Goal: Communication & Community: Answer question/provide support

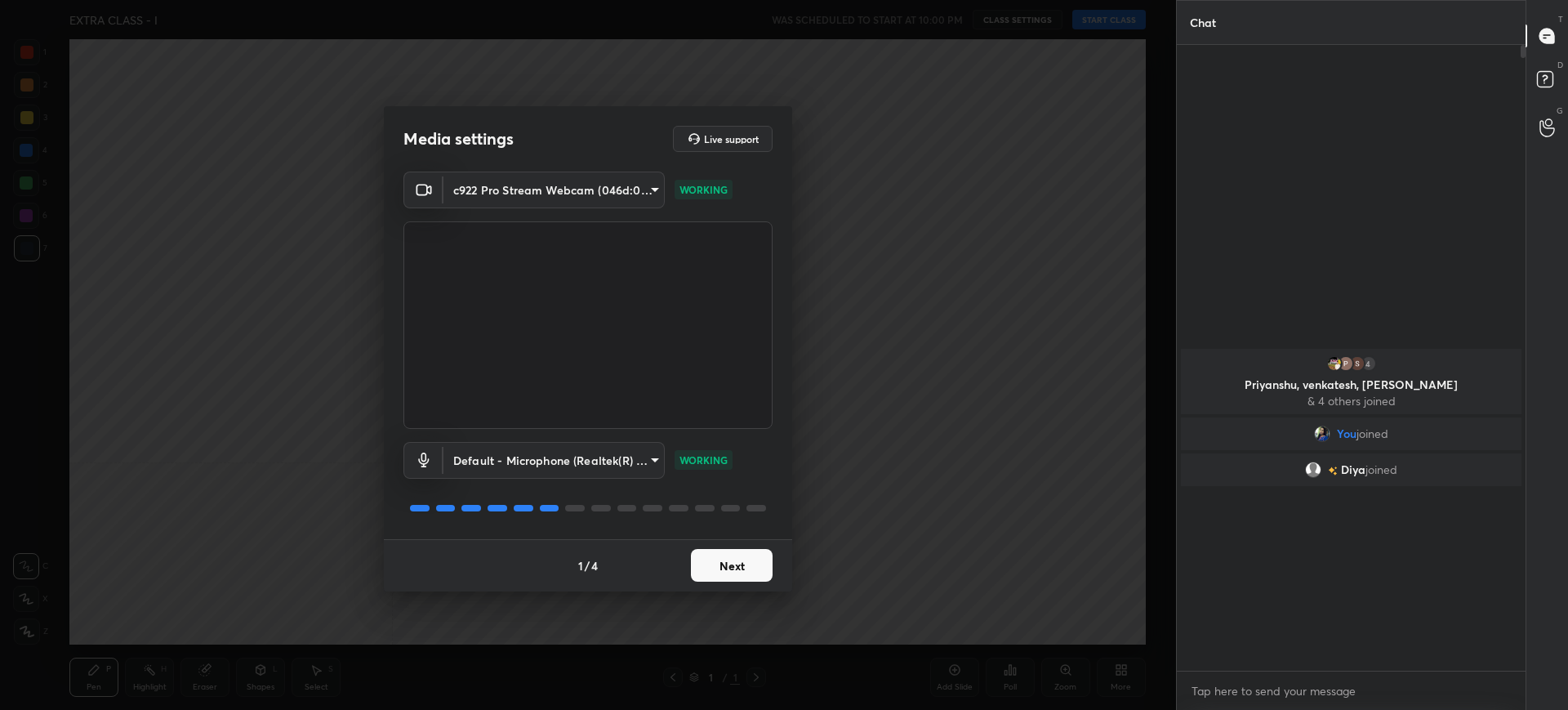
scroll to position [6, 6]
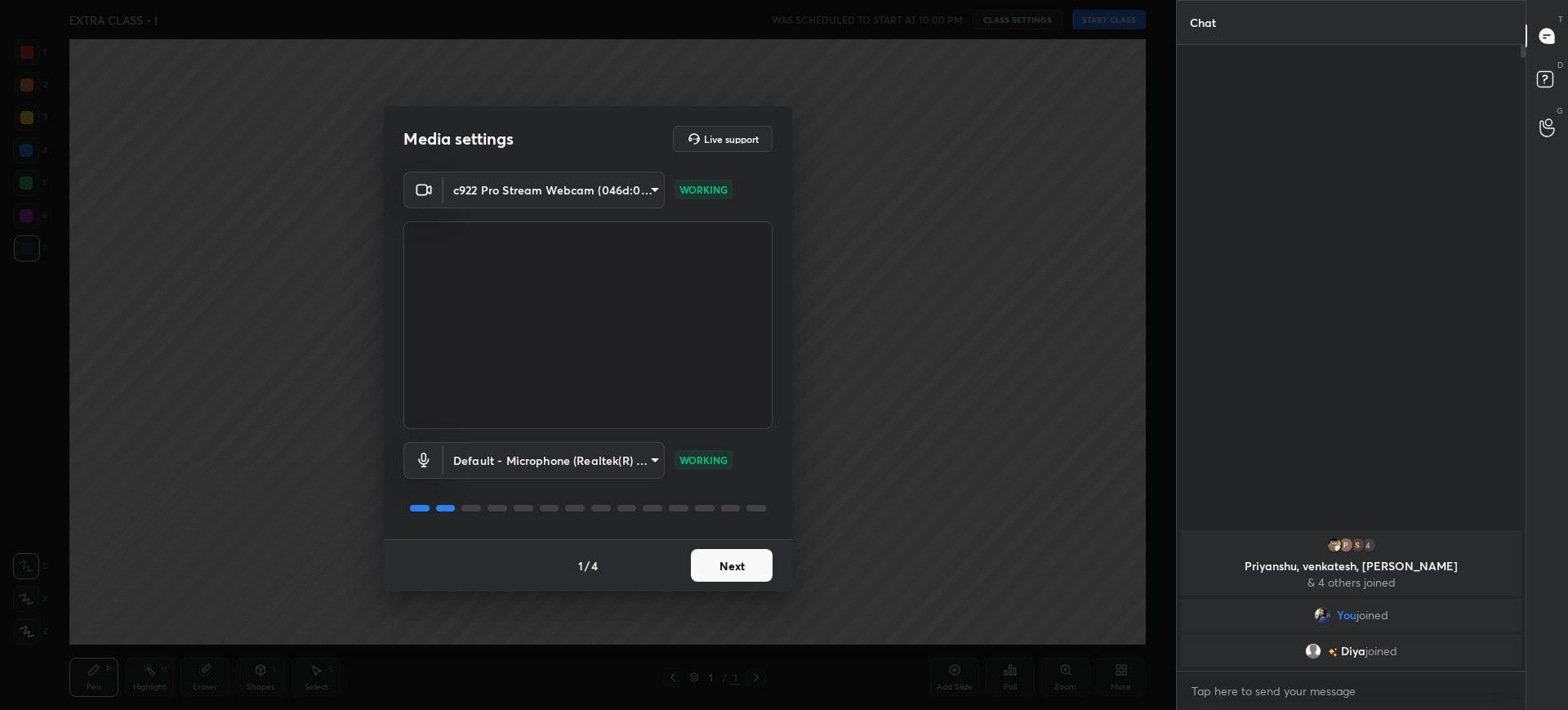
click at [743, 573] on button "Next" at bounding box center [731, 565] width 82 height 33
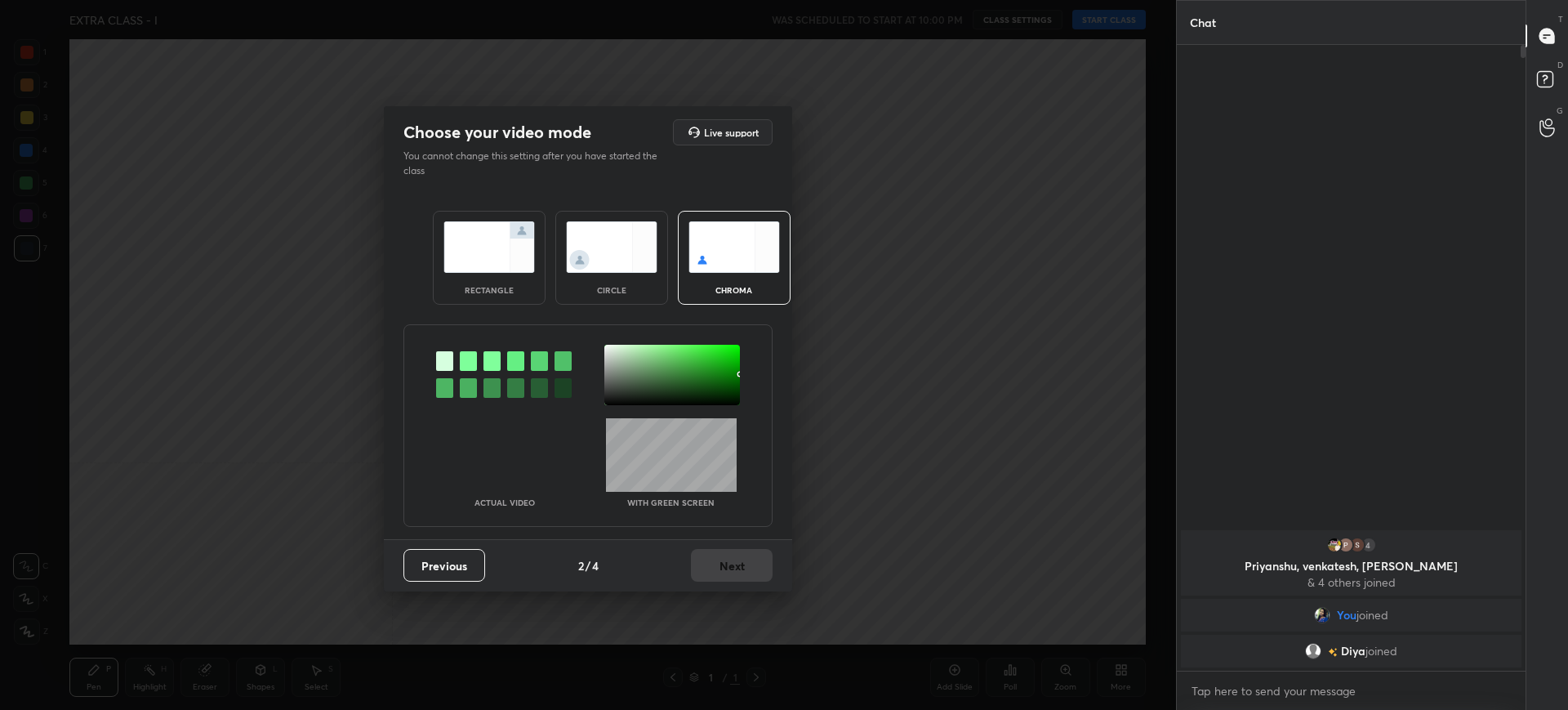
click at [455, 281] on div "rectangle" at bounding box center [488, 258] width 113 height 94
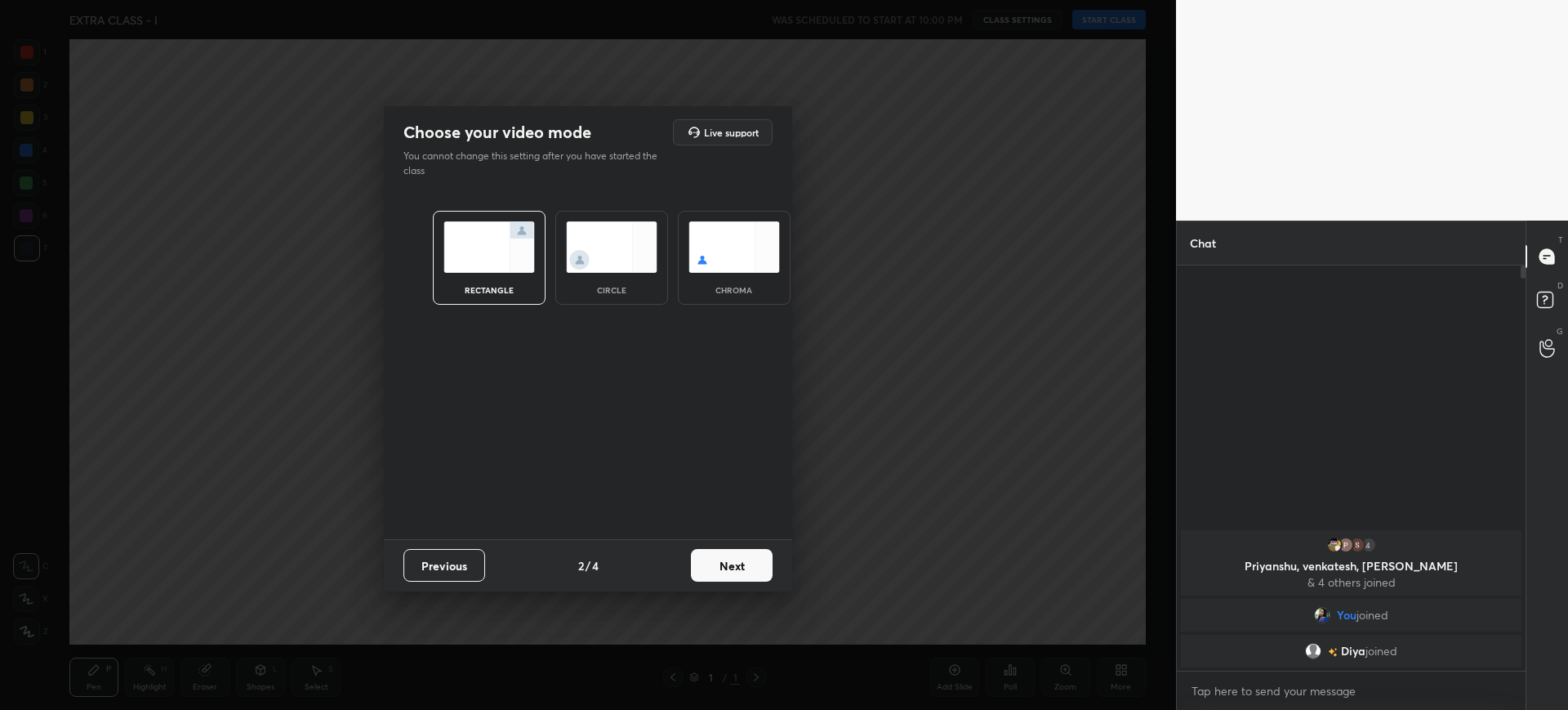
click at [706, 559] on button "Next" at bounding box center [731, 565] width 82 height 33
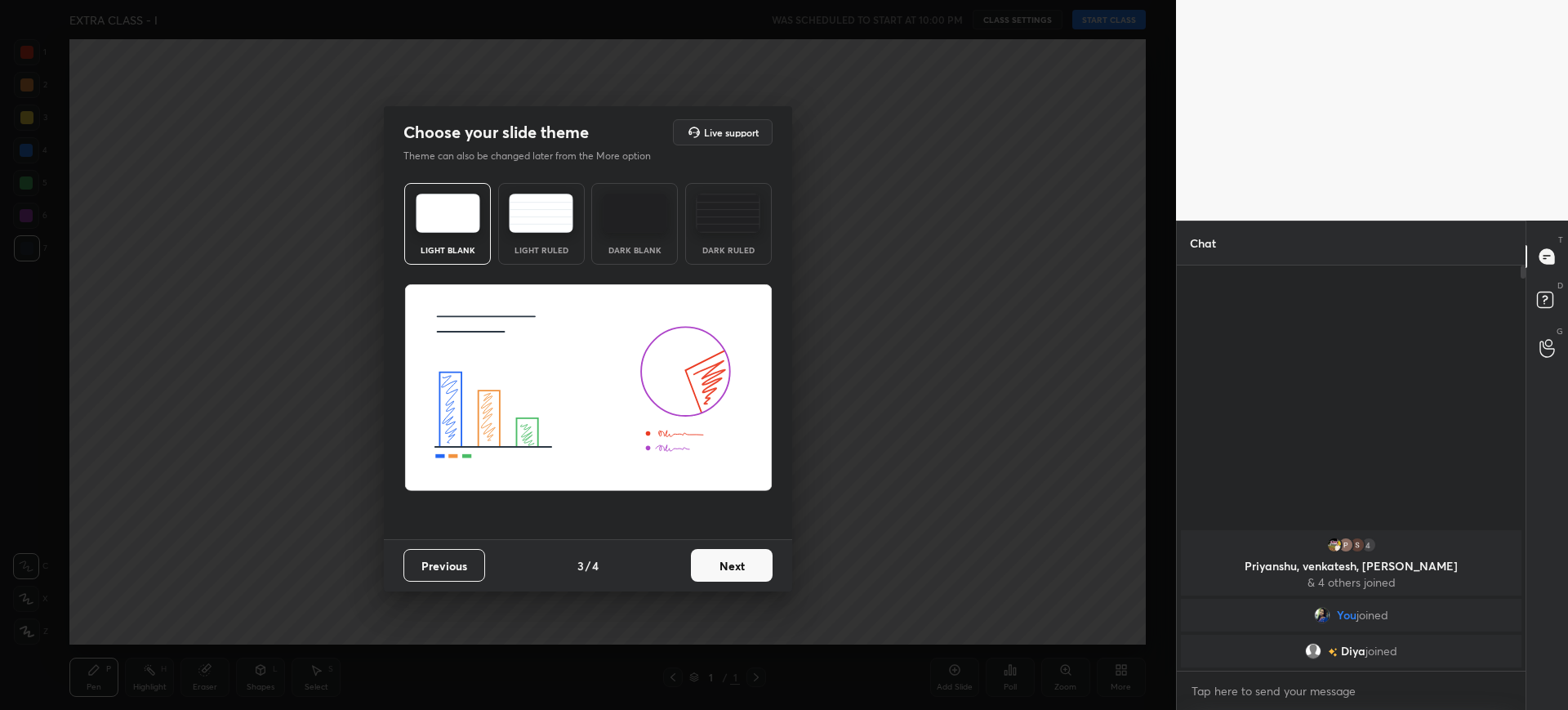
click at [738, 560] on button "Next" at bounding box center [731, 565] width 82 height 33
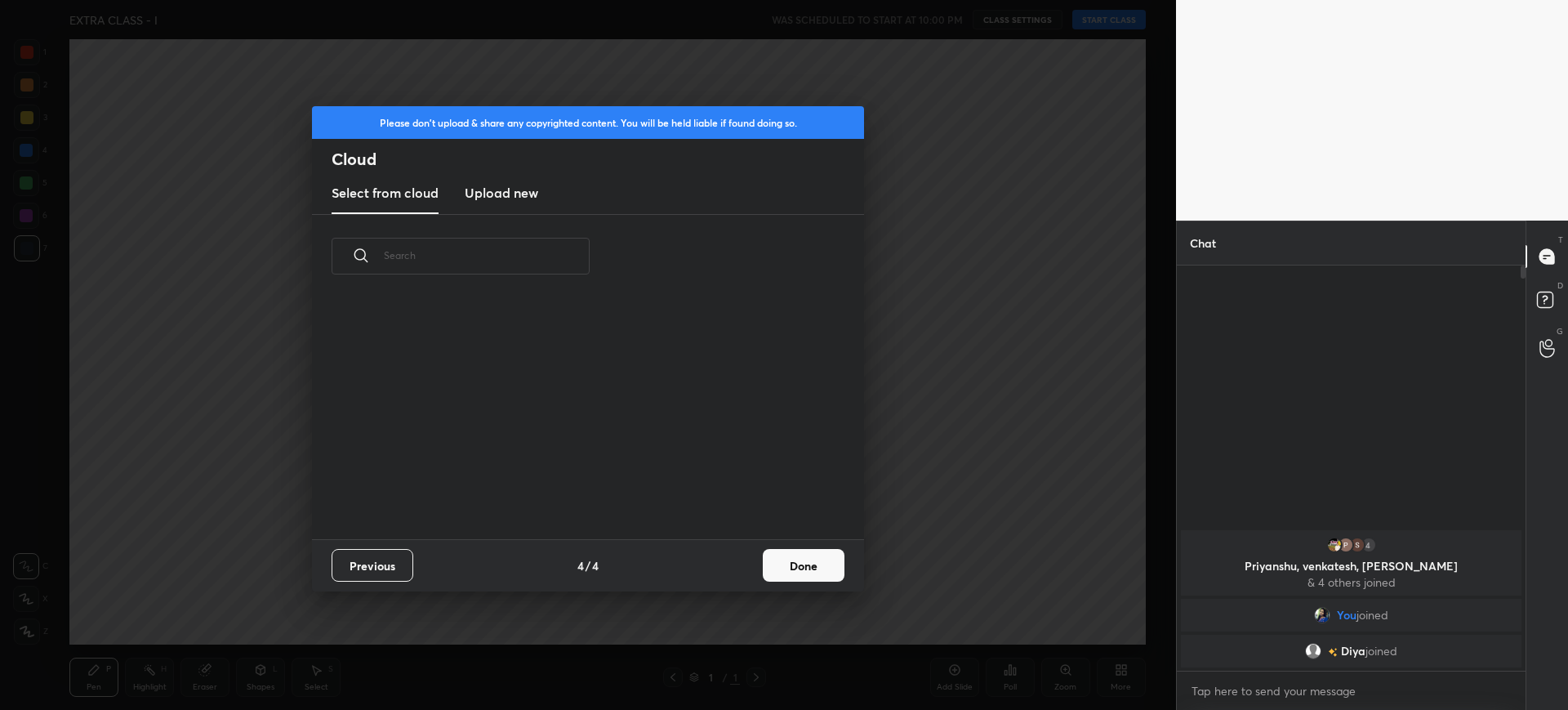
scroll to position [241, 524]
click at [808, 560] on button "Done" at bounding box center [803, 565] width 82 height 33
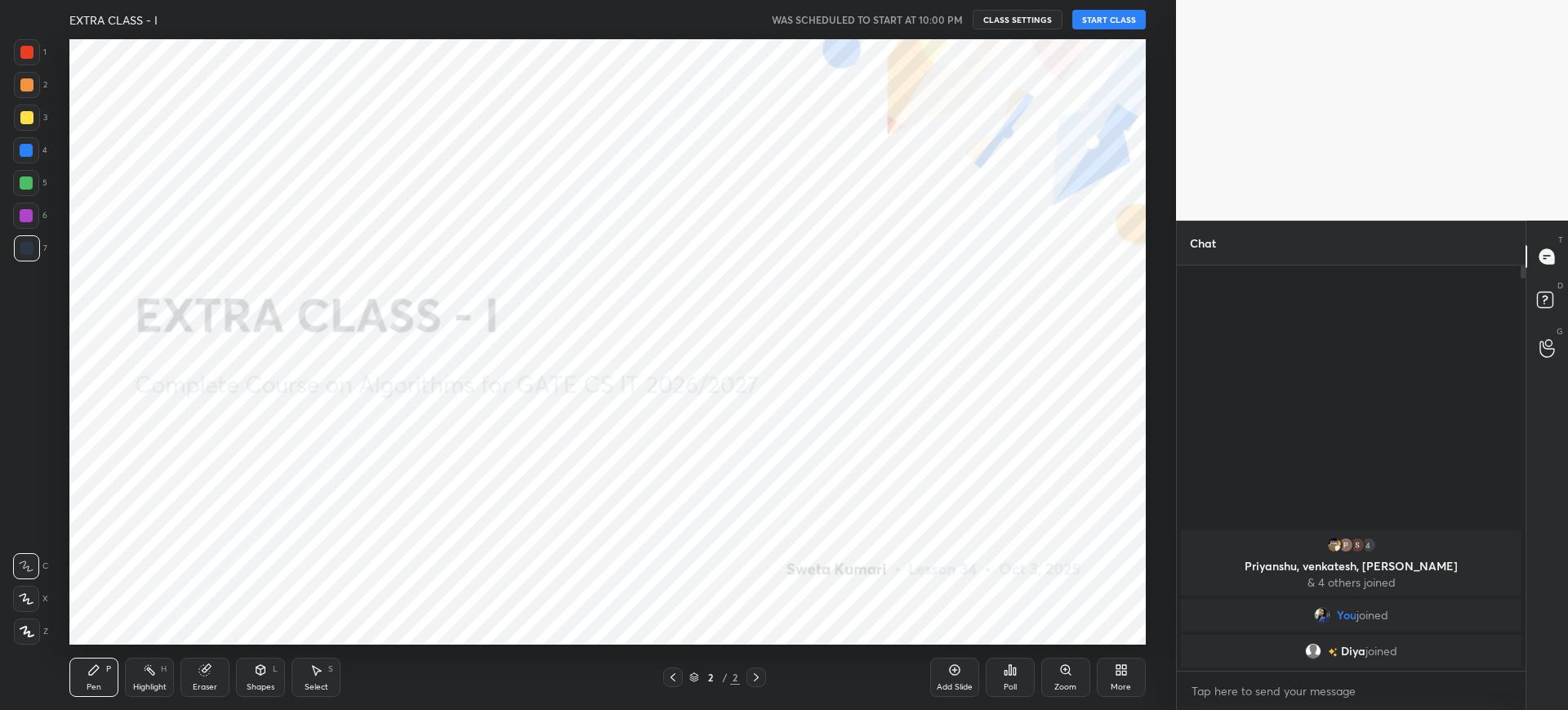
click at [1116, 667] on icon at bounding box center [1118, 667] width 4 height 4
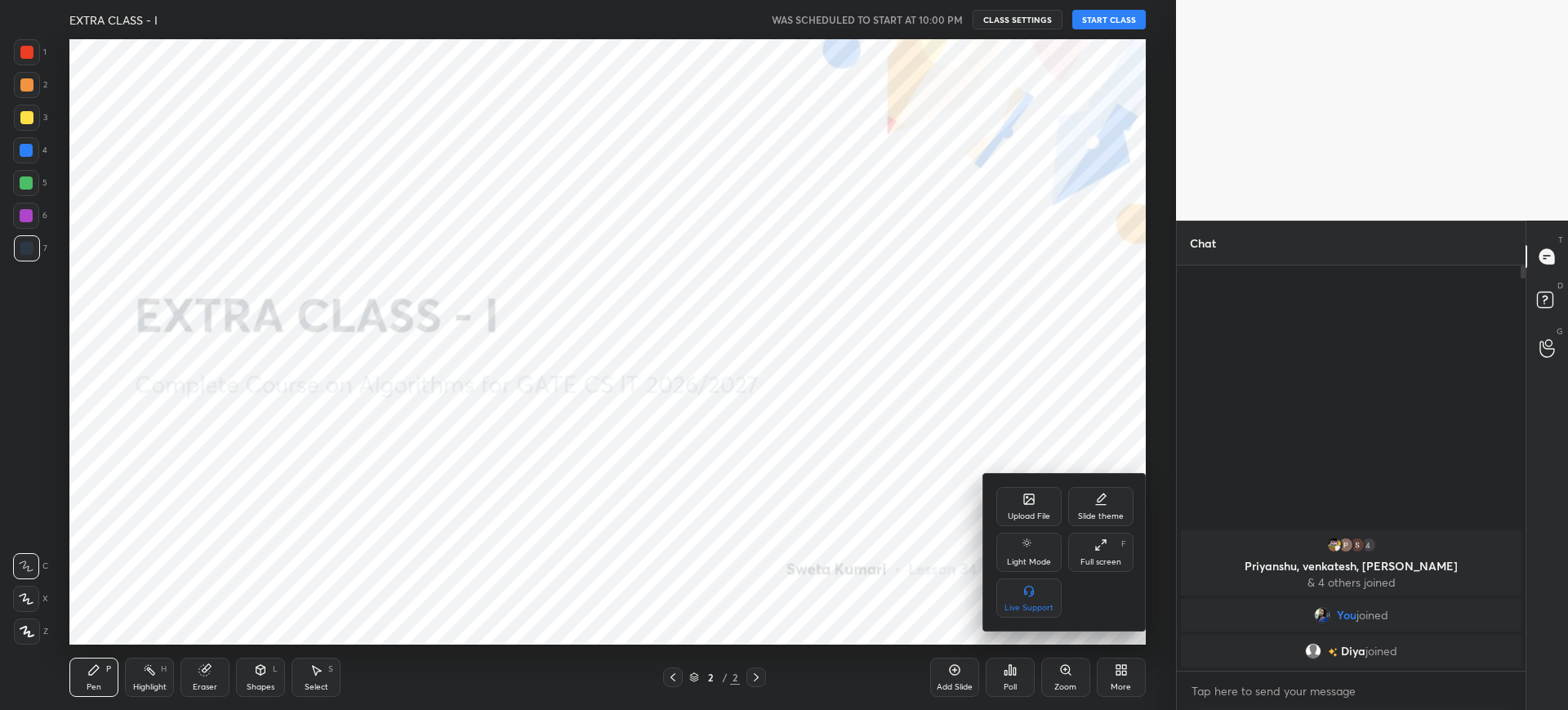
click at [1028, 514] on div "Upload File" at bounding box center [1029, 516] width 42 height 8
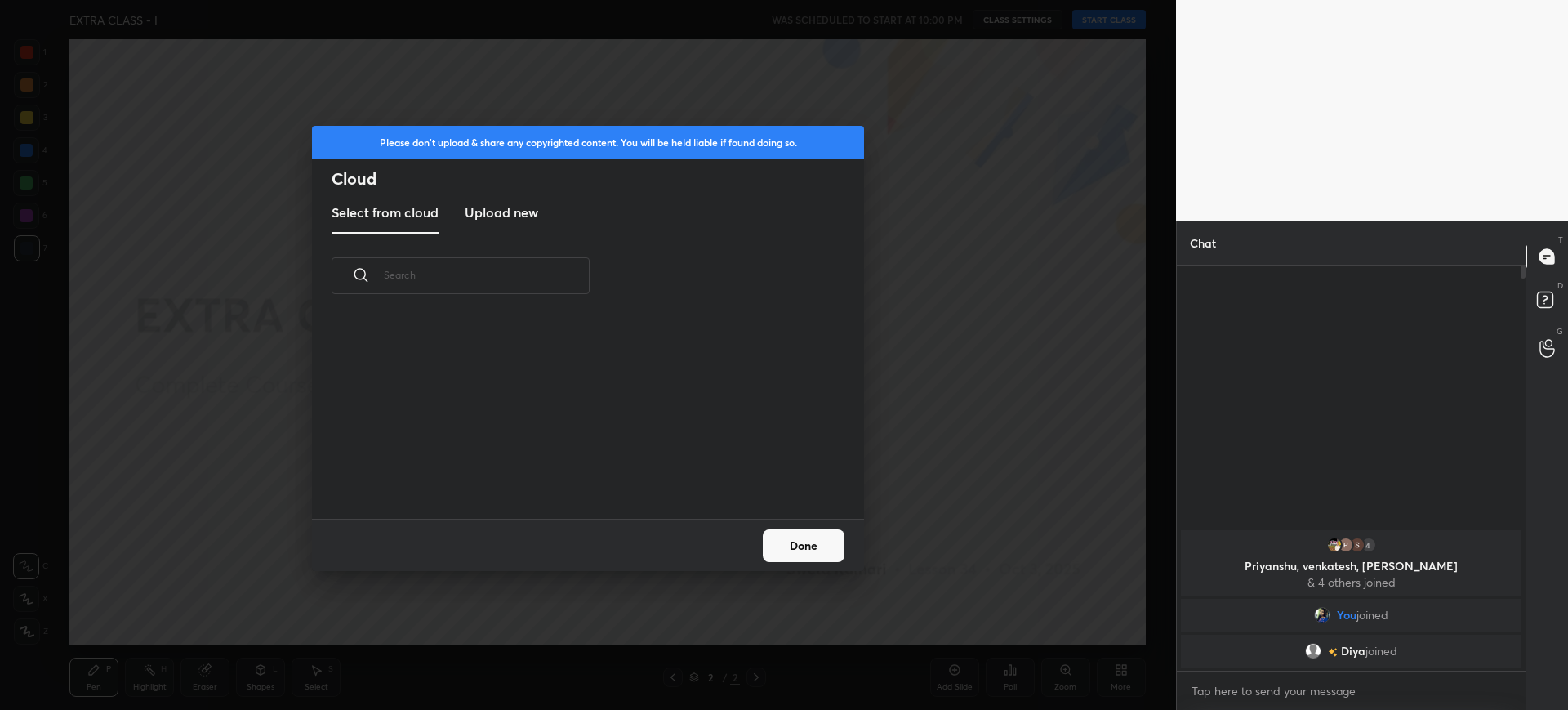
scroll to position [201, 524]
click at [494, 222] on h3 "Upload new" at bounding box center [501, 212] width 73 height 19
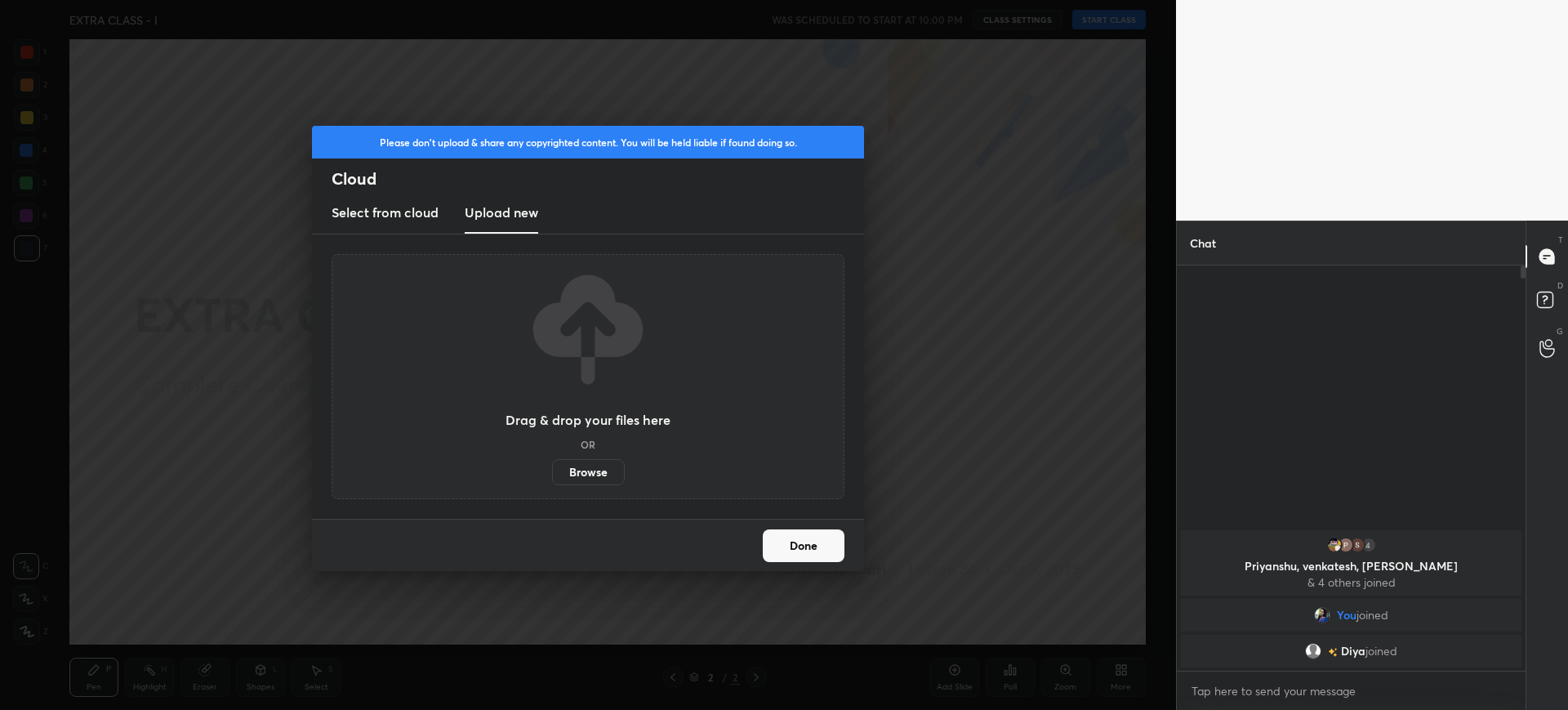
click at [595, 470] on label "Browse" at bounding box center [588, 472] width 72 height 26
click at [552, 470] on input "Browse" at bounding box center [552, 472] width 0 height 26
click at [829, 547] on button "Done" at bounding box center [803, 545] width 82 height 33
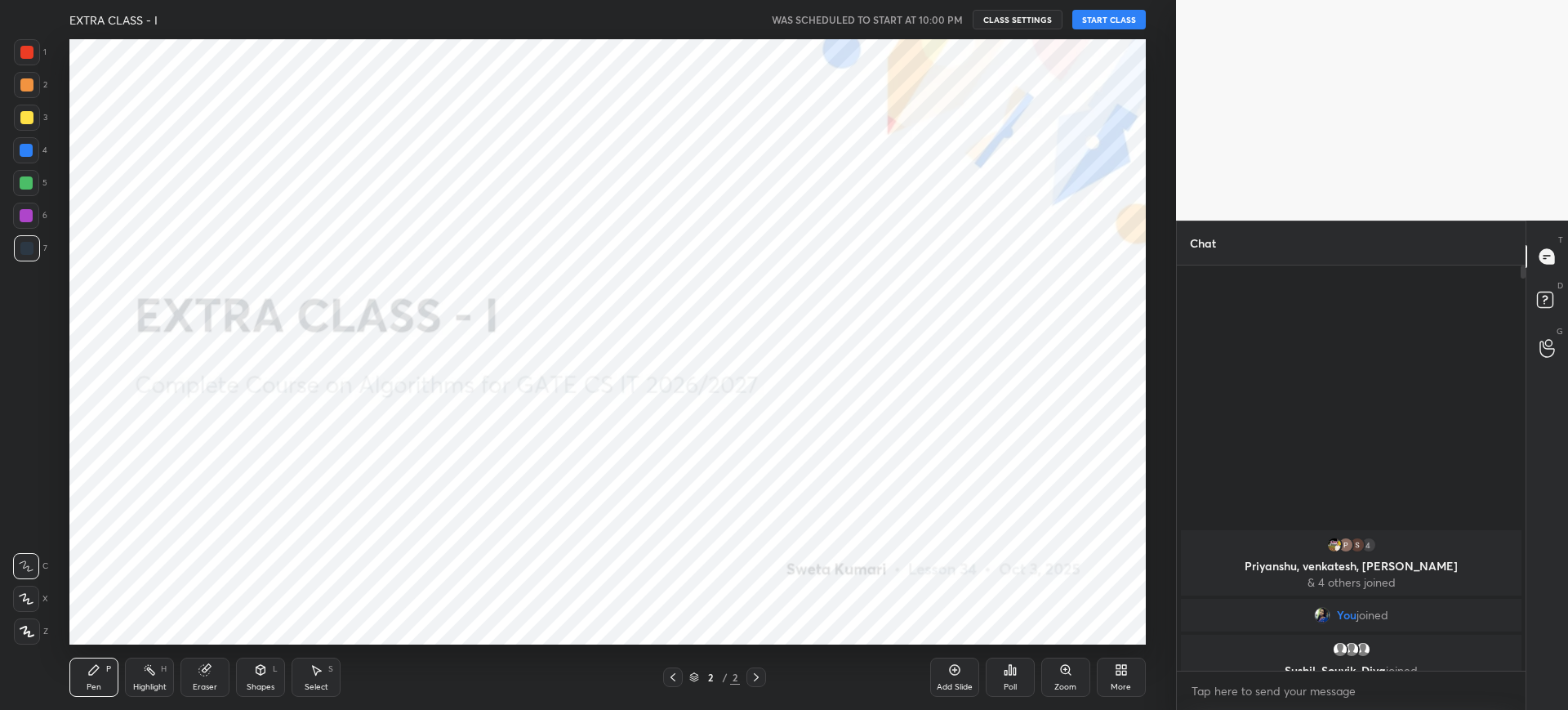
click at [1122, 16] on button "START CLASS" at bounding box center [1109, 19] width 73 height 19
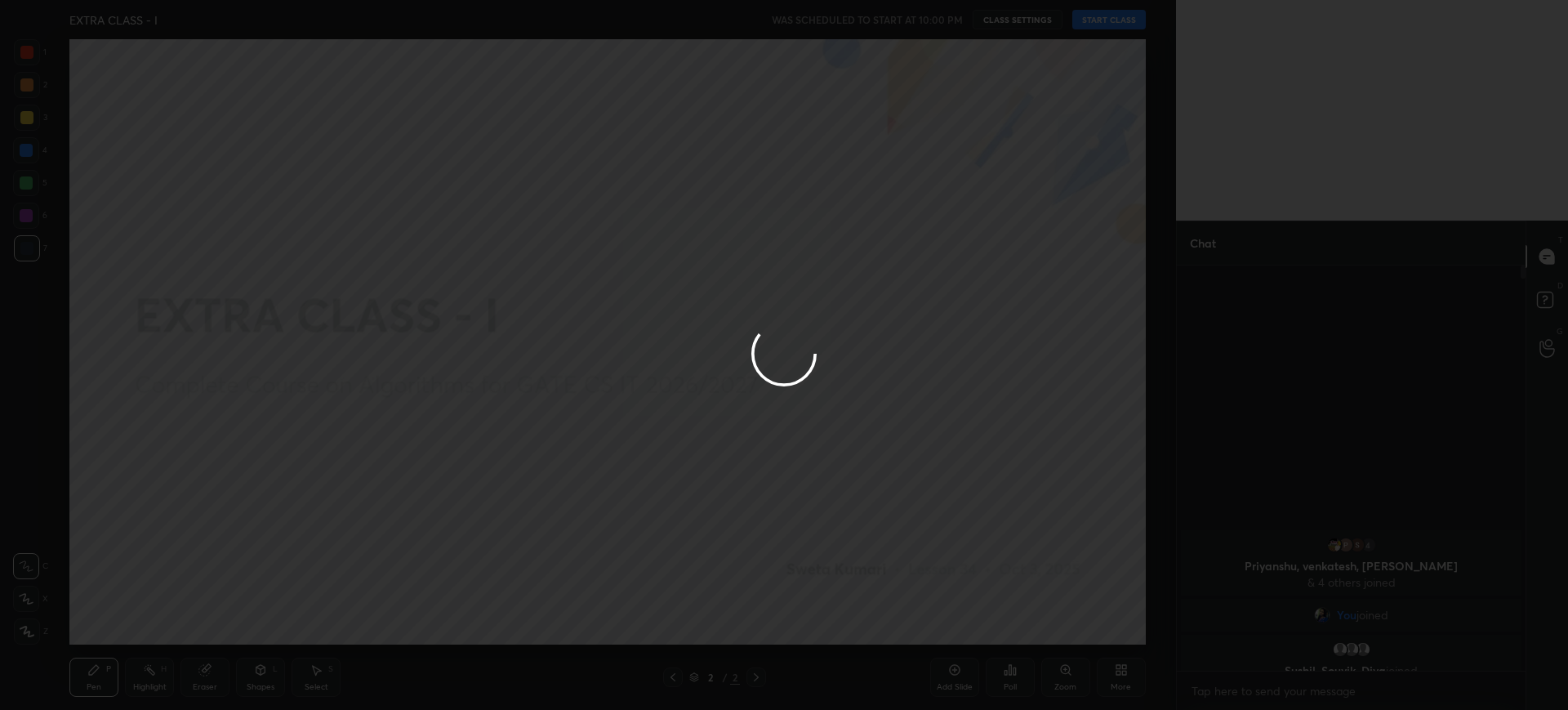
type textarea "x"
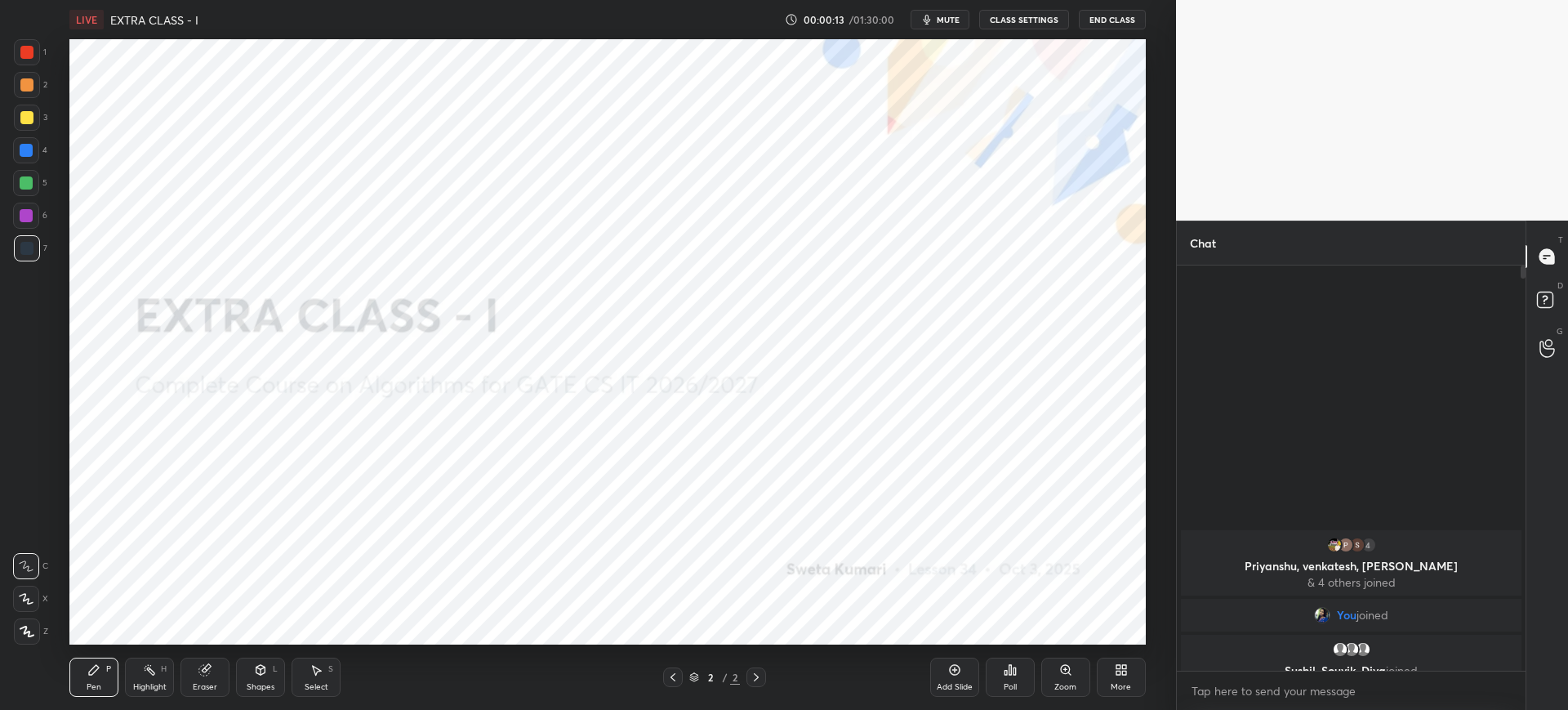
click at [1124, 665] on icon at bounding box center [1124, 667] width 4 height 4
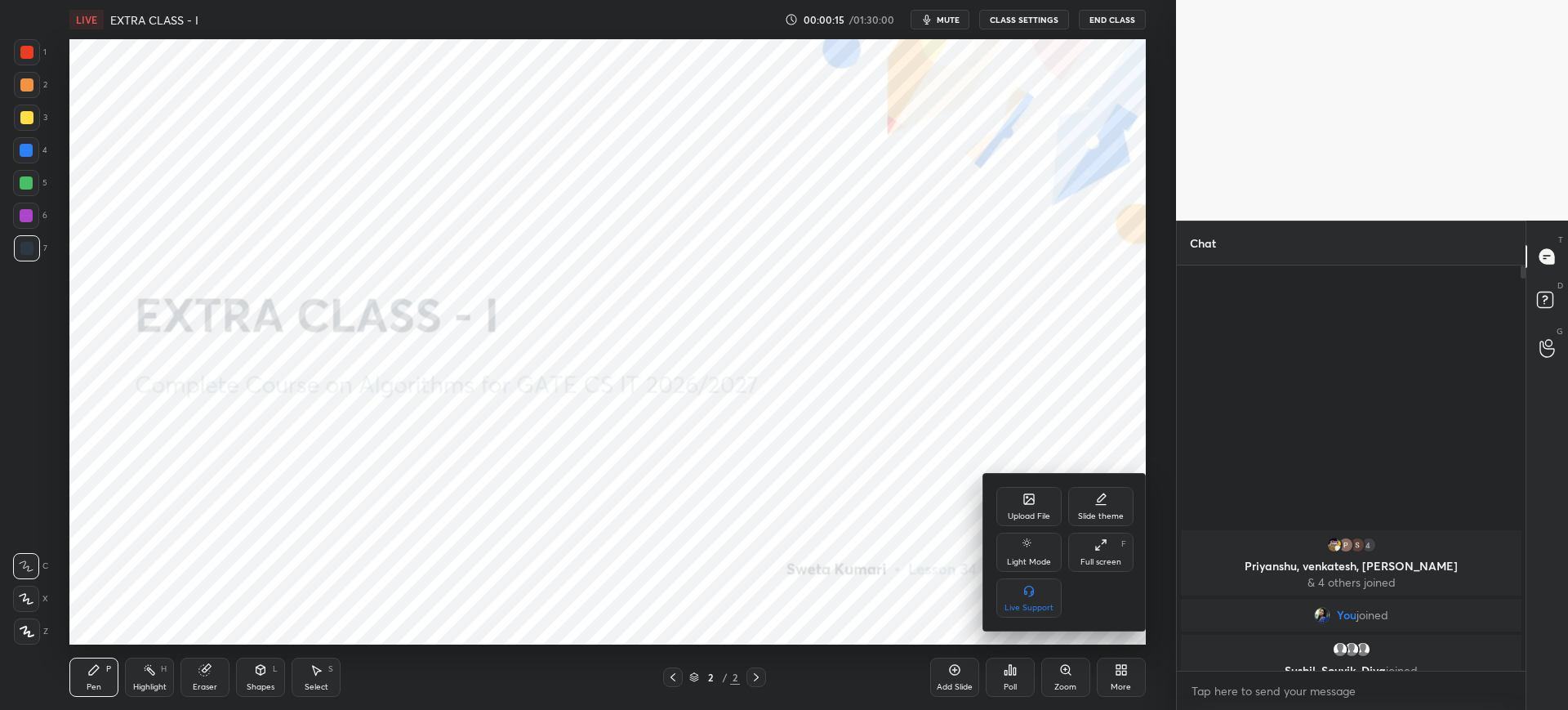
click at [1032, 508] on div "Upload File" at bounding box center [1029, 506] width 65 height 39
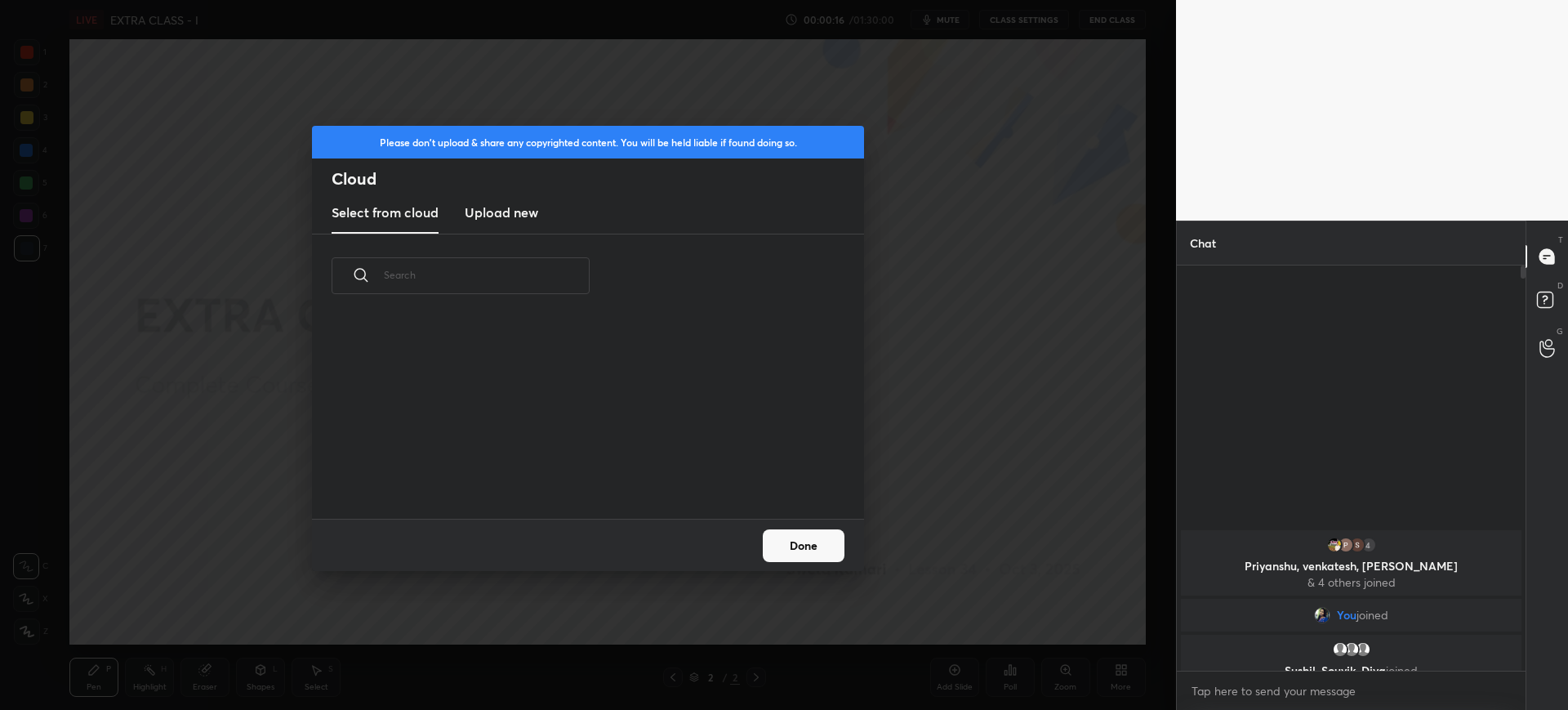
click at [535, 224] on new "Upload new" at bounding box center [501, 213] width 73 height 40
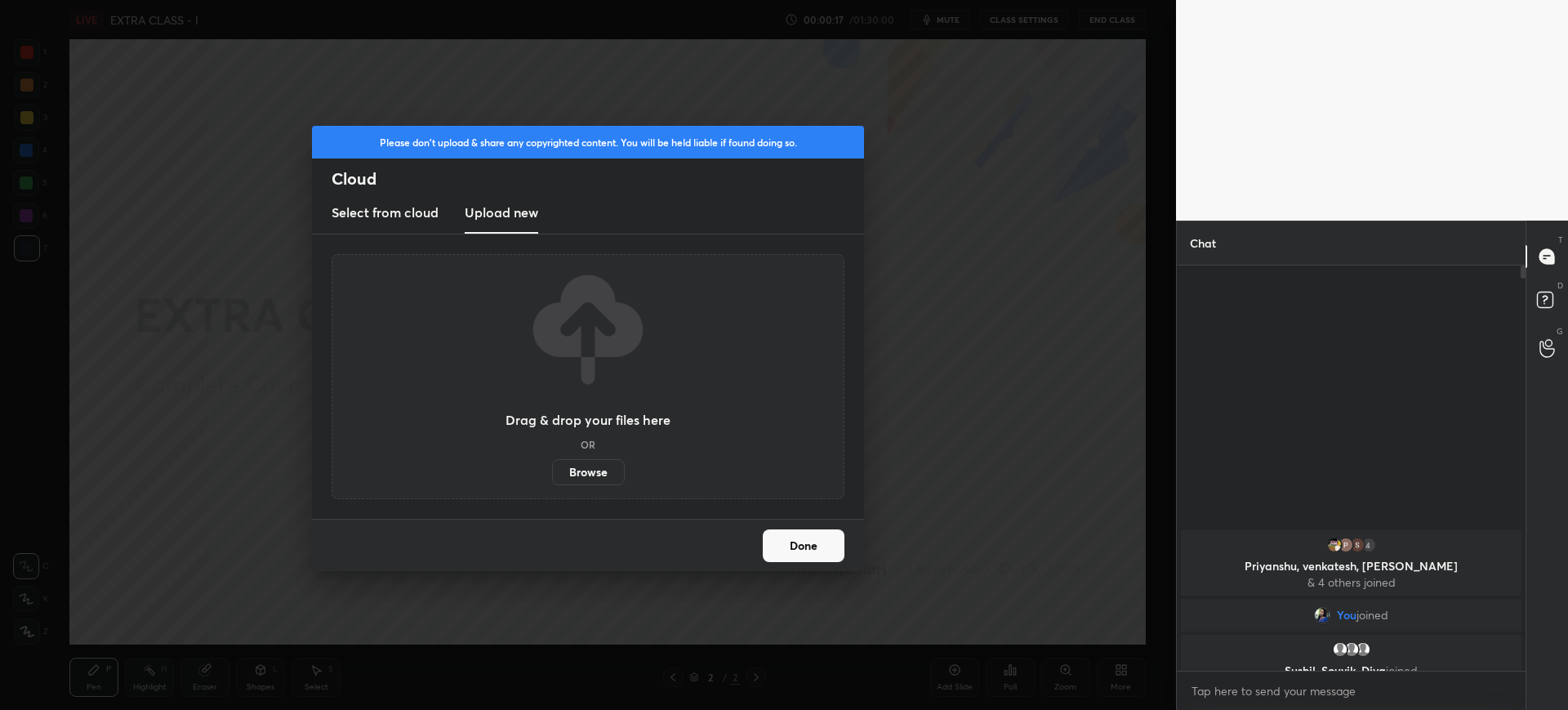
click at [584, 472] on label "Browse" at bounding box center [588, 472] width 72 height 26
click at [552, 472] on input "Browse" at bounding box center [552, 472] width 0 height 26
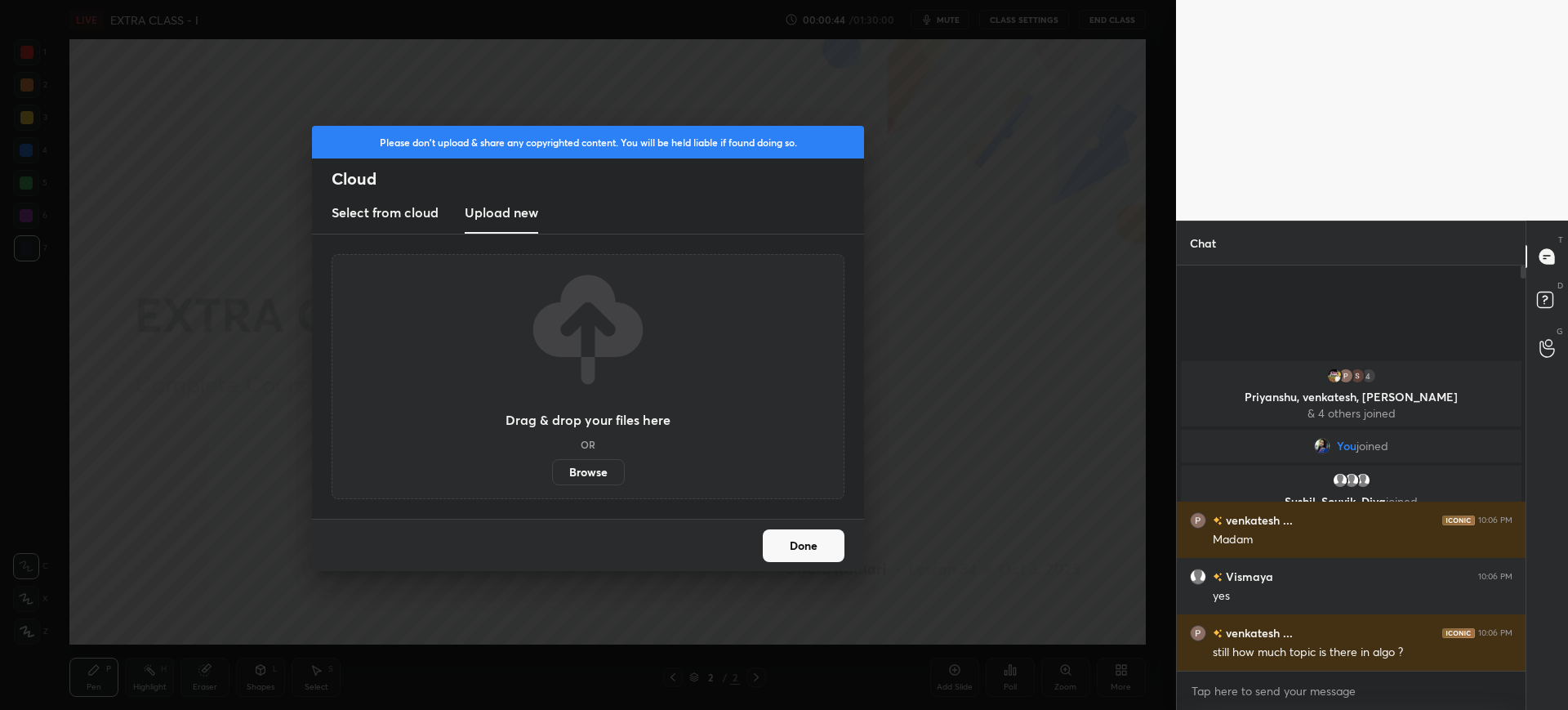
click at [819, 551] on button "Done" at bounding box center [803, 545] width 82 height 33
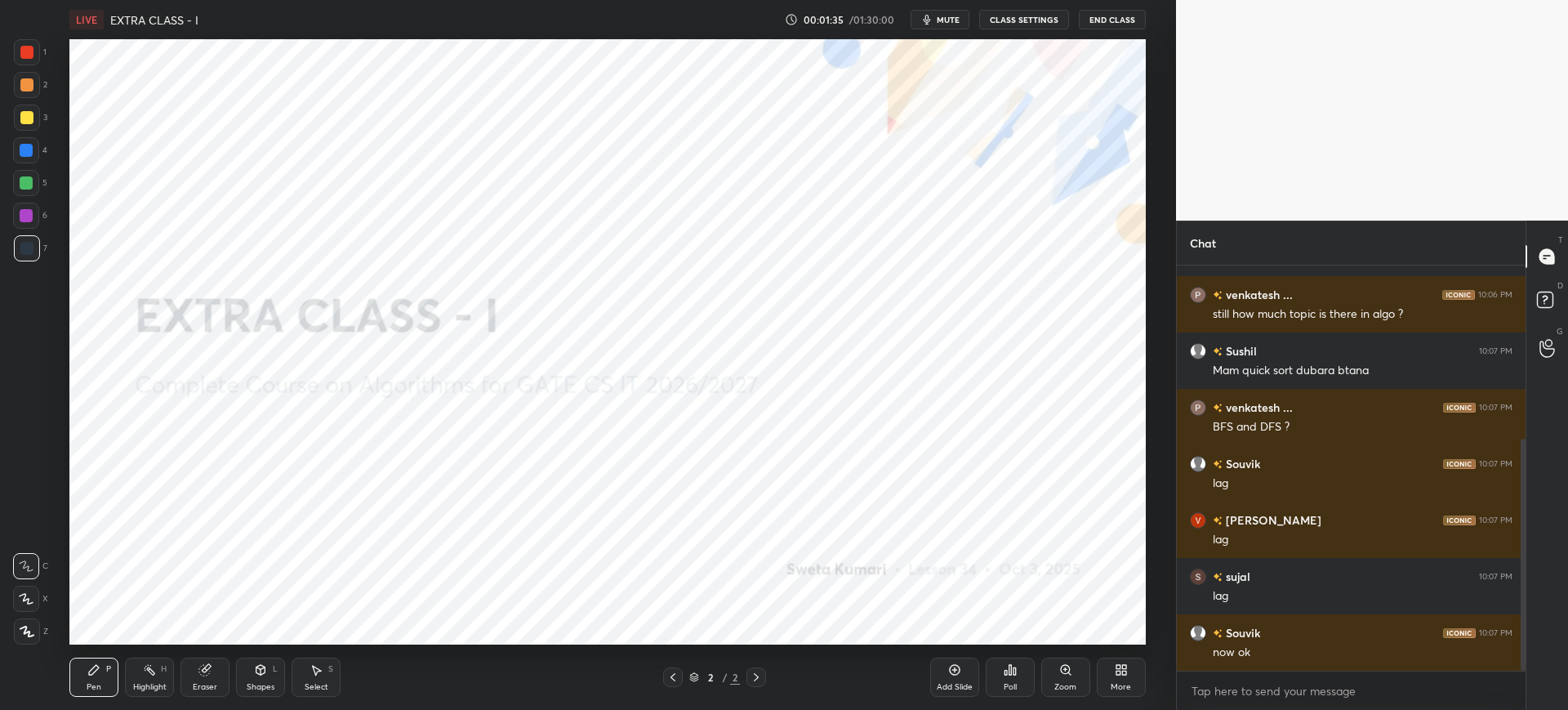
scroll to position [302, 0]
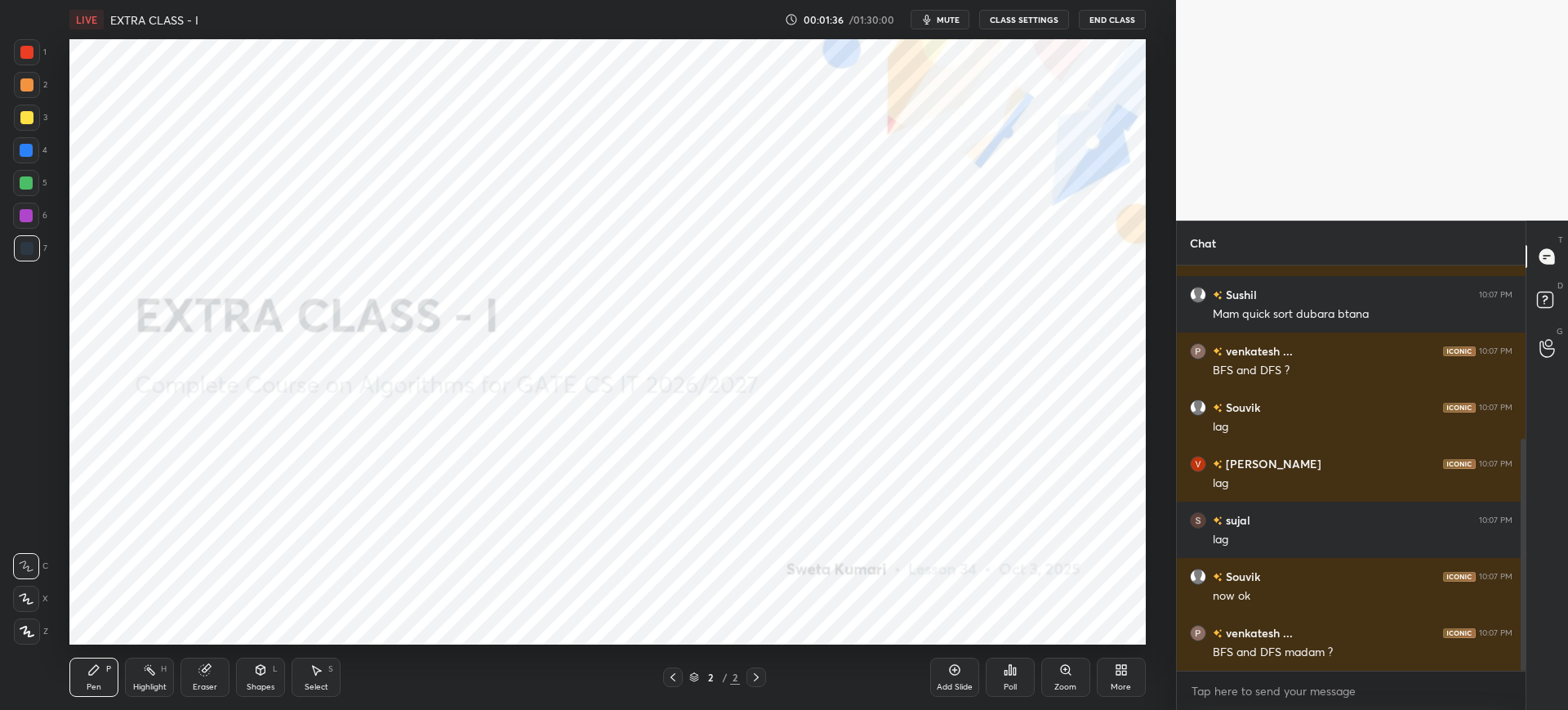
click at [1124, 685] on div "More" at bounding box center [1120, 687] width 20 height 8
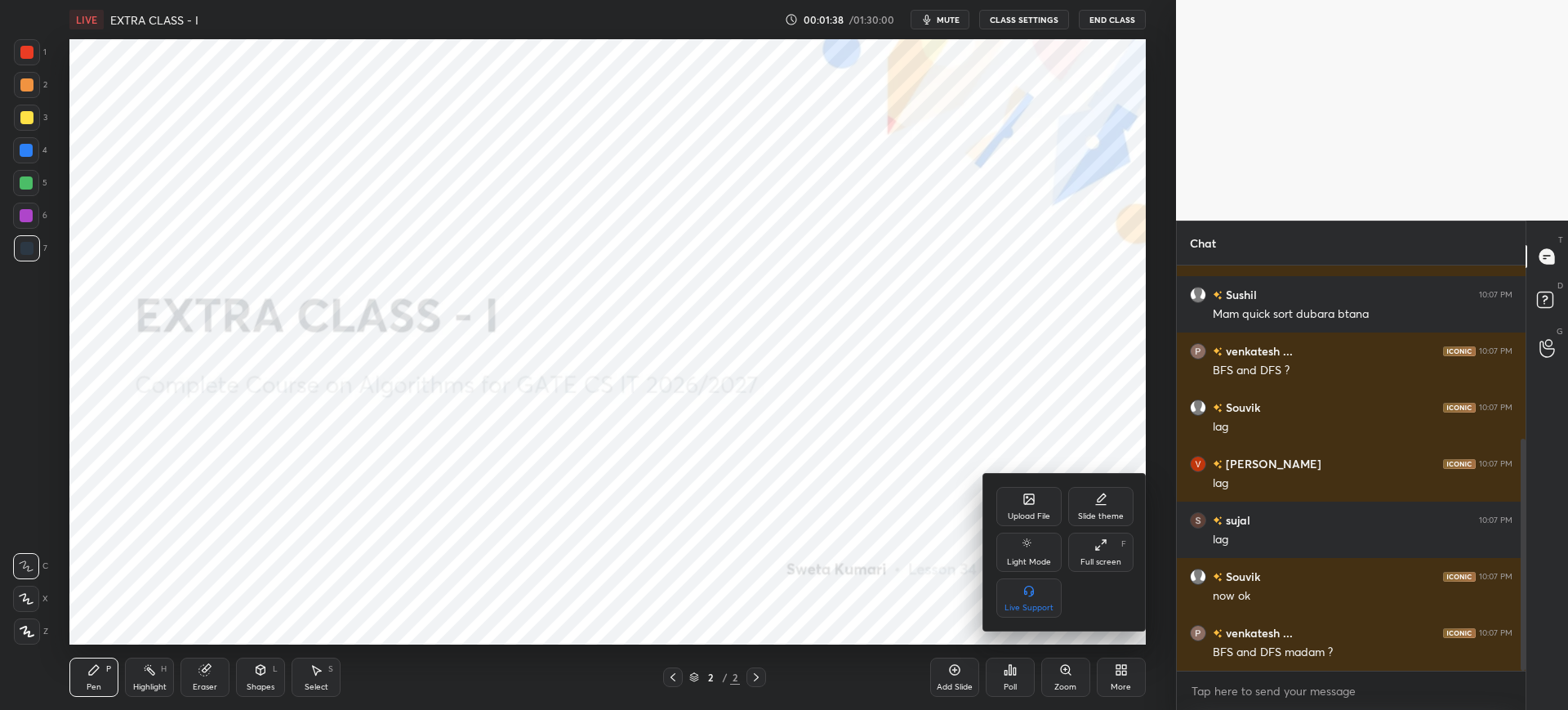
click at [1041, 516] on div "Upload File" at bounding box center [1029, 516] width 42 height 8
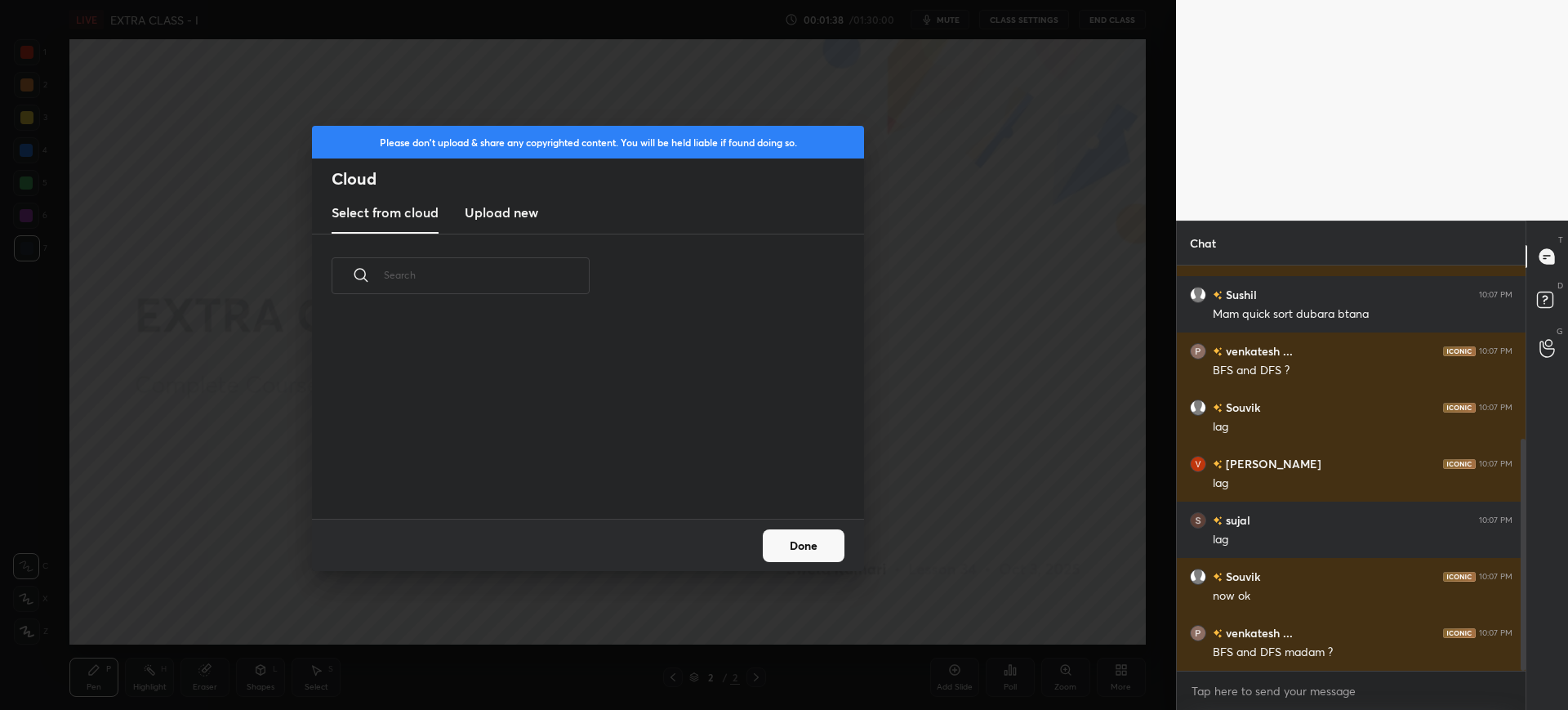
scroll to position [201, 524]
click at [489, 204] on h3 "Upload new" at bounding box center [501, 212] width 73 height 19
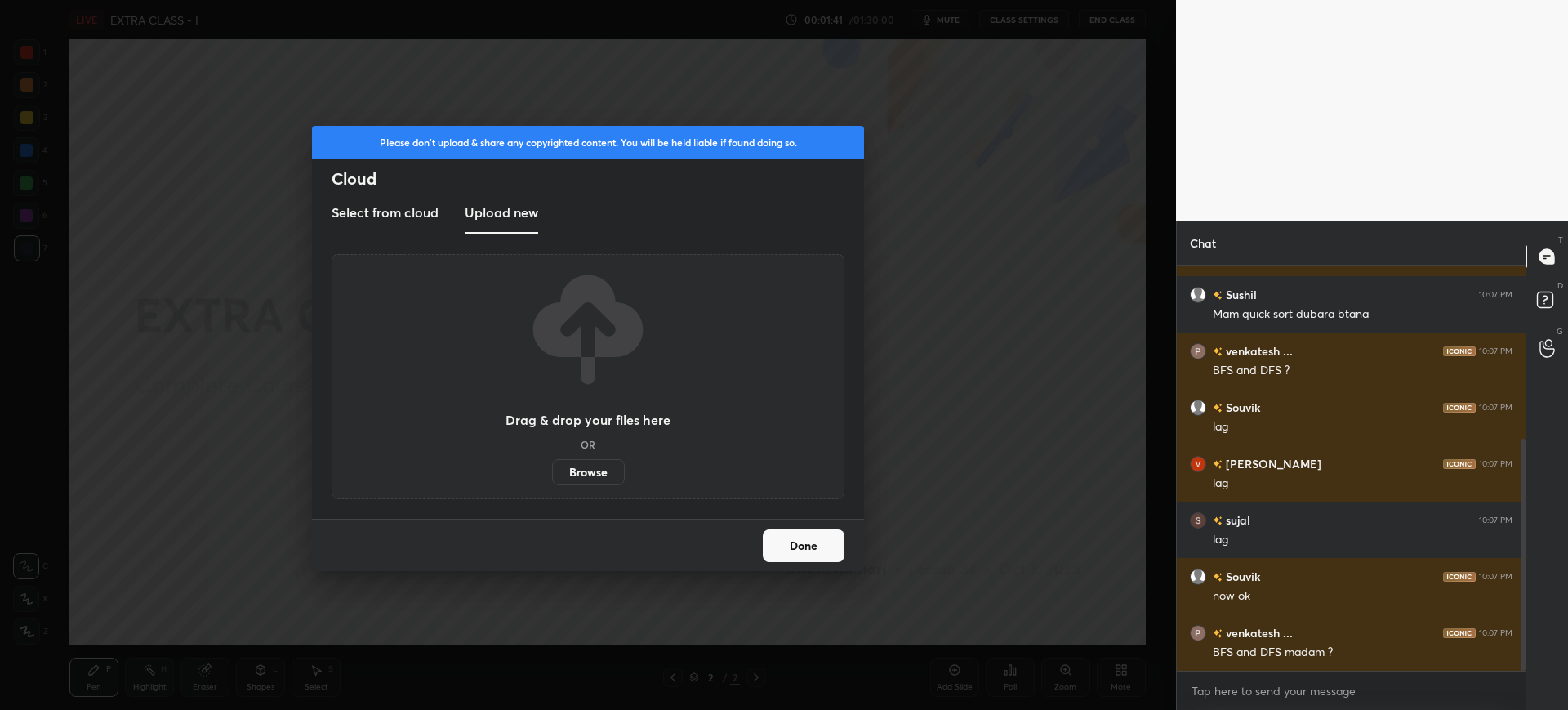
click at [584, 472] on label "Browse" at bounding box center [588, 472] width 72 height 26
click at [552, 472] on input "Browse" at bounding box center [552, 472] width 0 height 26
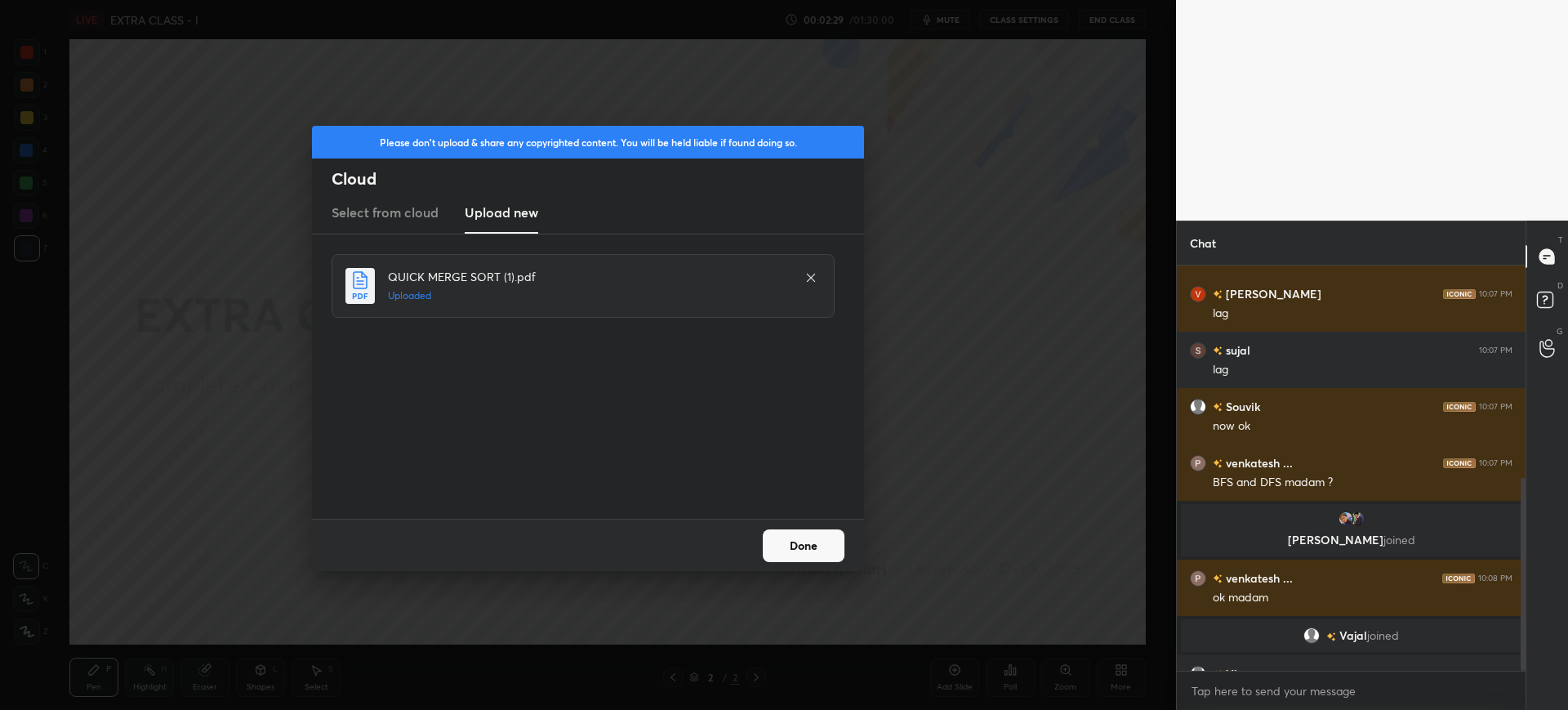
scroll to position [445, 0]
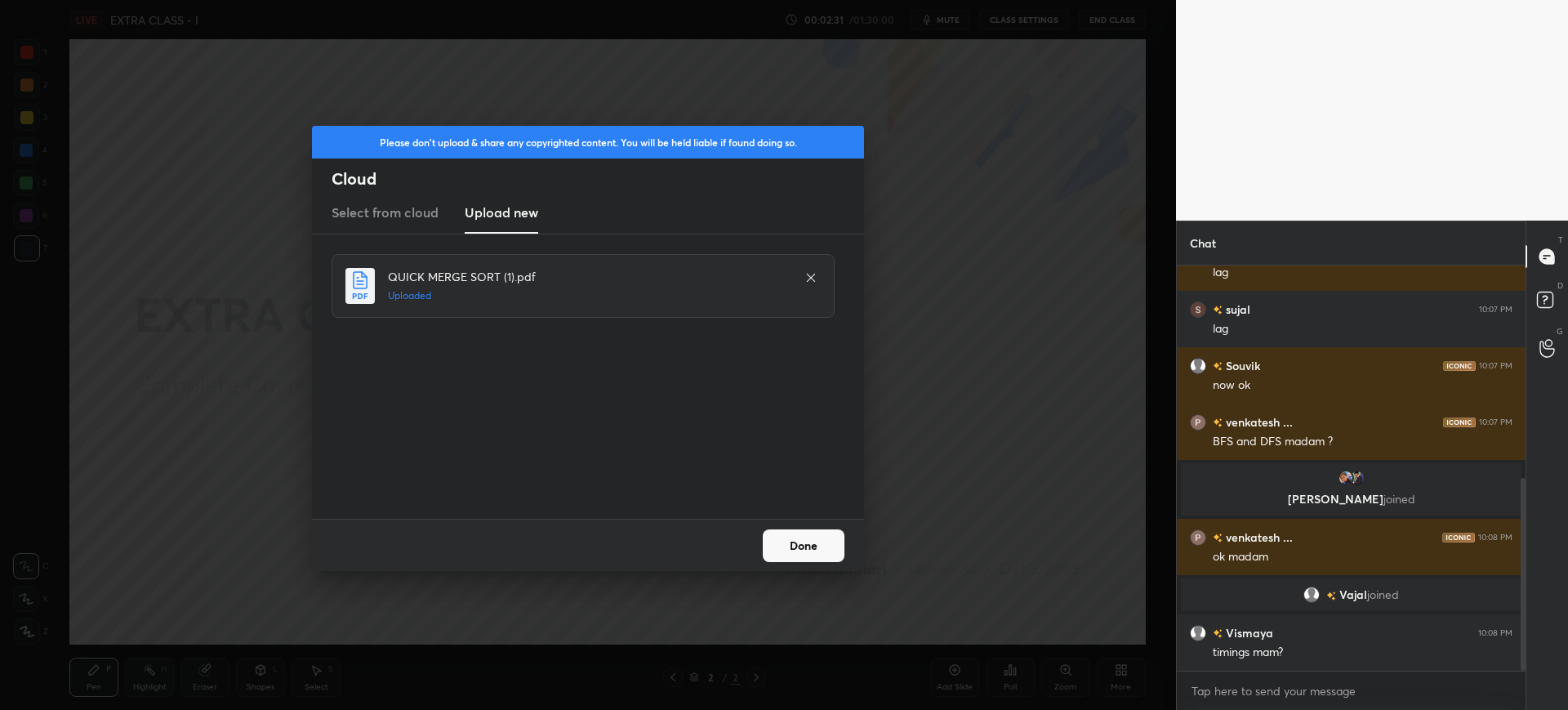
click at [828, 550] on button "Done" at bounding box center [803, 545] width 82 height 33
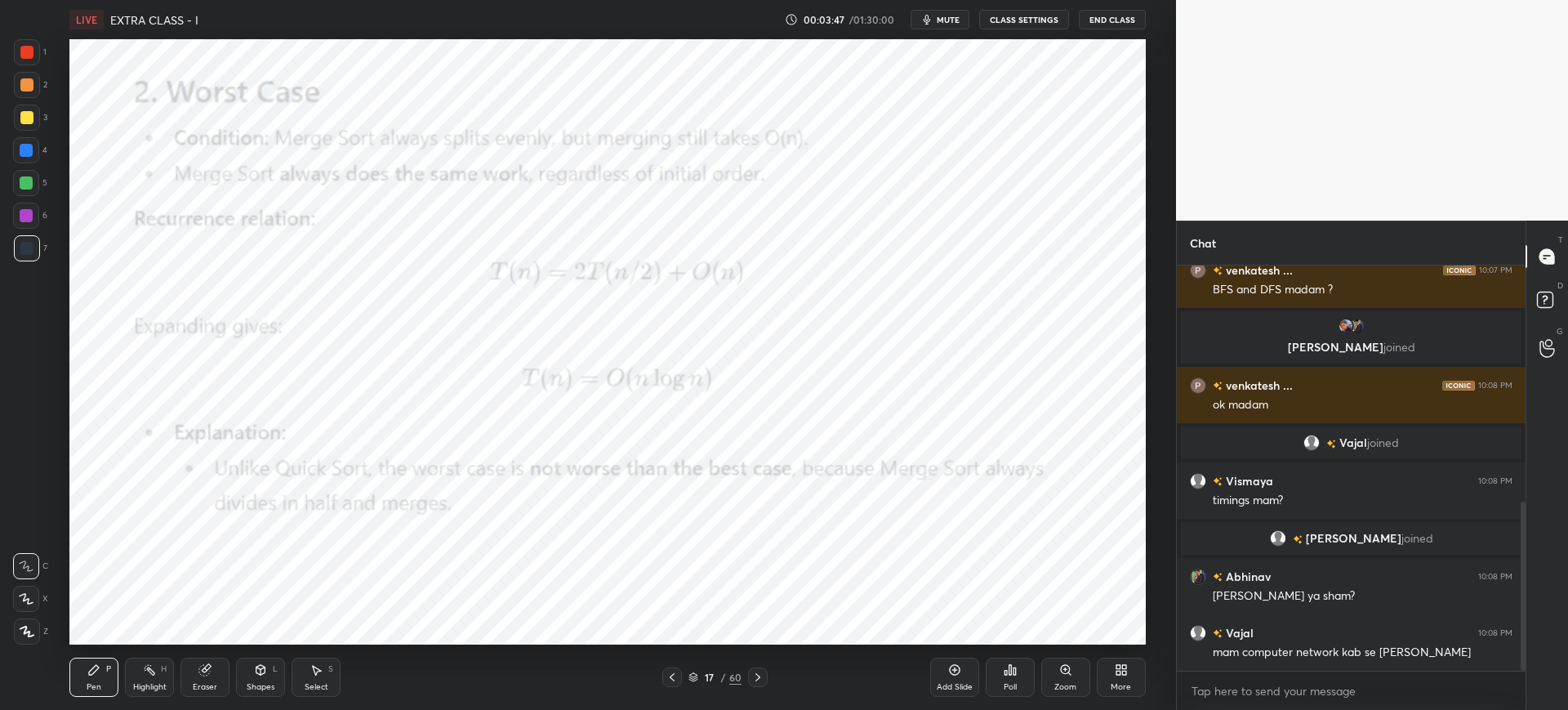
scroll to position [622, 0]
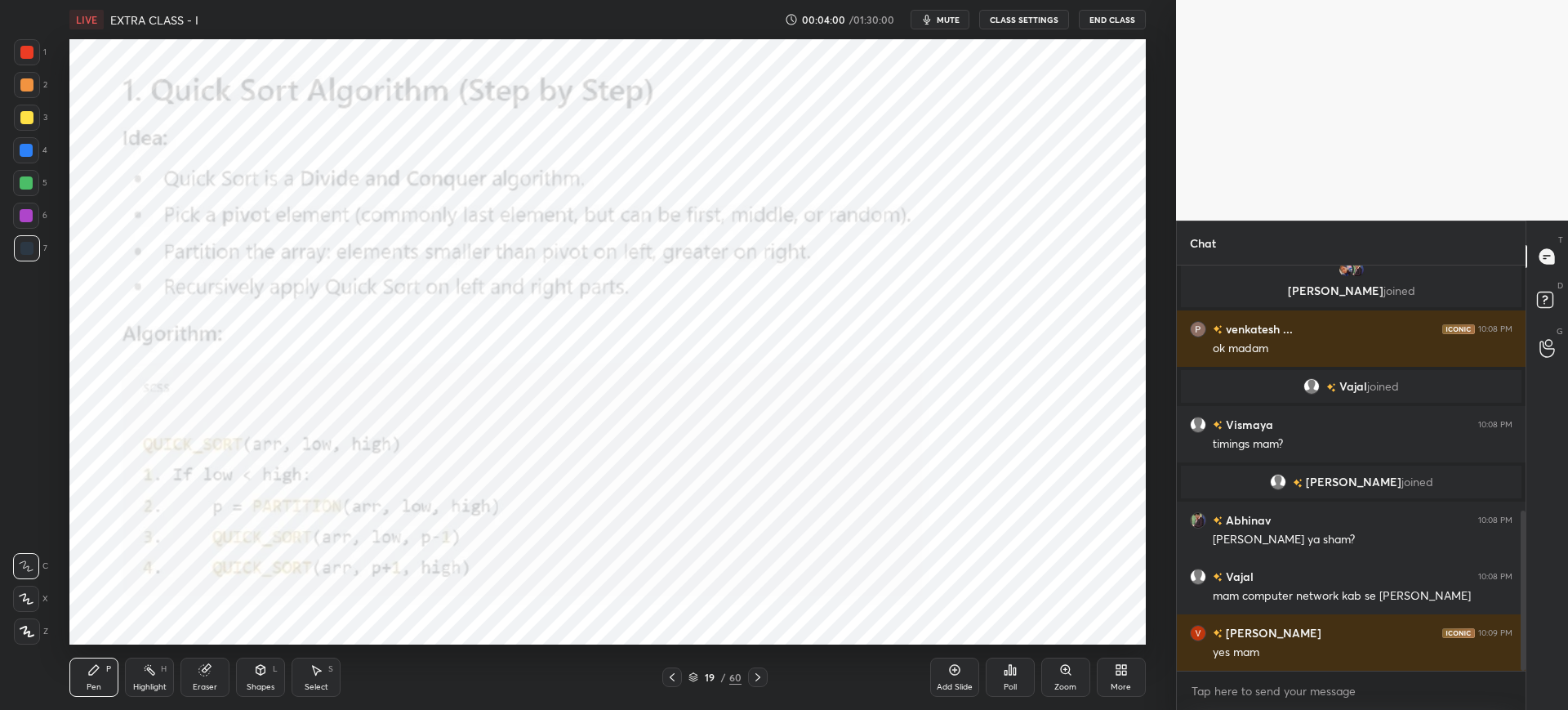
click at [20, 45] on div at bounding box center [26, 52] width 26 height 26
click at [24, 638] on div at bounding box center [26, 631] width 26 height 26
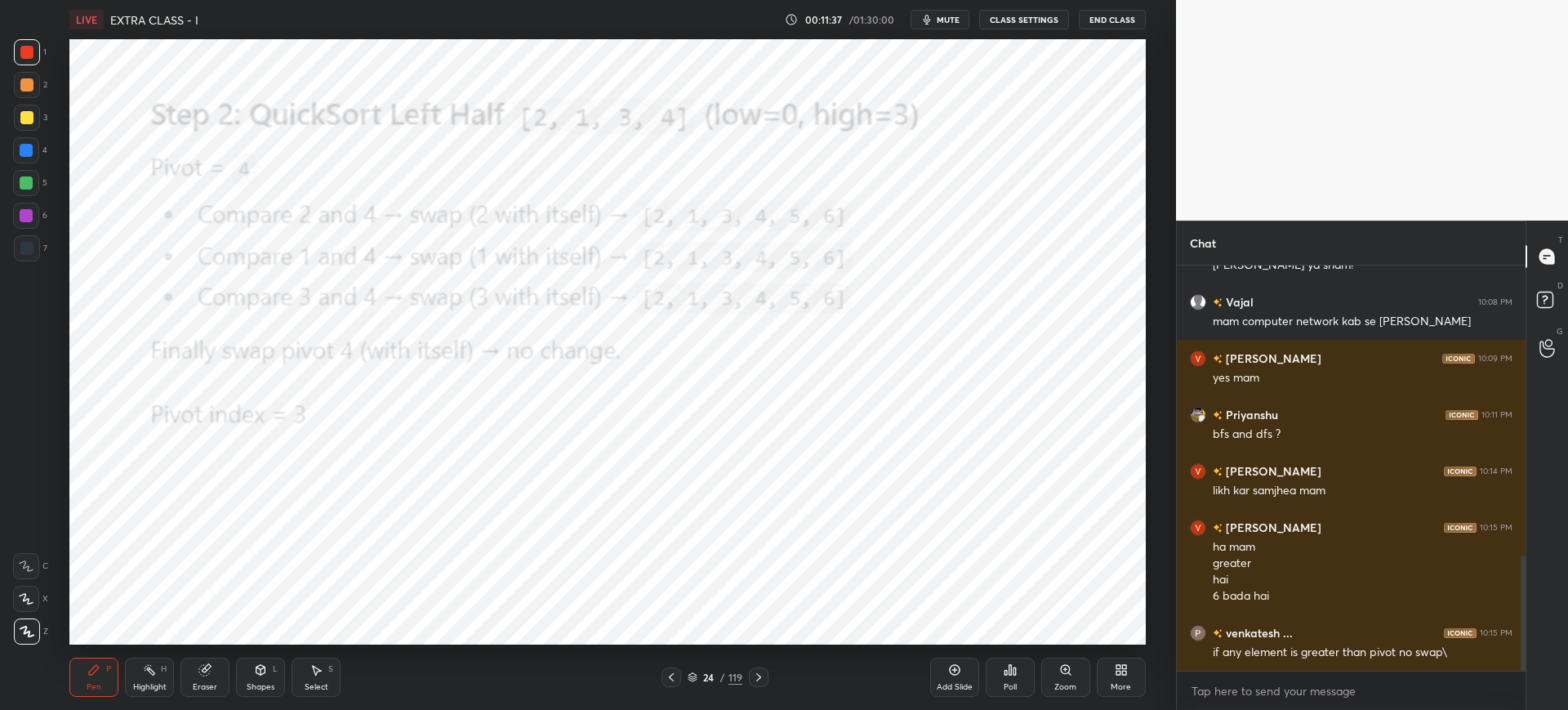
scroll to position [1071, 0]
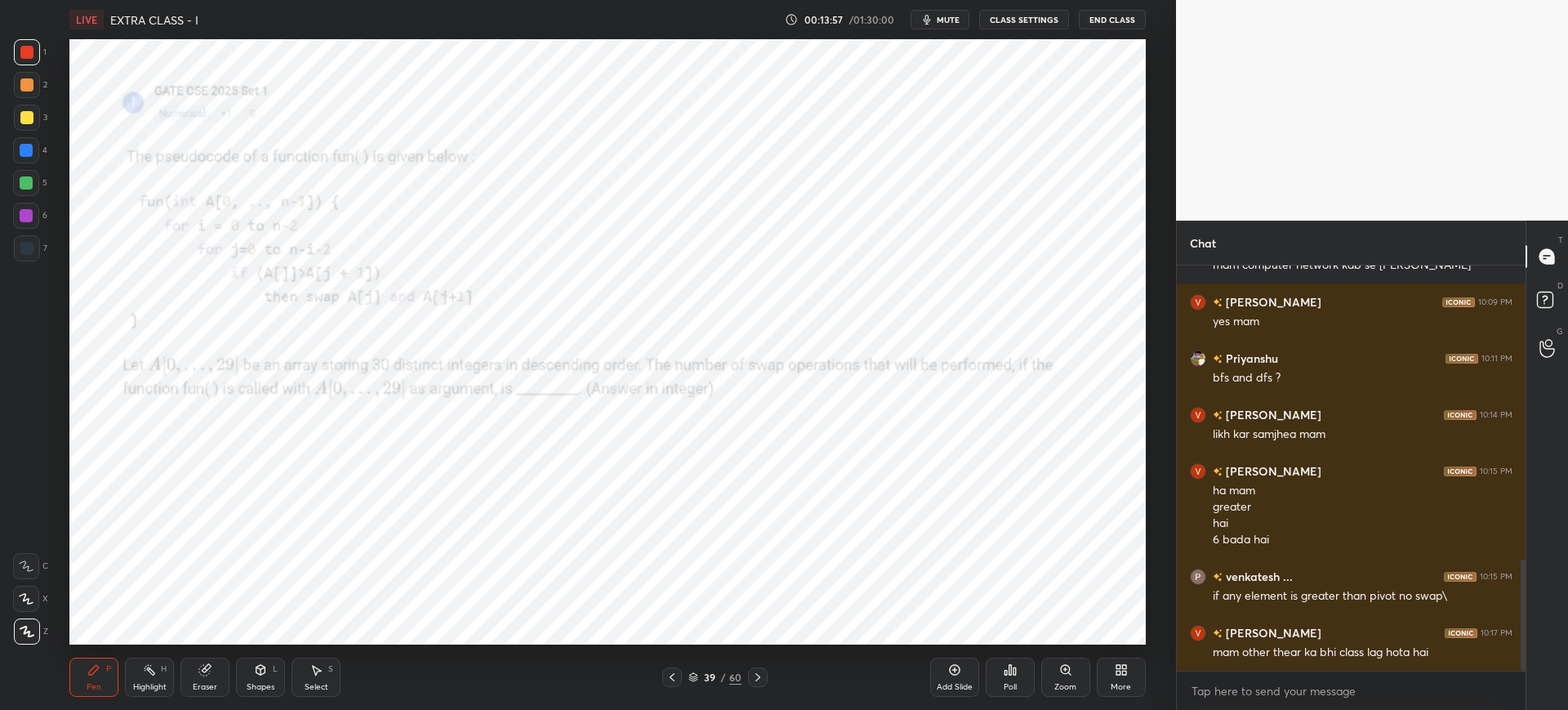
click at [940, 19] on span "mute" at bounding box center [949, 19] width 23 height 12
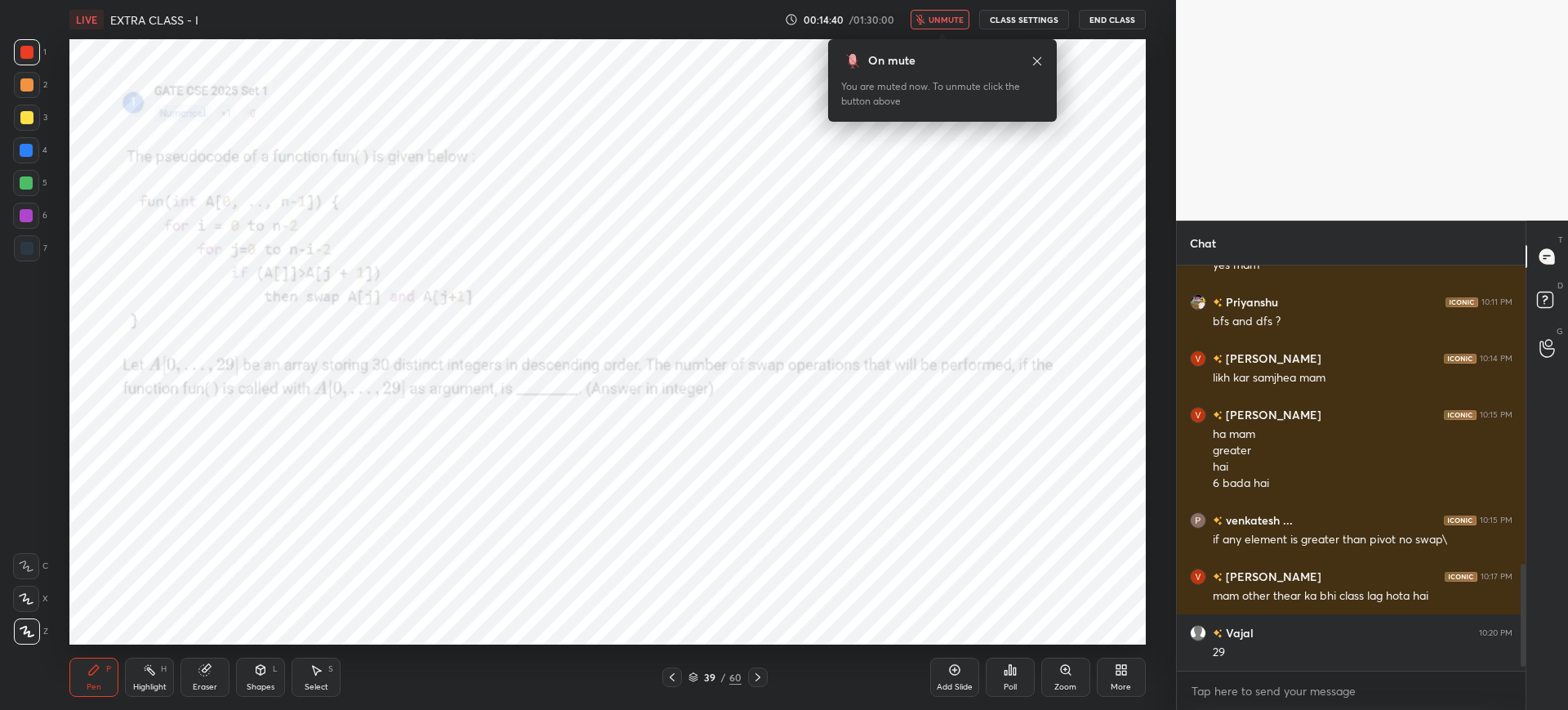
scroll to position [1184, 0]
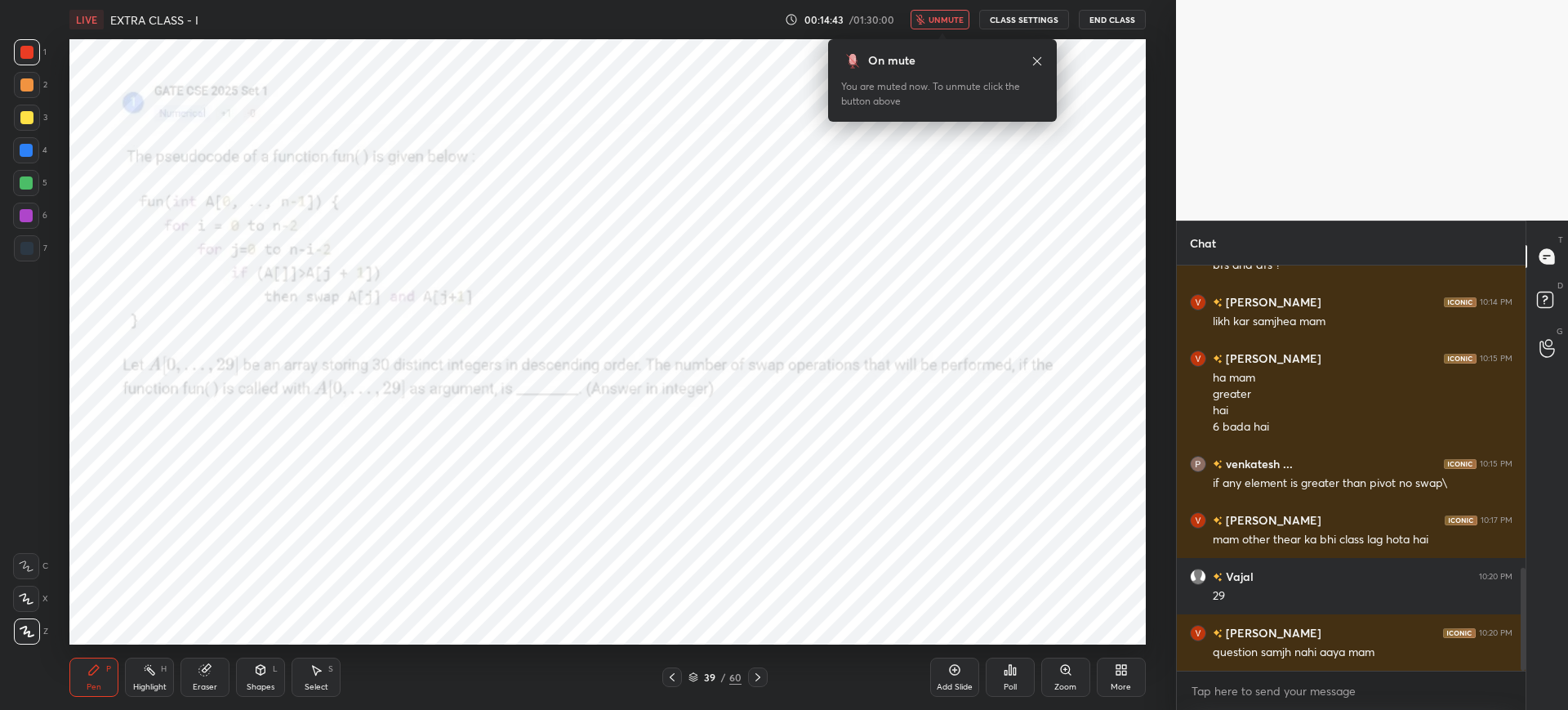
drag, startPoint x: 934, startPoint y: 7, endPoint x: 947, endPoint y: 16, distance: 15.8
click at [947, 16] on div "LIVE EXTRA CLASS - I 00:14:43 / 01:30:00 unmute CLASS SETTINGS End Class" at bounding box center [607, 19] width 1076 height 39
click at [947, 16] on span "unmute" at bounding box center [946, 19] width 35 height 12
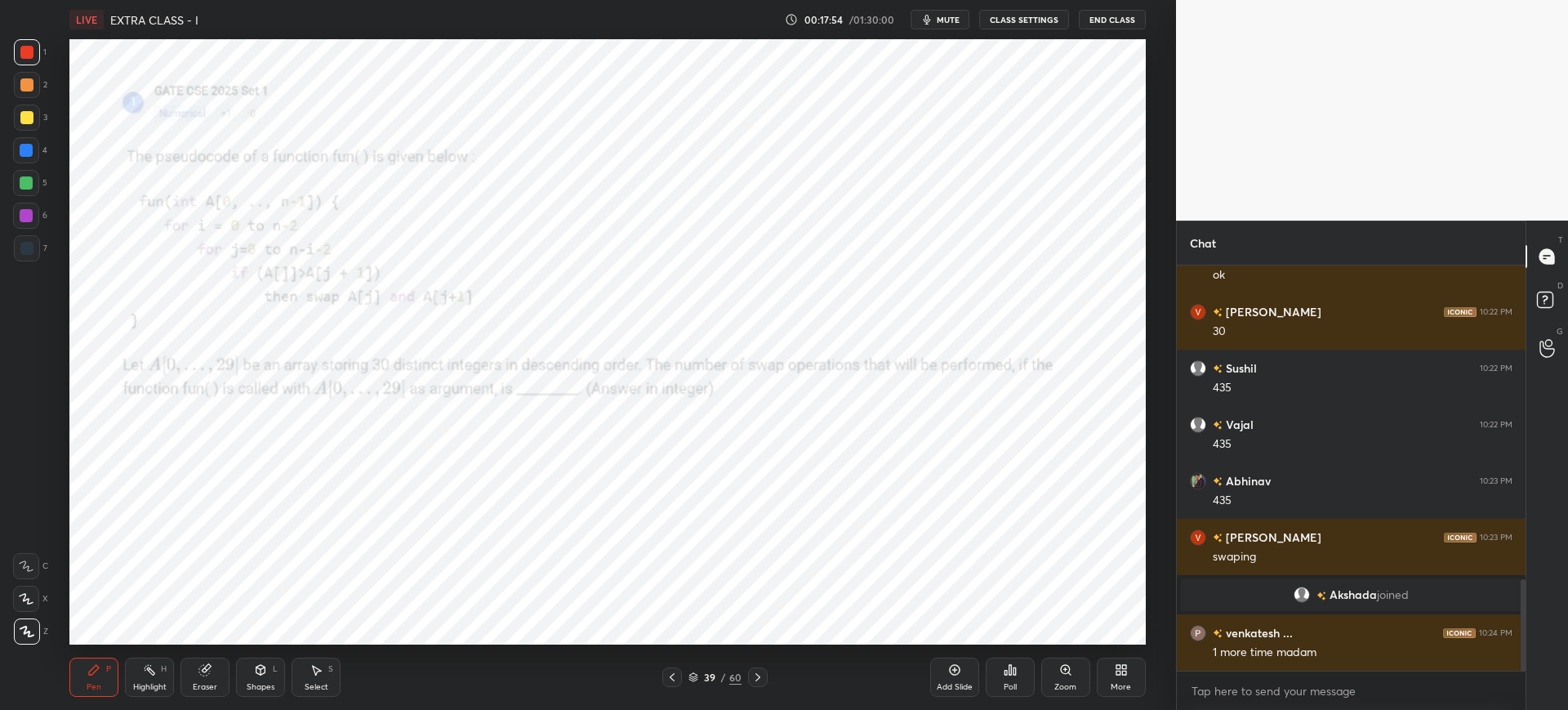
scroll to position [1388, 0]
click at [35, 140] on div at bounding box center [26, 149] width 26 height 26
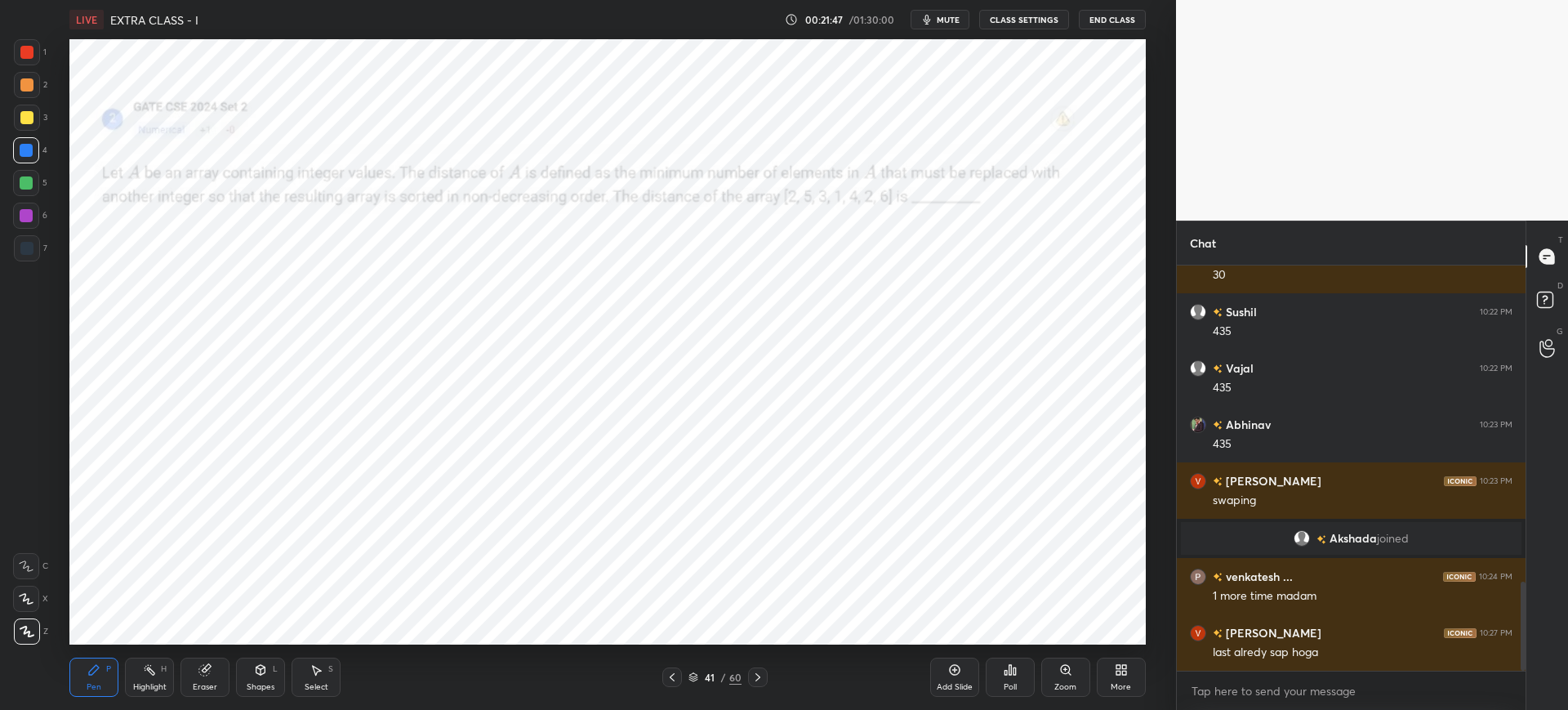
click at [694, 679] on icon at bounding box center [693, 677] width 10 height 10
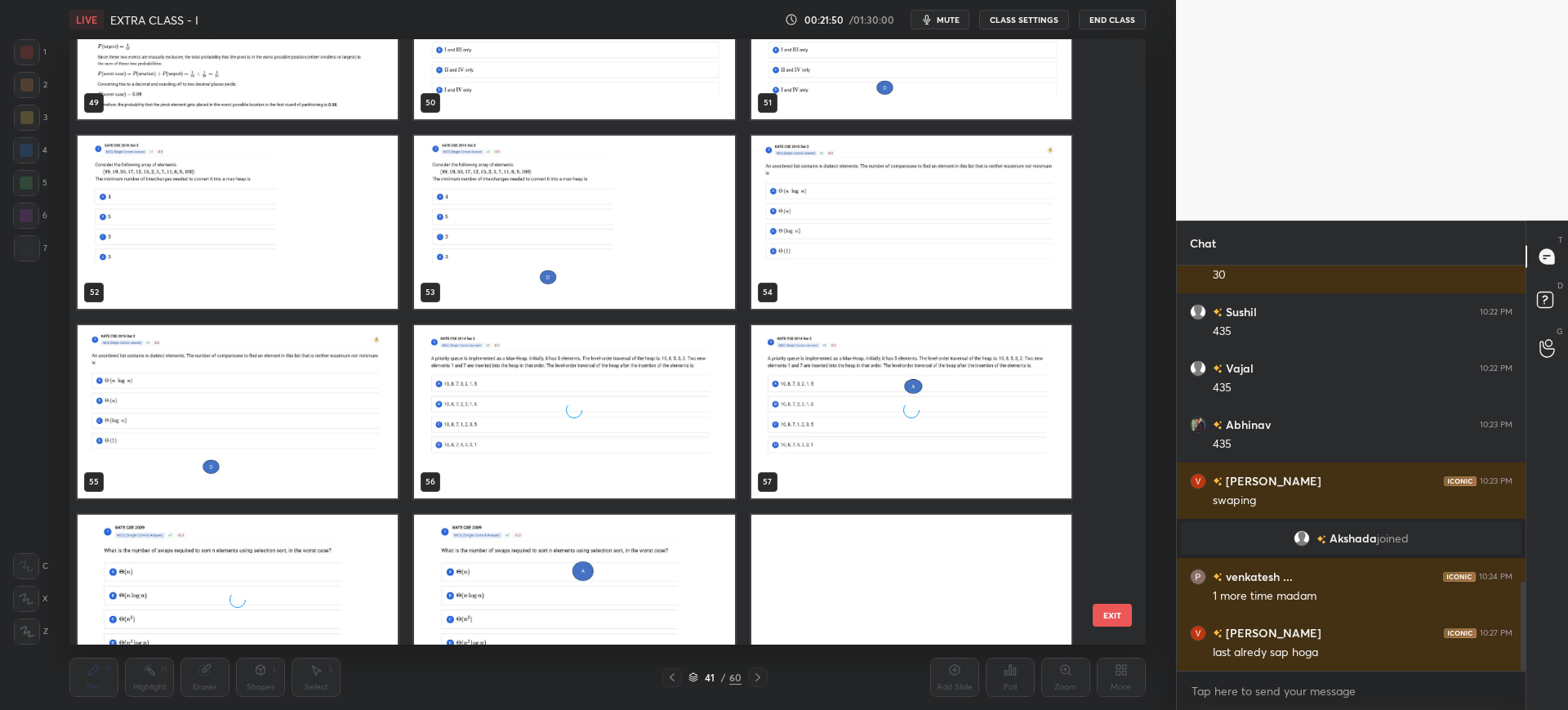
scroll to position [3184, 0]
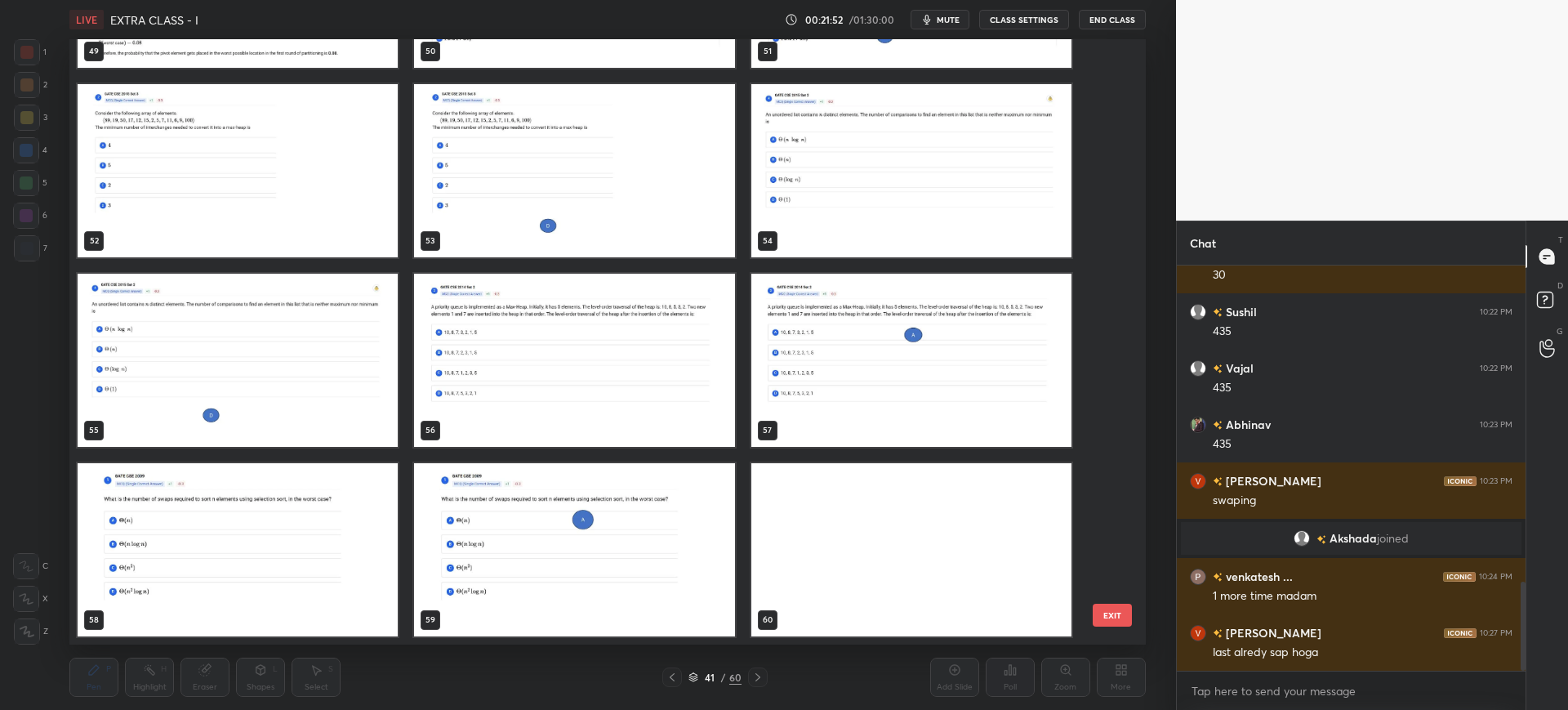
click at [1122, 610] on button "EXIT" at bounding box center [1111, 616] width 39 height 23
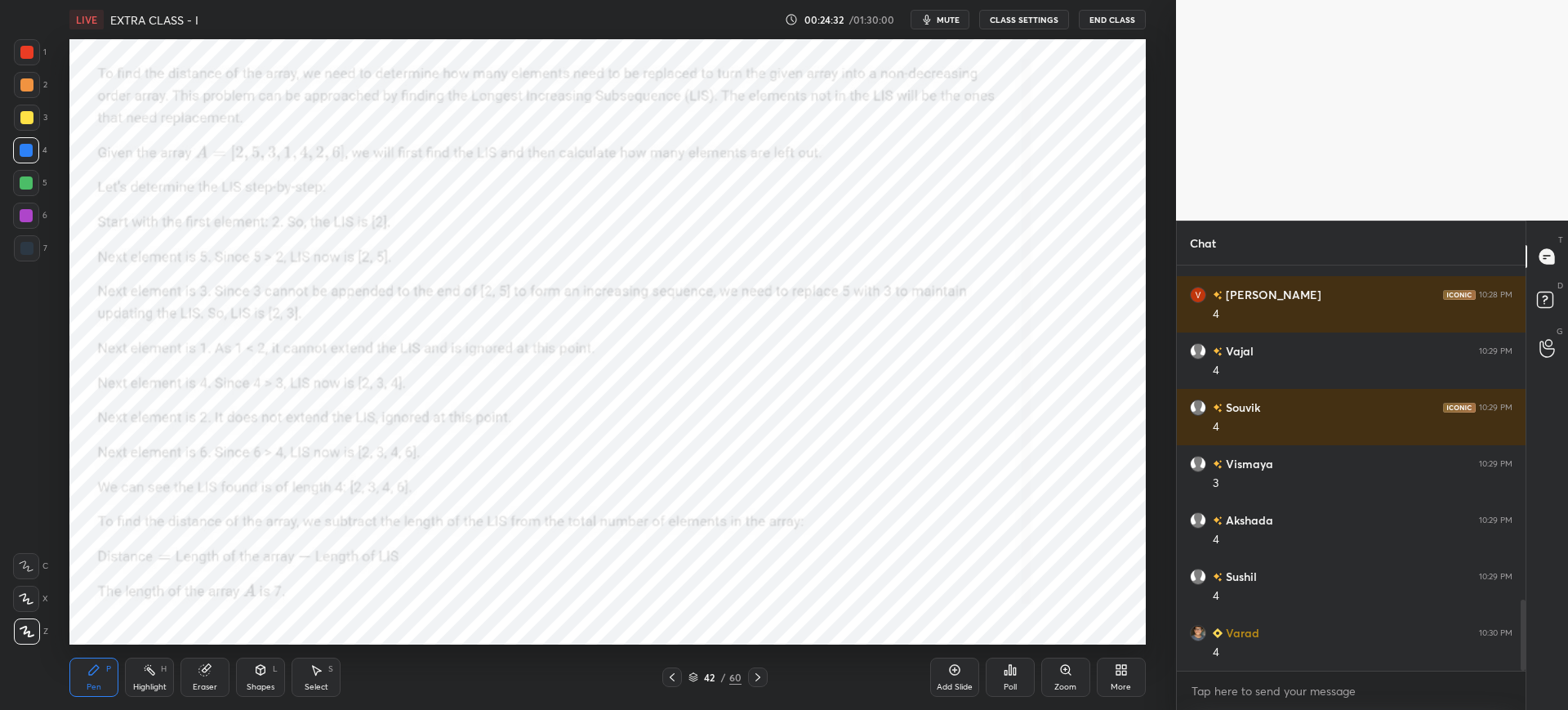
scroll to position [1952, 0]
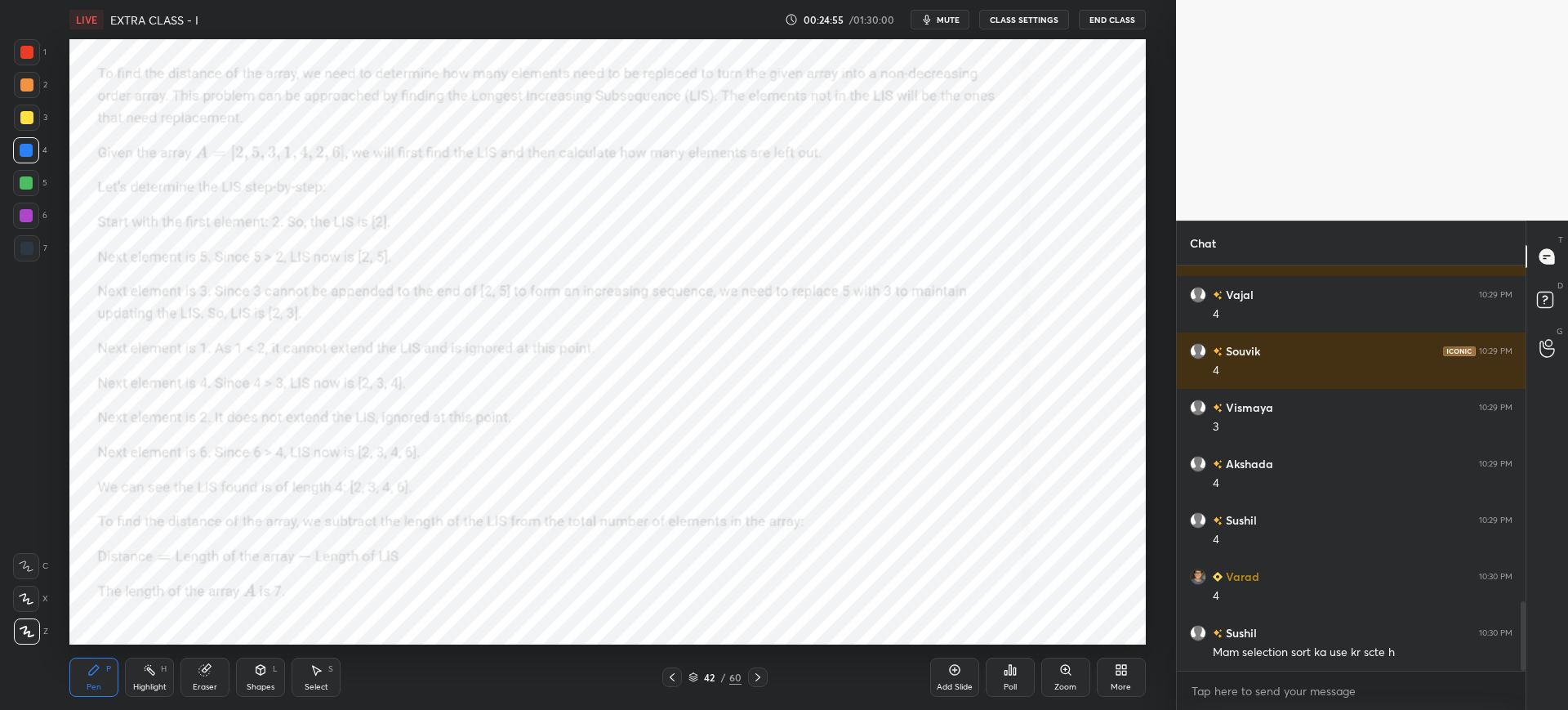
click at [1050, 679] on div "Zoom" at bounding box center [1065, 677] width 49 height 39
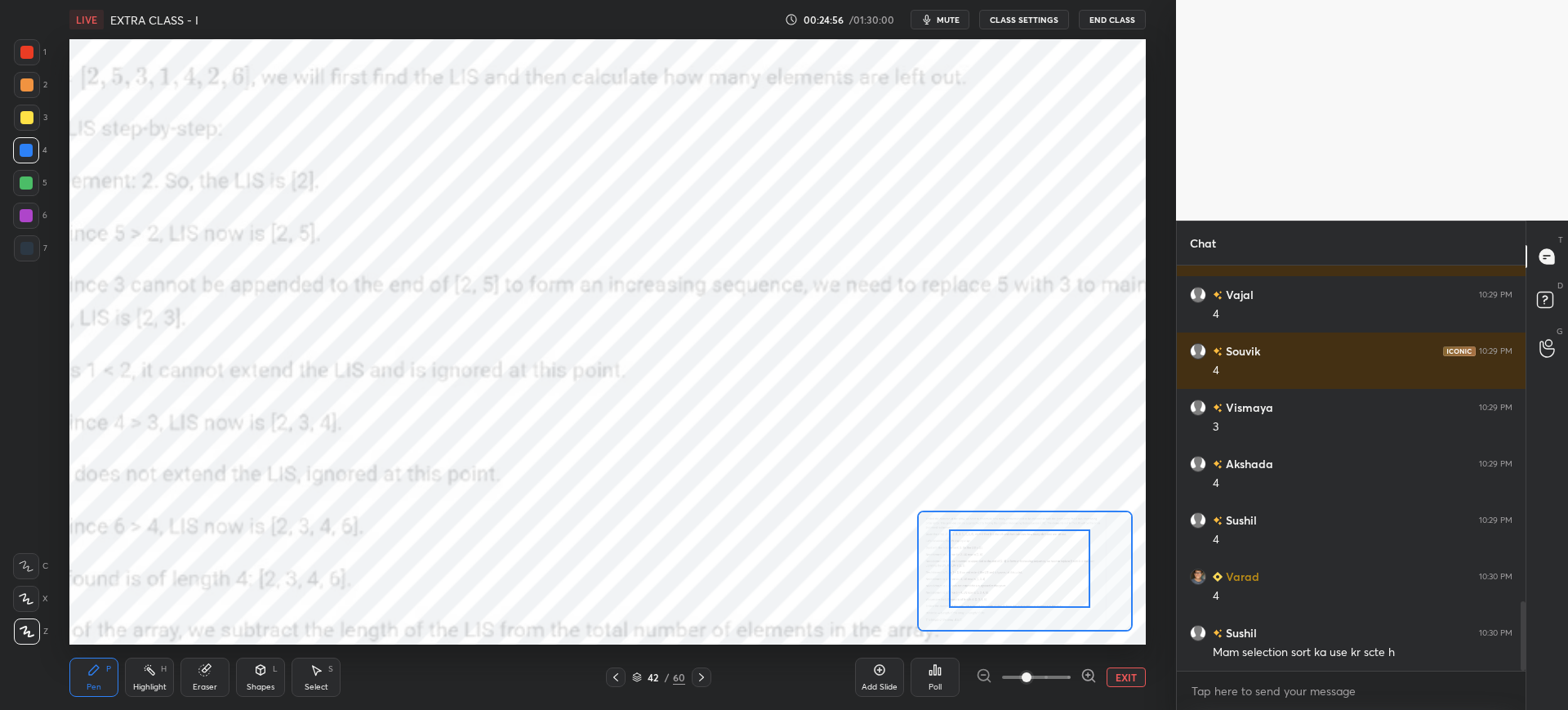
drag, startPoint x: 1032, startPoint y: 585, endPoint x: 1006, endPoint y: 562, distance: 34.7
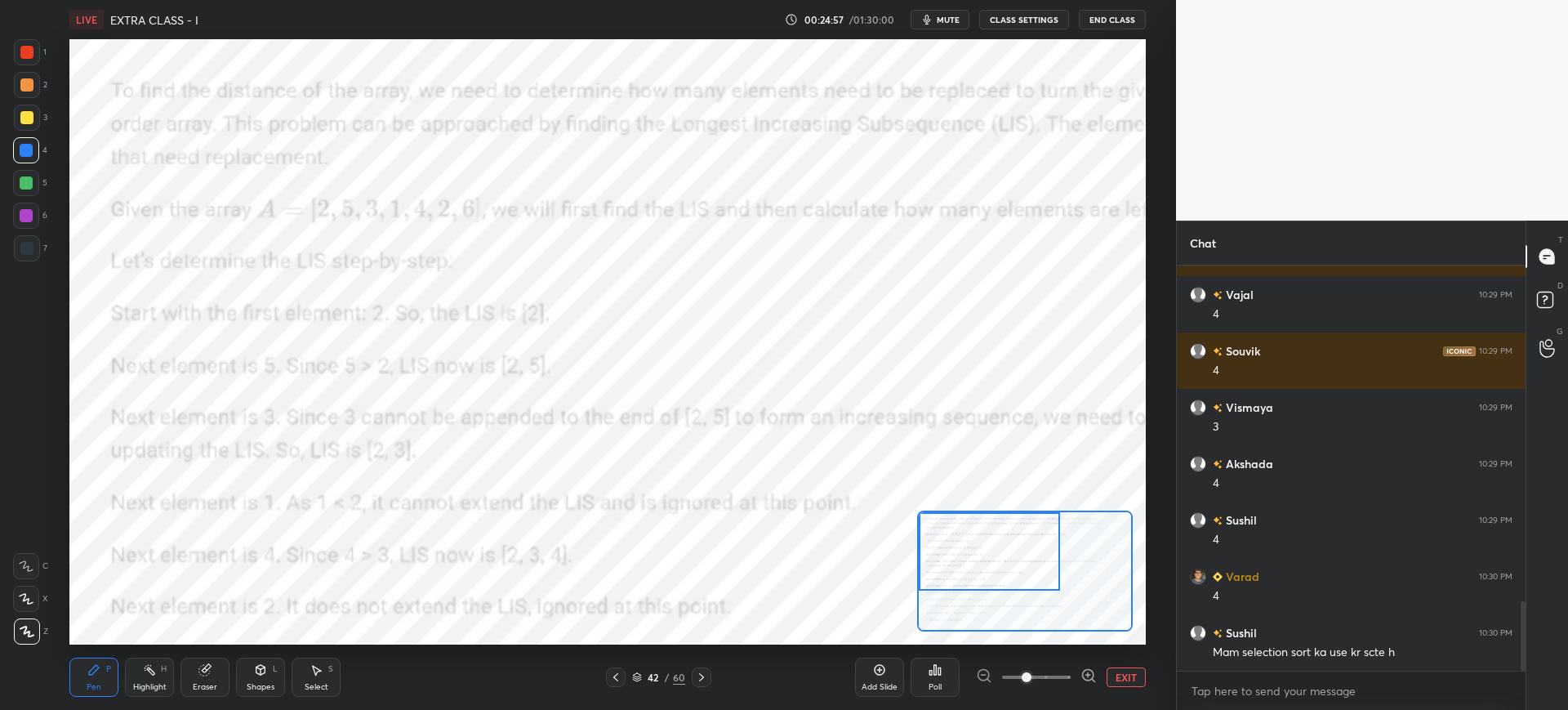
drag, startPoint x: 988, startPoint y: 554, endPoint x: 948, endPoint y: 535, distance: 44.3
click at [948, 535] on div at bounding box center [989, 551] width 142 height 78
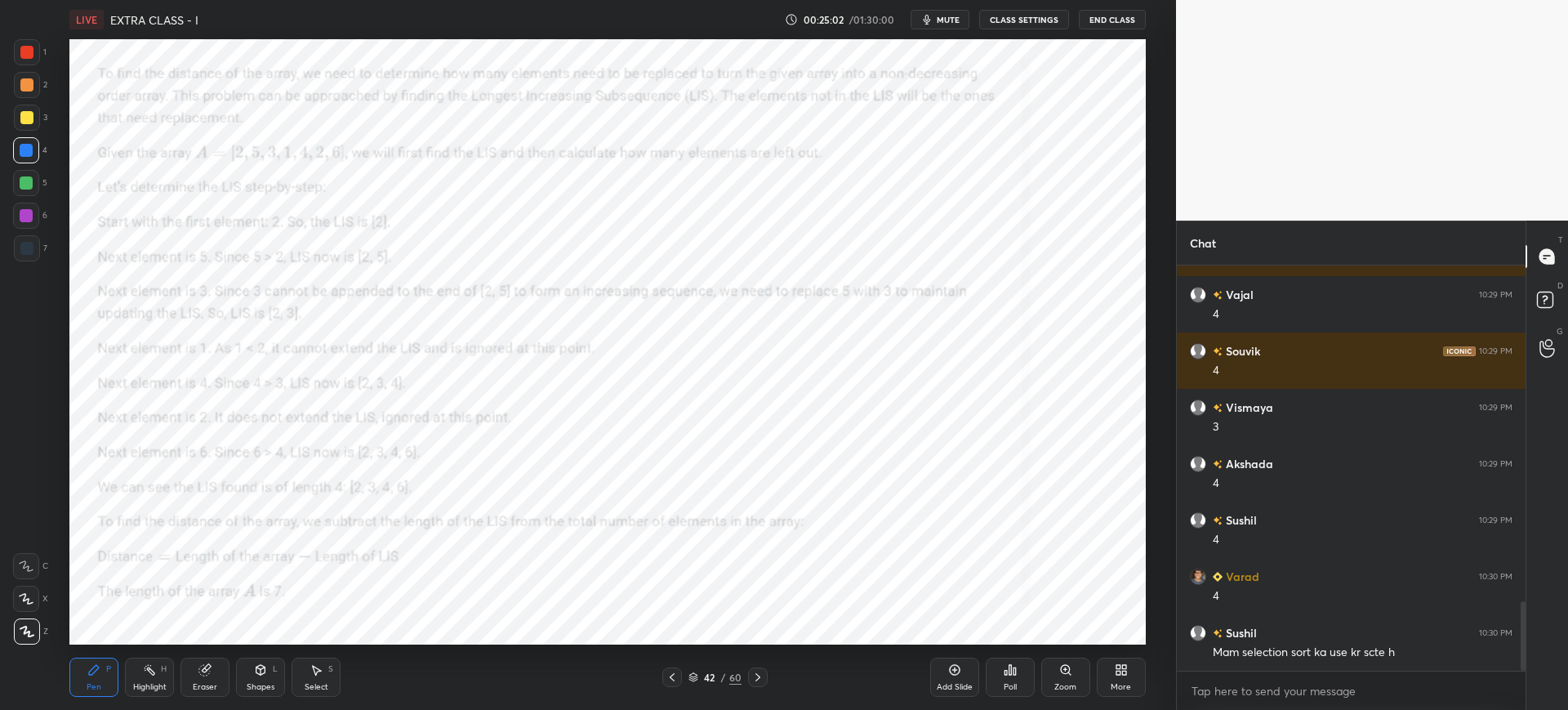
click at [1051, 669] on div "Zoom" at bounding box center [1065, 677] width 49 height 39
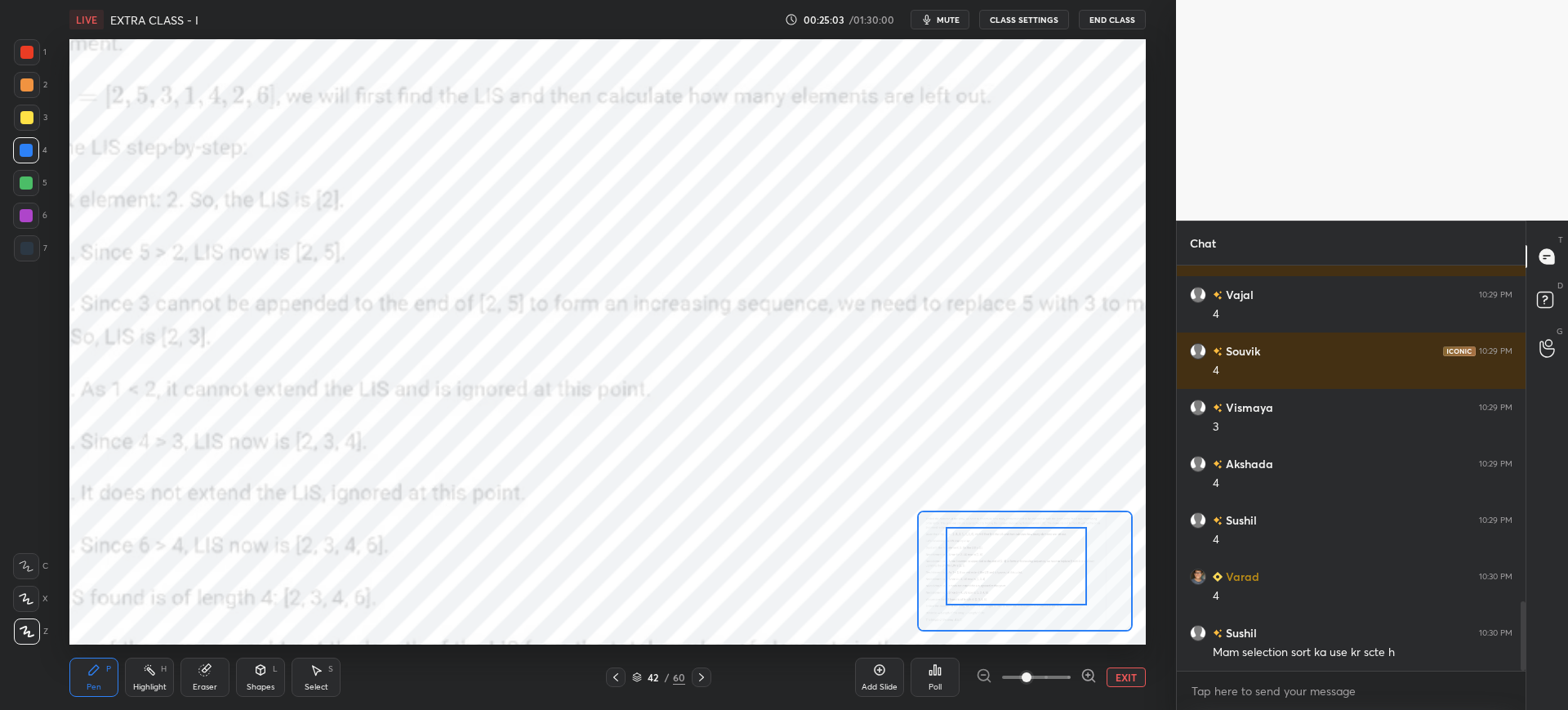
drag, startPoint x: 1017, startPoint y: 571, endPoint x: 976, endPoint y: 553, distance: 44.8
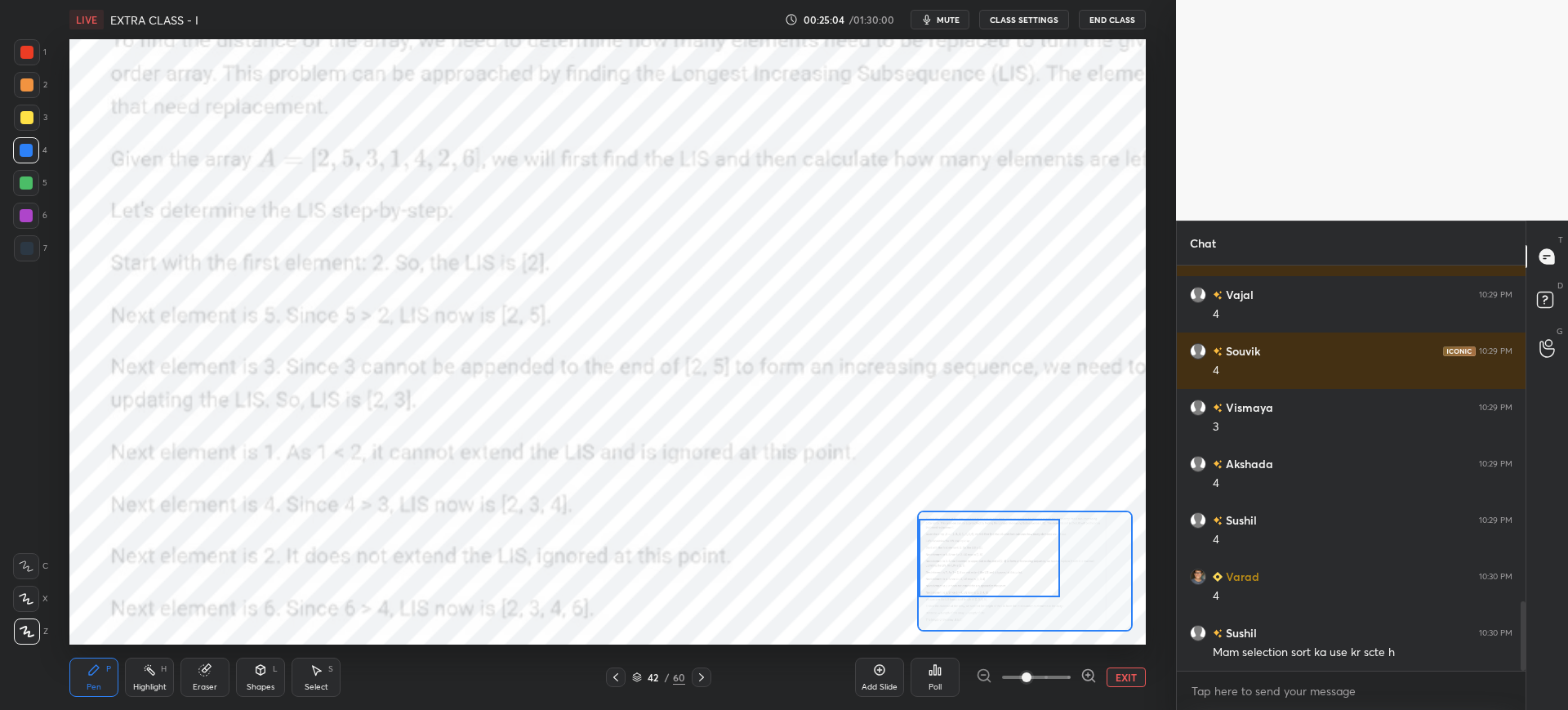
drag, startPoint x: 969, startPoint y: 552, endPoint x: 954, endPoint y: 551, distance: 15.0
click at [954, 554] on div at bounding box center [989, 557] width 142 height 78
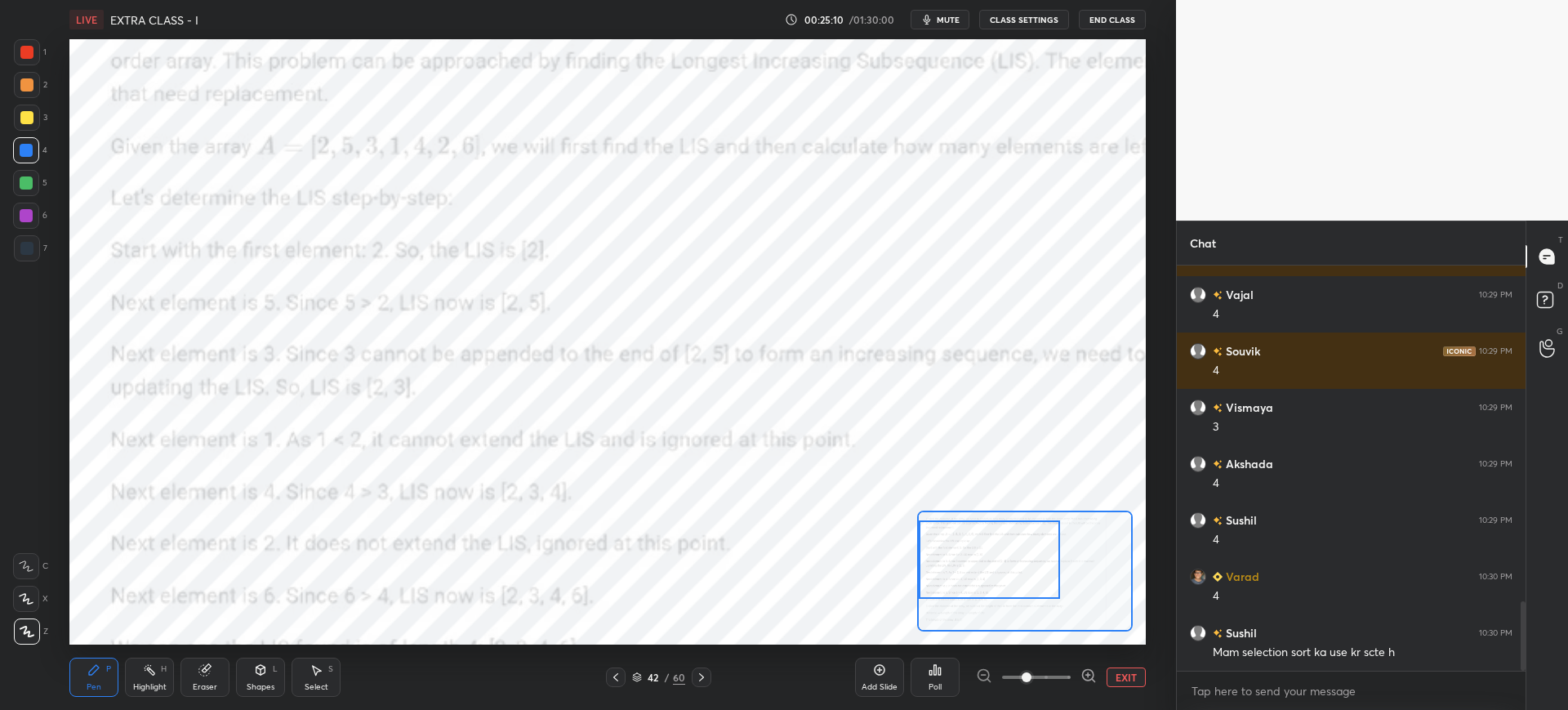
drag, startPoint x: 972, startPoint y: 553, endPoint x: 943, endPoint y: 550, distance: 29.2
click at [942, 552] on div at bounding box center [989, 559] width 142 height 78
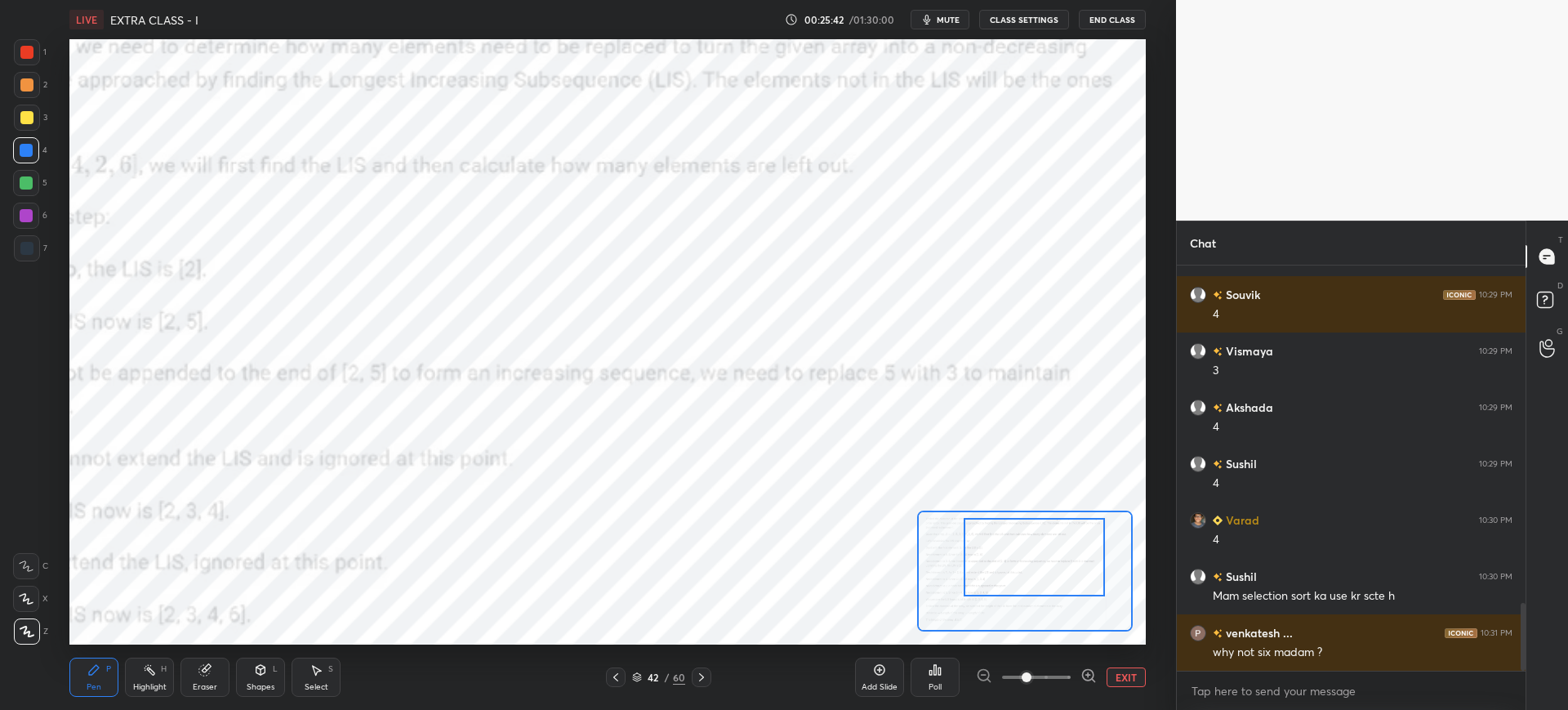
drag, startPoint x: 989, startPoint y: 551, endPoint x: 1006, endPoint y: 522, distance: 33.6
click at [1007, 550] on div at bounding box center [1034, 557] width 142 height 78
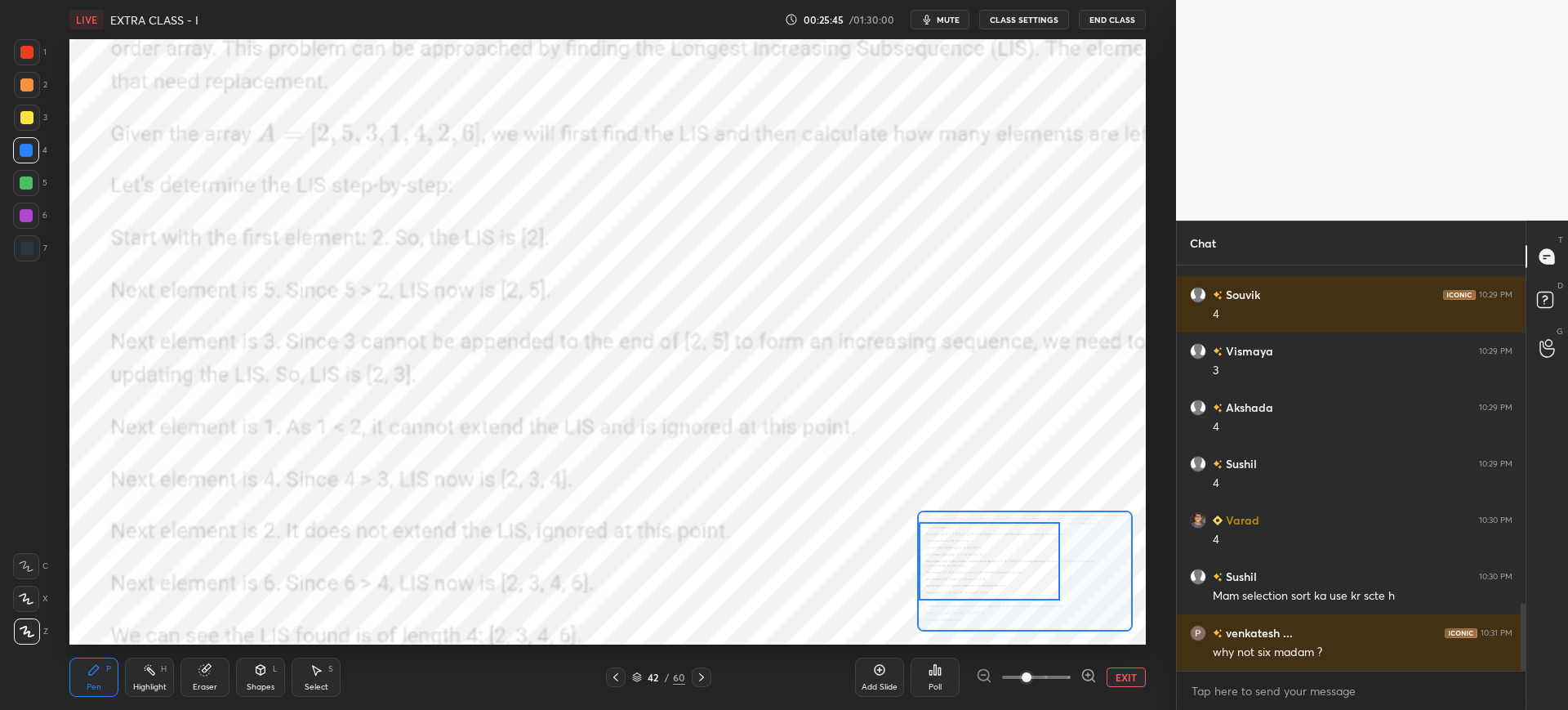
drag, startPoint x: 1033, startPoint y: 546, endPoint x: 951, endPoint y: 550, distance: 82.1
click at [955, 552] on div at bounding box center [989, 561] width 142 height 78
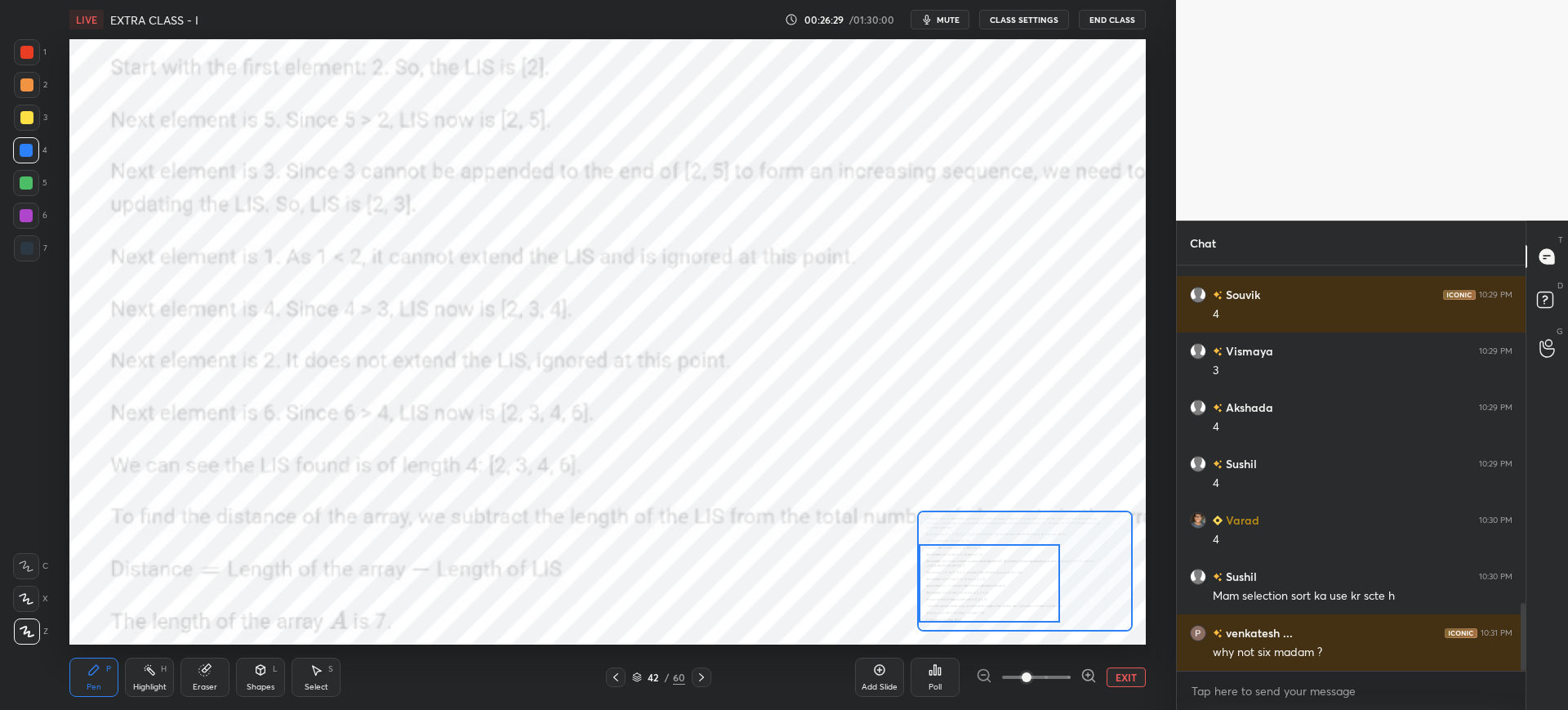
drag, startPoint x: 988, startPoint y: 582, endPoint x: 982, endPoint y: 592, distance: 11.7
click at [987, 593] on div at bounding box center [989, 583] width 142 height 78
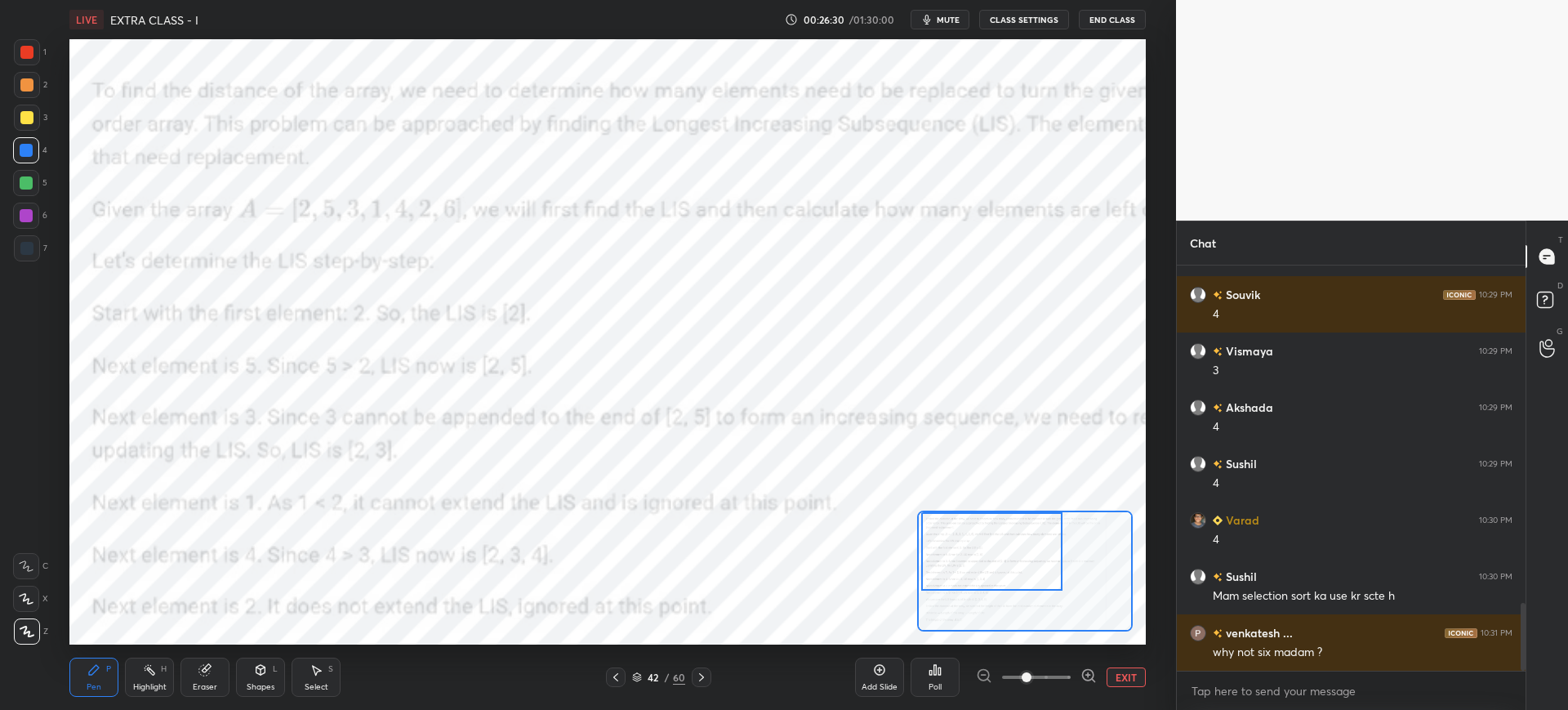
drag, startPoint x: 985, startPoint y: 581, endPoint x: 986, endPoint y: 530, distance: 51.0
click at [986, 530] on div at bounding box center [991, 551] width 142 height 78
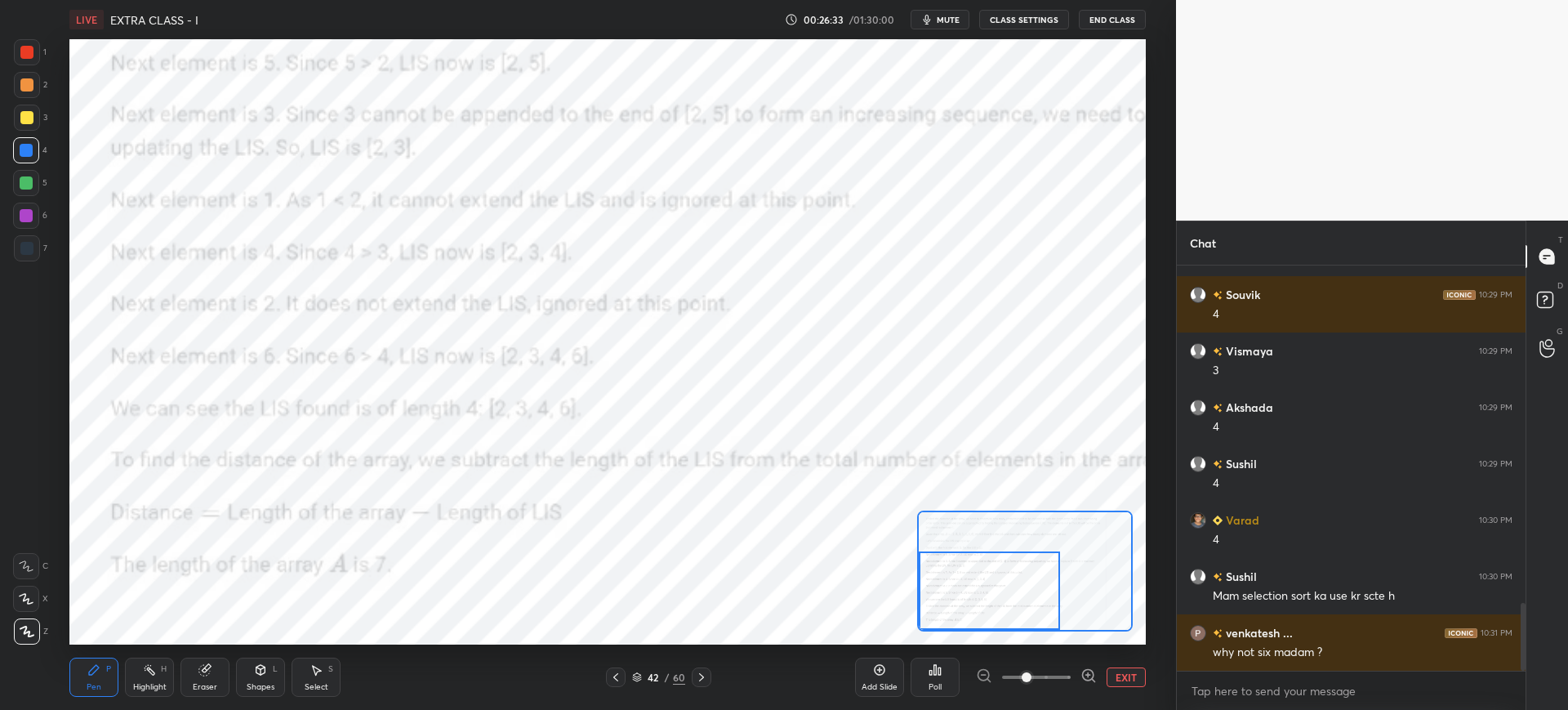
drag, startPoint x: 980, startPoint y: 548, endPoint x: 970, endPoint y: 588, distance: 41.2
click at [972, 590] on div at bounding box center [989, 590] width 142 height 78
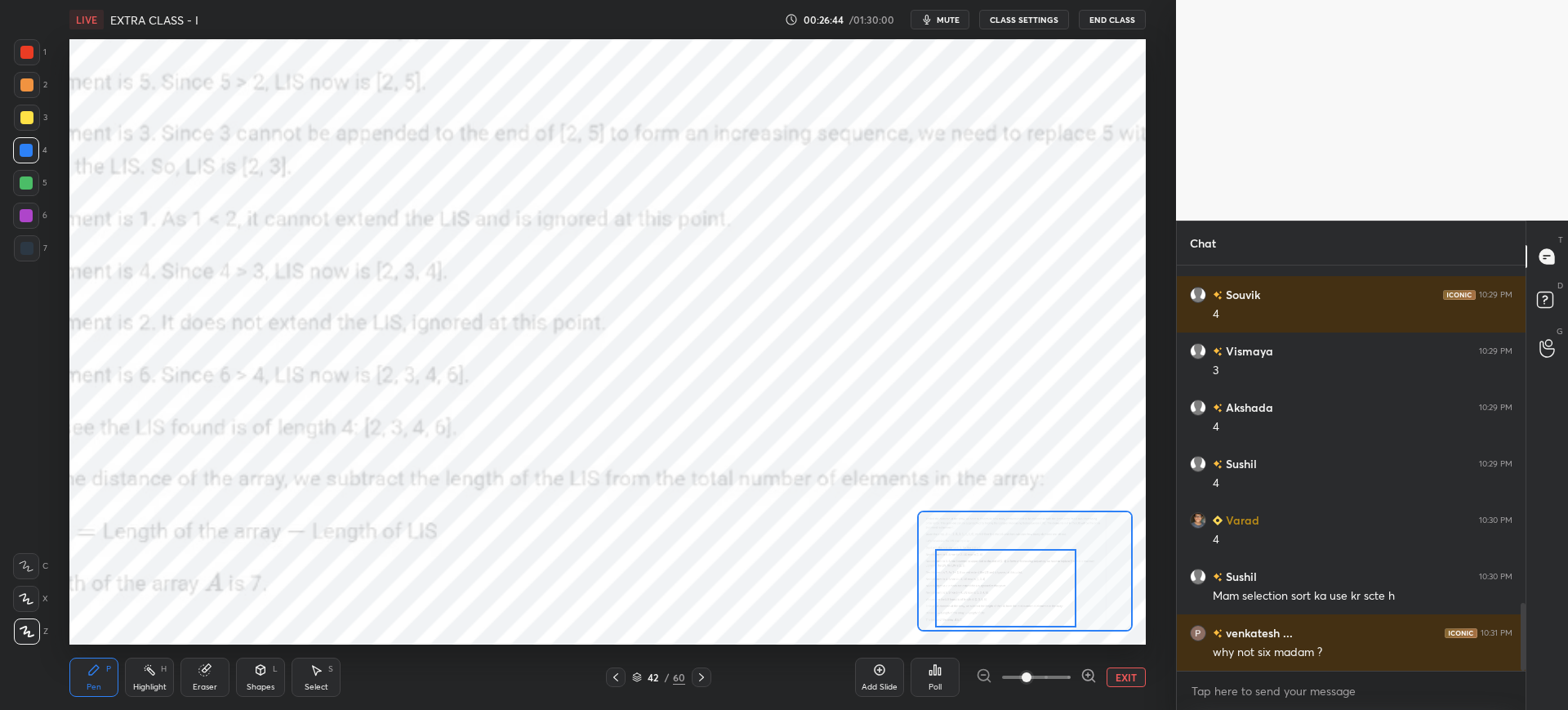
drag, startPoint x: 996, startPoint y: 592, endPoint x: 990, endPoint y: 583, distance: 10.8
click at [1012, 589] on div at bounding box center [1006, 588] width 142 height 78
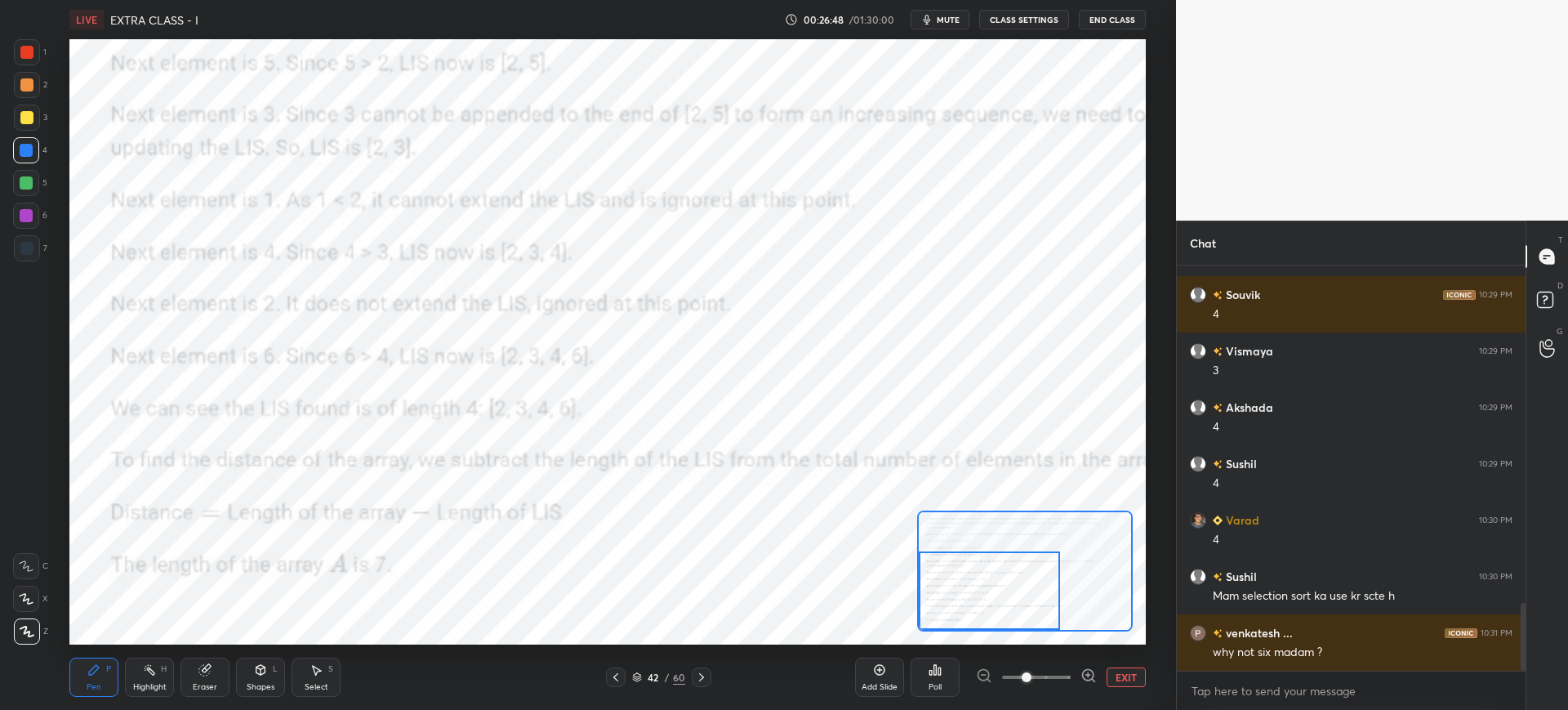
drag, startPoint x: 1012, startPoint y: 580, endPoint x: 990, endPoint y: 595, distance: 26.6
click at [990, 599] on div at bounding box center [989, 590] width 142 height 78
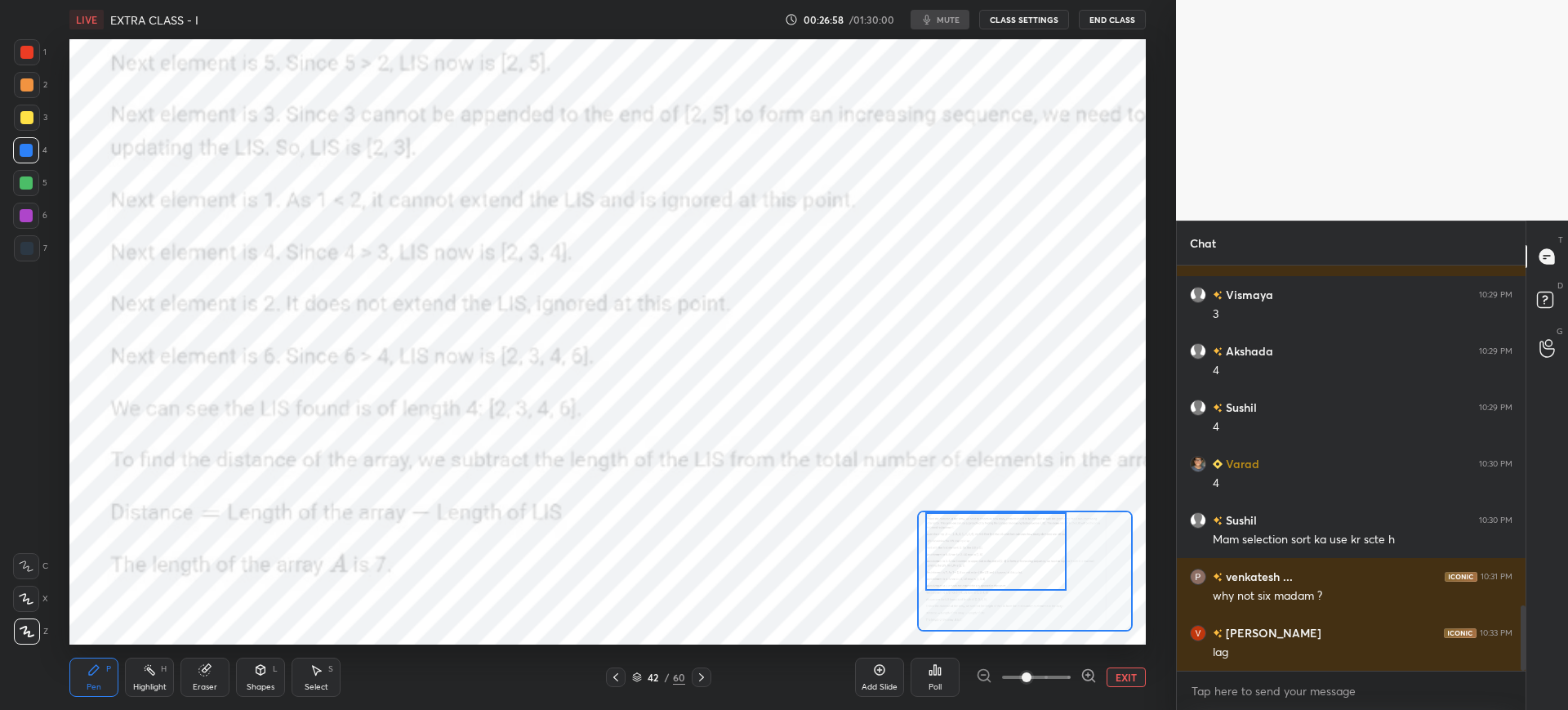
scroll to position [2121, 0]
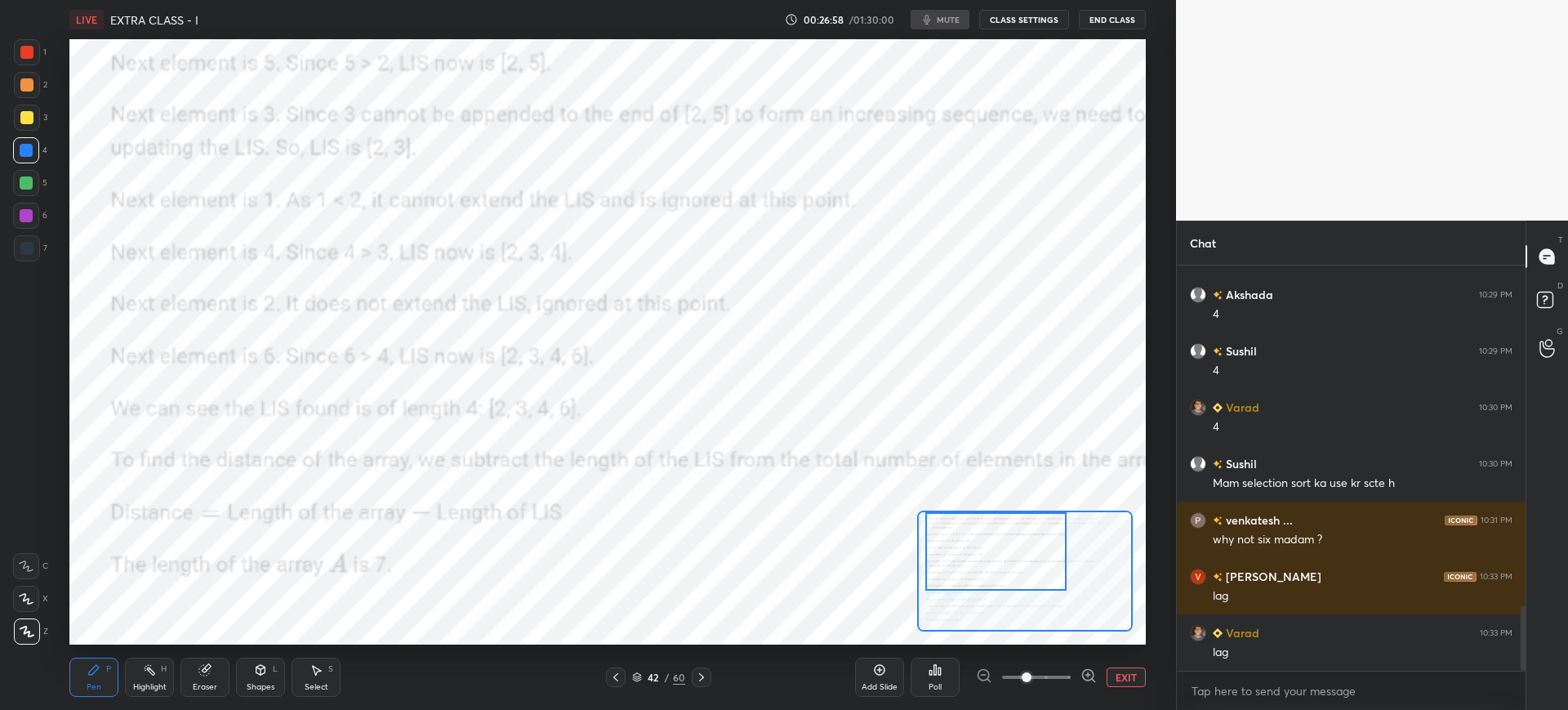
drag, startPoint x: 980, startPoint y: 583, endPoint x: 985, endPoint y: 549, distance: 34.4
click at [986, 548] on div at bounding box center [996, 551] width 142 height 78
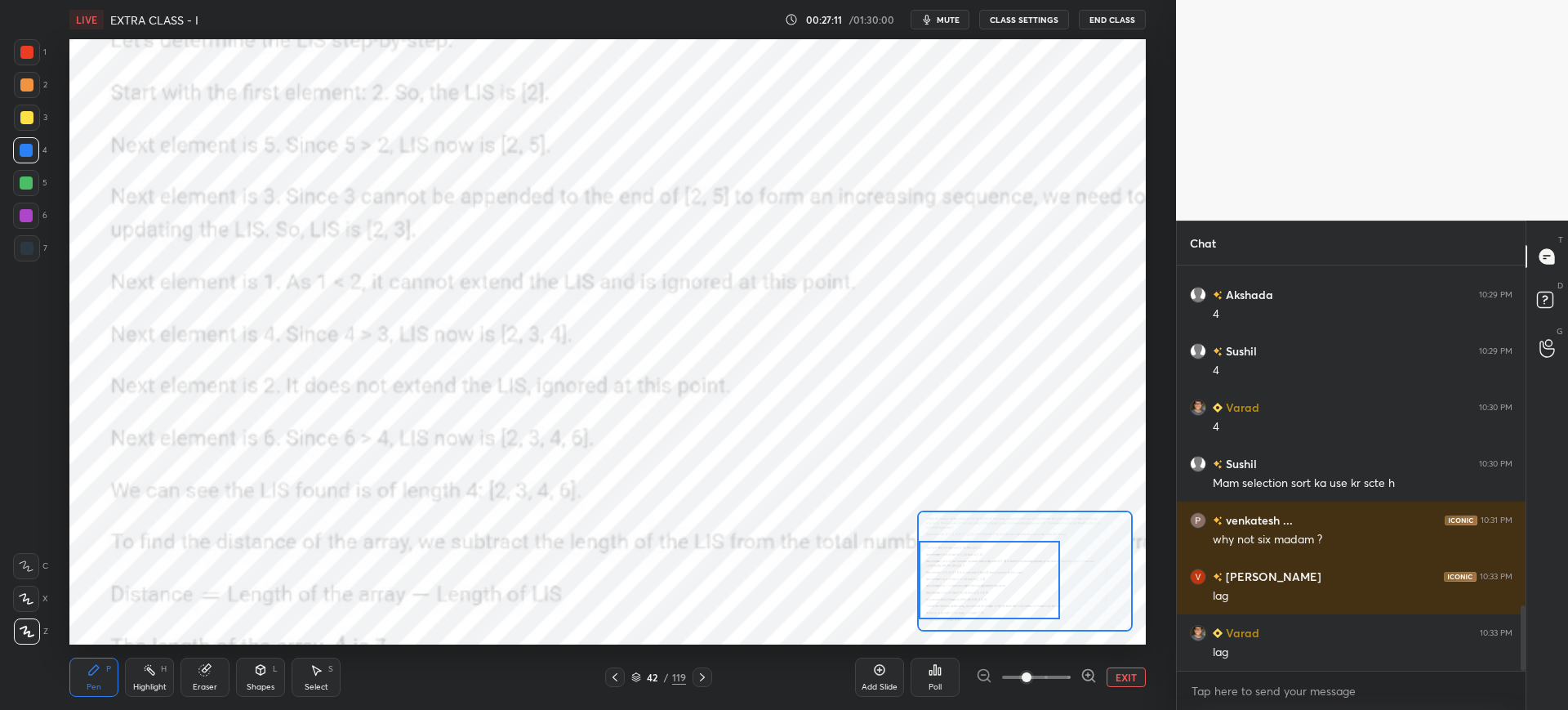
drag, startPoint x: 974, startPoint y: 592, endPoint x: 948, endPoint y: 588, distance: 26.3
click at [940, 589] on div at bounding box center [989, 579] width 142 height 78
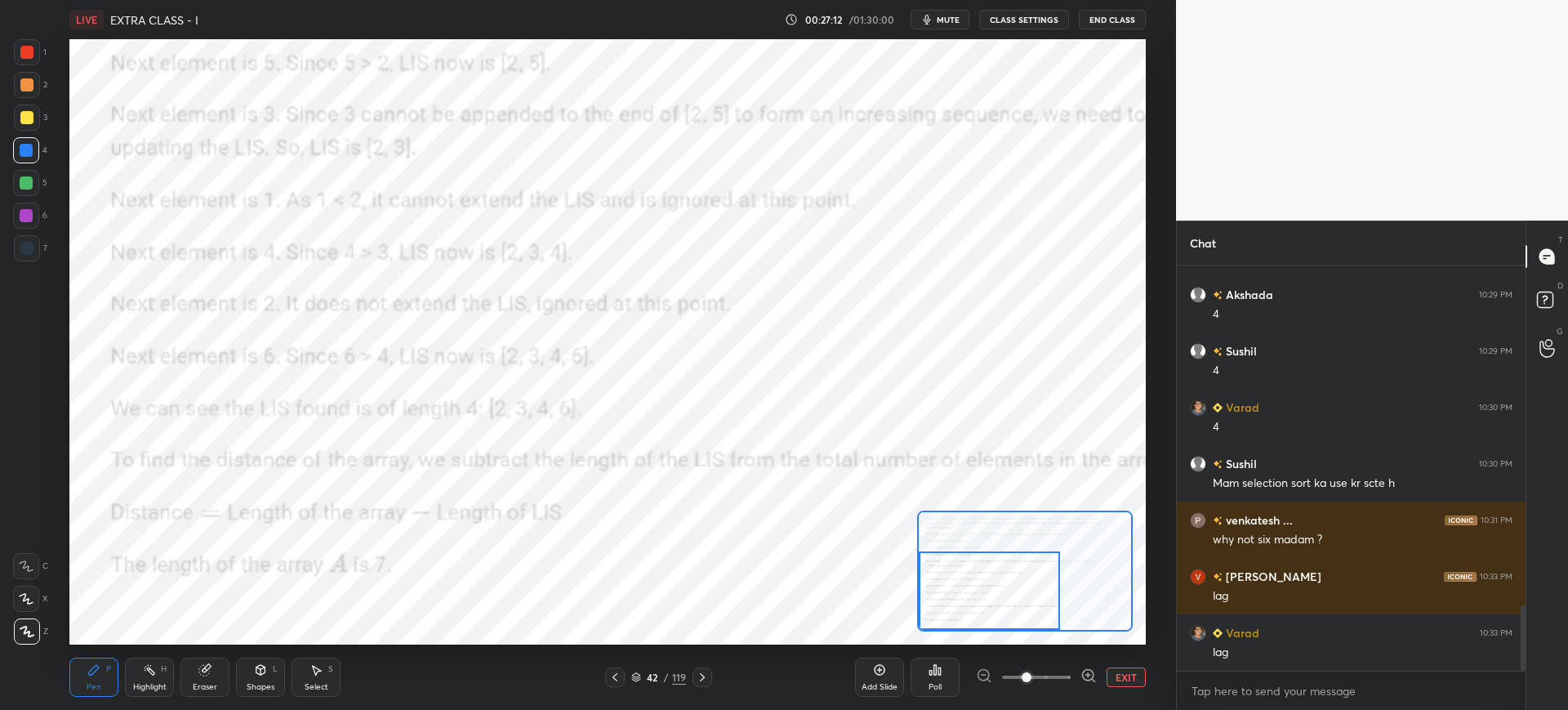
drag, startPoint x: 961, startPoint y: 588, endPoint x: 944, endPoint y: 608, distance: 26.2
click at [944, 608] on div at bounding box center [989, 590] width 142 height 78
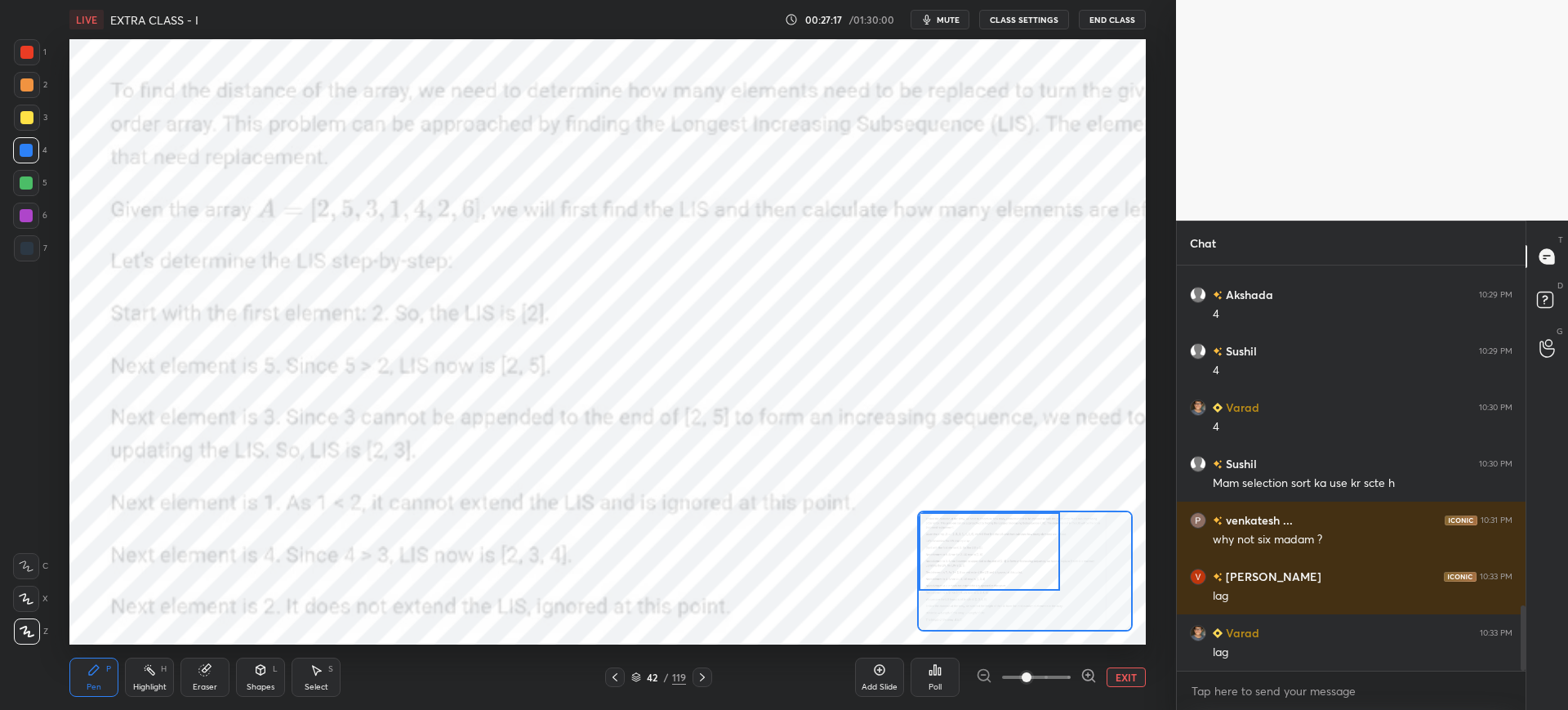
drag, startPoint x: 971, startPoint y: 587, endPoint x: 961, endPoint y: 545, distance: 43.2
click at [962, 546] on div at bounding box center [989, 551] width 142 height 78
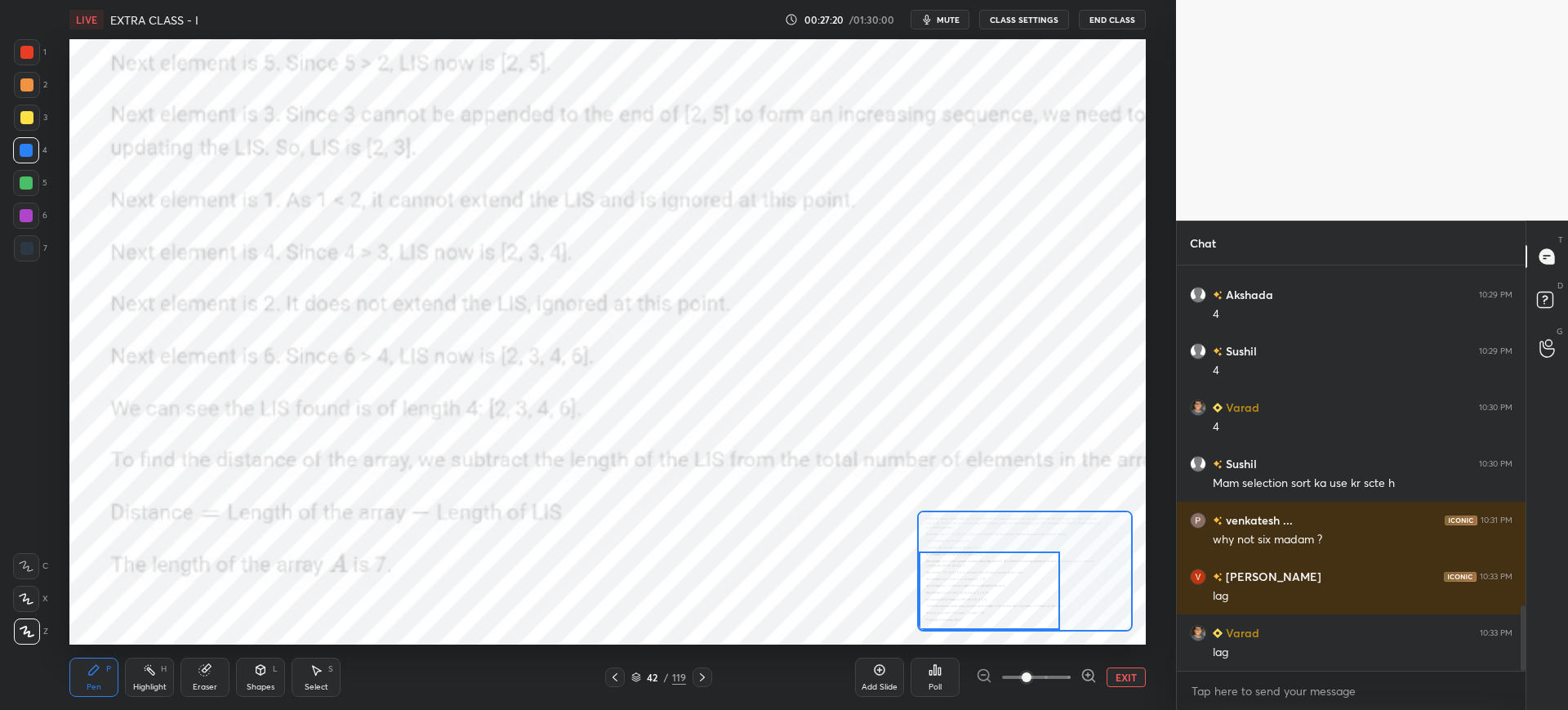
click at [953, 613] on div at bounding box center [989, 590] width 142 height 78
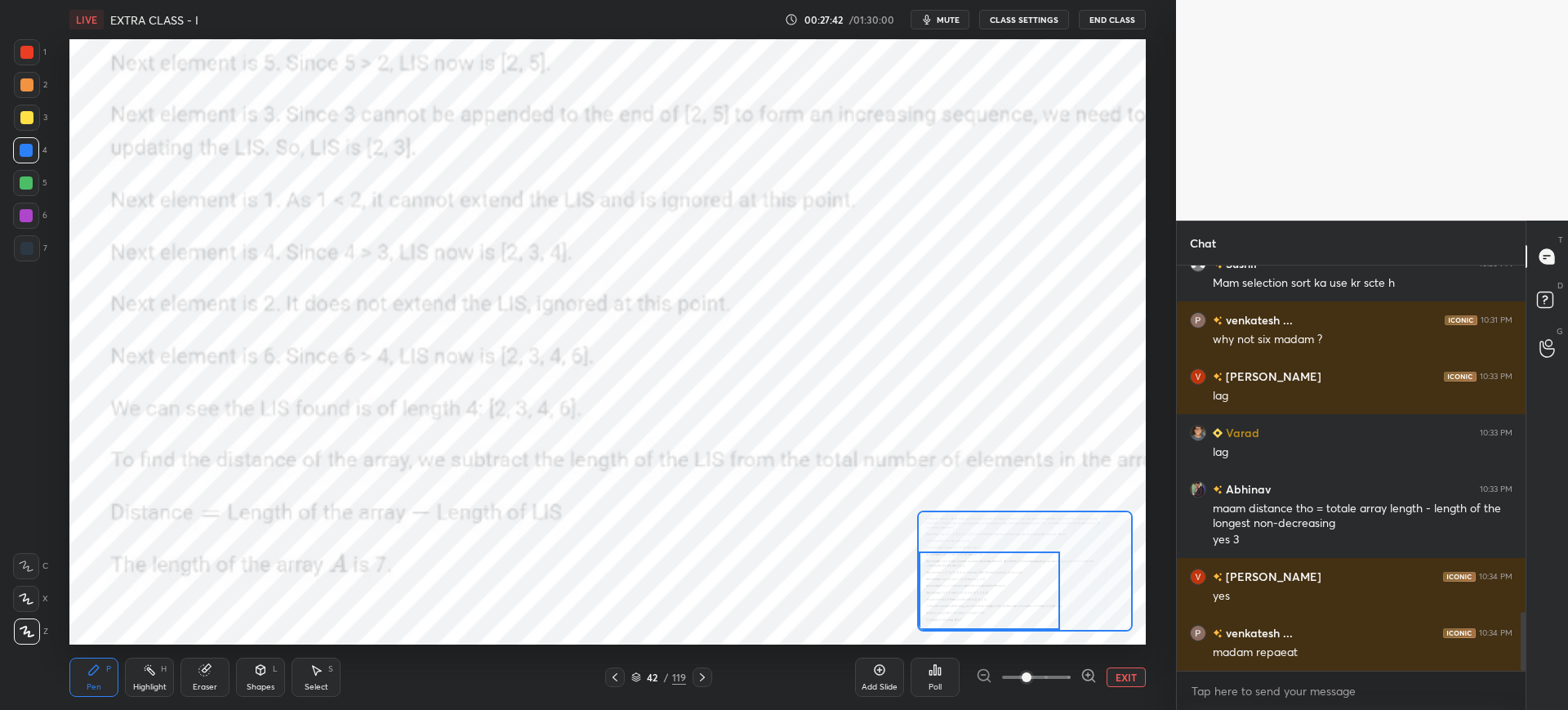
scroll to position [2378, 0]
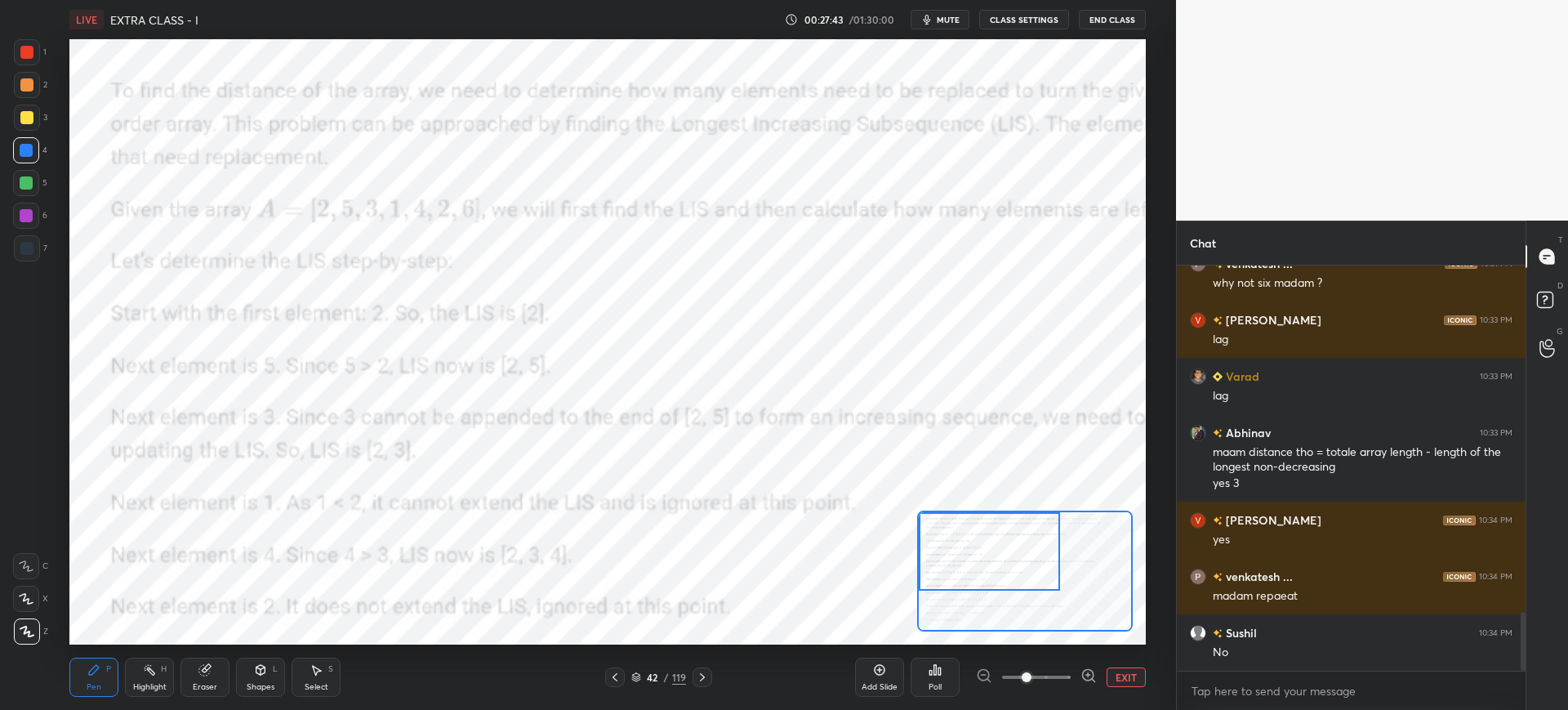
click at [946, 488] on div "Setting up your live class Poll for secs No correct answer Start poll" at bounding box center [607, 342] width 1076 height 605
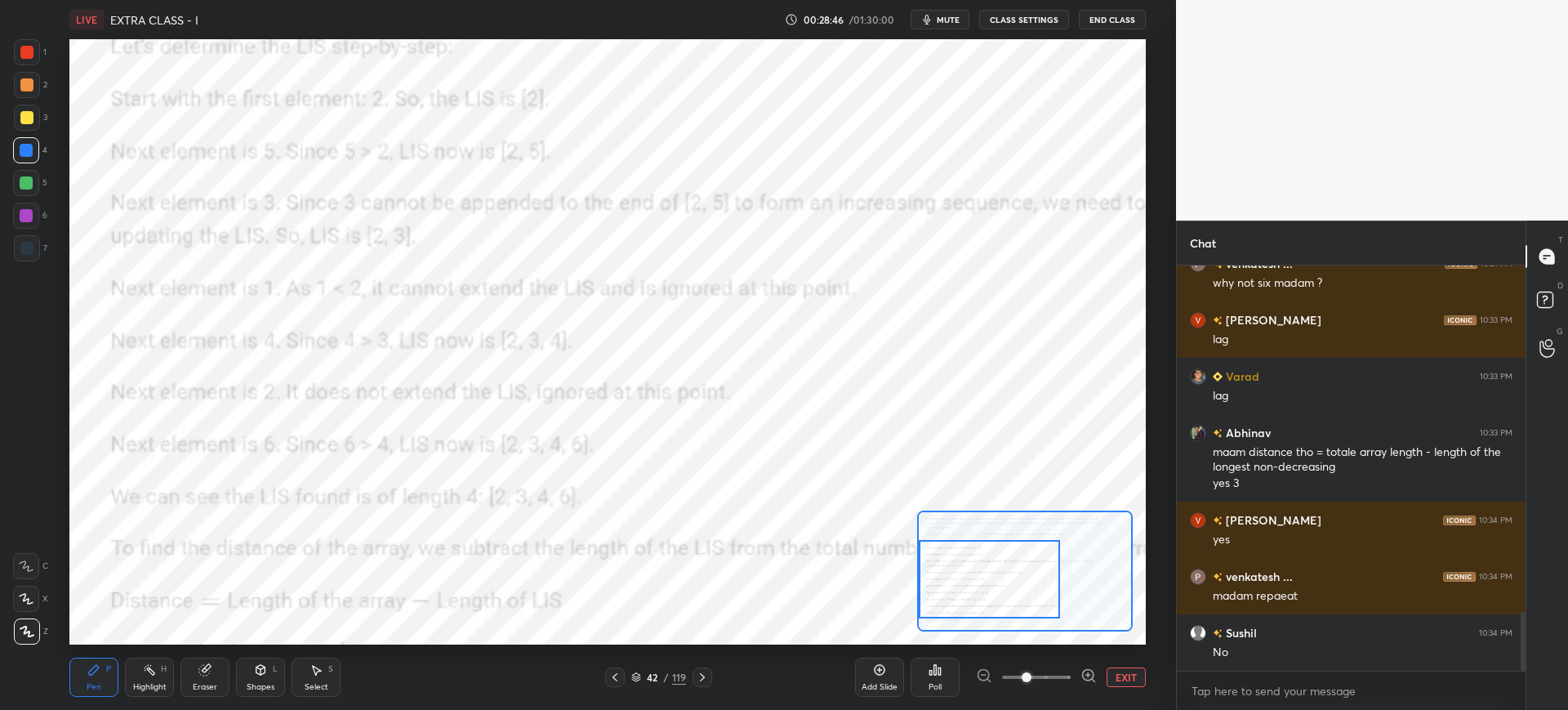
drag, startPoint x: 980, startPoint y: 583, endPoint x: 934, endPoint y: 597, distance: 48.1
click at [979, 610] on div at bounding box center [989, 578] width 142 height 78
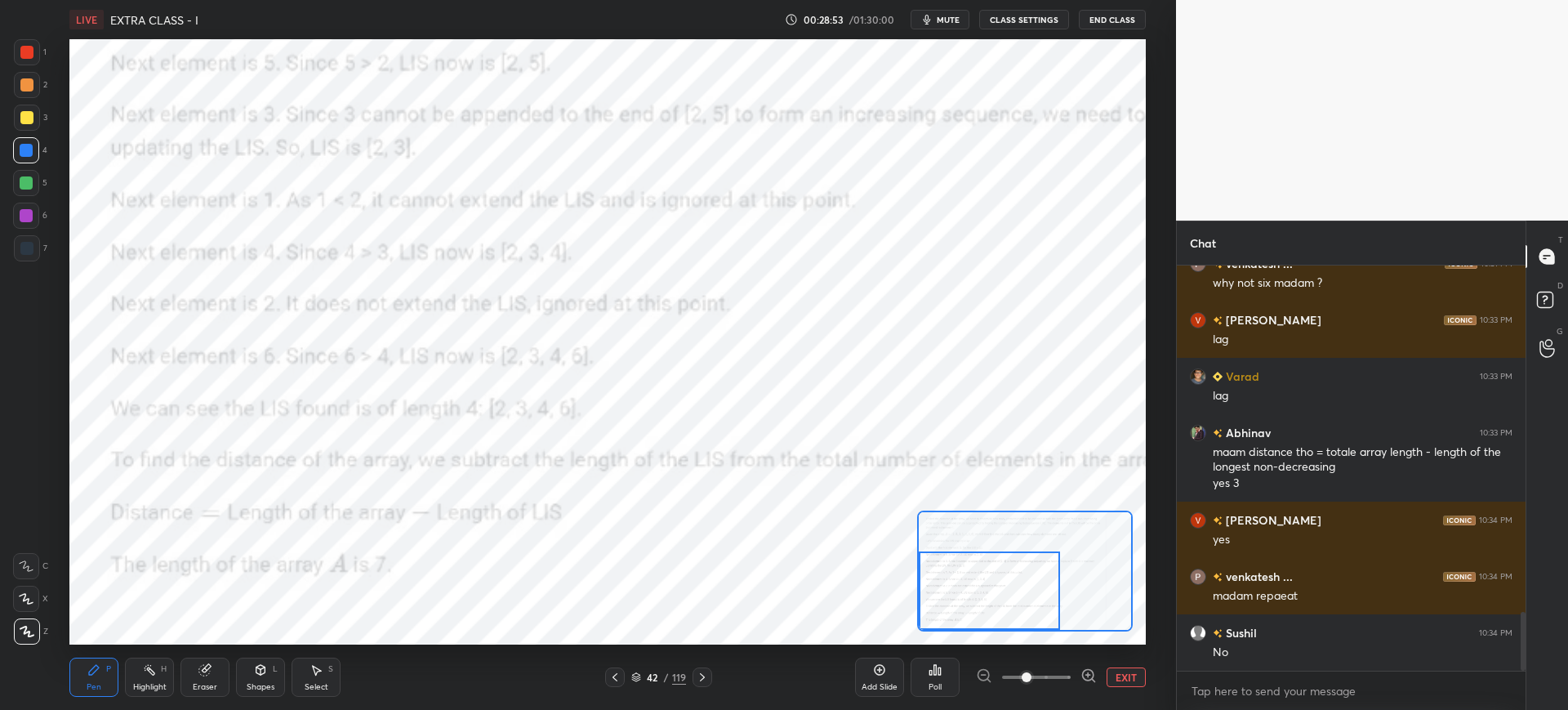
click at [988, 603] on div at bounding box center [989, 590] width 142 height 78
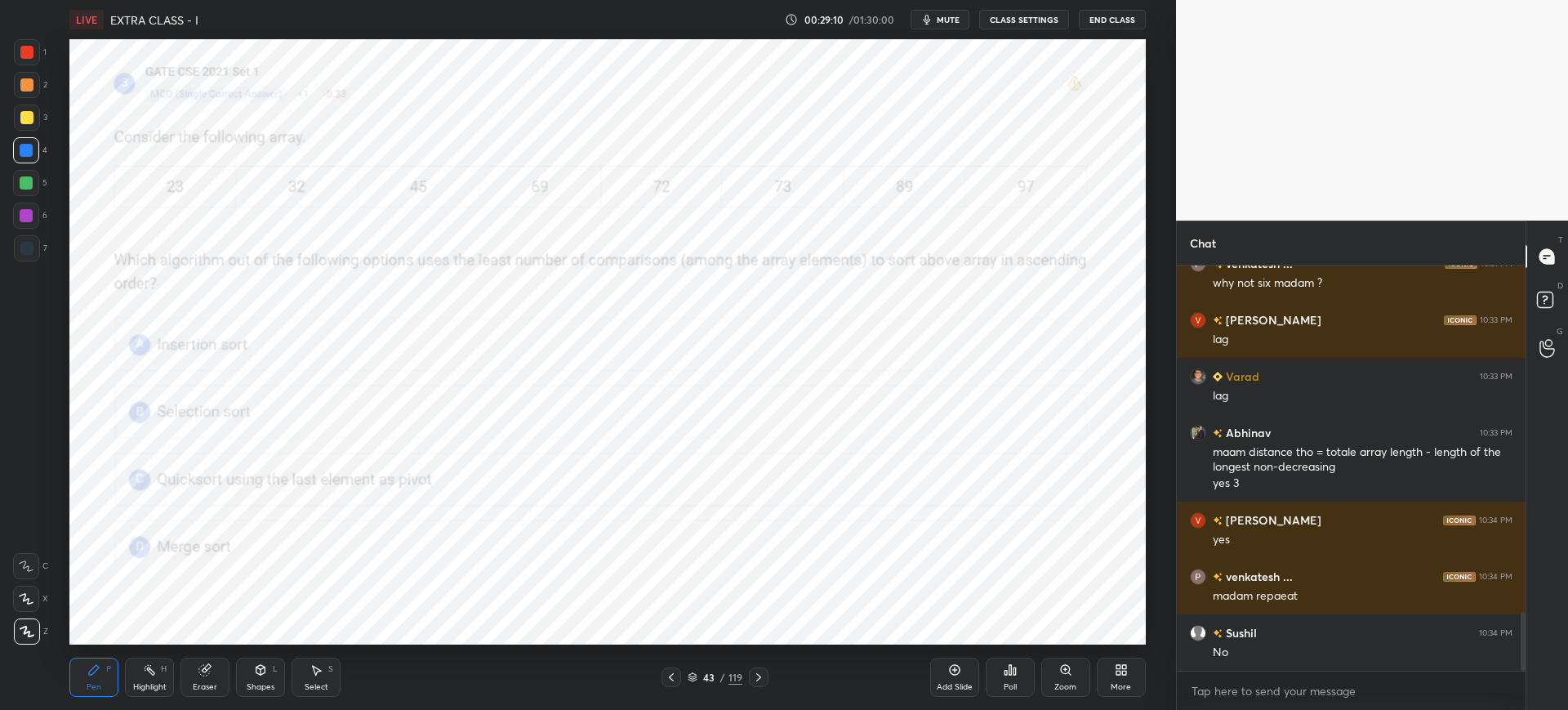
click at [691, 675] on icon at bounding box center [693, 675] width 8 height 4
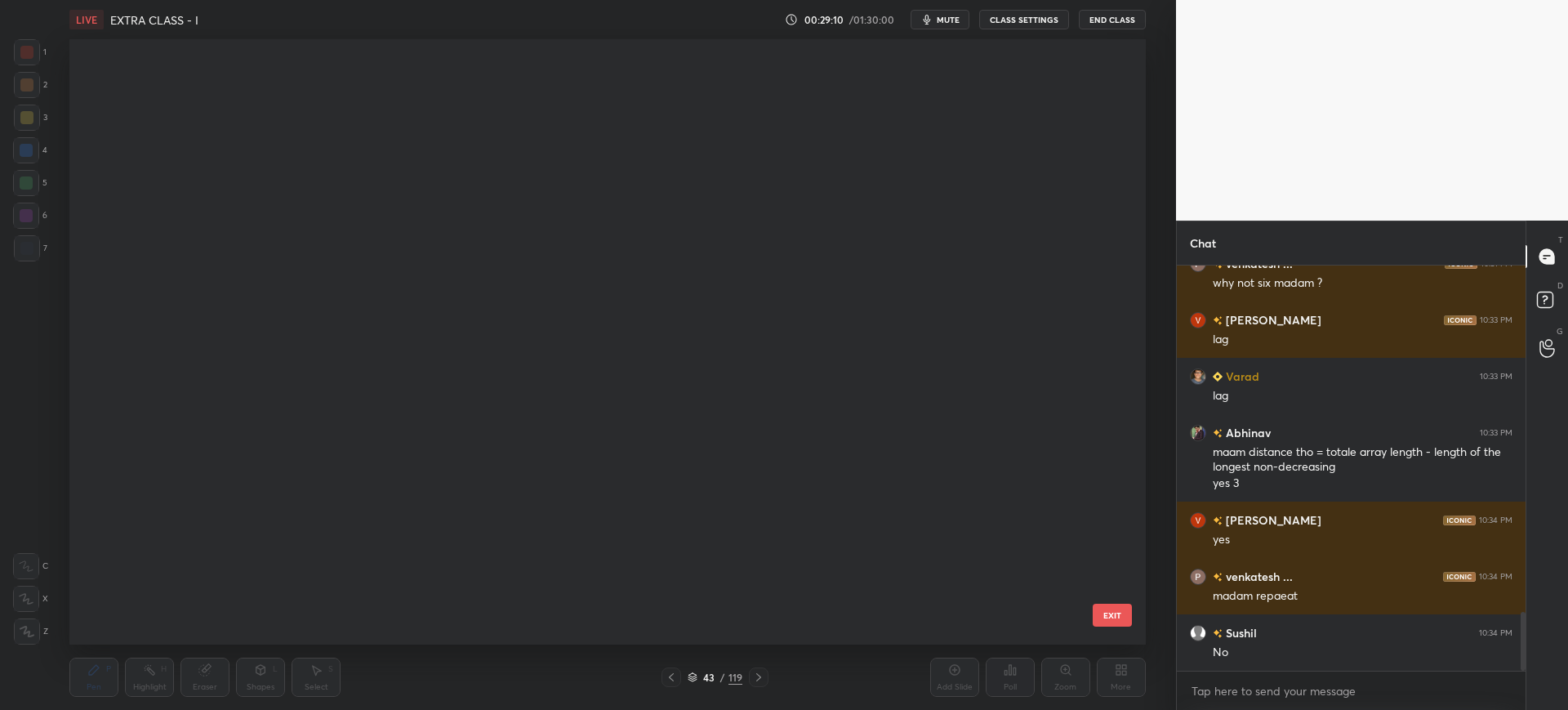
click at [693, 673] on icon at bounding box center [693, 677] width 10 height 10
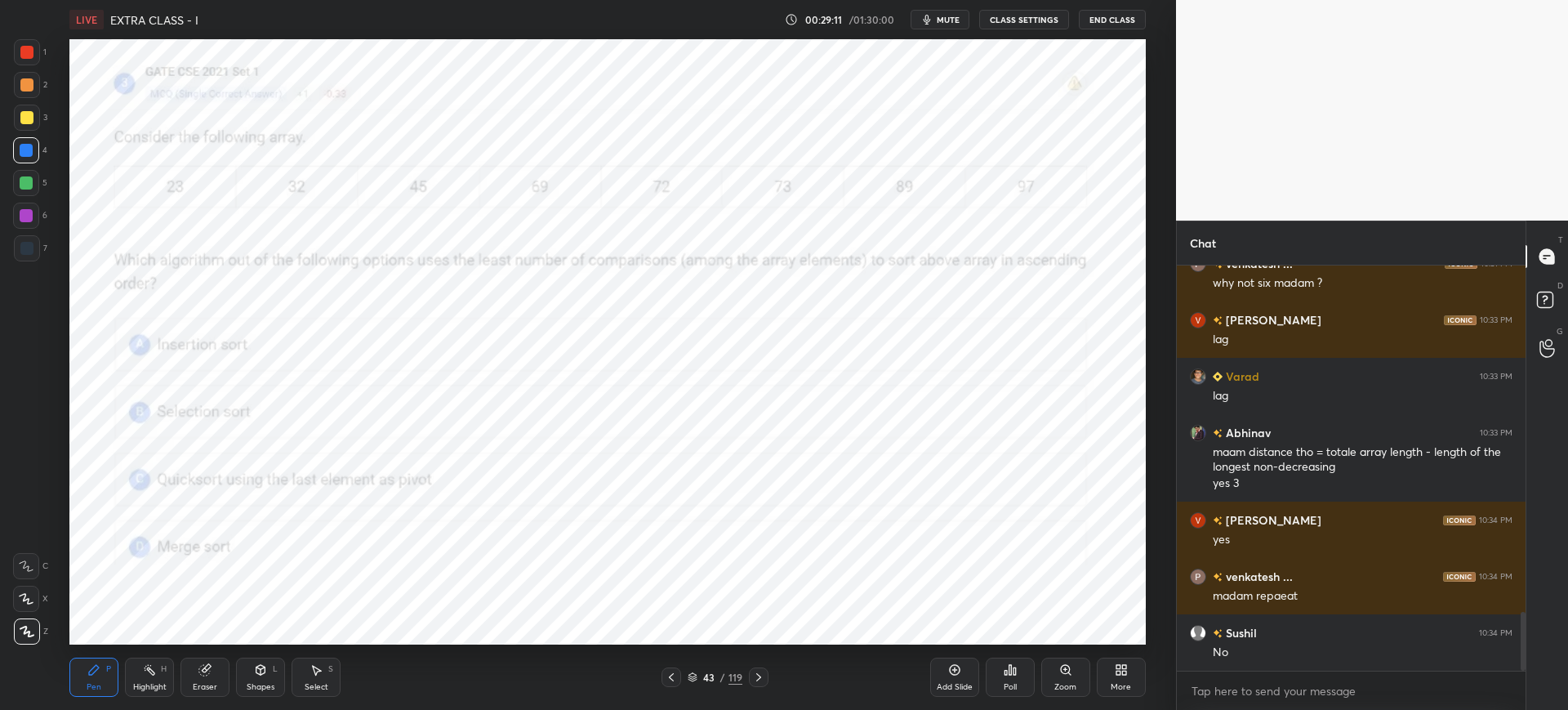
scroll to position [0, 0]
click at [694, 672] on icon at bounding box center [693, 677] width 10 height 10
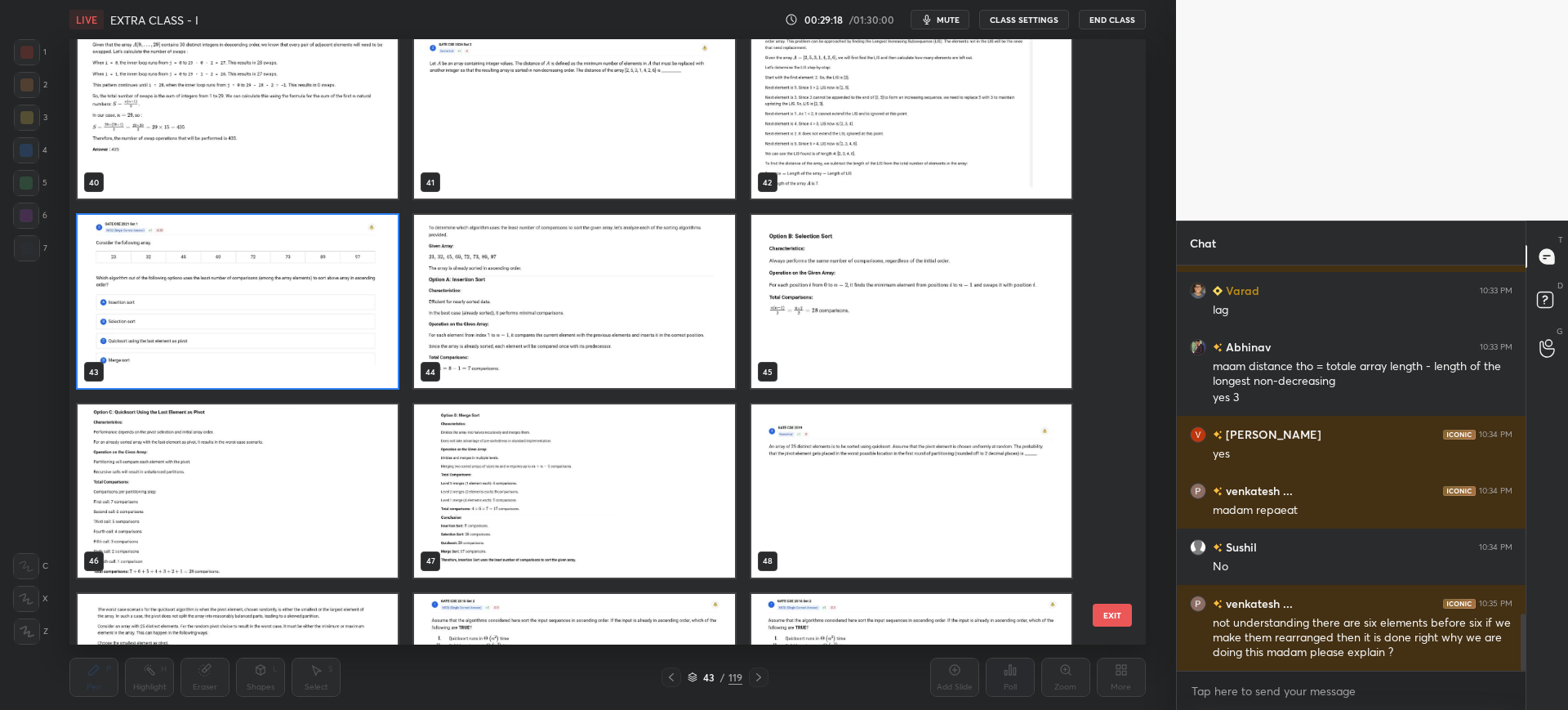
scroll to position [2493, 0]
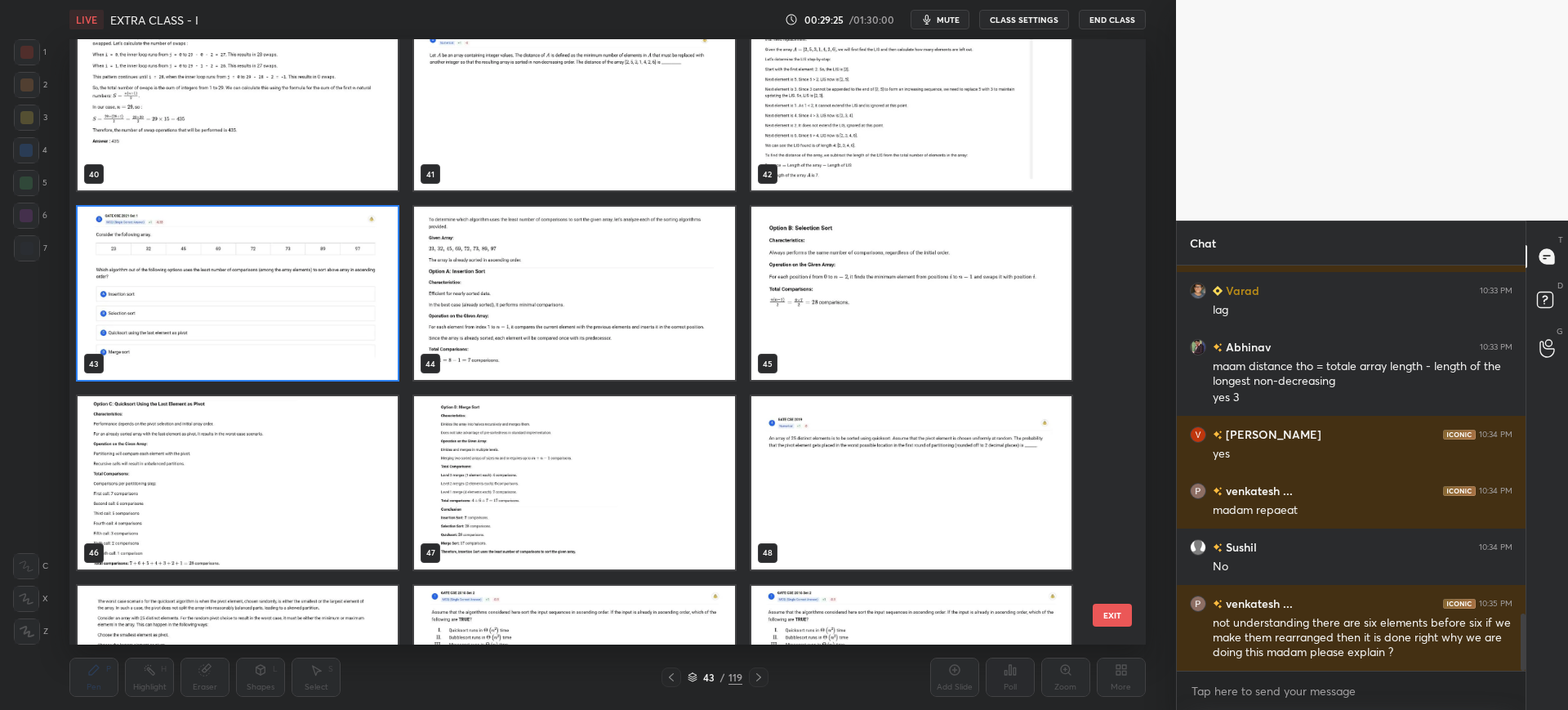
click at [1114, 611] on button "EXIT" at bounding box center [1111, 616] width 39 height 23
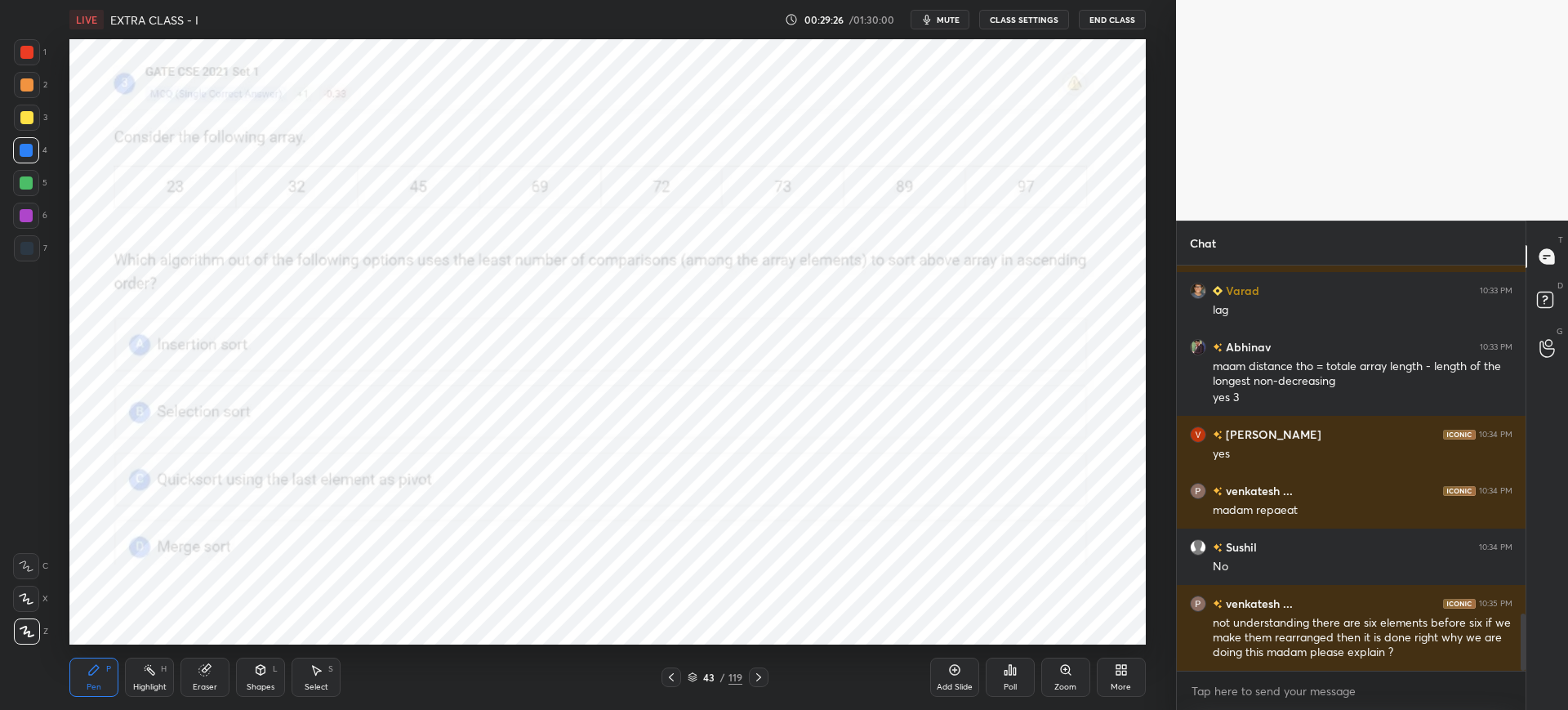
click at [1012, 671] on icon at bounding box center [1010, 670] width 13 height 13
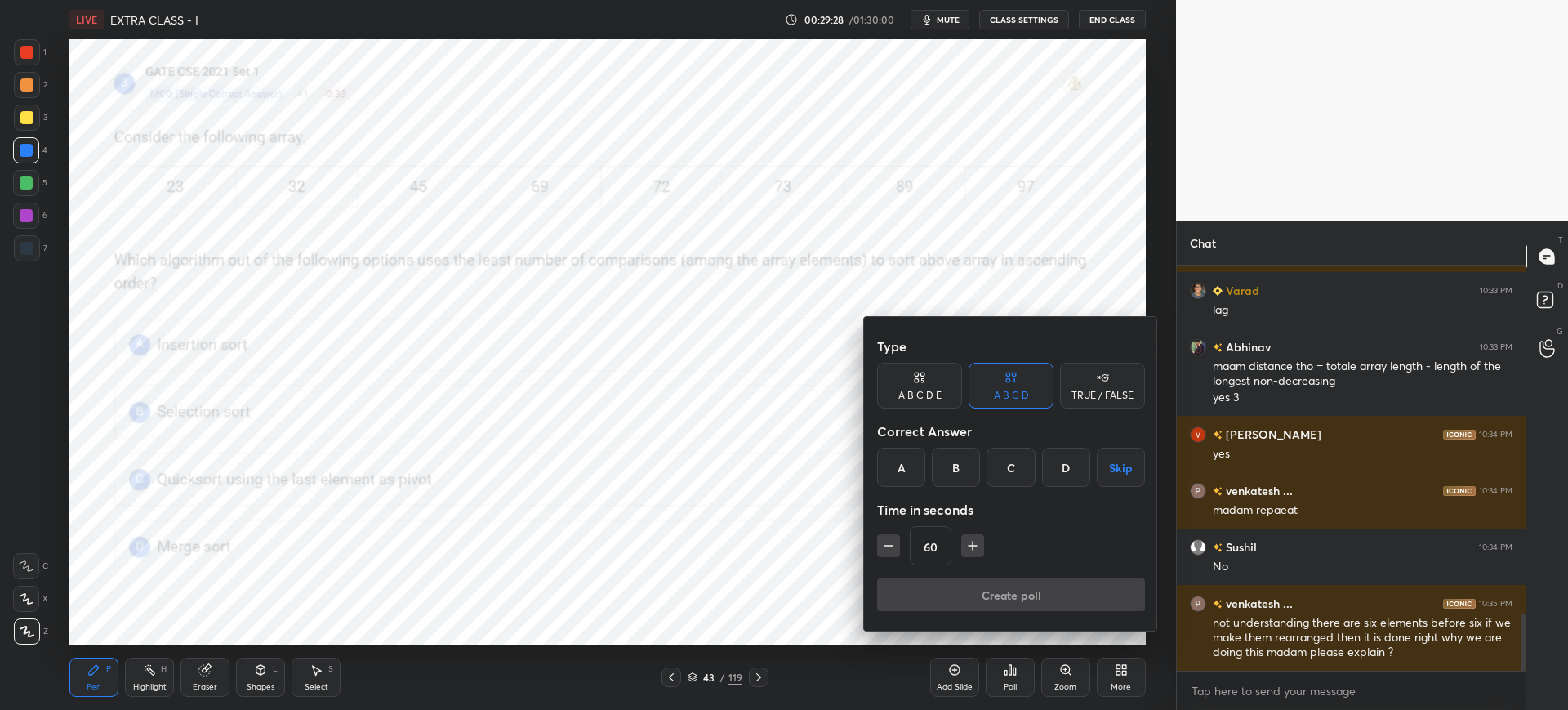
click at [903, 466] on div "A" at bounding box center [902, 467] width 48 height 39
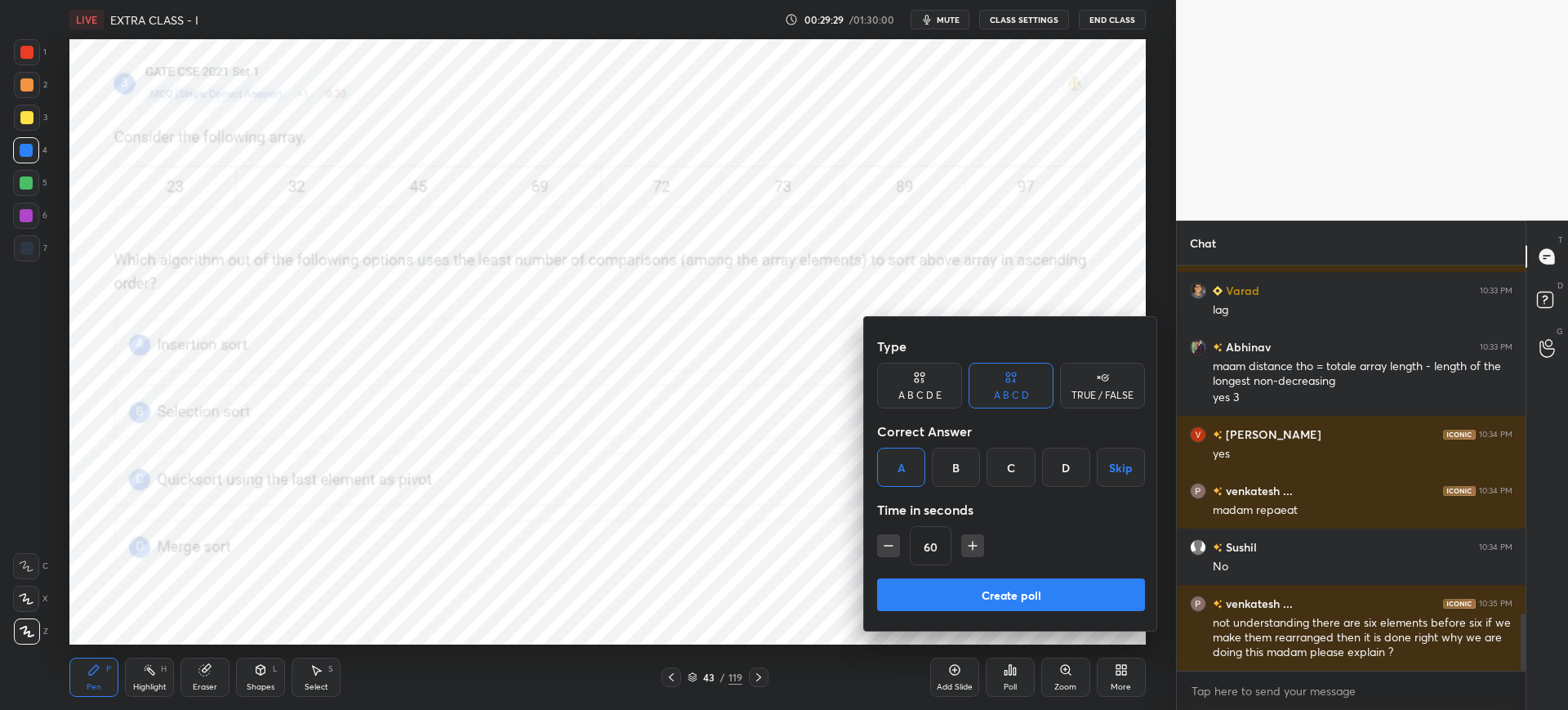
click at [975, 542] on icon "button" at bounding box center [972, 545] width 16 height 16
click at [897, 553] on button "button" at bounding box center [889, 546] width 23 height 23
type input "90"
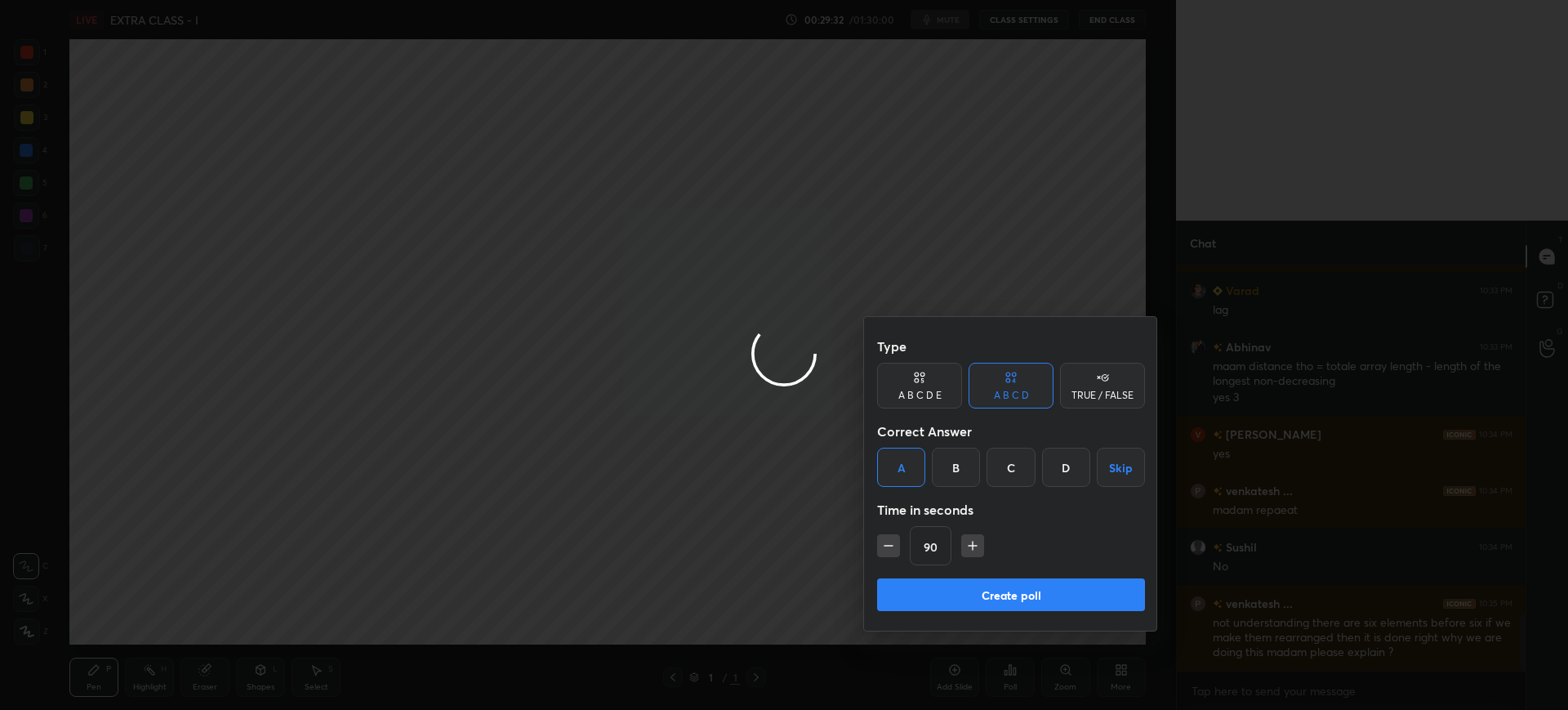
click at [931, 583] on button "Create poll" at bounding box center [1011, 594] width 268 height 33
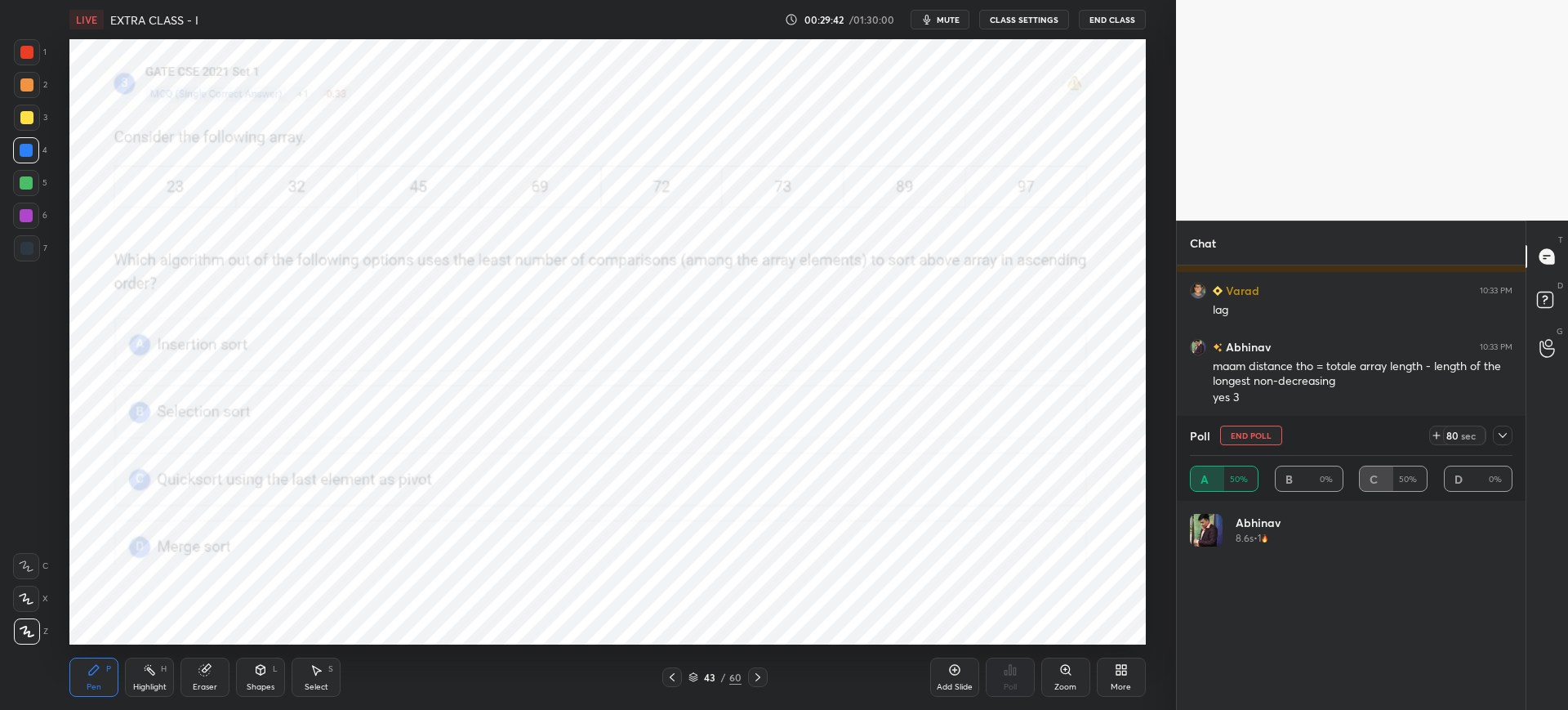
scroll to position [191, 318]
click at [1503, 438] on icon at bounding box center [1503, 435] width 13 height 13
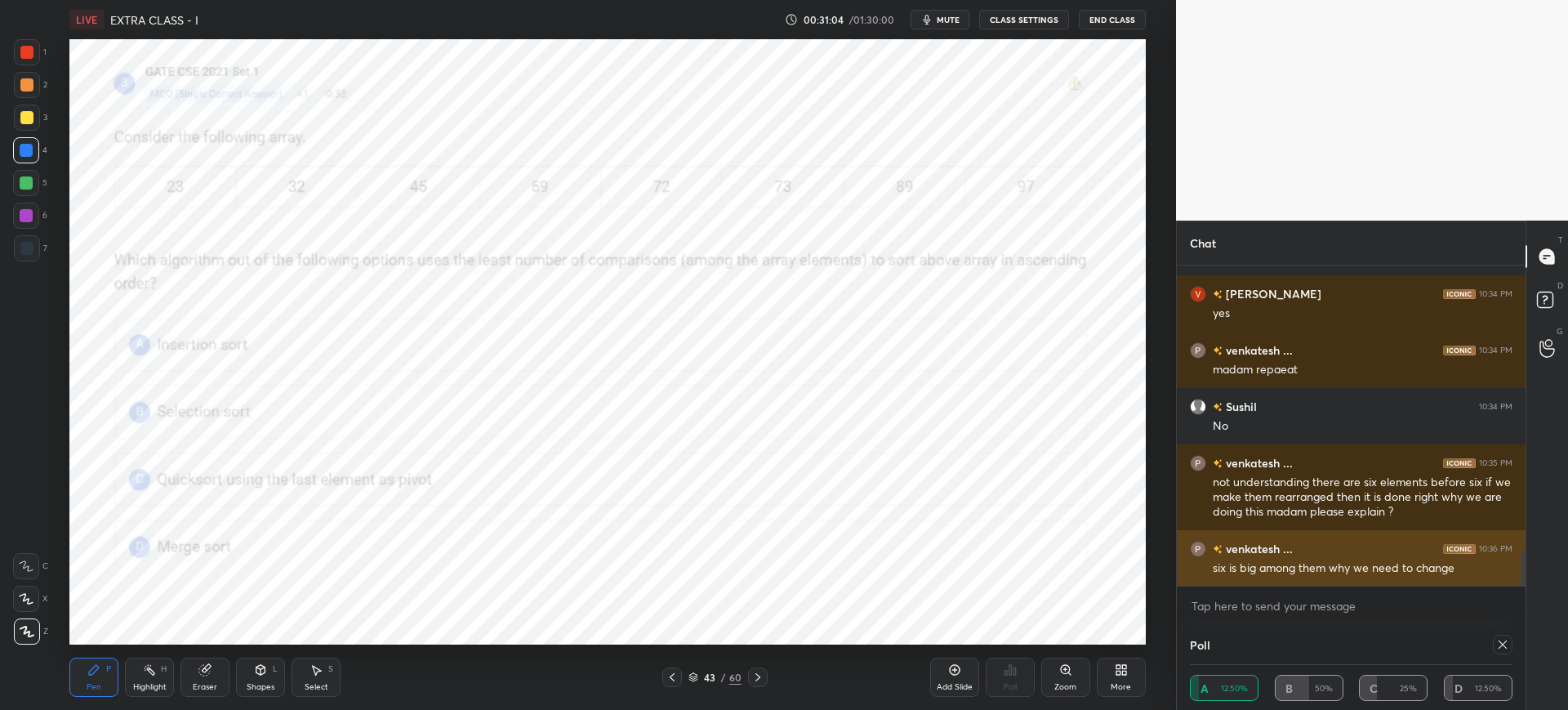
scroll to position [2661, 0]
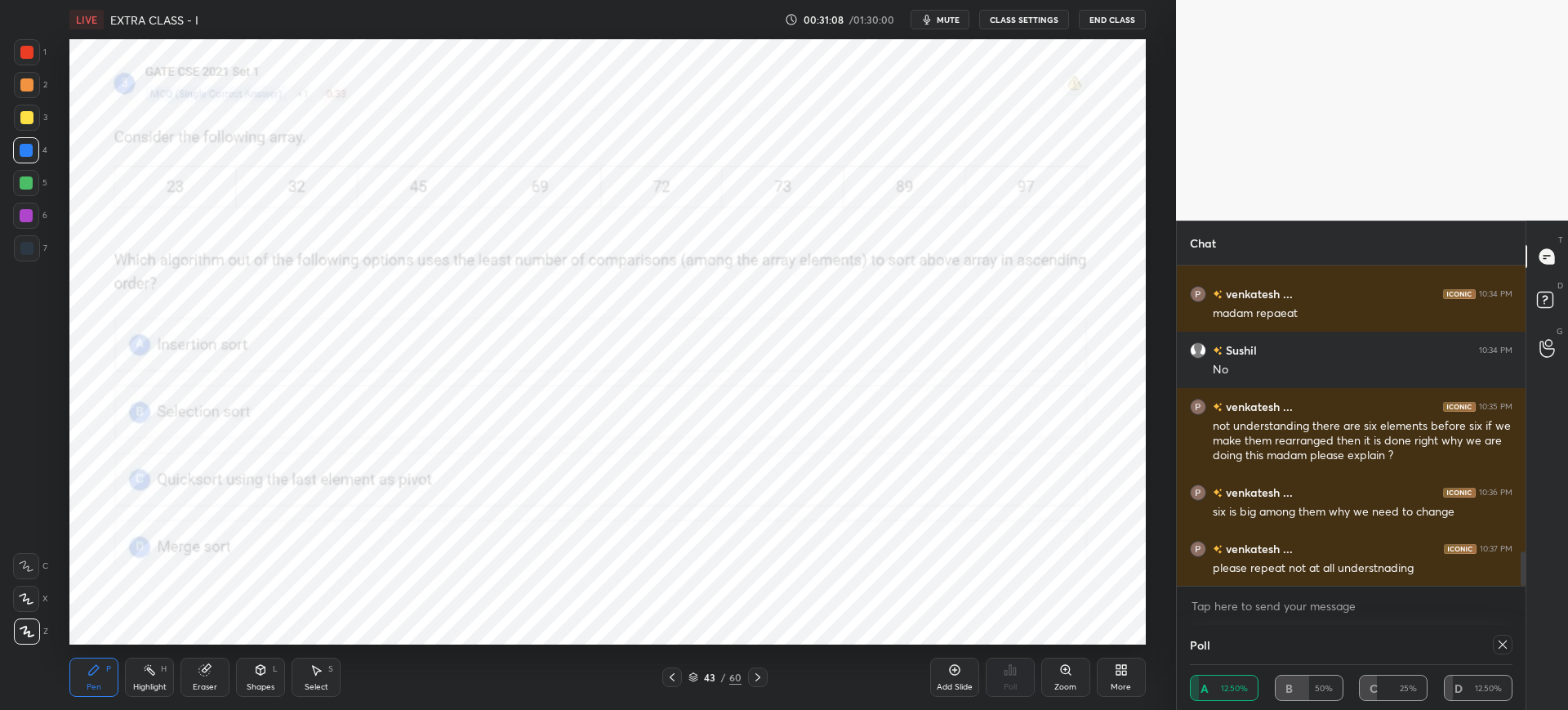
click at [1502, 656] on div "Poll" at bounding box center [1350, 644] width 323 height 39
click at [1501, 647] on icon at bounding box center [1503, 644] width 13 height 13
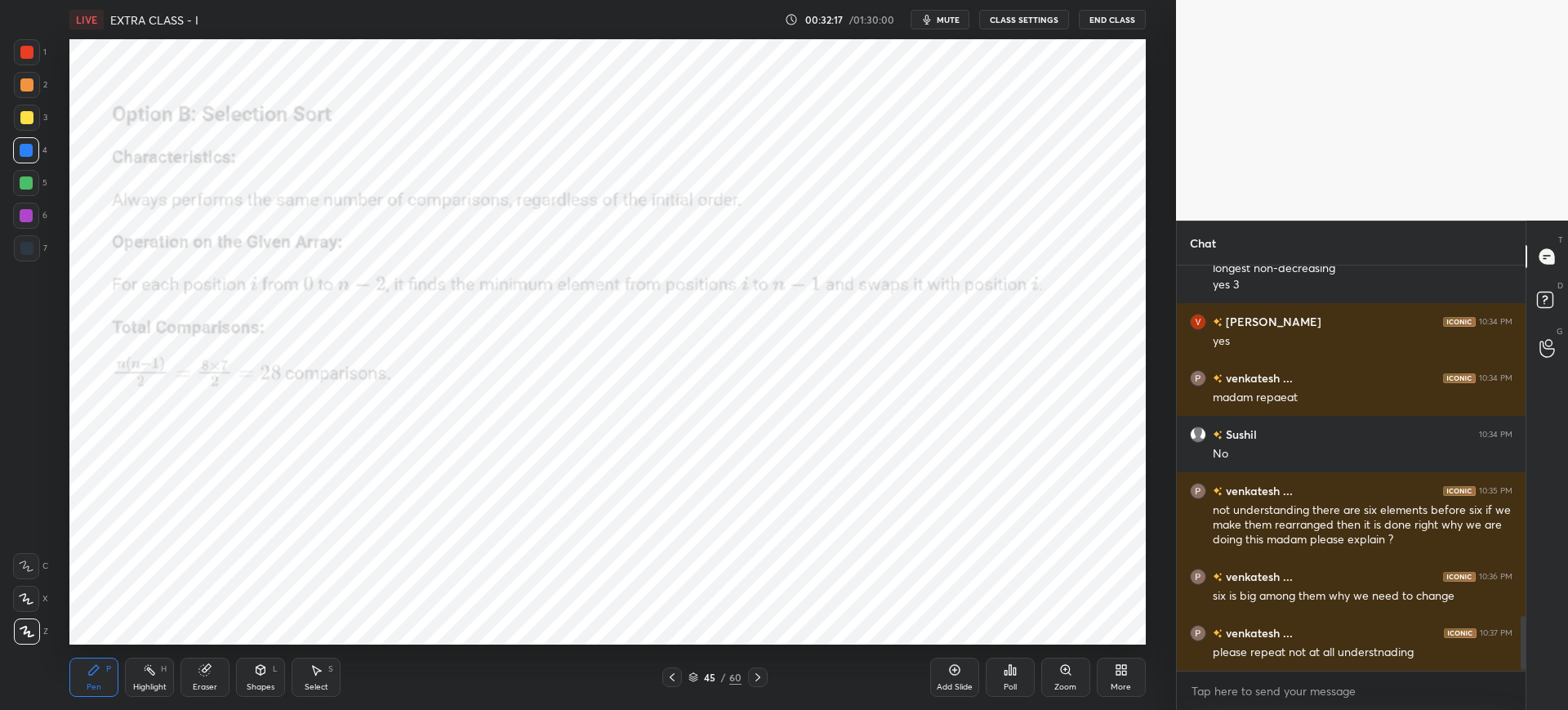
scroll to position [2633, 0]
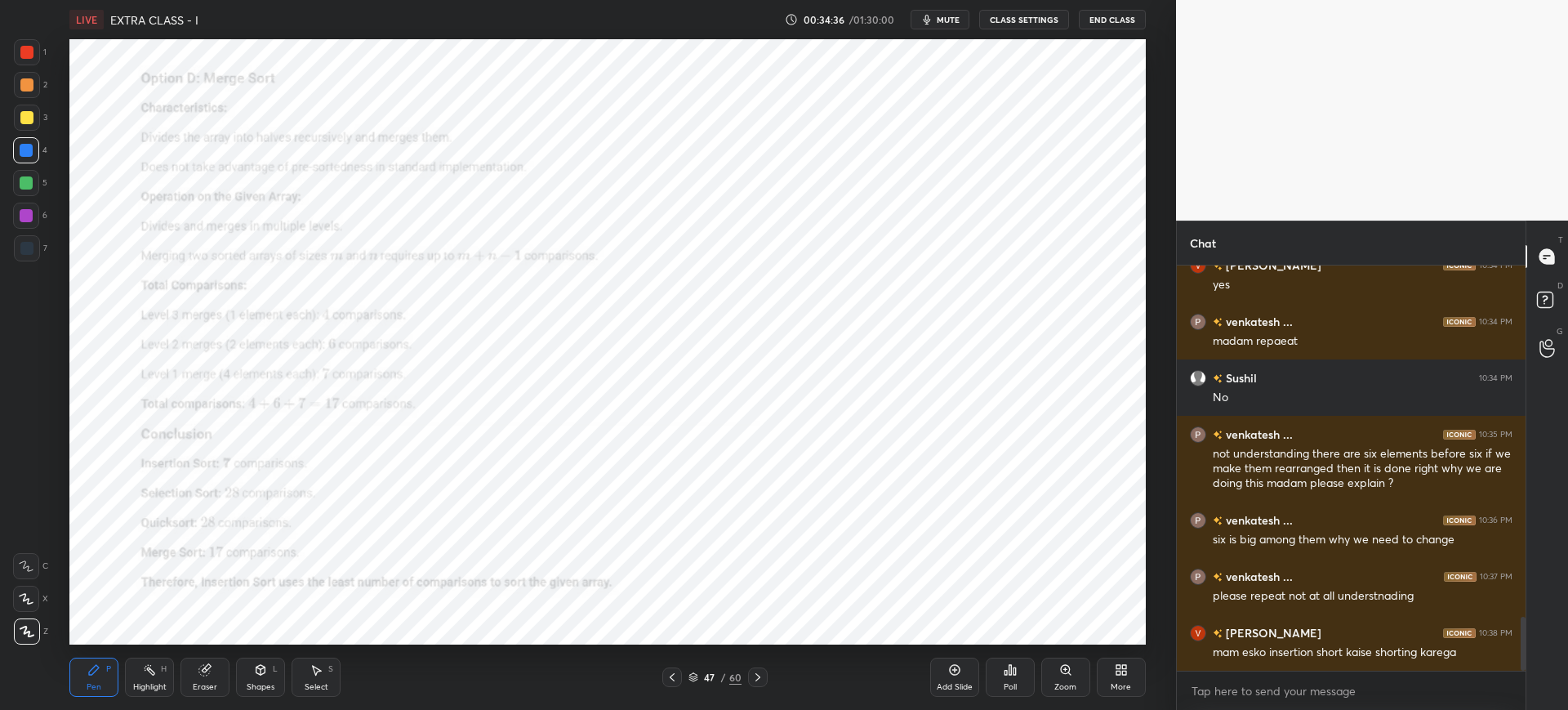
drag, startPoint x: 1050, startPoint y: 669, endPoint x: 1053, endPoint y: 635, distance: 34.1
click at [1050, 668] on div "Zoom" at bounding box center [1065, 677] width 49 height 39
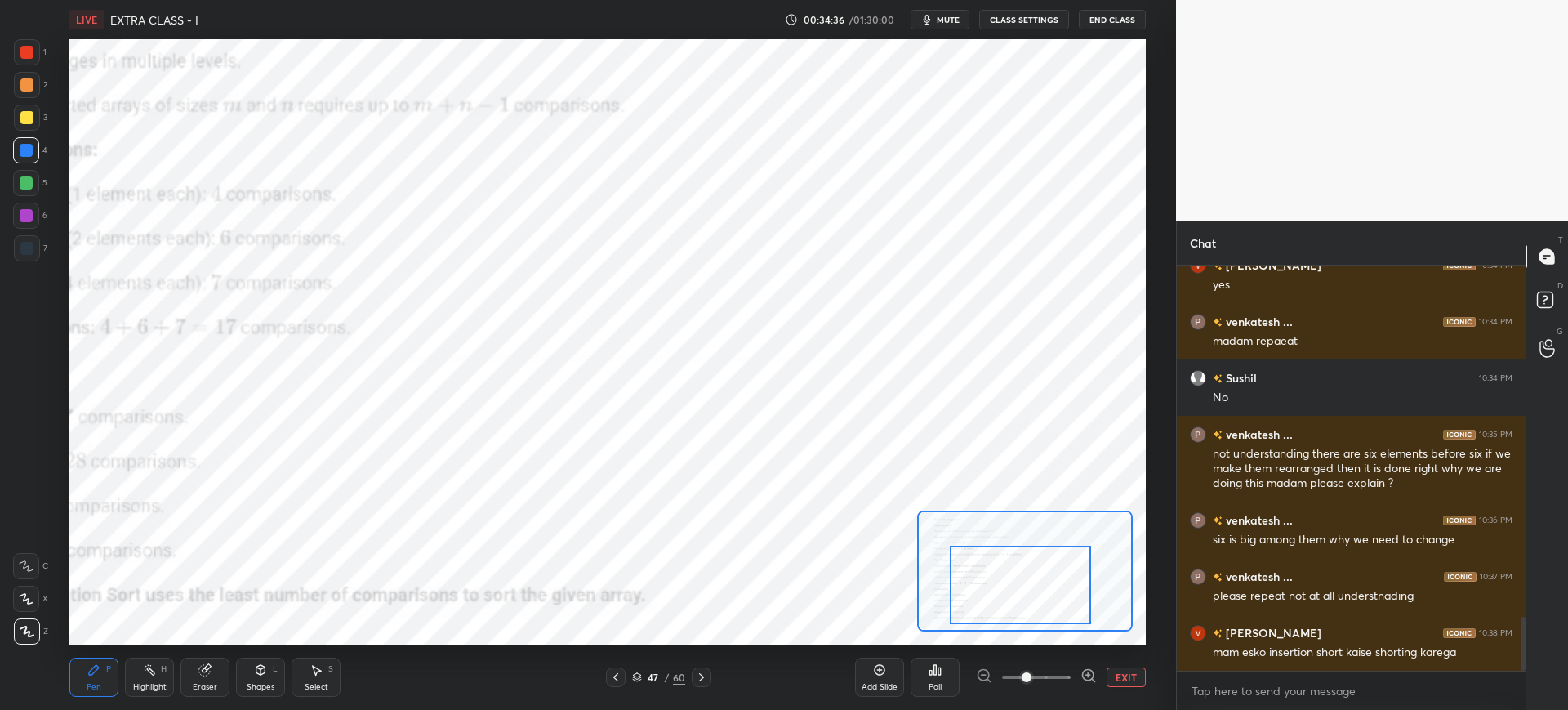
drag, startPoint x: 1006, startPoint y: 599, endPoint x: 975, endPoint y: 625, distance: 40.5
click at [979, 624] on div at bounding box center [1020, 584] width 142 height 78
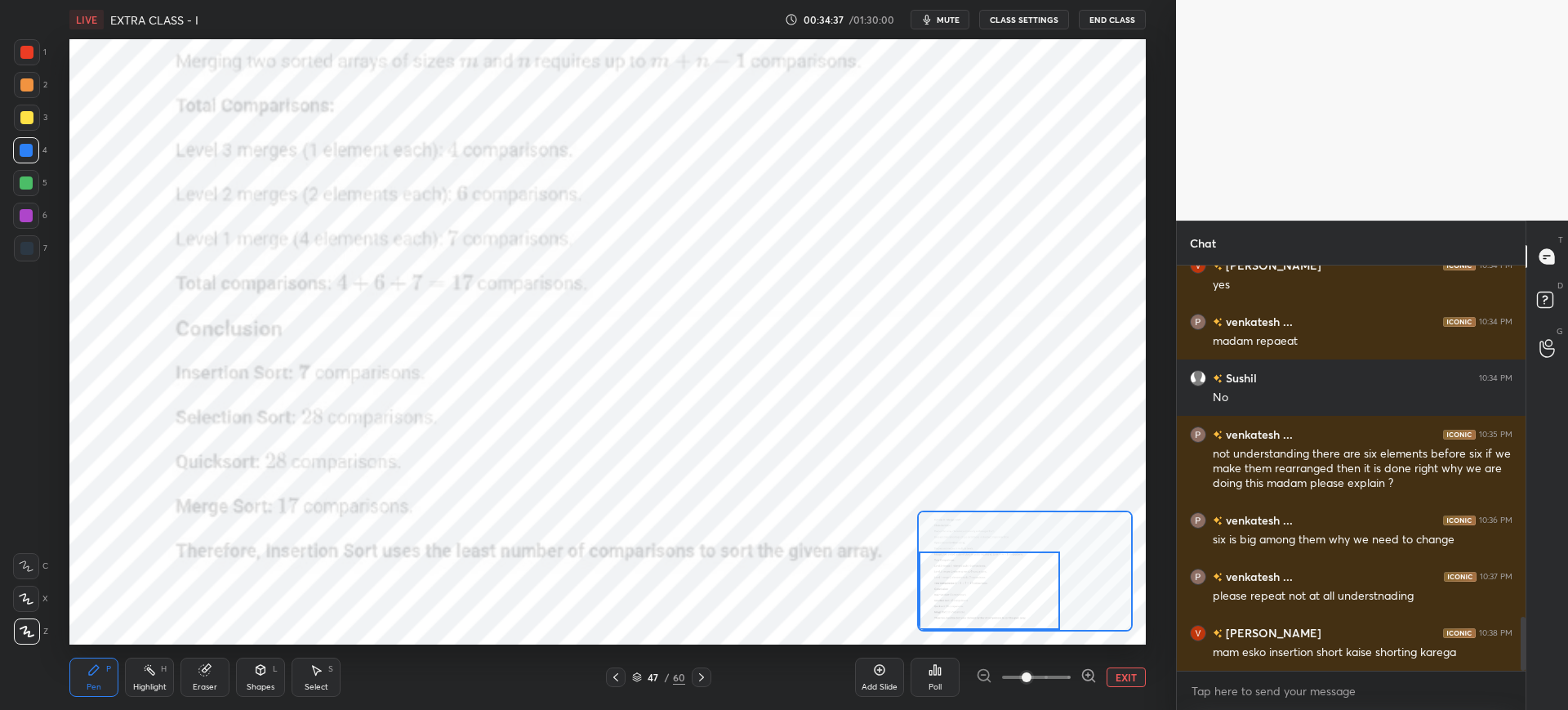
drag, startPoint x: 994, startPoint y: 600, endPoint x: 982, endPoint y: 604, distance: 12.6
click at [982, 604] on div at bounding box center [989, 590] width 142 height 78
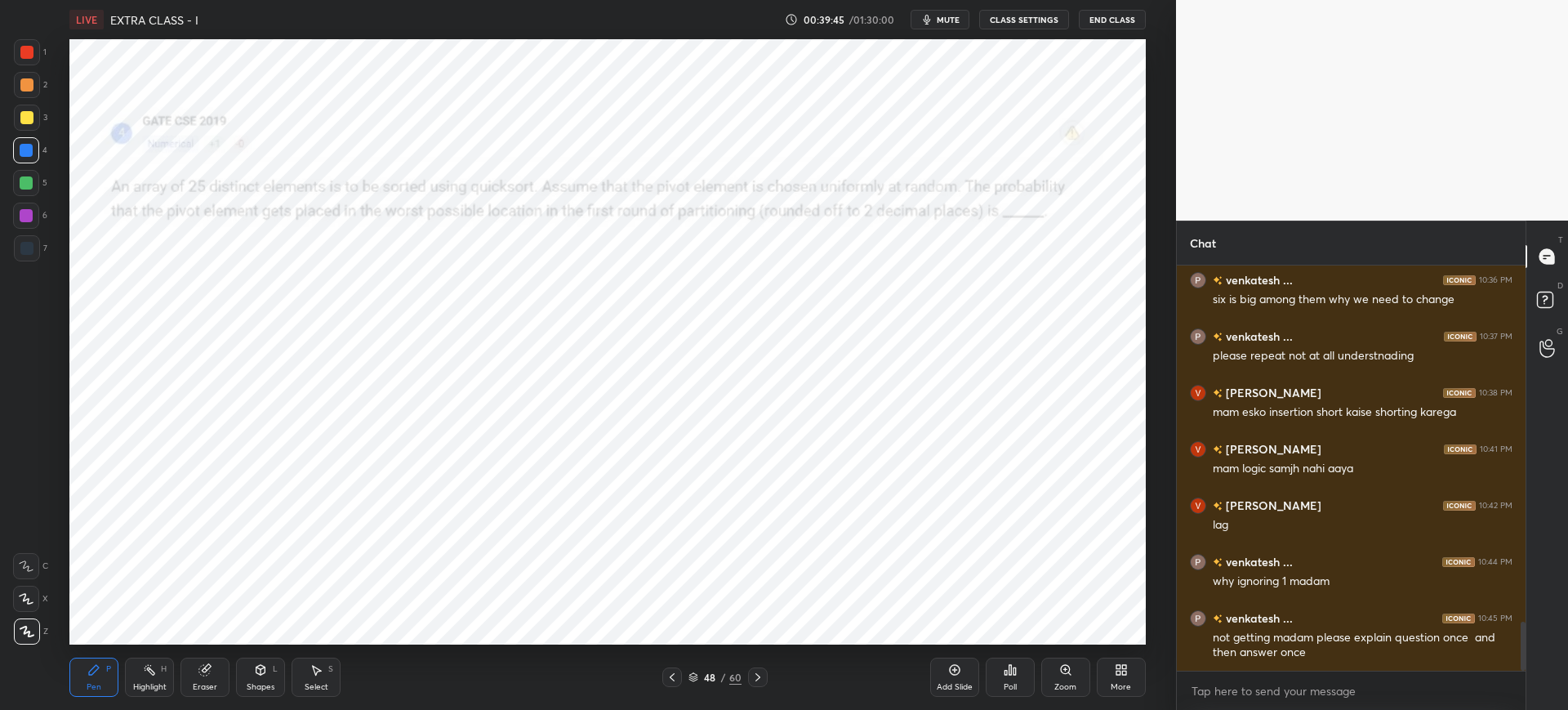
scroll to position [2930, 0]
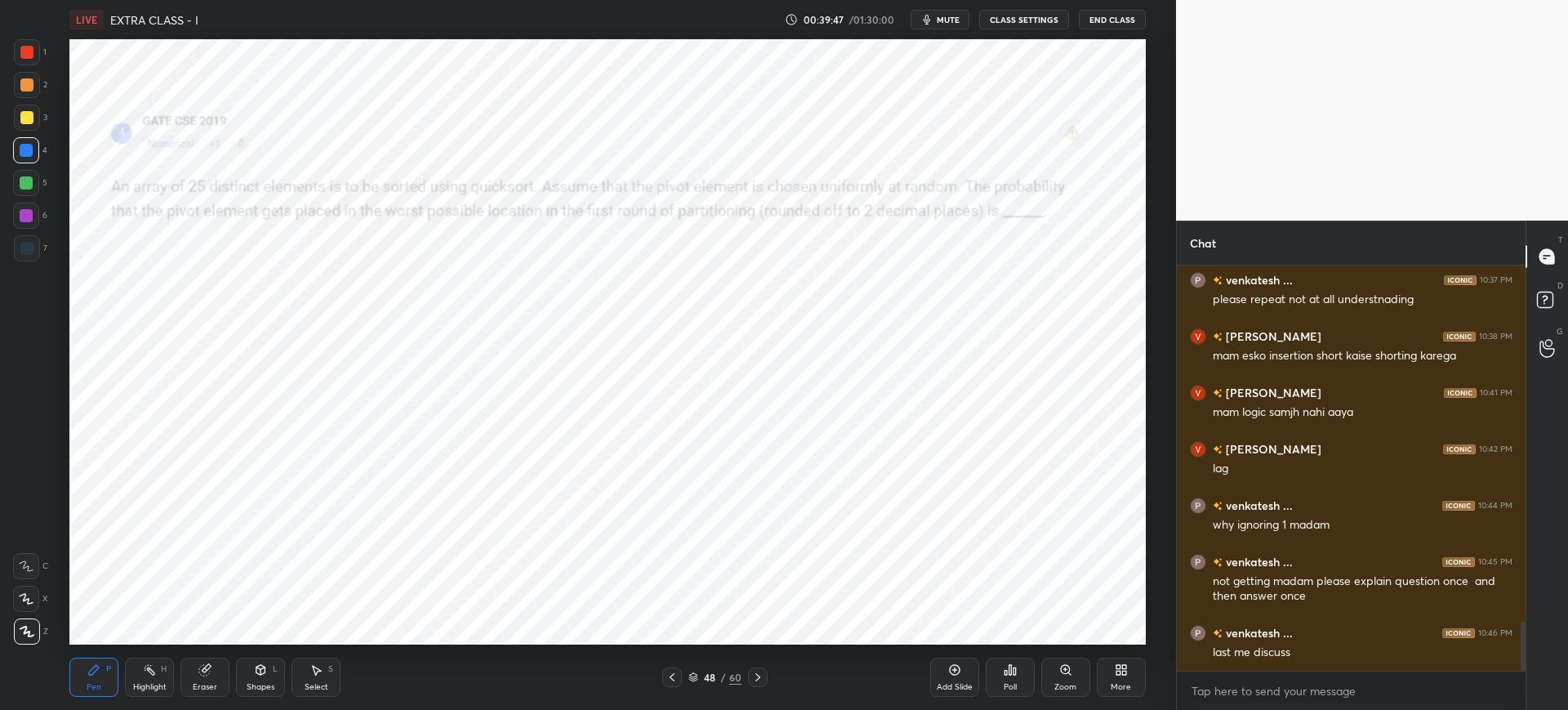
click at [1005, 673] on icon at bounding box center [1006, 672] width 3 height 4
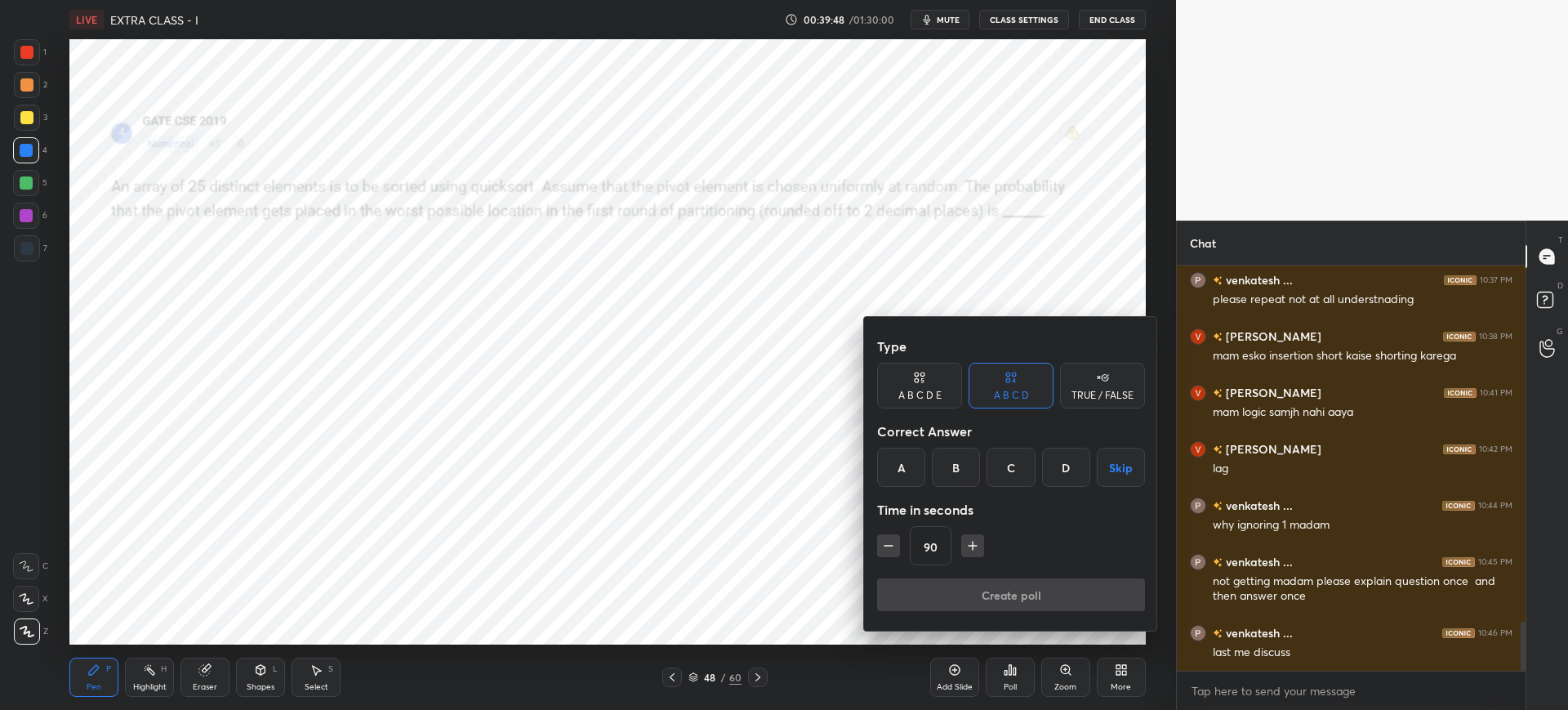
click at [593, 559] on div at bounding box center [784, 355] width 1568 height 710
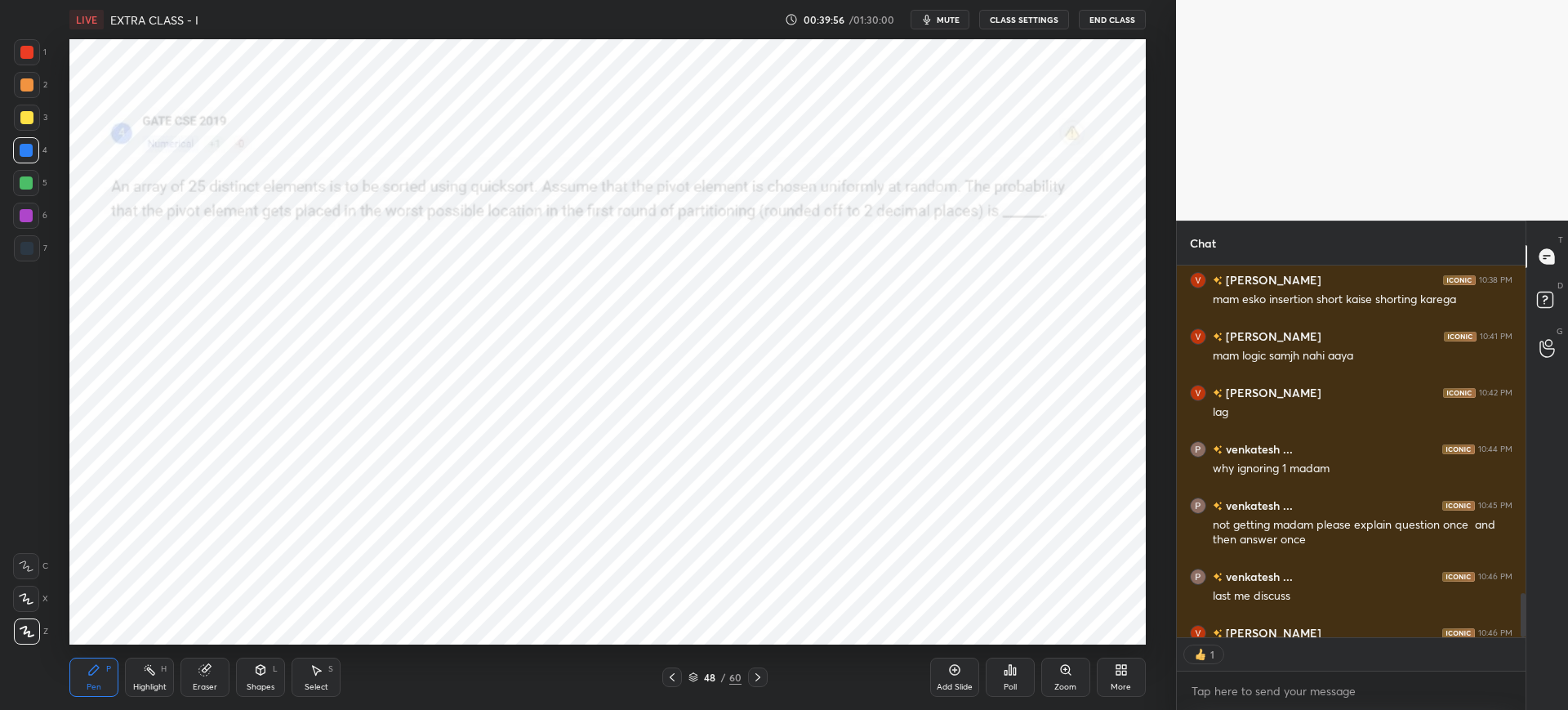
scroll to position [3075, 0]
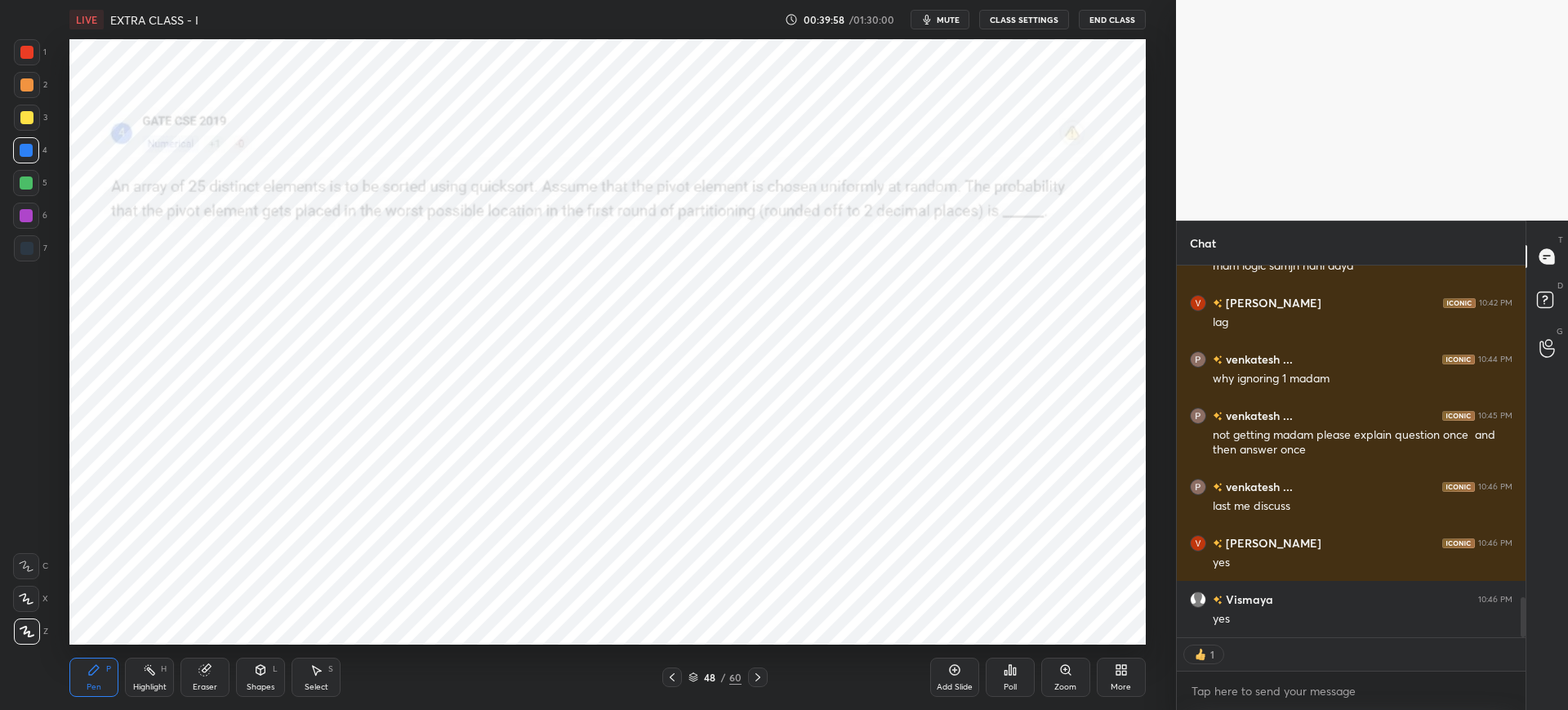
click at [958, 688] on div "Add Slide" at bounding box center [954, 687] width 36 height 8
click at [1010, 690] on div "Poll" at bounding box center [1010, 687] width 13 height 8
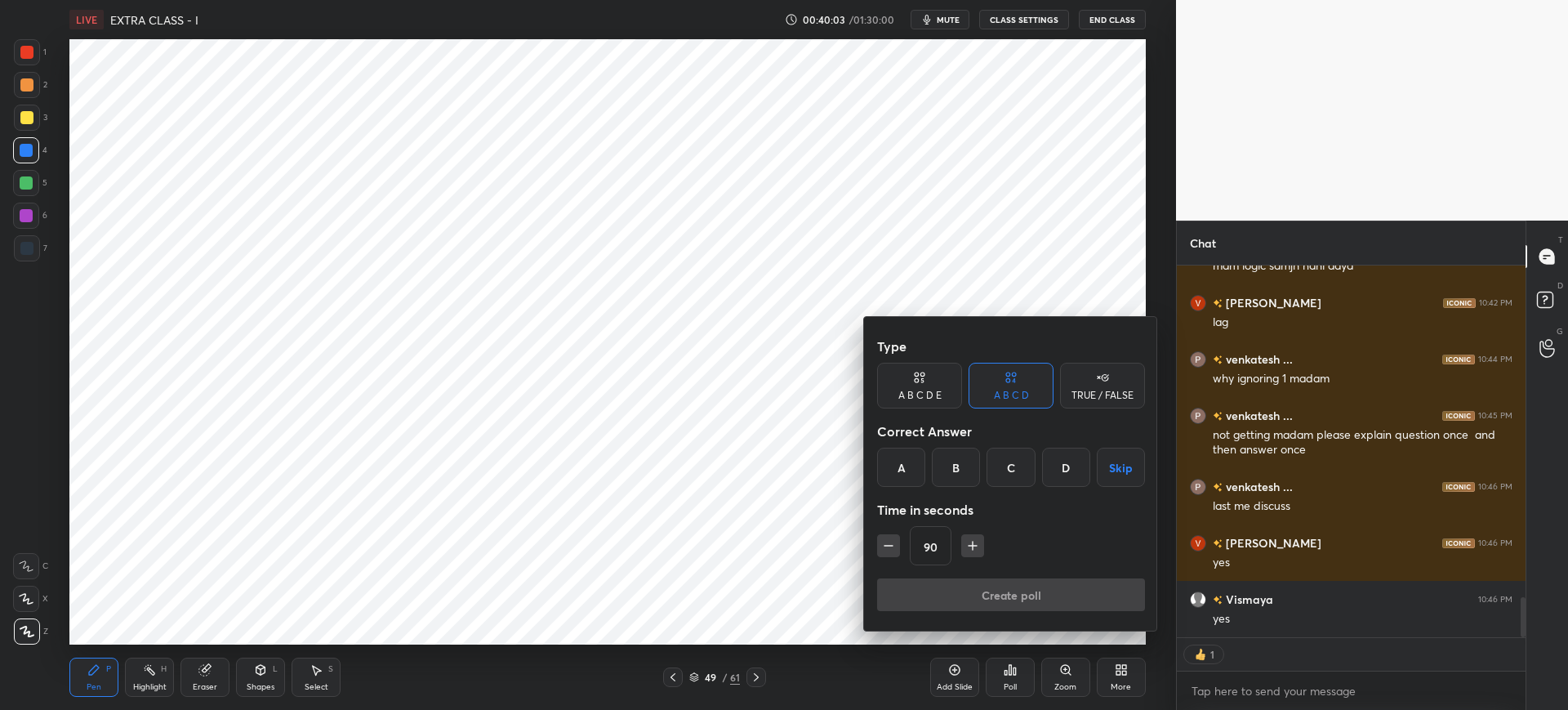
click at [891, 433] on div "Correct Answer" at bounding box center [1011, 432] width 268 height 33
drag, startPoint x: 900, startPoint y: 461, endPoint x: 904, endPoint y: 486, distance: 25.3
click at [900, 460] on div "A" at bounding box center [902, 467] width 48 height 39
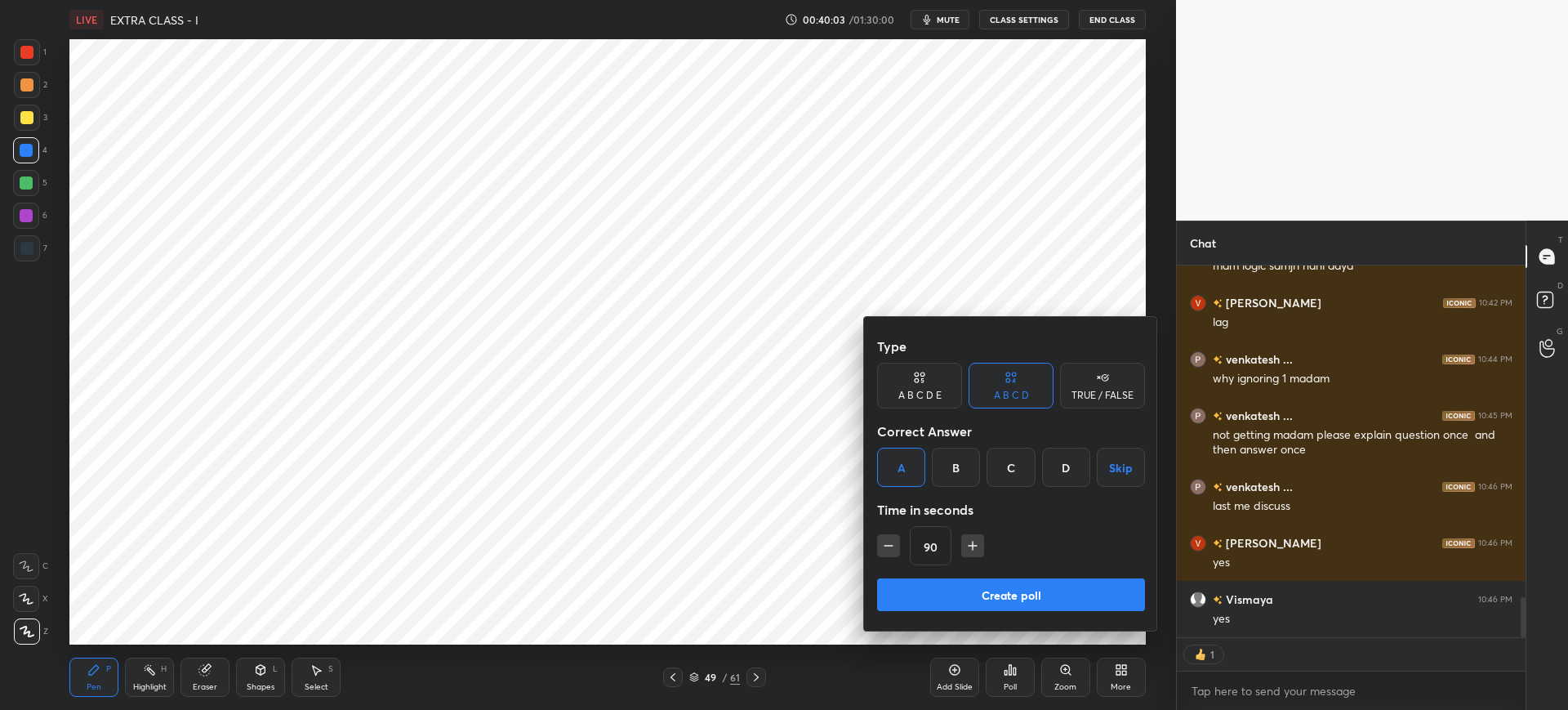
drag, startPoint x: 935, startPoint y: 589, endPoint x: 927, endPoint y: 602, distance: 15.3
click at [933, 589] on button "Create poll" at bounding box center [1011, 594] width 268 height 33
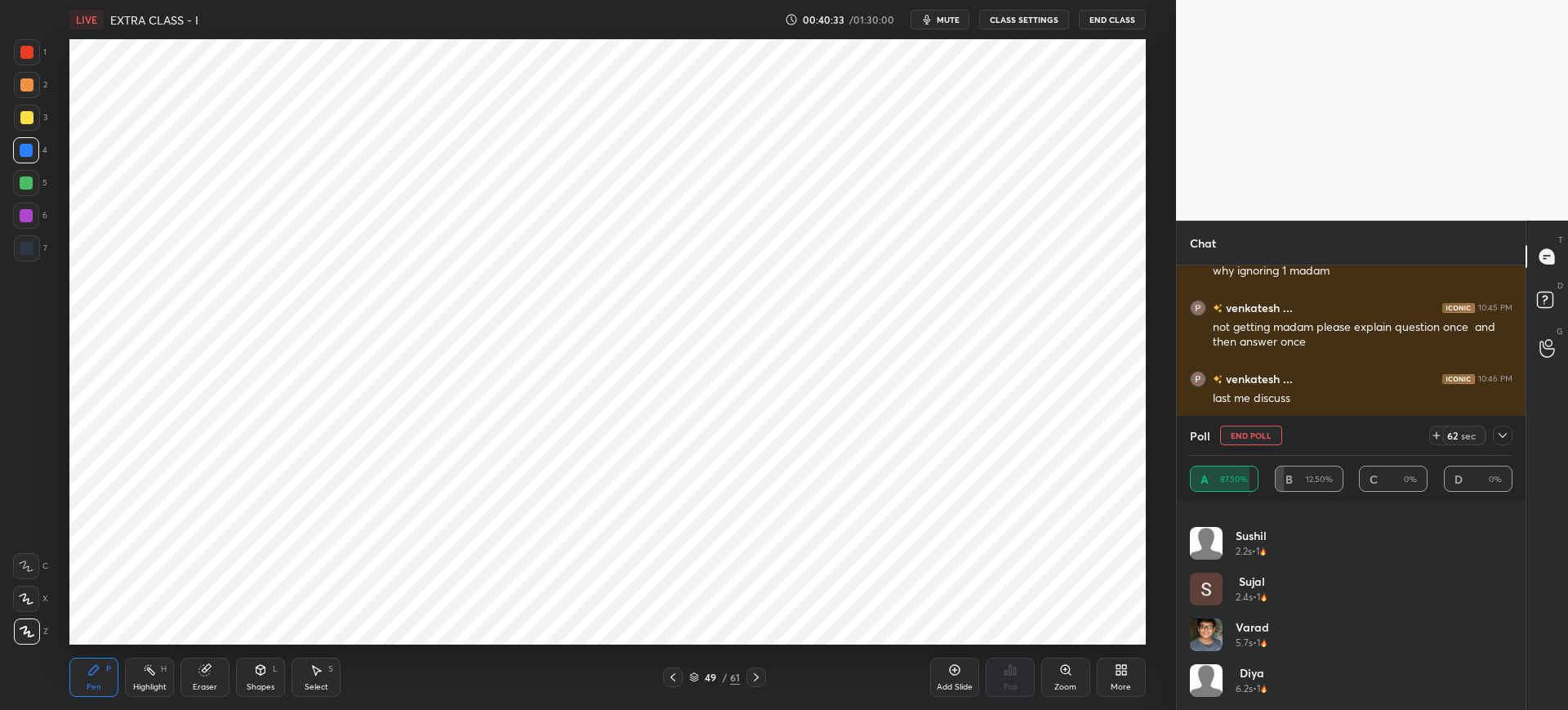
scroll to position [170, 0]
click at [1506, 438] on icon at bounding box center [1503, 435] width 13 height 13
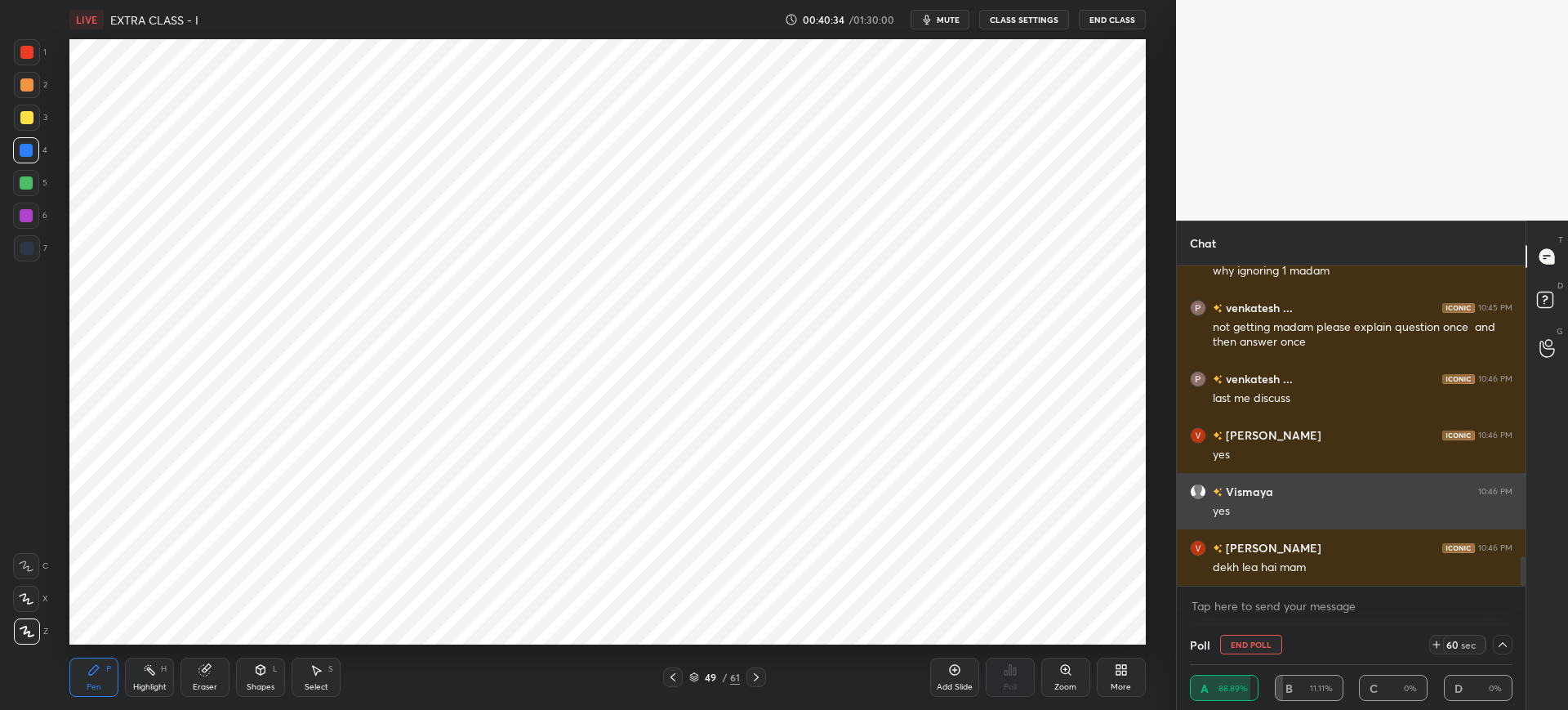
scroll to position [0, 0]
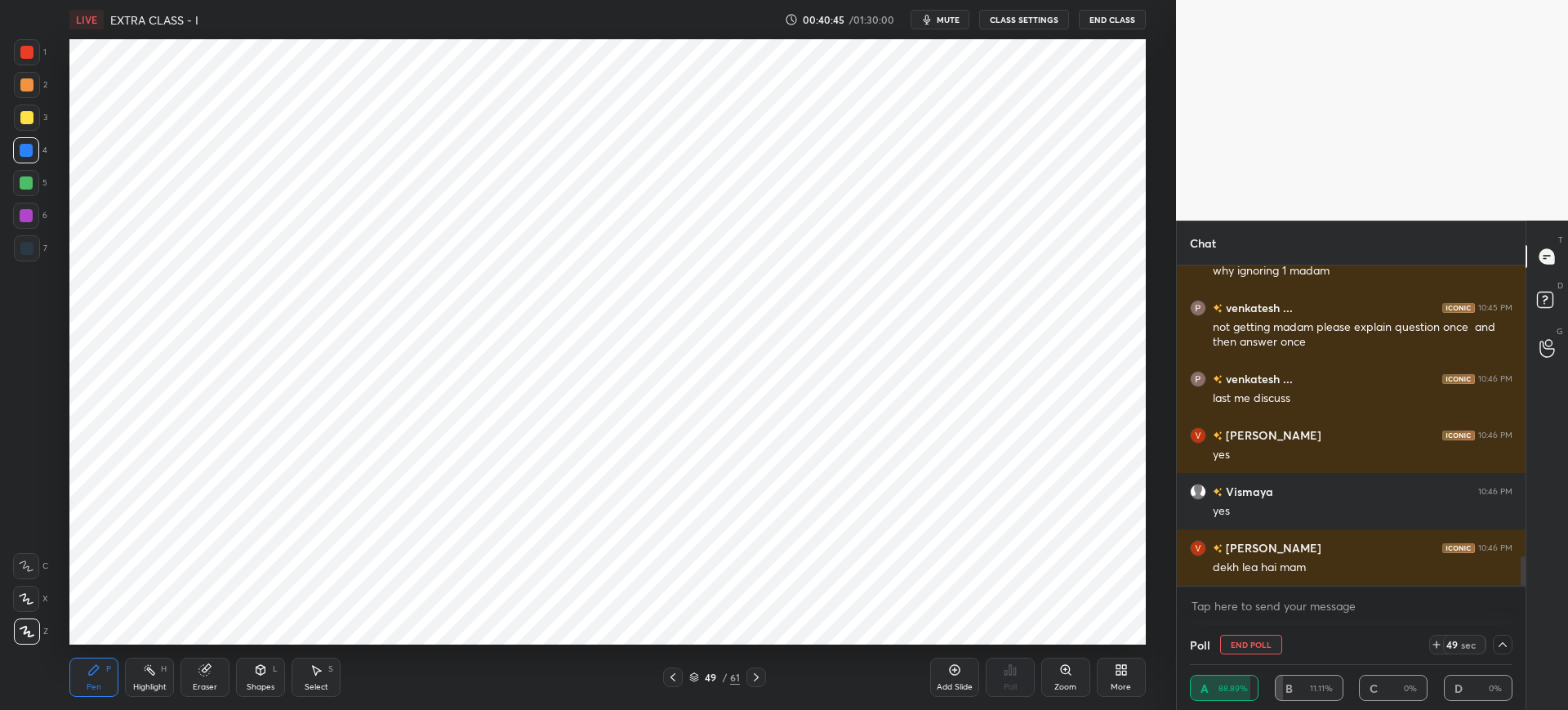
click at [1501, 649] on icon at bounding box center [1503, 644] width 13 height 13
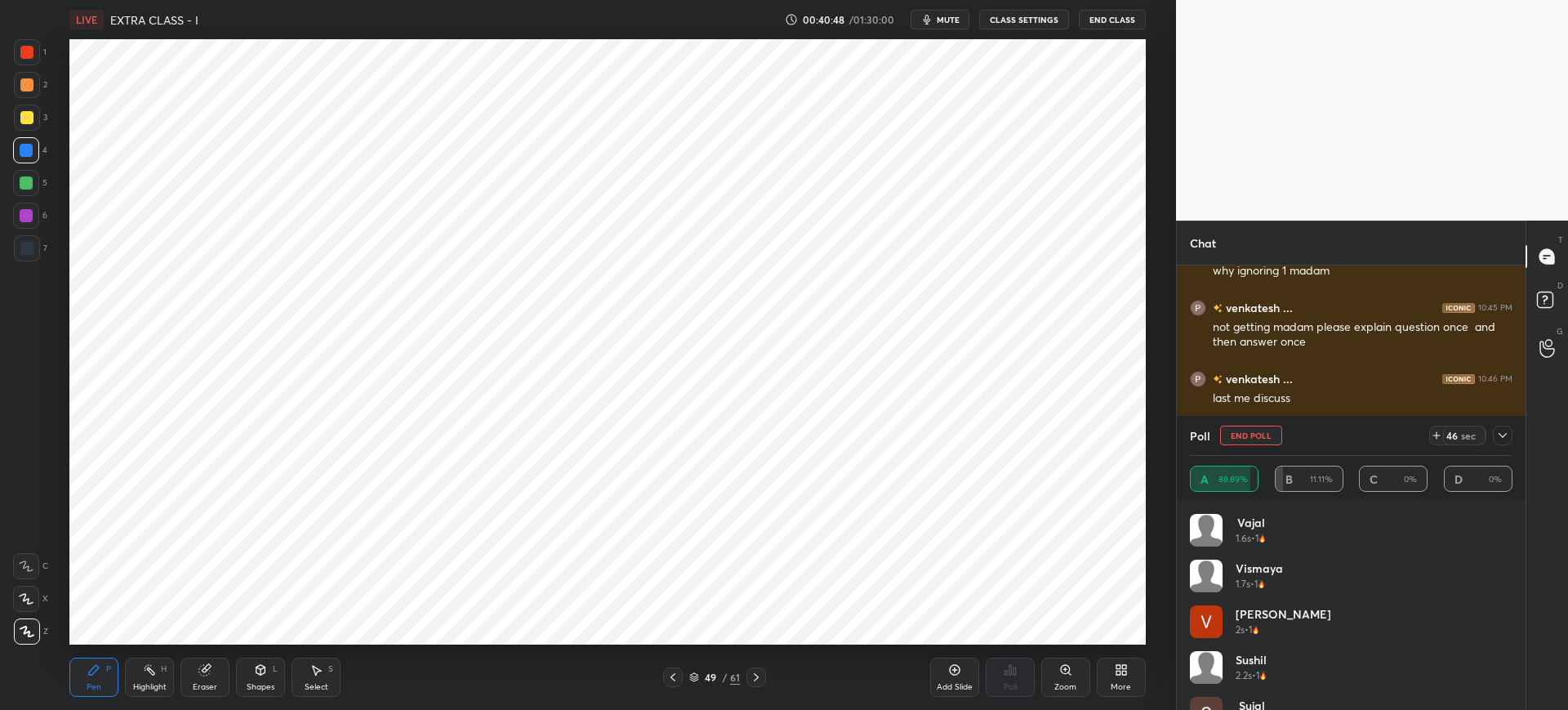
scroll to position [170, 0]
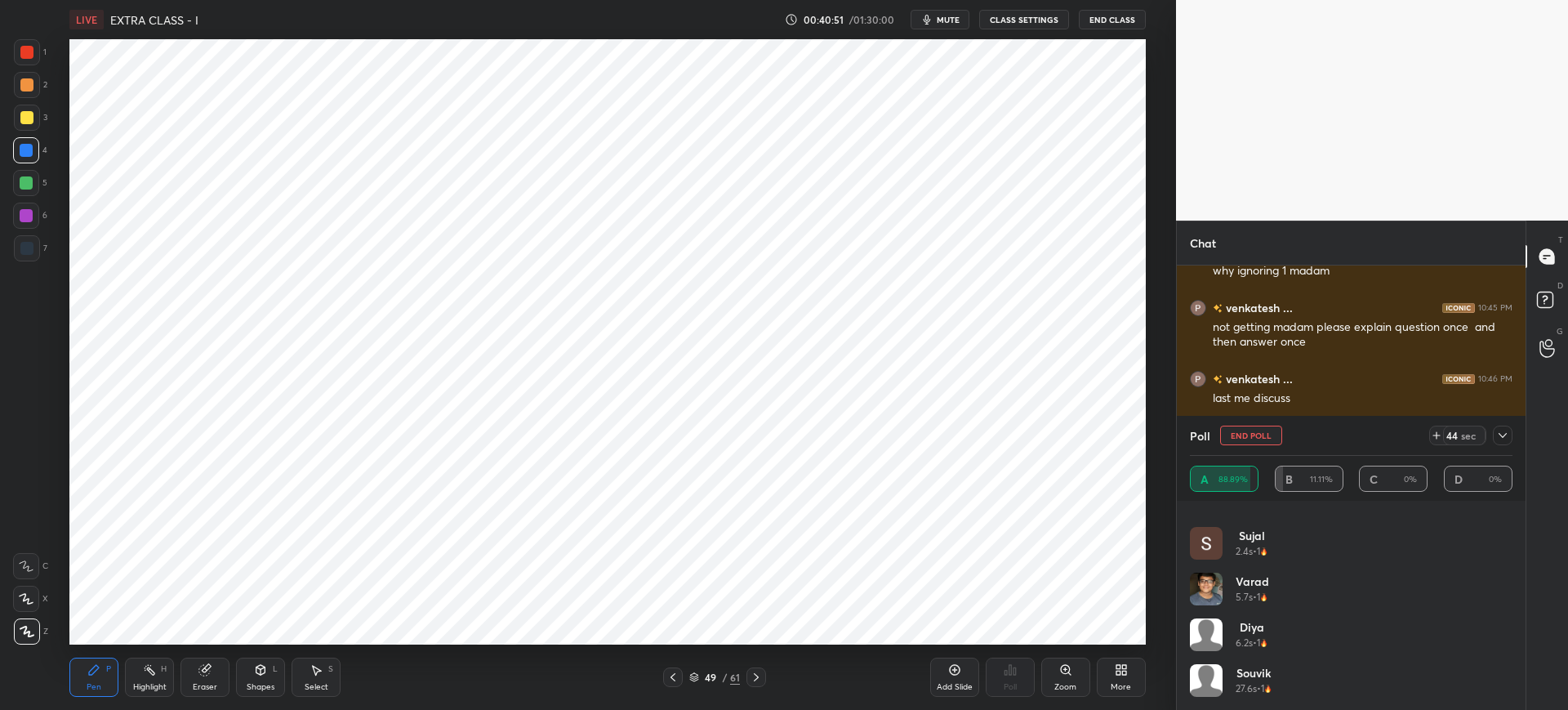
click at [1263, 437] on button "End Poll" at bounding box center [1251, 435] width 62 height 19
type textarea "x"
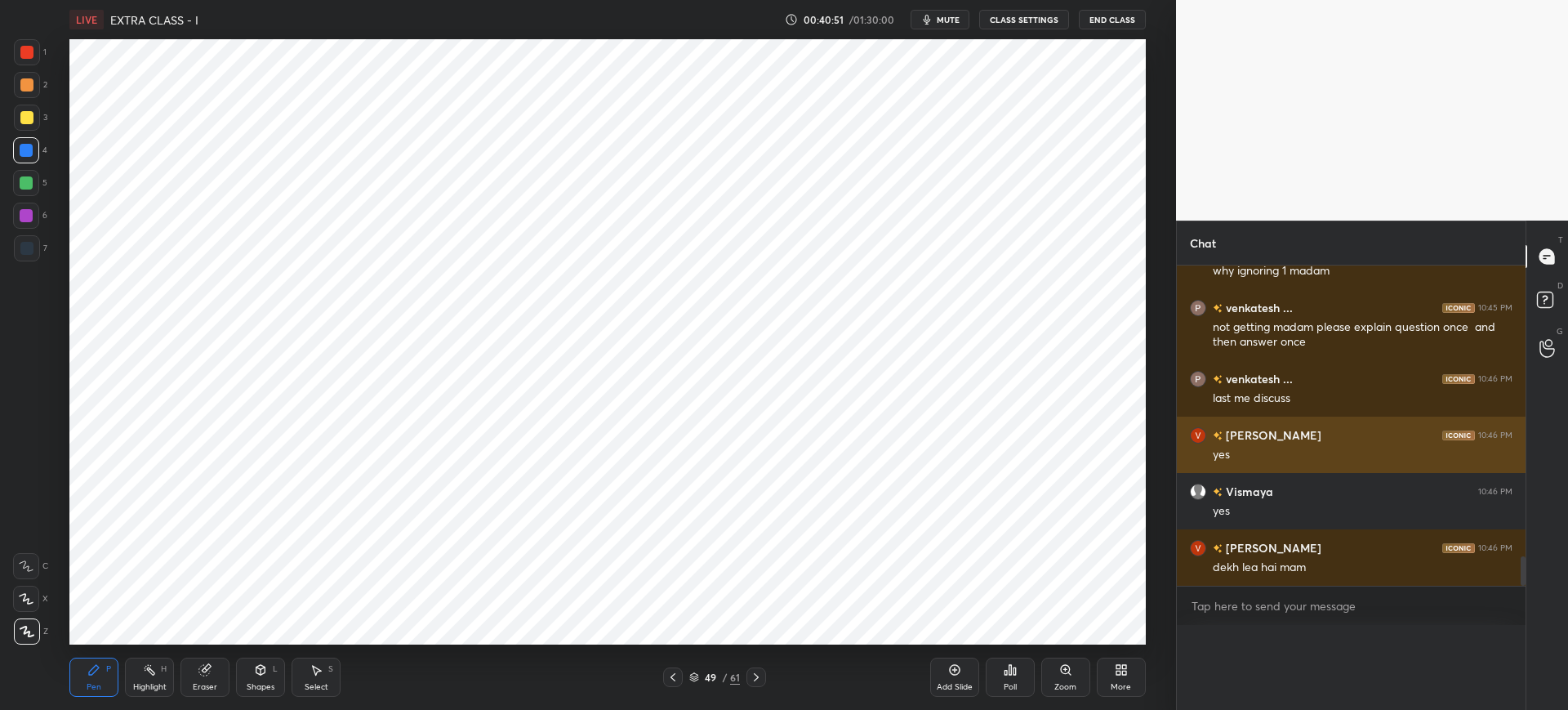
scroll to position [0, 0]
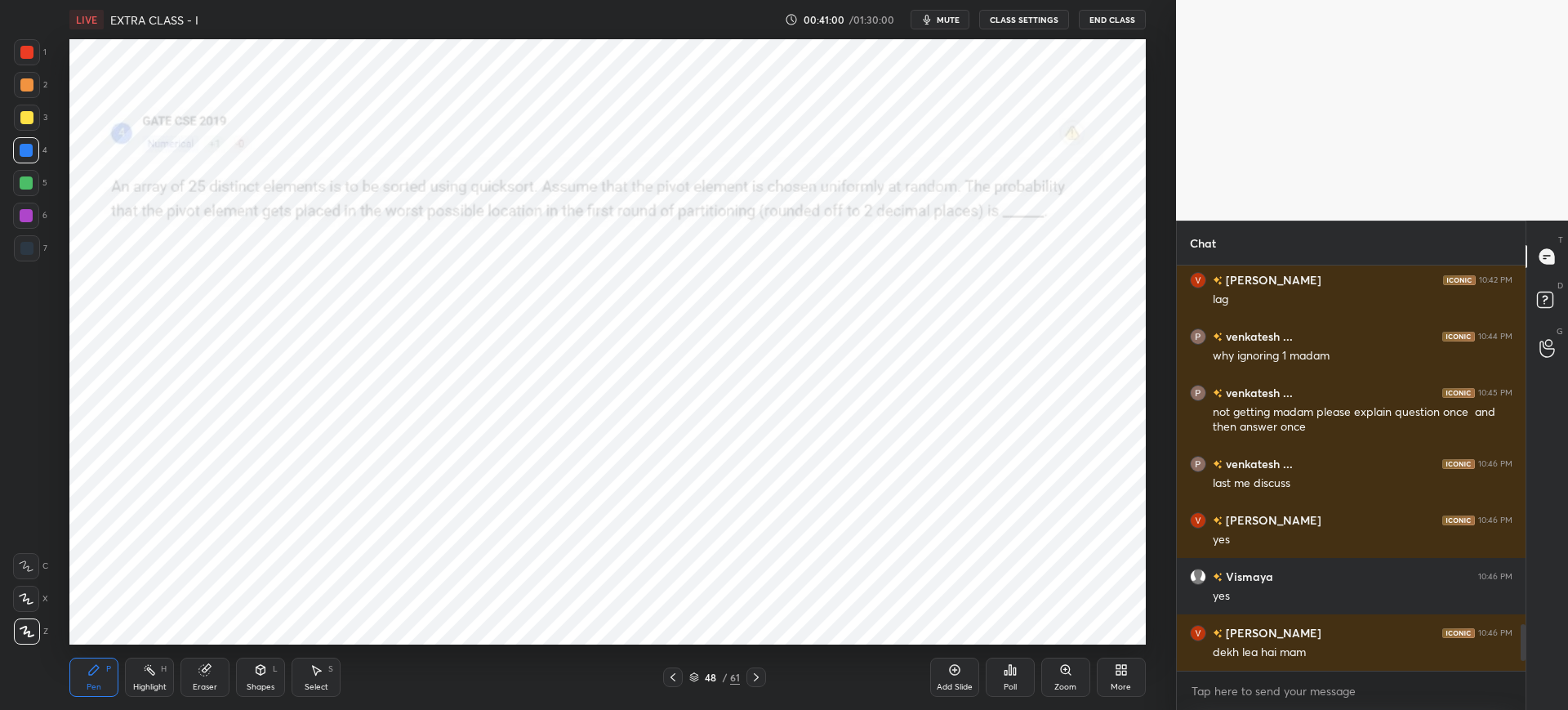
click at [952, 20] on span "mute" at bounding box center [949, 19] width 23 height 12
click at [701, 675] on div "48 / 61" at bounding box center [715, 676] width 51 height 14
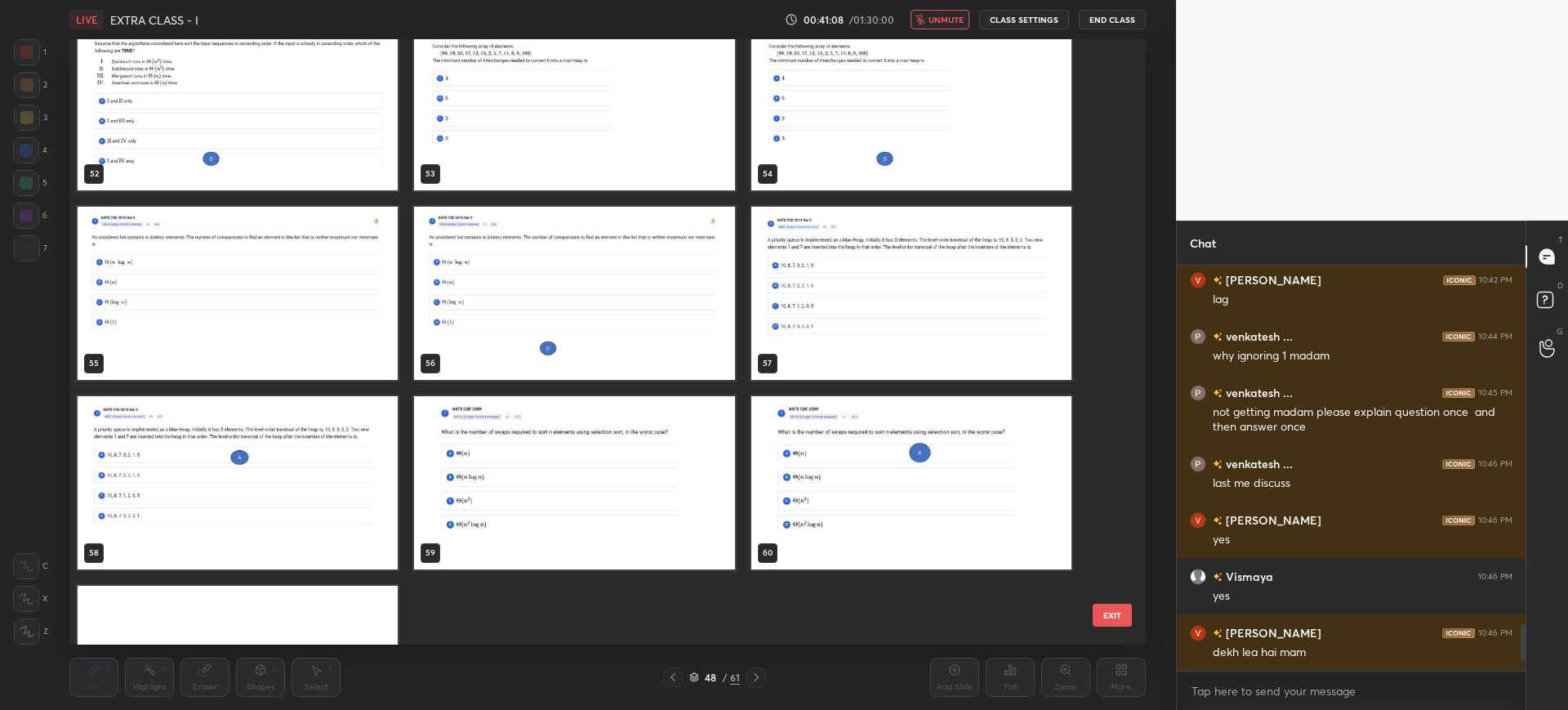
scroll to position [3241, 0]
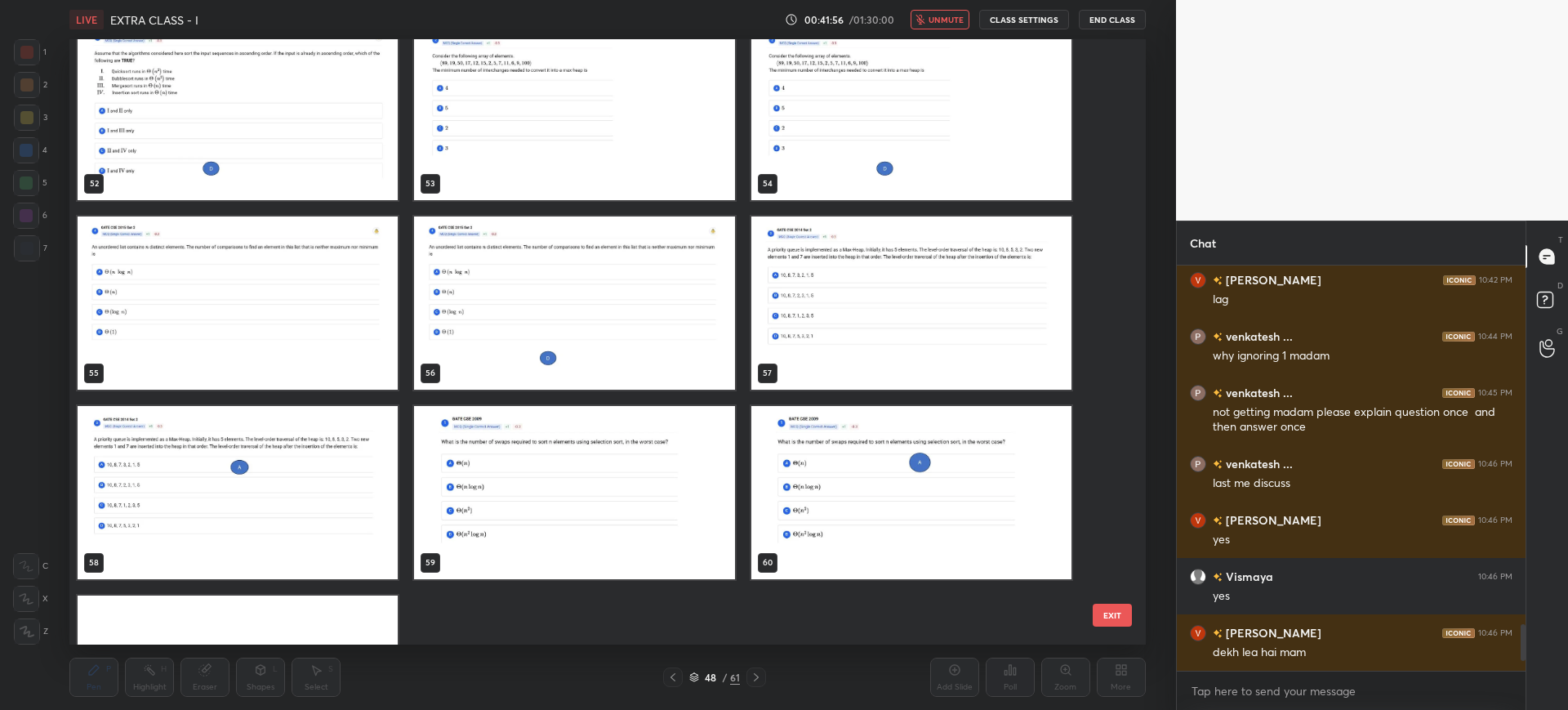
click at [926, 363] on img "grid" at bounding box center [911, 303] width 320 height 173
click at [1110, 608] on button "EXIT" at bounding box center [1111, 616] width 39 height 23
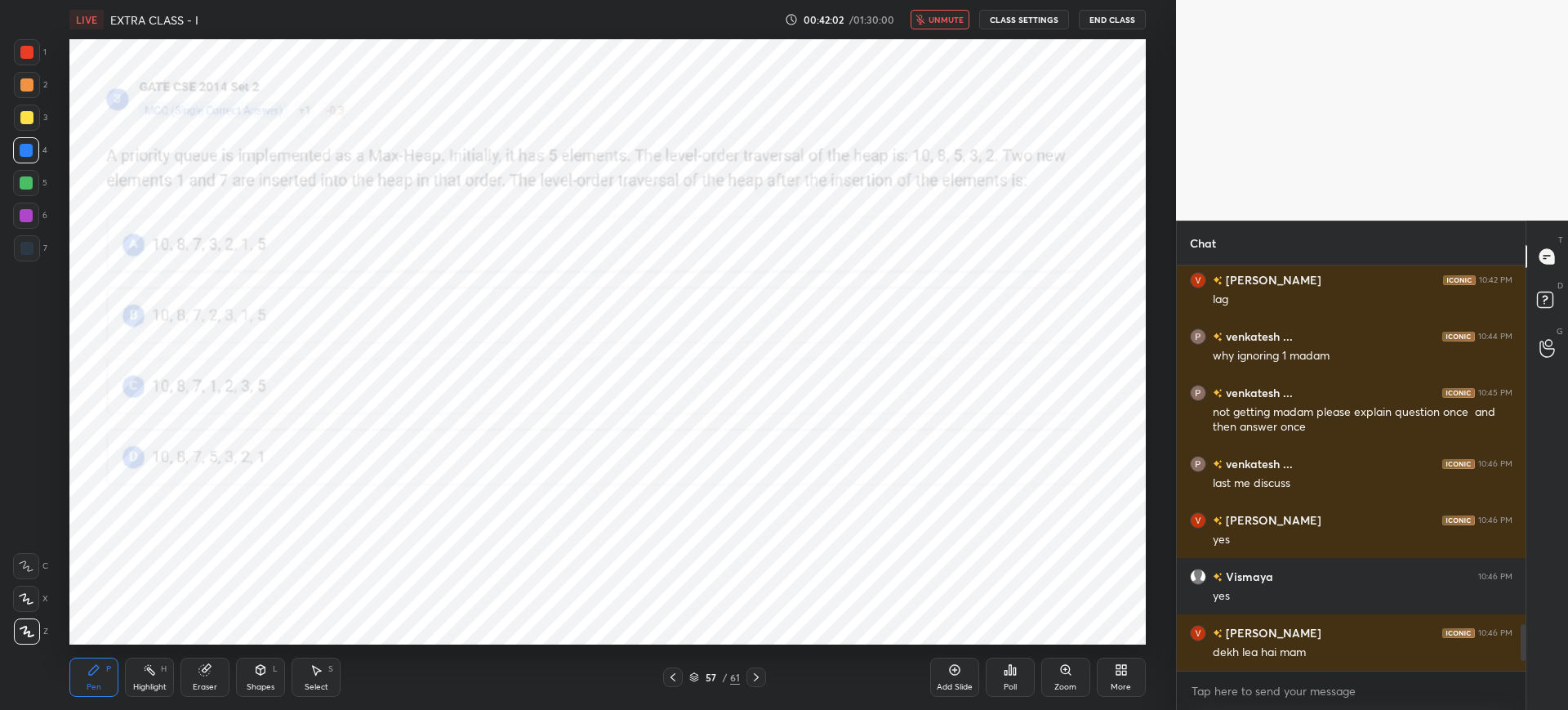
click at [936, 27] on button "unmute" at bounding box center [939, 19] width 59 height 19
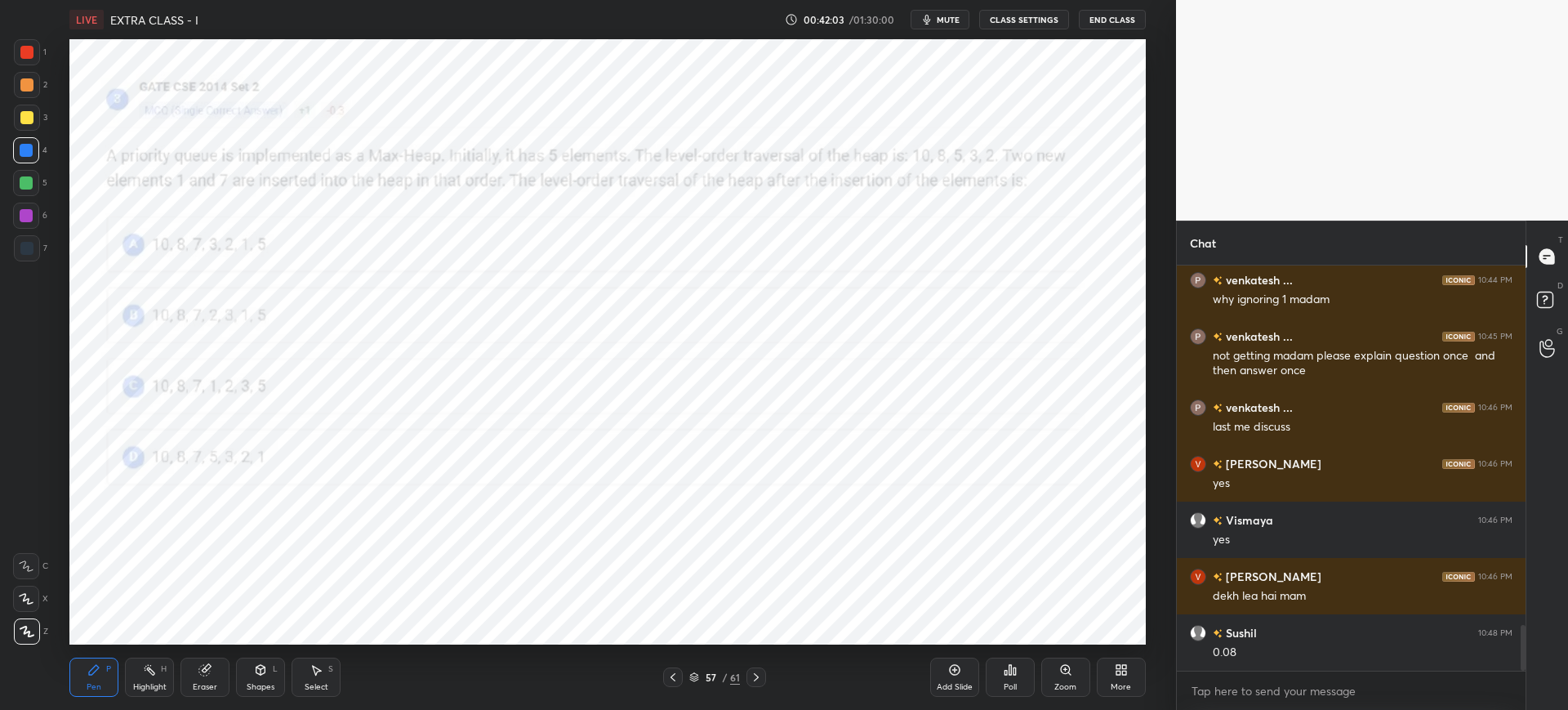
click at [698, 678] on icon at bounding box center [694, 677] width 10 height 10
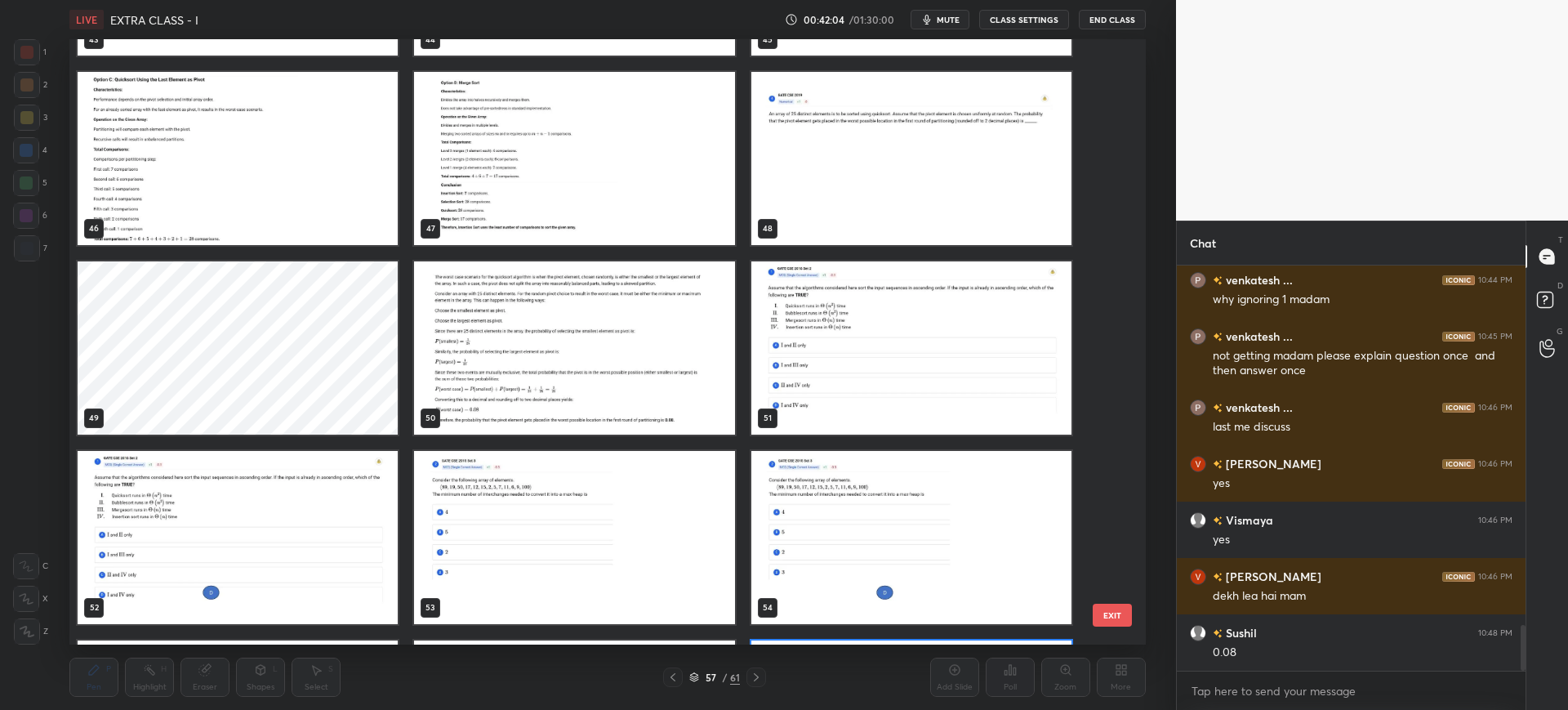
scroll to position [2816, 0]
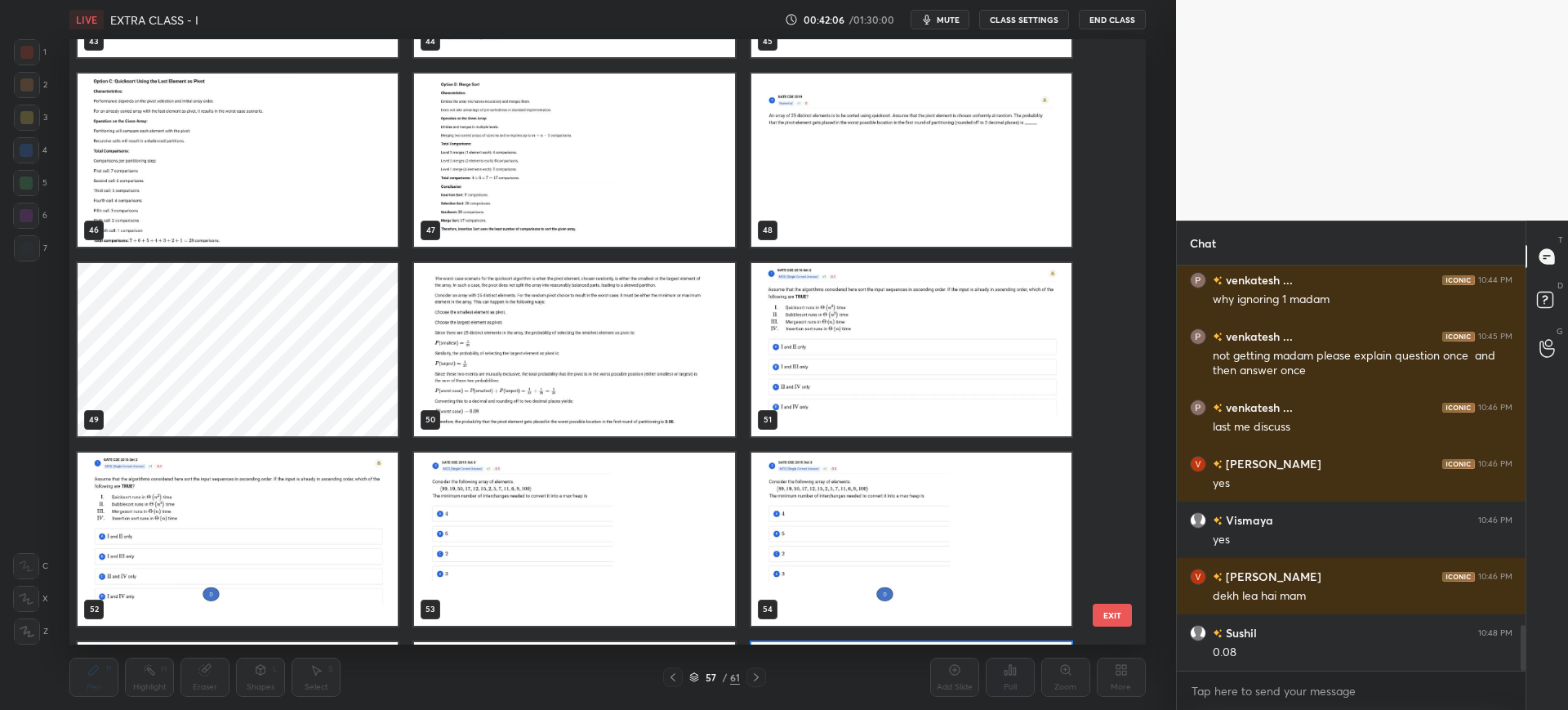
click at [844, 191] on img "grid" at bounding box center [911, 160] width 320 height 173
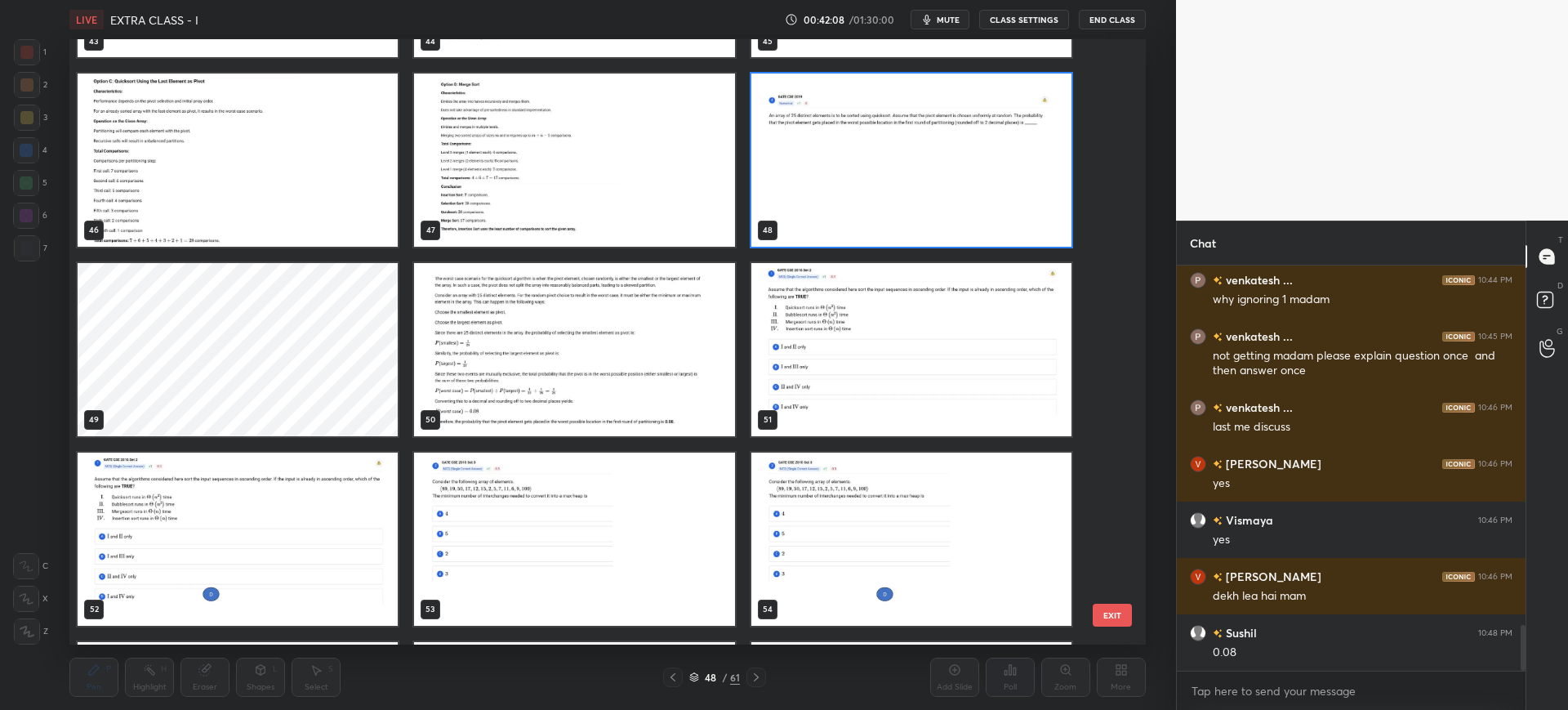
click at [1117, 610] on button "EXIT" at bounding box center [1111, 616] width 39 height 23
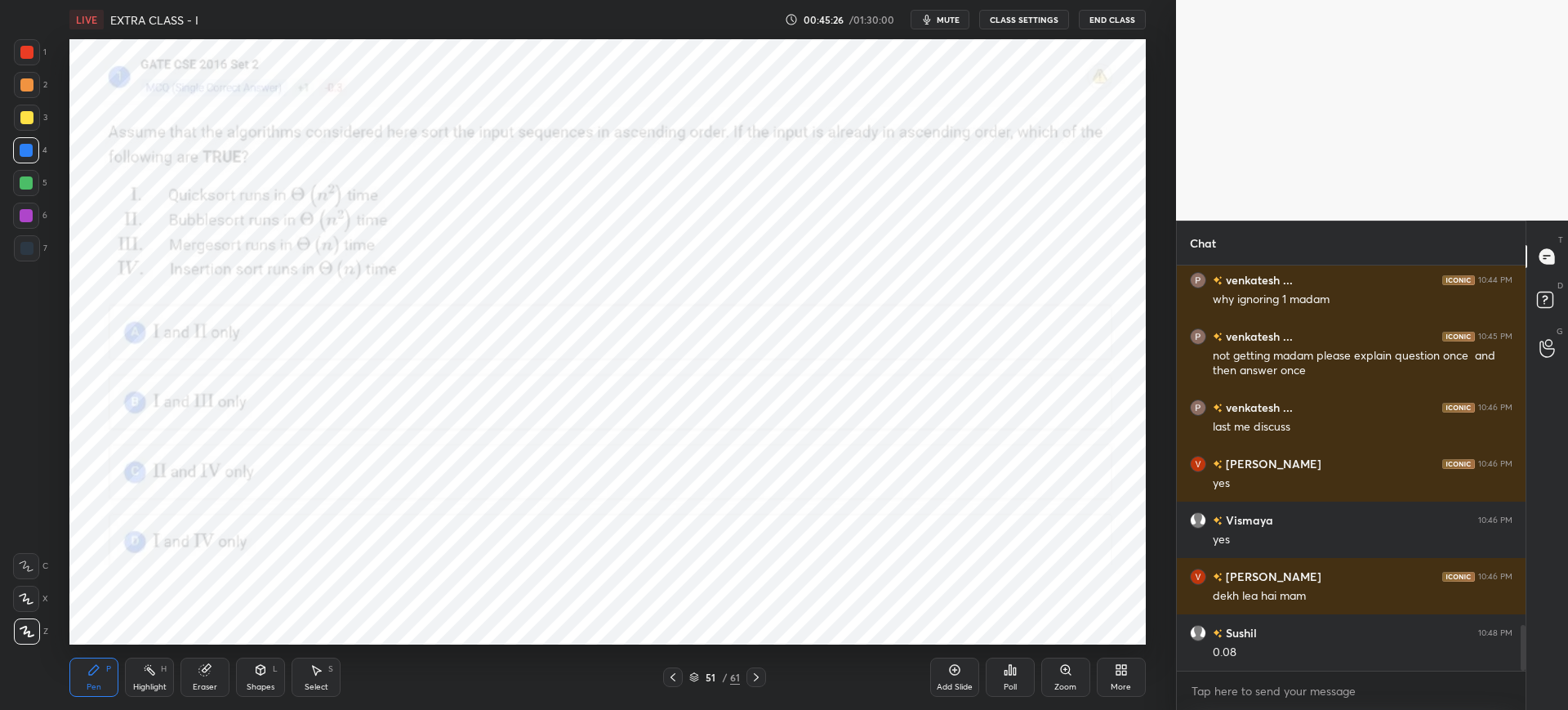
drag, startPoint x: 690, startPoint y: 679, endPoint x: 698, endPoint y: 658, distance: 22.5
click at [691, 676] on icon at bounding box center [694, 677] width 10 height 10
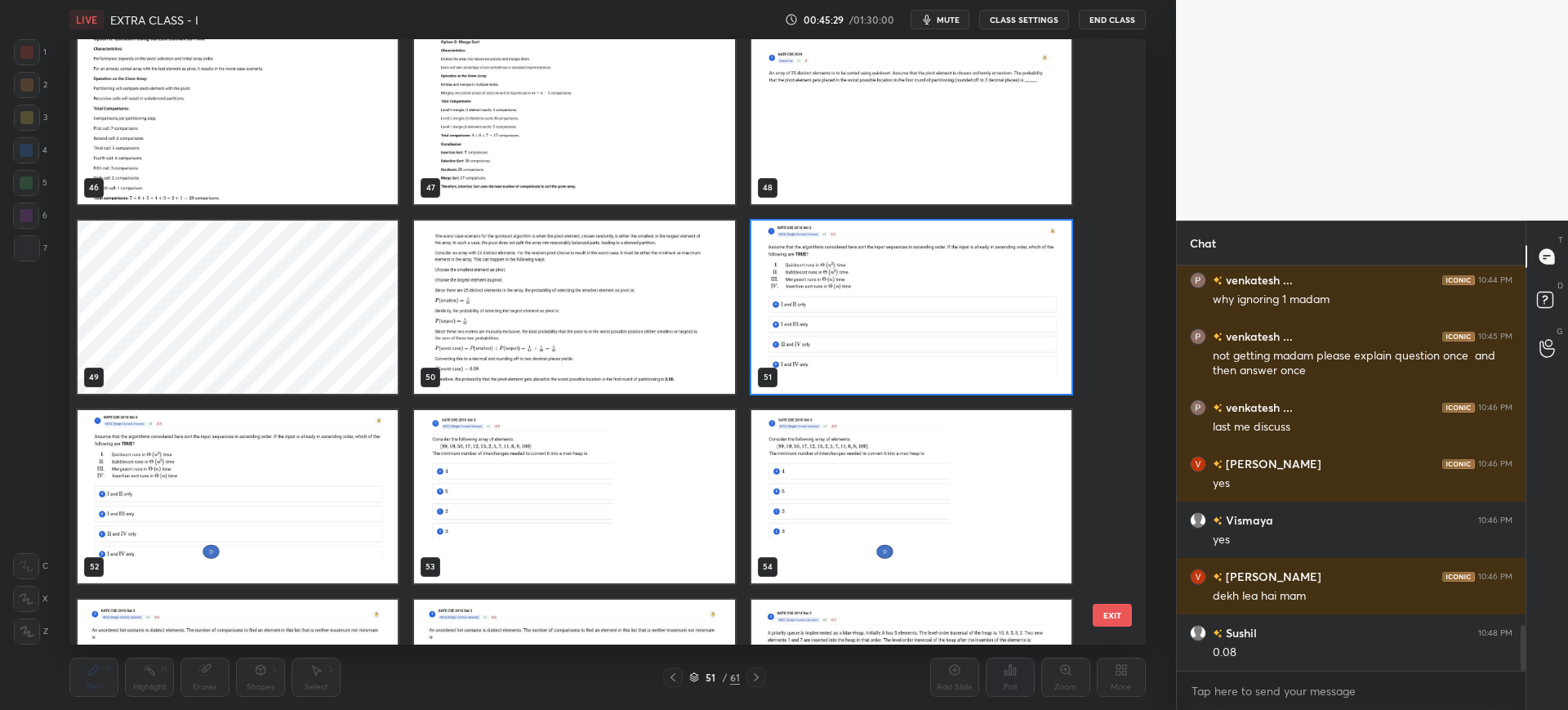
scroll to position [2859, 0]
click at [1114, 615] on button "EXIT" at bounding box center [1111, 616] width 39 height 23
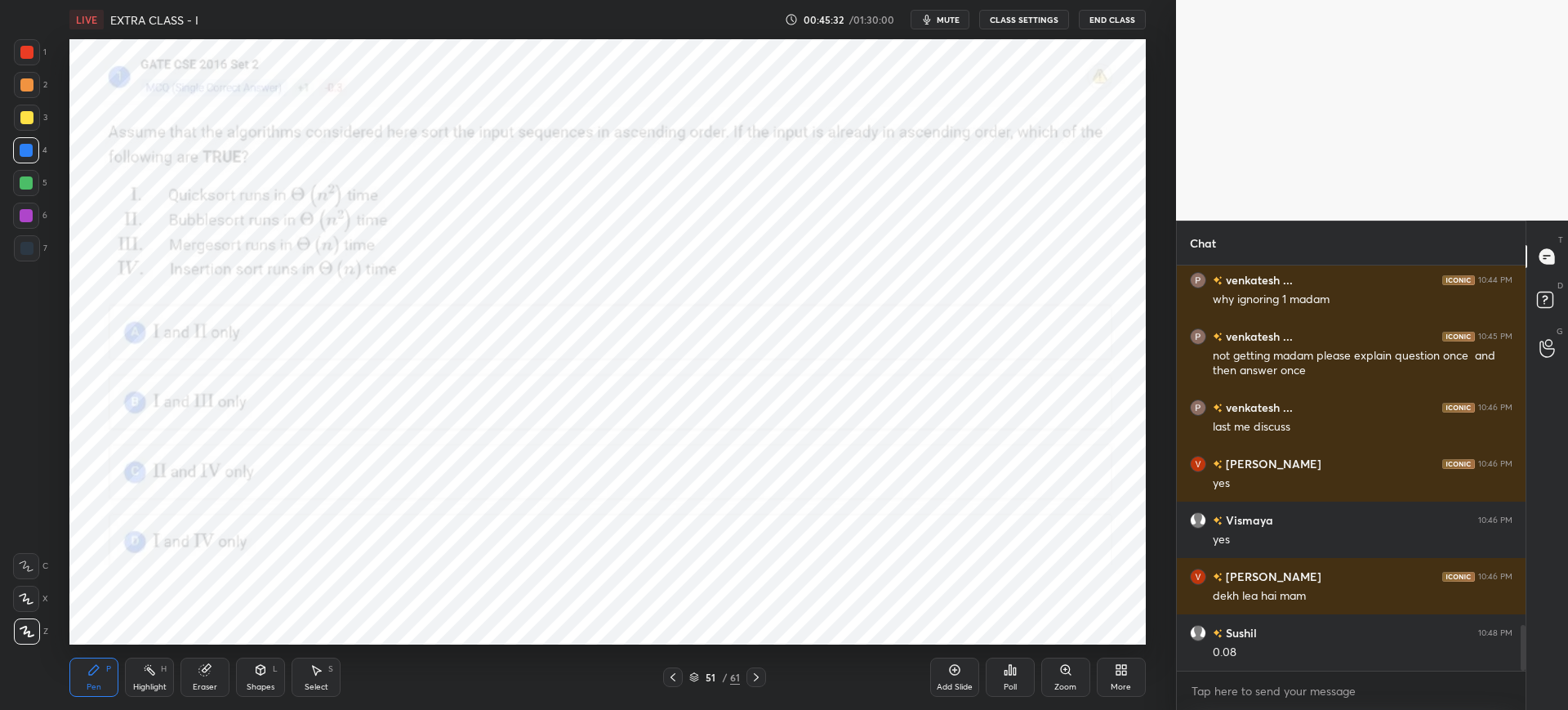
click at [1005, 673] on icon at bounding box center [1010, 670] width 13 height 13
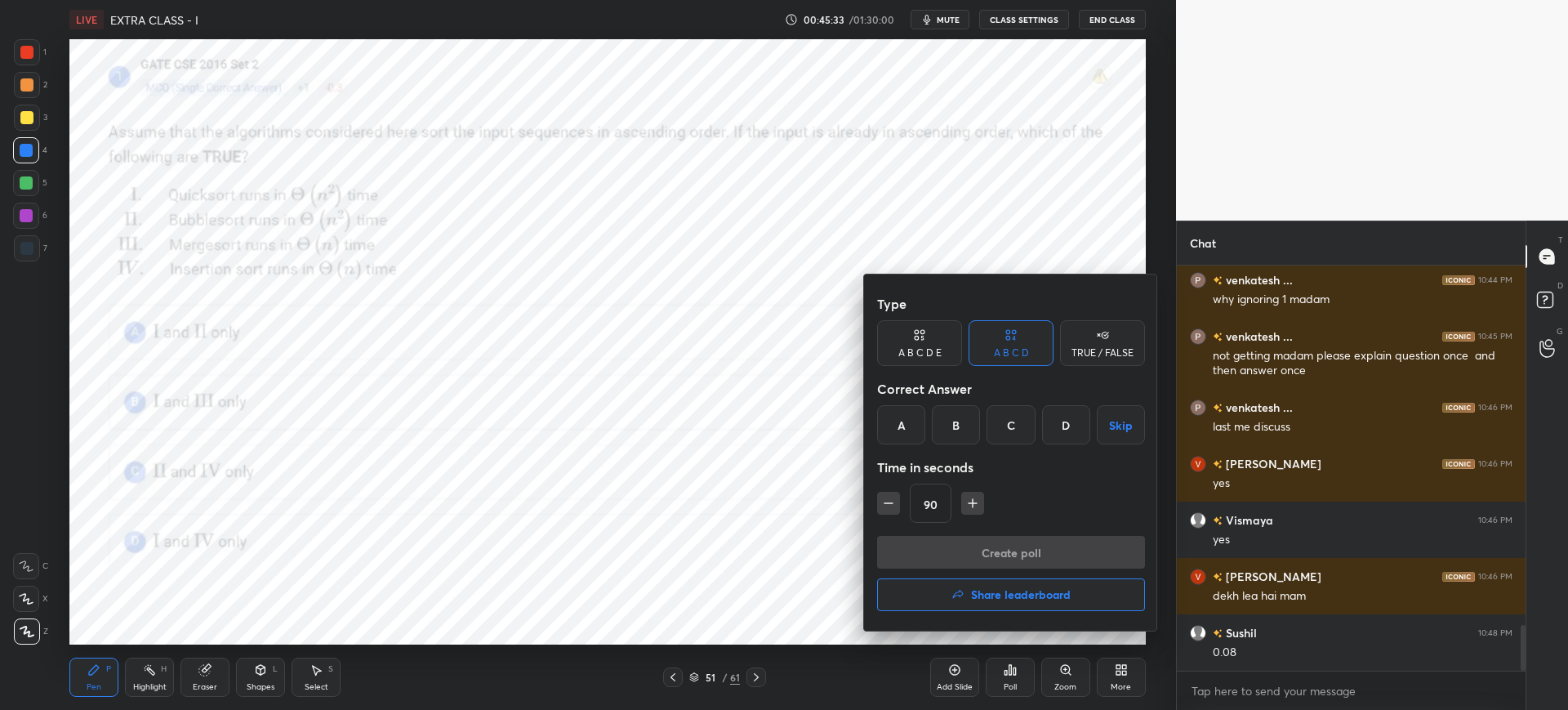
click at [898, 508] on button "button" at bounding box center [889, 503] width 23 height 23
click at [892, 510] on icon "button" at bounding box center [888, 503] width 16 height 16
click at [892, 508] on icon "button" at bounding box center [888, 503] width 16 height 16
type input "45"
drag, startPoint x: 1044, startPoint y: 430, endPoint x: 1050, endPoint y: 437, distance: 9.2
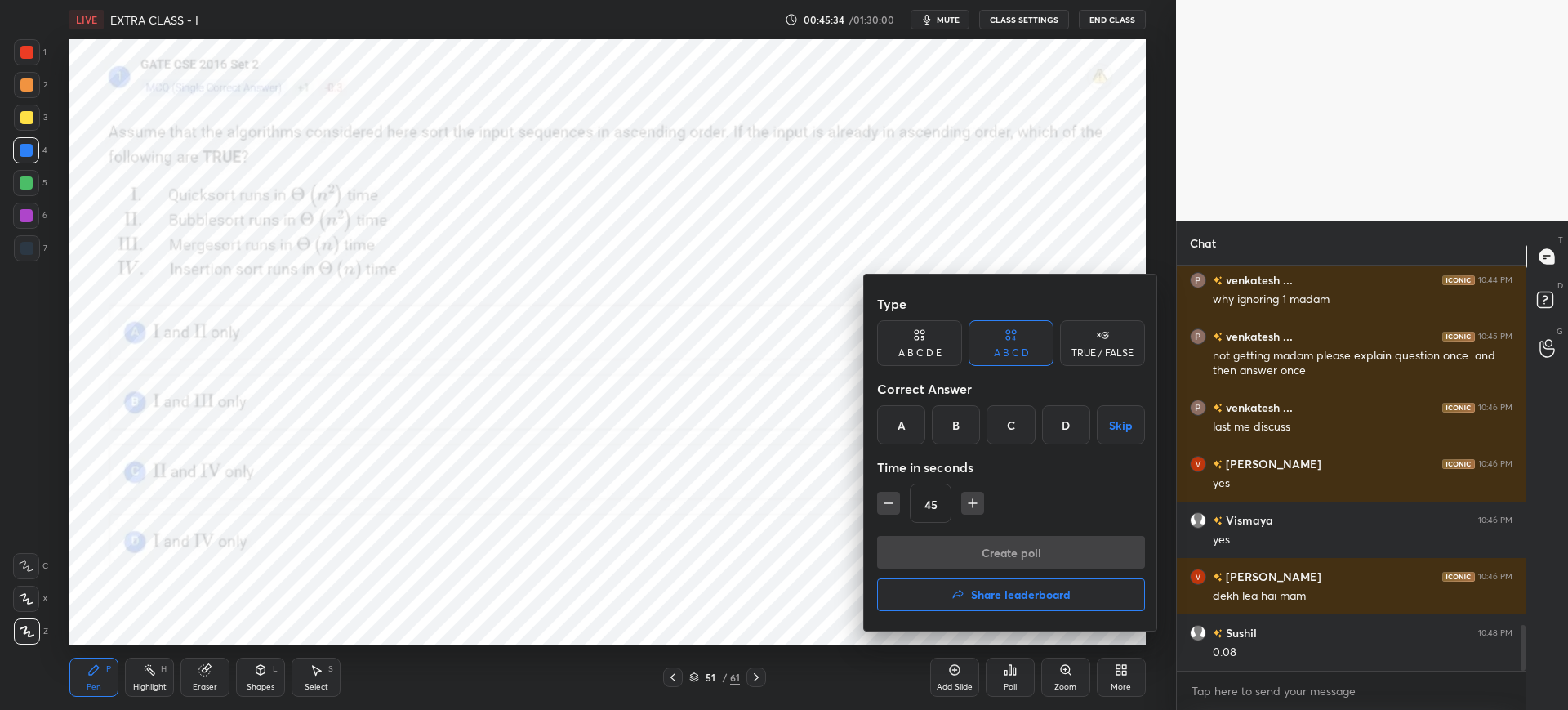
click at [1044, 431] on div "D" at bounding box center [1066, 425] width 48 height 39
drag, startPoint x: 1006, startPoint y: 545, endPoint x: 994, endPoint y: 544, distance: 12.0
click at [1006, 545] on button "Create poll" at bounding box center [1011, 552] width 268 height 33
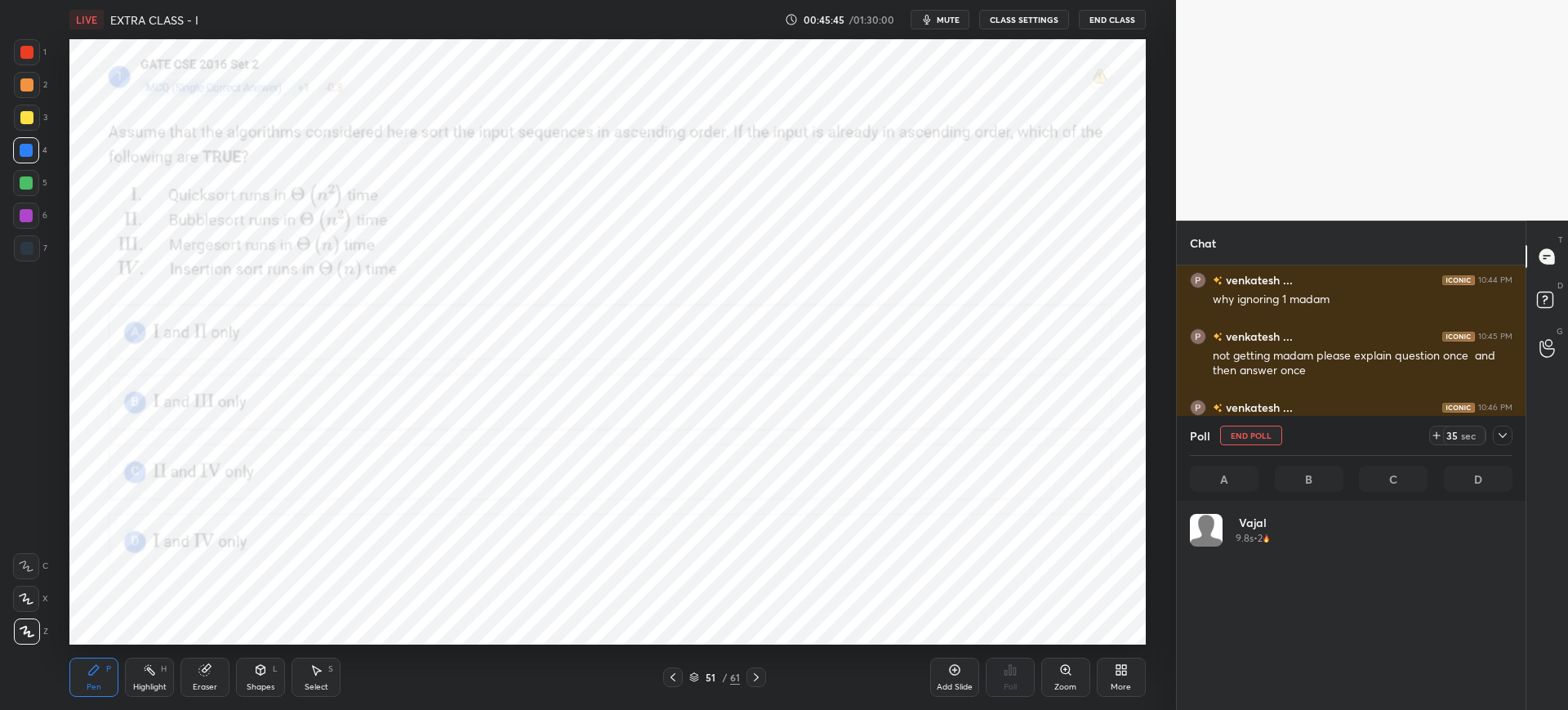
scroll to position [191, 318]
click at [1504, 435] on icon at bounding box center [1503, 434] width 8 height 5
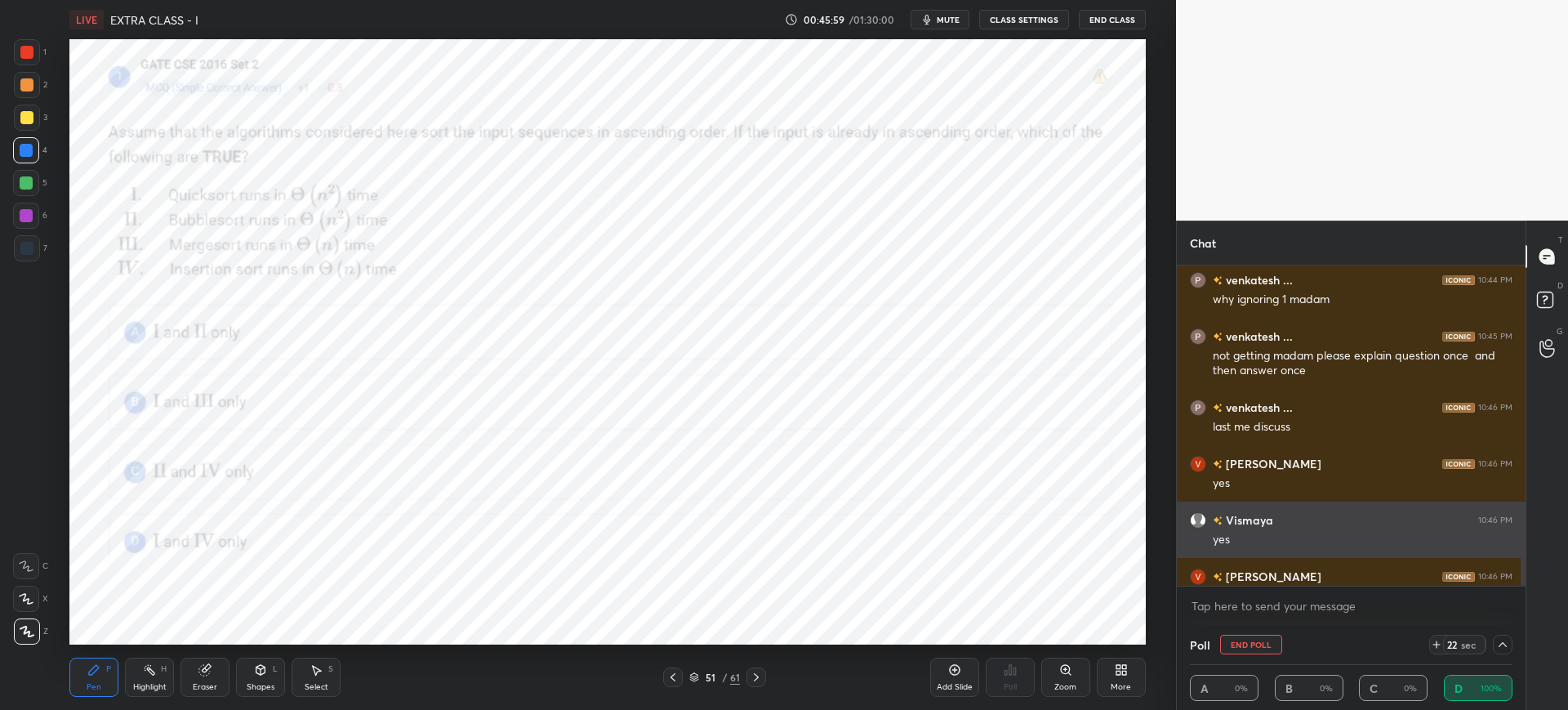
scroll to position [3240, 0]
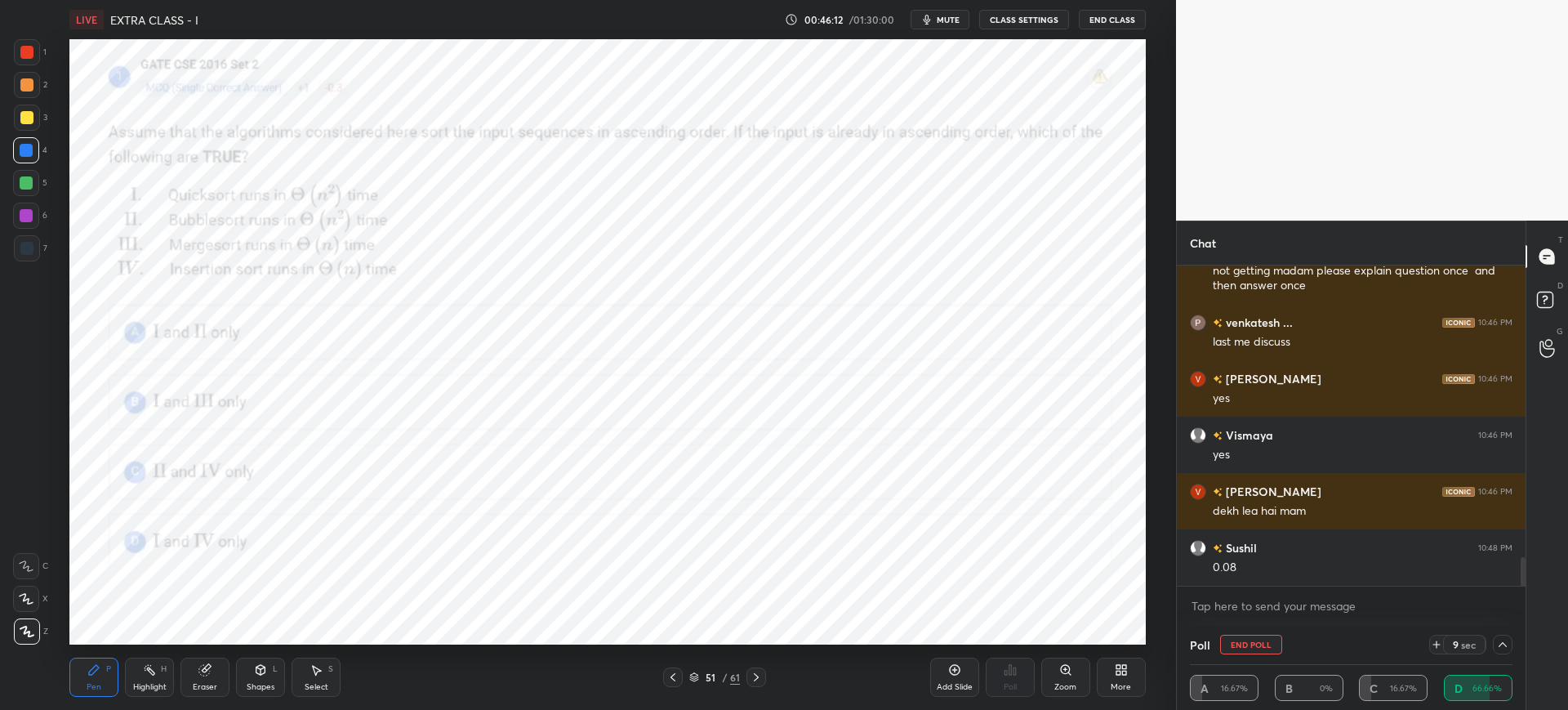
click at [1438, 645] on icon at bounding box center [1437, 644] width 13 height 13
click at [1503, 645] on icon at bounding box center [1503, 644] width 13 height 13
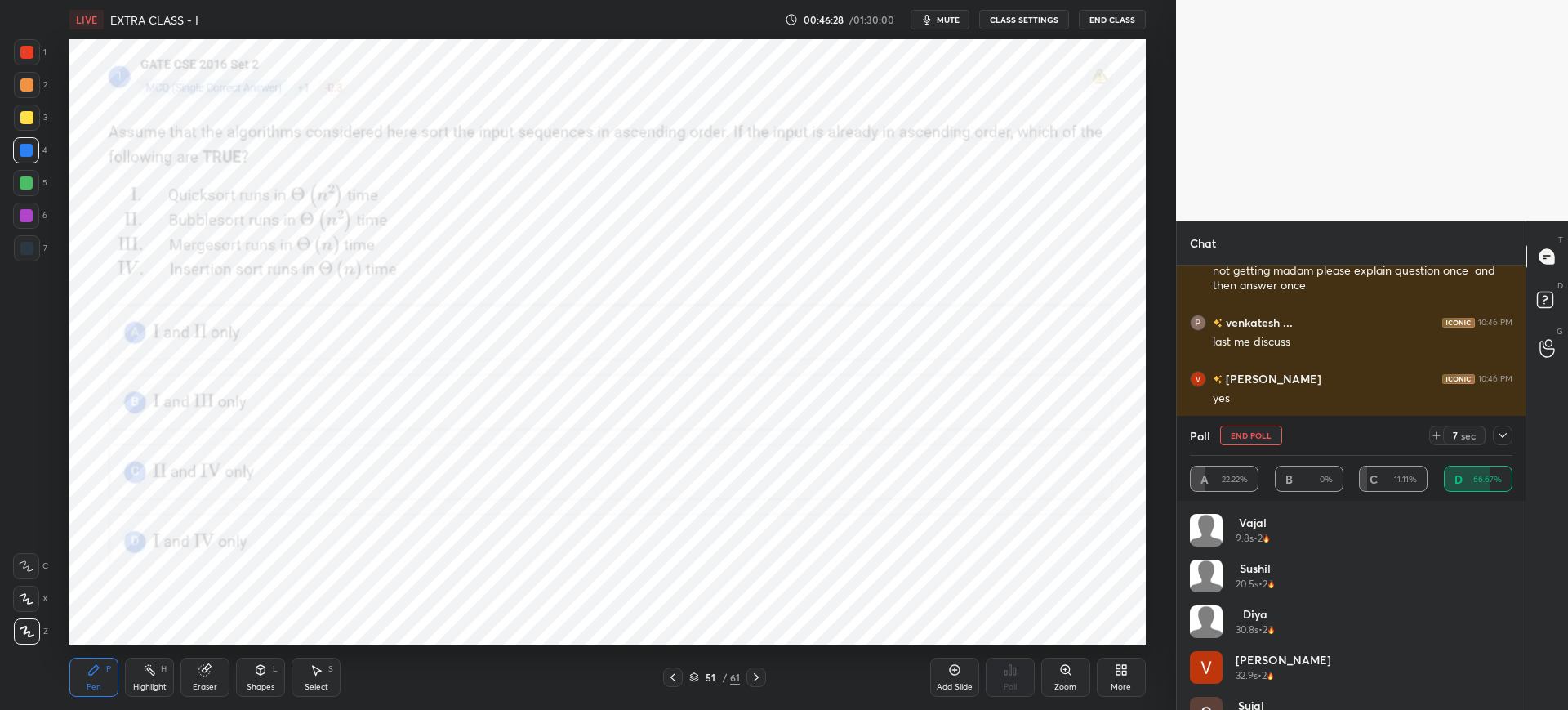
scroll to position [78, 0]
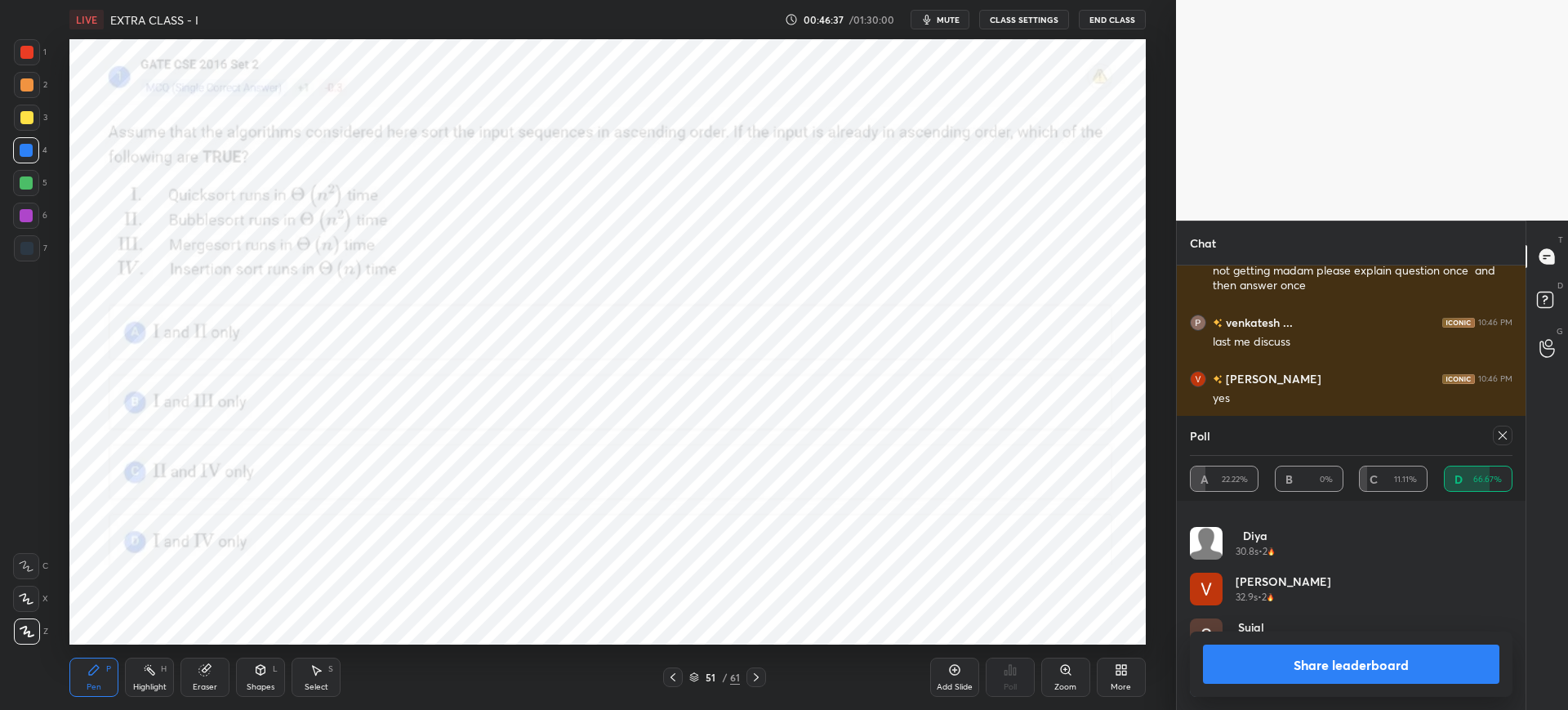
click at [1439, 649] on button "Share leaderboard" at bounding box center [1351, 664] width 297 height 39
type textarea "x"
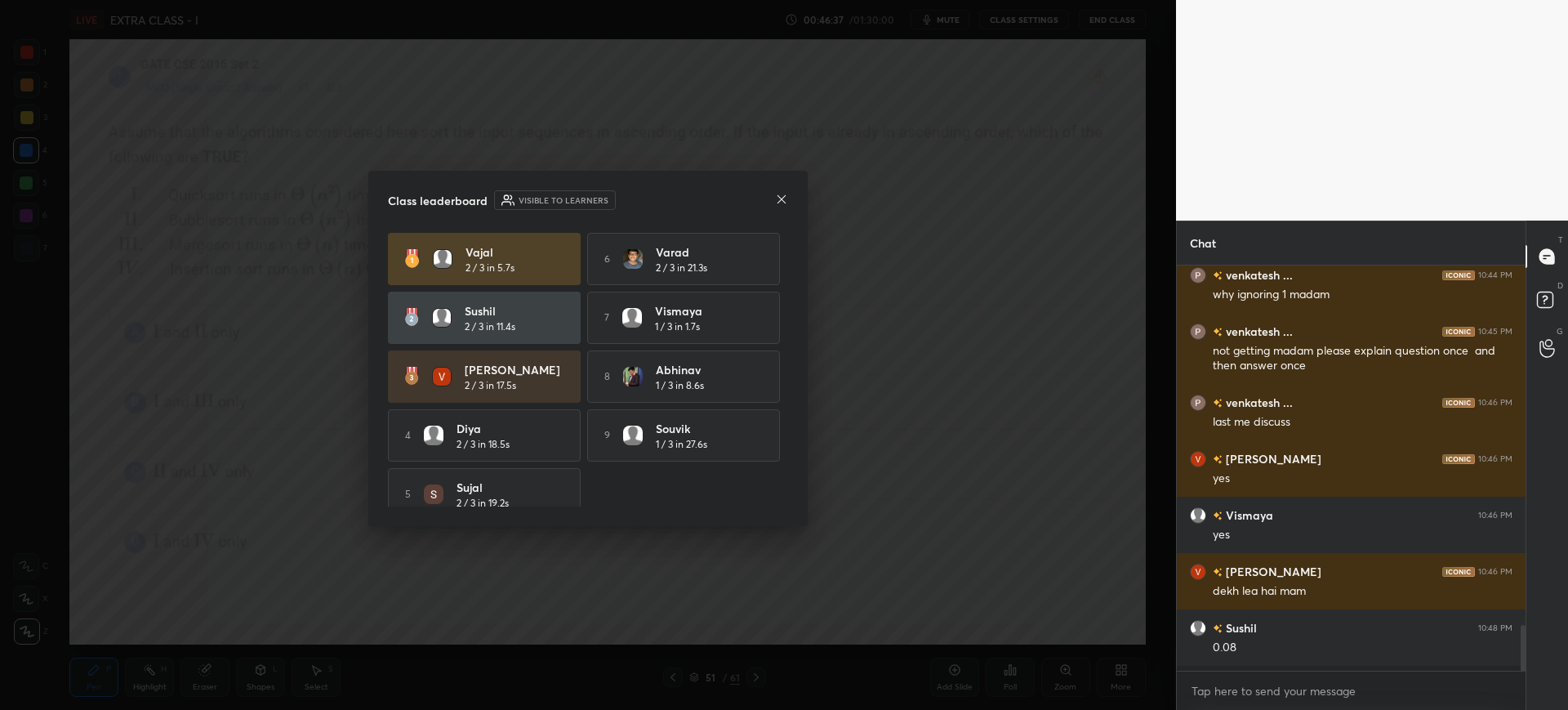
scroll to position [6, 6]
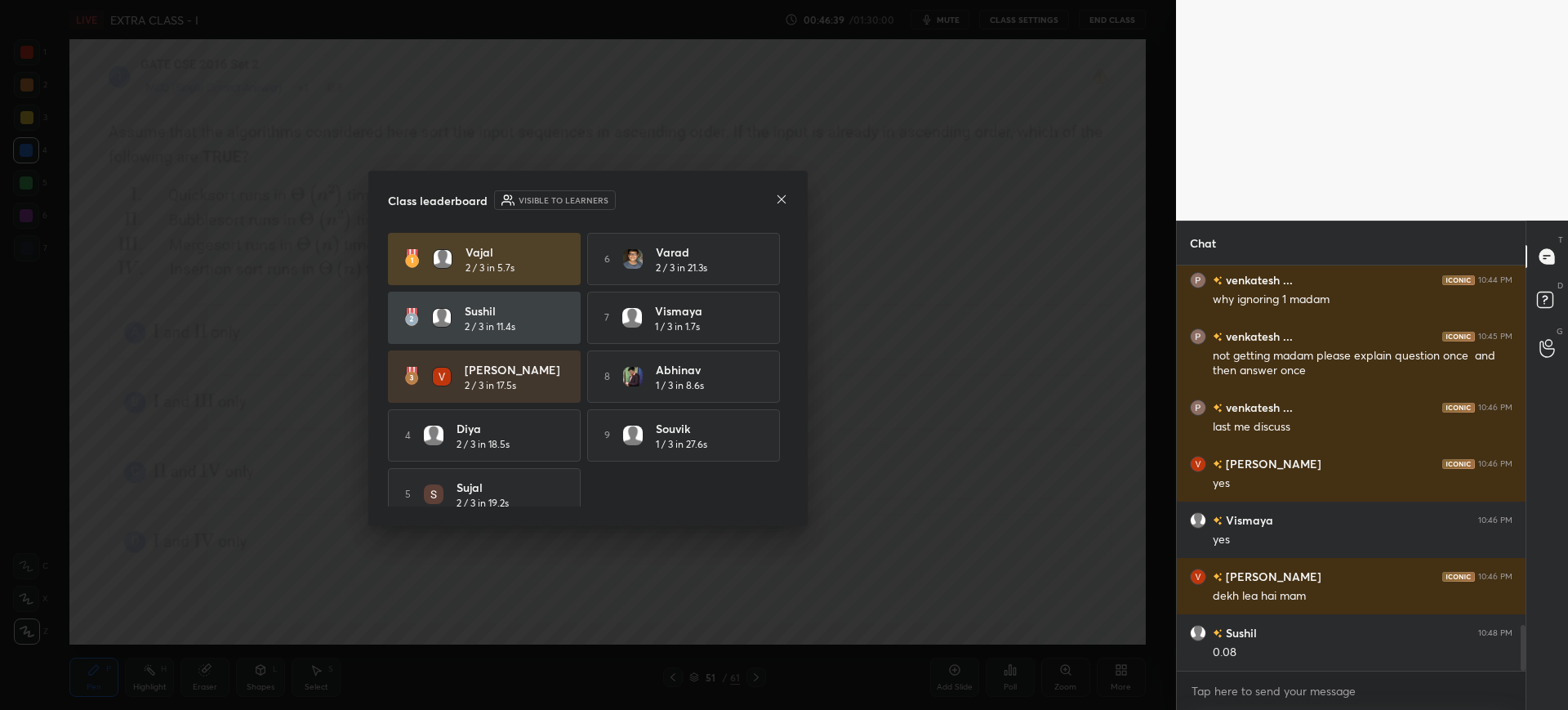
click at [775, 198] on icon at bounding box center [782, 199] width 13 height 13
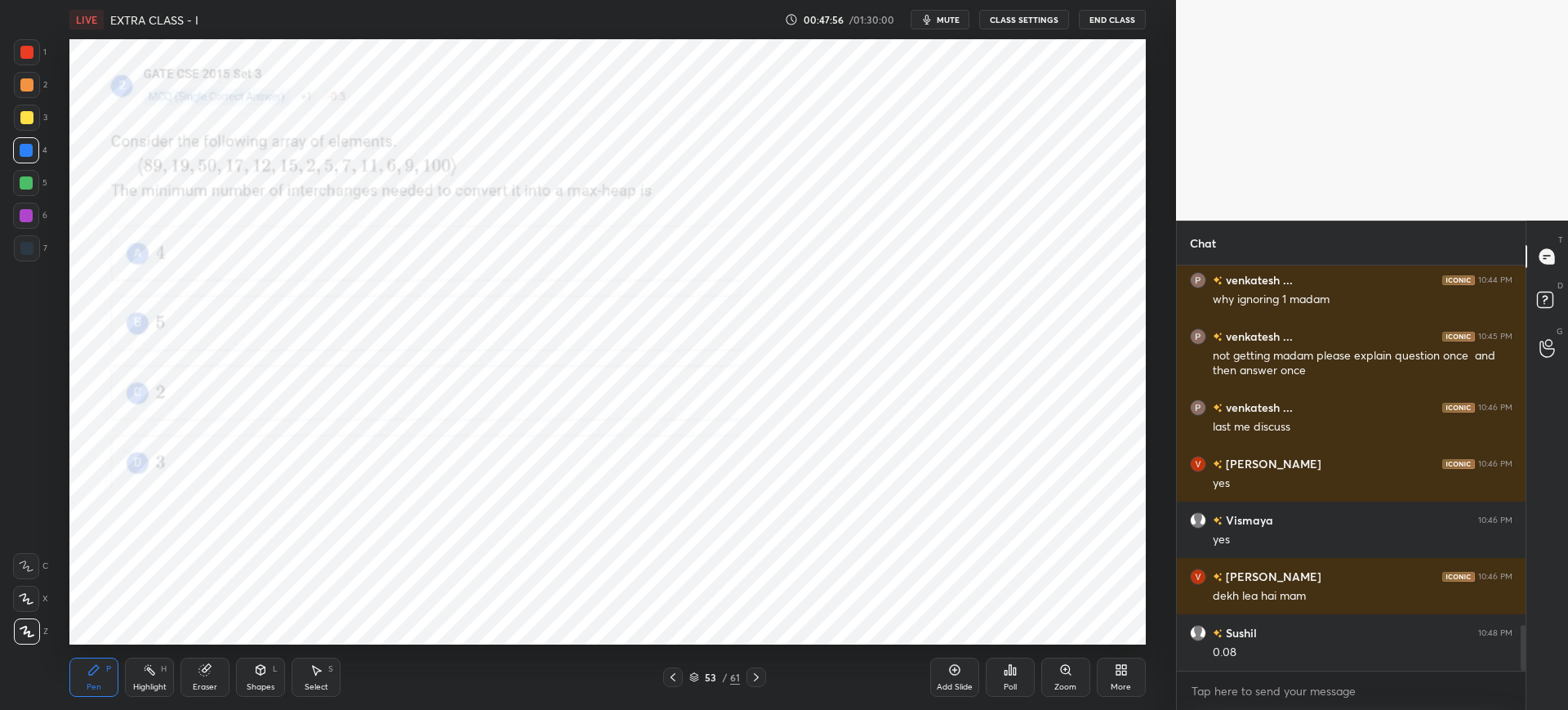
drag, startPoint x: 694, startPoint y: 676, endPoint x: 700, endPoint y: 655, distance: 21.8
click at [694, 675] on icon at bounding box center [694, 677] width 10 height 10
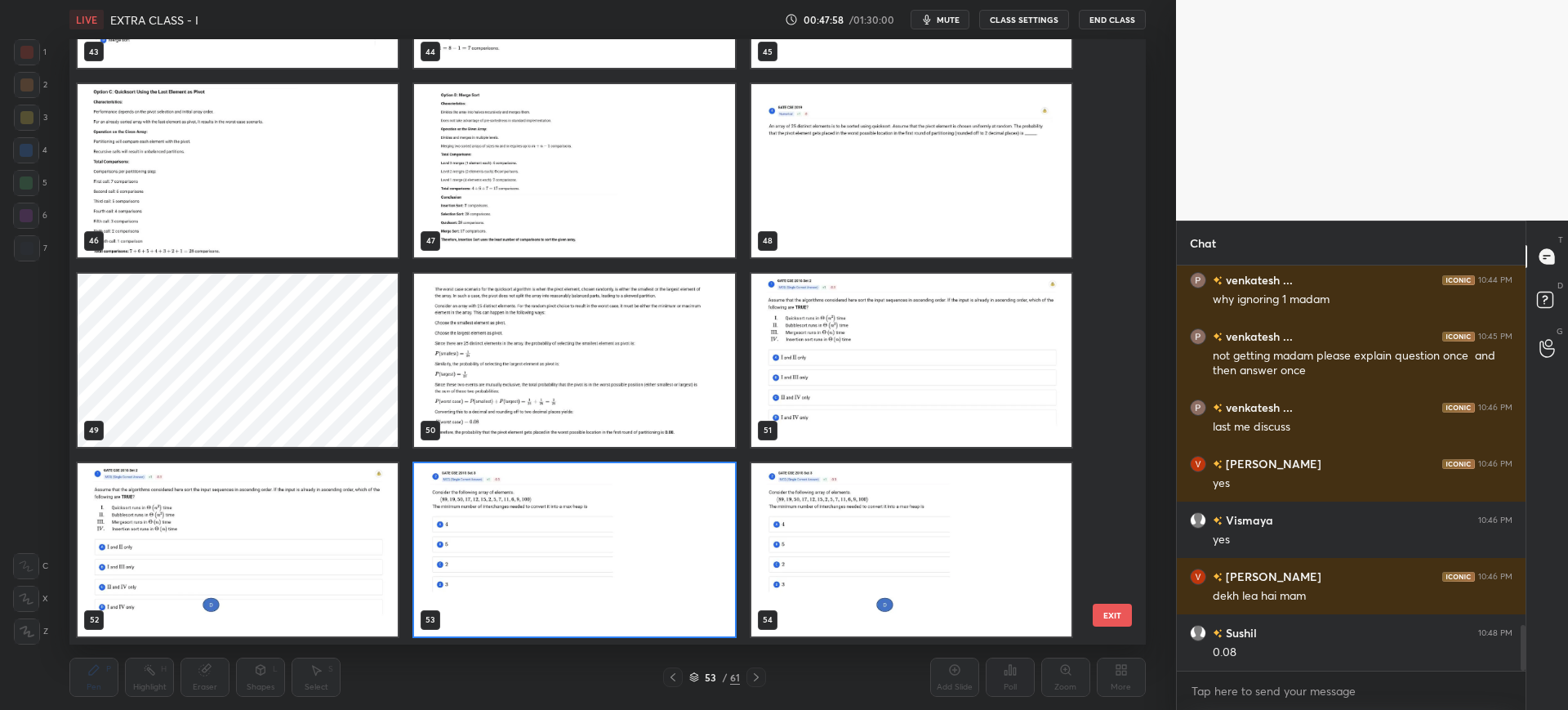
scroll to position [2931, 0]
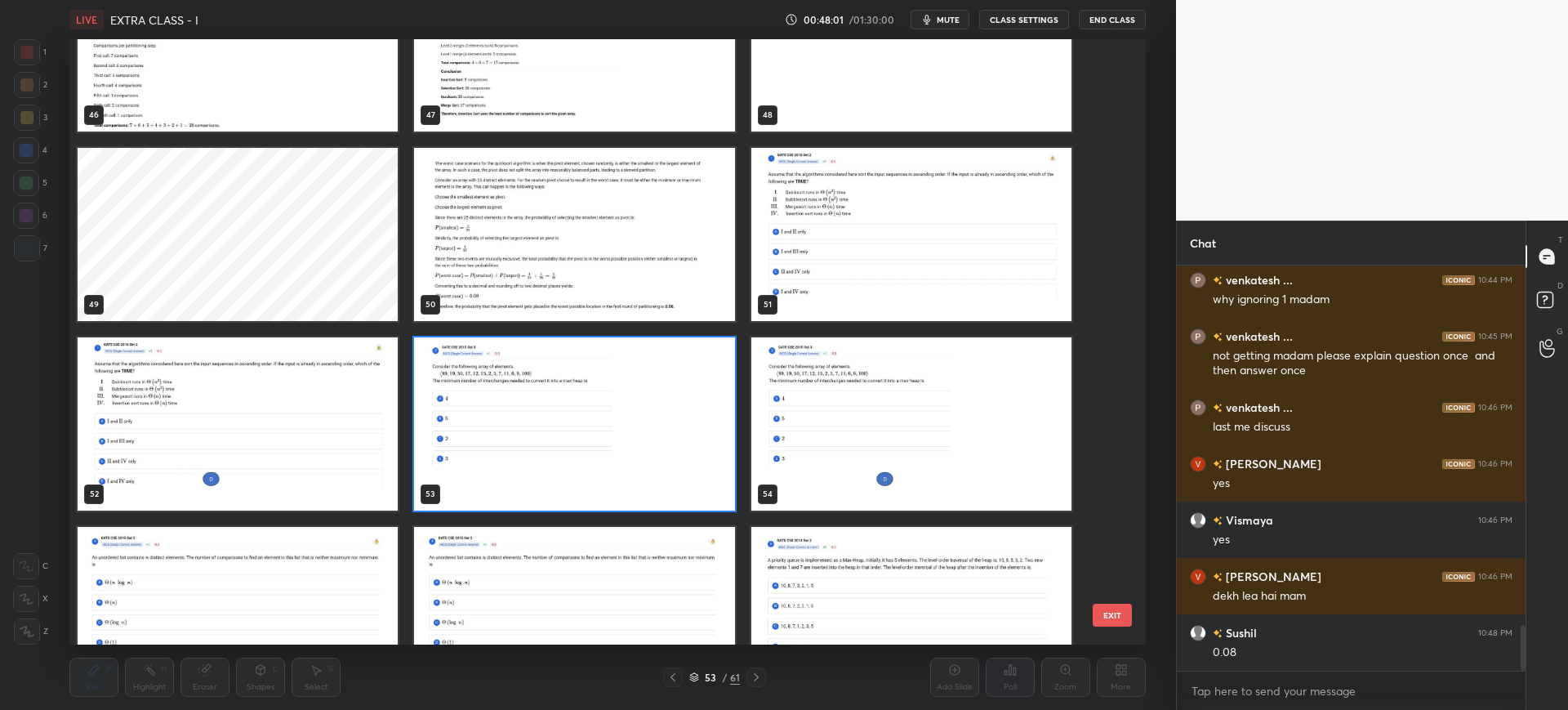
drag, startPoint x: 1109, startPoint y: 620, endPoint x: 1091, endPoint y: 623, distance: 18.2
click at [1108, 619] on button "EXIT" at bounding box center [1111, 616] width 39 height 23
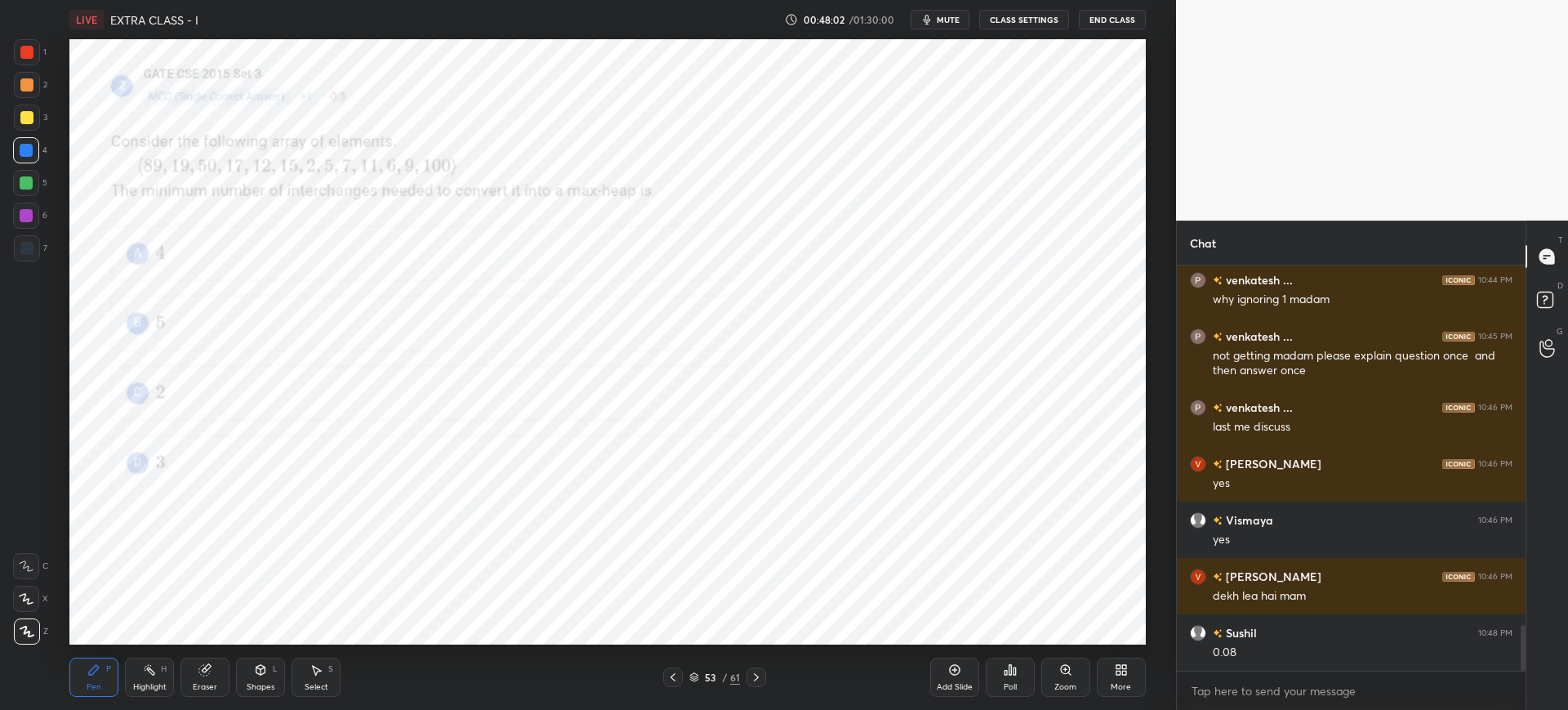
click at [1006, 669] on icon at bounding box center [1010, 670] width 13 height 13
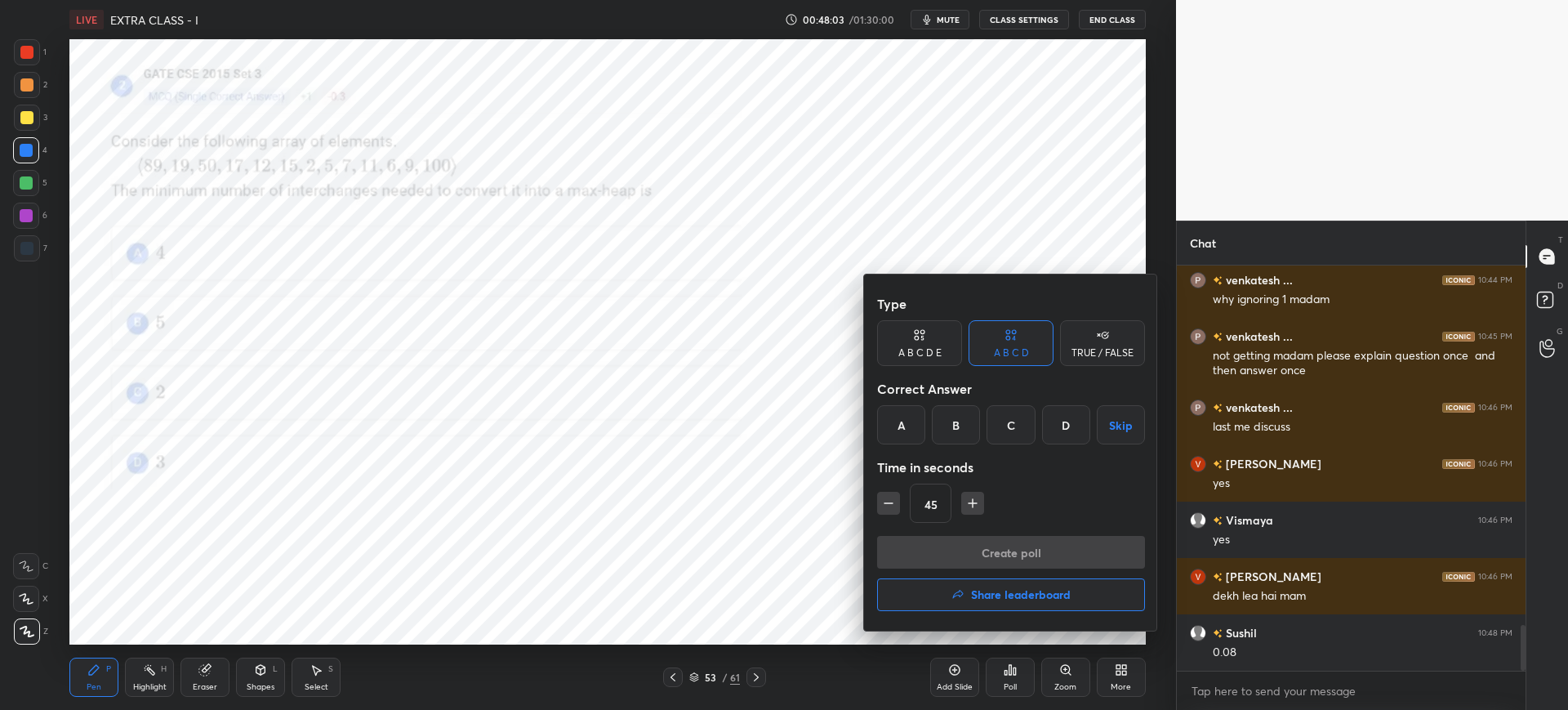
click at [1059, 423] on div "D" at bounding box center [1066, 425] width 48 height 39
click at [980, 508] on icon "button" at bounding box center [972, 503] width 16 height 16
click at [979, 508] on icon "button" at bounding box center [972, 503] width 16 height 16
click at [977, 507] on icon "button" at bounding box center [972, 503] width 16 height 16
click at [975, 500] on icon "button" at bounding box center [972, 503] width 16 height 16
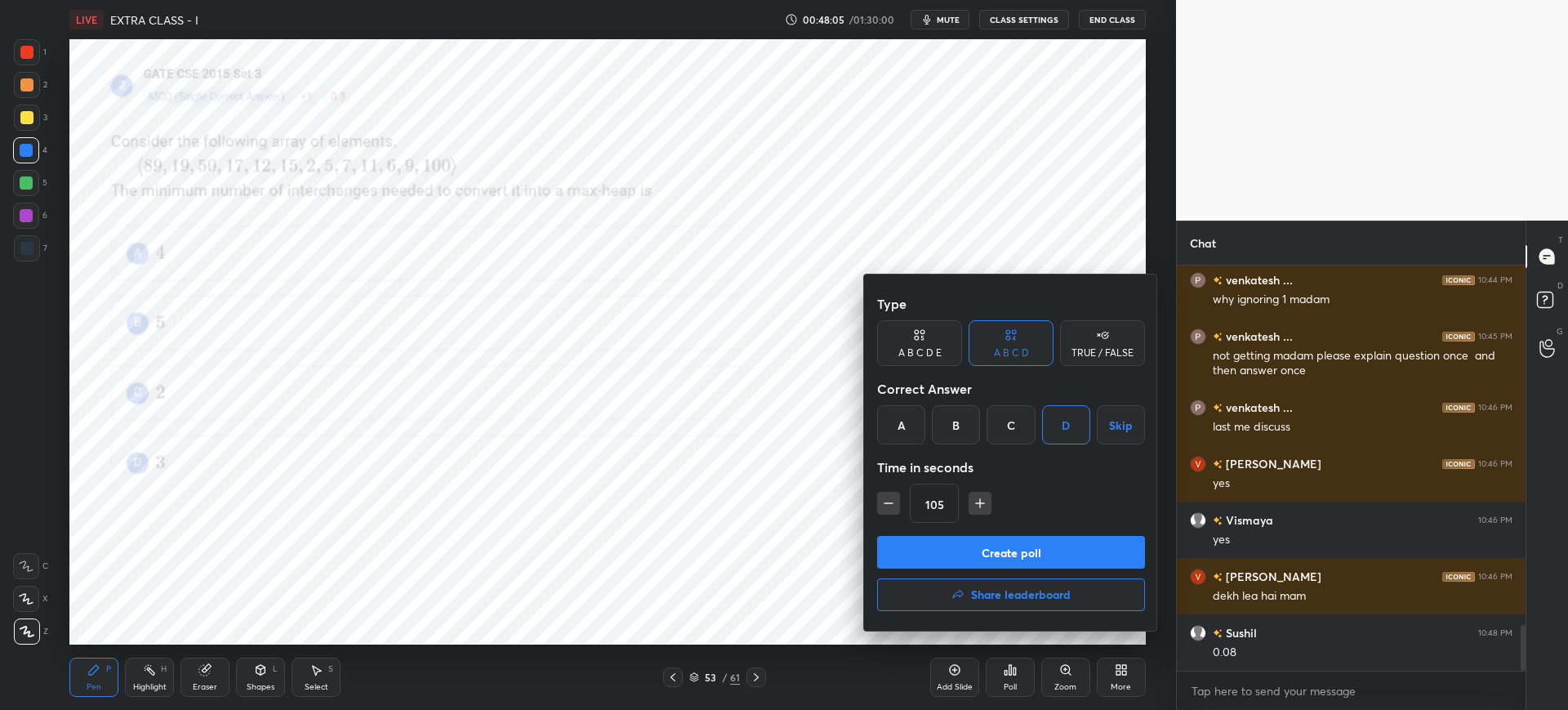
click at [977, 500] on icon "button" at bounding box center [980, 503] width 16 height 16
type input "120"
click at [966, 549] on button "Create poll" at bounding box center [1011, 552] width 268 height 33
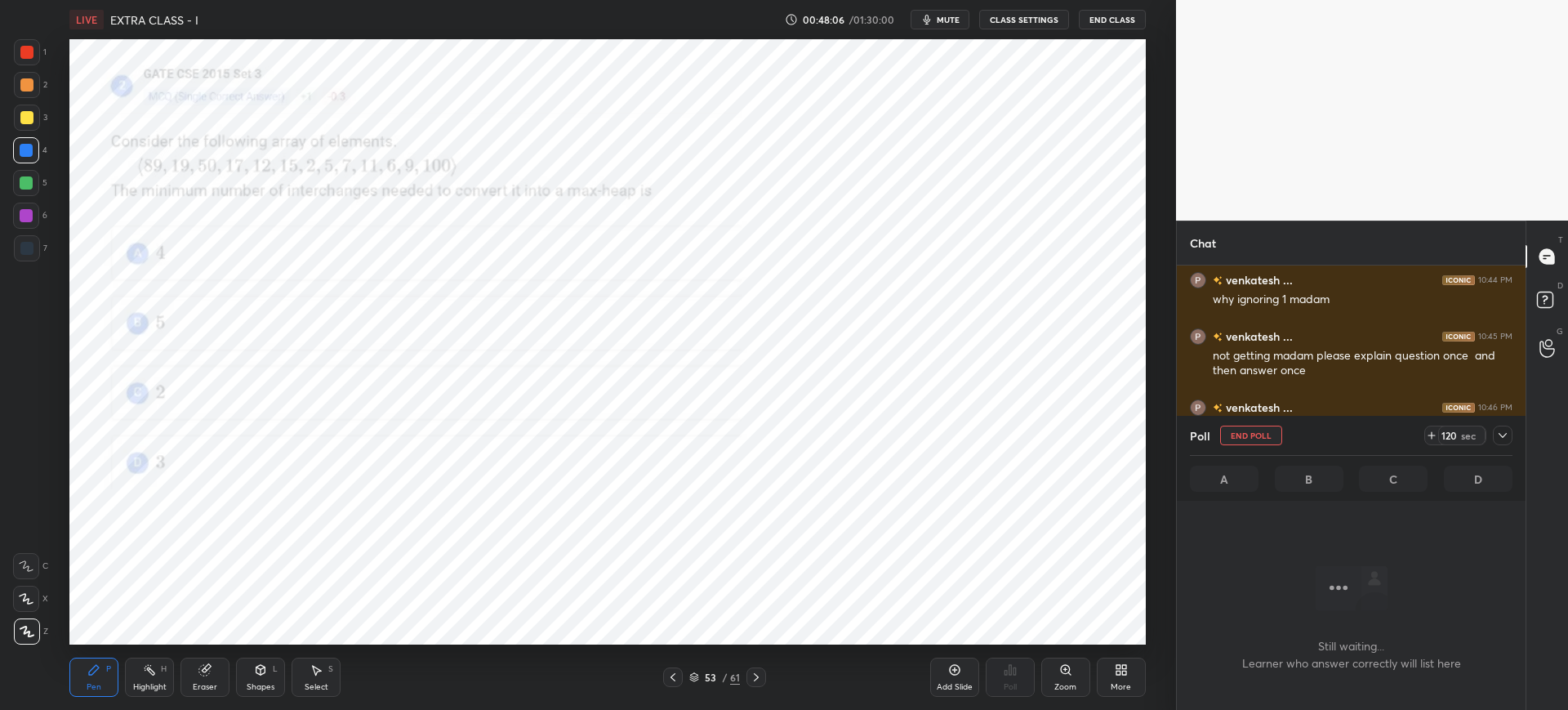
scroll to position [196, 344]
click at [1267, 438] on button "End Poll" at bounding box center [1251, 435] width 62 height 19
type textarea "x"
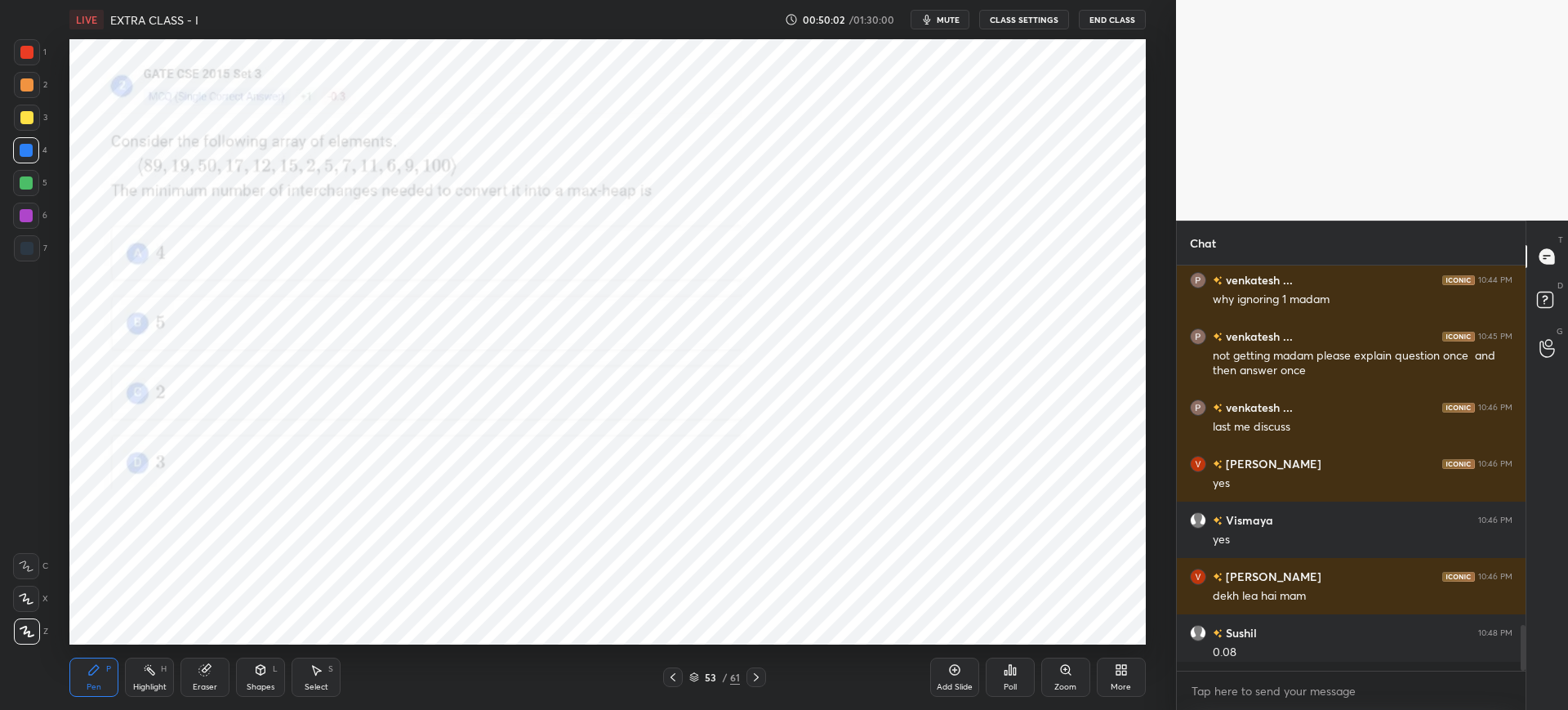
scroll to position [6, 6]
drag, startPoint x: 28, startPoint y: 60, endPoint x: 48, endPoint y: 65, distance: 20.6
click at [26, 58] on div at bounding box center [26, 52] width 26 height 26
click at [693, 676] on icon at bounding box center [694, 677] width 10 height 10
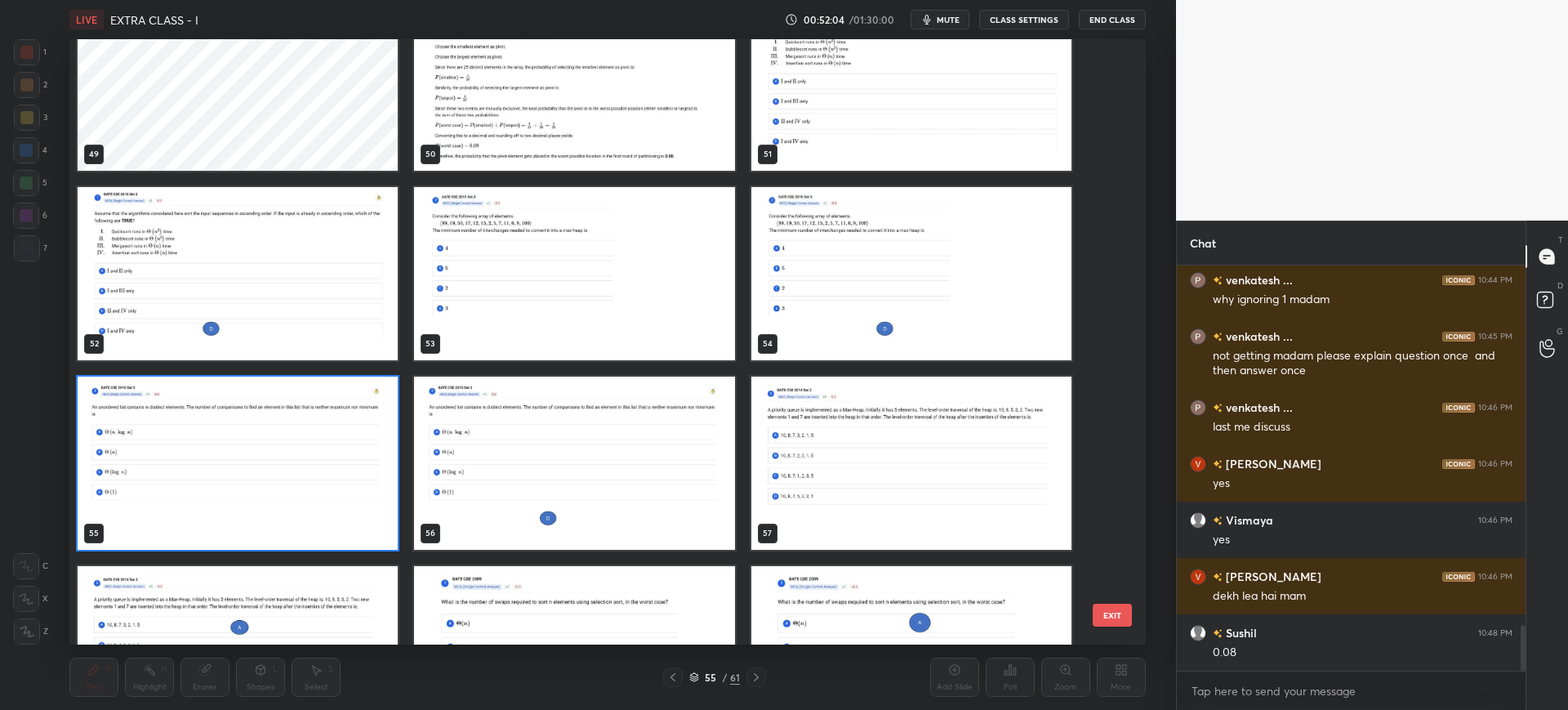
scroll to position [3085, 0]
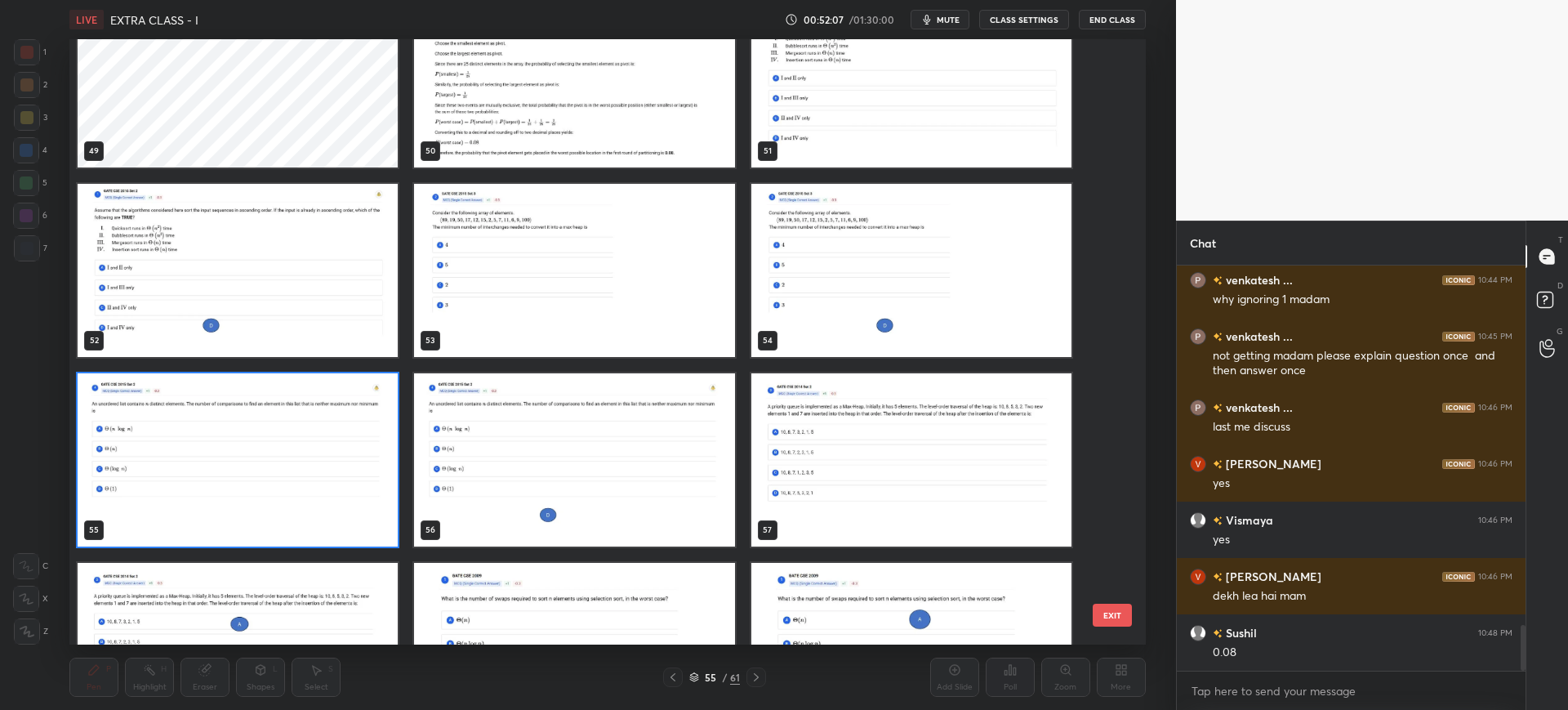
click at [1118, 608] on button "EXIT" at bounding box center [1111, 616] width 39 height 23
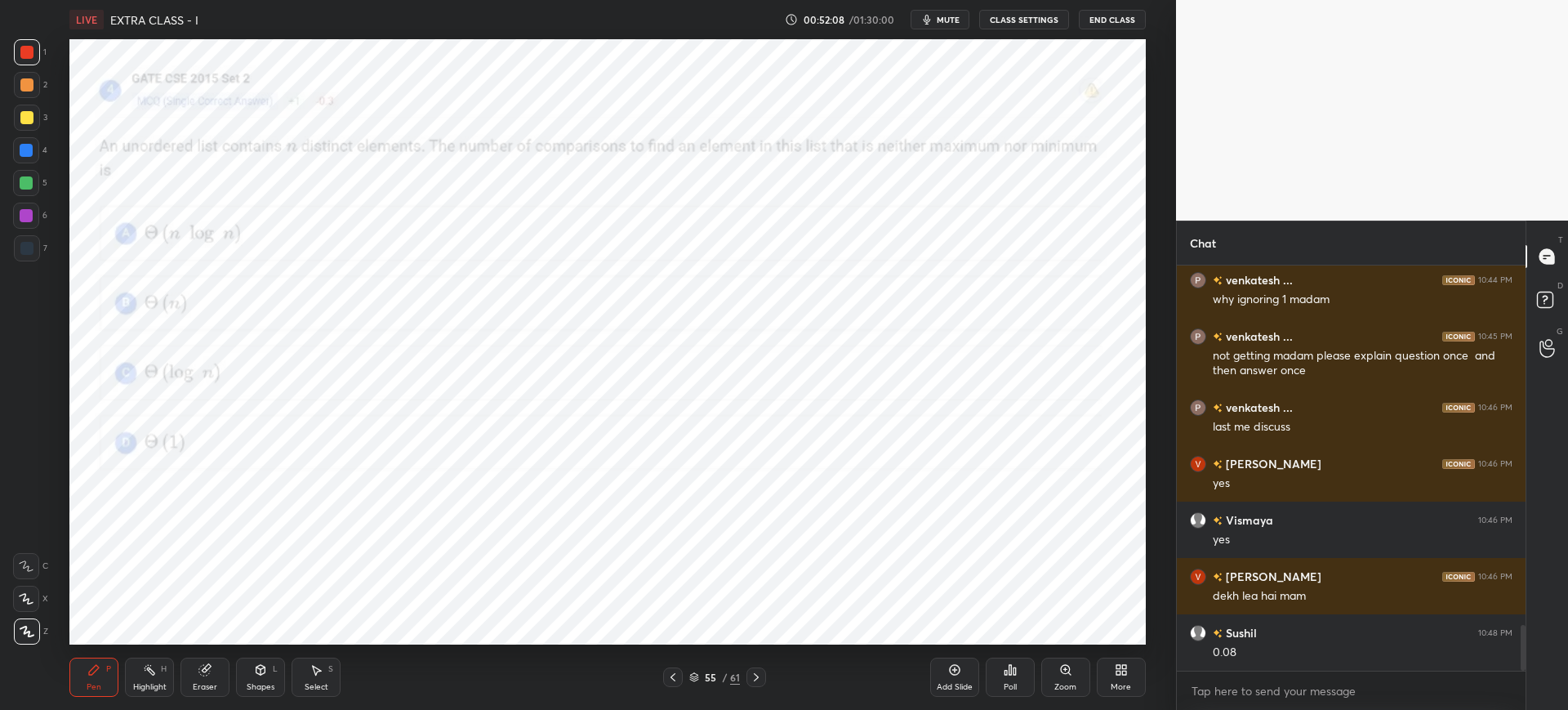
click at [1014, 674] on icon at bounding box center [1010, 670] width 13 height 13
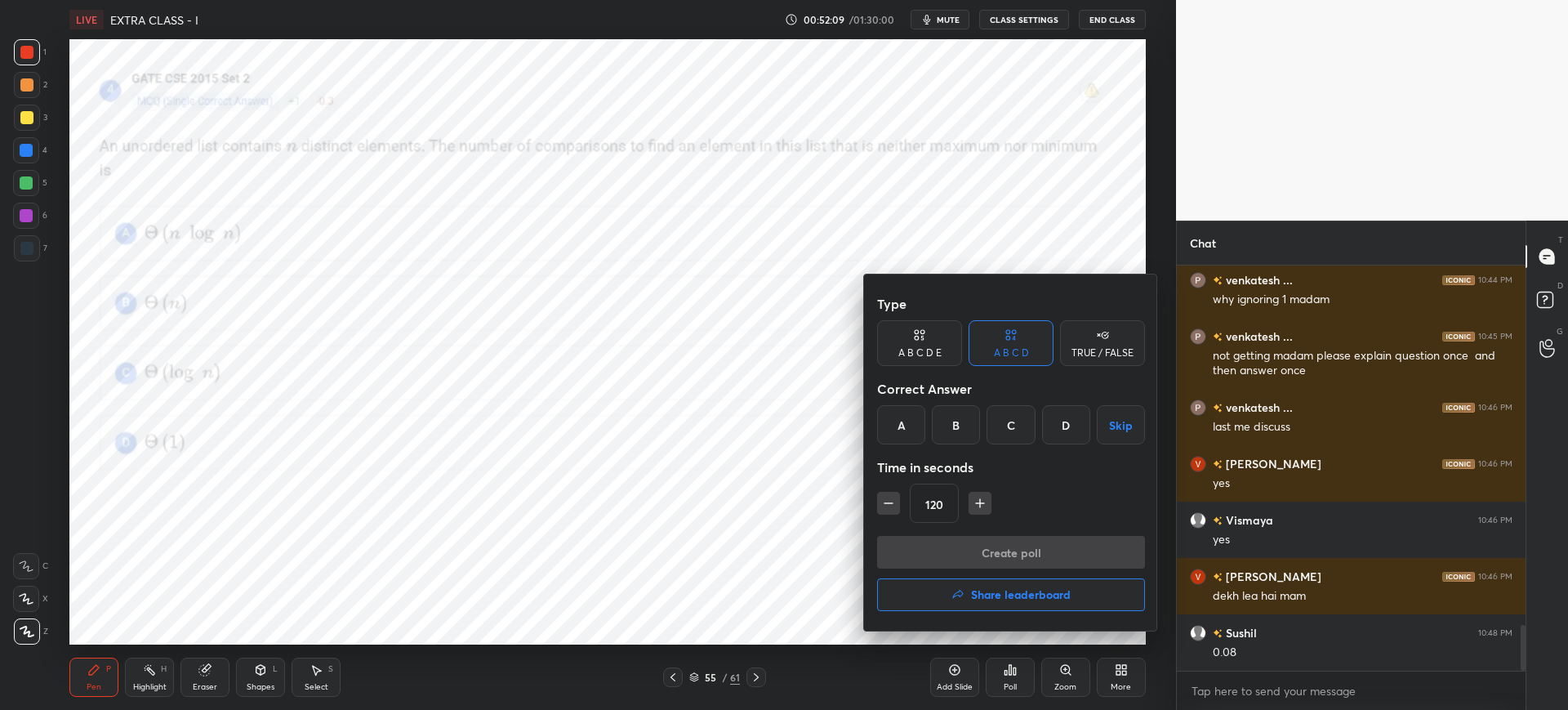
click at [896, 505] on icon "button" at bounding box center [888, 503] width 16 height 16
click at [894, 506] on icon "button" at bounding box center [888, 503] width 16 height 16
click at [894, 505] on icon "button" at bounding box center [888, 503] width 16 height 16
drag, startPoint x: 897, startPoint y: 504, endPoint x: 917, endPoint y: 500, distance: 20.4
click at [896, 503] on button "button" at bounding box center [889, 503] width 23 height 23
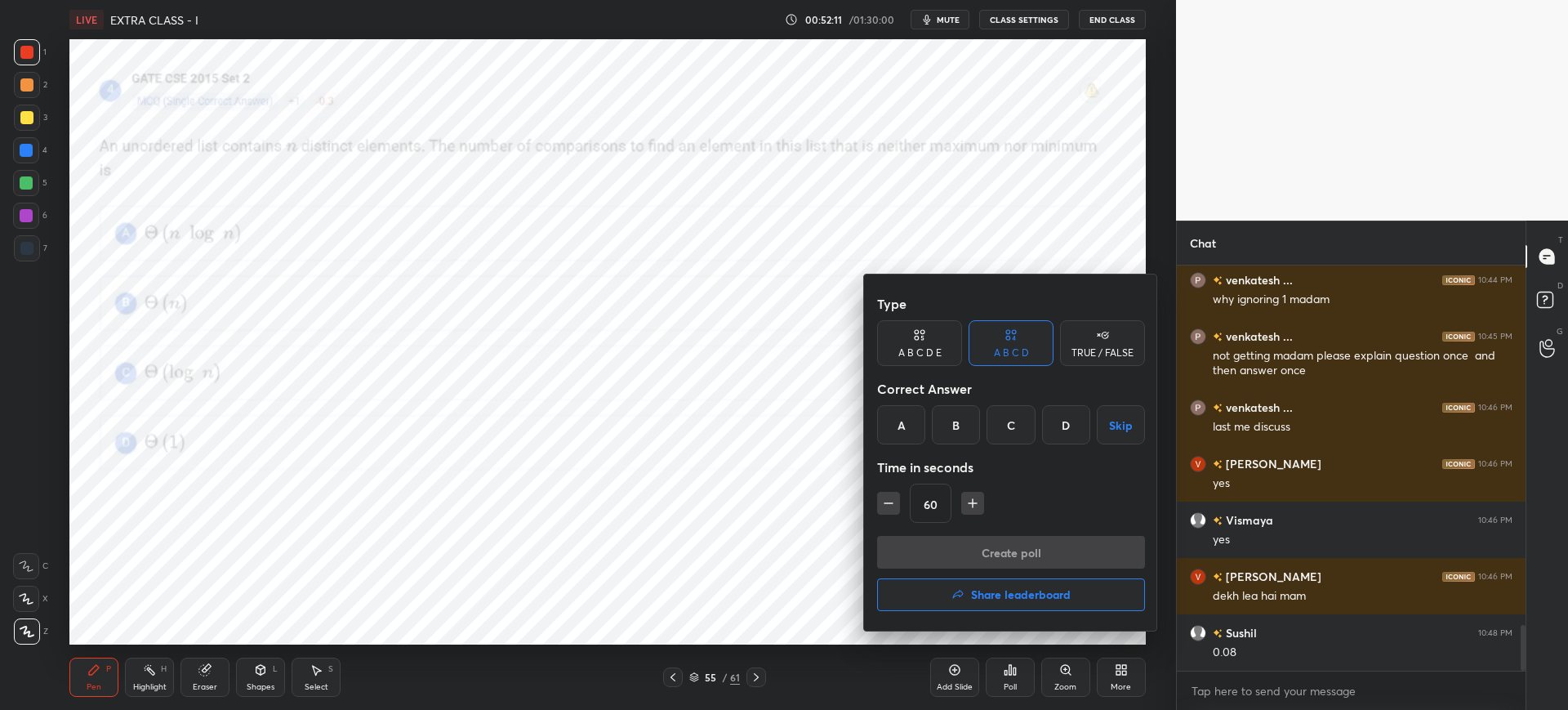
click at [899, 502] on button "button" at bounding box center [889, 503] width 23 height 23
type input "45"
click at [1057, 445] on div "Type A B C D E A B C D TRUE / FALSE Correct Answer A B C D Skip Time in seconds…" at bounding box center [1011, 411] width 268 height 249
click at [1053, 436] on div "D" at bounding box center [1066, 425] width 48 height 39
click at [1004, 540] on button "Create poll" at bounding box center [1011, 552] width 268 height 33
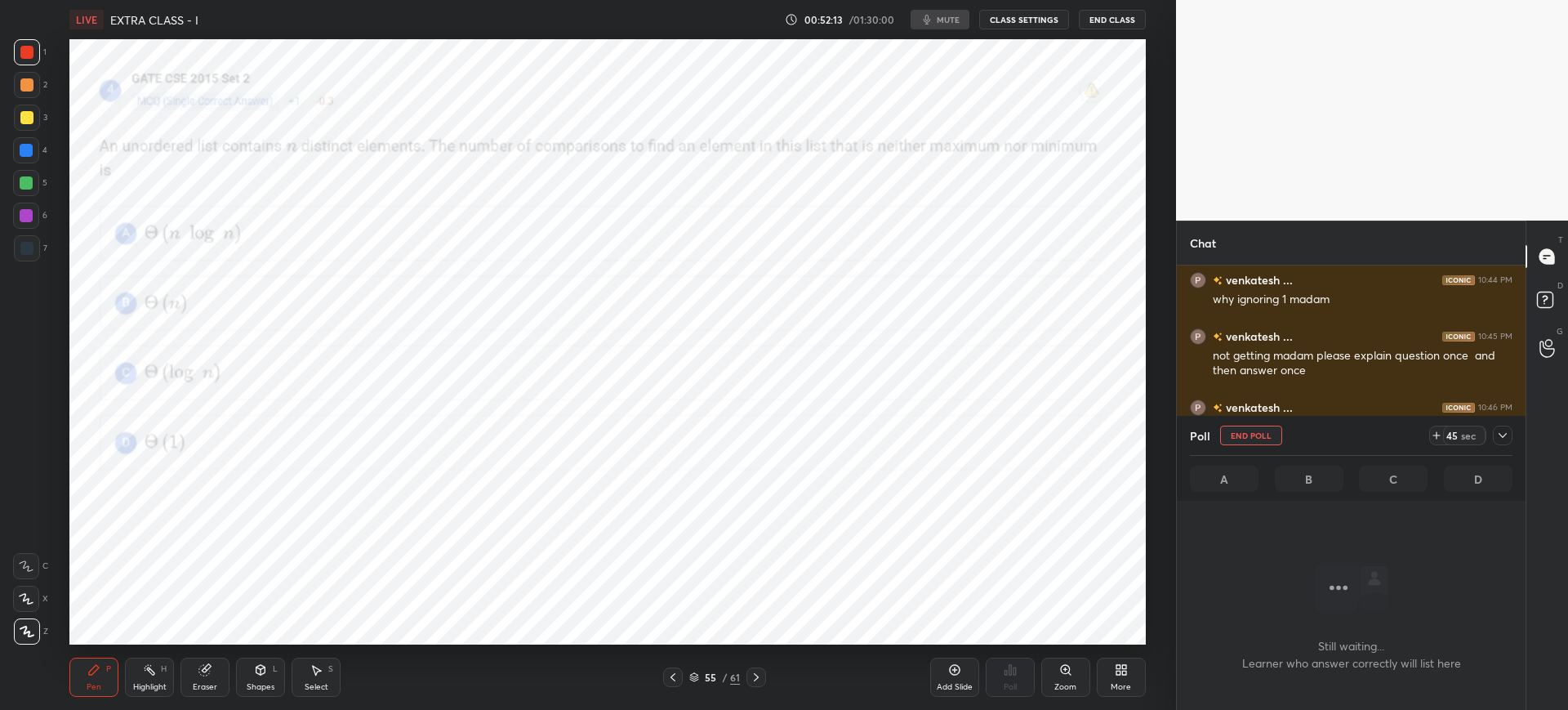
scroll to position [196, 344]
click at [954, 24] on span "mute" at bounding box center [949, 19] width 23 height 12
drag, startPoint x: 1436, startPoint y: 434, endPoint x: 1409, endPoint y: 426, distance: 28.2
click at [1434, 433] on icon at bounding box center [1437, 435] width 13 height 13
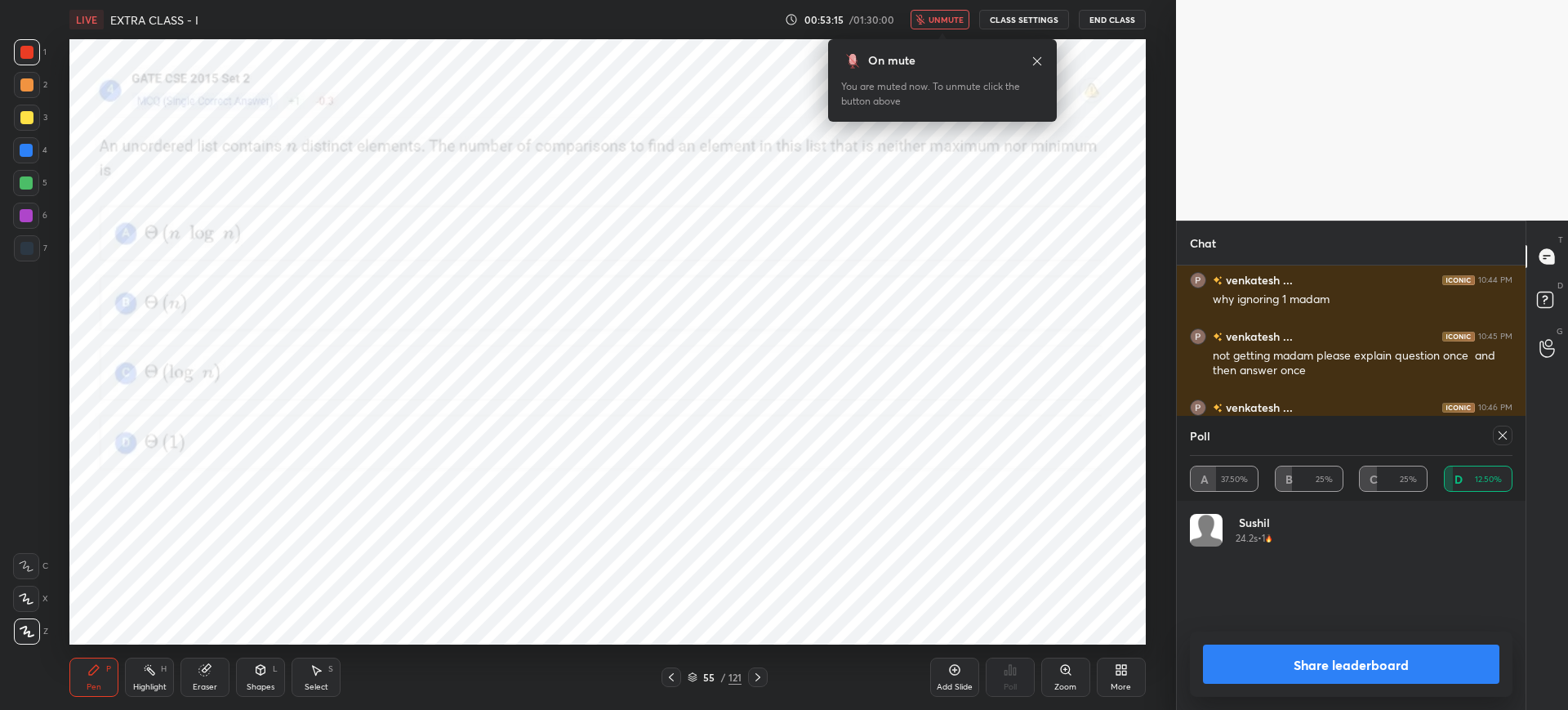
scroll to position [6, 6]
click at [939, 18] on span "unmute" at bounding box center [946, 19] width 35 height 12
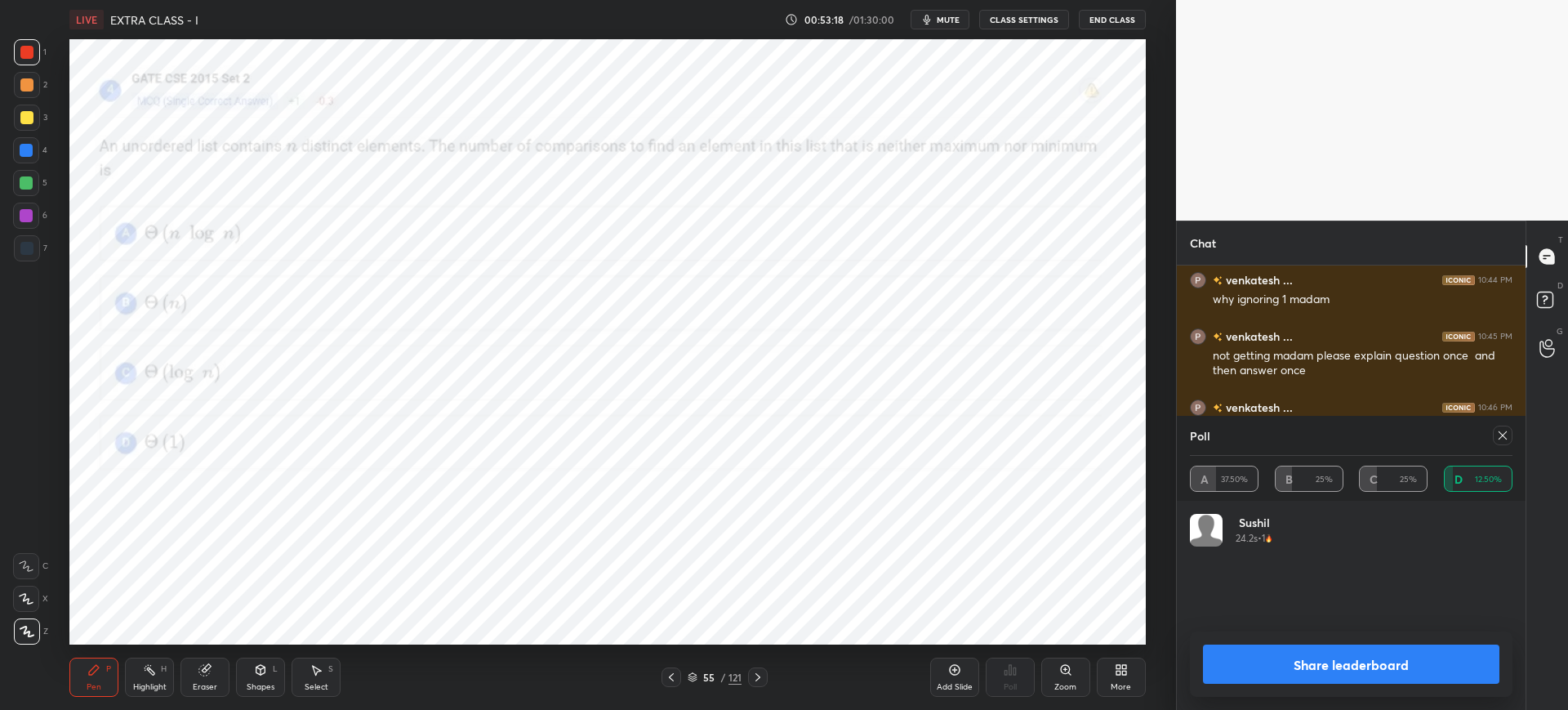
click at [1372, 652] on button "Share leaderboard" at bounding box center [1351, 664] width 297 height 39
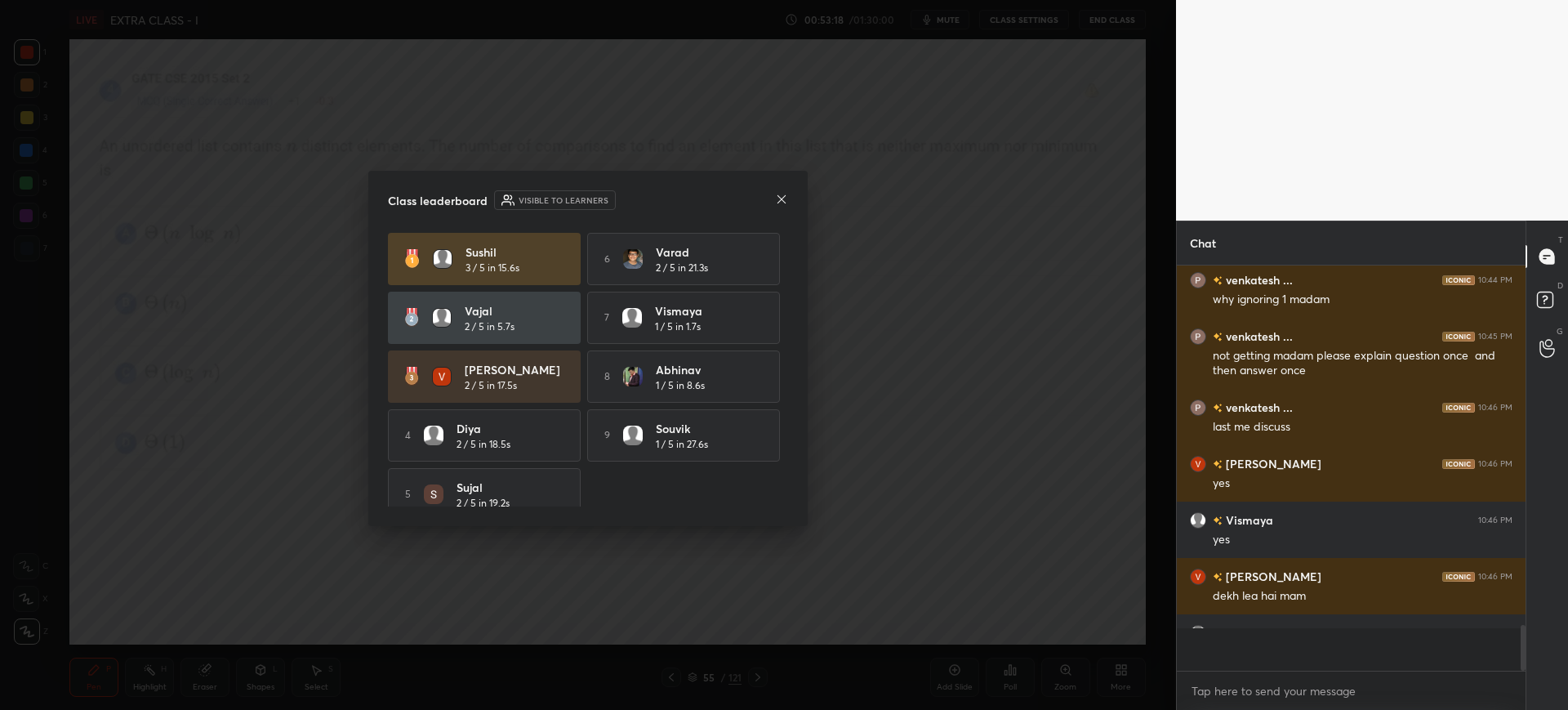
scroll to position [279, 344]
click at [781, 193] on div "Class leaderboard Visible to learners Sushil 3 / 5 in 15.6s 6 [PERSON_NAME] 2 /…" at bounding box center [588, 348] width 439 height 355
click at [781, 193] on icon at bounding box center [782, 199] width 13 height 13
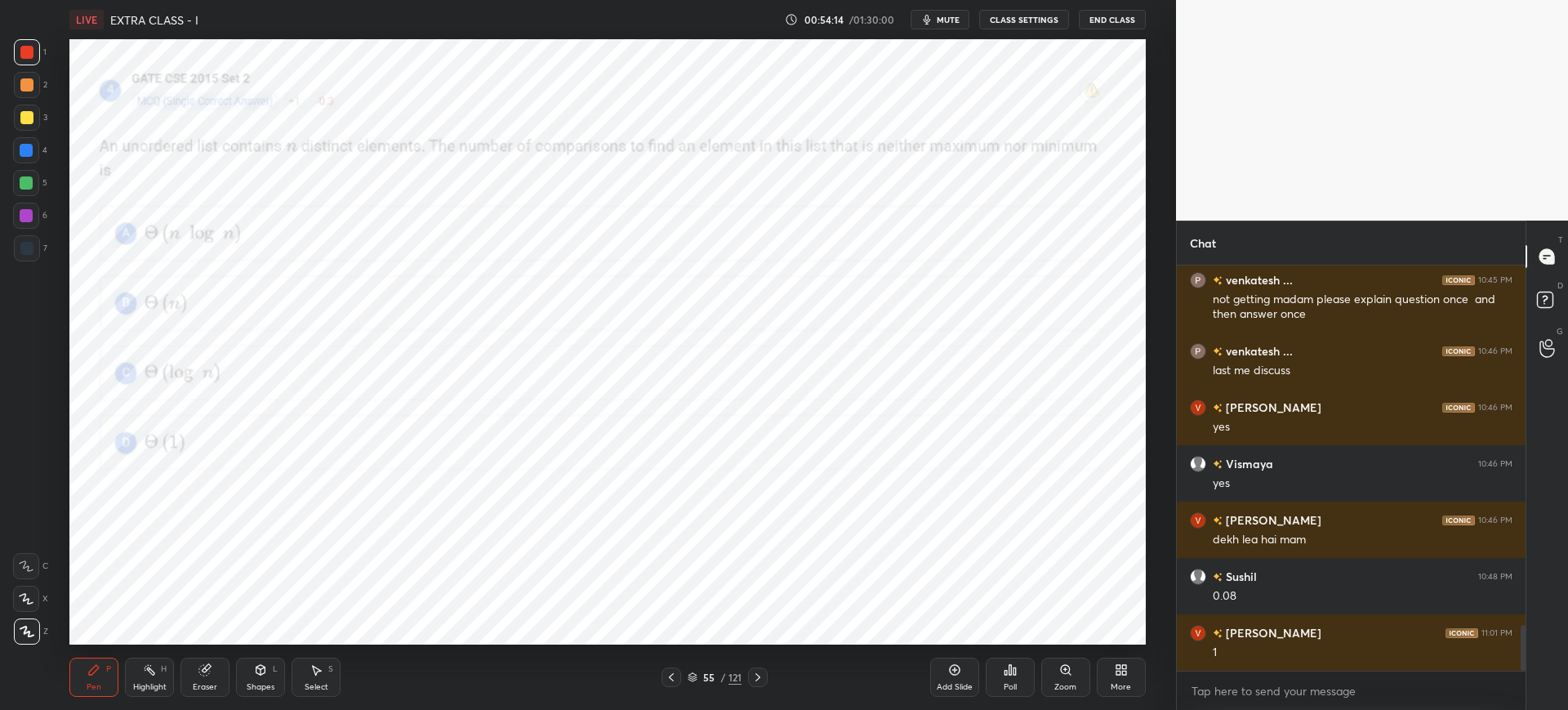
scroll to position [3268, 0]
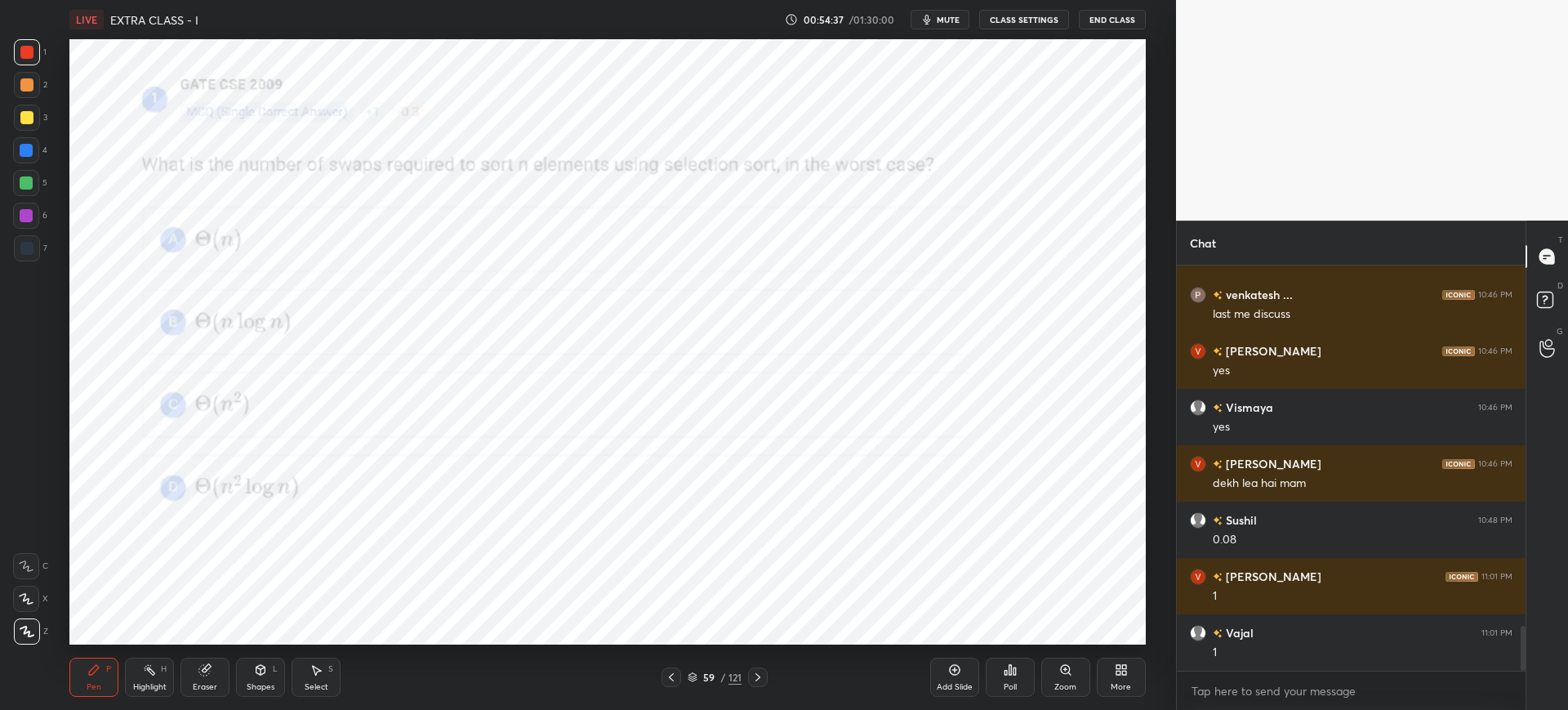
click at [687, 664] on div "Pen P Highlight H Eraser Shapes L Select S 59 / 121 Add Slide Poll Zoom More" at bounding box center [607, 677] width 1076 height 66
click at [693, 672] on icon at bounding box center [693, 677] width 10 height 10
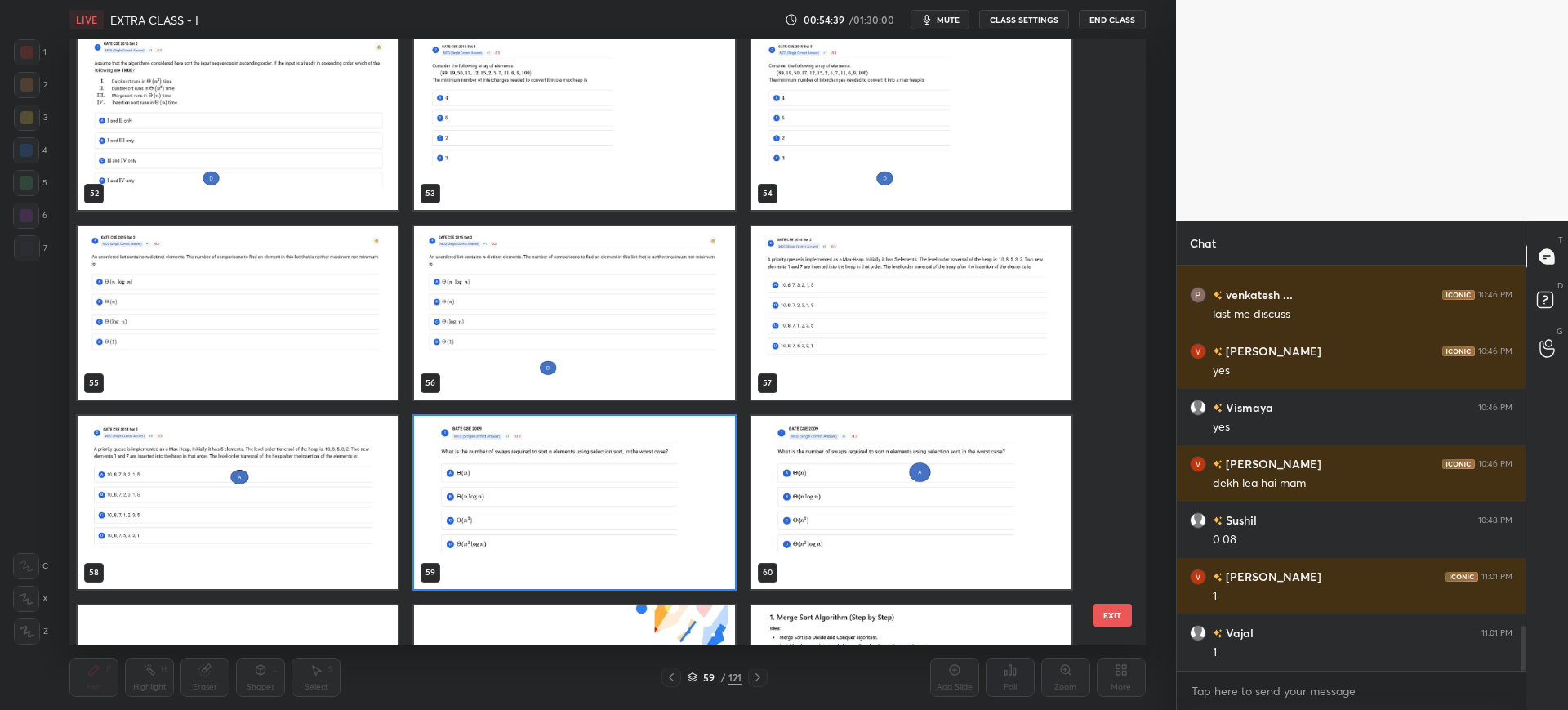
scroll to position [3232, 0]
click at [1123, 604] on button "EXIT" at bounding box center [1111, 616] width 39 height 23
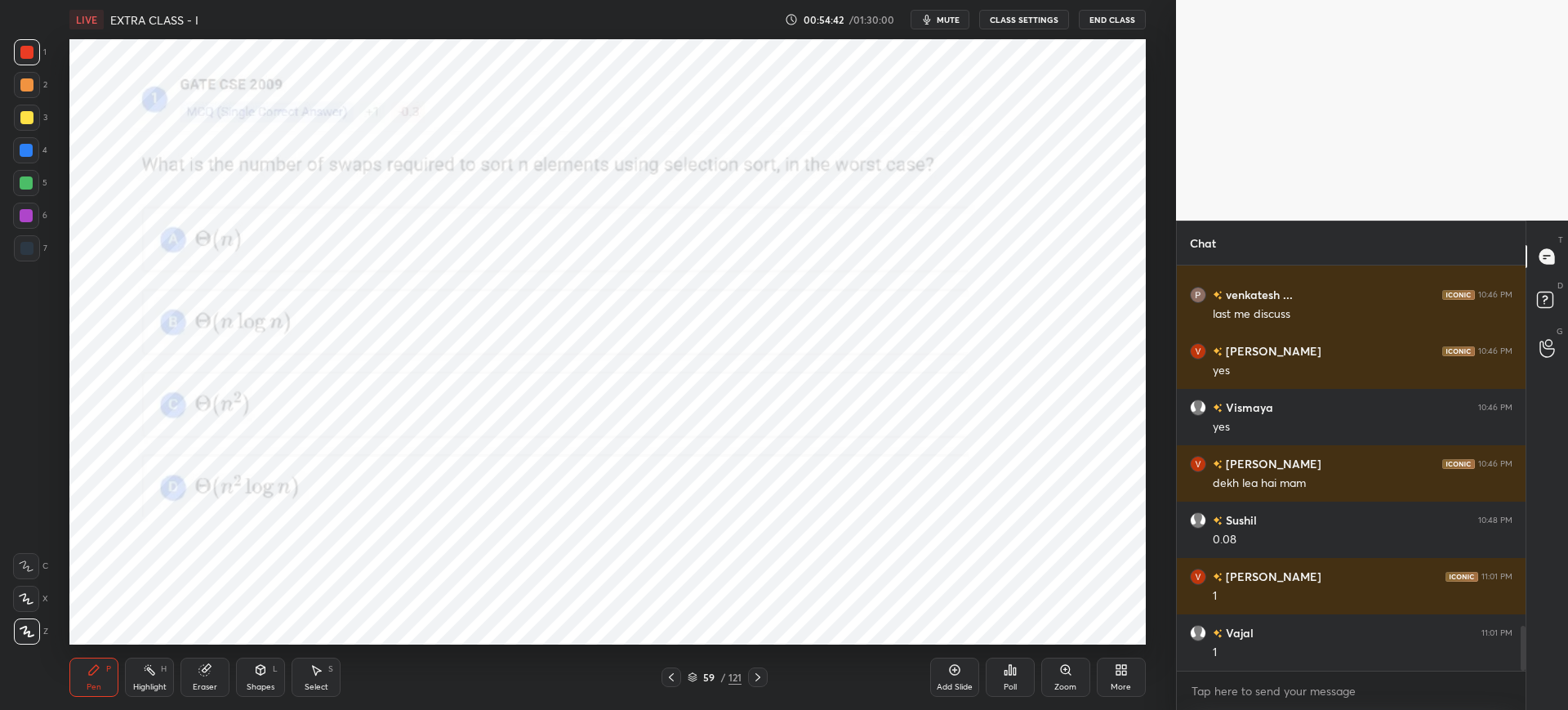
click at [1023, 679] on div "Poll" at bounding box center [1009, 677] width 49 height 39
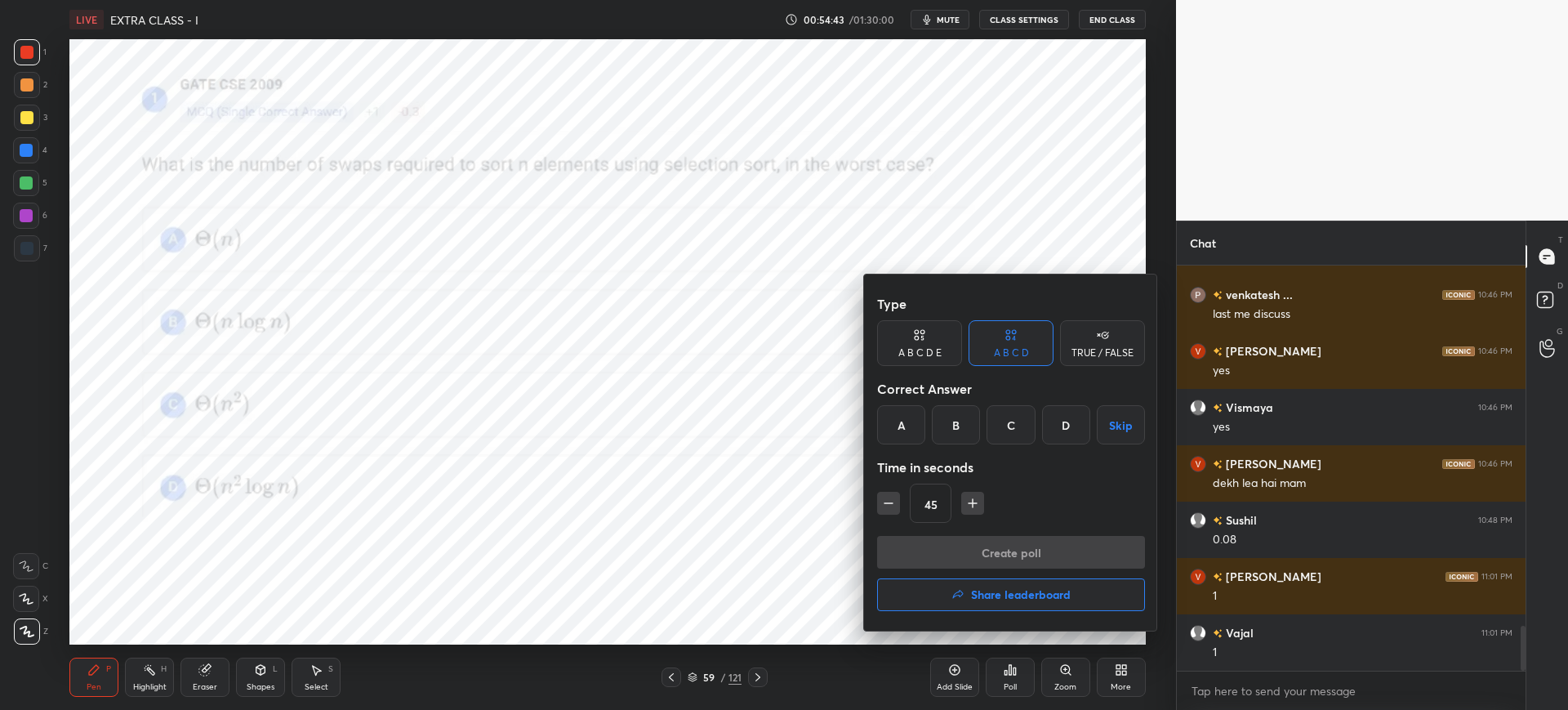
drag, startPoint x: 892, startPoint y: 415, endPoint x: 900, endPoint y: 449, distance: 34.9
click at [891, 415] on div "A" at bounding box center [902, 425] width 48 height 39
drag, startPoint x: 951, startPoint y: 549, endPoint x: 927, endPoint y: 560, distance: 26.4
click at [949, 546] on button "Create poll" at bounding box center [1011, 552] width 268 height 33
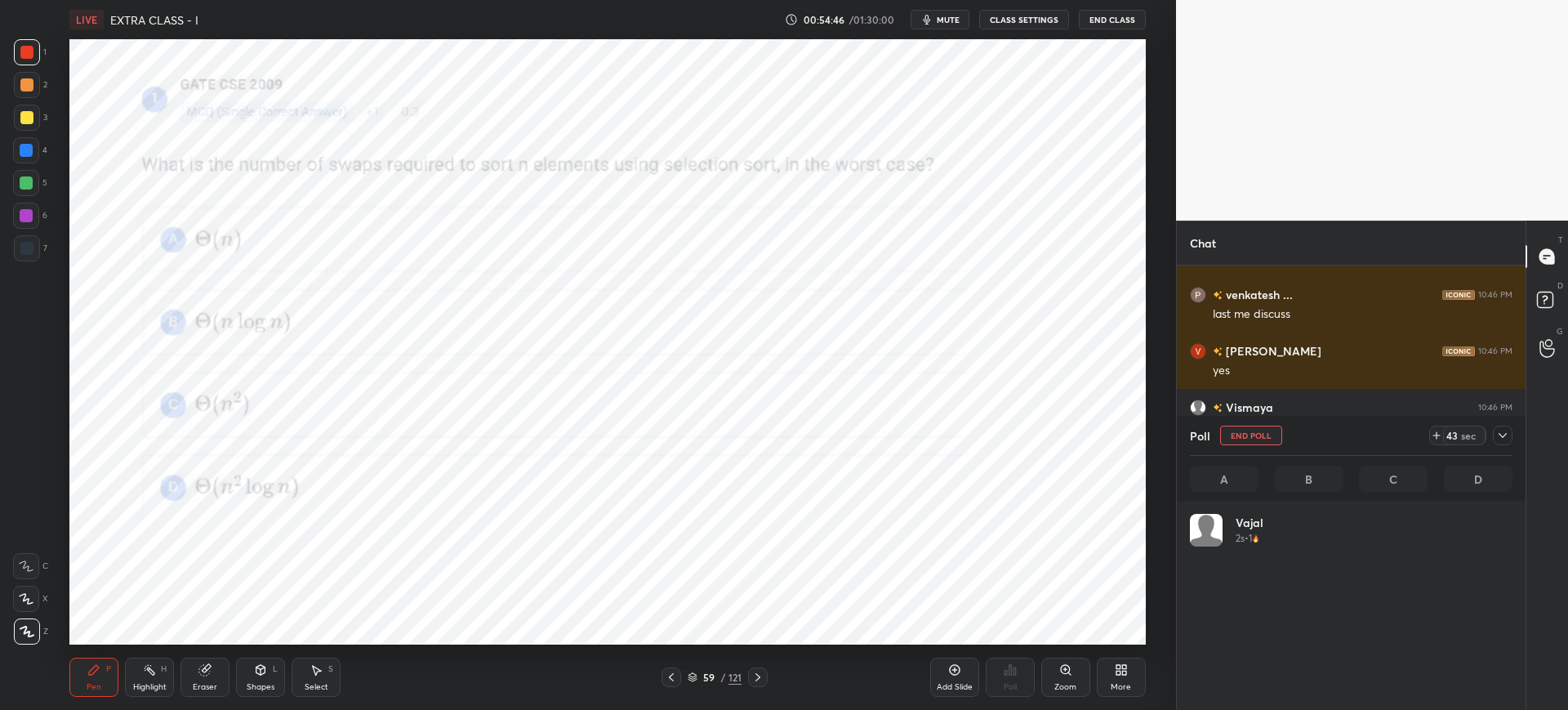
scroll to position [191, 318]
click at [933, 14] on icon "button" at bounding box center [928, 20] width 13 height 13
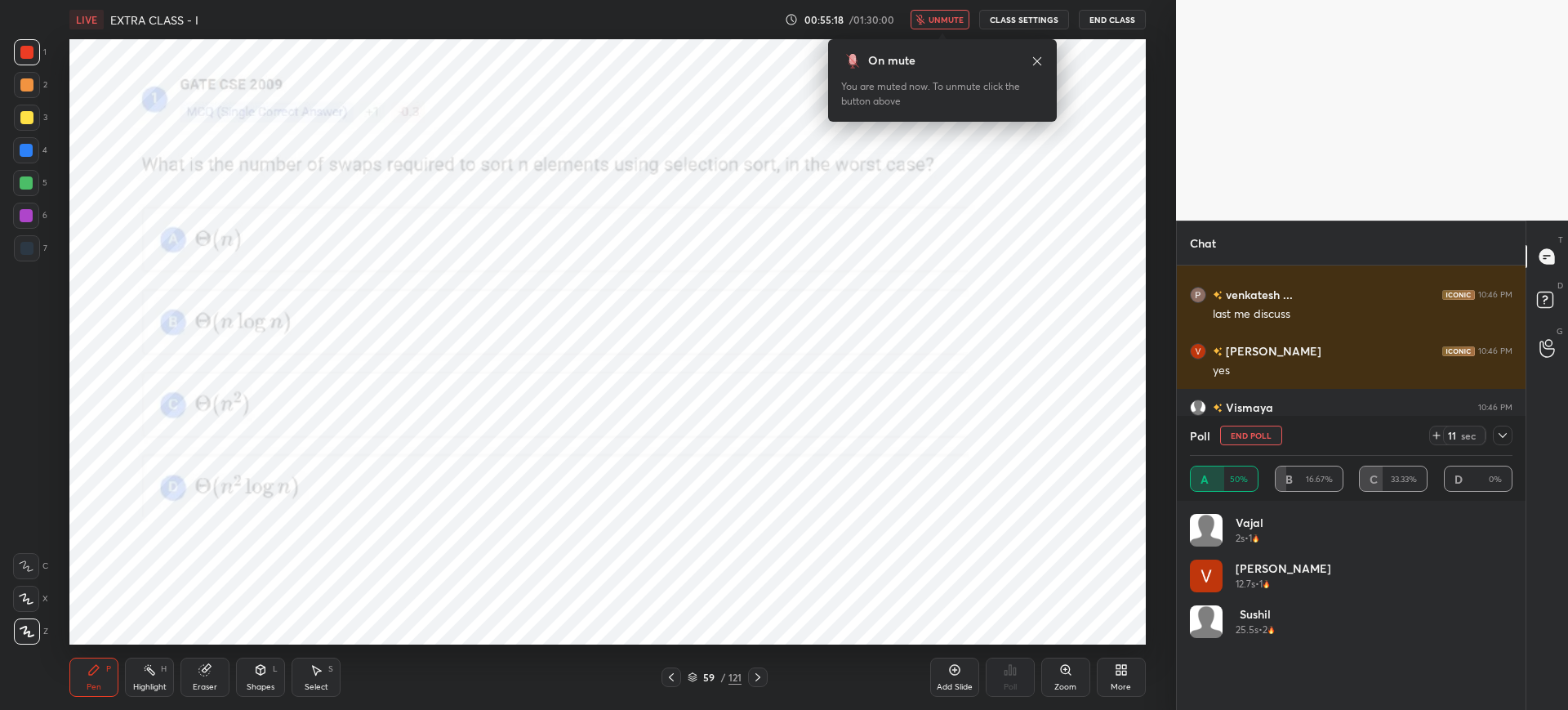
drag, startPoint x: 947, startPoint y: 30, endPoint x: 944, endPoint y: 13, distance: 17.3
click at [944, 13] on body "1 2 3 4 5 6 7 C X Z C X Z E E Erase all H H LIVE EXTRA CLASS - I 00:55:18 / 01:…" at bounding box center [784, 355] width 1568 height 710
click at [944, 13] on button "unmute" at bounding box center [939, 19] width 59 height 19
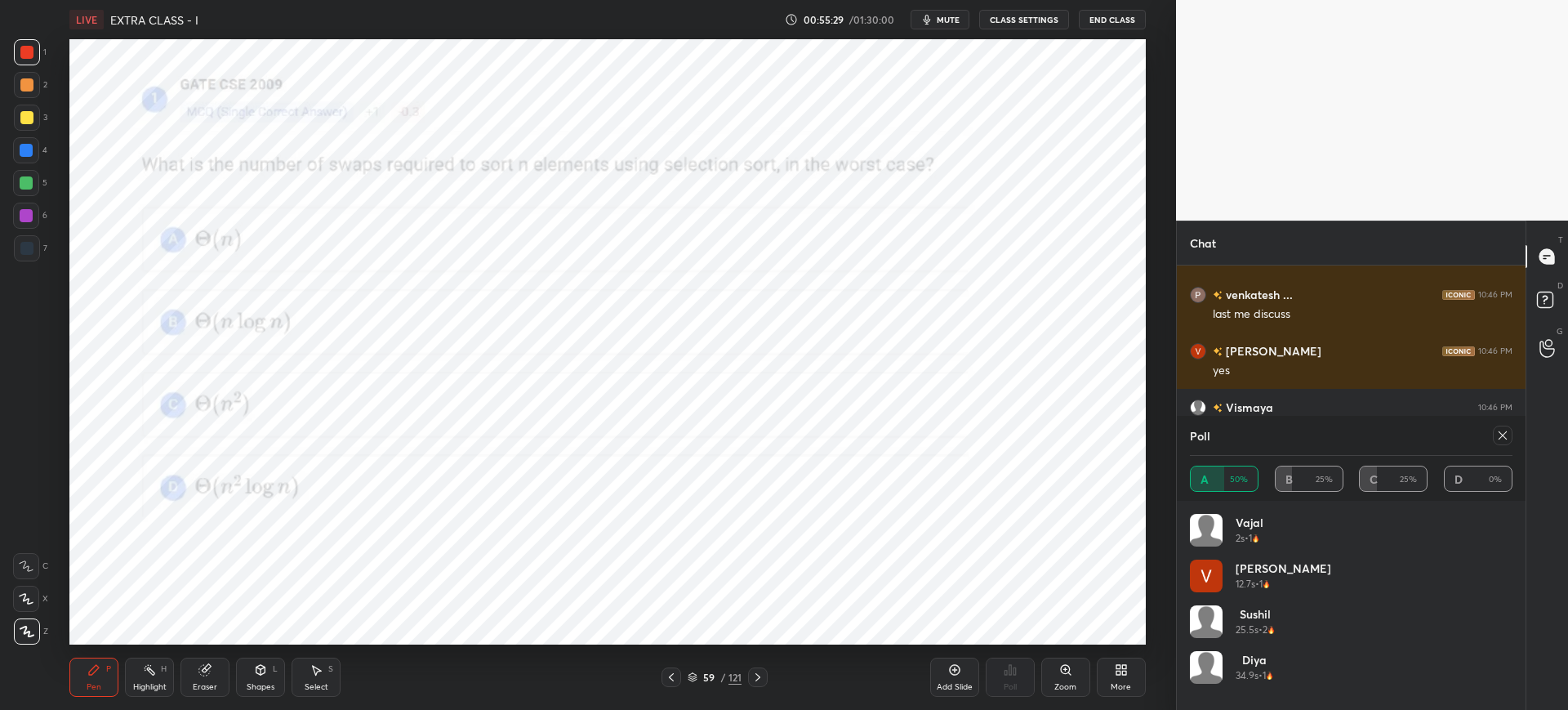
click at [1238, 443] on div "Poll" at bounding box center [1350, 435] width 323 height 39
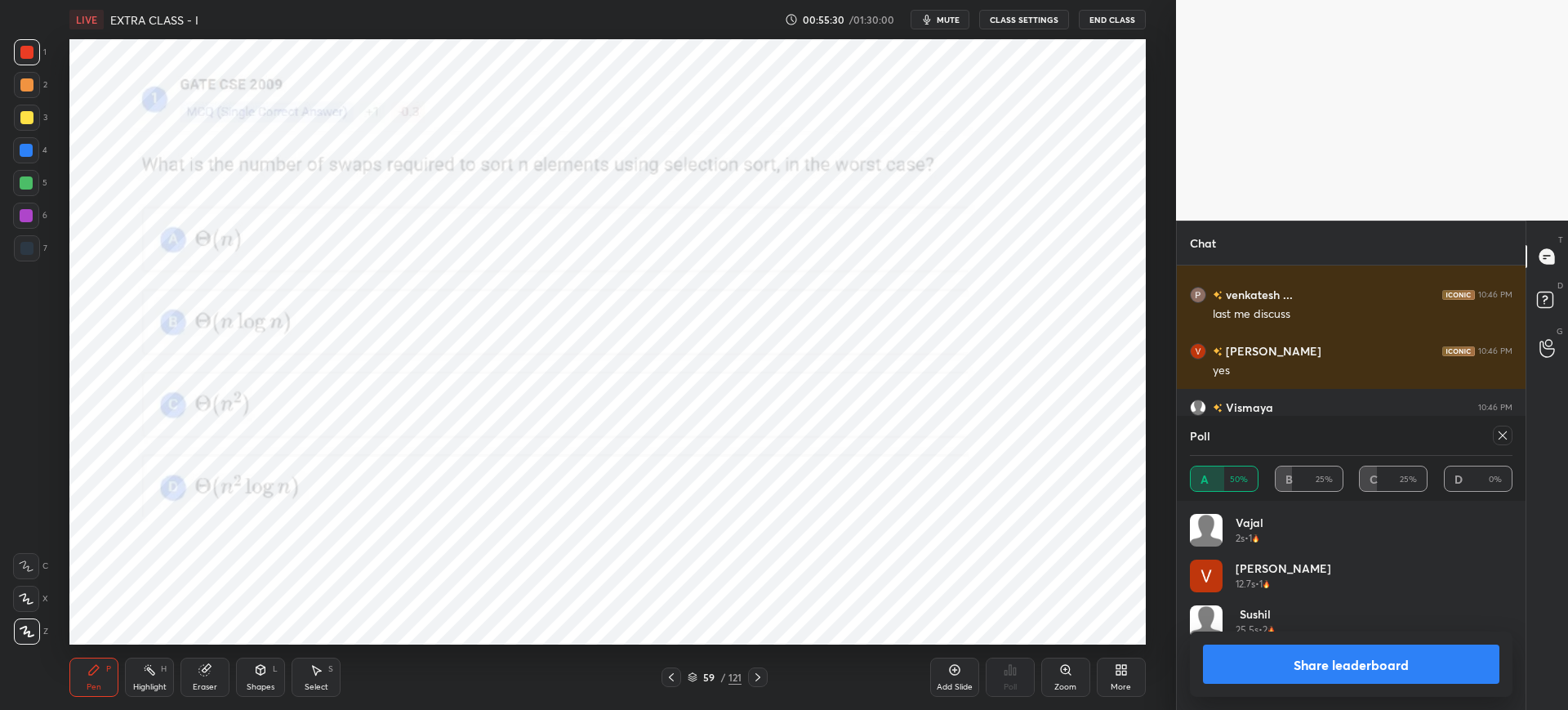
click at [1508, 437] on div at bounding box center [1503, 435] width 19 height 19
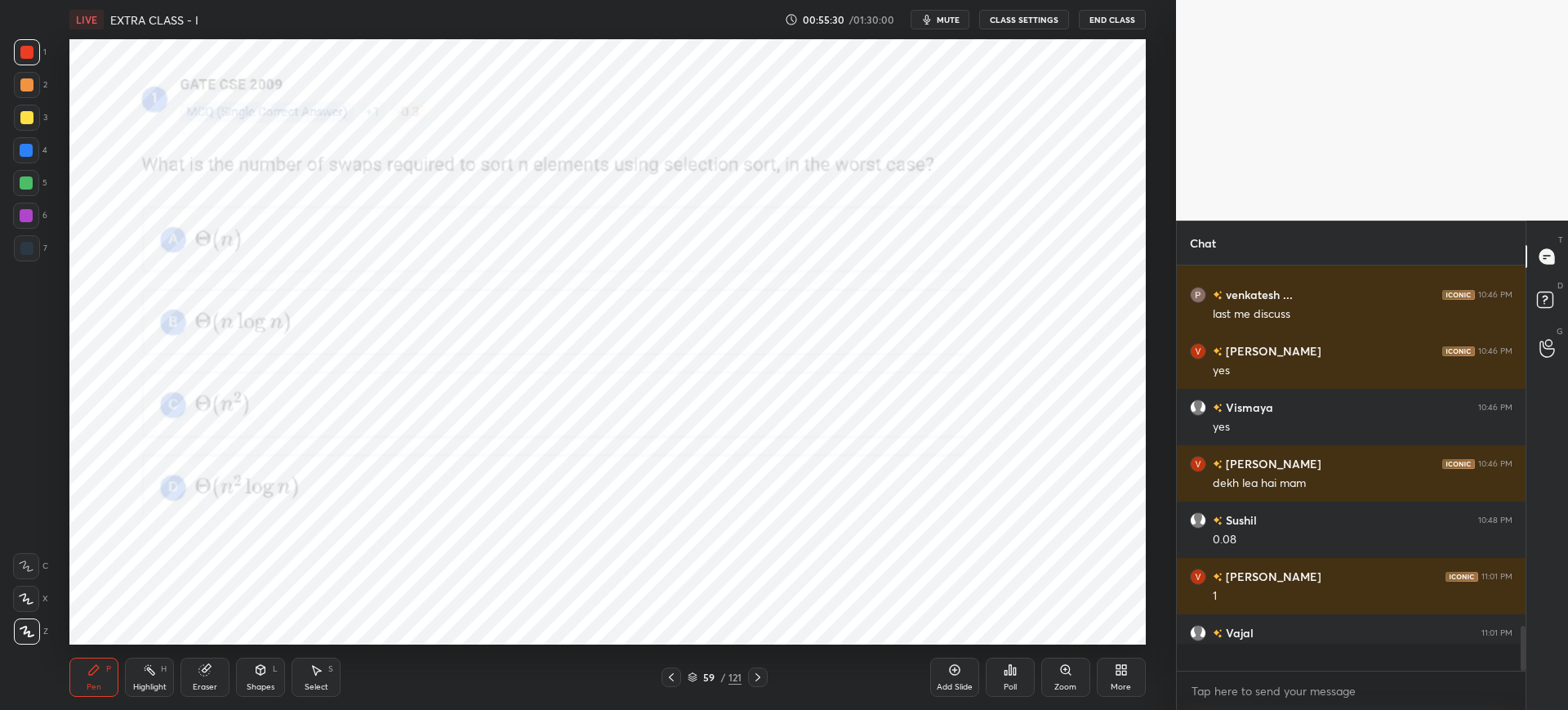
scroll to position [272, 344]
click at [1138, 669] on div "More" at bounding box center [1121, 677] width 49 height 39
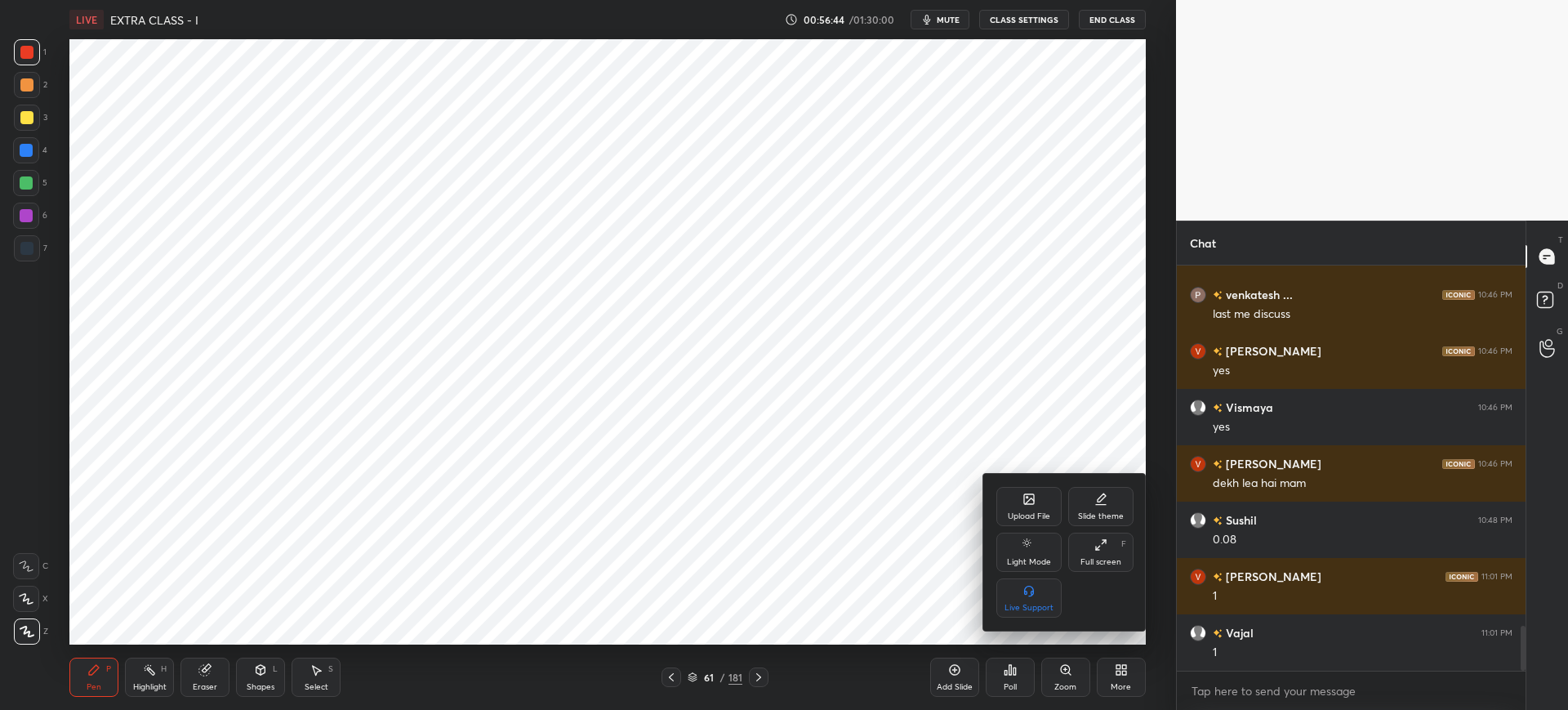
click at [1018, 489] on div "Upload File" at bounding box center [1029, 506] width 65 height 39
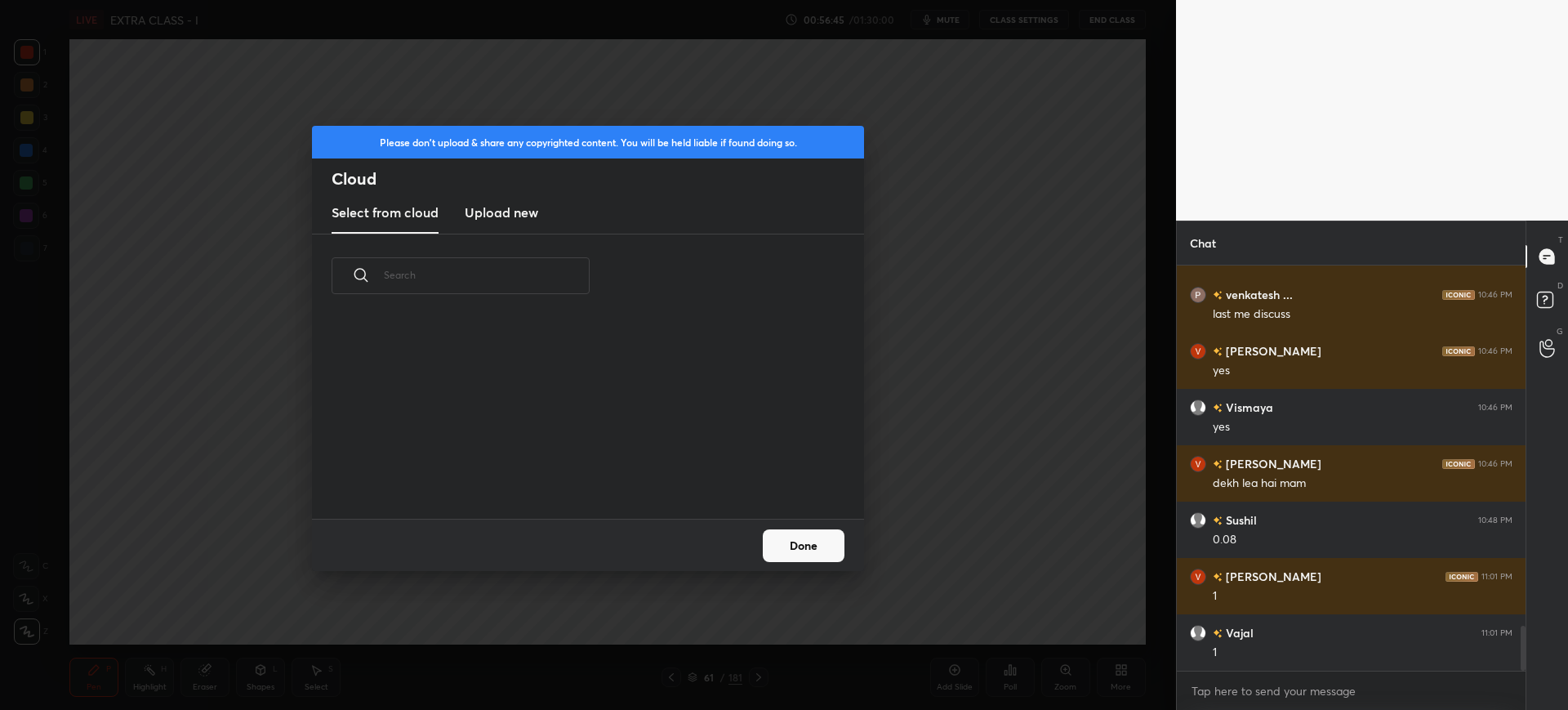
scroll to position [201, 524]
click at [498, 216] on h3 "Upload new" at bounding box center [501, 212] width 73 height 19
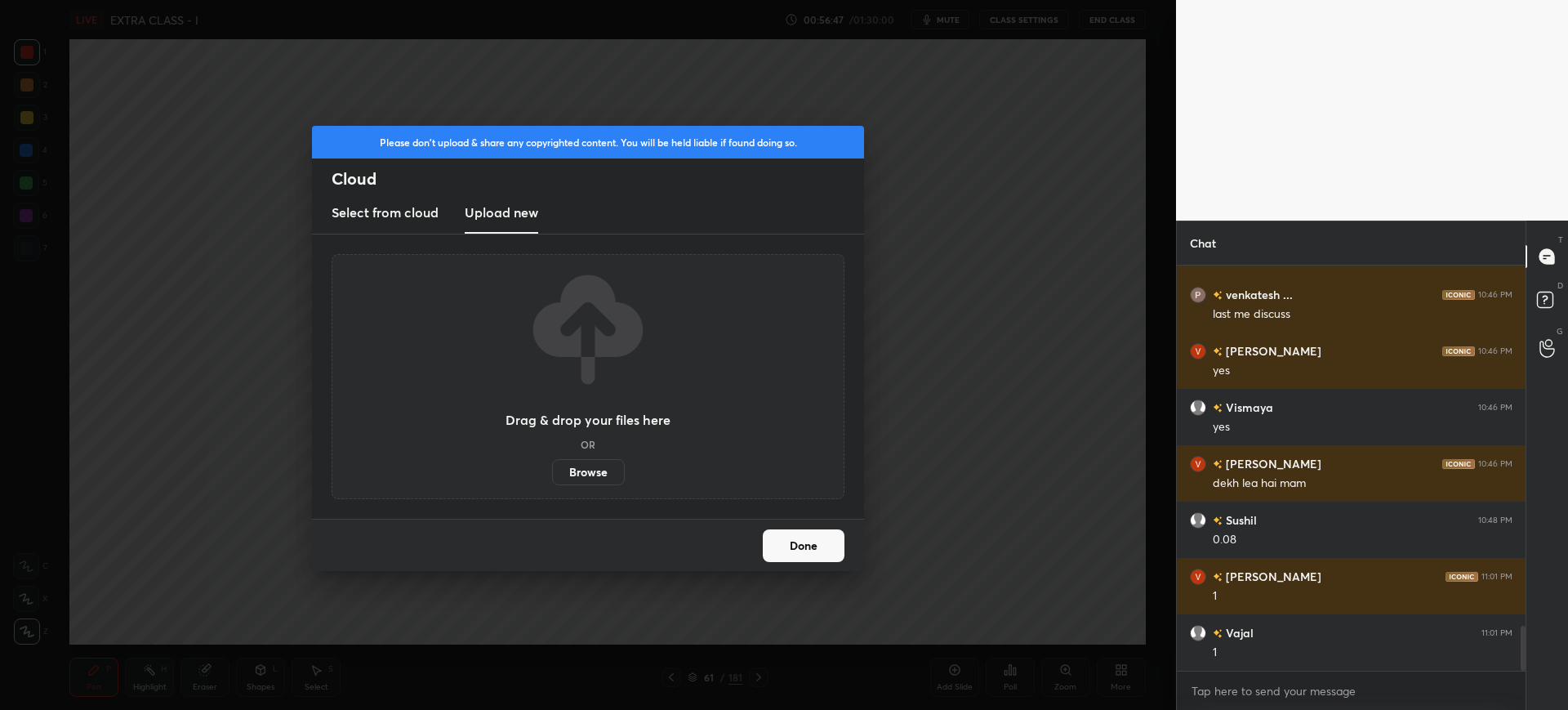
click at [604, 480] on label "Browse" at bounding box center [588, 472] width 72 height 26
click at [552, 480] on input "Browse" at bounding box center [552, 472] width 0 height 26
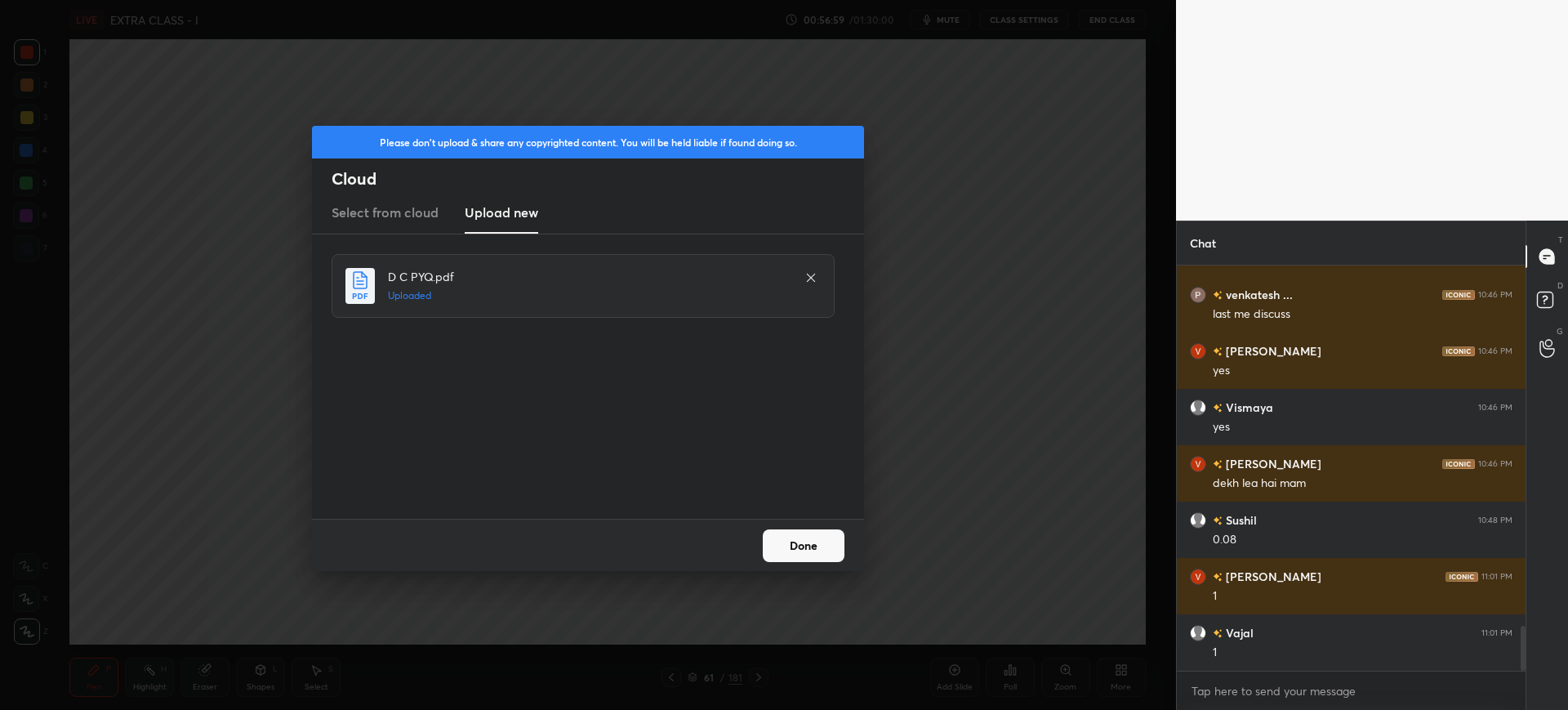
click at [798, 559] on button "Done" at bounding box center [803, 545] width 82 height 33
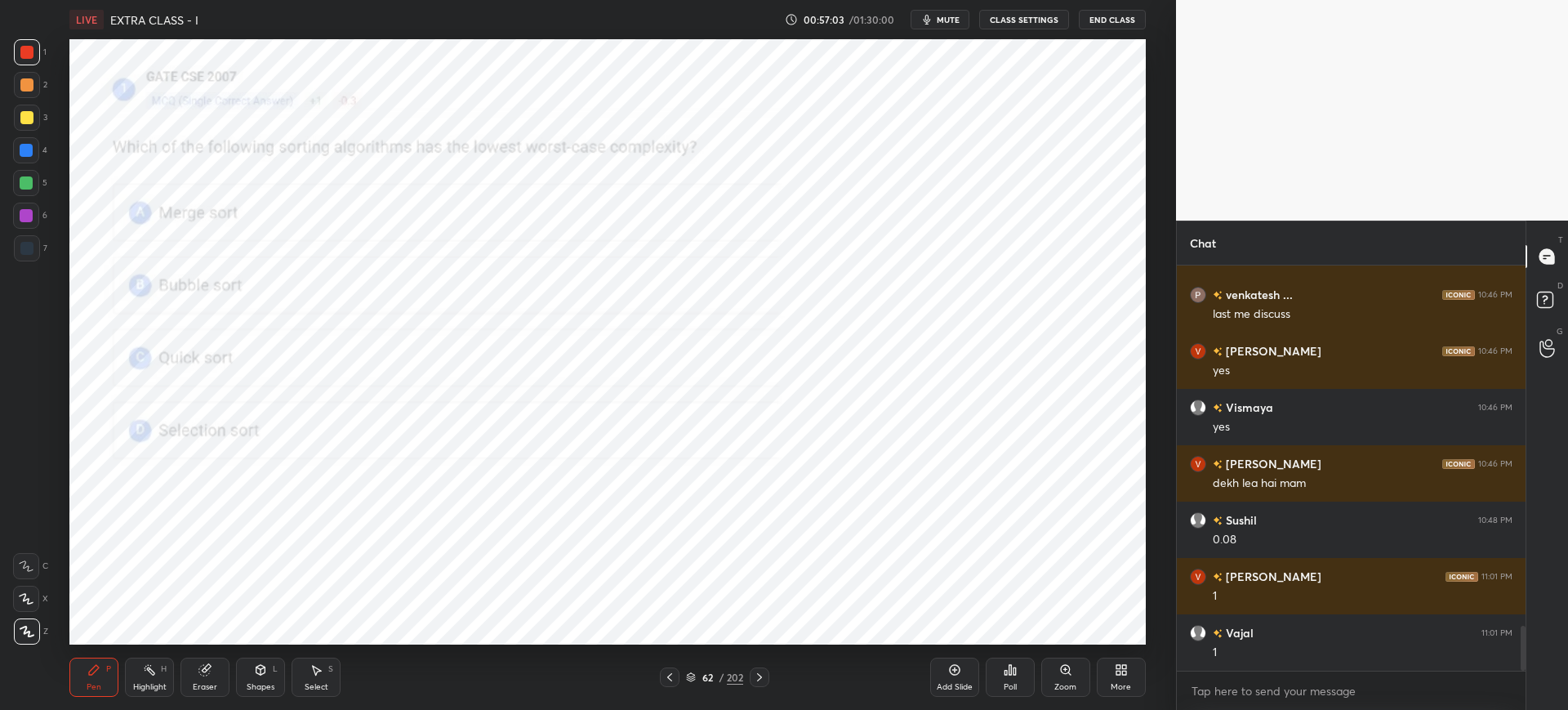
click at [692, 675] on icon at bounding box center [691, 677] width 10 height 10
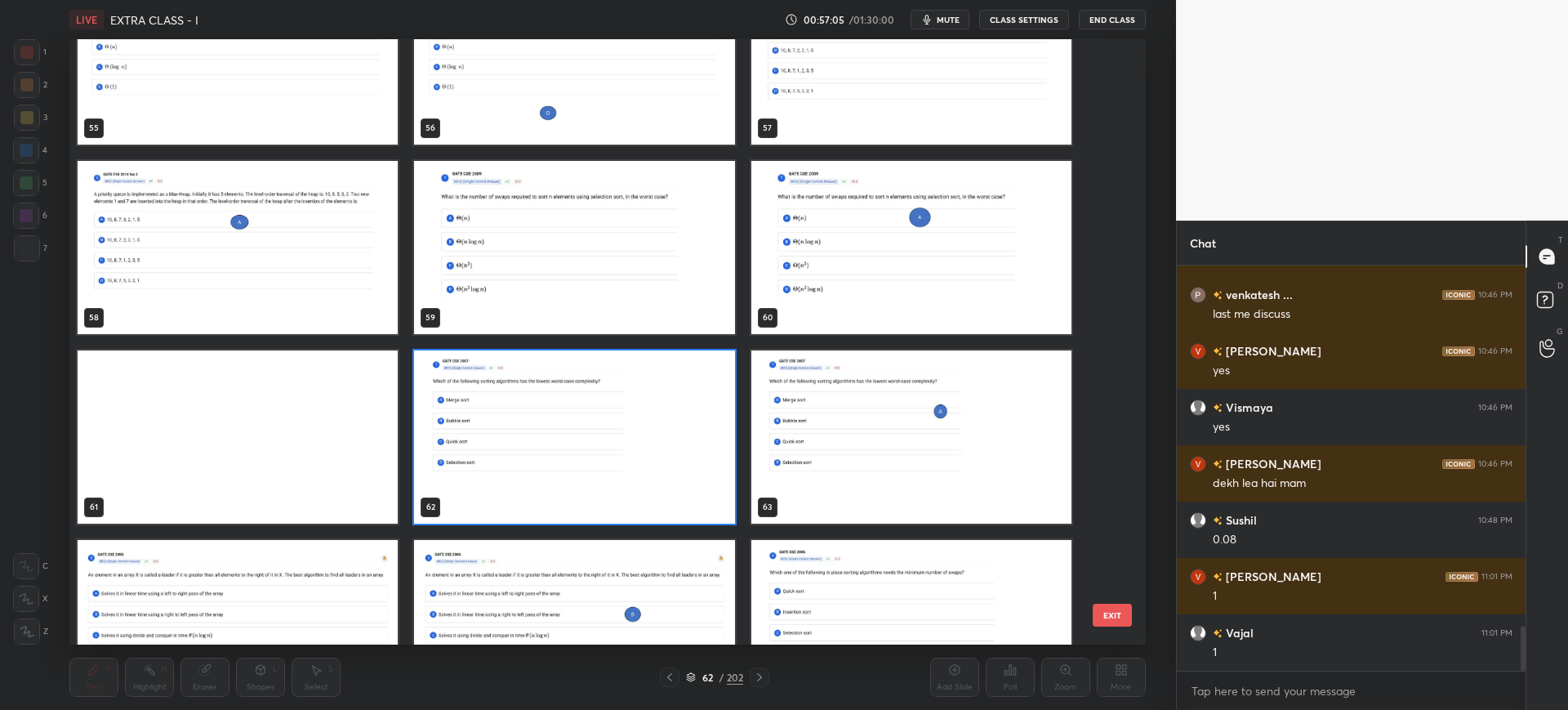
scroll to position [3487, 0]
click at [1105, 619] on button "EXIT" at bounding box center [1111, 616] width 39 height 23
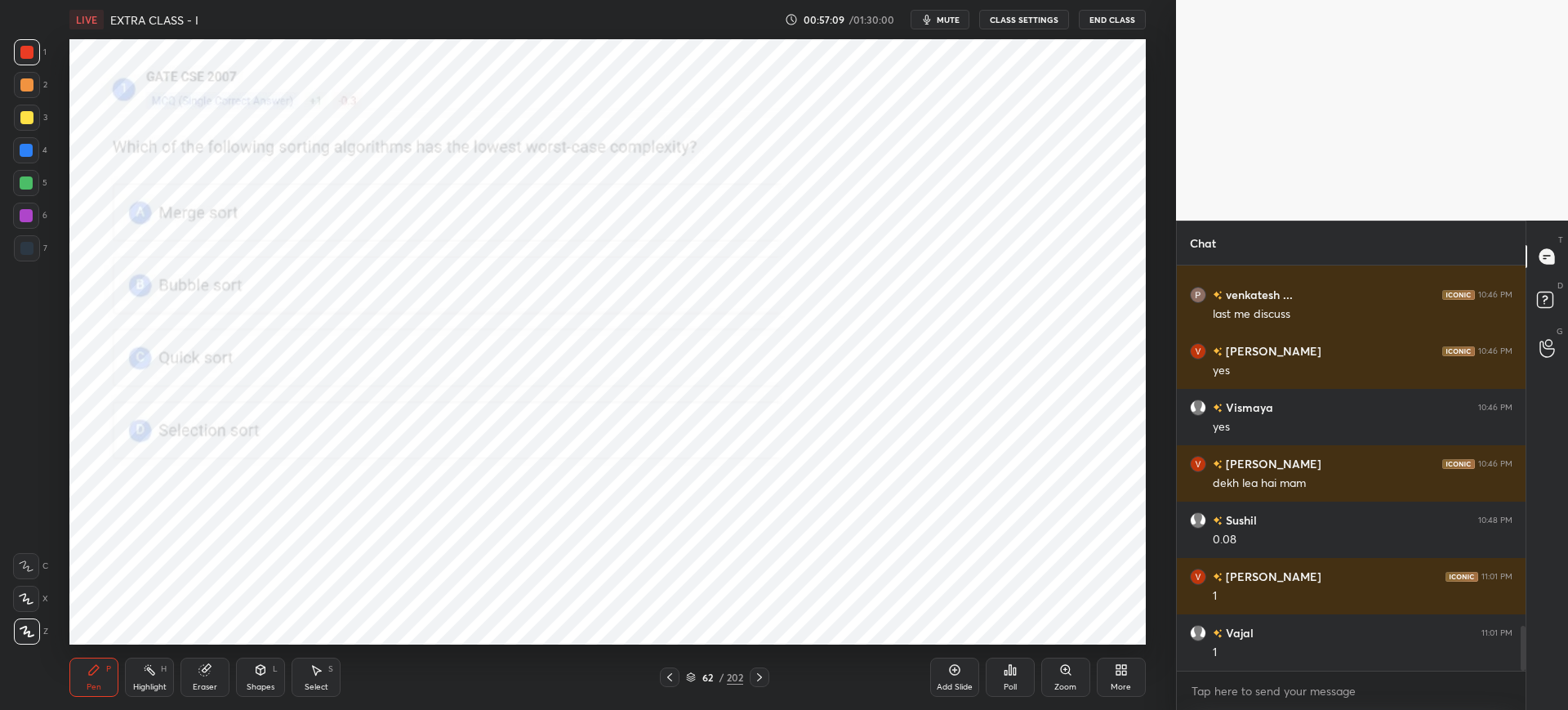
click at [1016, 678] on div "Poll" at bounding box center [1009, 677] width 49 height 39
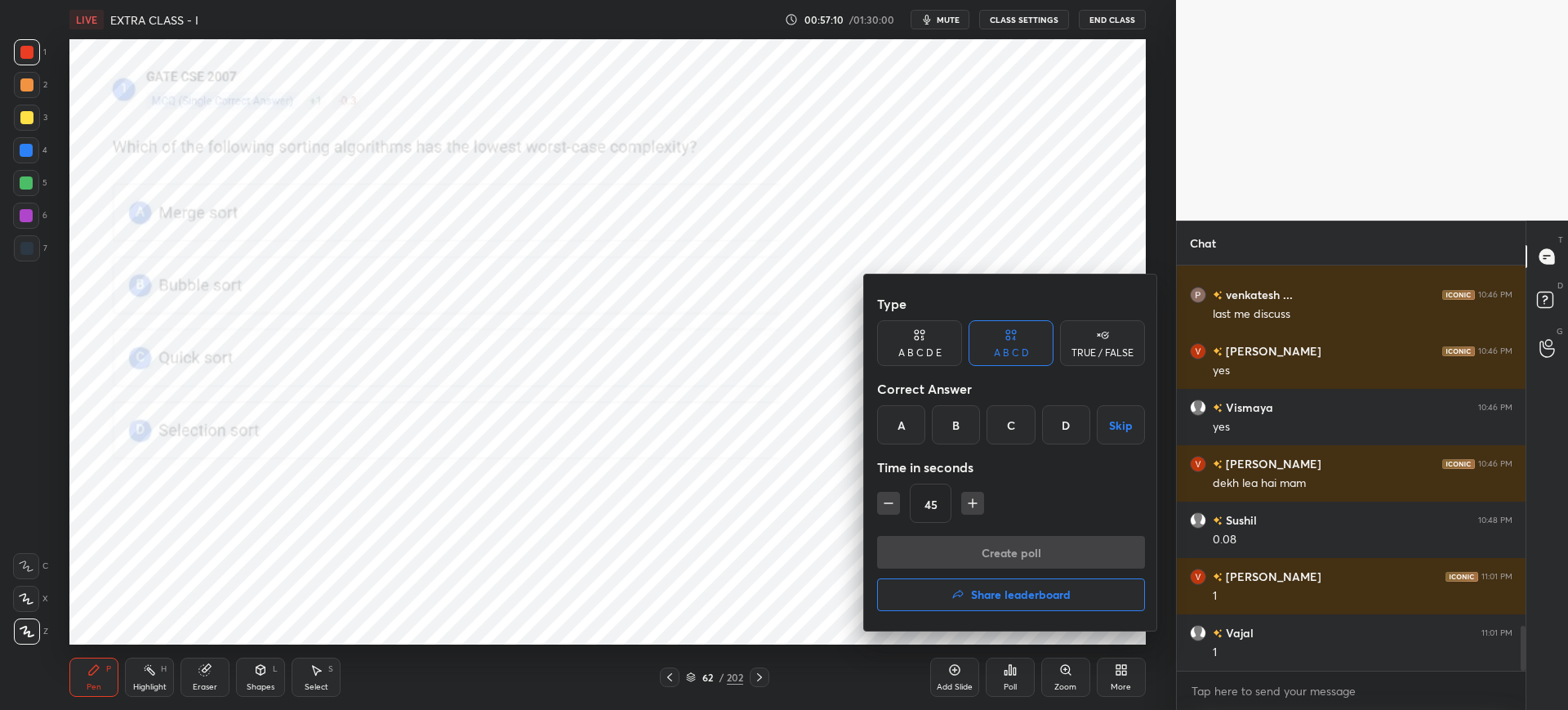
click at [898, 424] on div "A" at bounding box center [902, 425] width 48 height 39
click at [931, 555] on button "Create poll" at bounding box center [1011, 552] width 268 height 33
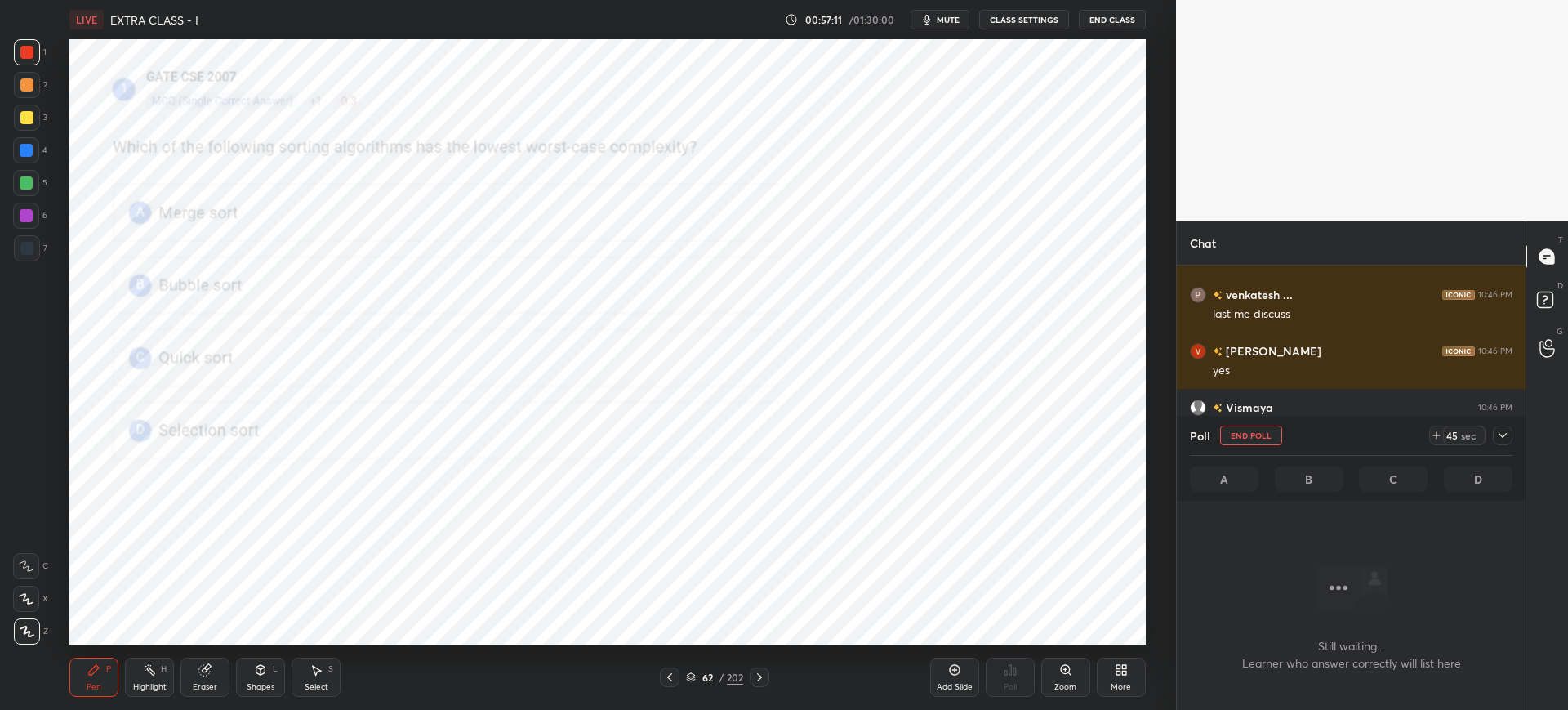
scroll to position [196, 344]
click at [693, 673] on icon at bounding box center [691, 677] width 10 height 10
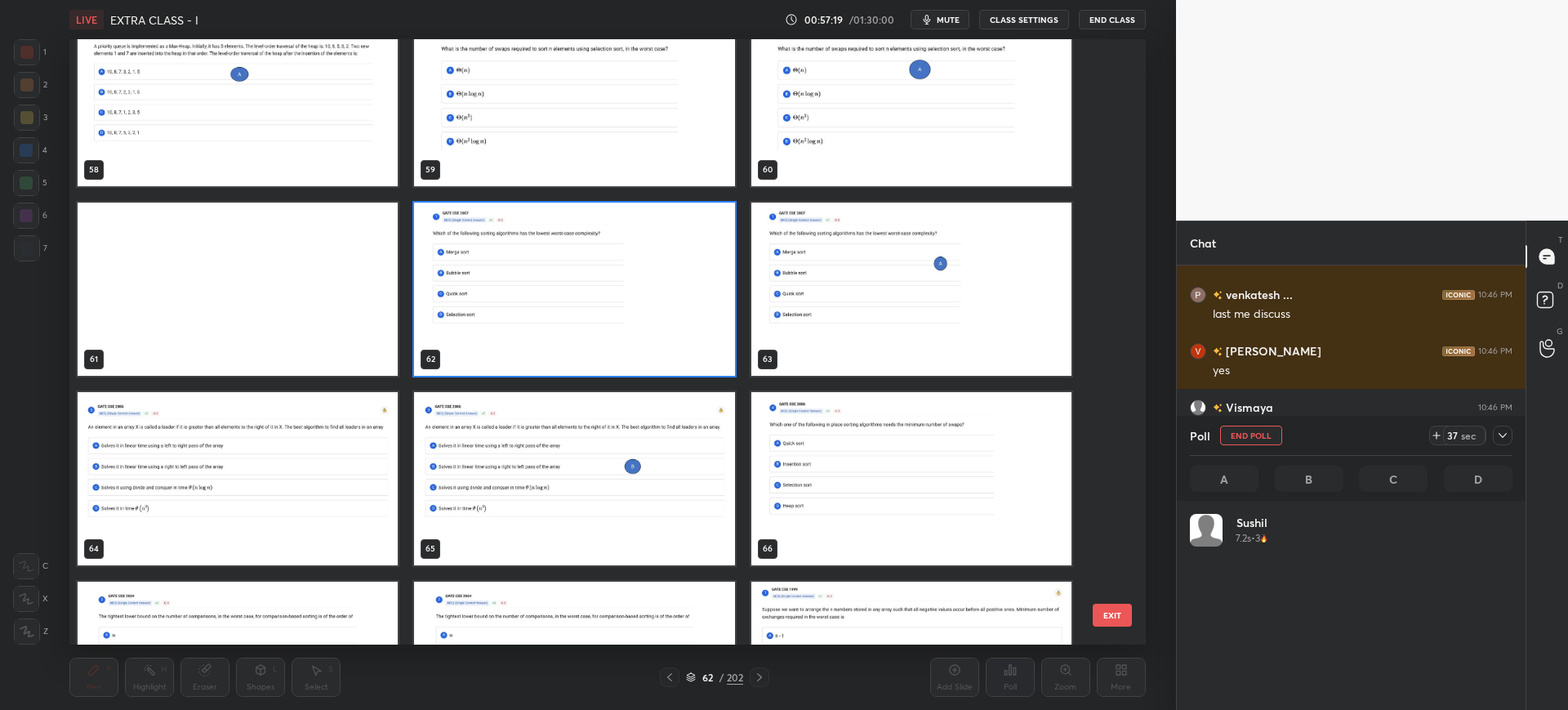
scroll to position [6, 6]
click at [1107, 625] on button "EXIT" at bounding box center [1111, 616] width 39 height 23
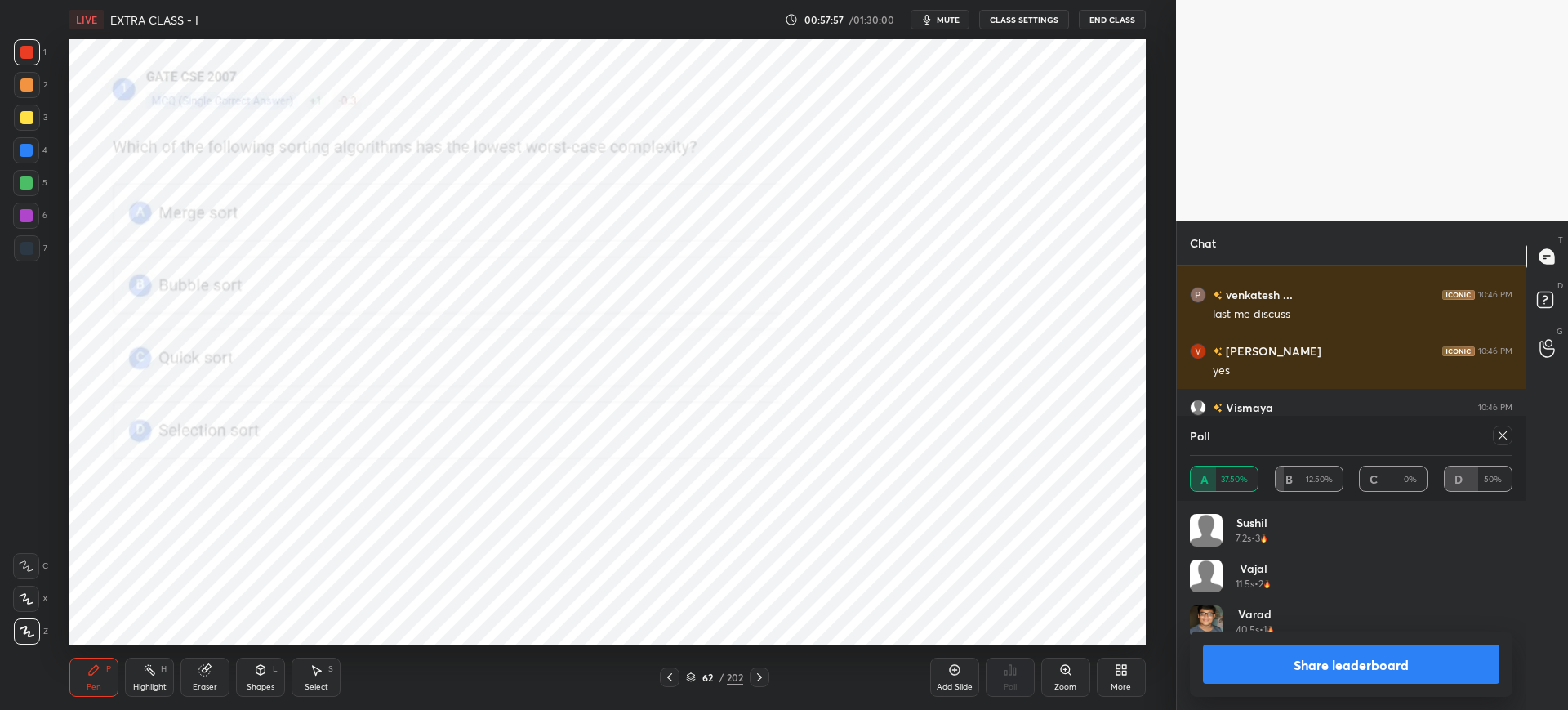
click at [1300, 682] on button "Share leaderboard" at bounding box center [1351, 664] width 297 height 39
type textarea "x"
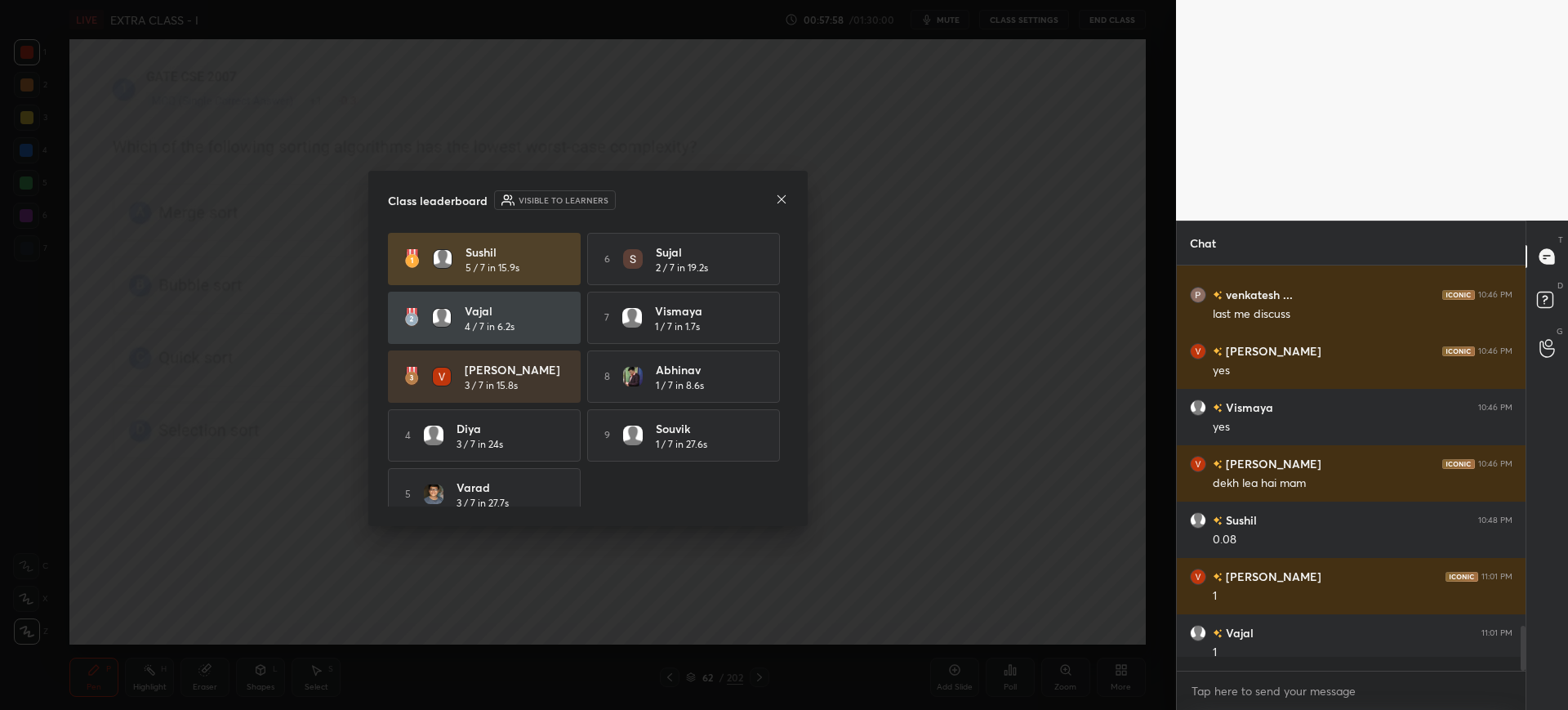
scroll to position [281, 344]
click at [784, 197] on icon at bounding box center [782, 199] width 13 height 13
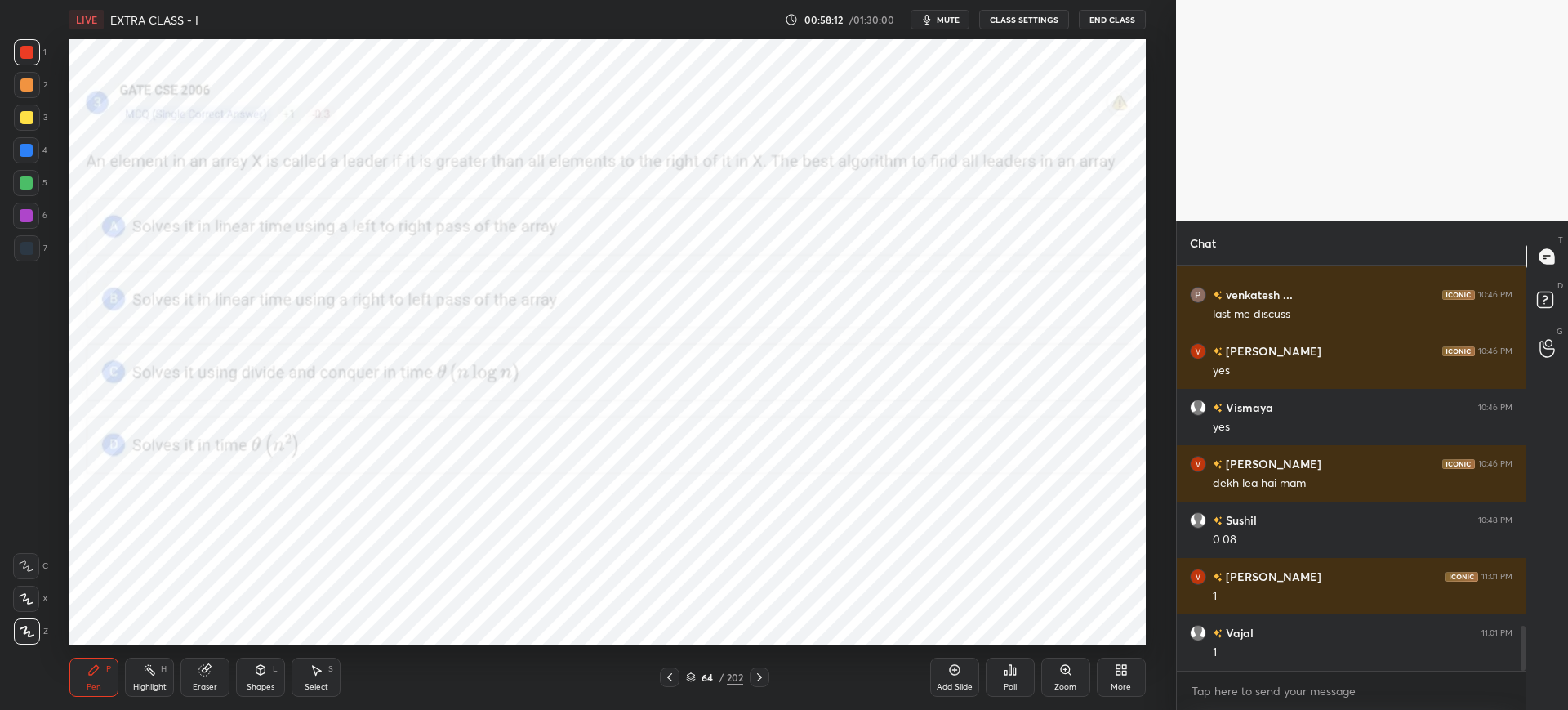
click at [692, 674] on icon at bounding box center [691, 677] width 10 height 10
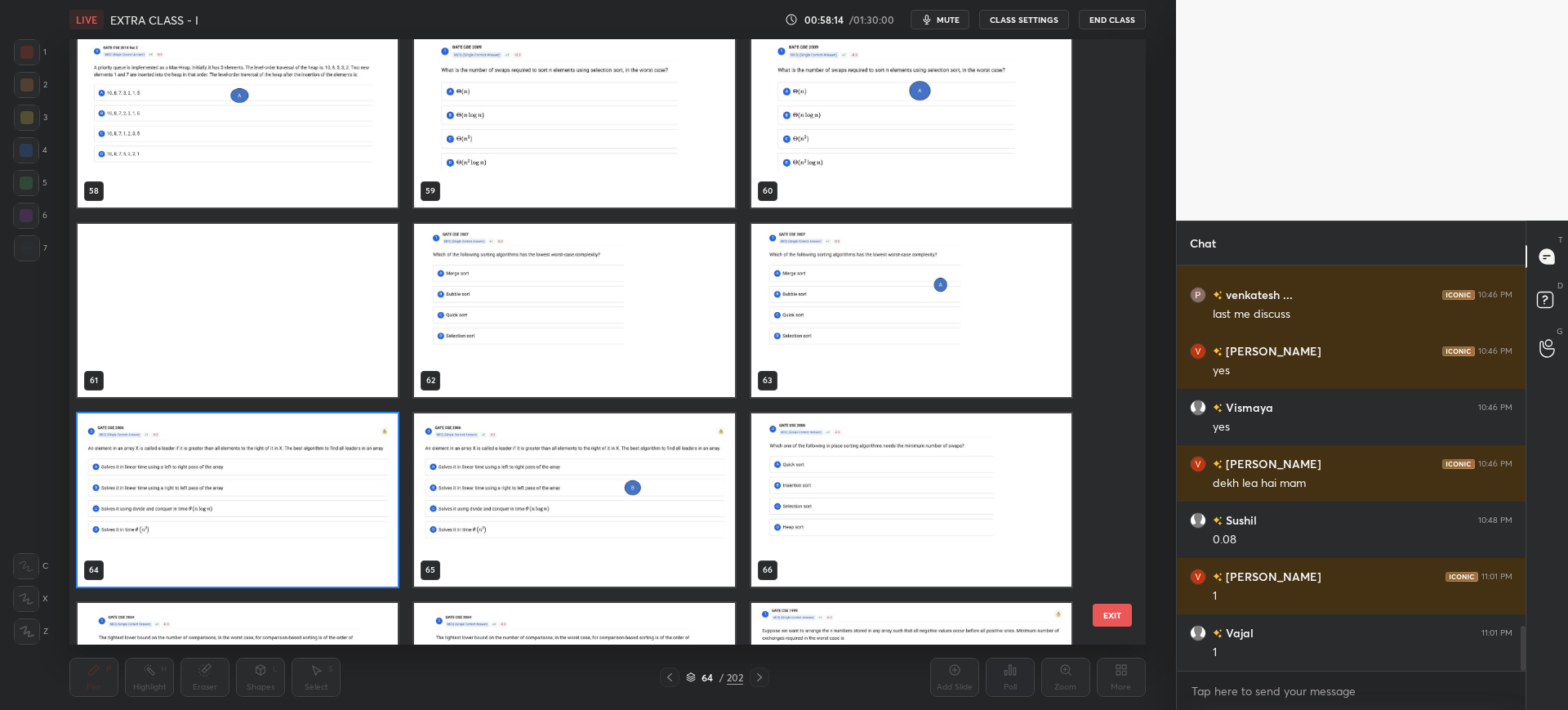
scroll to position [3618, 0]
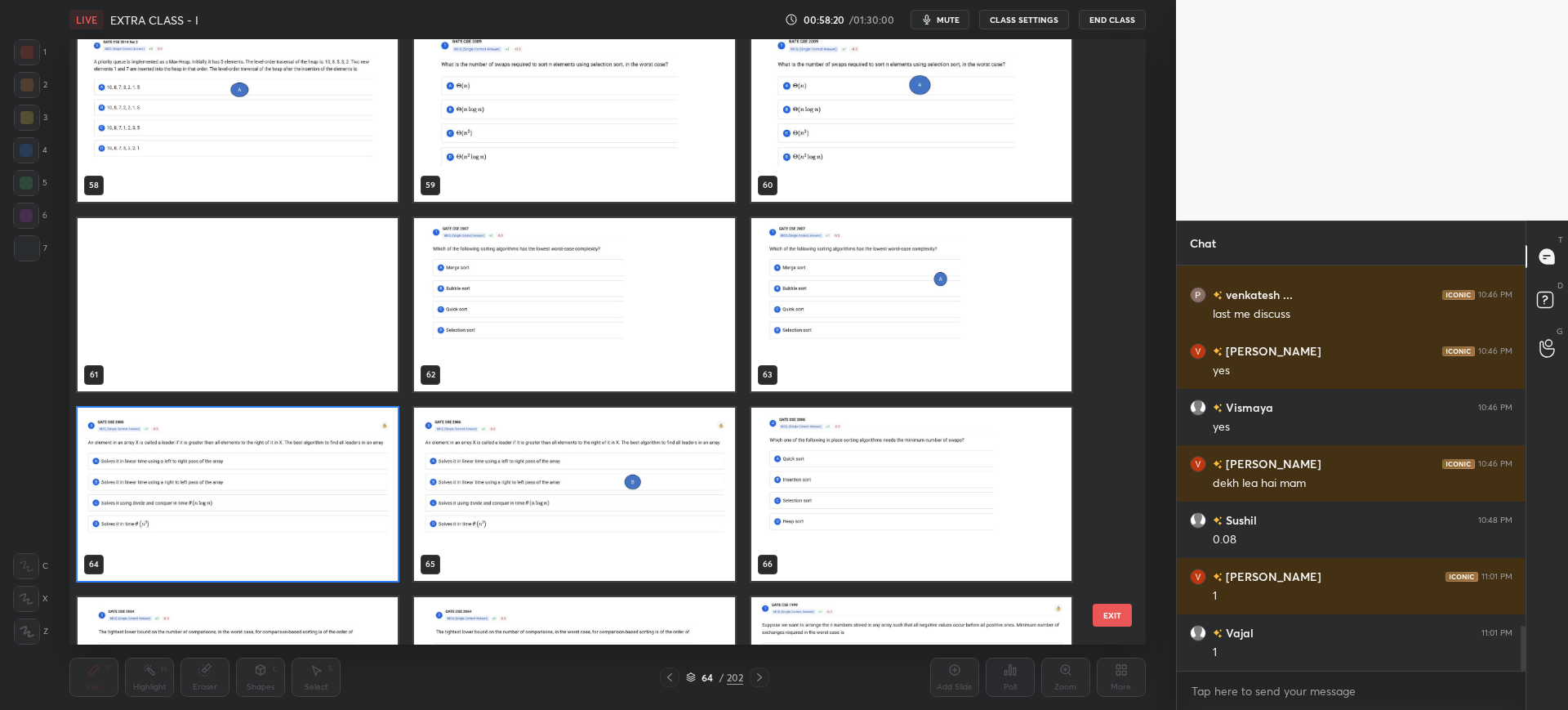
click at [1125, 621] on button "EXIT" at bounding box center [1111, 616] width 39 height 23
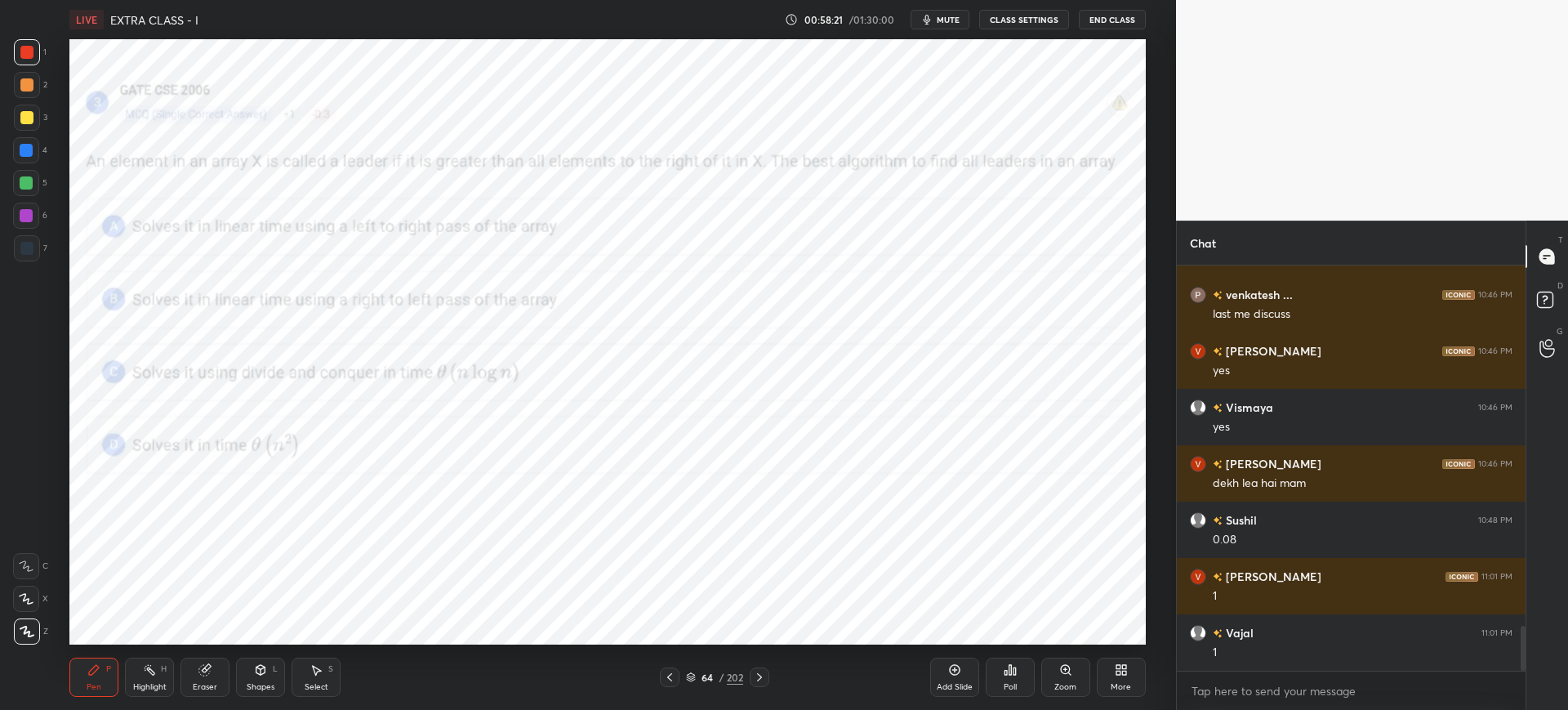
click at [1012, 691] on div "Poll" at bounding box center [1010, 687] width 13 height 8
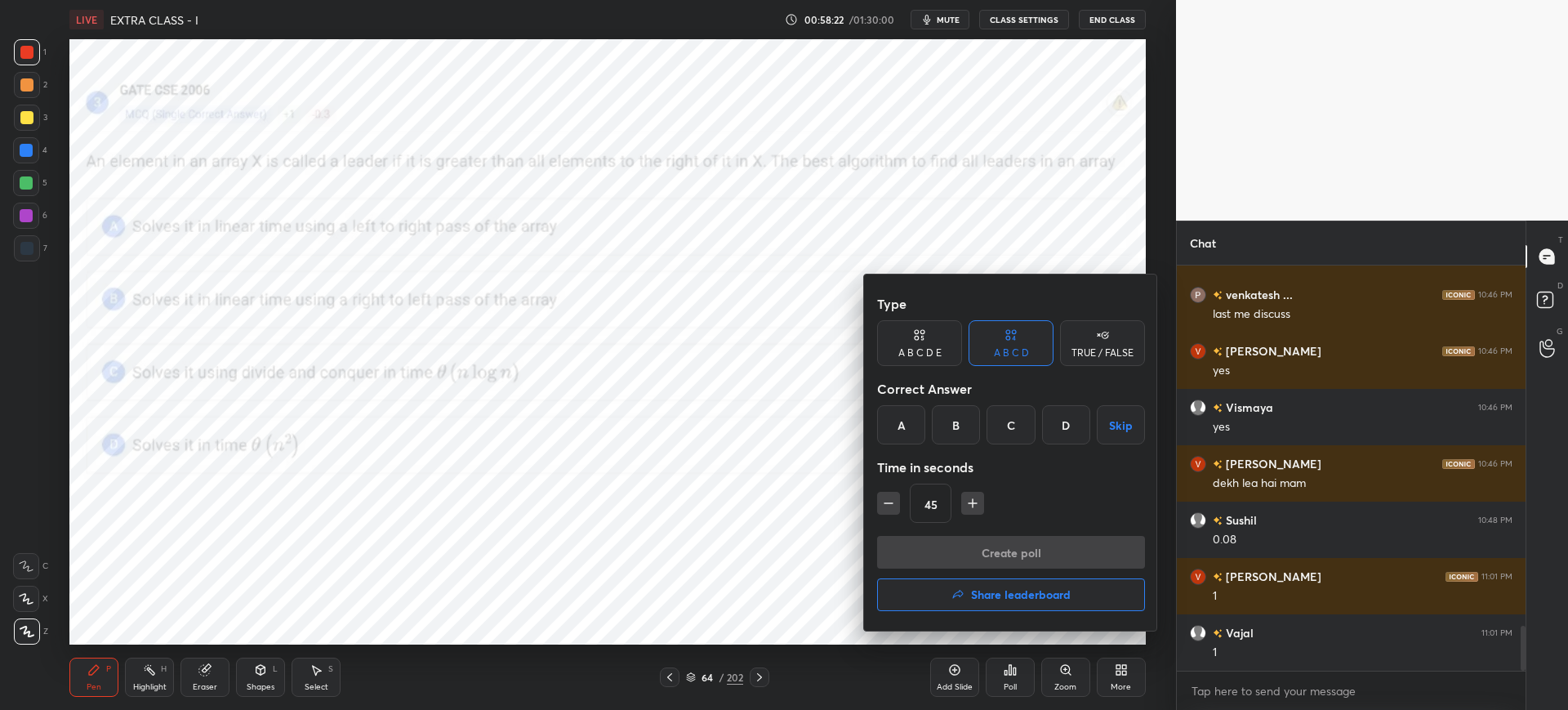
drag, startPoint x: 959, startPoint y: 442, endPoint x: 958, endPoint y: 453, distance: 11.0
click at [959, 441] on div "B" at bounding box center [955, 425] width 48 height 39
click at [981, 509] on button "button" at bounding box center [973, 503] width 23 height 23
click at [979, 509] on icon "button" at bounding box center [972, 503] width 16 height 16
type input "75"
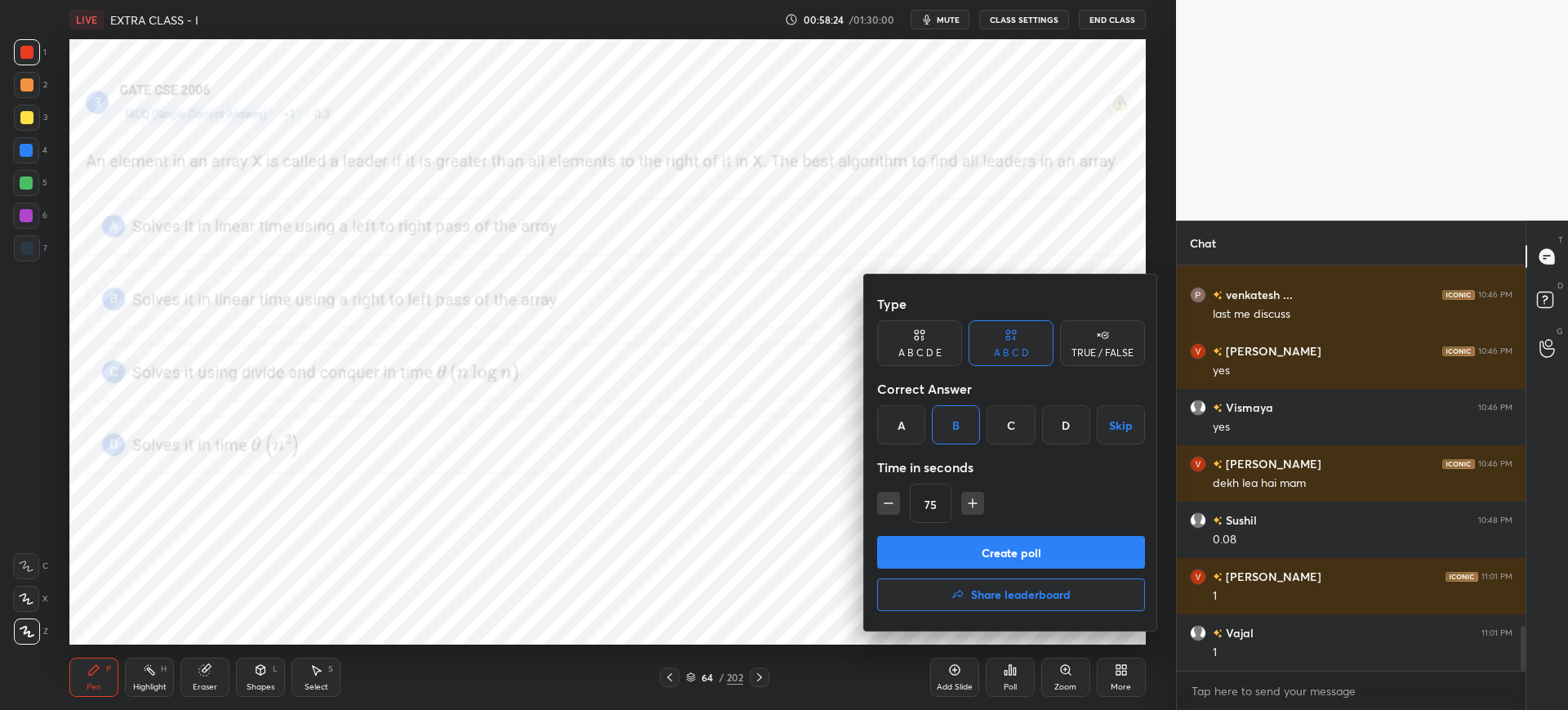
click at [978, 554] on button "Create poll" at bounding box center [1011, 552] width 268 height 33
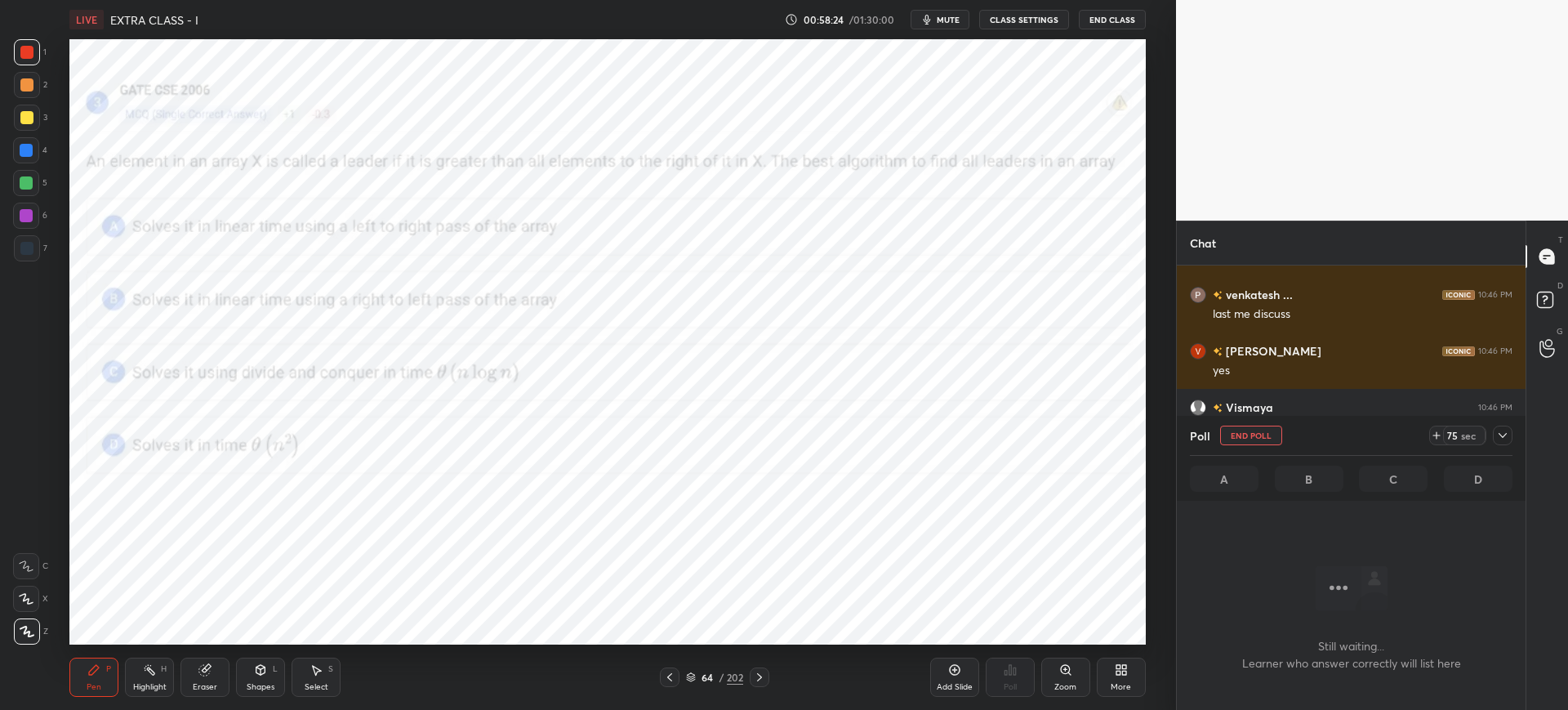
scroll to position [196, 344]
click at [938, 21] on button "mute" at bounding box center [939, 19] width 59 height 19
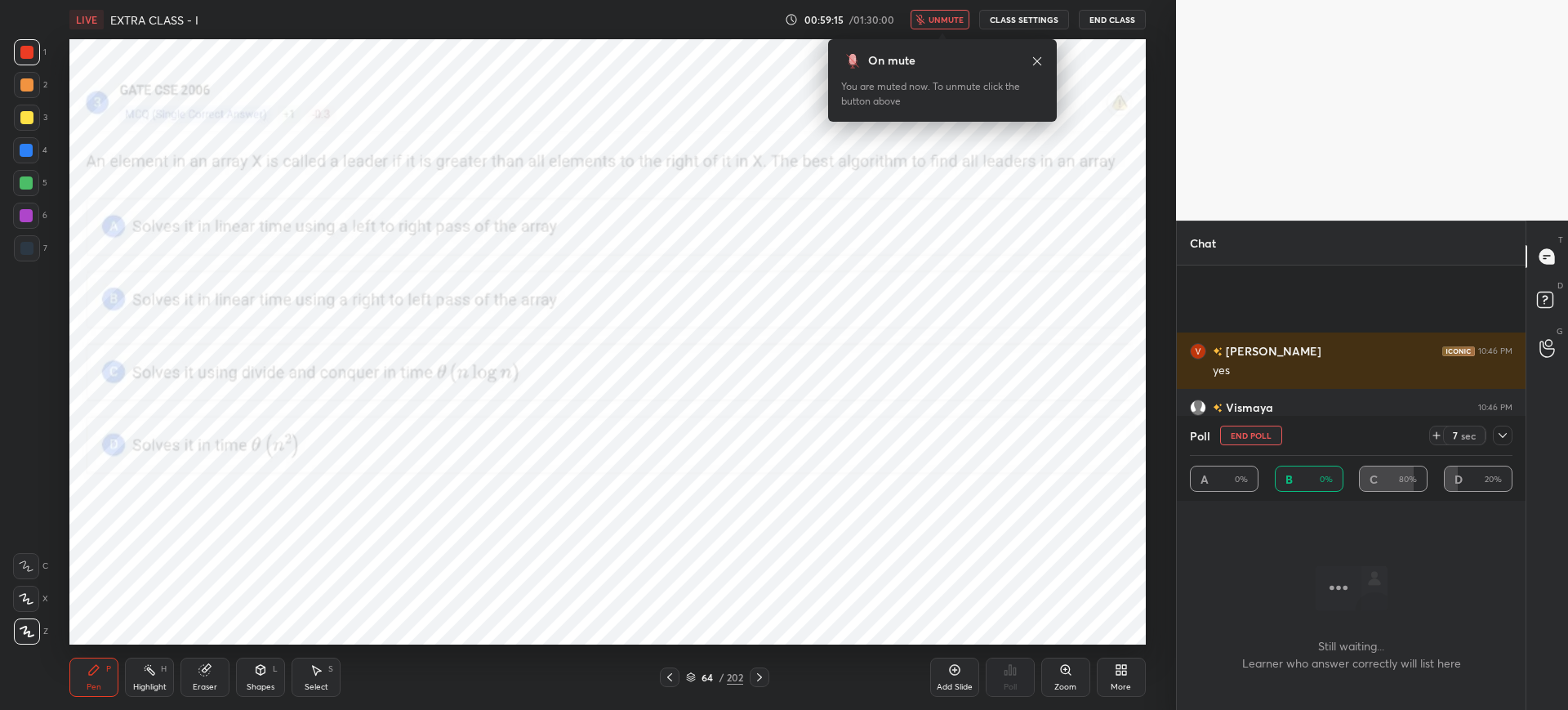
scroll to position [3408, 0]
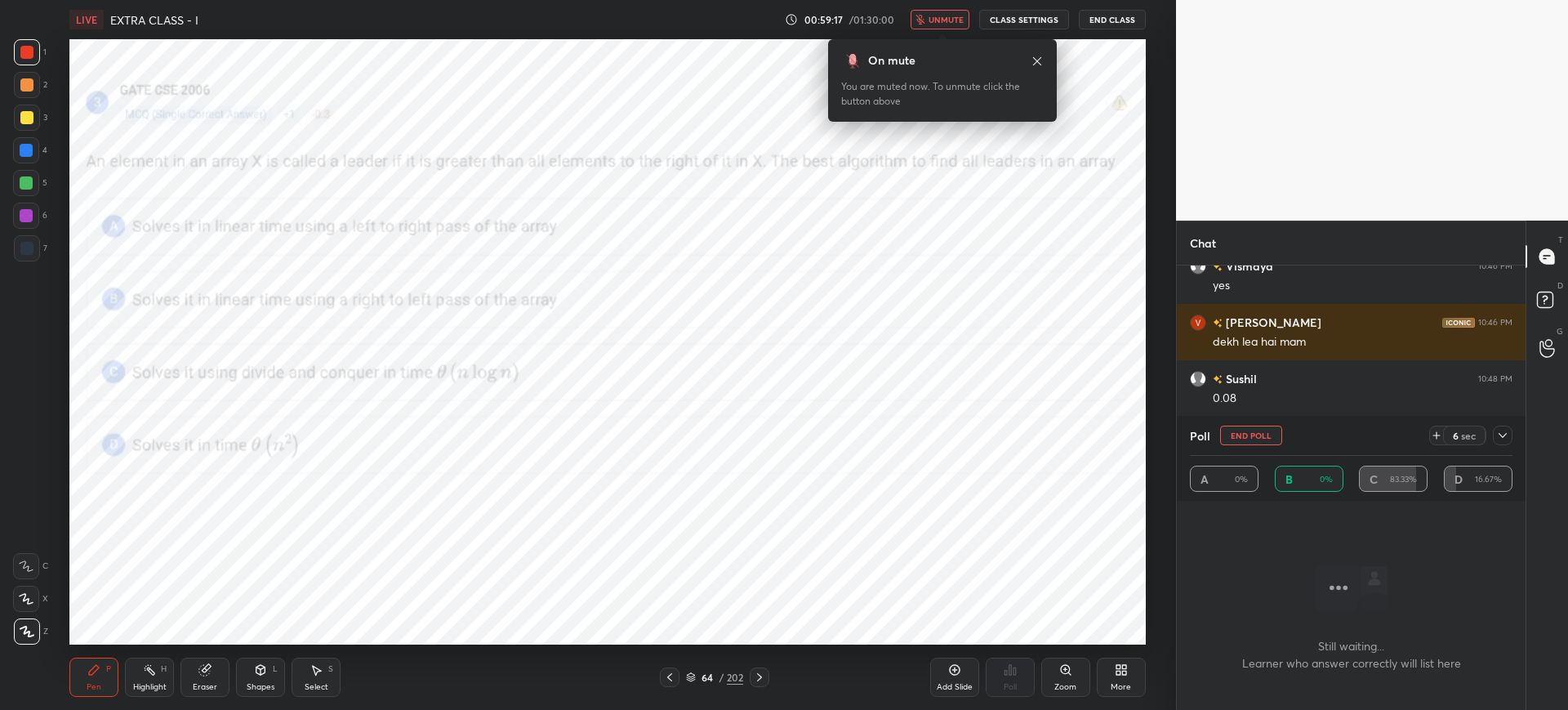
click at [926, 14] on icon "button" at bounding box center [920, 19] width 10 height 10
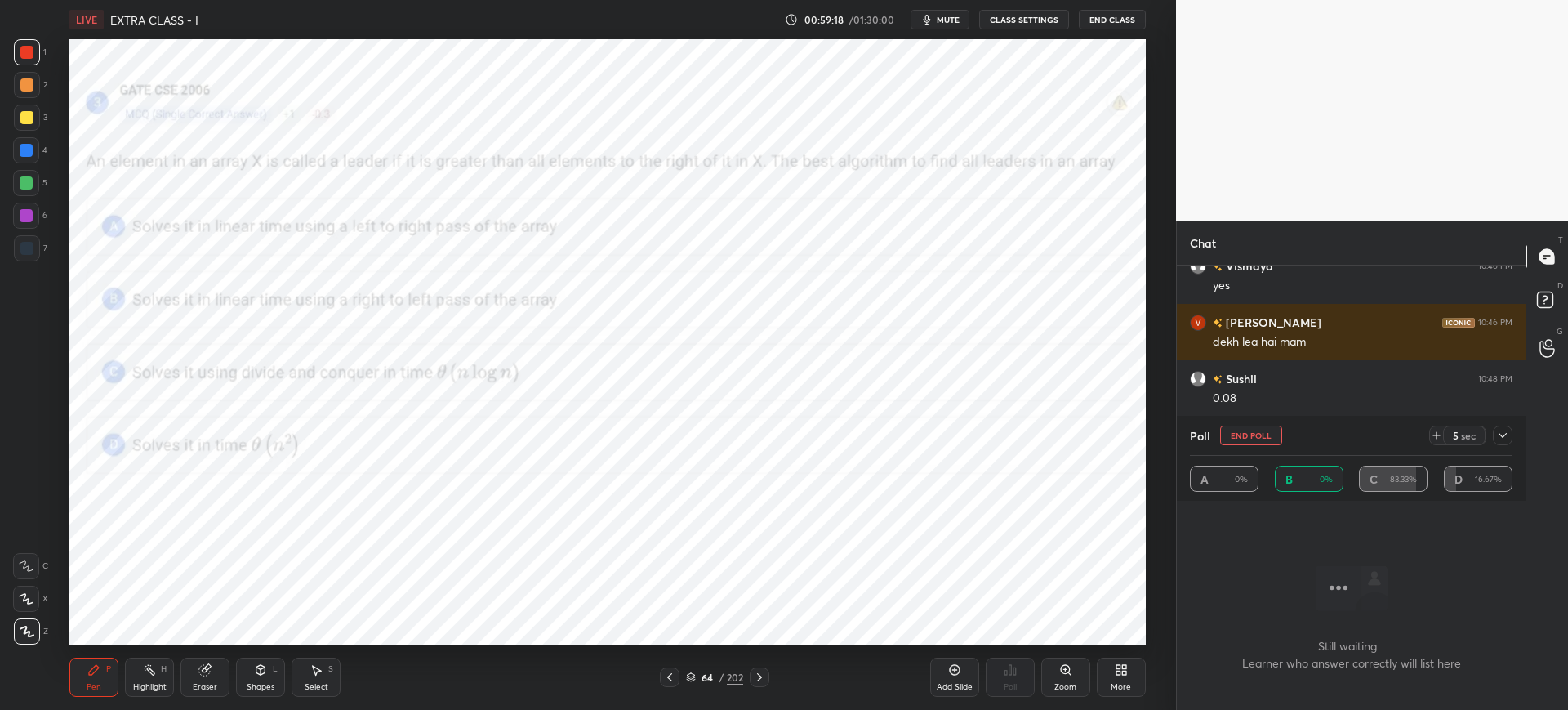
click at [1109, 658] on div "More" at bounding box center [1121, 677] width 49 height 39
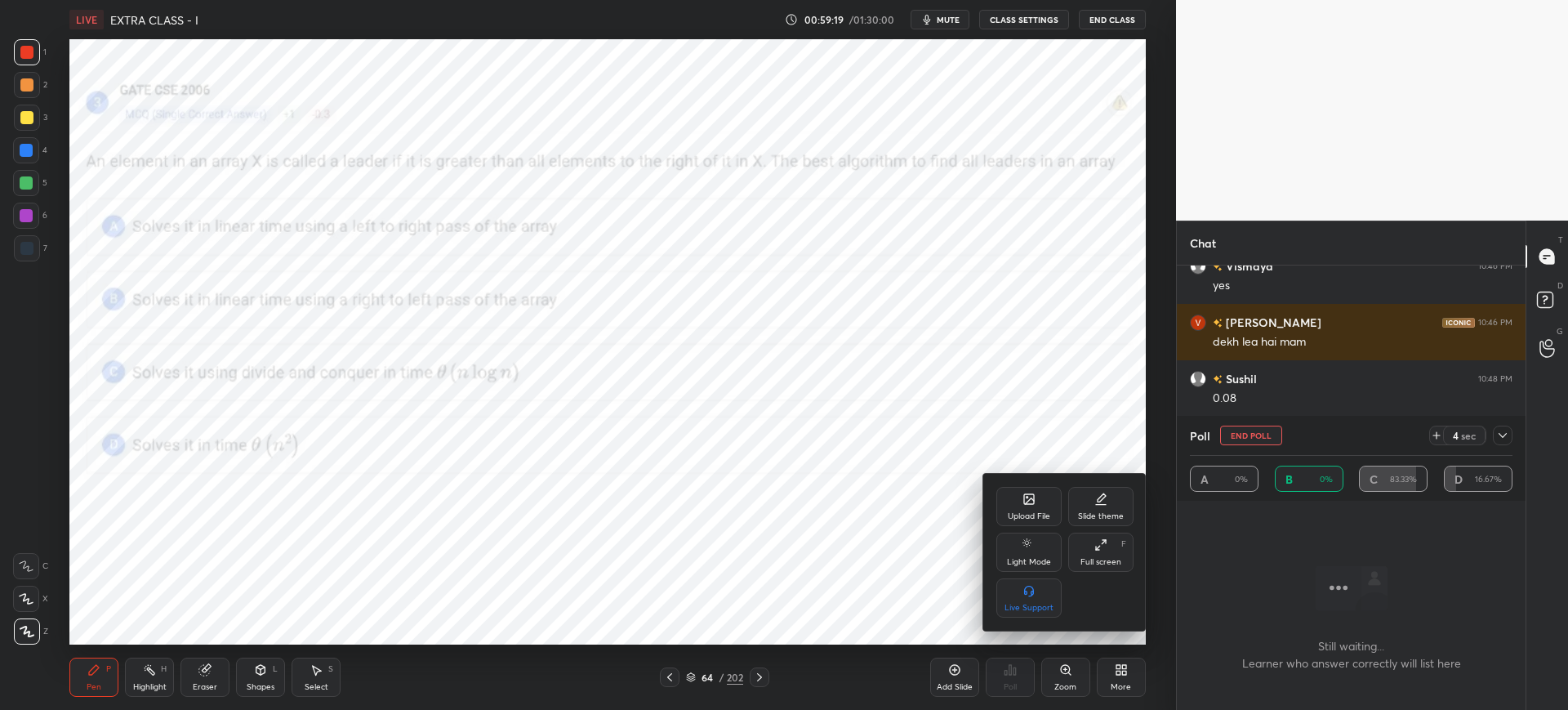
click at [1017, 494] on div "Upload File" at bounding box center [1029, 506] width 65 height 39
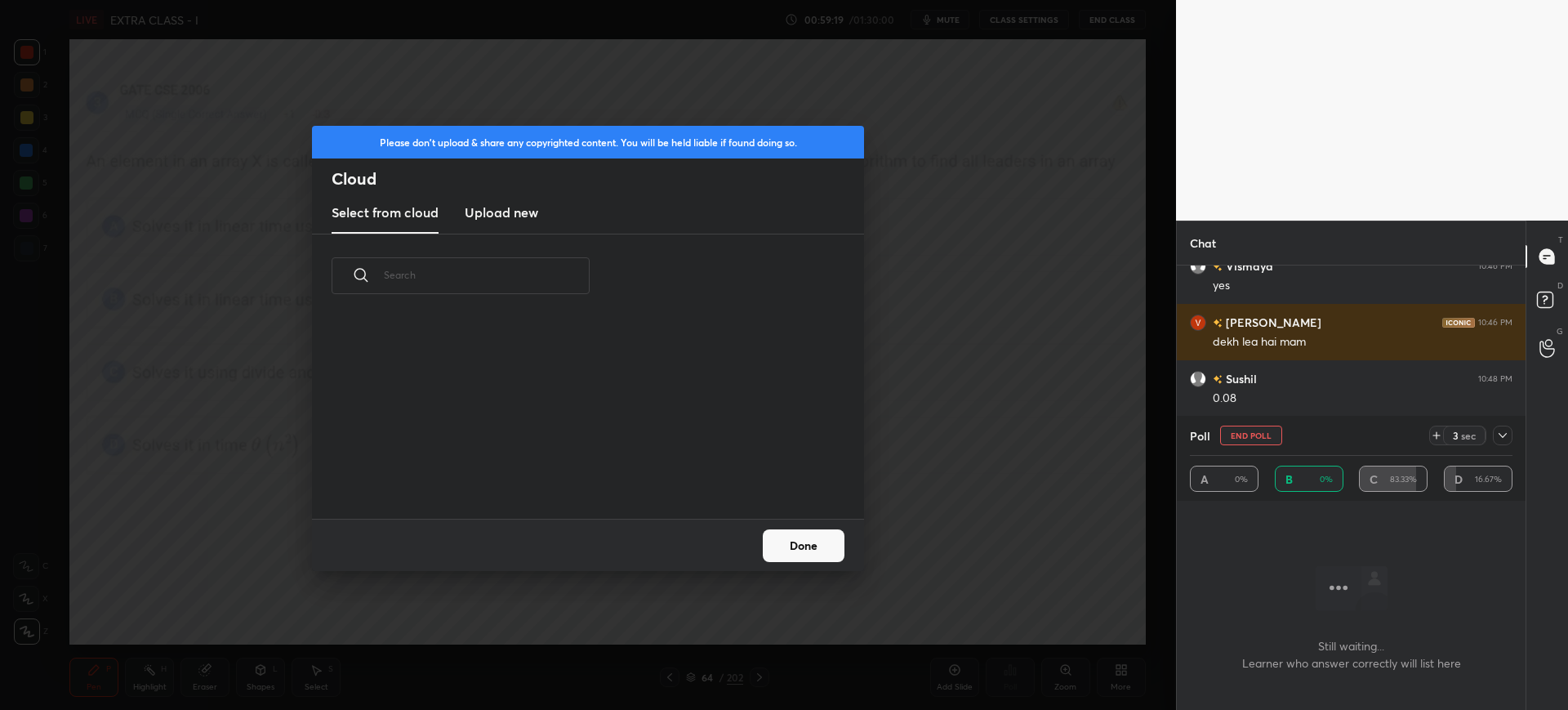
scroll to position [201, 524]
click at [528, 215] on h3 "Upload new" at bounding box center [501, 212] width 73 height 19
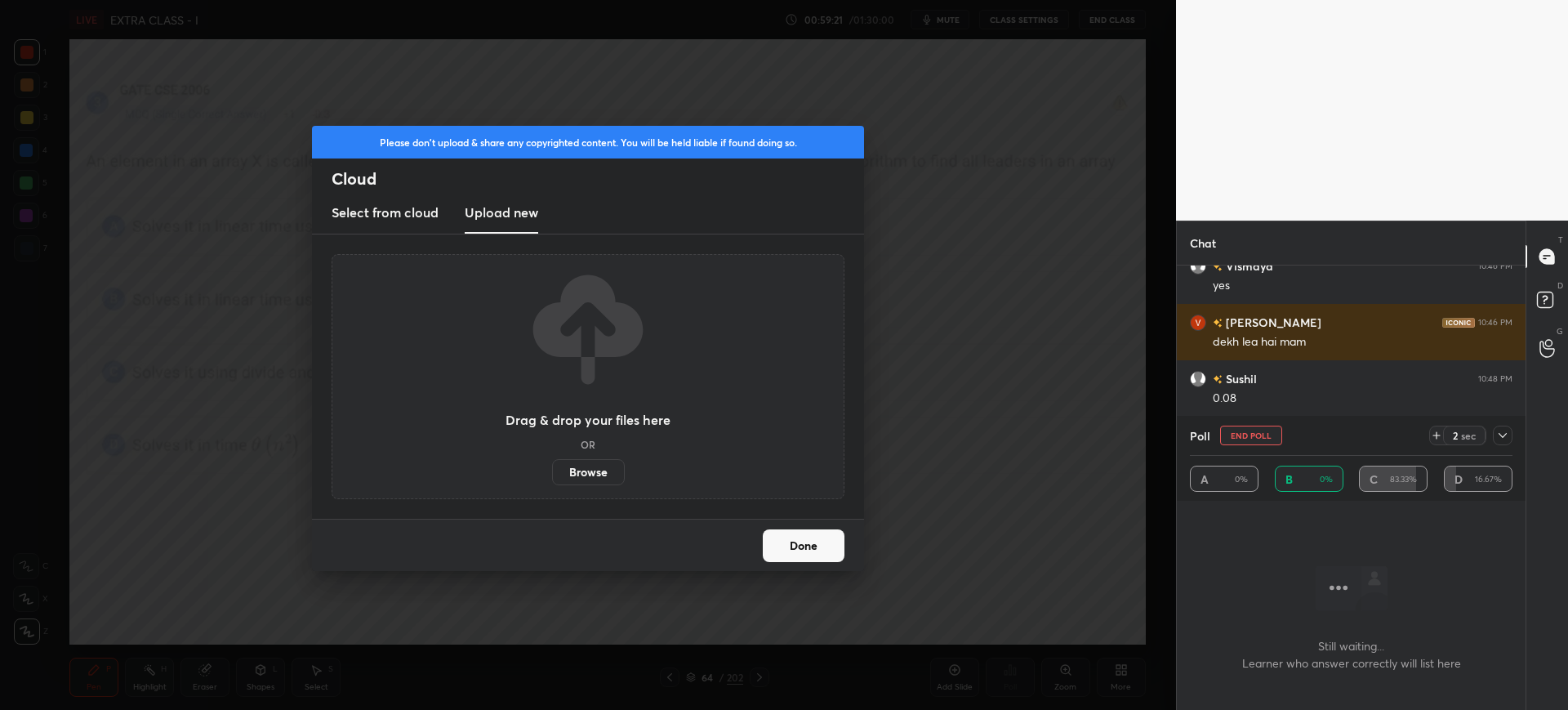
click at [582, 473] on label "Browse" at bounding box center [588, 472] width 72 height 26
click at [552, 473] on input "Browse" at bounding box center [552, 472] width 0 height 26
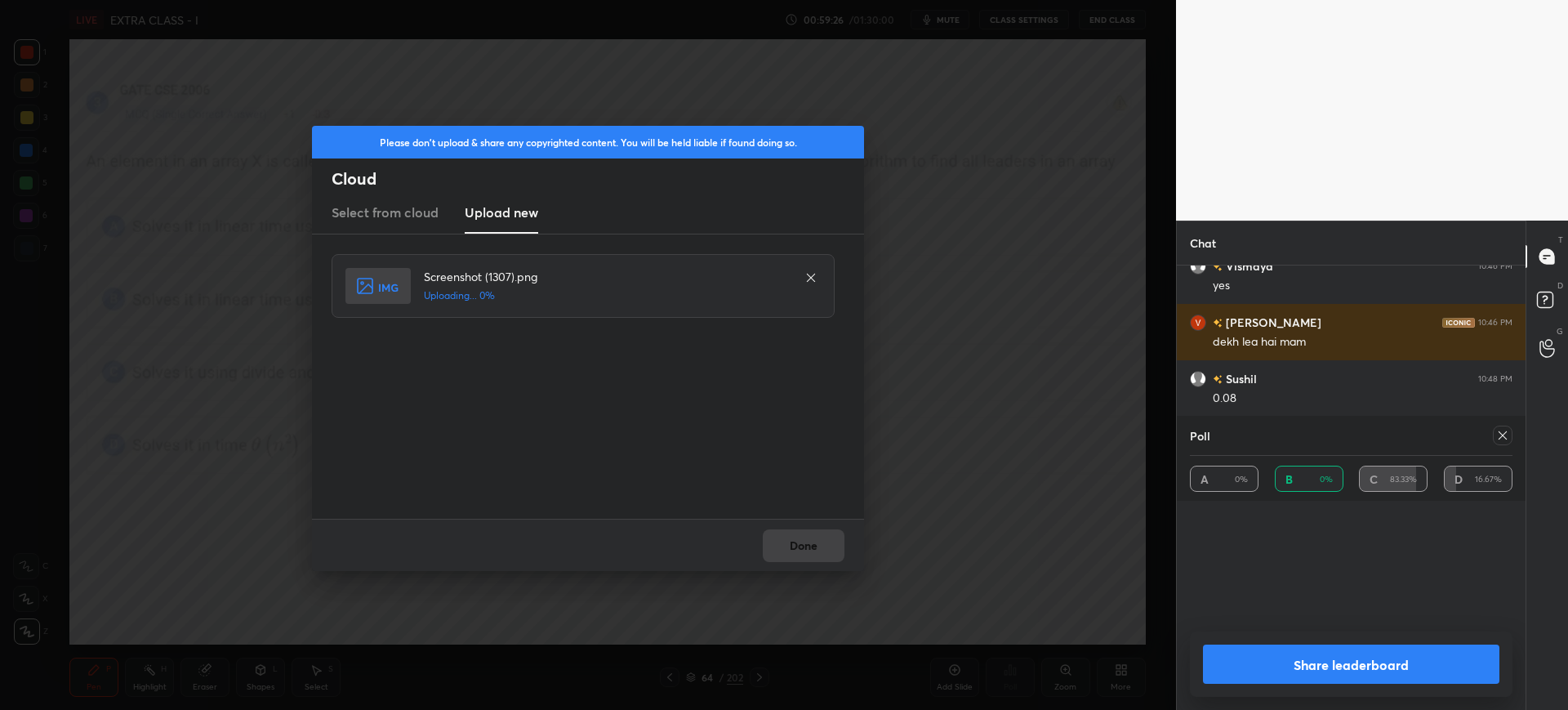
scroll to position [3465, 0]
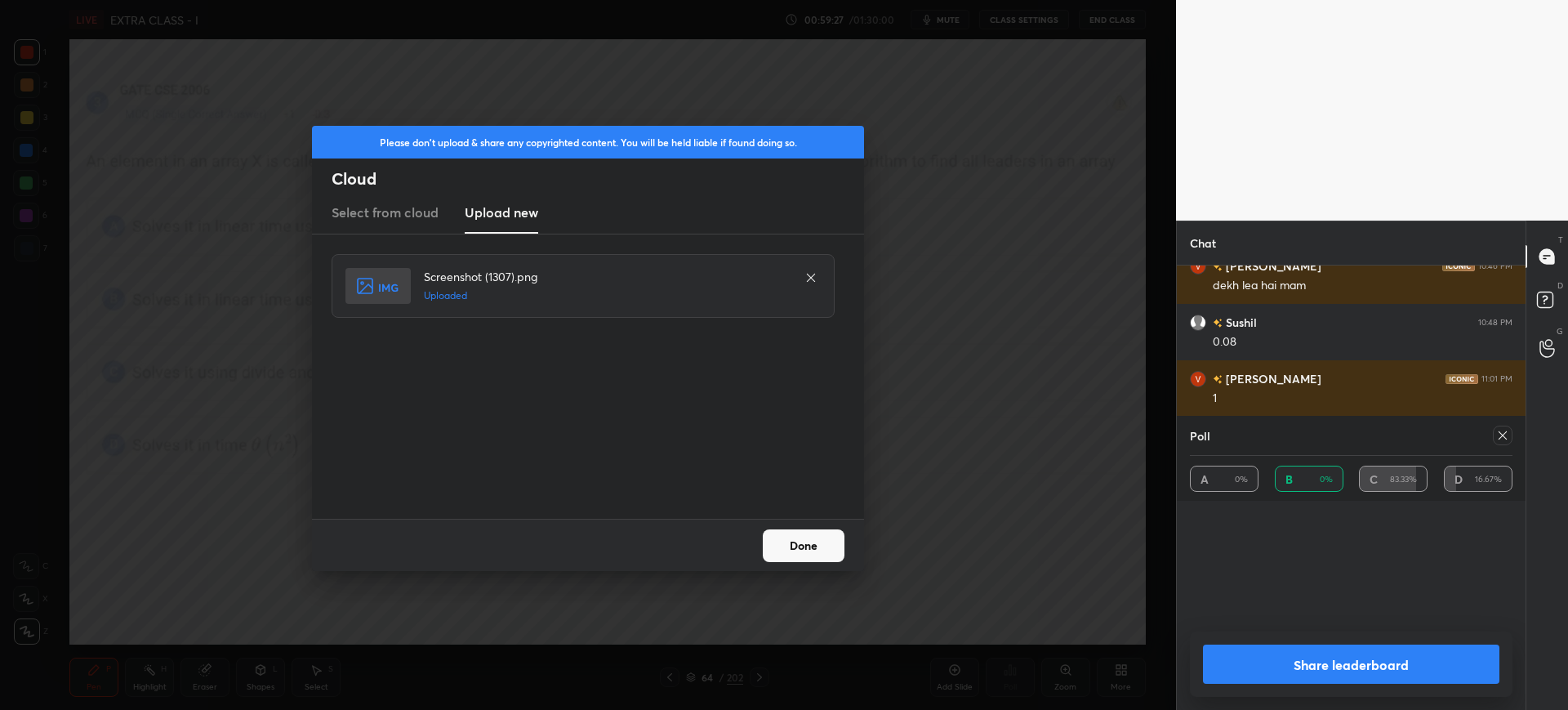
click at [1275, 649] on button "Share leaderboard" at bounding box center [1351, 664] width 297 height 39
type textarea "x"
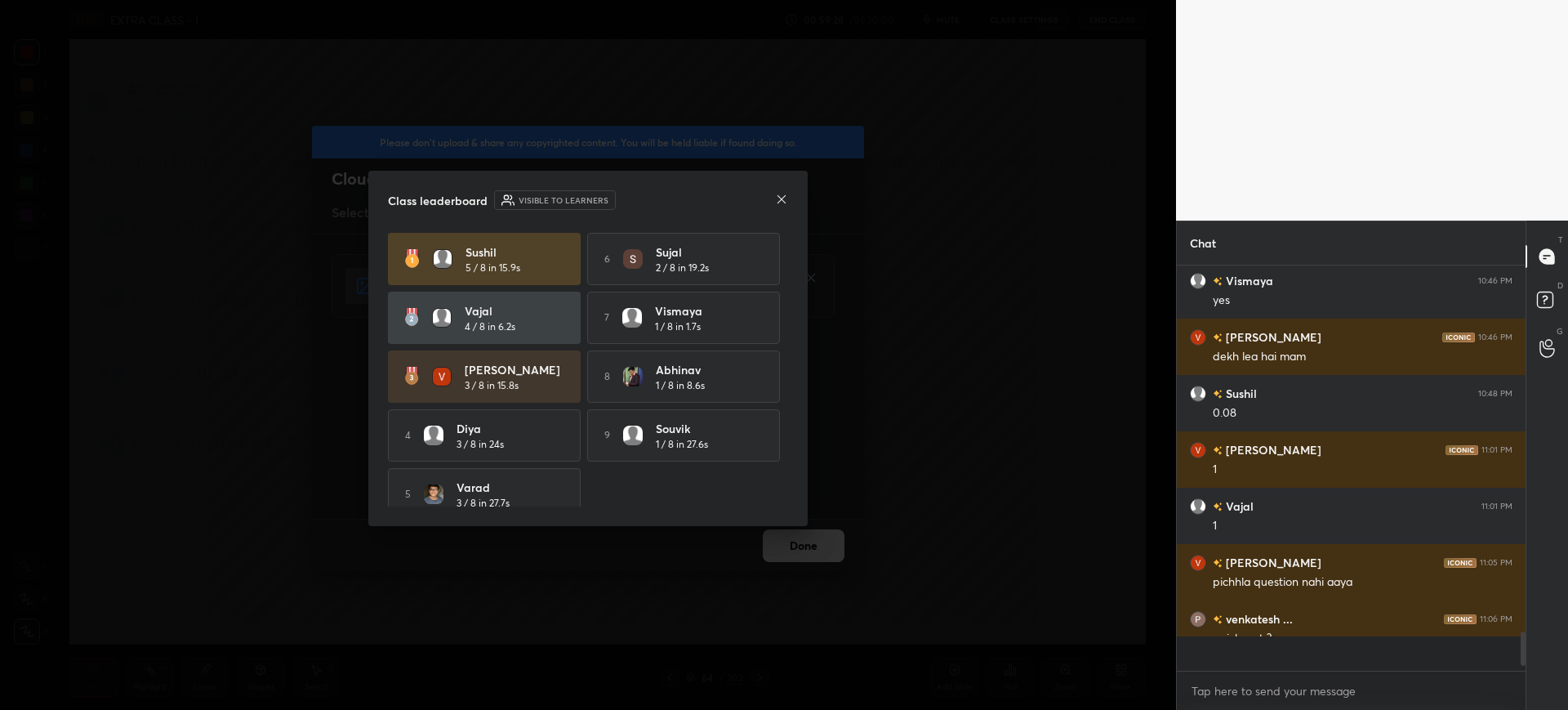
scroll to position [400, 344]
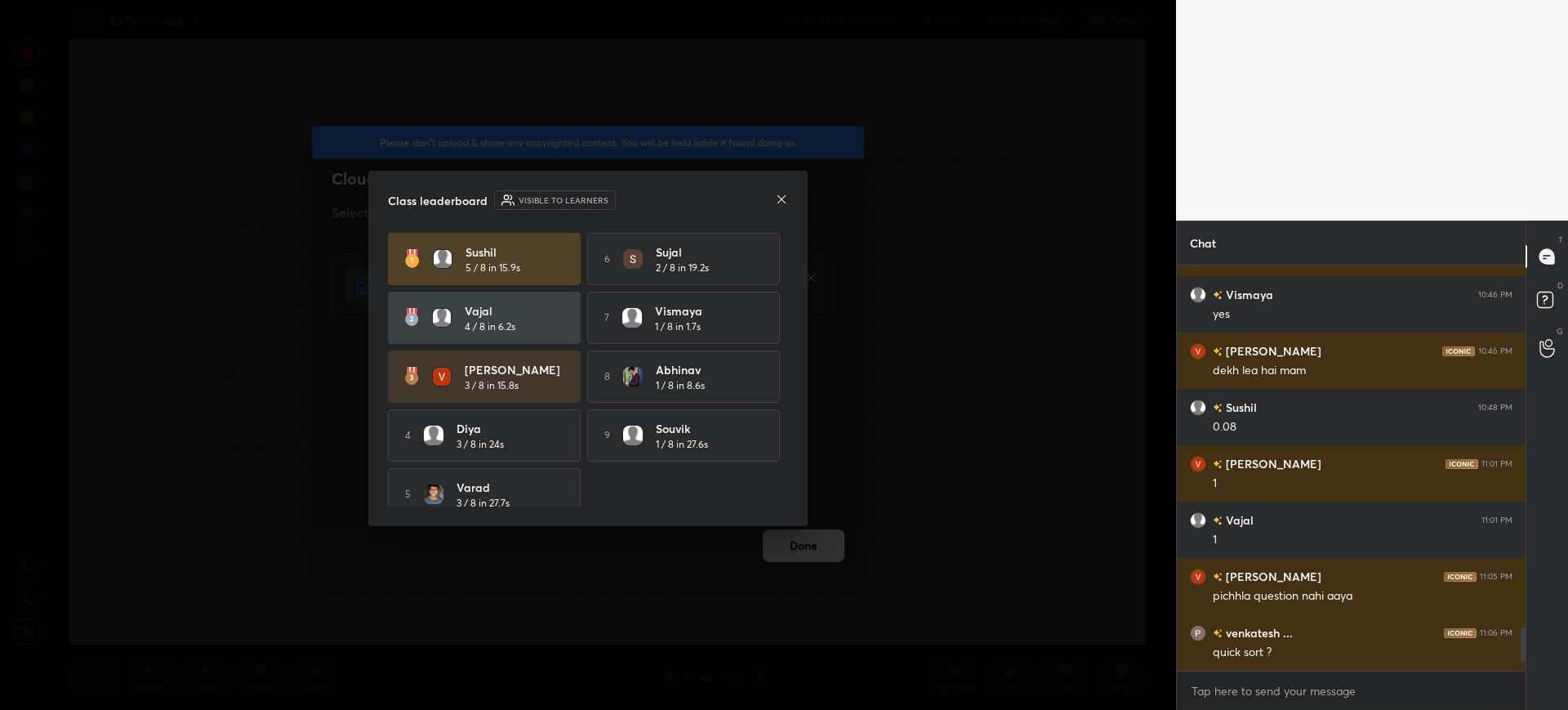
click at [778, 205] on div "Class leaderboard Visible to learners" at bounding box center [588, 200] width 400 height 19
click at [778, 205] on div at bounding box center [782, 200] width 13 height 17
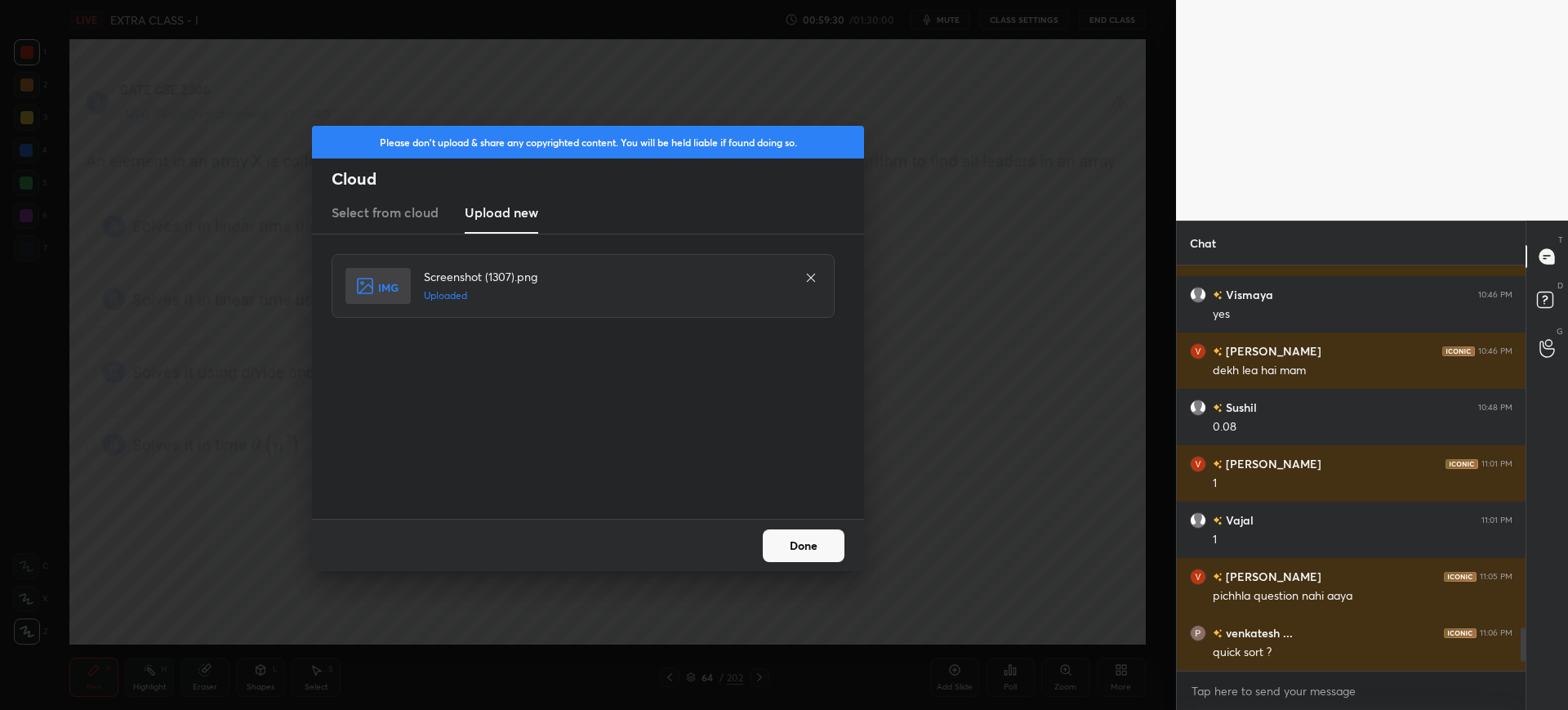
click at [800, 550] on button "Done" at bounding box center [803, 545] width 82 height 33
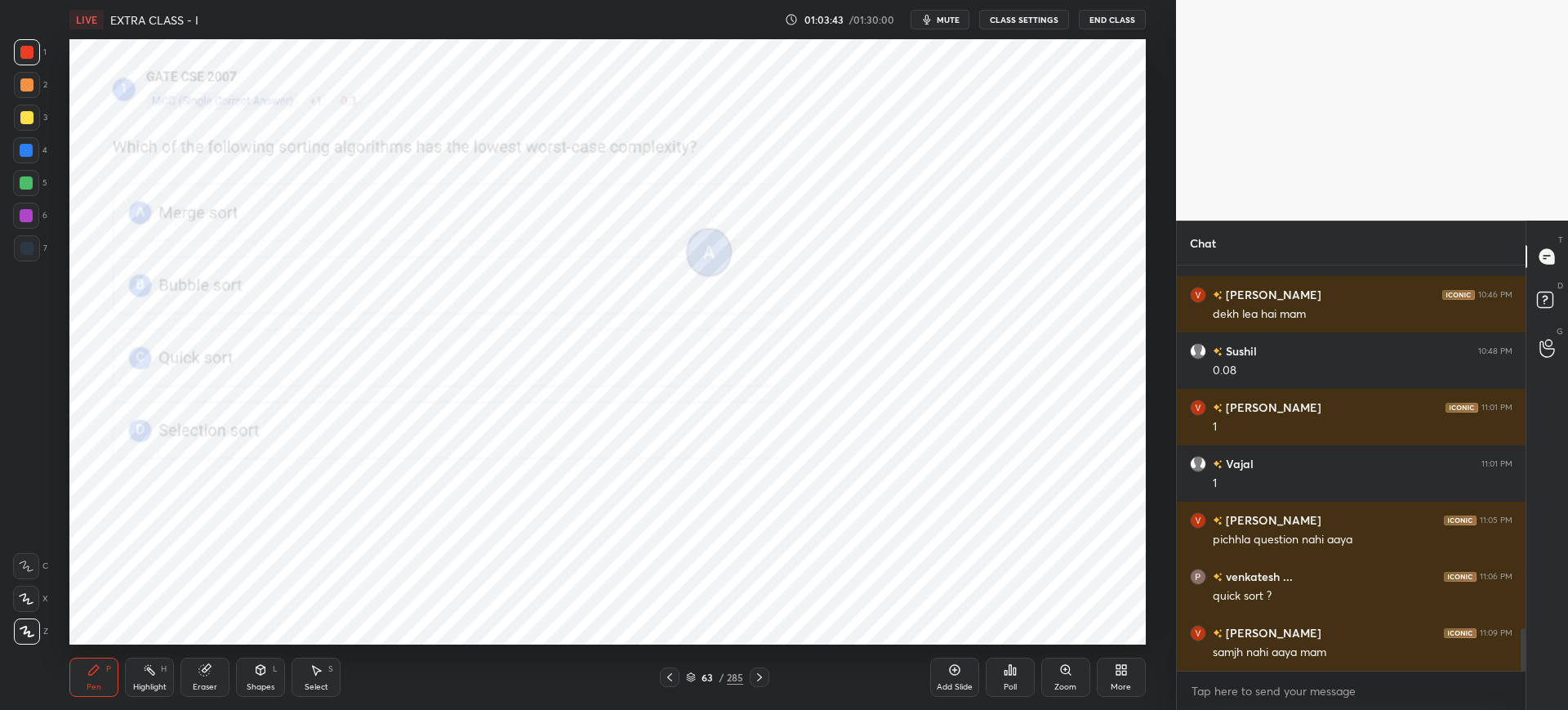
scroll to position [3493, 0]
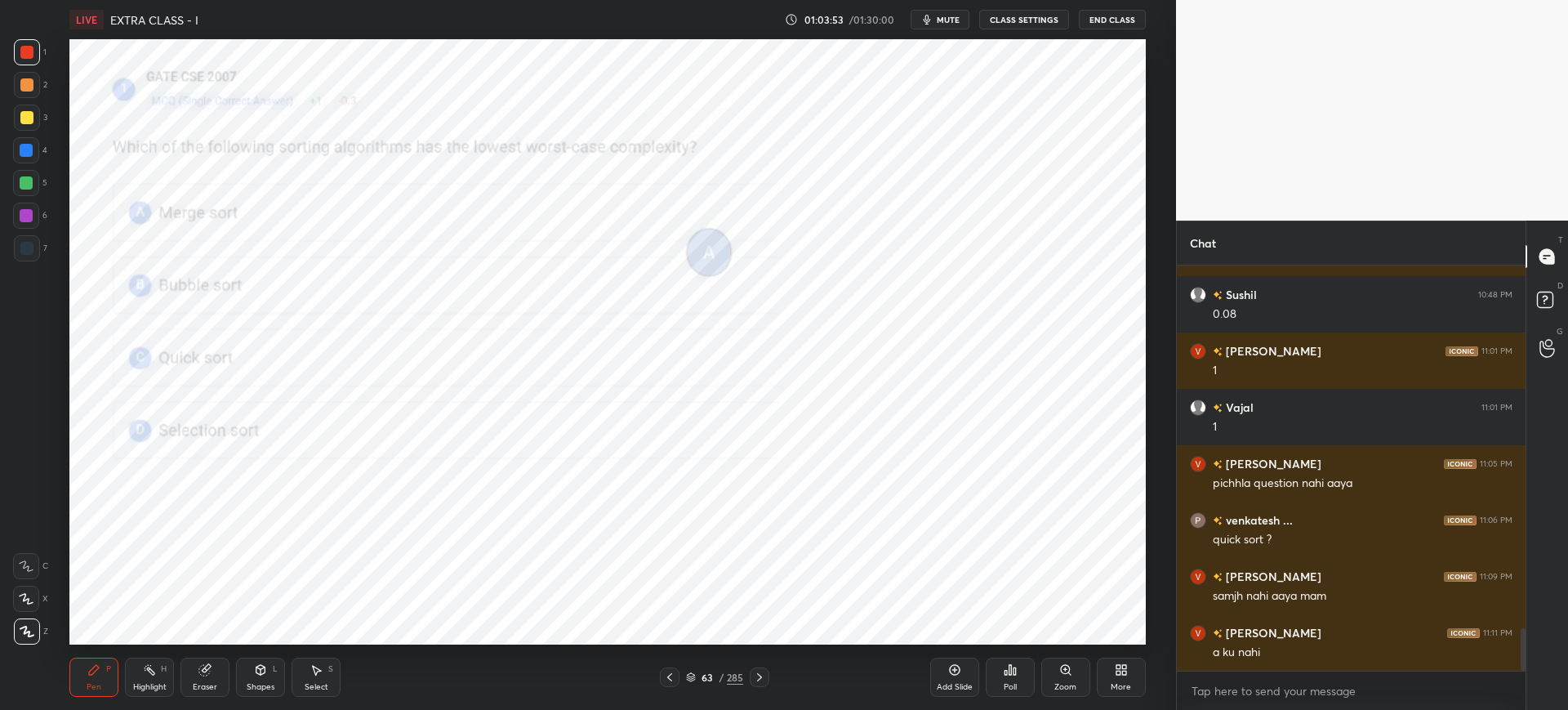
click at [202, 190] on div "Setting up your live class Poll for secs No correct answer Start poll" at bounding box center [607, 342] width 1111 height 605
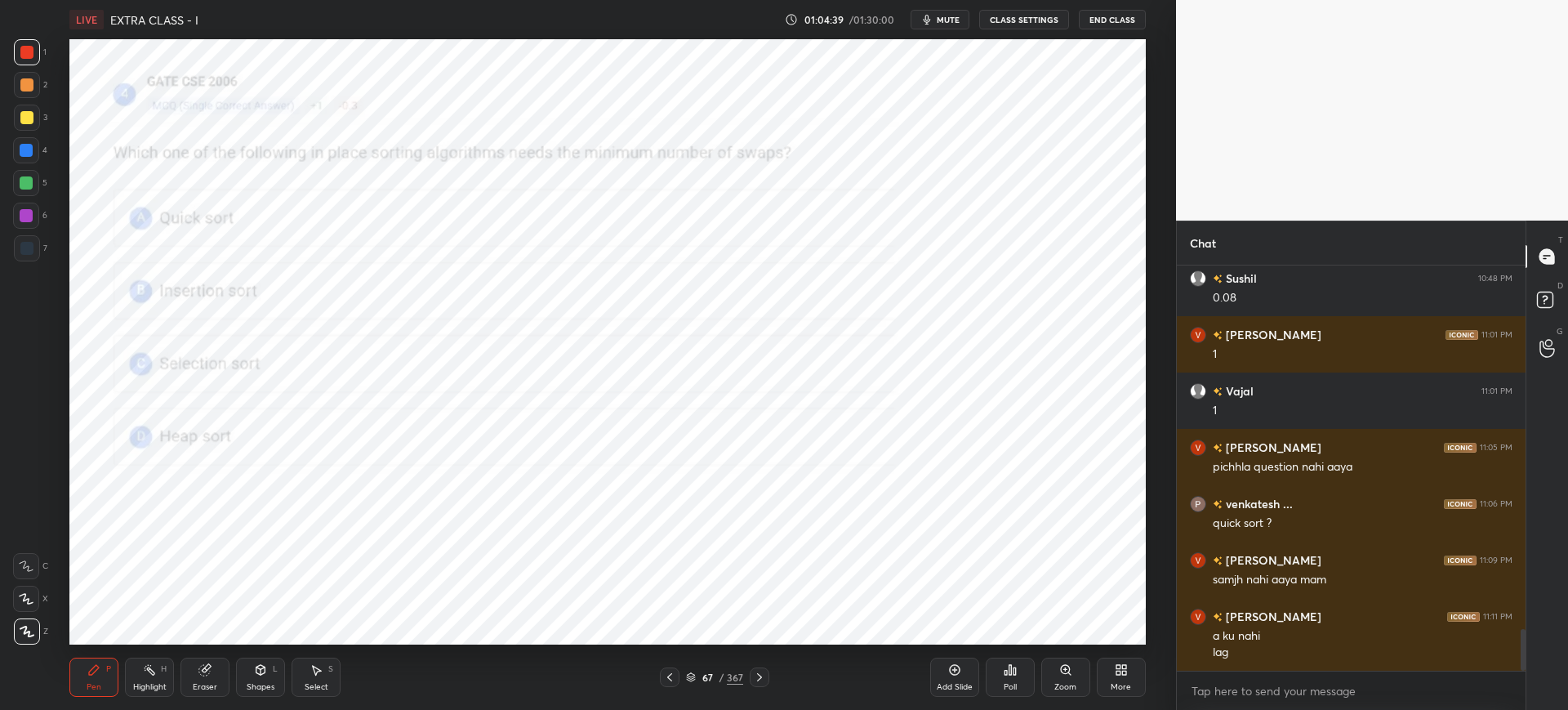
click at [693, 672] on icon at bounding box center [691, 677] width 10 height 10
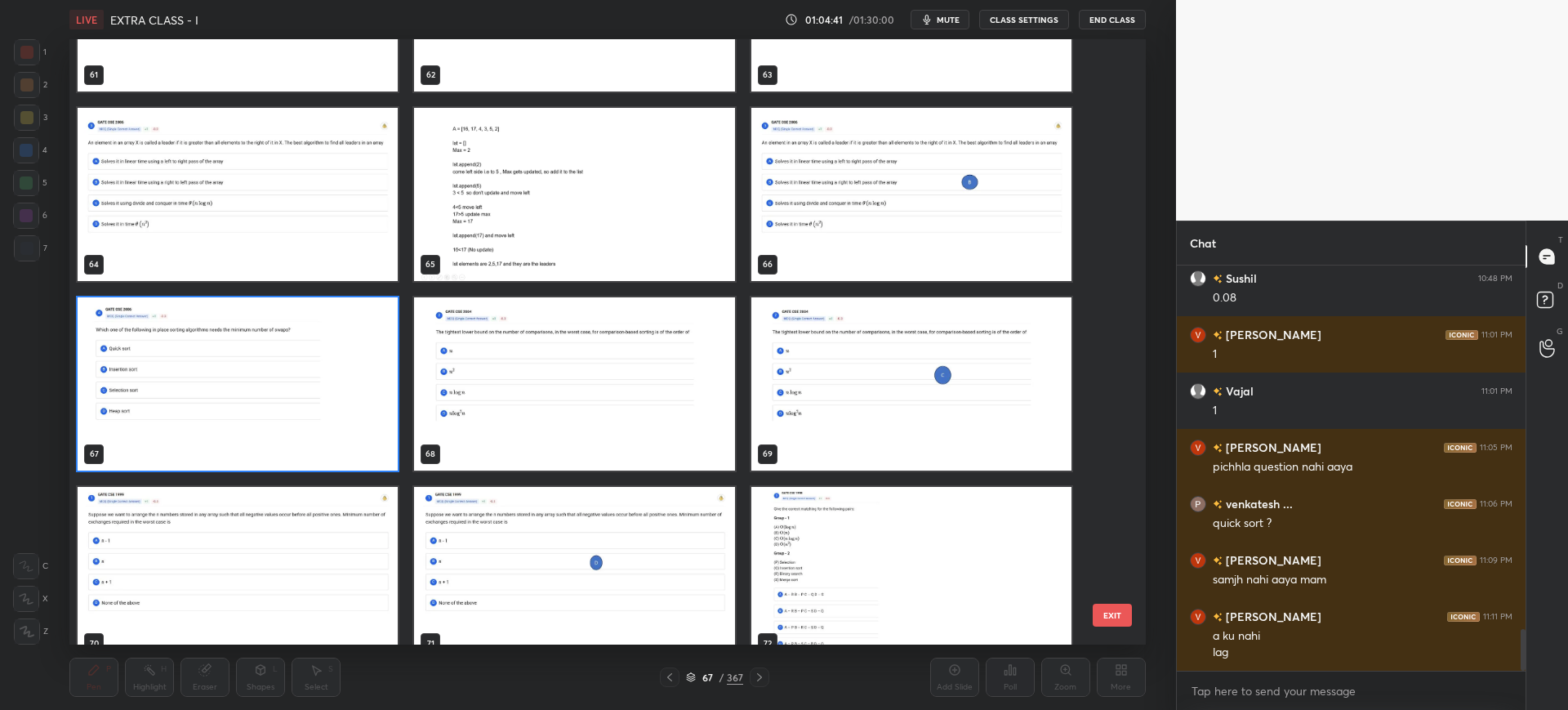
scroll to position [3919, 0]
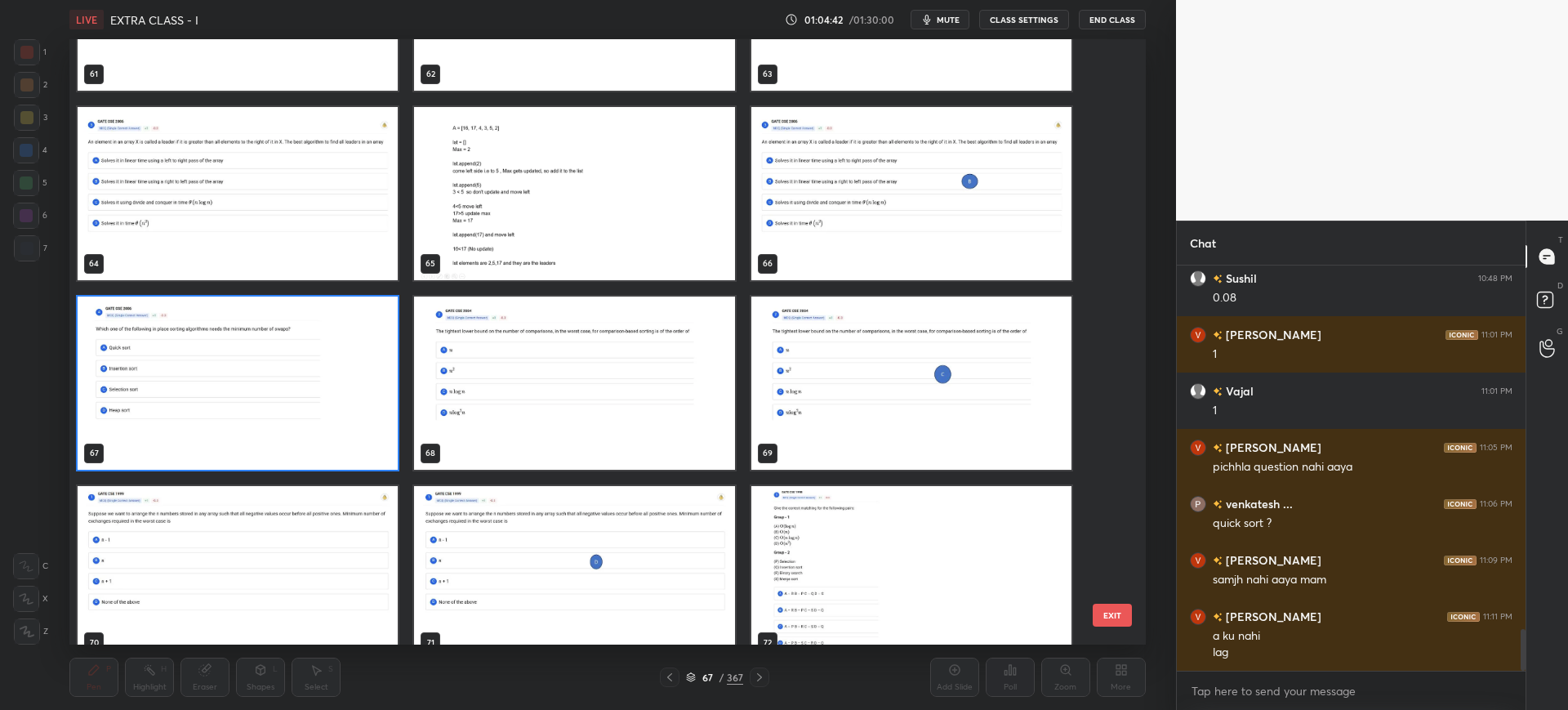
click at [1123, 615] on button "EXIT" at bounding box center [1111, 616] width 39 height 23
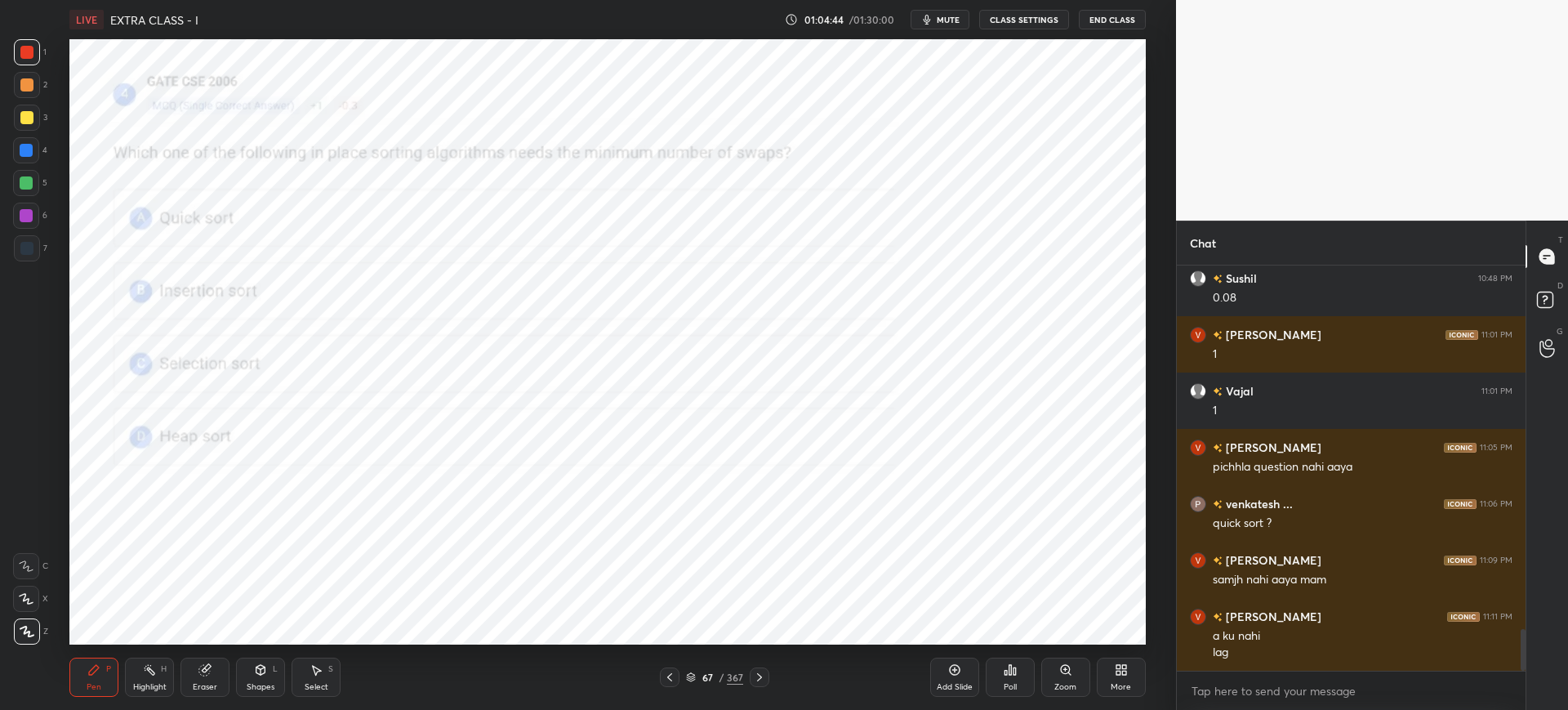
click at [1004, 665] on icon at bounding box center [1010, 670] width 13 height 13
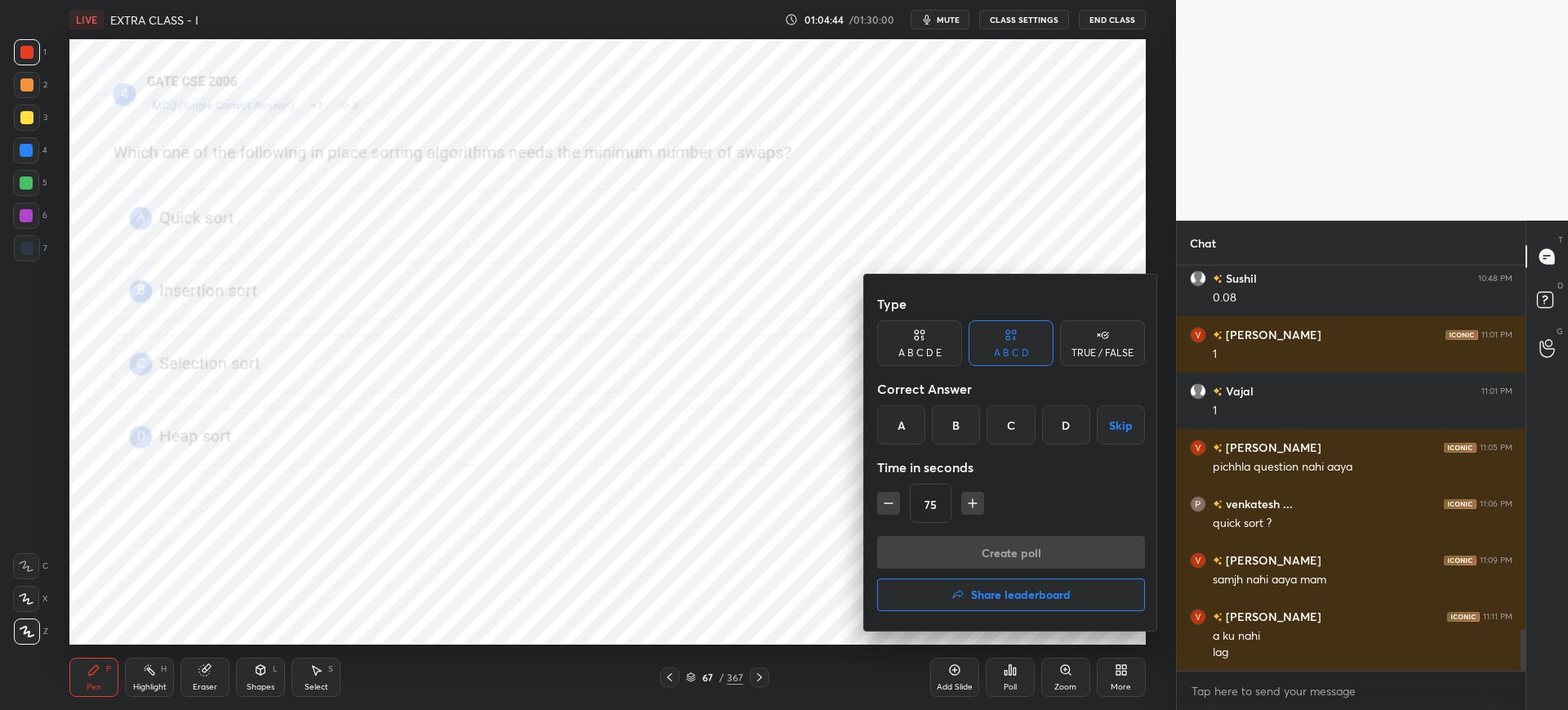
click at [1007, 430] on div "C" at bounding box center [1010, 425] width 48 height 39
click at [889, 503] on icon "button" at bounding box center [888, 503] width 16 height 16
drag, startPoint x: 887, startPoint y: 506, endPoint x: 893, endPoint y: 513, distance: 9.2
click at [887, 507] on icon "button" at bounding box center [888, 503] width 16 height 16
type input "45"
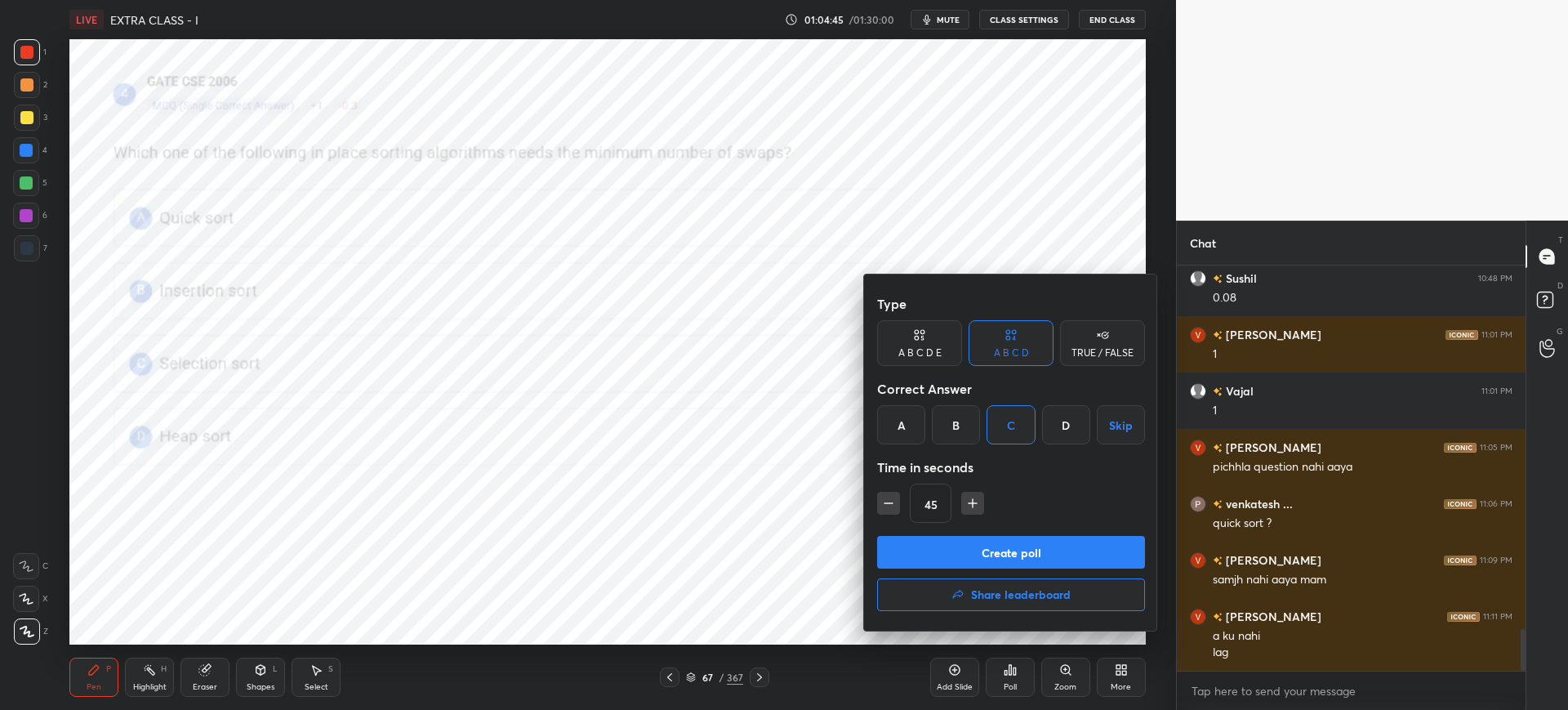
click at [939, 553] on button "Create poll" at bounding box center [1011, 552] width 268 height 33
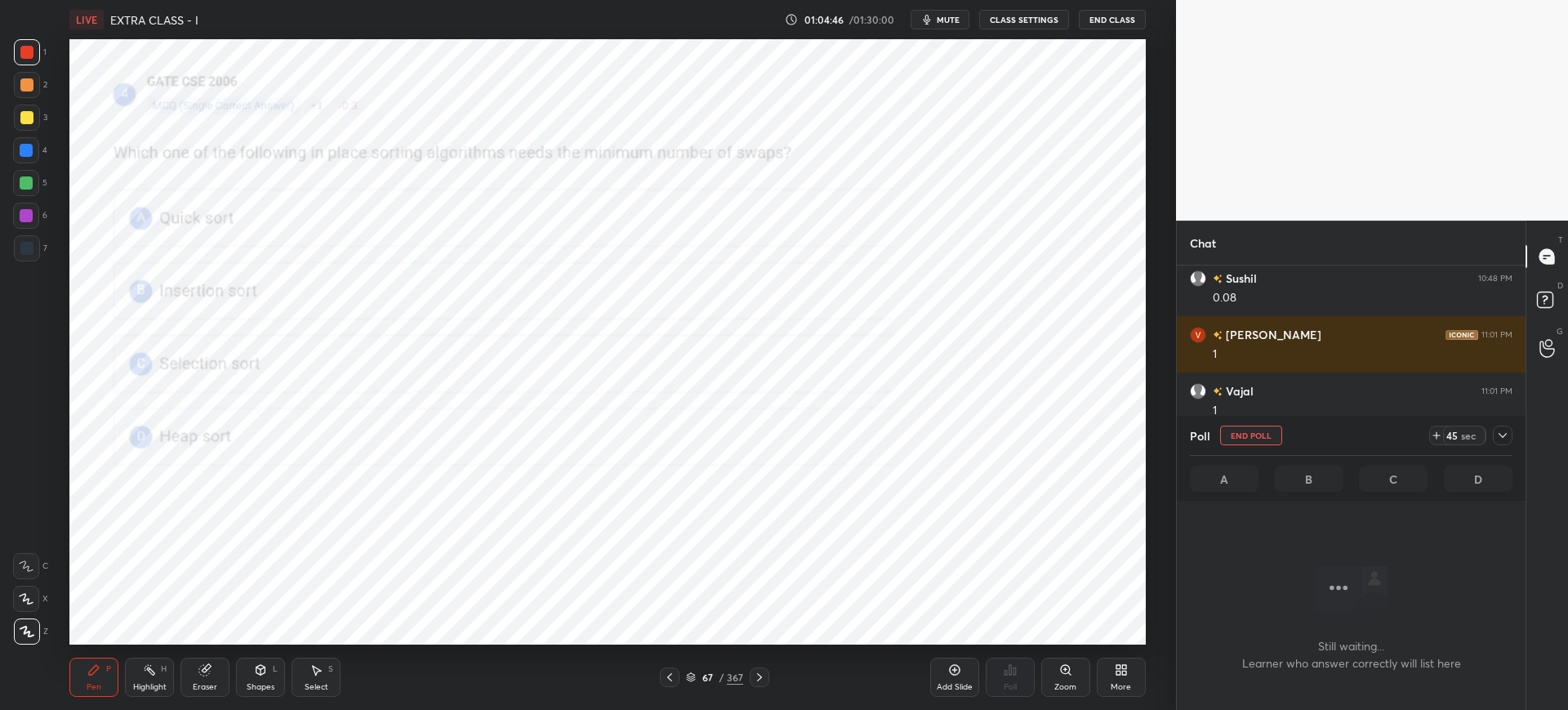
scroll to position [196, 344]
click at [688, 674] on icon at bounding box center [691, 675] width 8 height 4
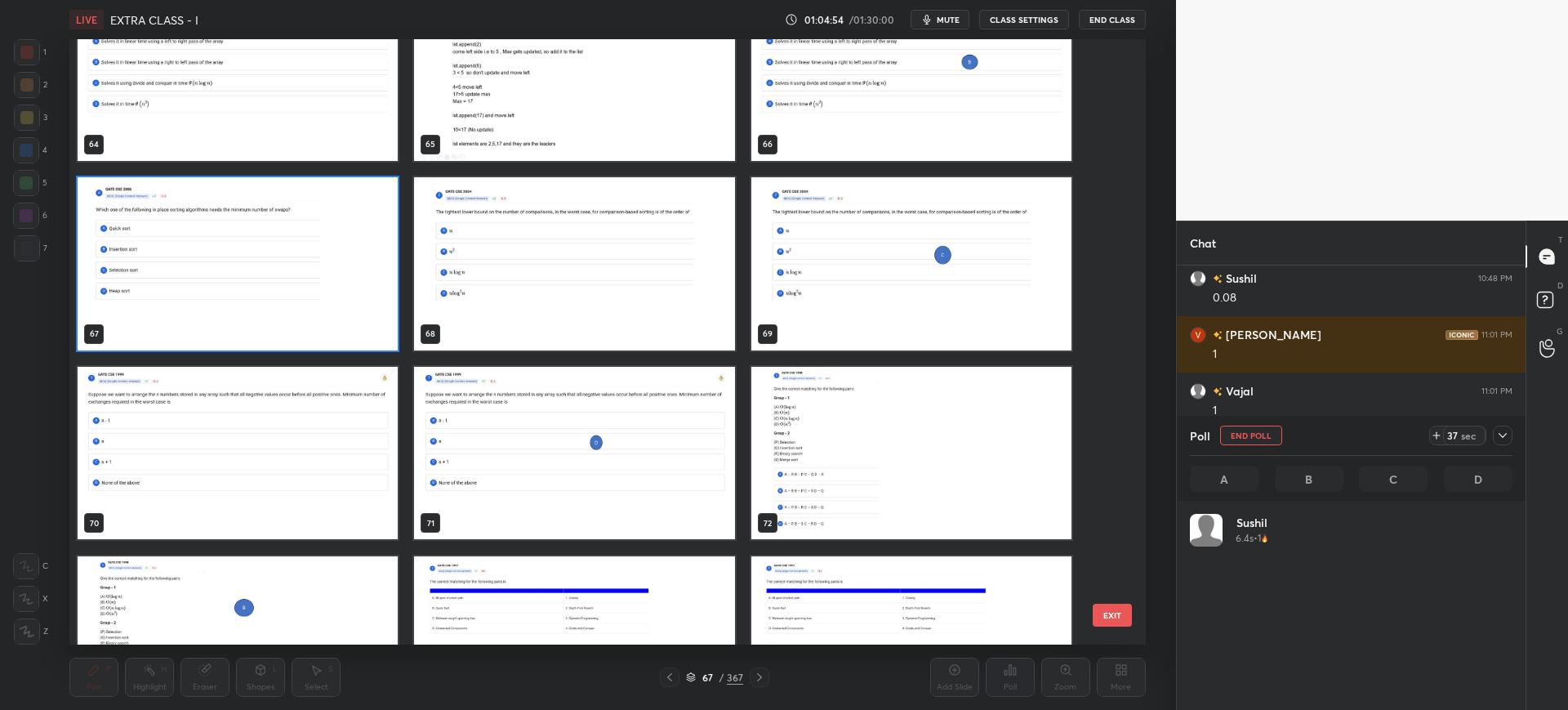
scroll to position [191, 318]
click at [1116, 614] on button "EXIT" at bounding box center [1111, 616] width 39 height 23
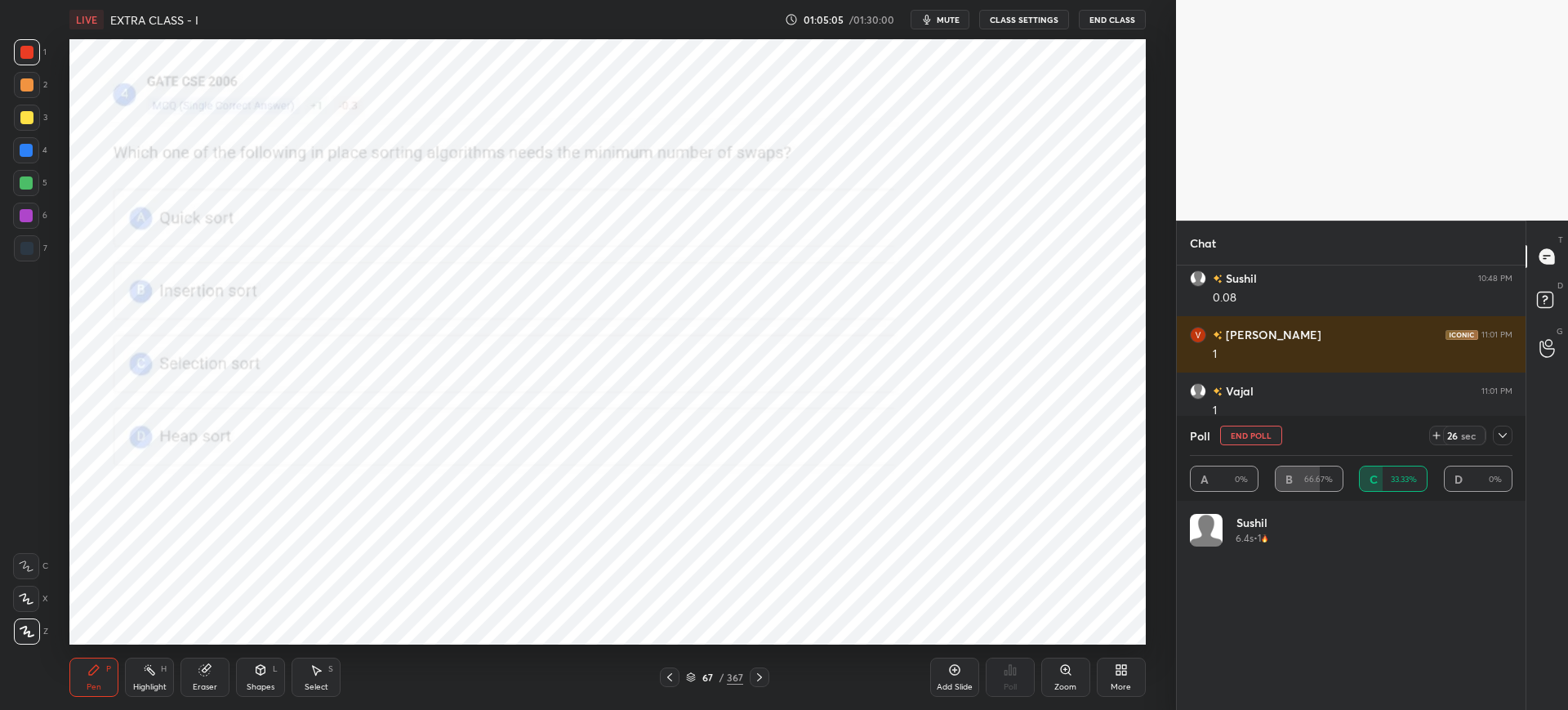
click at [1494, 436] on div at bounding box center [1503, 435] width 19 height 19
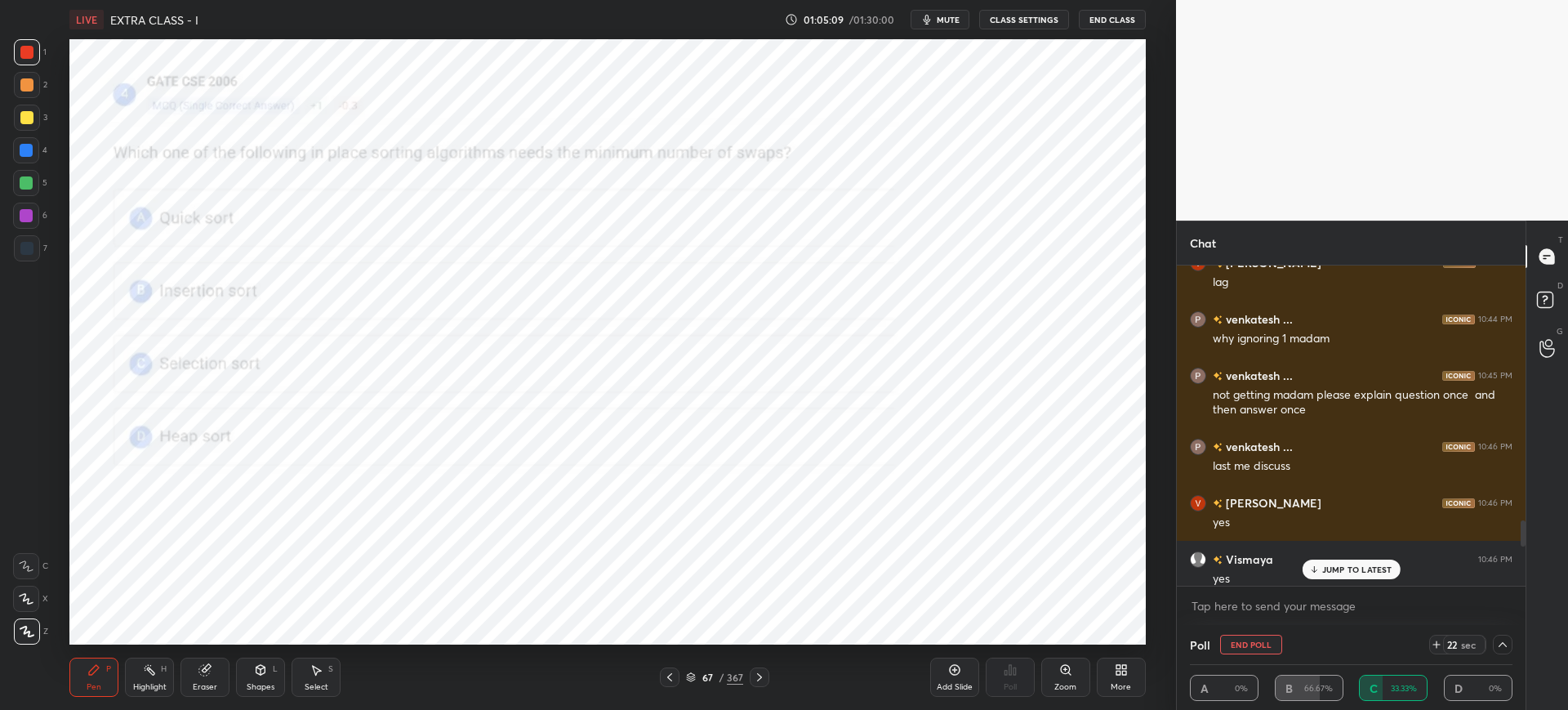
scroll to position [3593, 0]
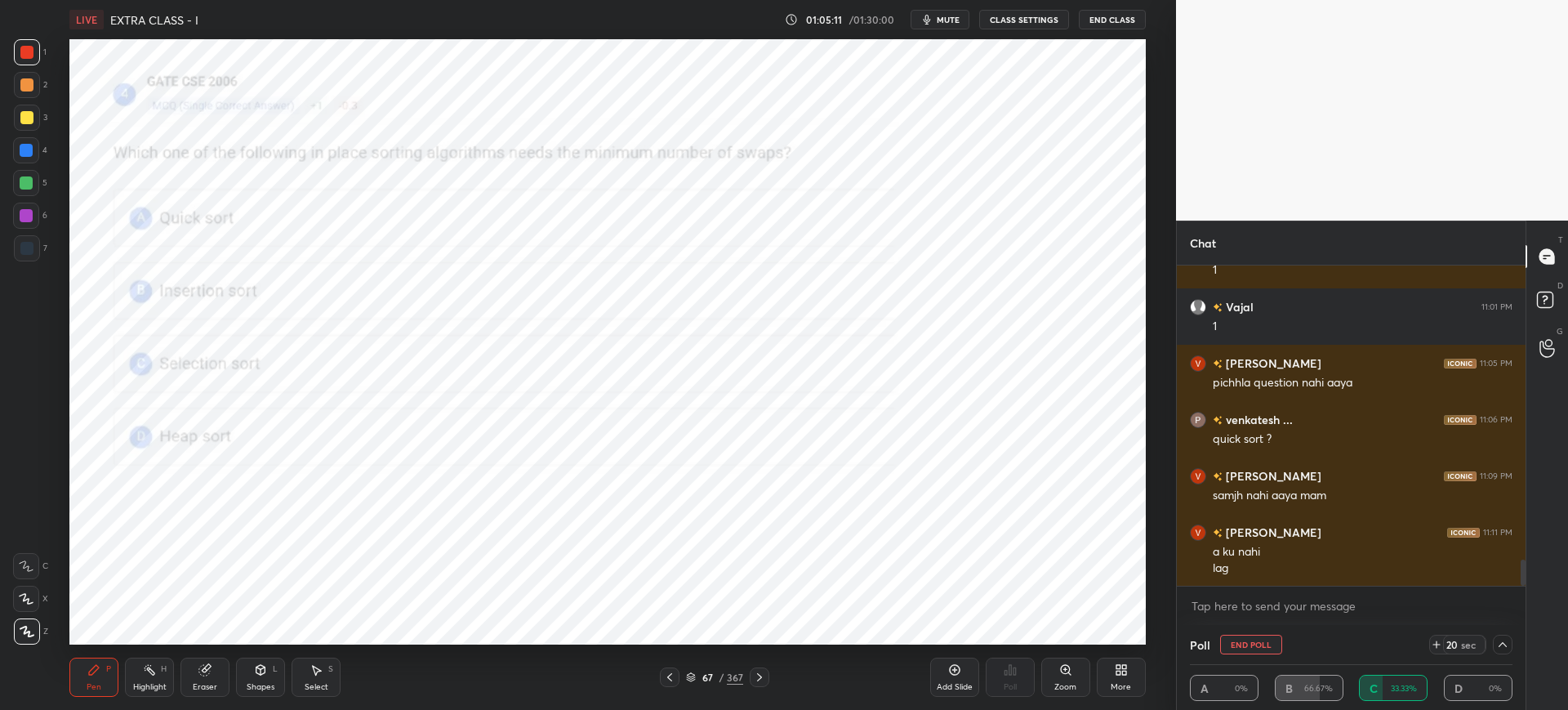
click at [1501, 639] on icon at bounding box center [1503, 644] width 13 height 13
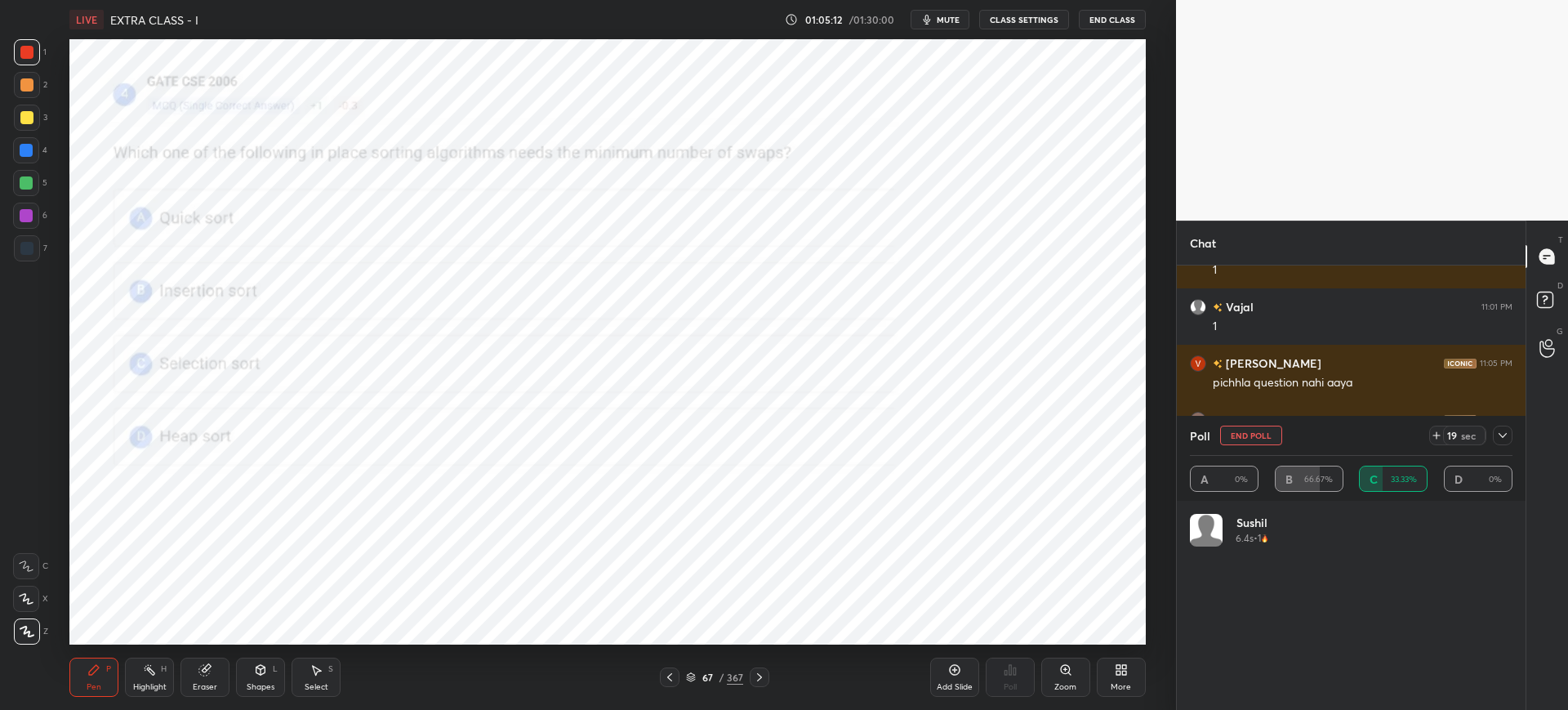
scroll to position [3649, 0]
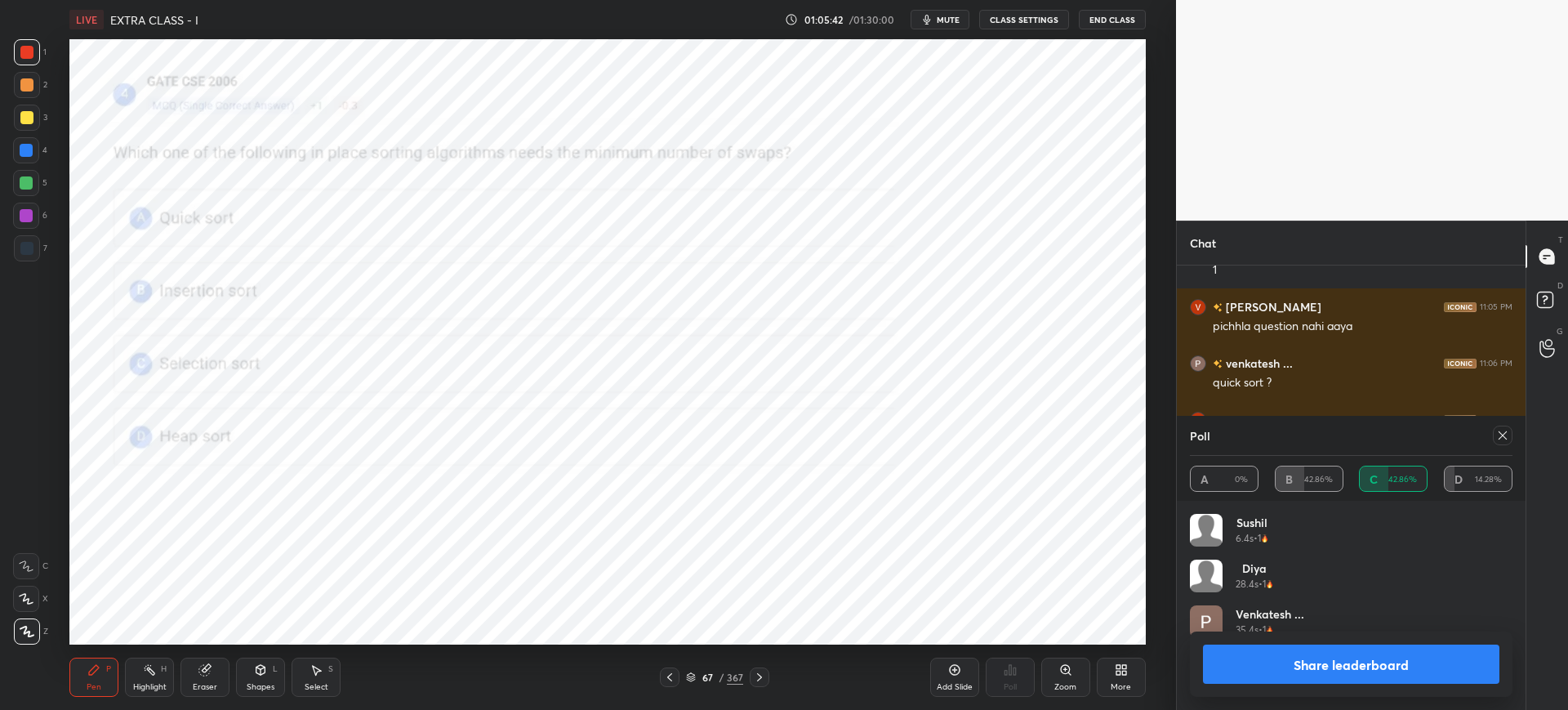
click at [1249, 659] on button "Share leaderboard" at bounding box center [1351, 664] width 297 height 39
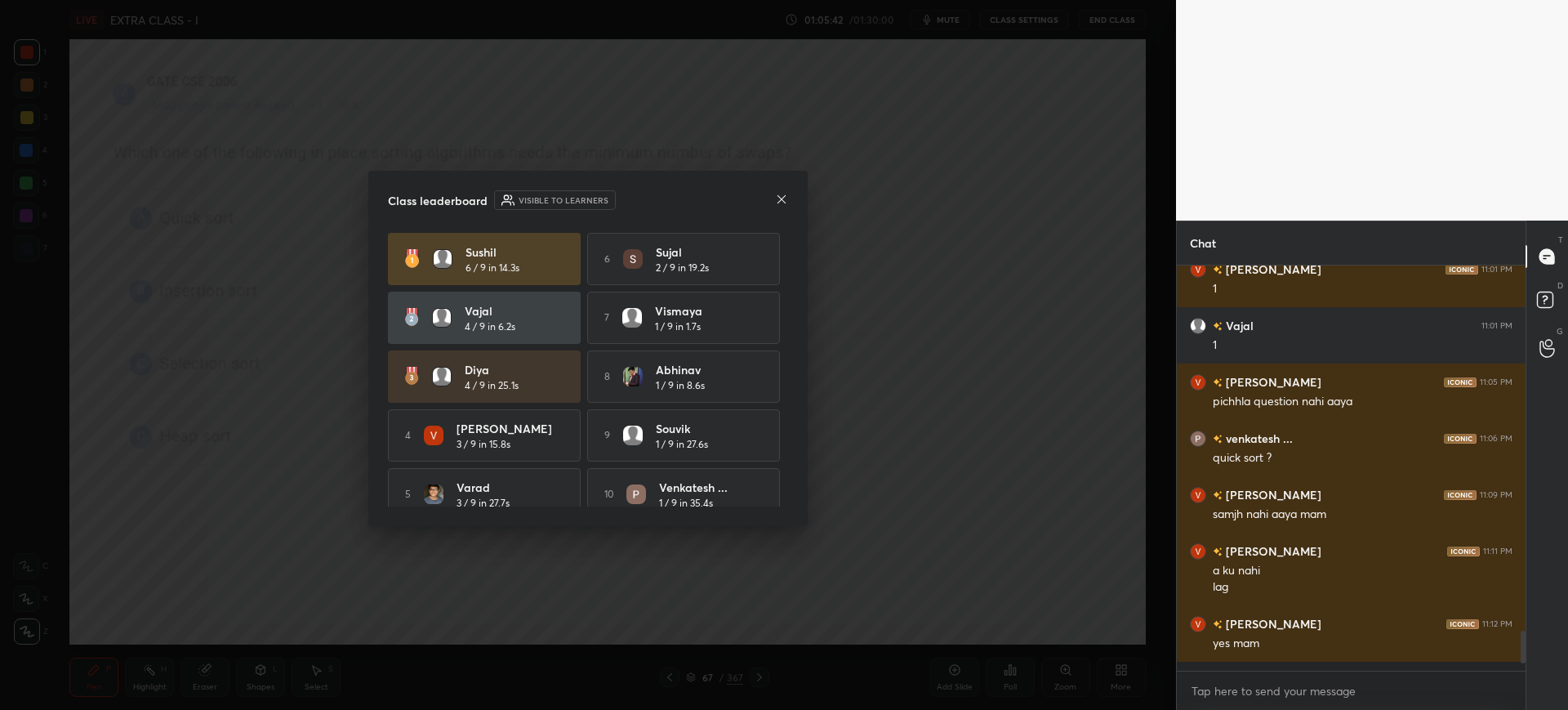
scroll to position [3568, 0]
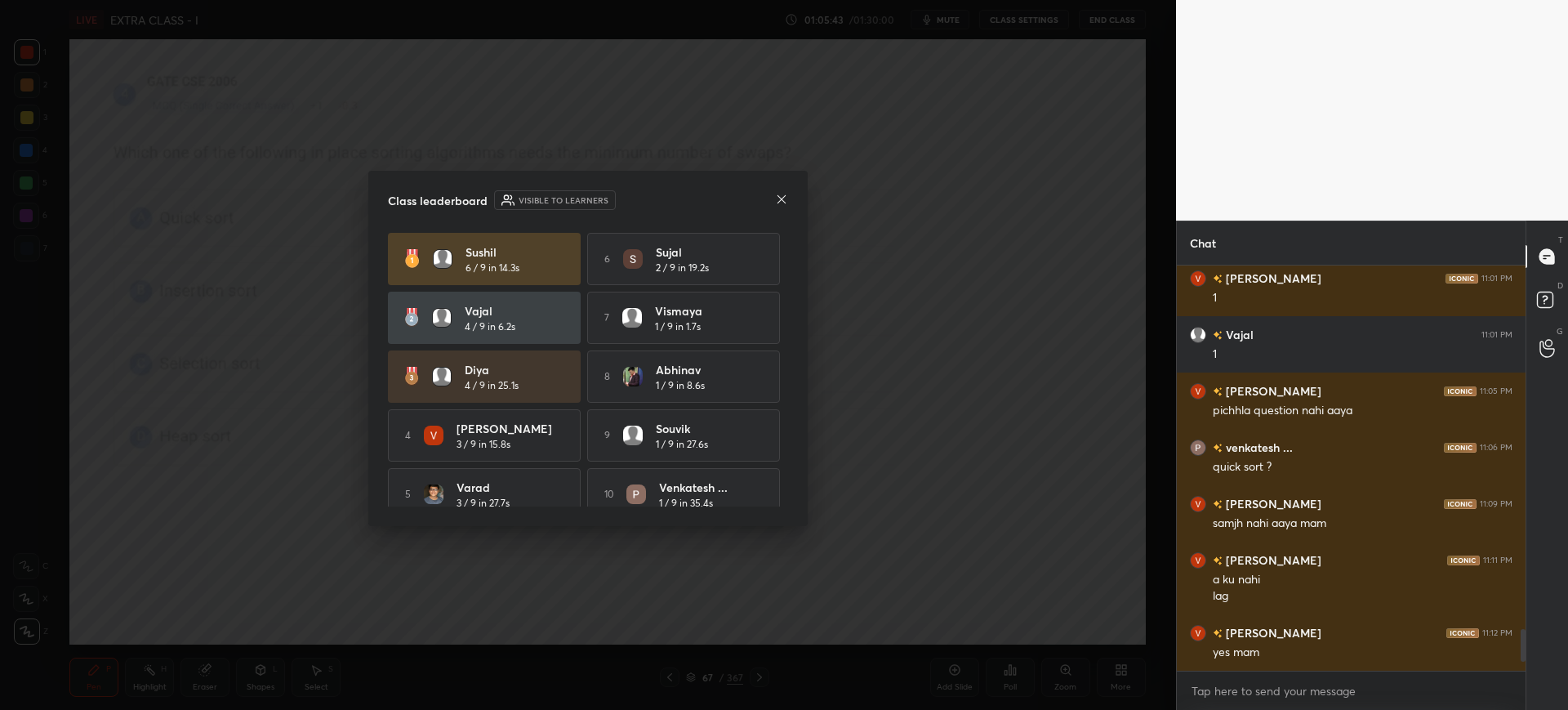
click at [777, 193] on icon at bounding box center [782, 199] width 13 height 13
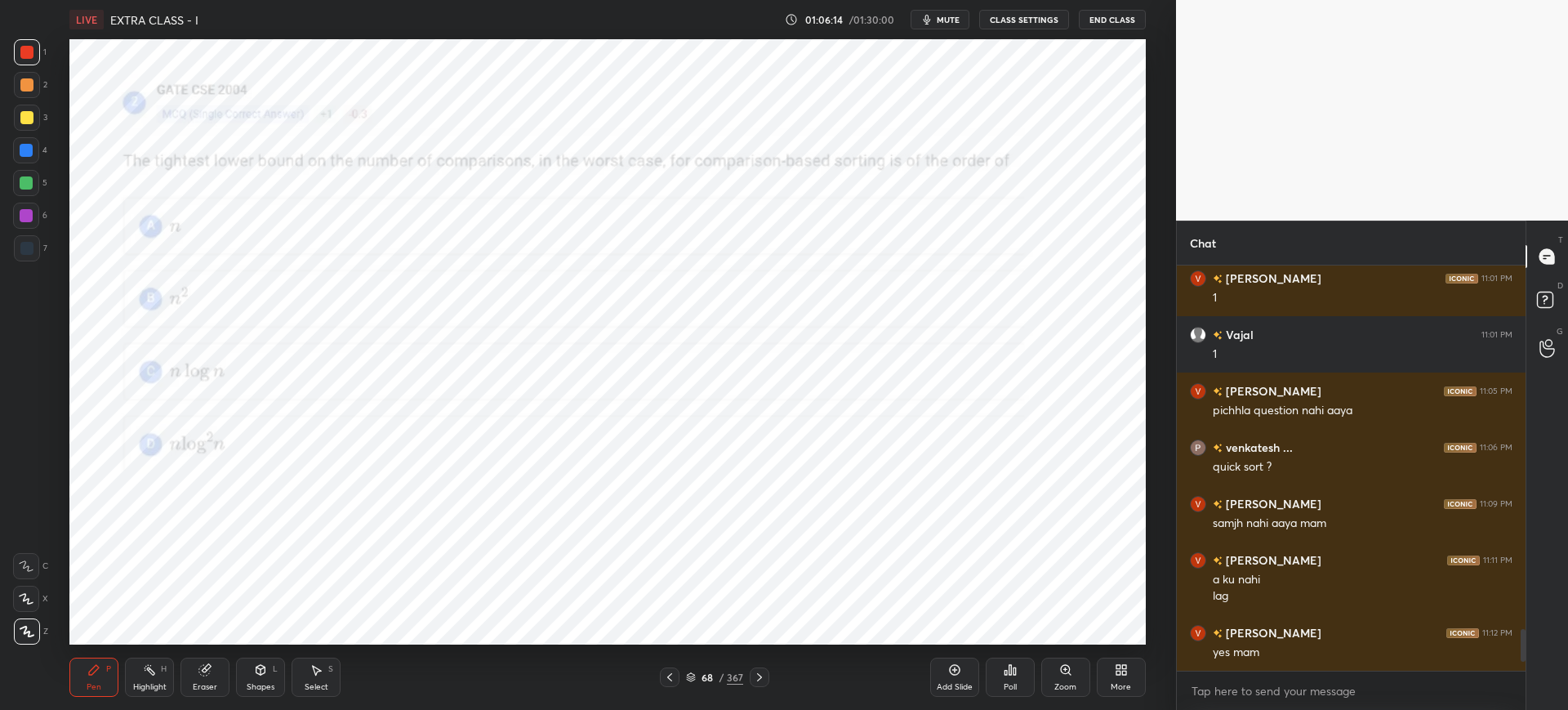
click at [699, 676] on div "68" at bounding box center [707, 677] width 16 height 10
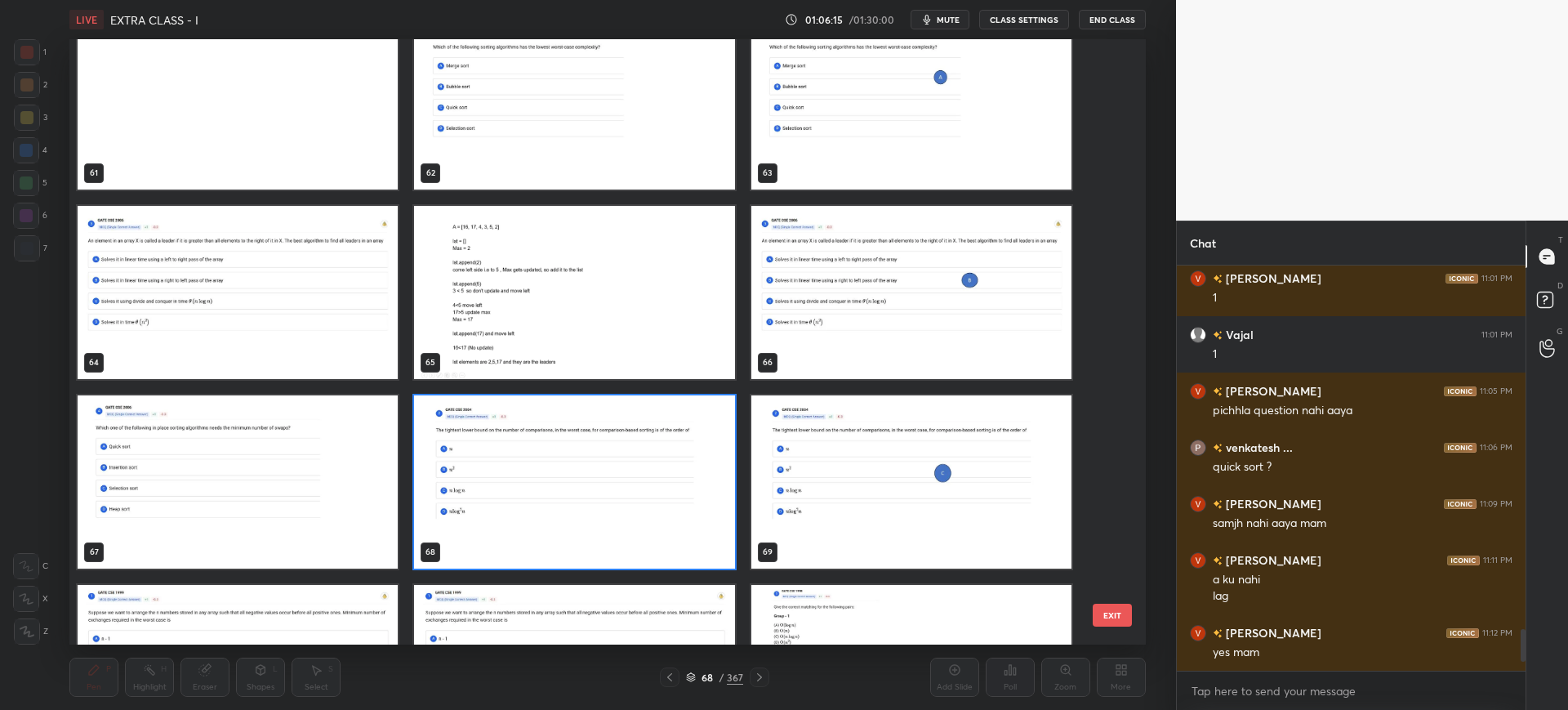
scroll to position [3821, 0]
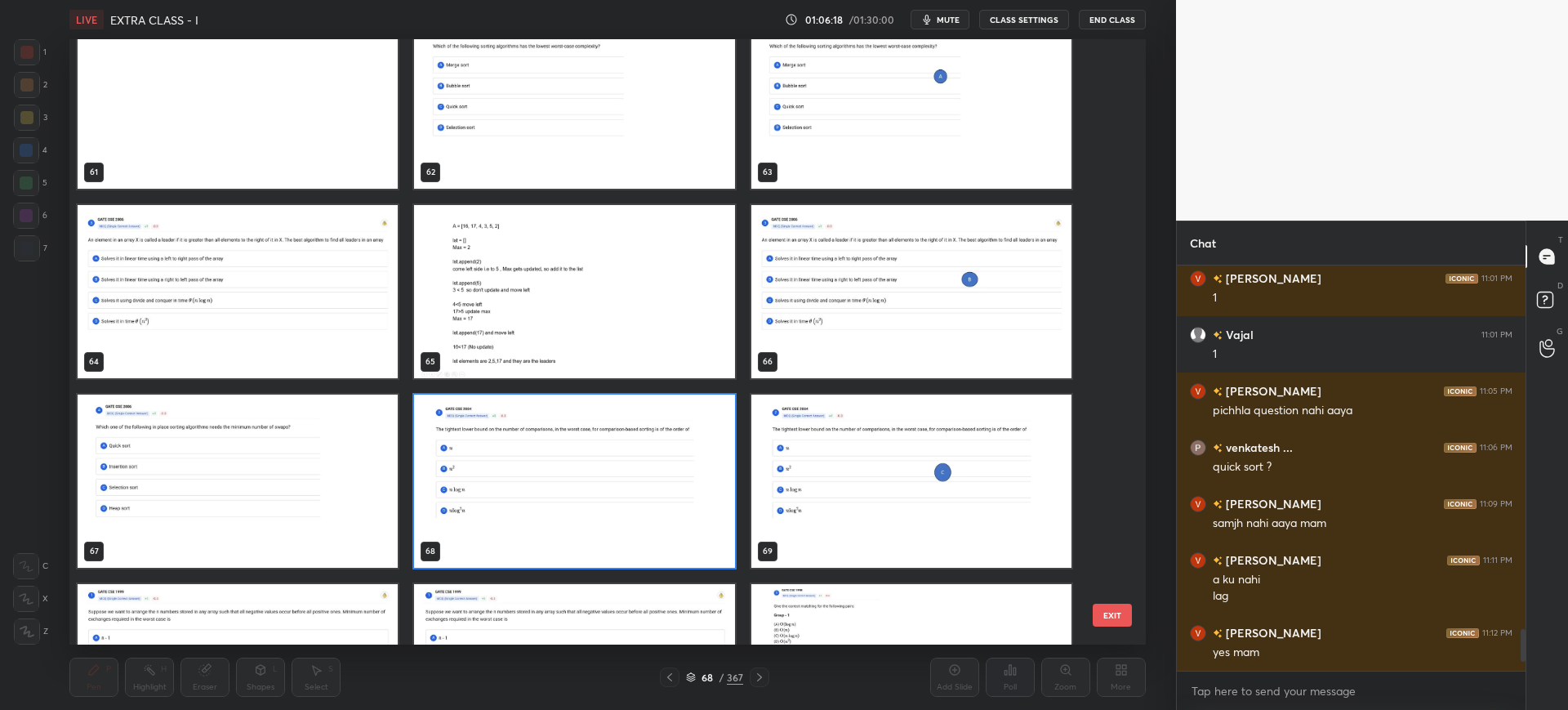
click at [1111, 620] on button "EXIT" at bounding box center [1111, 616] width 39 height 23
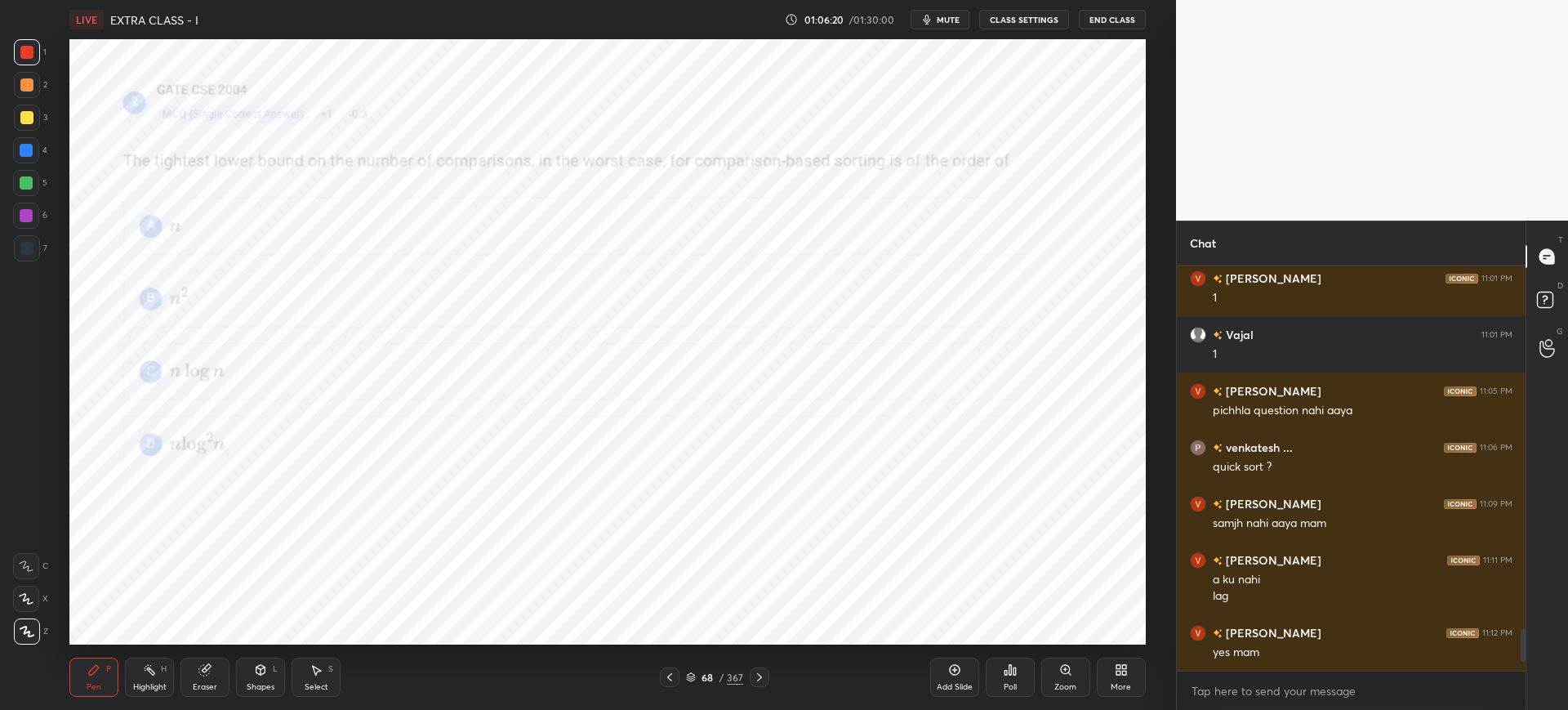
click at [1010, 663] on icon at bounding box center [1010, 670] width 13 height 13
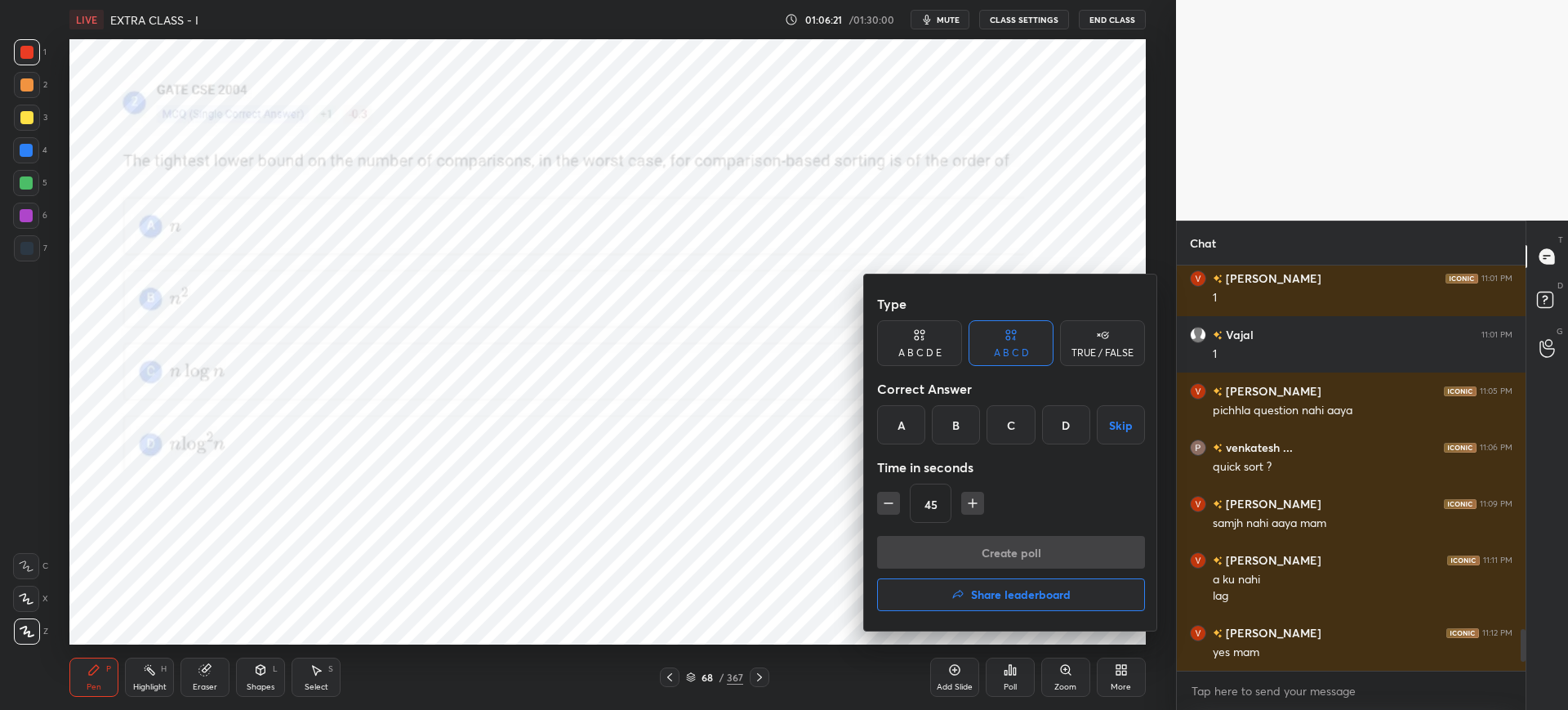
drag, startPoint x: 1008, startPoint y: 427, endPoint x: 996, endPoint y: 448, distance: 24.2
click at [1009, 427] on div "C" at bounding box center [1010, 425] width 48 height 39
click at [967, 541] on button "Create poll" at bounding box center [1011, 552] width 268 height 33
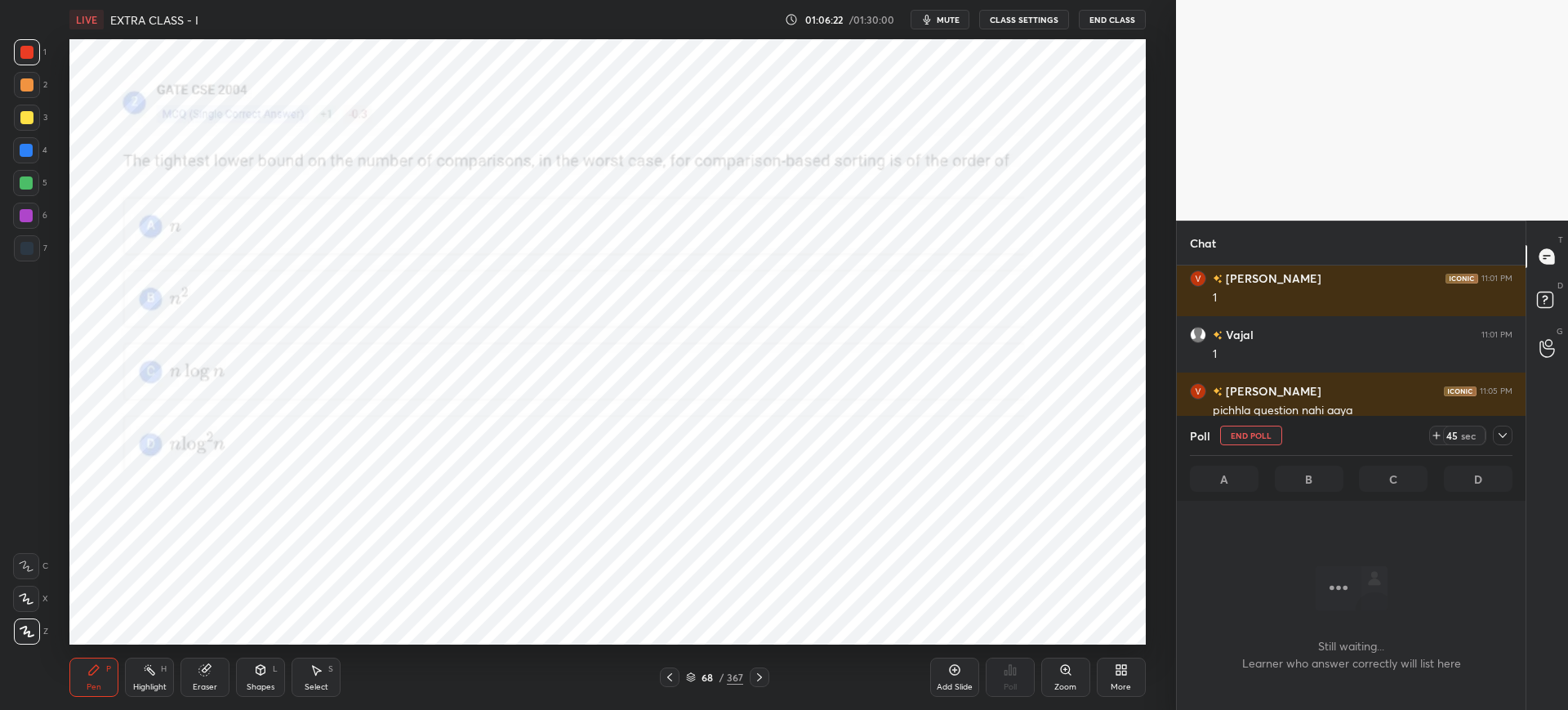
scroll to position [196, 344]
click at [953, 13] on span "mute" at bounding box center [949, 19] width 23 height 12
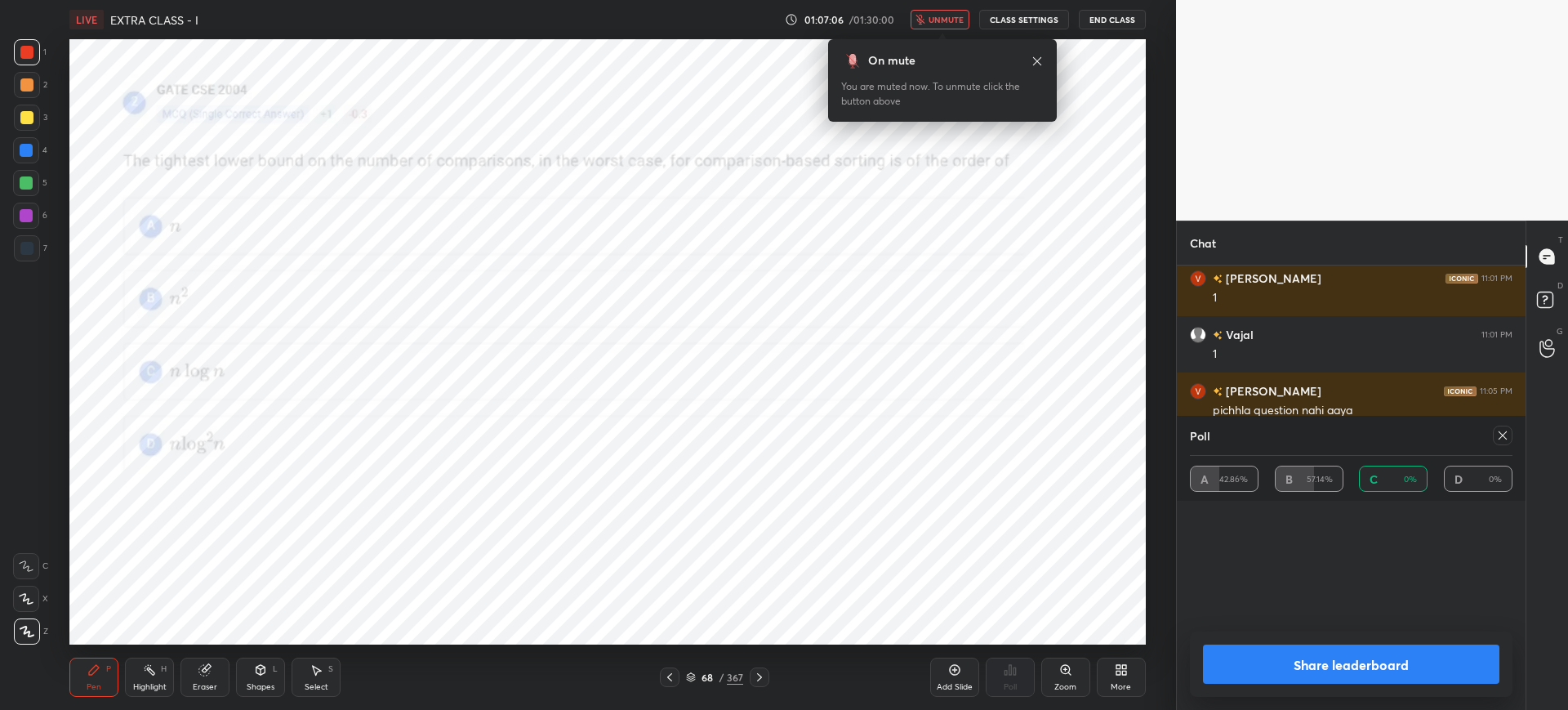
click at [935, 21] on span "unmute" at bounding box center [946, 19] width 35 height 12
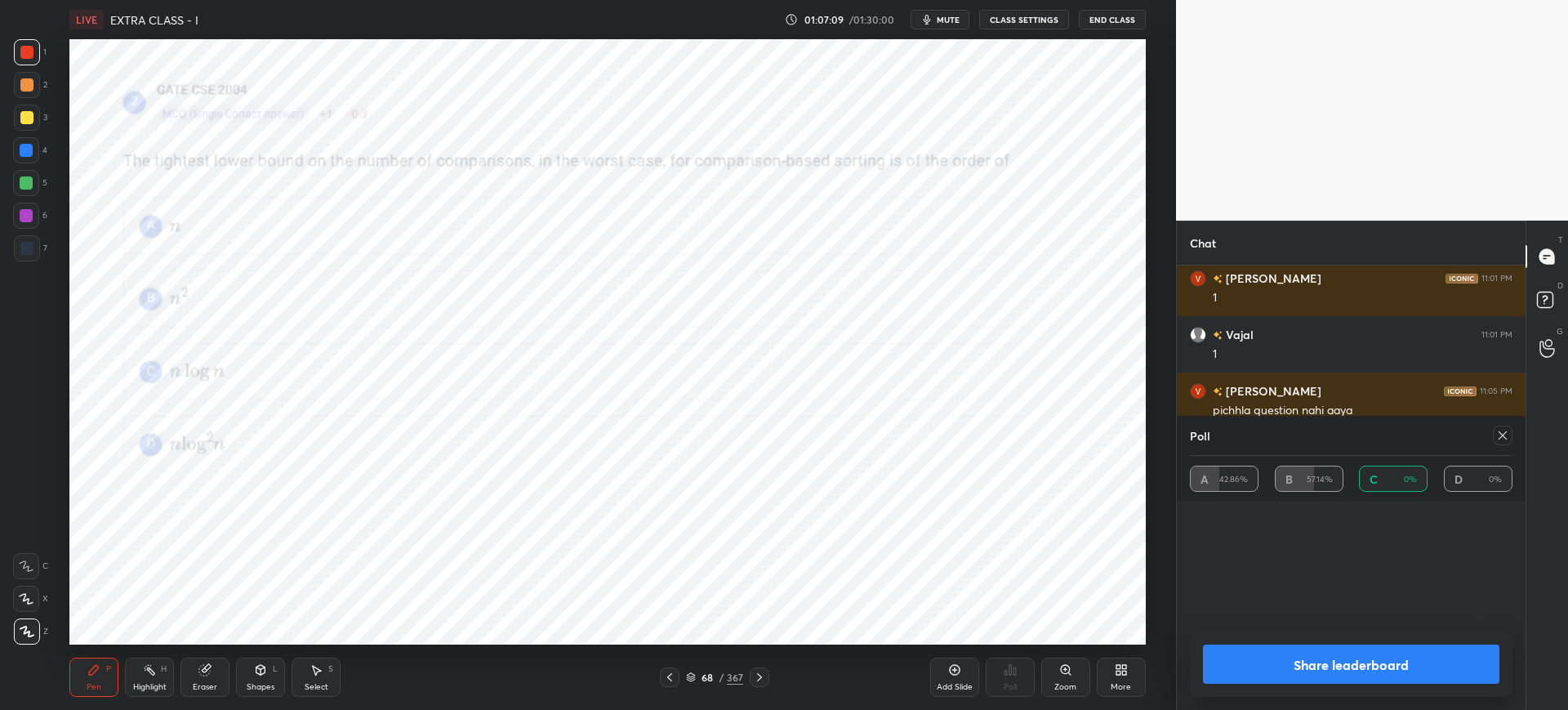
click at [1284, 641] on div "Share leaderboard" at bounding box center [1350, 664] width 323 height 66
click at [1286, 647] on button "Share leaderboard" at bounding box center [1351, 664] width 297 height 39
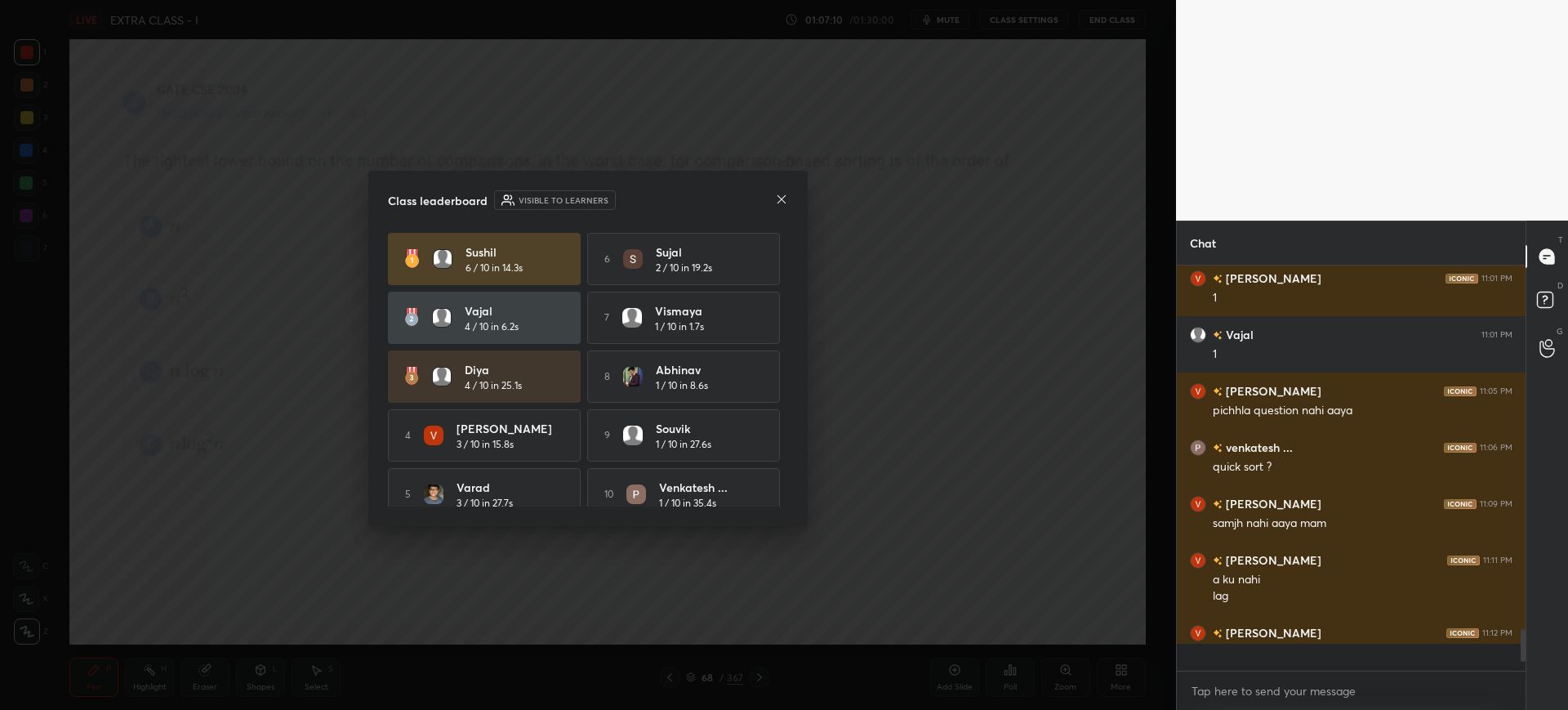
scroll to position [6, 6]
click at [778, 196] on icon at bounding box center [782, 199] width 13 height 13
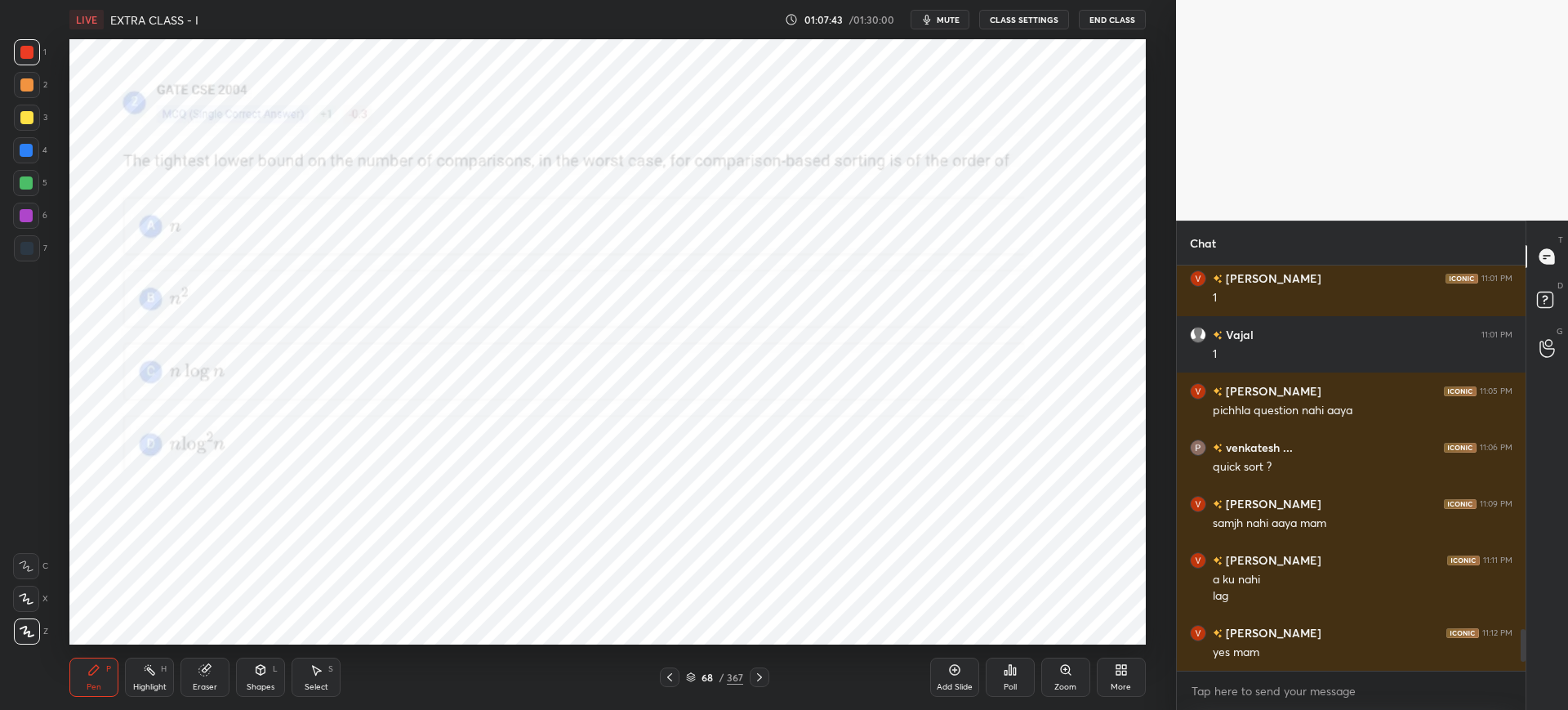
click at [758, 673] on icon at bounding box center [760, 677] width 13 height 13
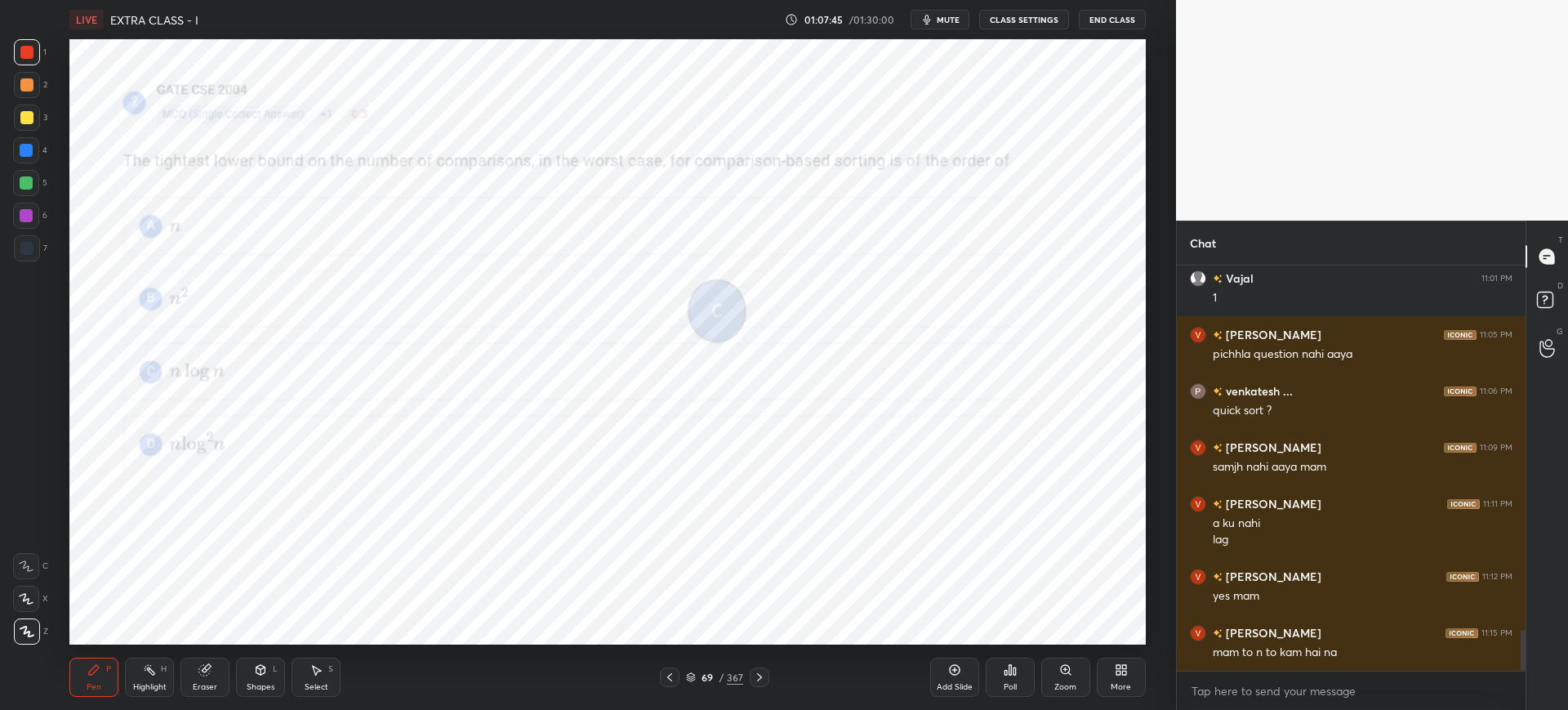
click at [669, 675] on icon at bounding box center [669, 677] width 13 height 13
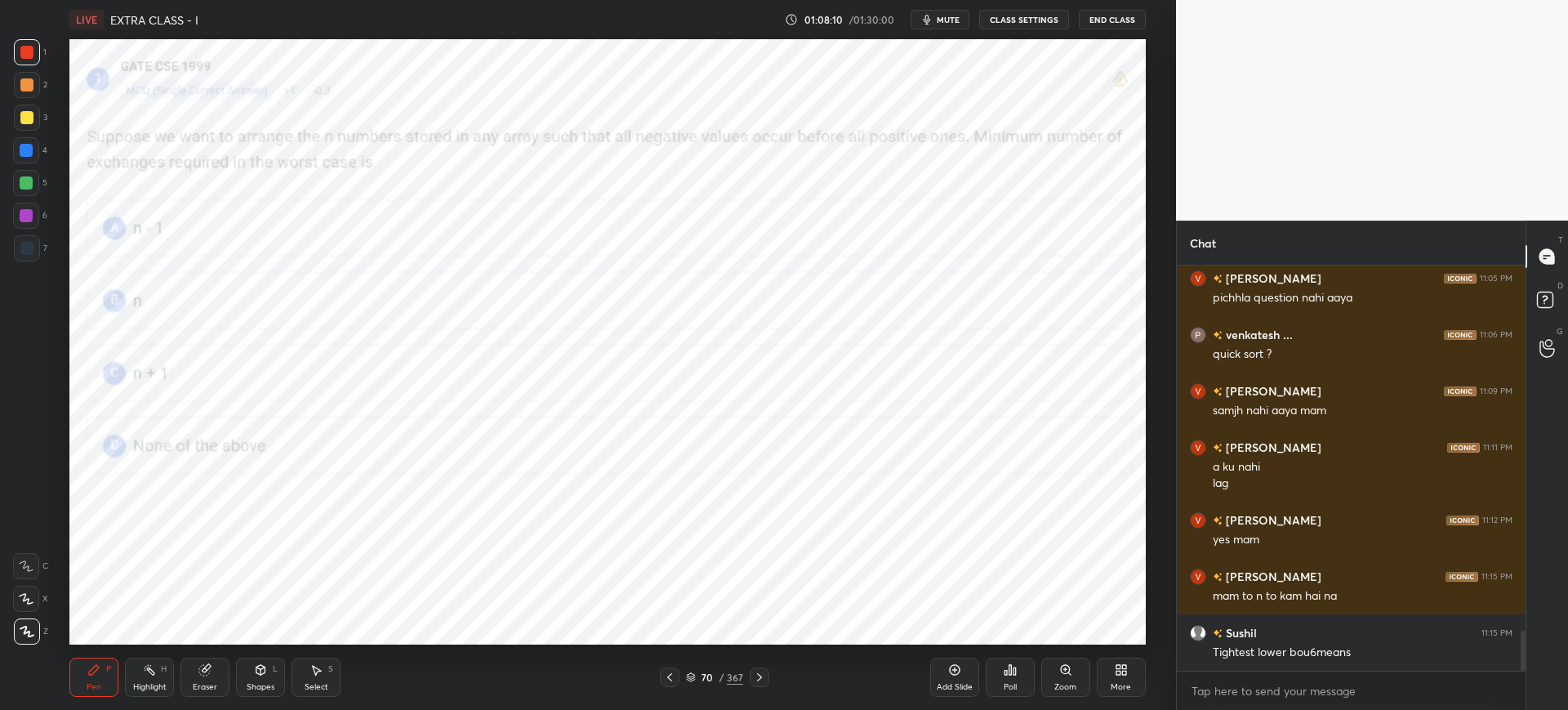
click at [1009, 663] on icon at bounding box center [1010, 670] width 13 height 13
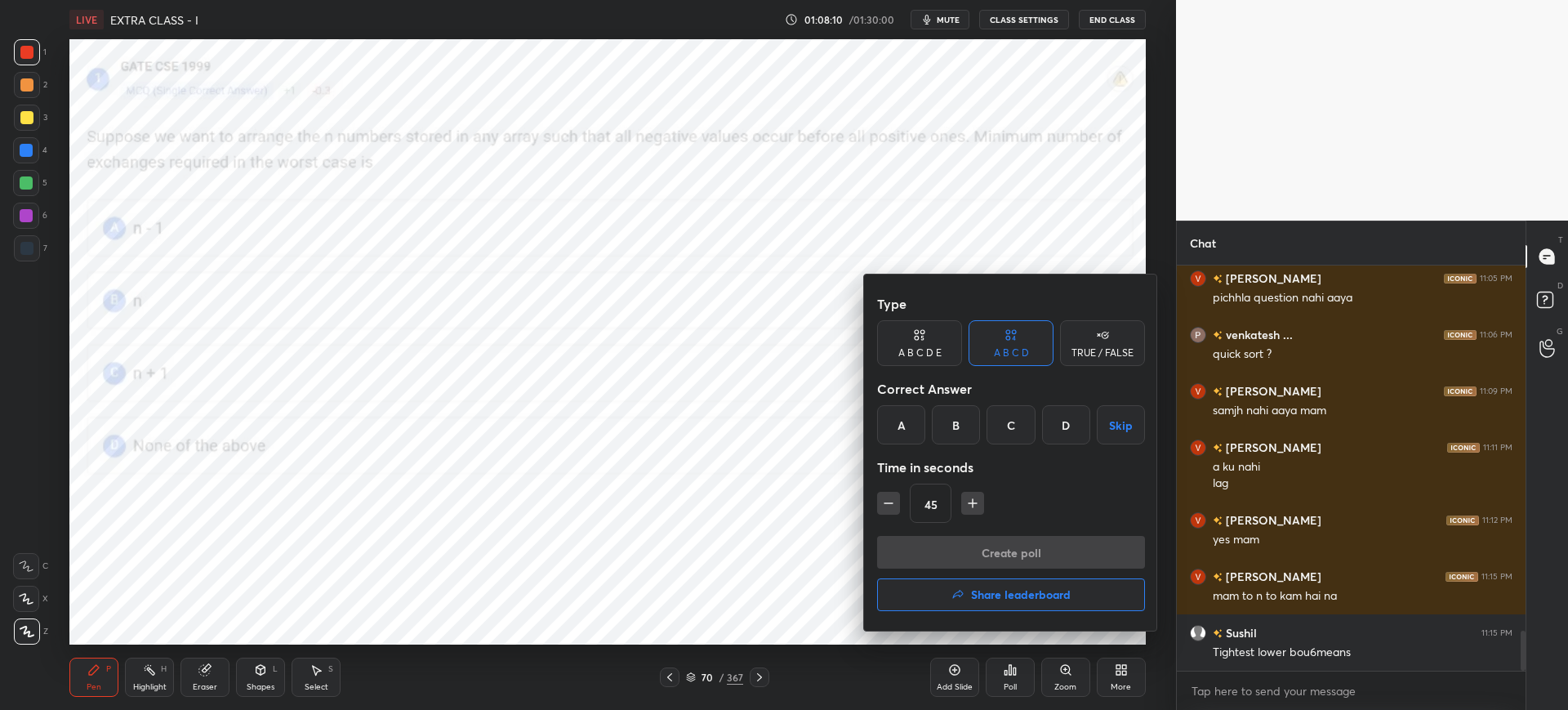
click at [1057, 436] on div "D" at bounding box center [1066, 425] width 48 height 39
click at [996, 547] on button "Create poll" at bounding box center [1011, 552] width 268 height 33
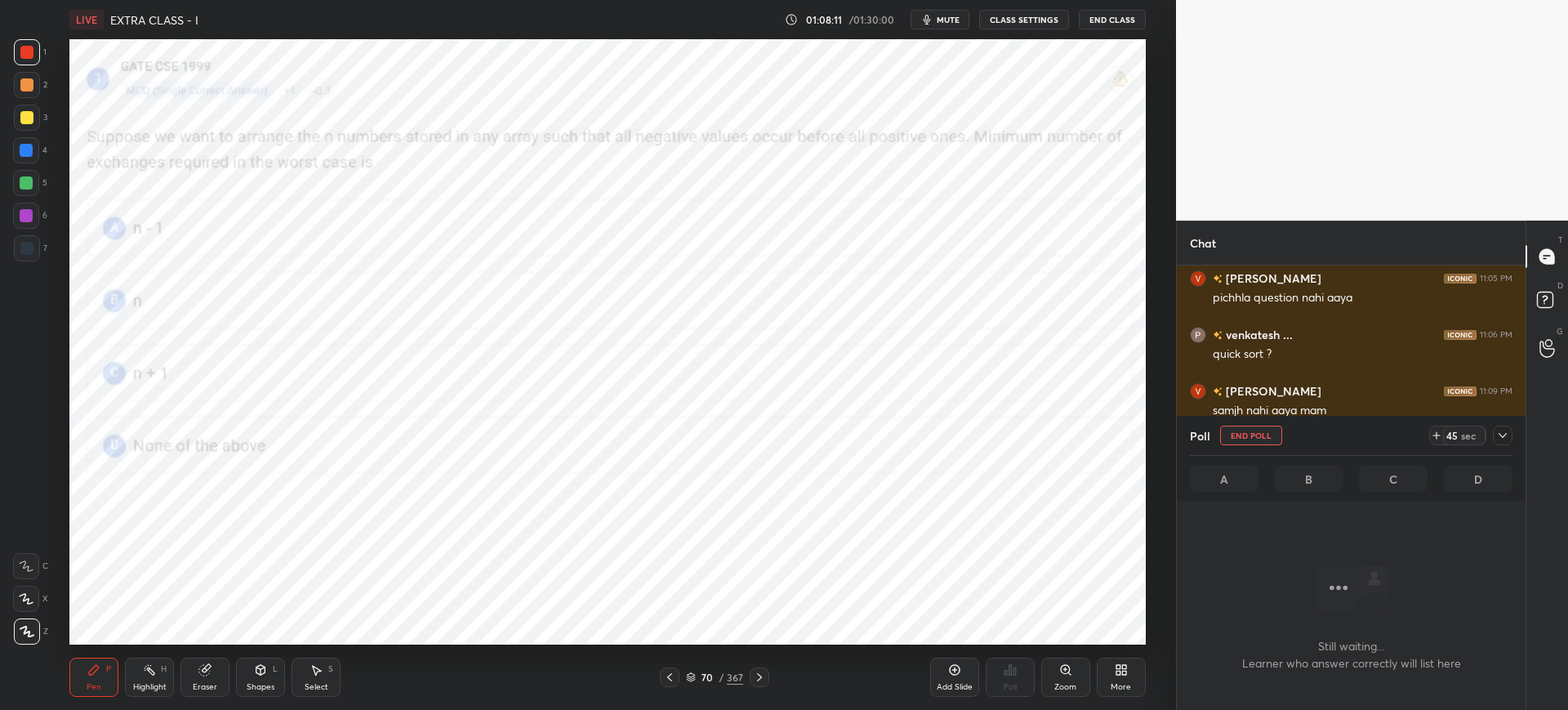
scroll to position [196, 344]
click at [966, 23] on button "mute" at bounding box center [939, 19] width 59 height 19
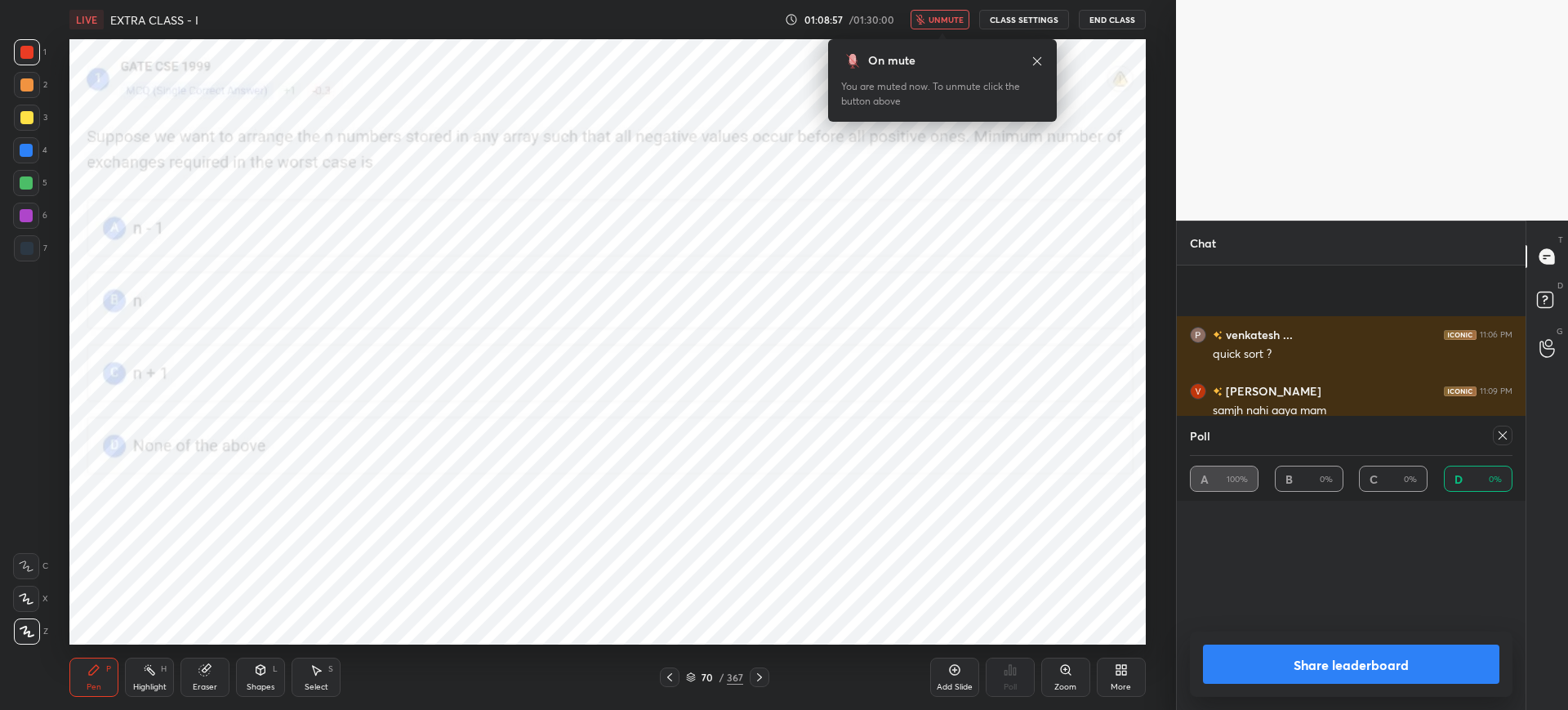
scroll to position [3819, 0]
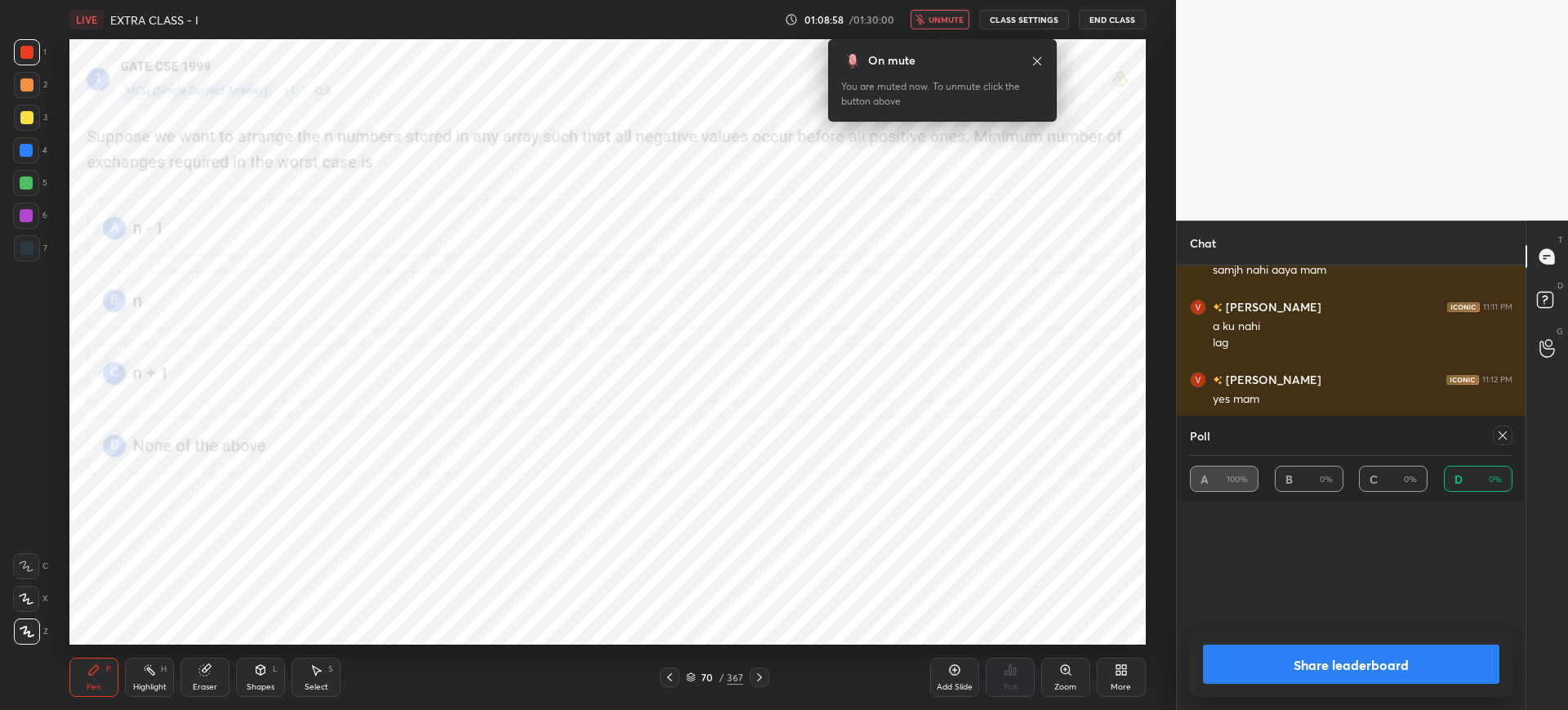
click at [953, 13] on span "unmute" at bounding box center [946, 19] width 35 height 12
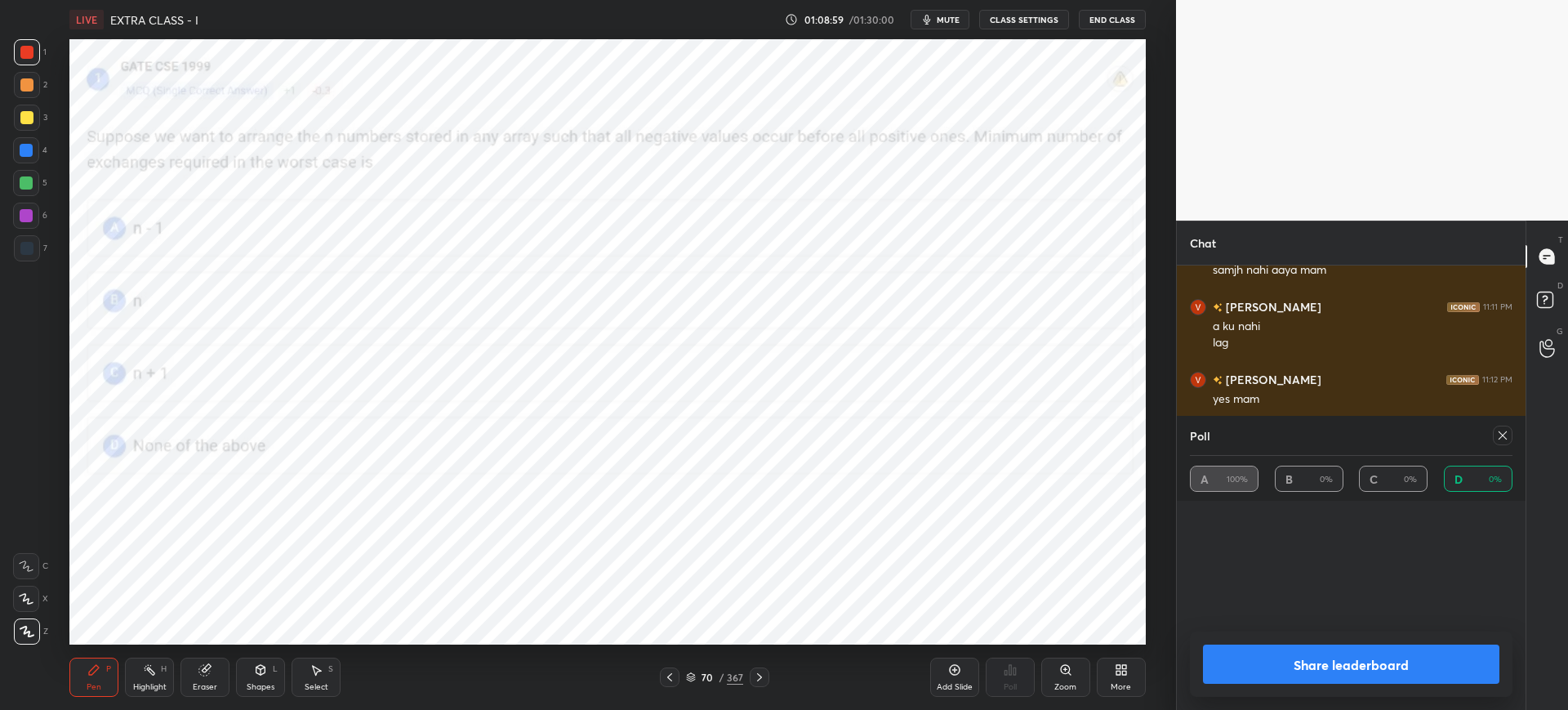
click at [1292, 657] on button "Share leaderboard" at bounding box center [1351, 664] width 297 height 39
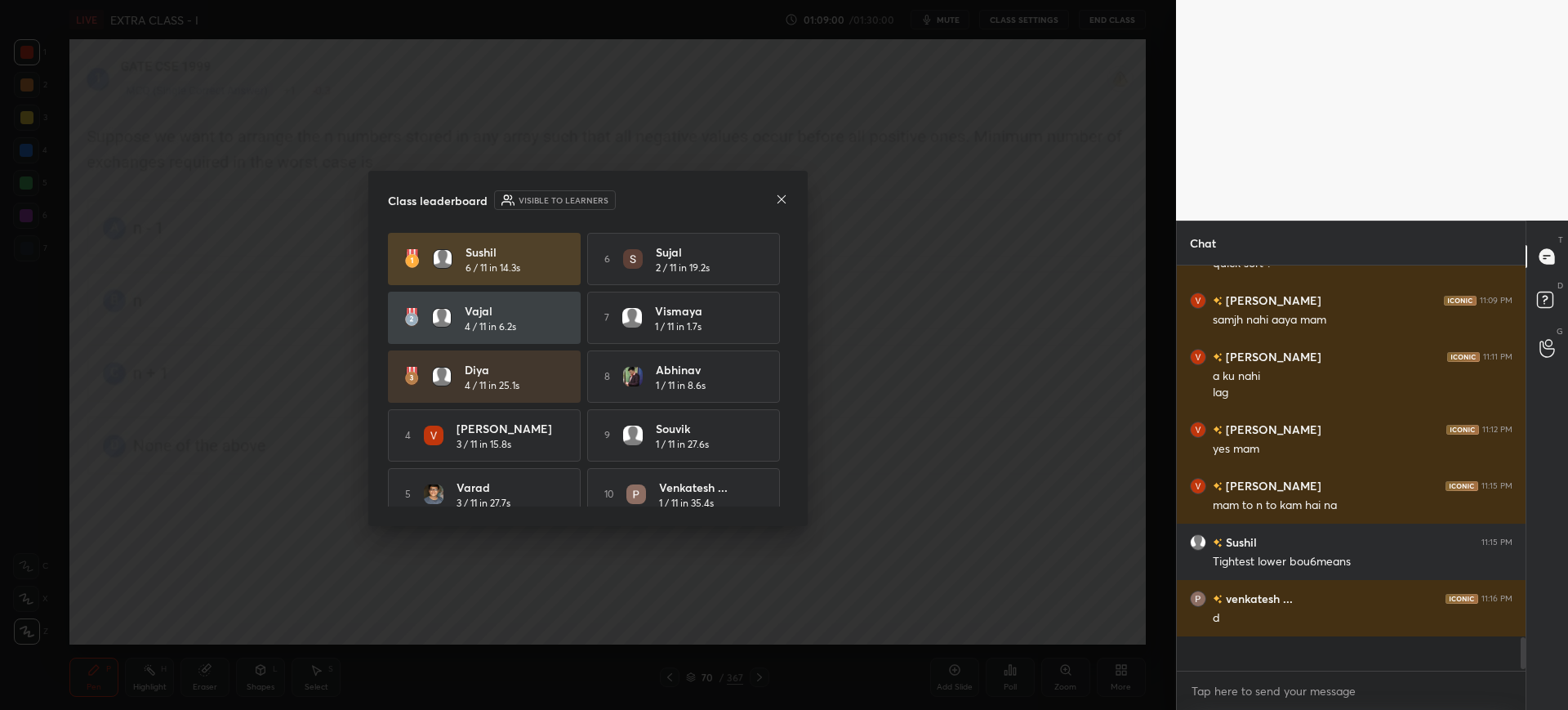
scroll to position [3735, 0]
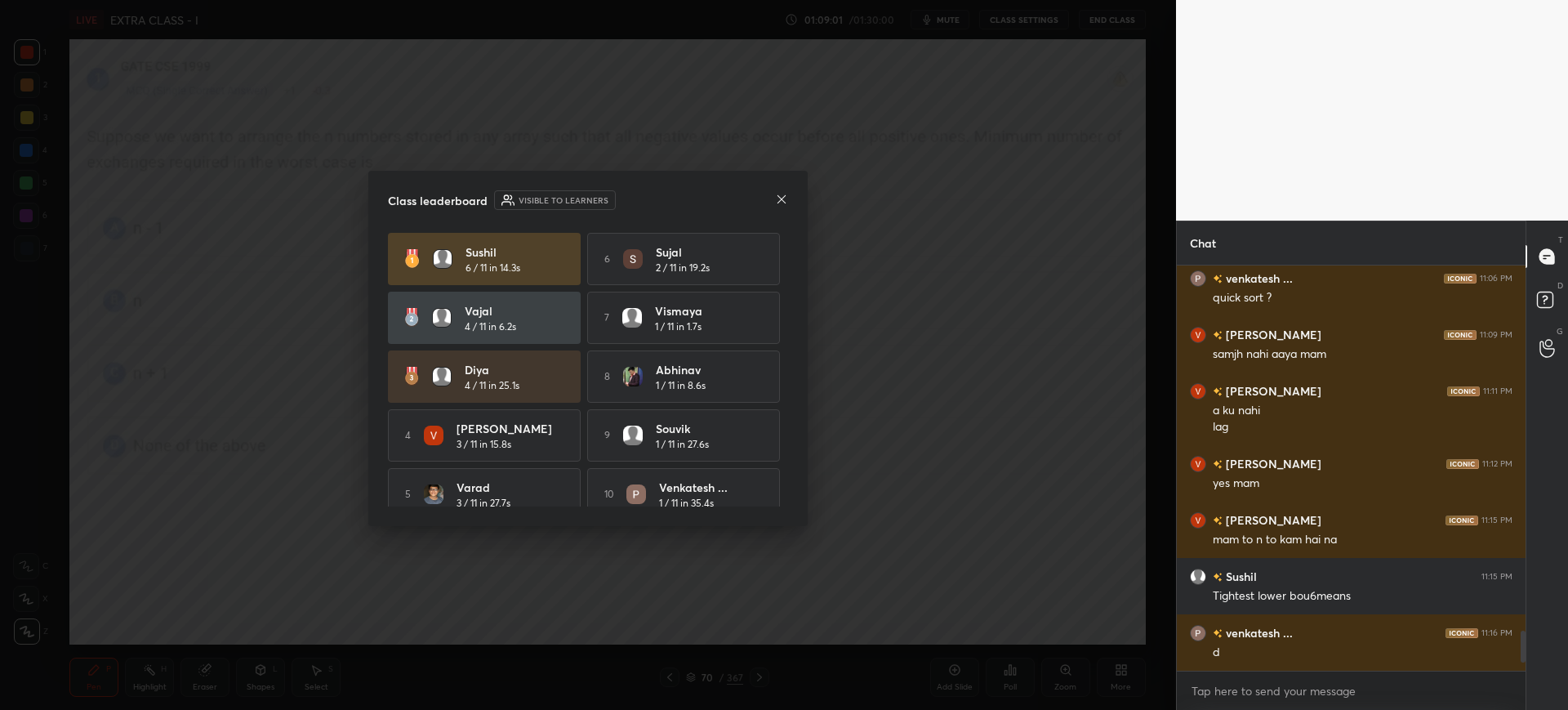
click at [786, 198] on icon at bounding box center [782, 199] width 13 height 13
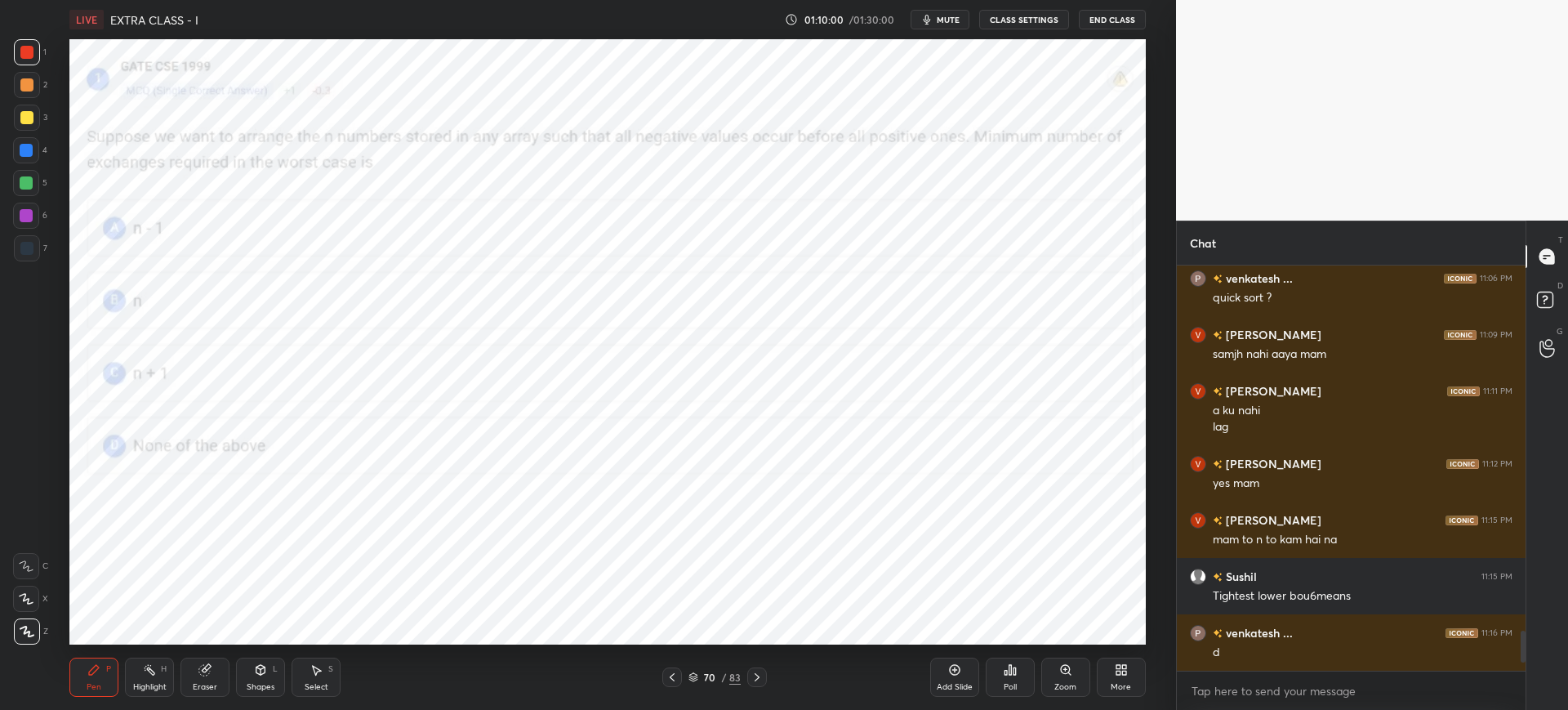
click at [758, 675] on icon at bounding box center [757, 677] width 13 height 13
click at [759, 679] on icon at bounding box center [757, 677] width 13 height 13
drag, startPoint x: 694, startPoint y: 674, endPoint x: 704, endPoint y: 655, distance: 21.5
click at [695, 673] on icon at bounding box center [693, 677] width 10 height 10
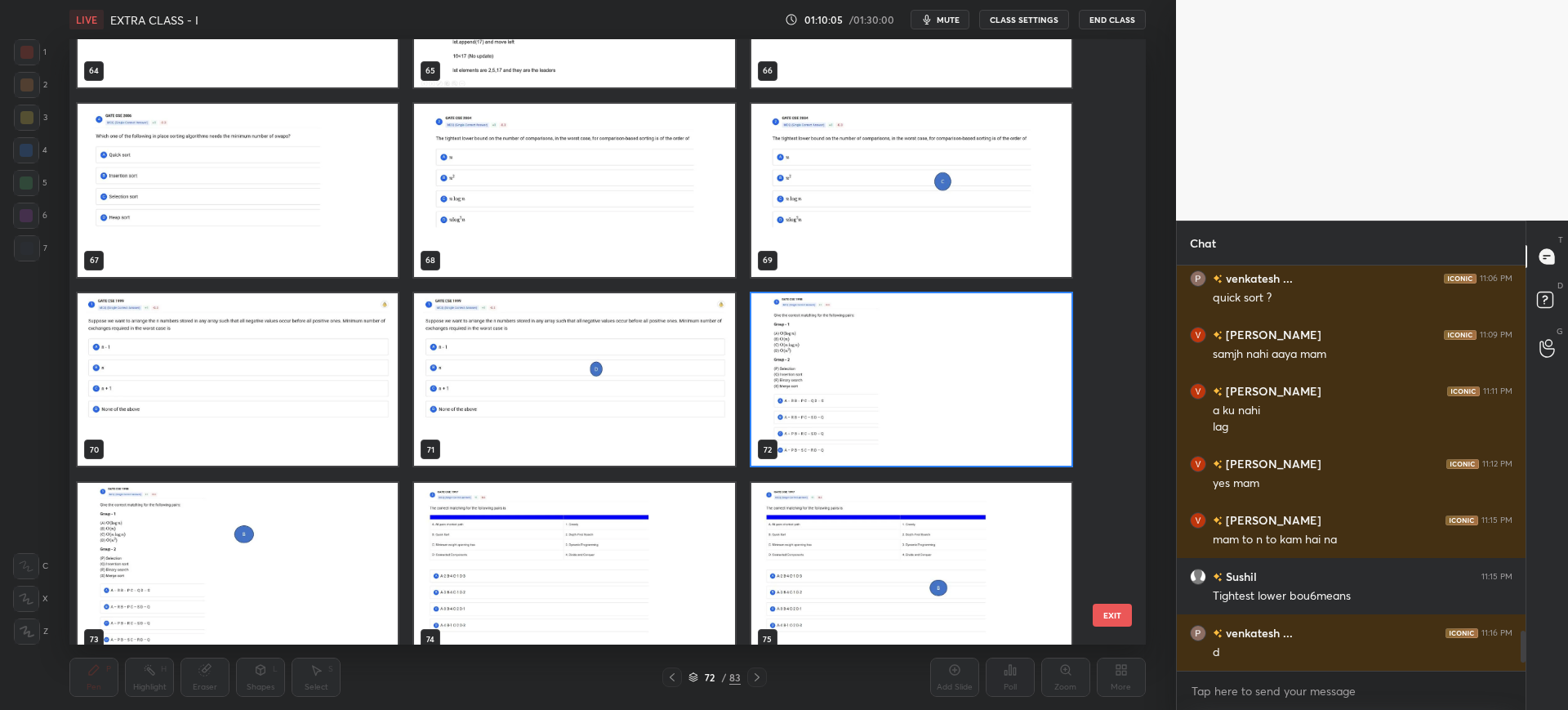
scroll to position [4146, 0]
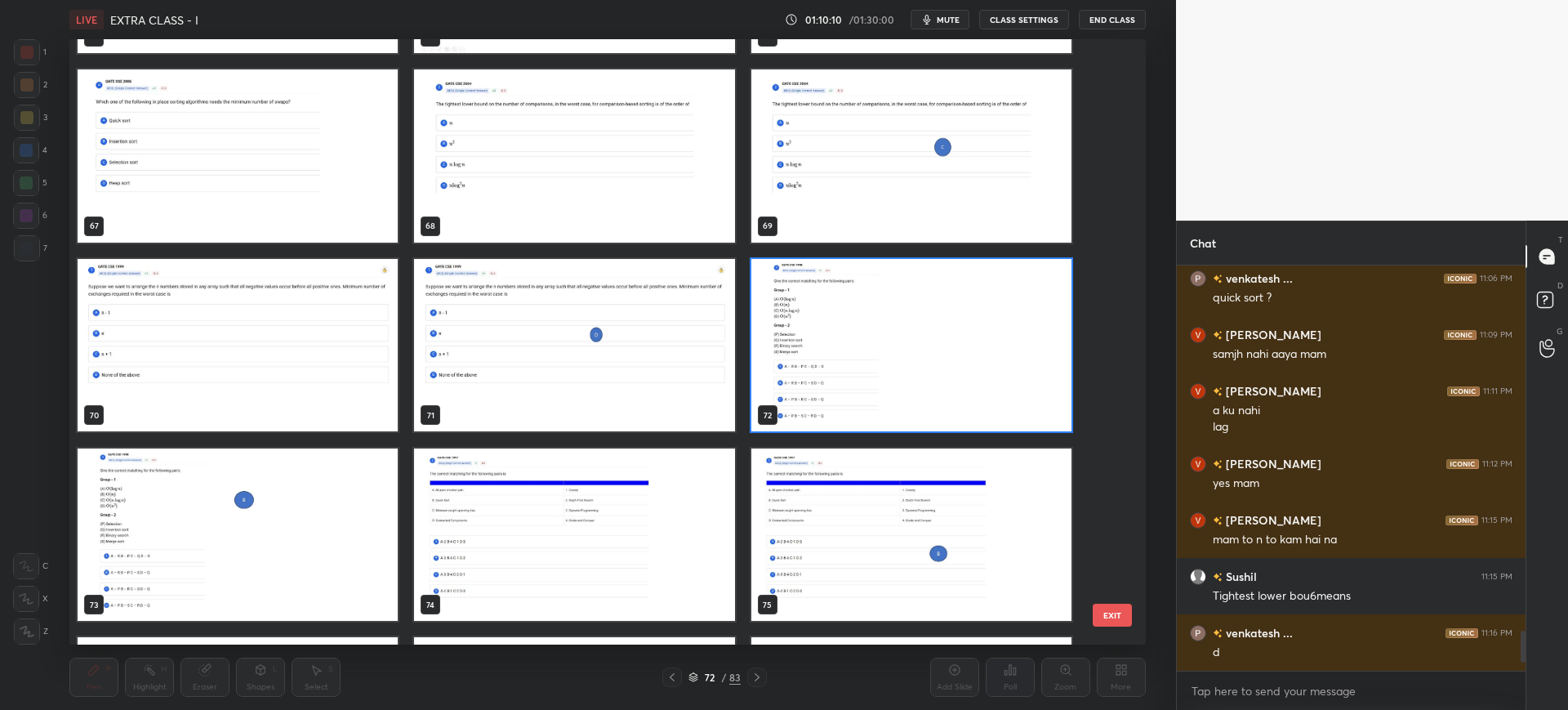
click at [1109, 614] on button "EXIT" at bounding box center [1111, 616] width 39 height 23
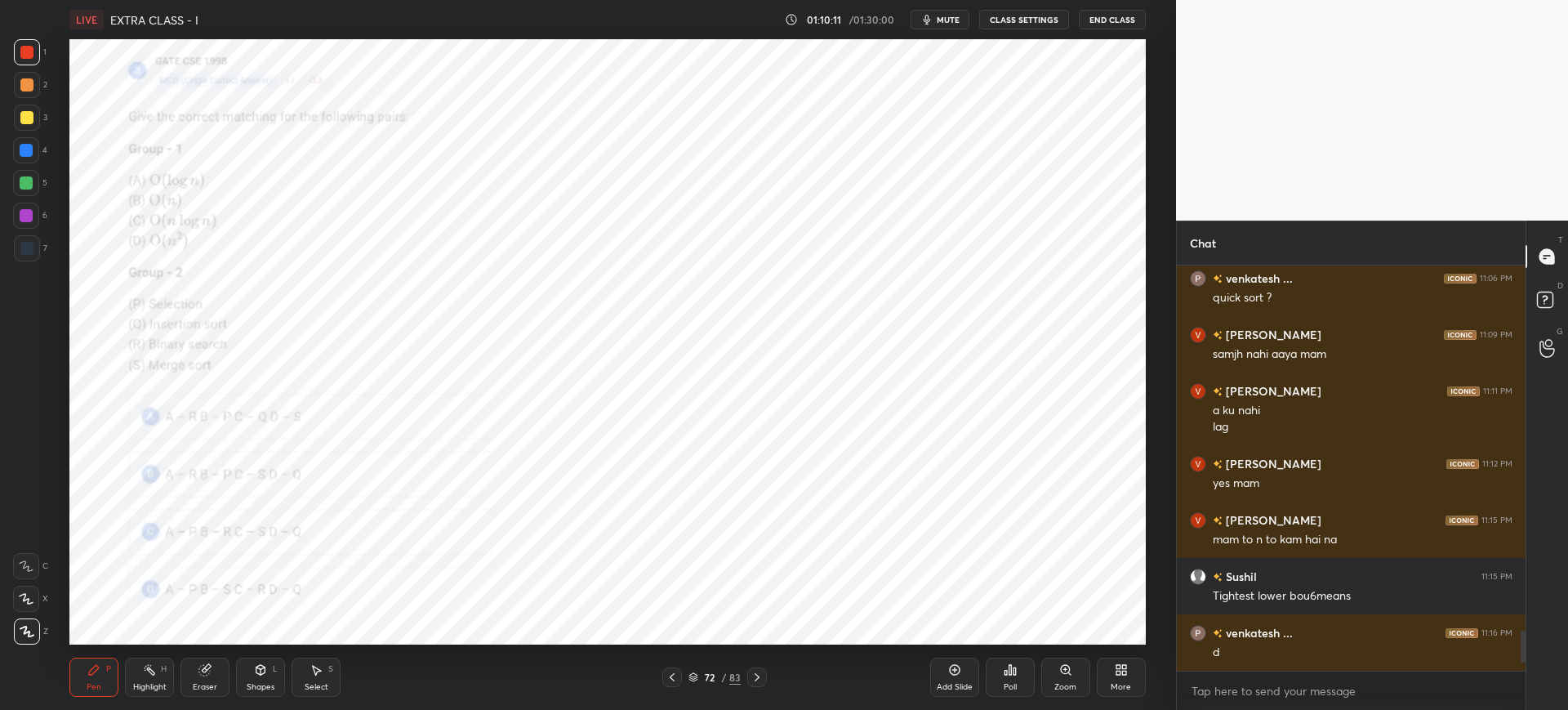
click at [1013, 671] on icon at bounding box center [1014, 671] width 3 height 8
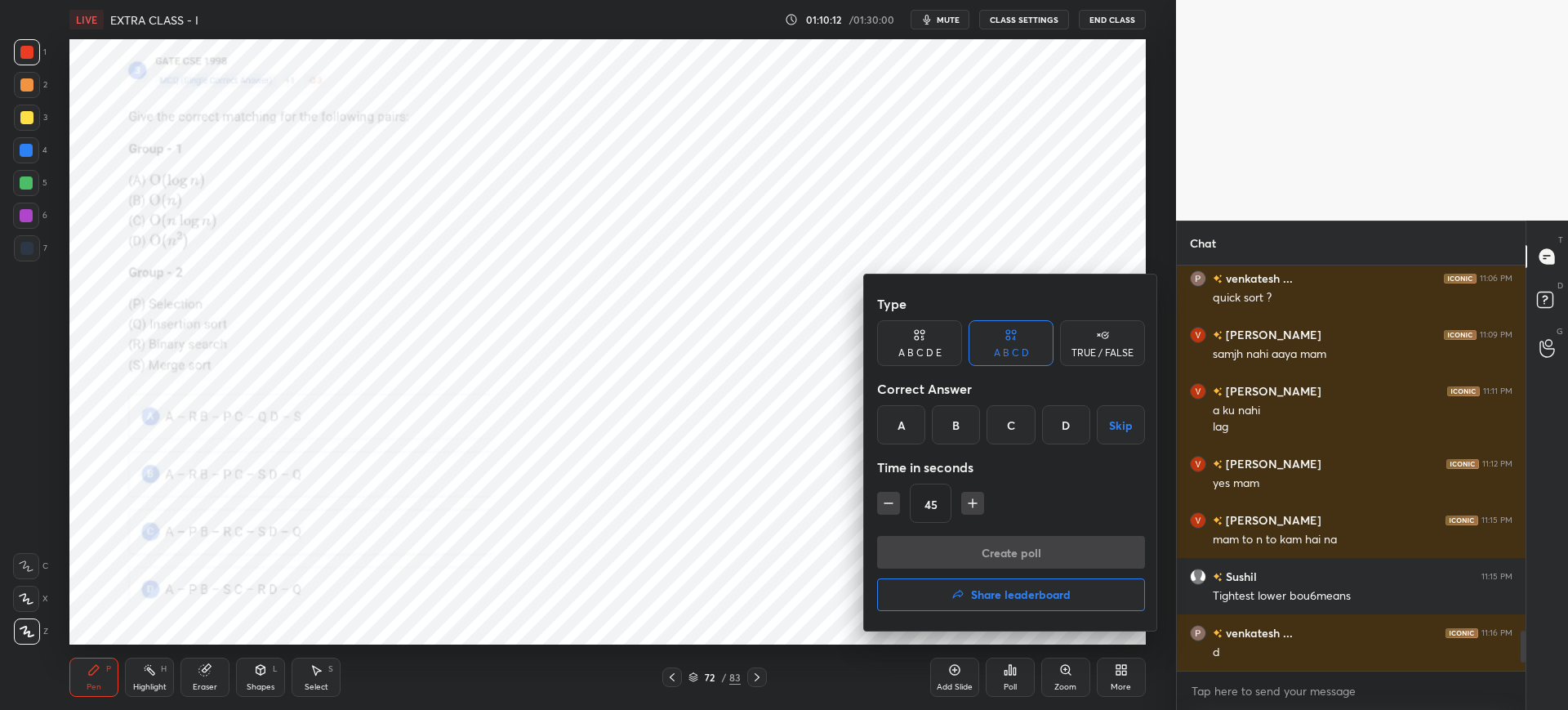
drag, startPoint x: 954, startPoint y: 431, endPoint x: 956, endPoint y: 465, distance: 34.1
click at [953, 431] on div "B" at bounding box center [955, 425] width 48 height 39
click at [971, 539] on button "Create poll" at bounding box center [1011, 552] width 268 height 33
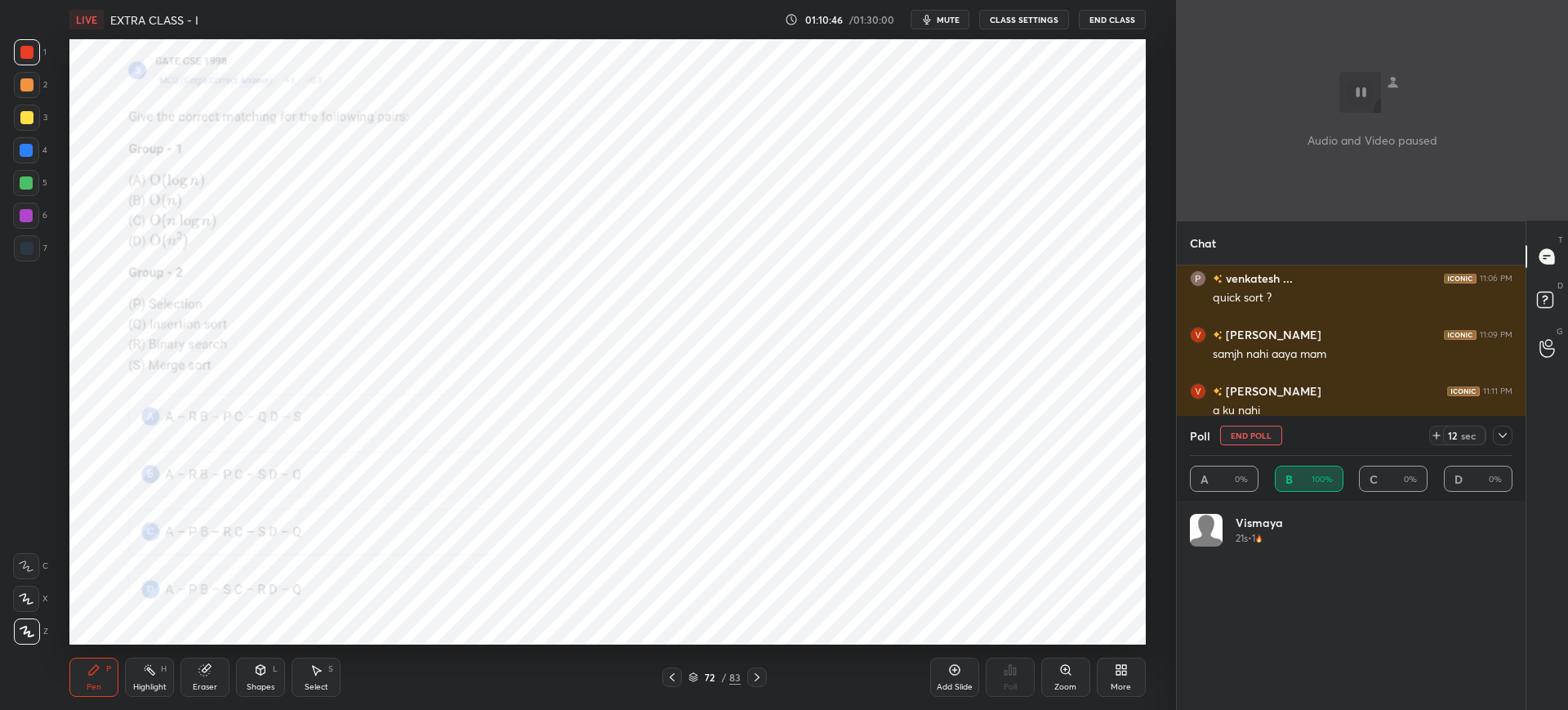
scroll to position [6, 6]
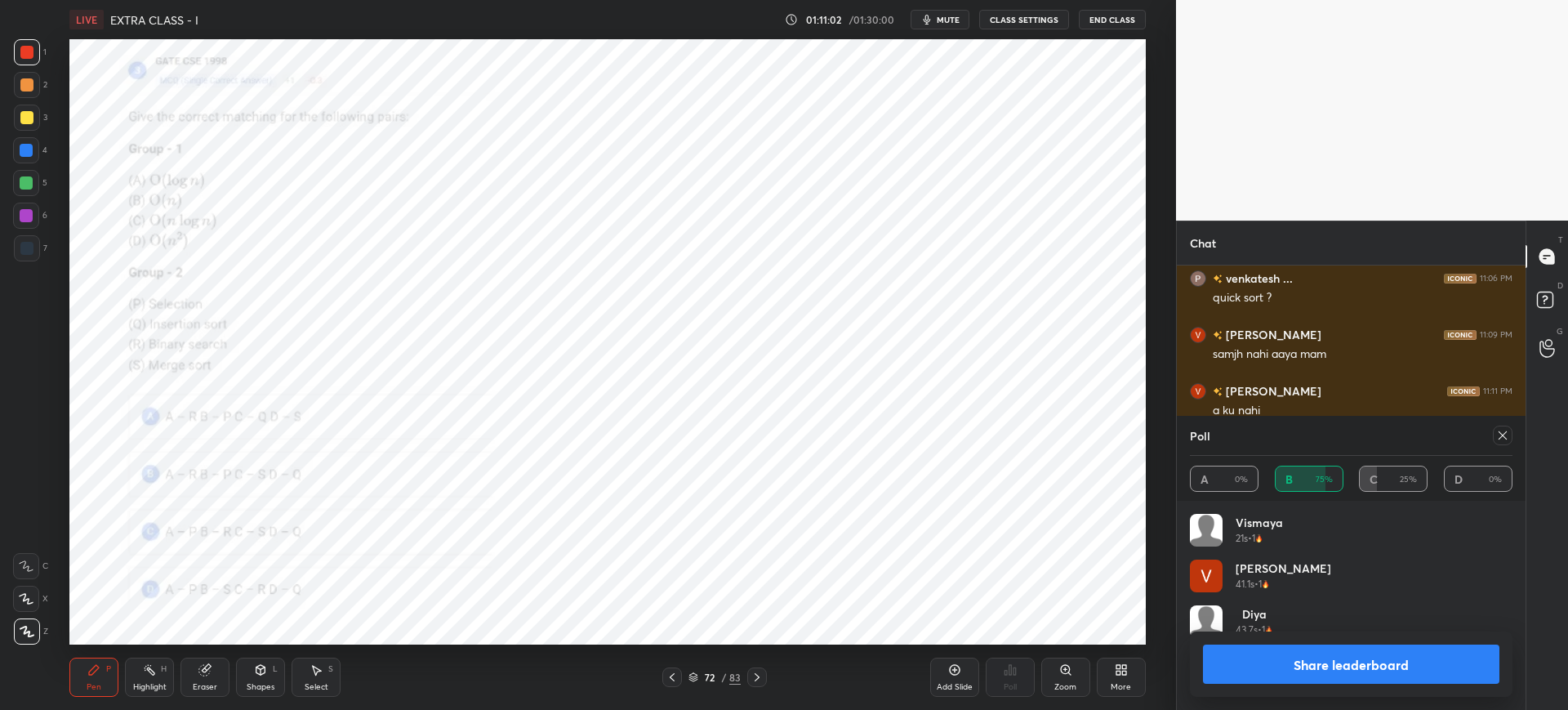
click at [1261, 652] on button "Share leaderboard" at bounding box center [1351, 664] width 297 height 39
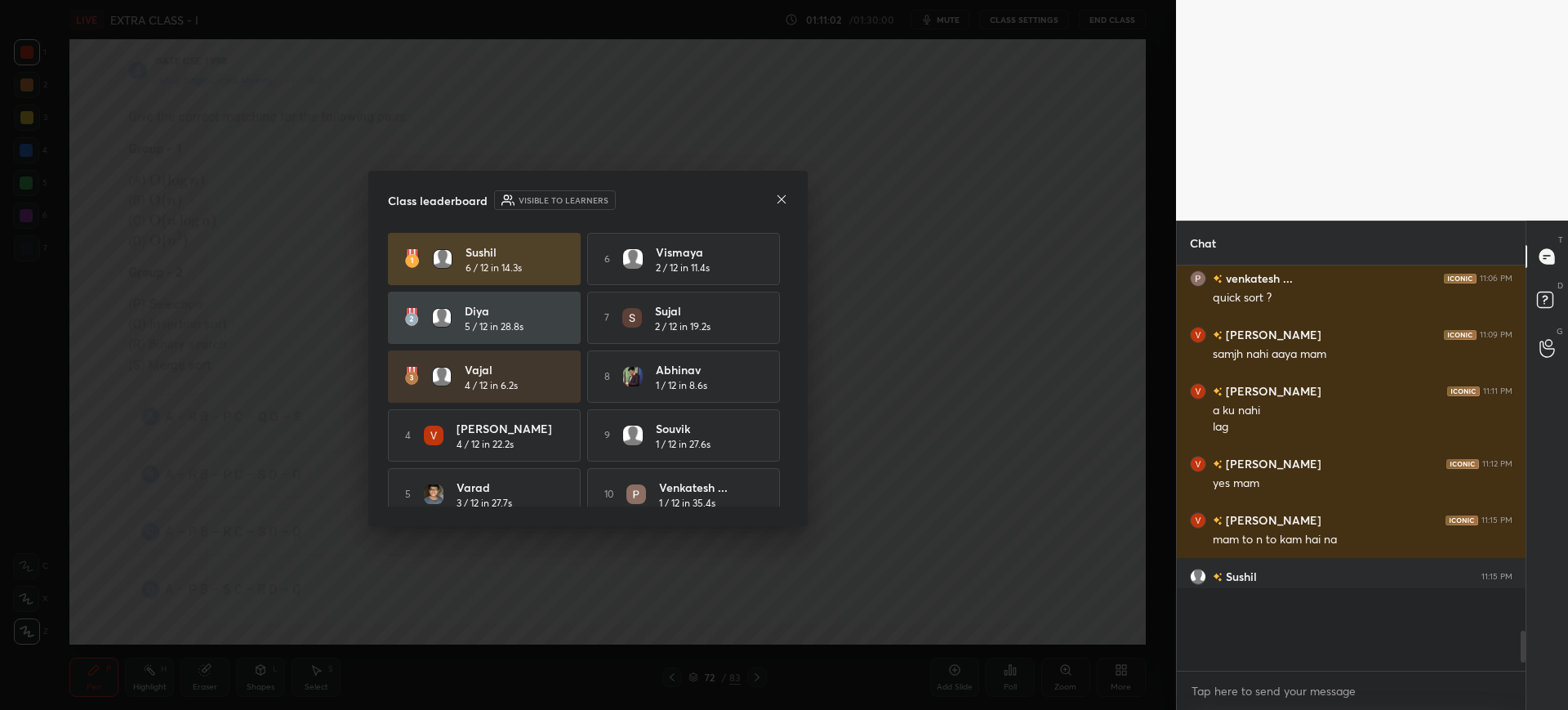
scroll to position [272, 344]
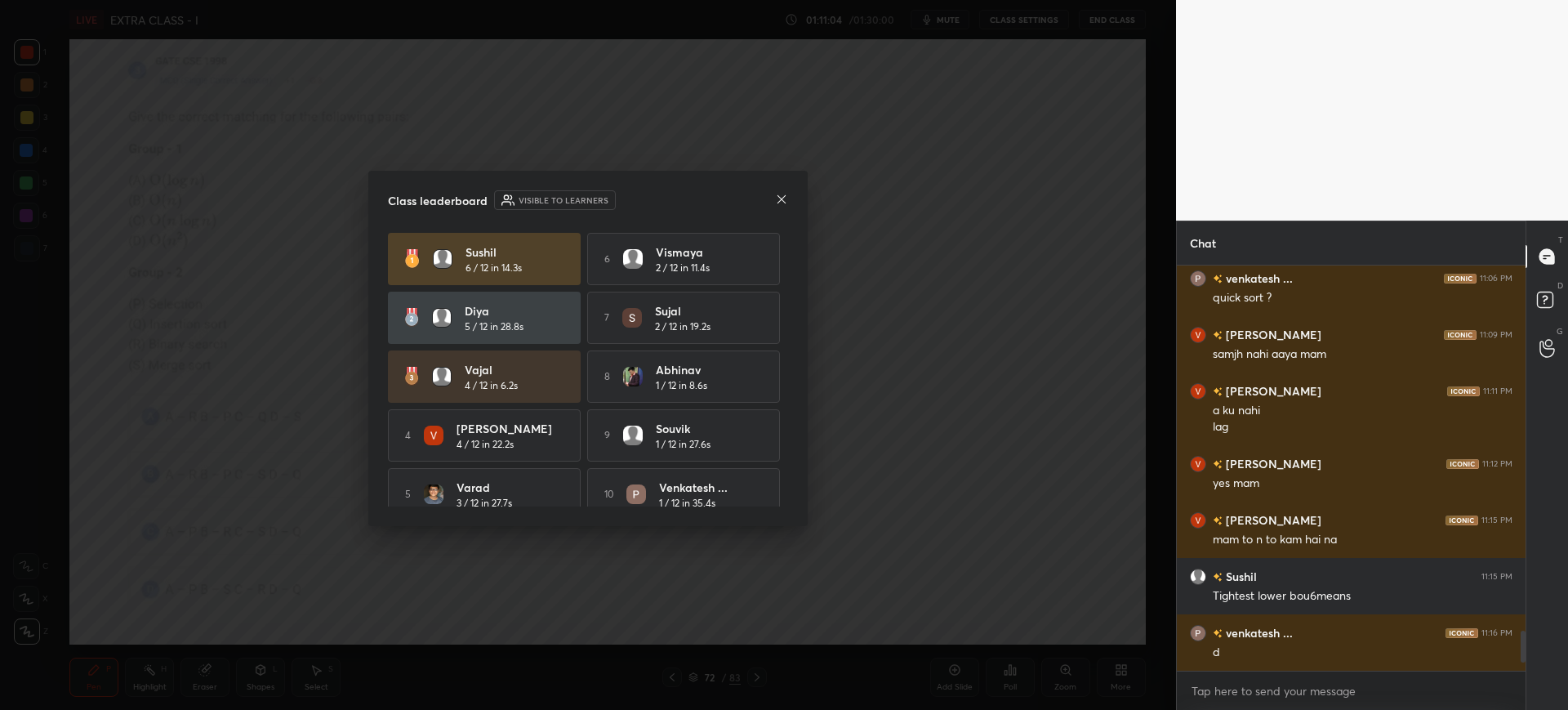
click at [776, 195] on icon at bounding box center [782, 199] width 13 height 13
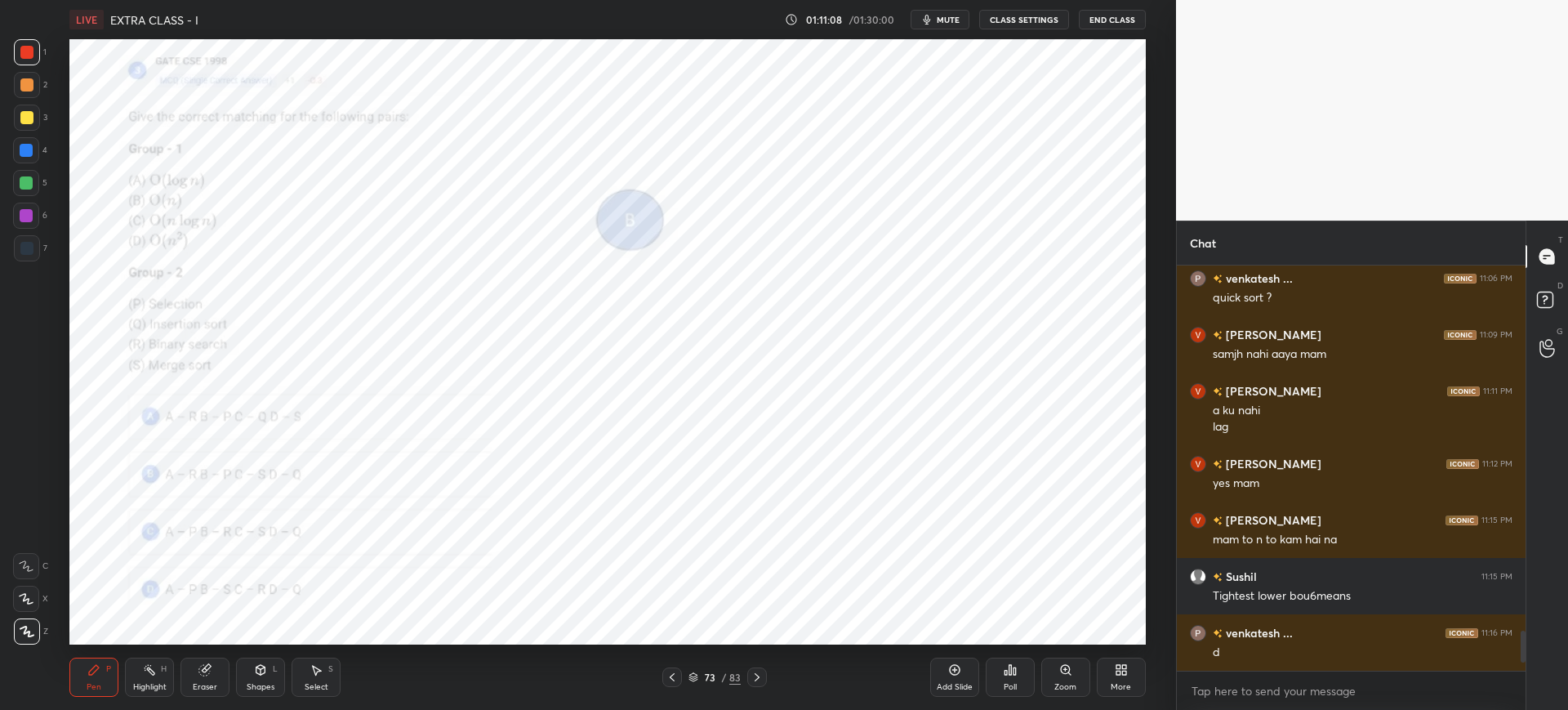
click at [1055, 672] on div "Zoom" at bounding box center [1065, 677] width 49 height 39
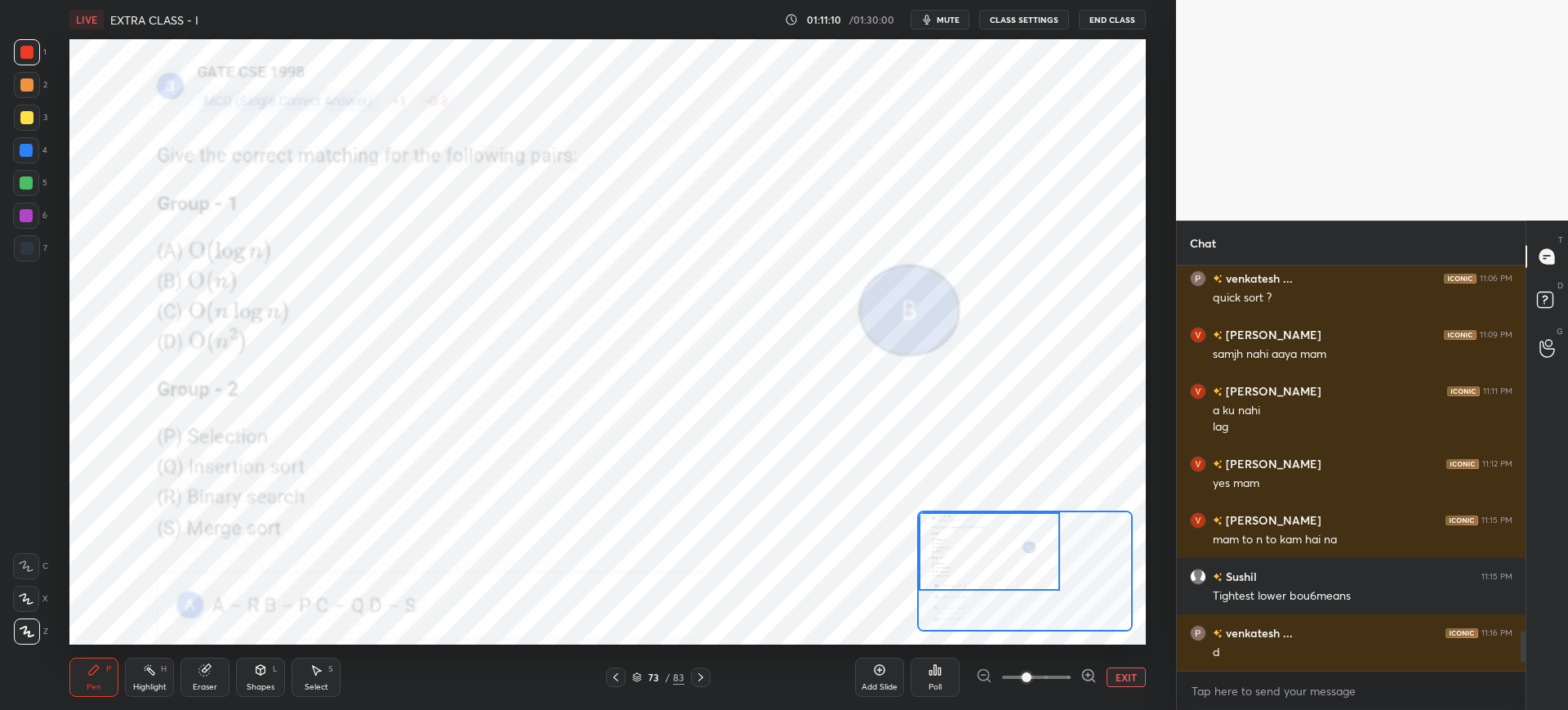
drag, startPoint x: 959, startPoint y: 545, endPoint x: 922, endPoint y: 525, distance: 42.1
click at [948, 538] on div at bounding box center [989, 551] width 142 height 78
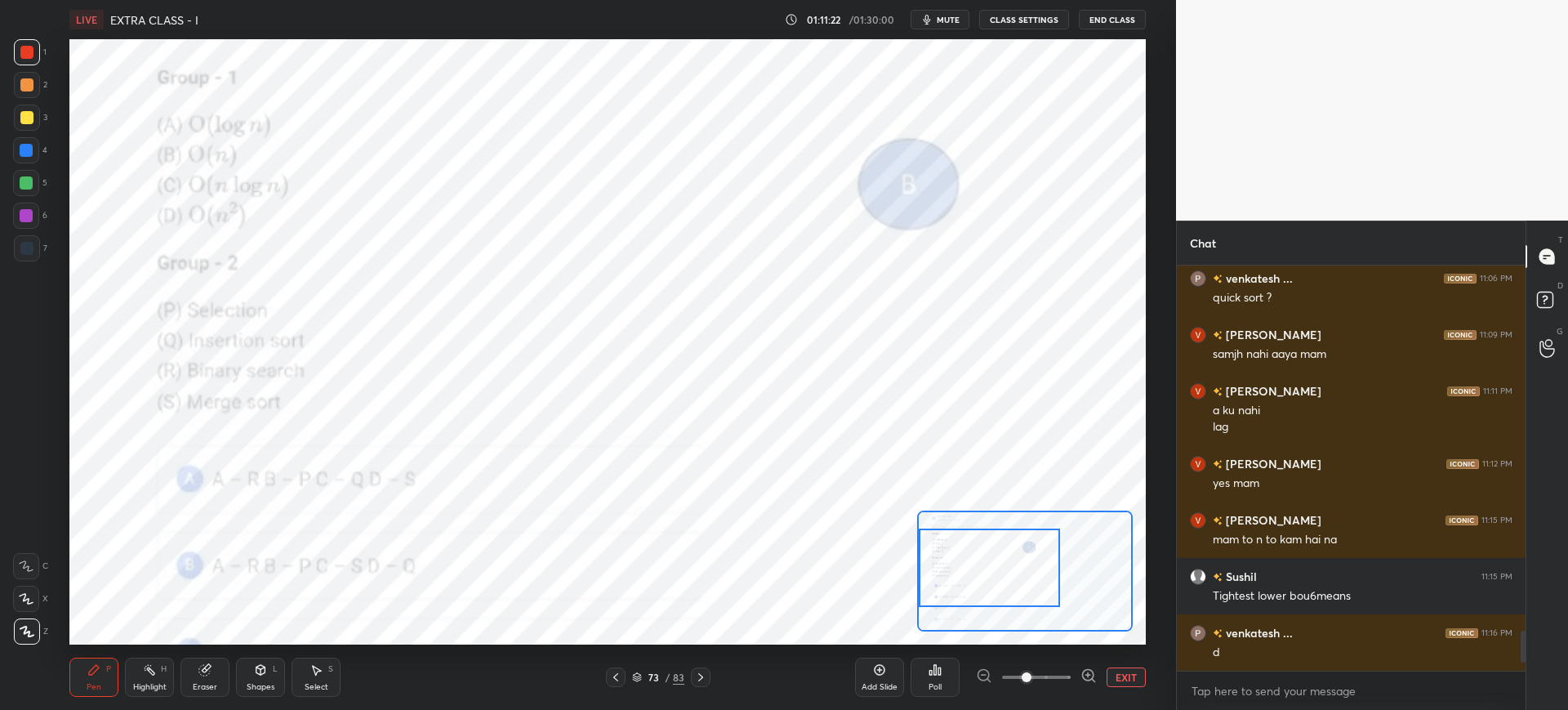
drag, startPoint x: 975, startPoint y: 564, endPoint x: 970, endPoint y: 576, distance: 13.0
click at [970, 576] on div at bounding box center [989, 567] width 142 height 78
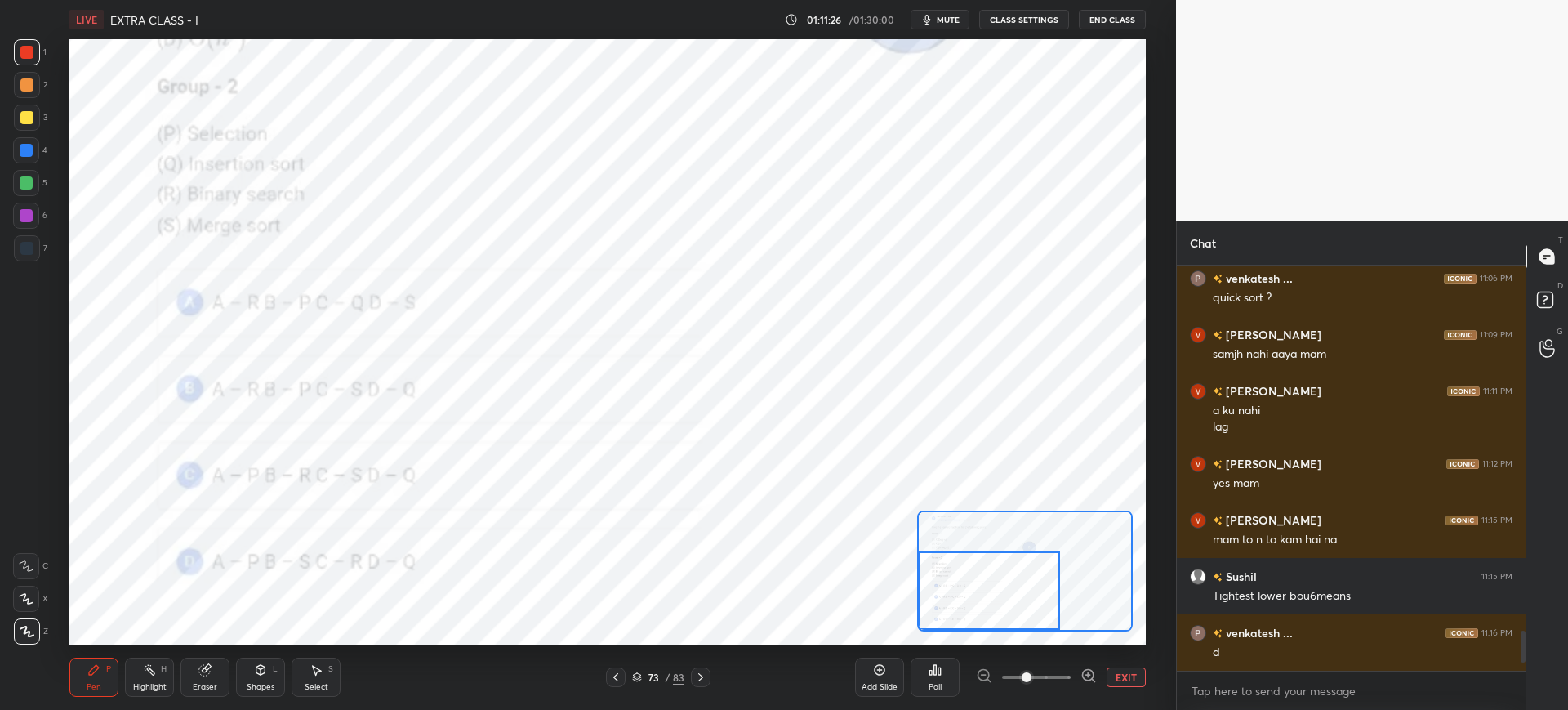
drag, startPoint x: 945, startPoint y: 549, endPoint x: 917, endPoint y: 569, distance: 34.4
click at [939, 585] on div at bounding box center [989, 590] width 142 height 78
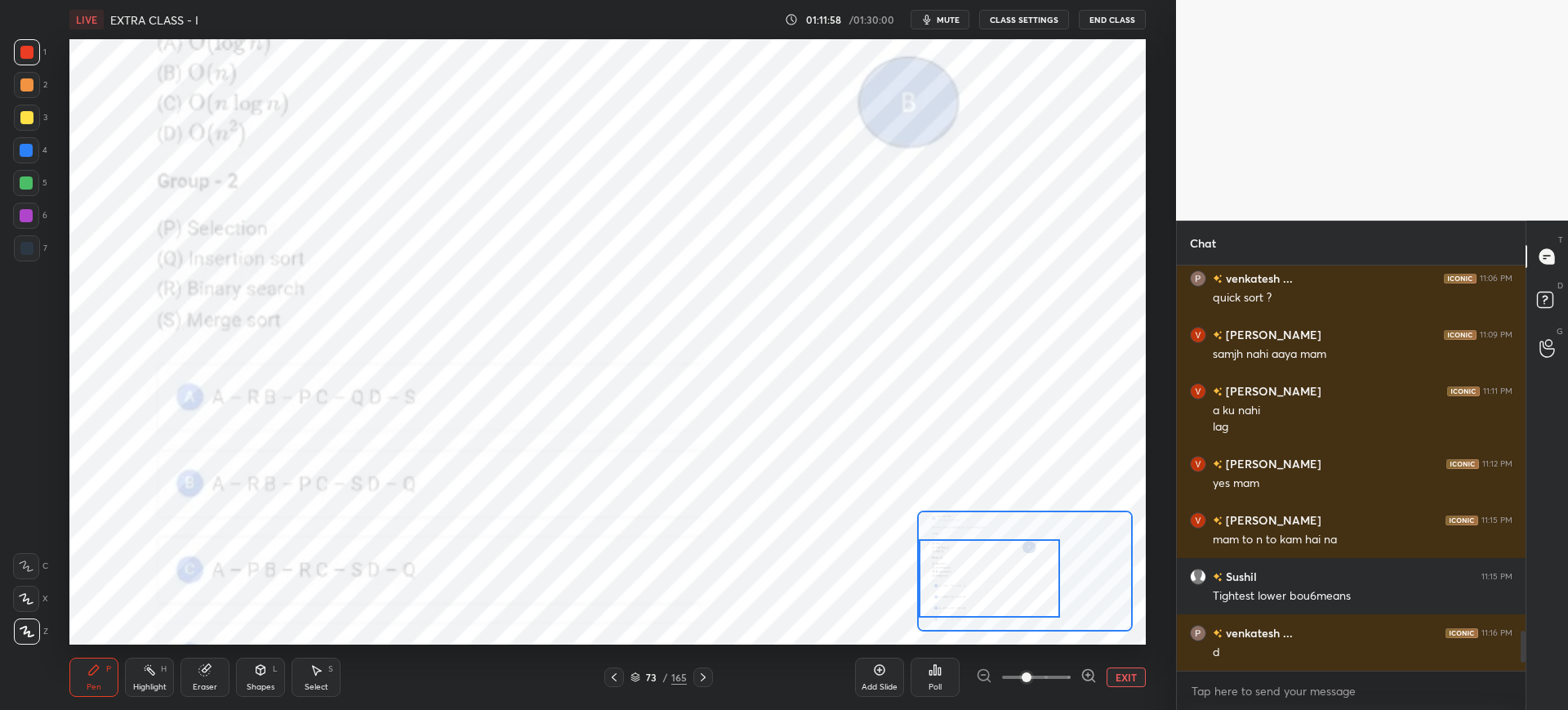
drag, startPoint x: 965, startPoint y: 567, endPoint x: 962, endPoint y: 580, distance: 13.3
click at [962, 580] on div at bounding box center [989, 578] width 142 height 78
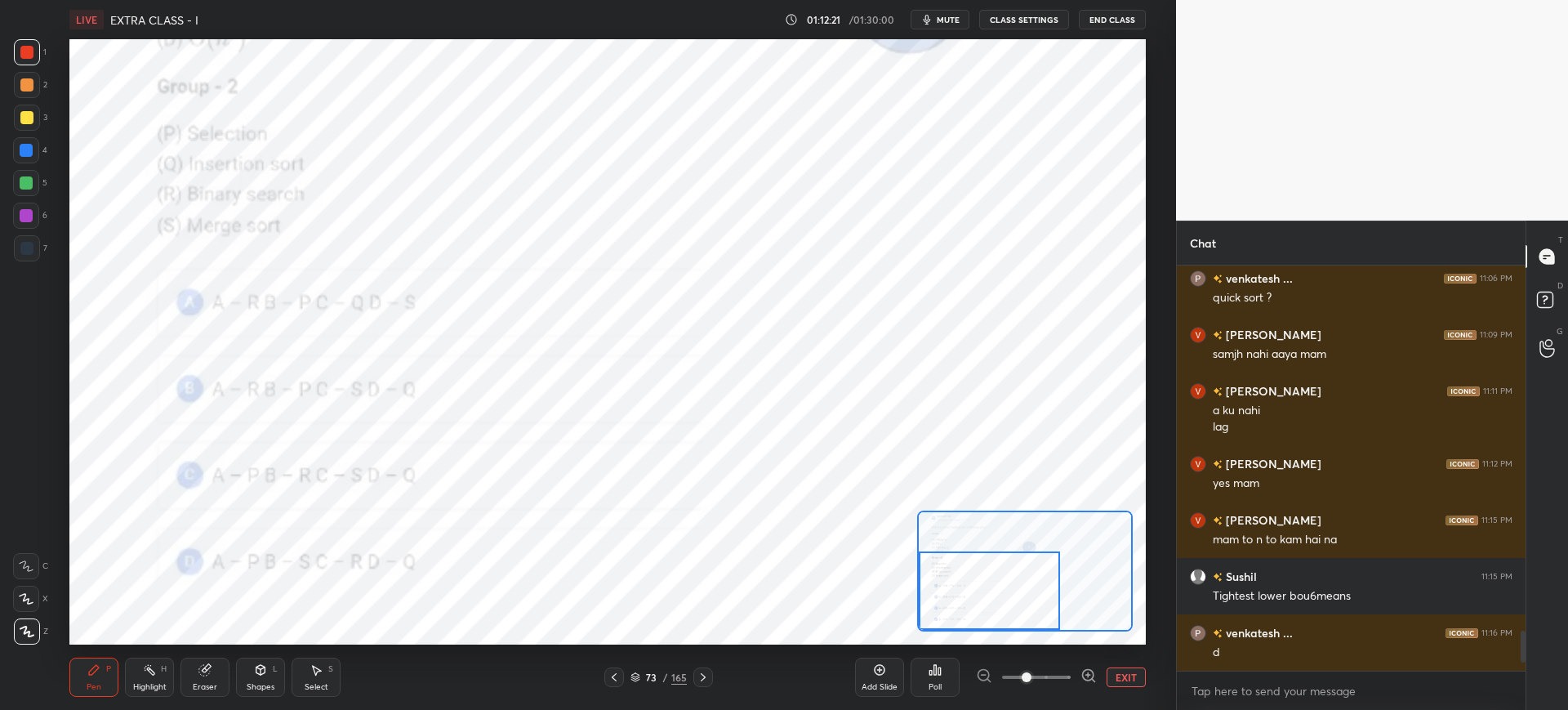
drag, startPoint x: 955, startPoint y: 572, endPoint x: 944, endPoint y: 580, distance: 13.6
click at [950, 587] on div at bounding box center [989, 590] width 142 height 78
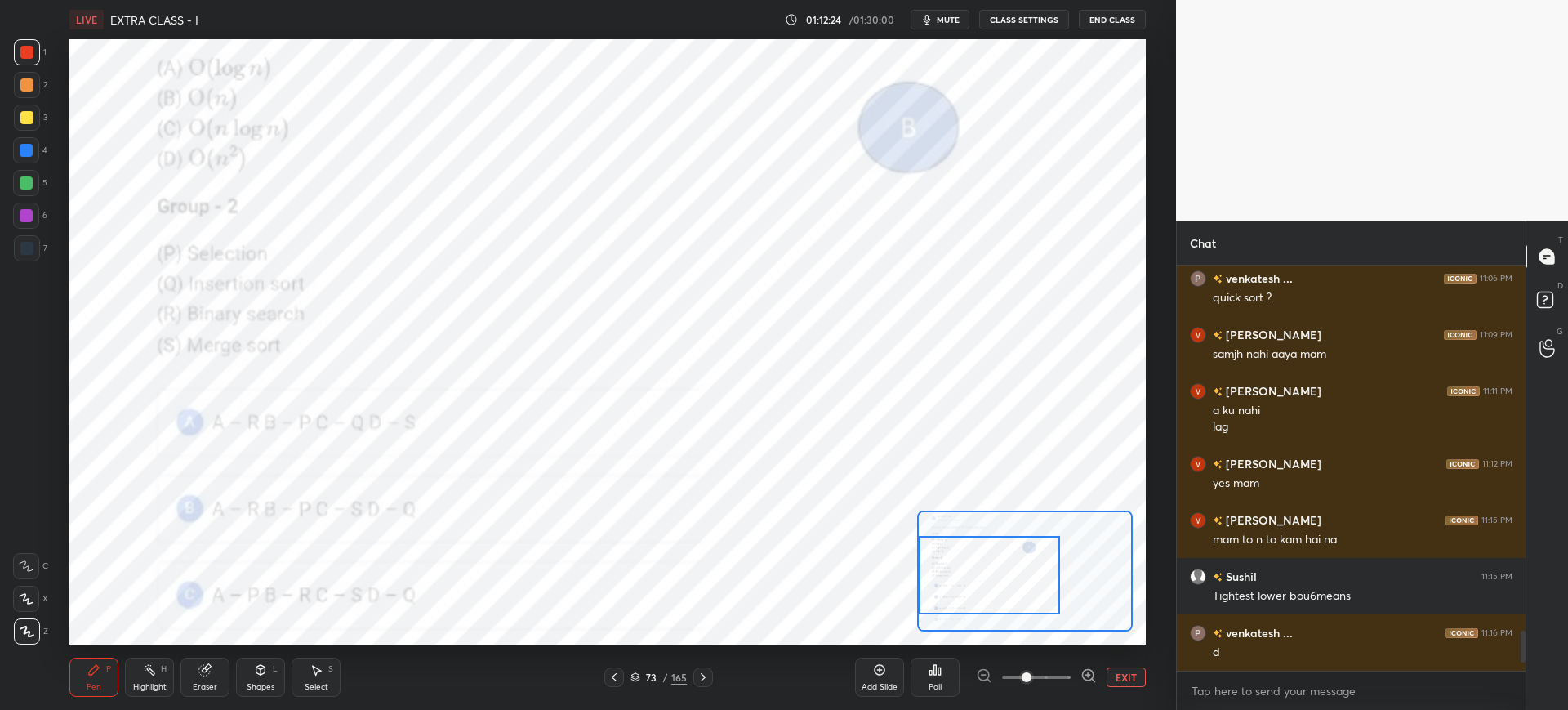
drag, startPoint x: 951, startPoint y: 556, endPoint x: 943, endPoint y: 536, distance: 21.5
click at [948, 539] on div at bounding box center [989, 574] width 142 height 78
click at [699, 667] on div "Pen P Highlight H Eraser Shapes L Select S 73 / 165 Add Slide Poll EXIT" at bounding box center [607, 677] width 1076 height 66
drag, startPoint x: 708, startPoint y: 671, endPoint x: 715, endPoint y: 664, distance: 9.9
click at [704, 671] on icon at bounding box center [703, 677] width 13 height 13
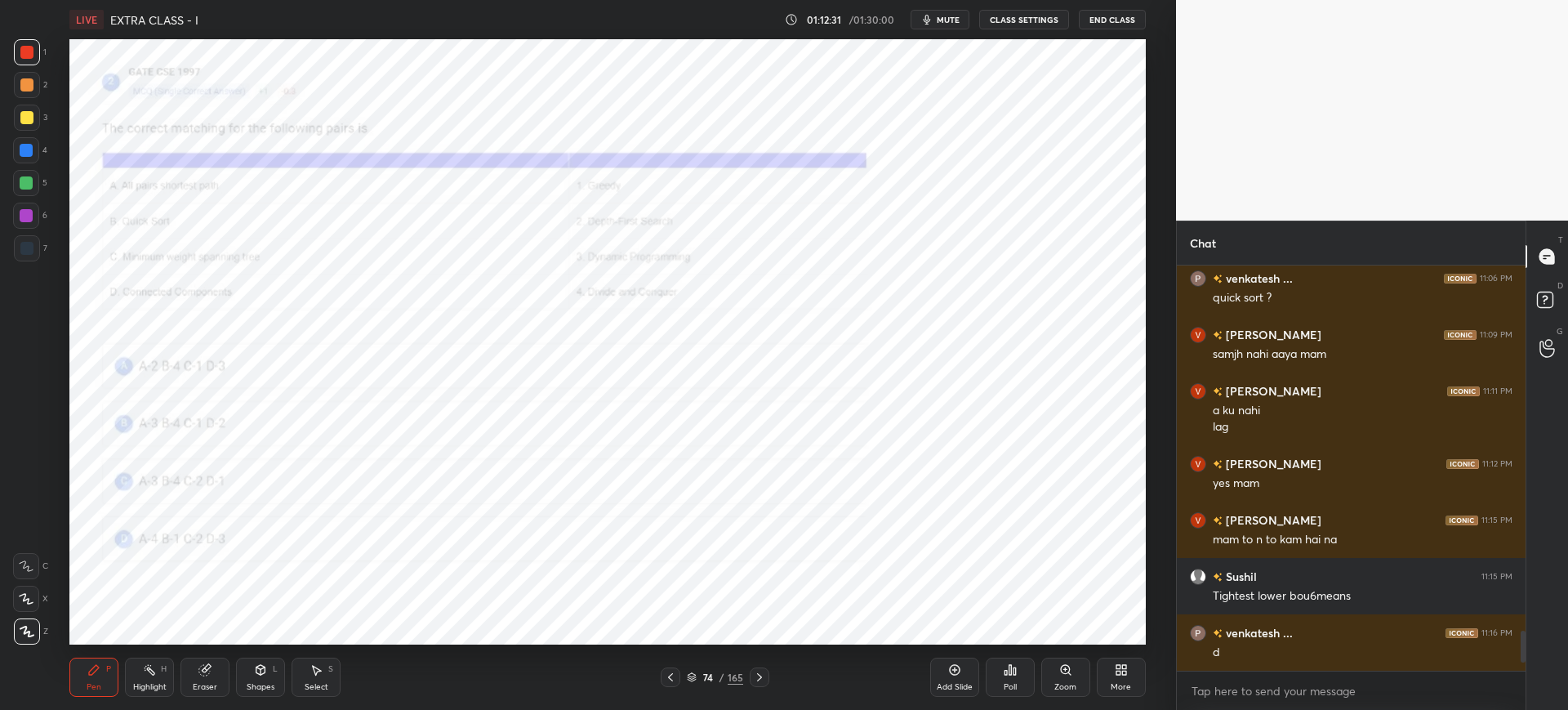
click at [1072, 672] on div "Zoom" at bounding box center [1065, 677] width 49 height 39
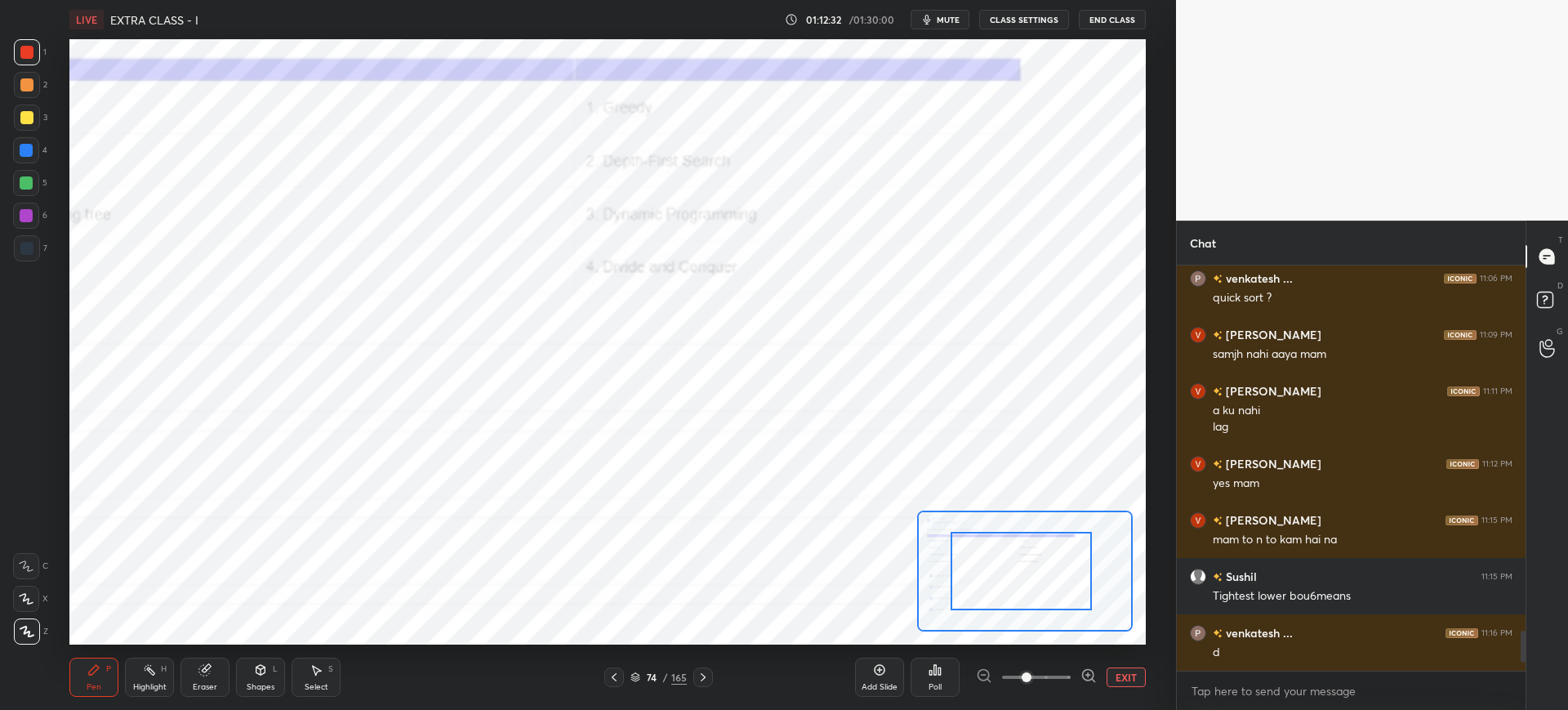
click at [995, 599] on div at bounding box center [1021, 570] width 142 height 78
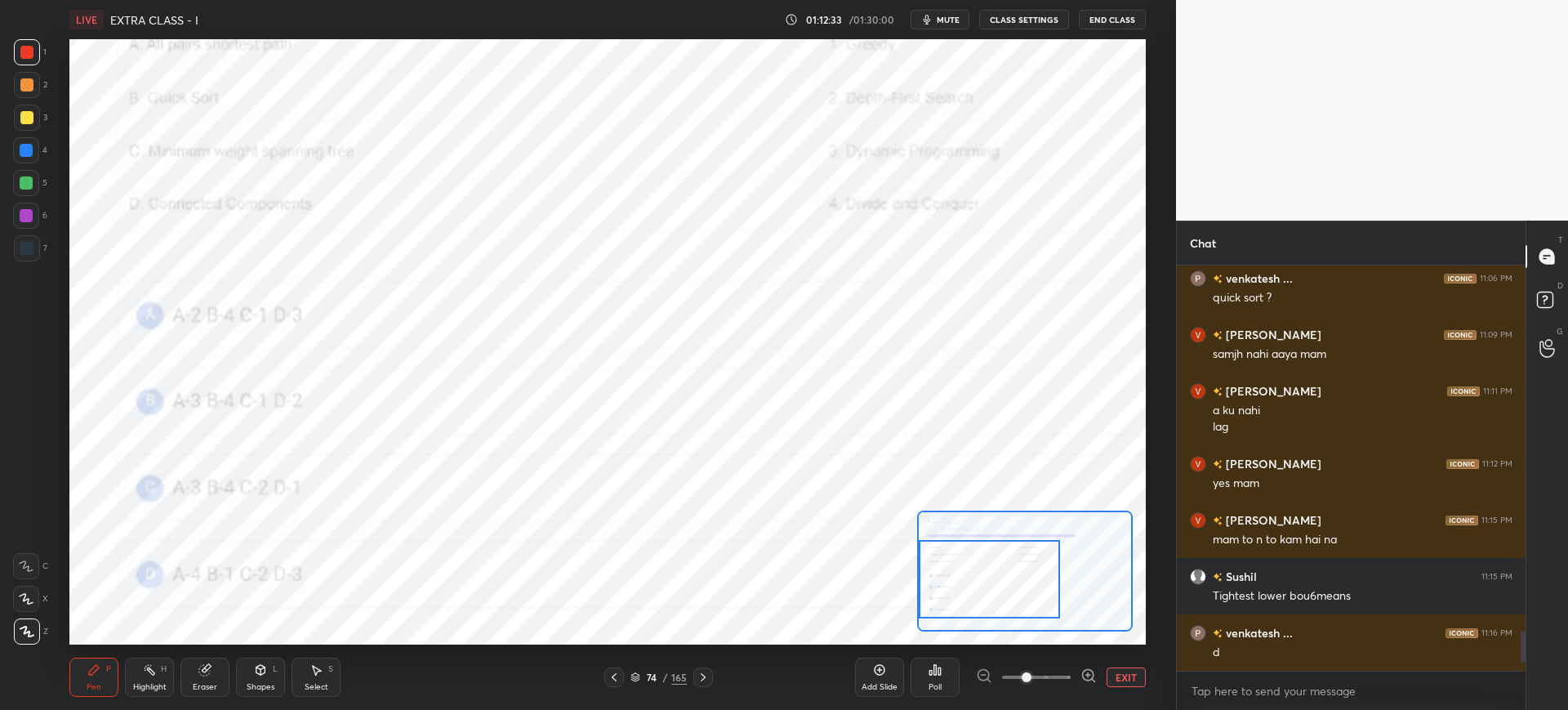
click at [986, 592] on div at bounding box center [989, 578] width 142 height 78
click at [1114, 675] on button "EXIT" at bounding box center [1126, 677] width 39 height 19
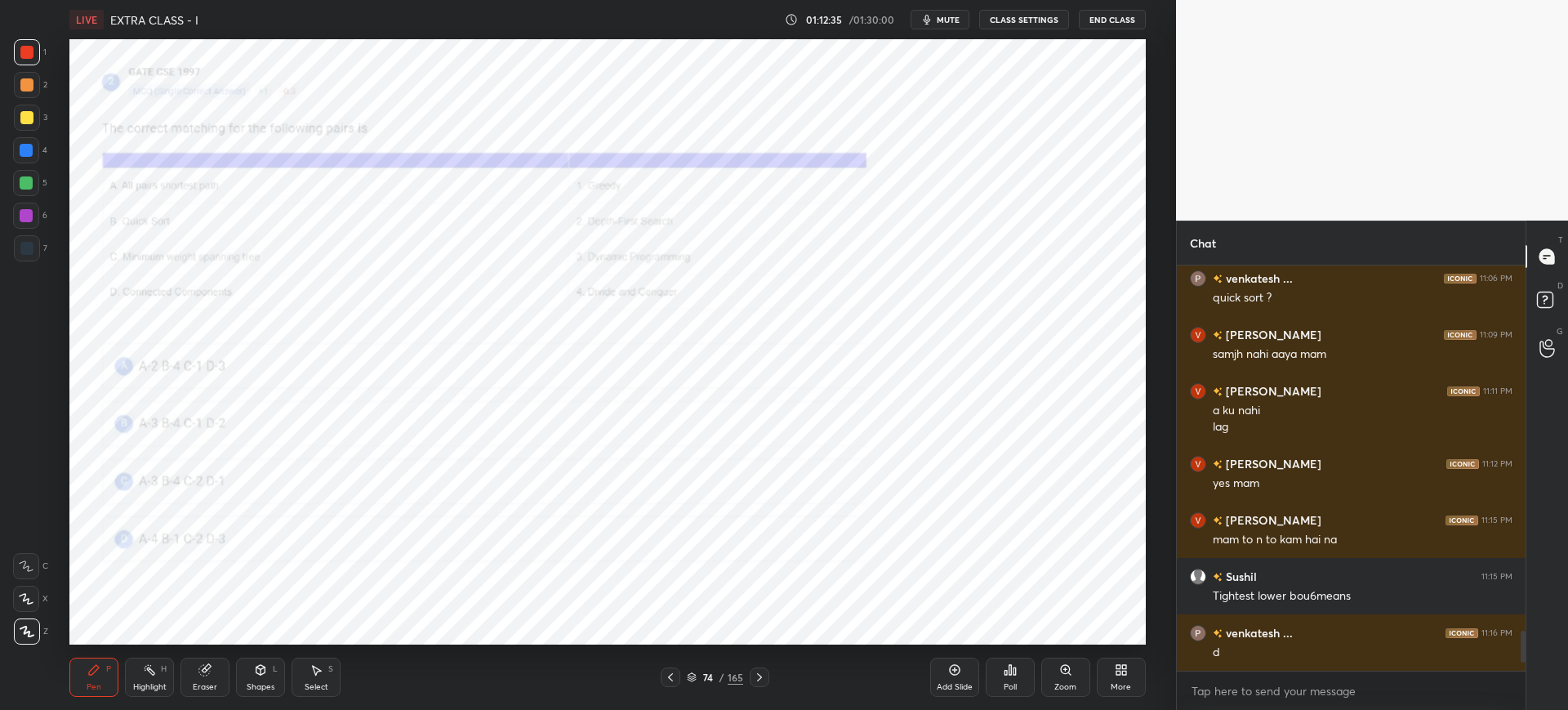
drag, startPoint x: 694, startPoint y: 674, endPoint x: 702, endPoint y: 649, distance: 26.2
click at [694, 672] on icon at bounding box center [692, 677] width 10 height 10
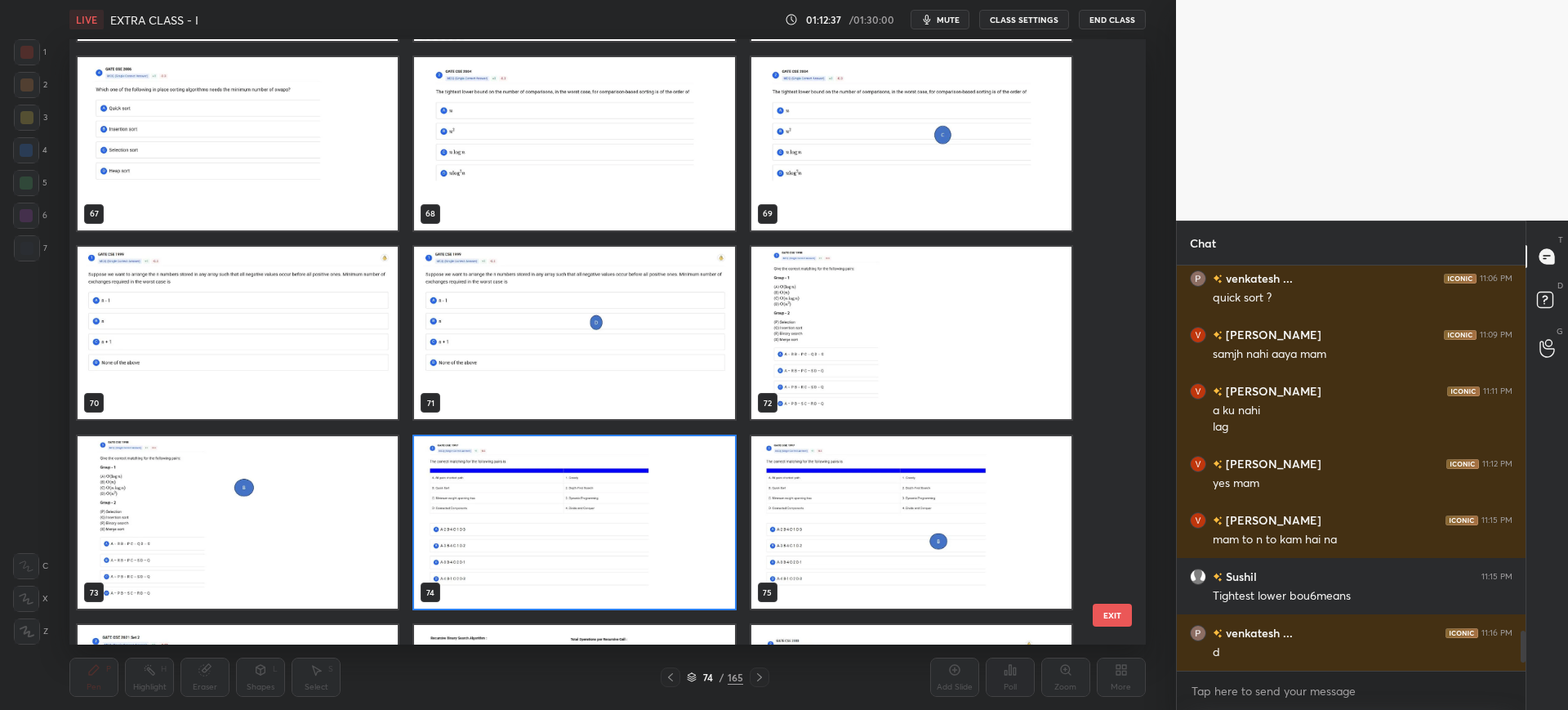
scroll to position [4164, 0]
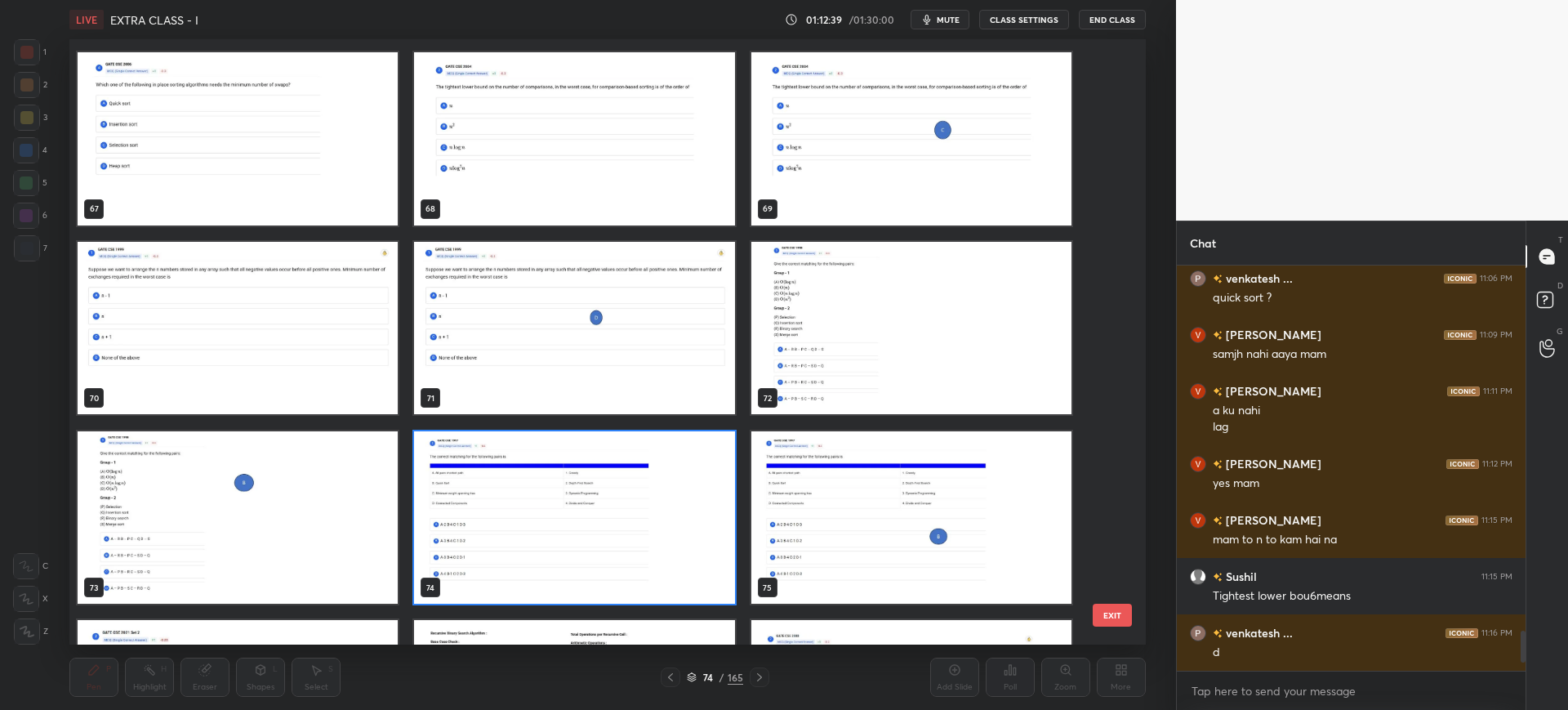
click at [1116, 609] on button "EXIT" at bounding box center [1111, 616] width 39 height 23
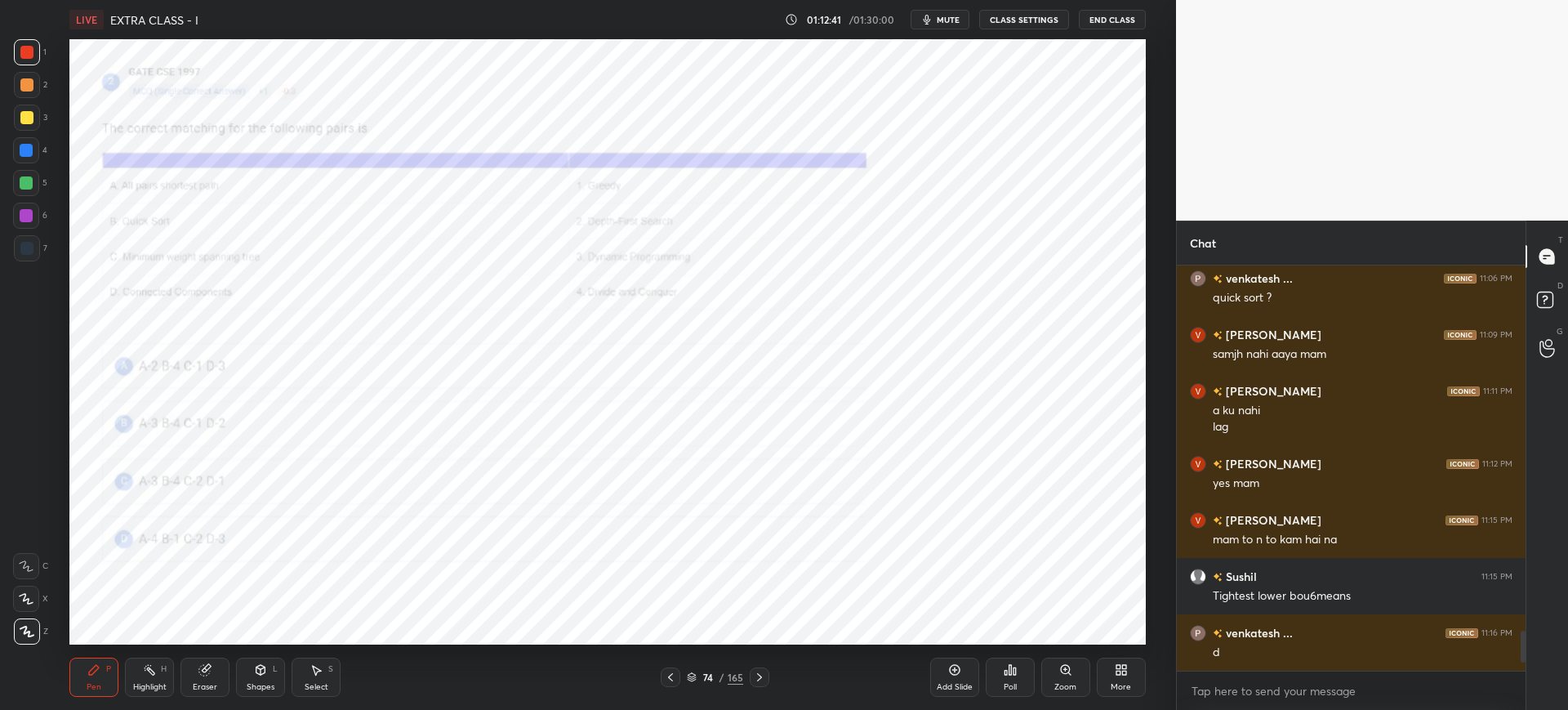
click at [1004, 663] on icon at bounding box center [1010, 670] width 13 height 13
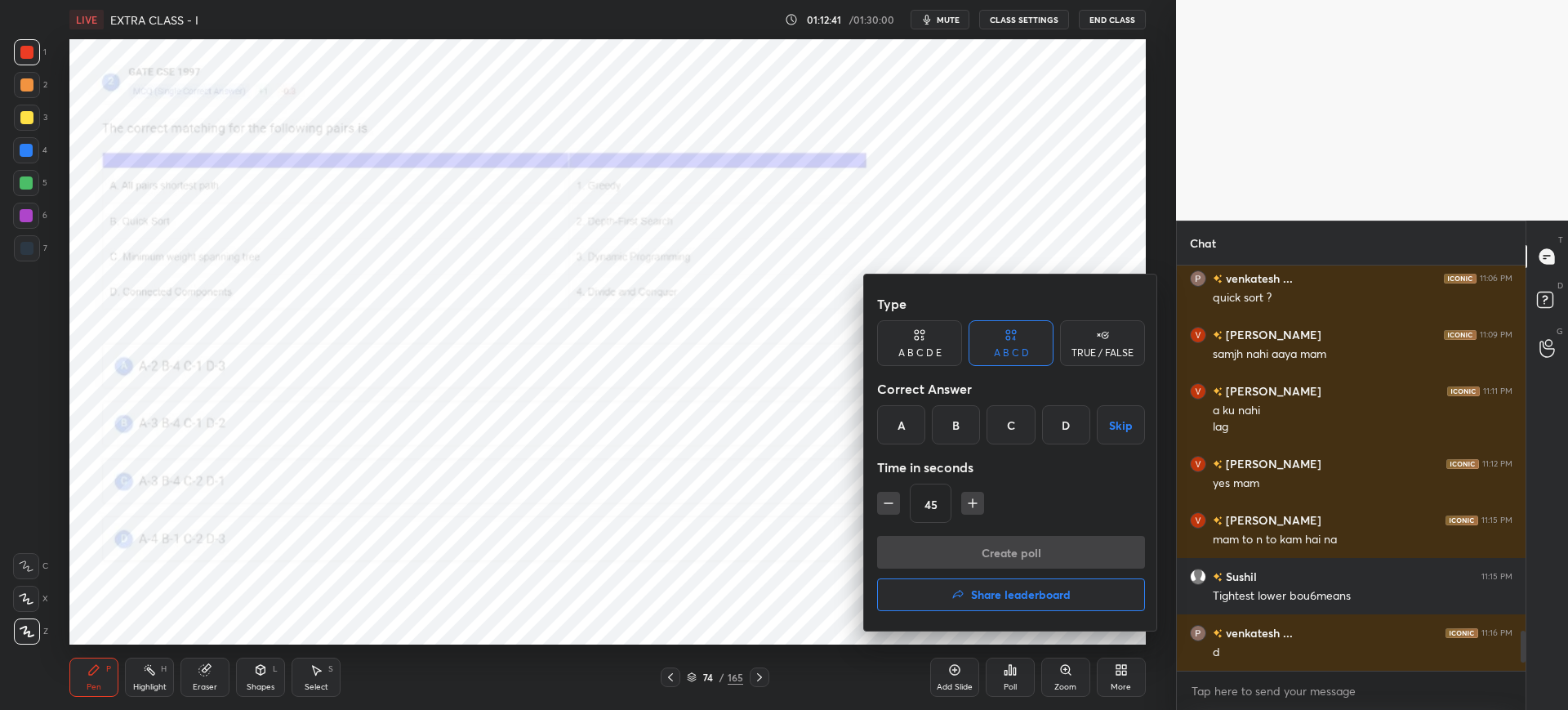
click at [954, 438] on div "B" at bounding box center [955, 425] width 48 height 39
click at [953, 548] on button "Create poll" at bounding box center [1011, 552] width 268 height 33
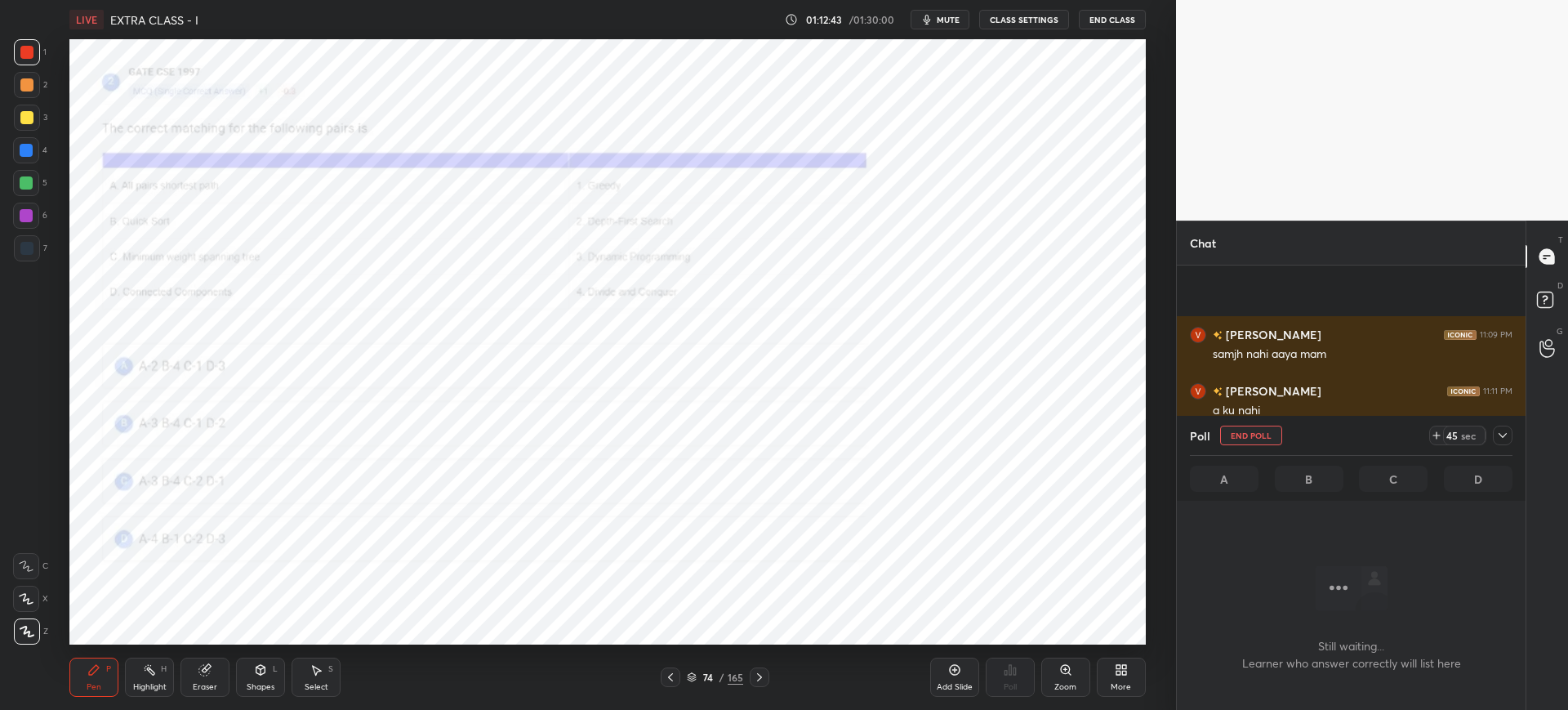
scroll to position [3876, 0]
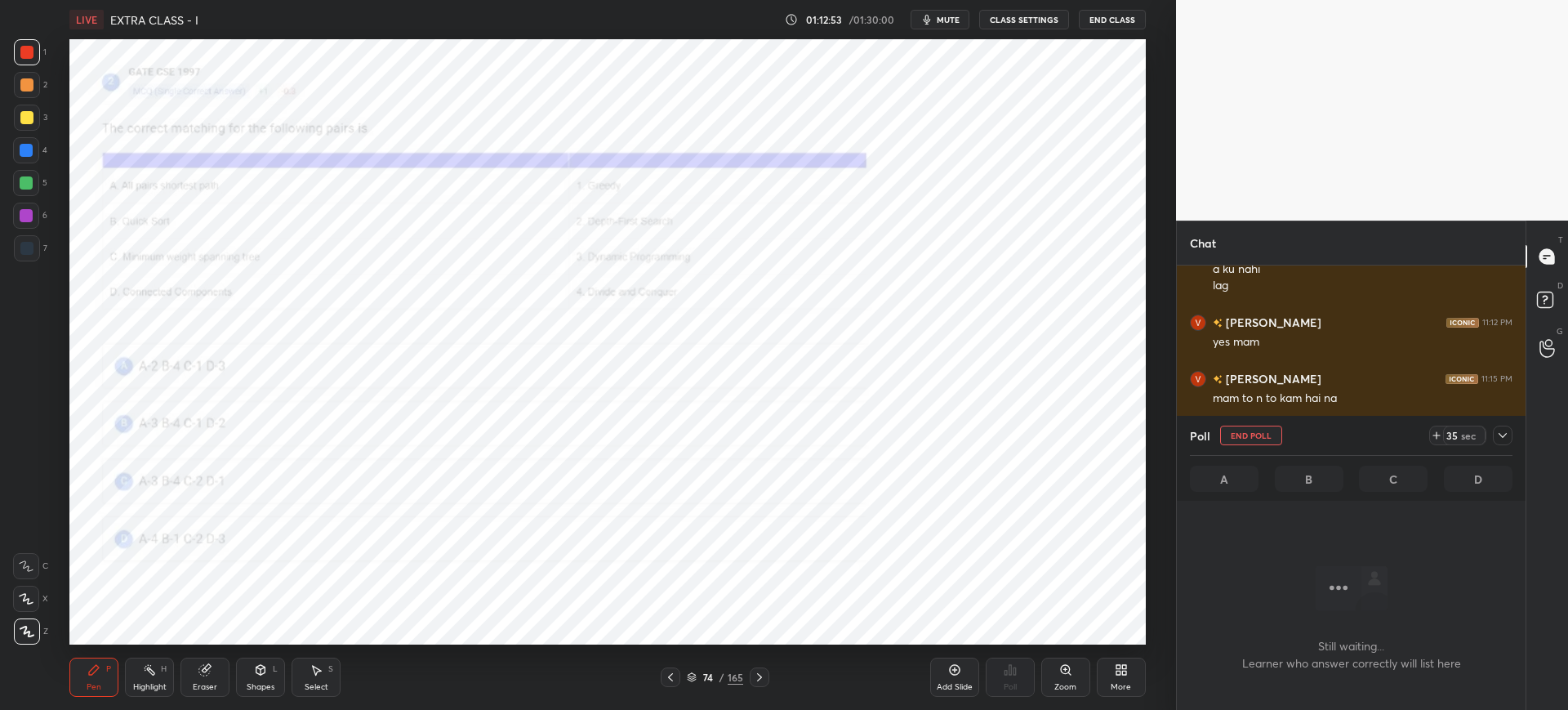
drag, startPoint x: 1496, startPoint y: 436, endPoint x: 1484, endPoint y: 441, distance: 13.0
click at [1496, 436] on icon at bounding box center [1503, 435] width 13 height 13
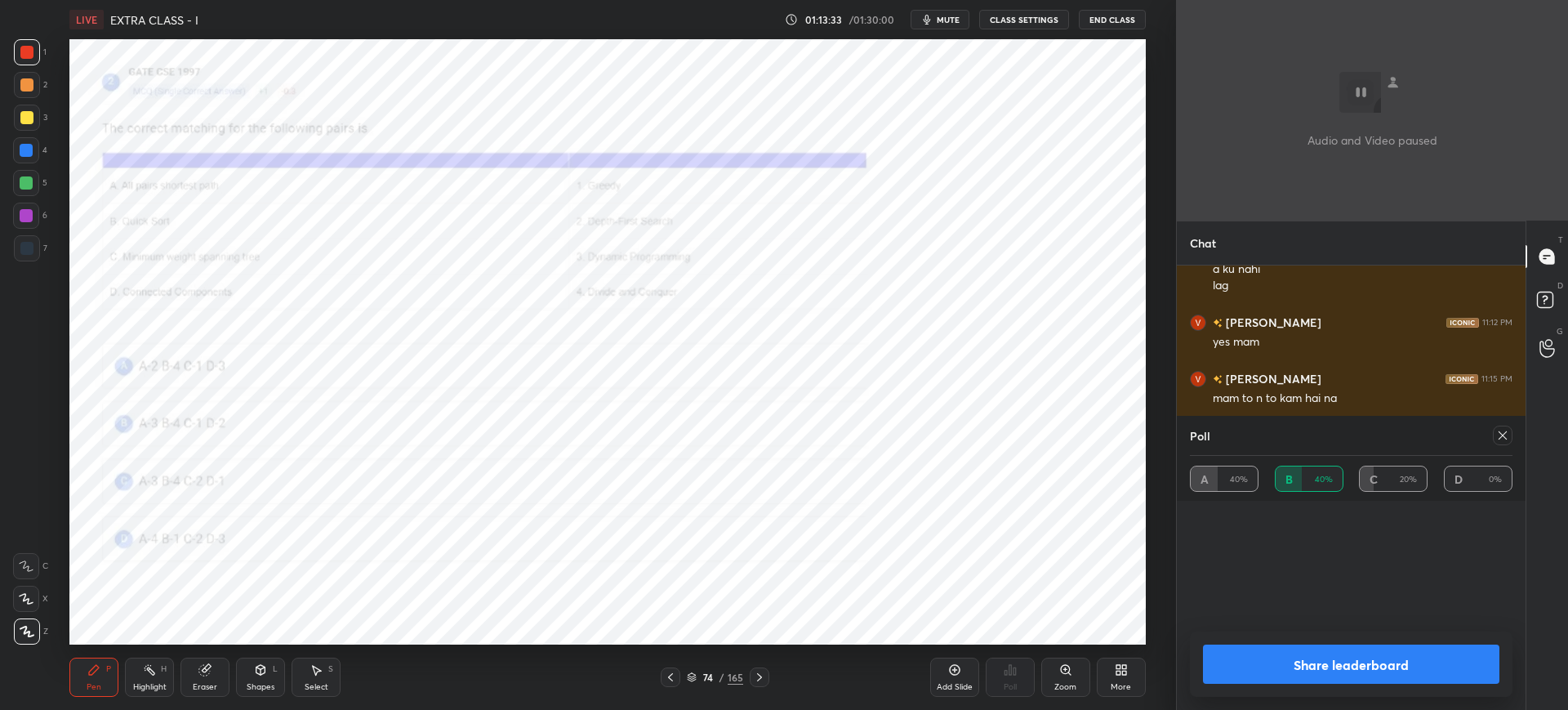
scroll to position [191, 318]
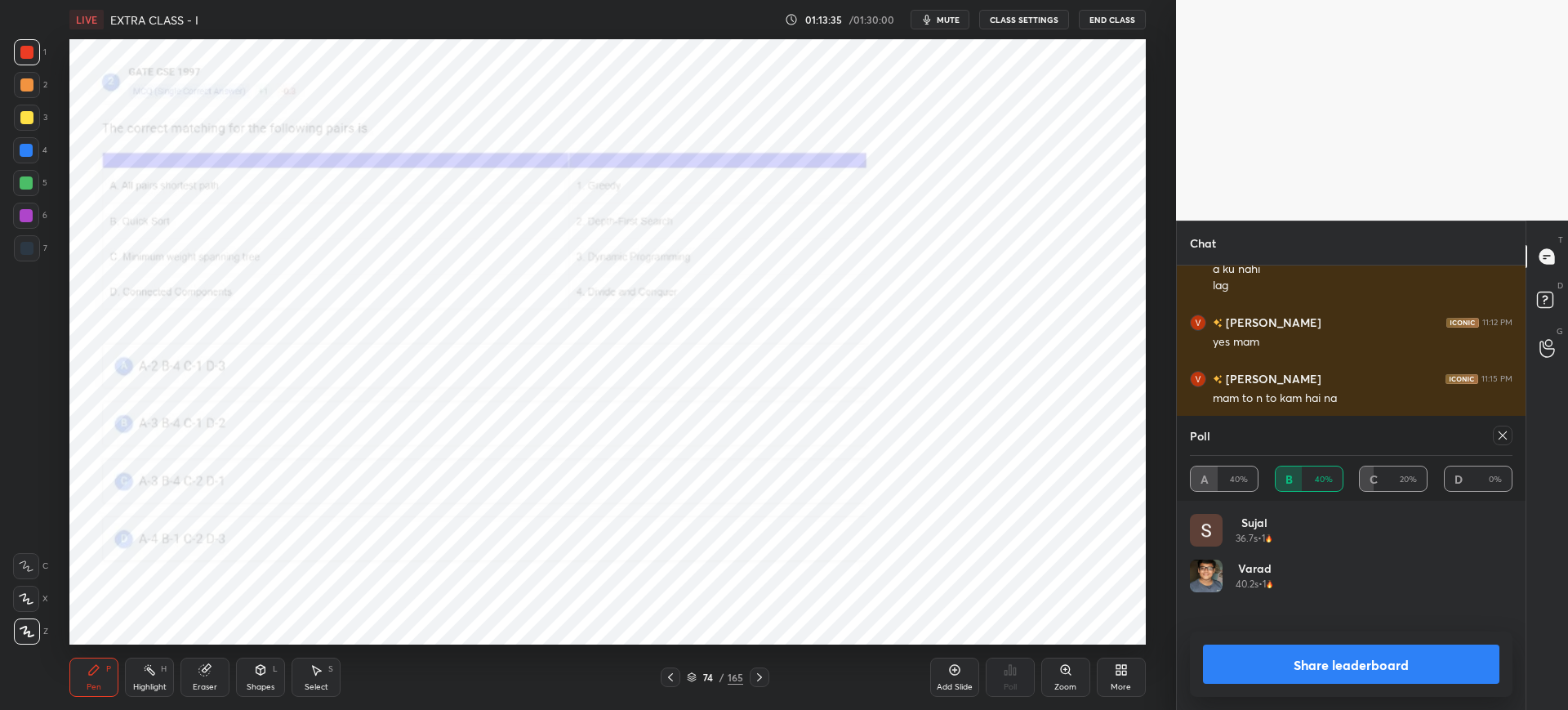
click at [1305, 643] on div "Share leaderboard" at bounding box center [1350, 664] width 323 height 66
click at [1294, 659] on button "Share leaderboard" at bounding box center [1351, 664] width 297 height 39
type textarea "x"
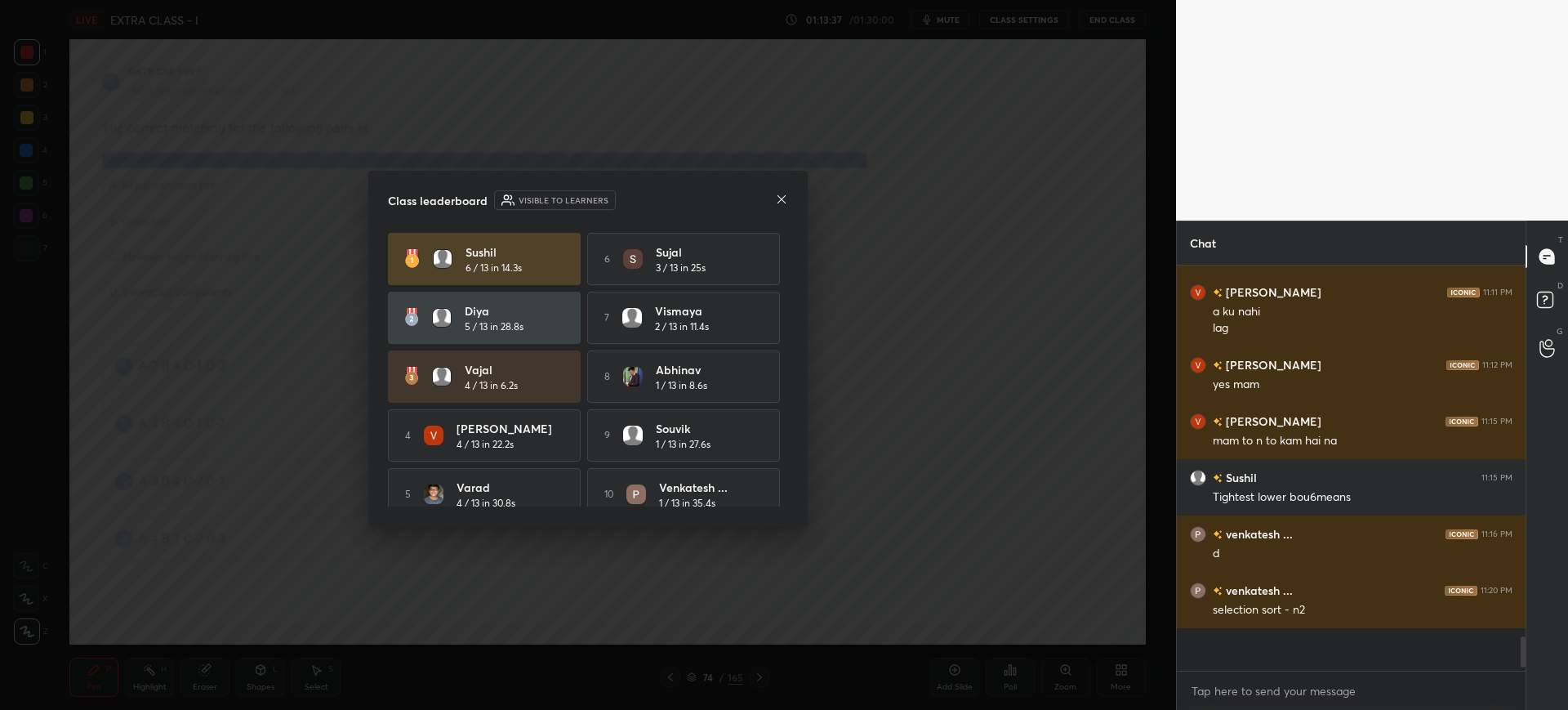
scroll to position [3796, 0]
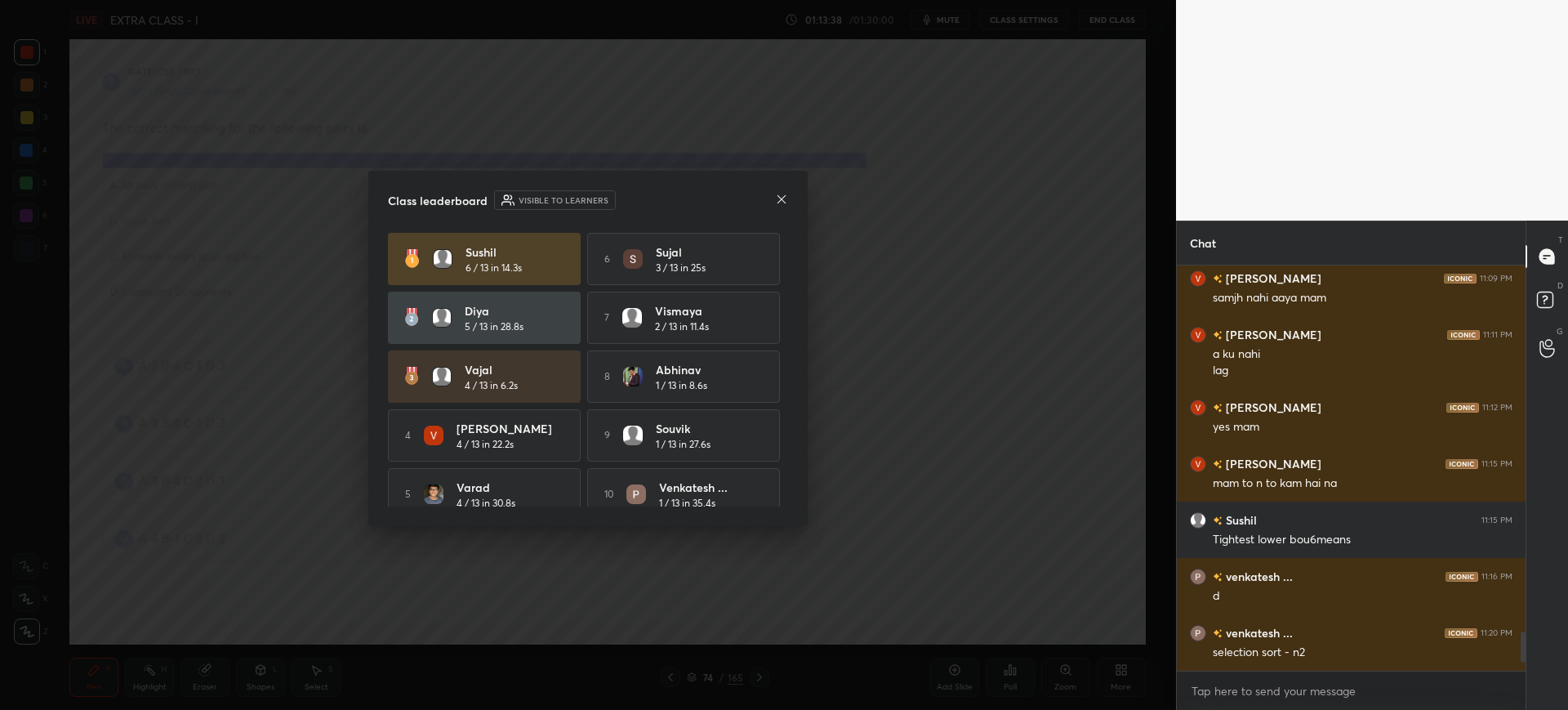
click at [784, 201] on icon at bounding box center [781, 199] width 8 height 8
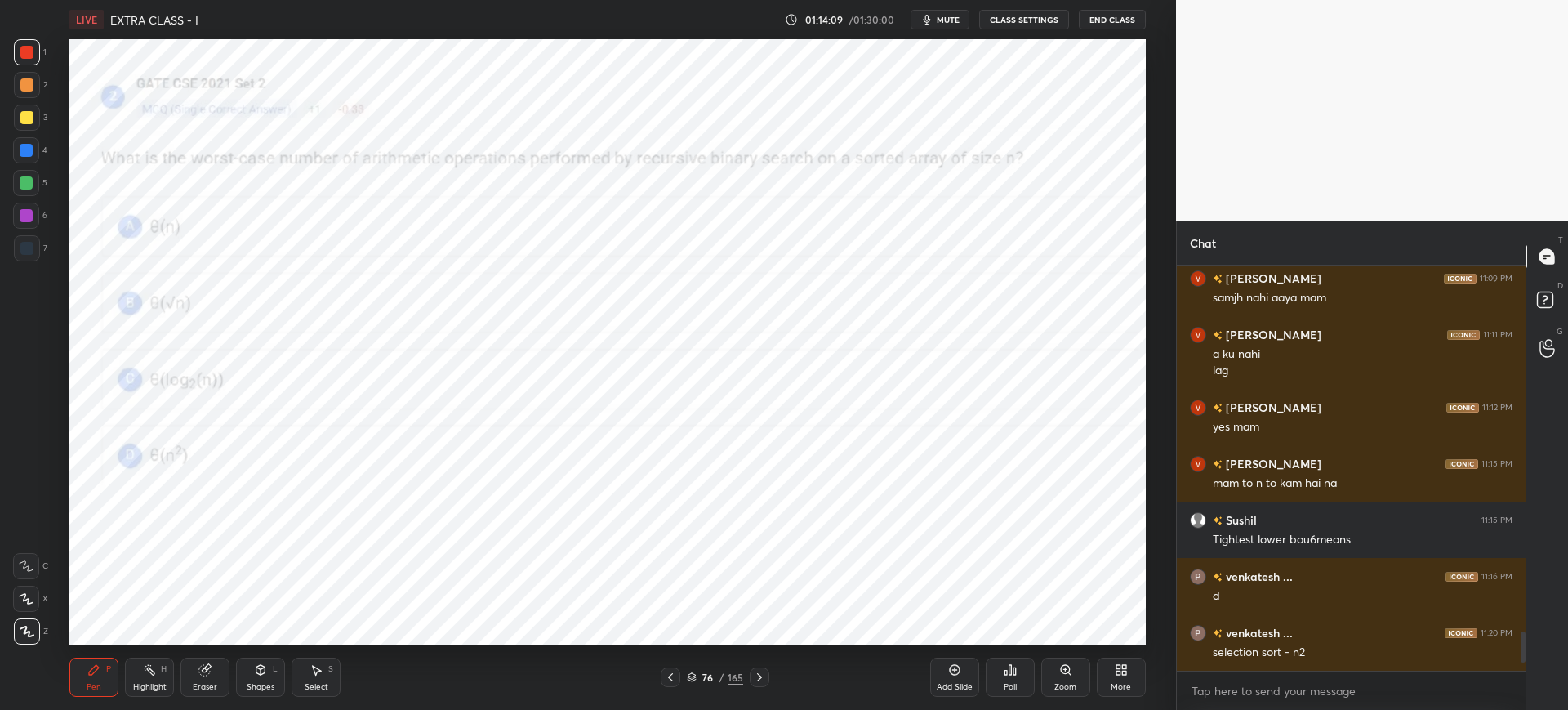
drag, startPoint x: 691, startPoint y: 676, endPoint x: 693, endPoint y: 667, distance: 9.2
click at [693, 677] on icon at bounding box center [692, 677] width 10 height 10
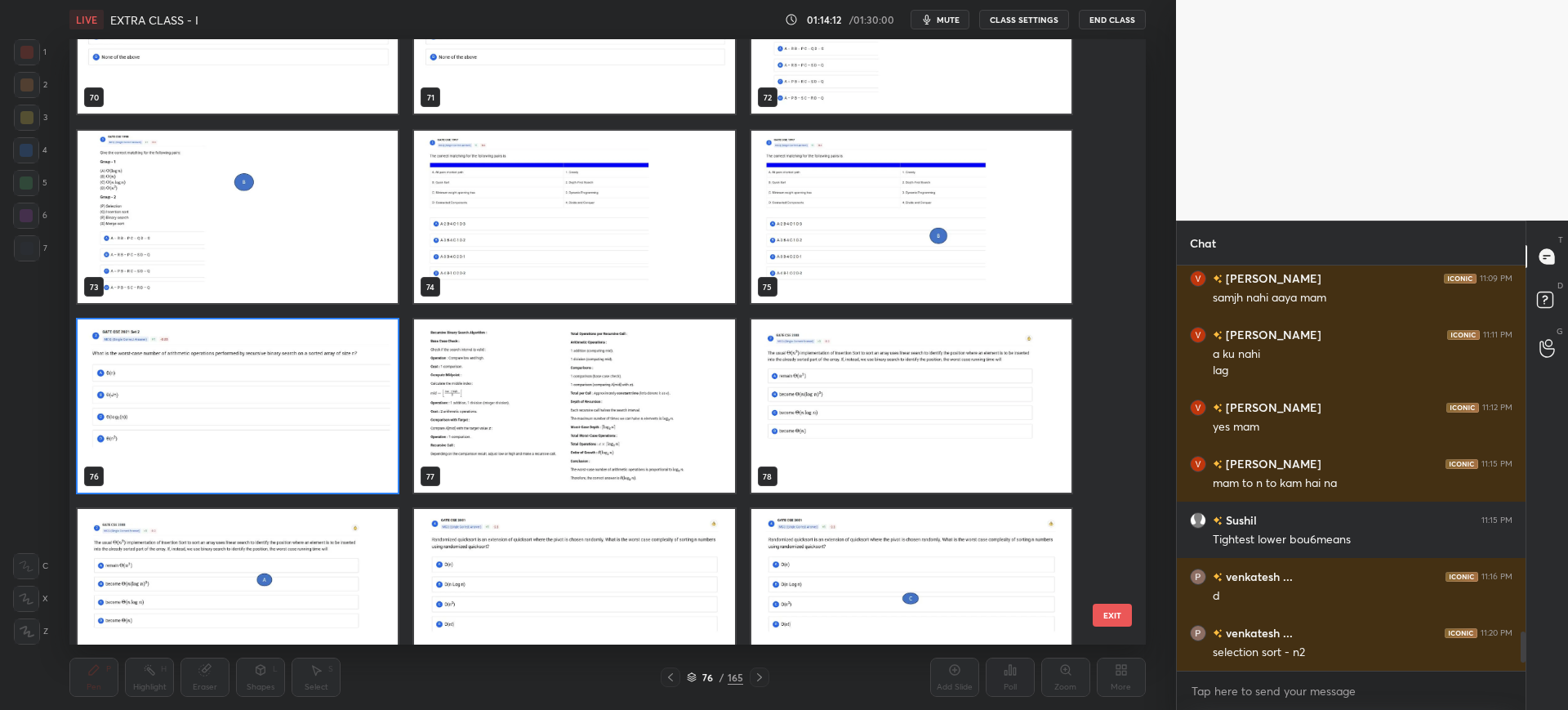
scroll to position [4465, 0]
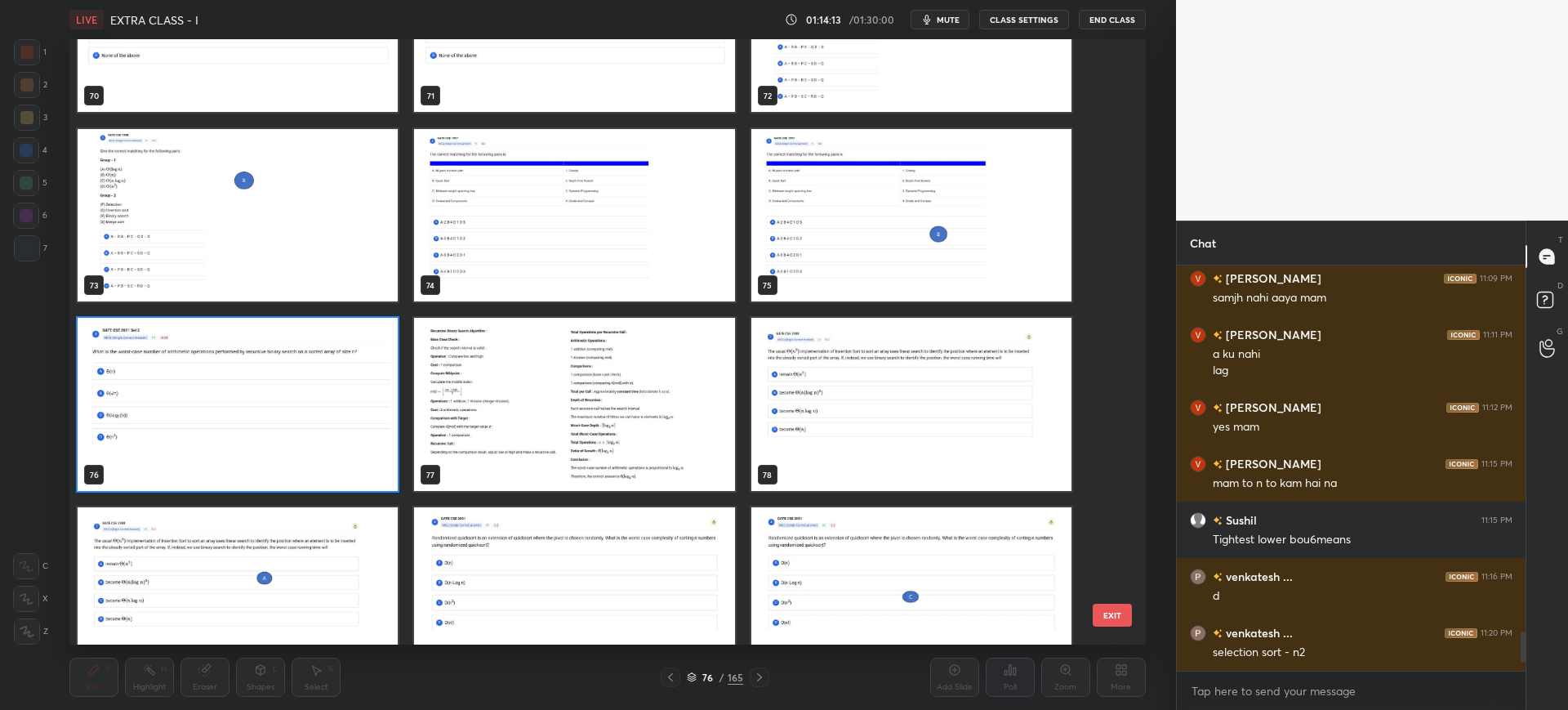
click at [1114, 610] on button "EXIT" at bounding box center [1111, 616] width 39 height 23
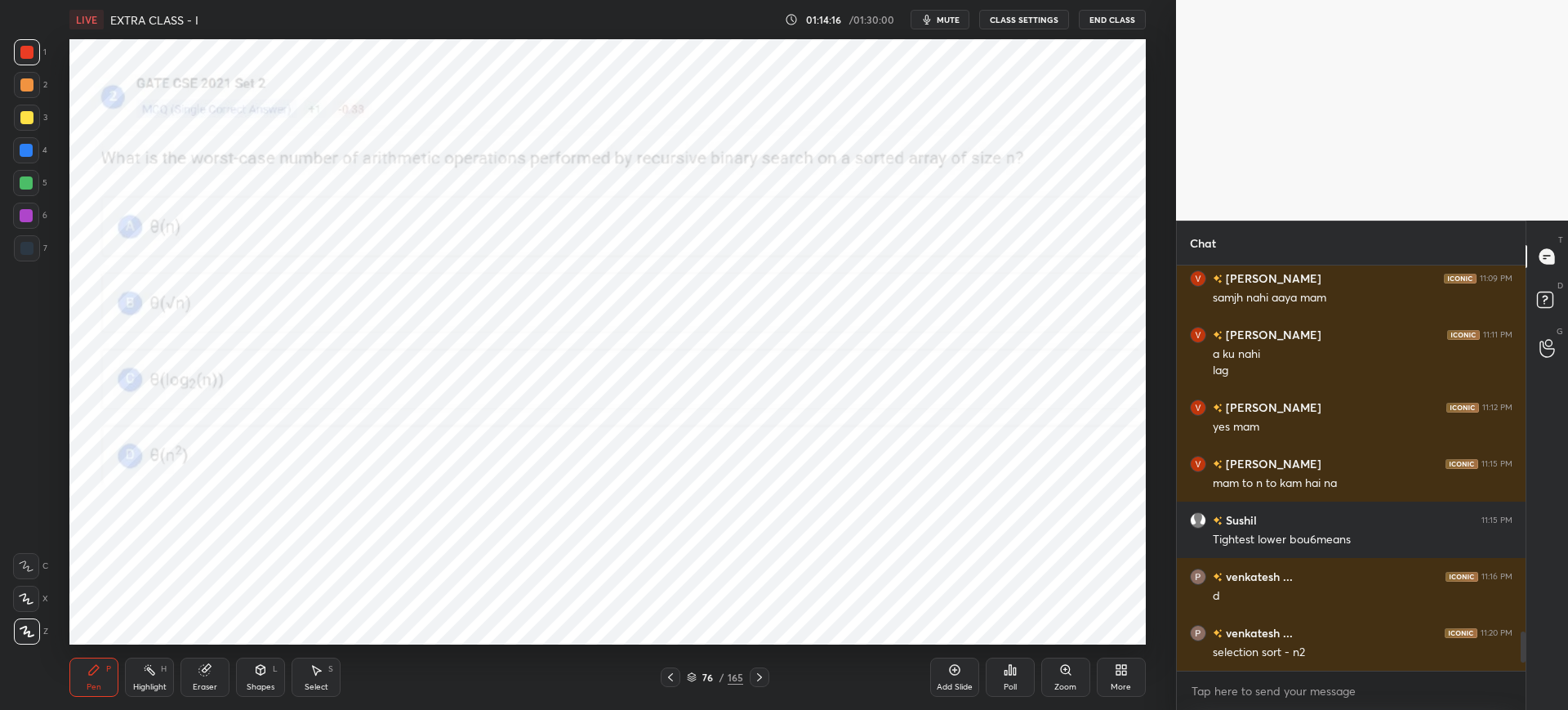
click at [688, 674] on icon at bounding box center [692, 677] width 10 height 10
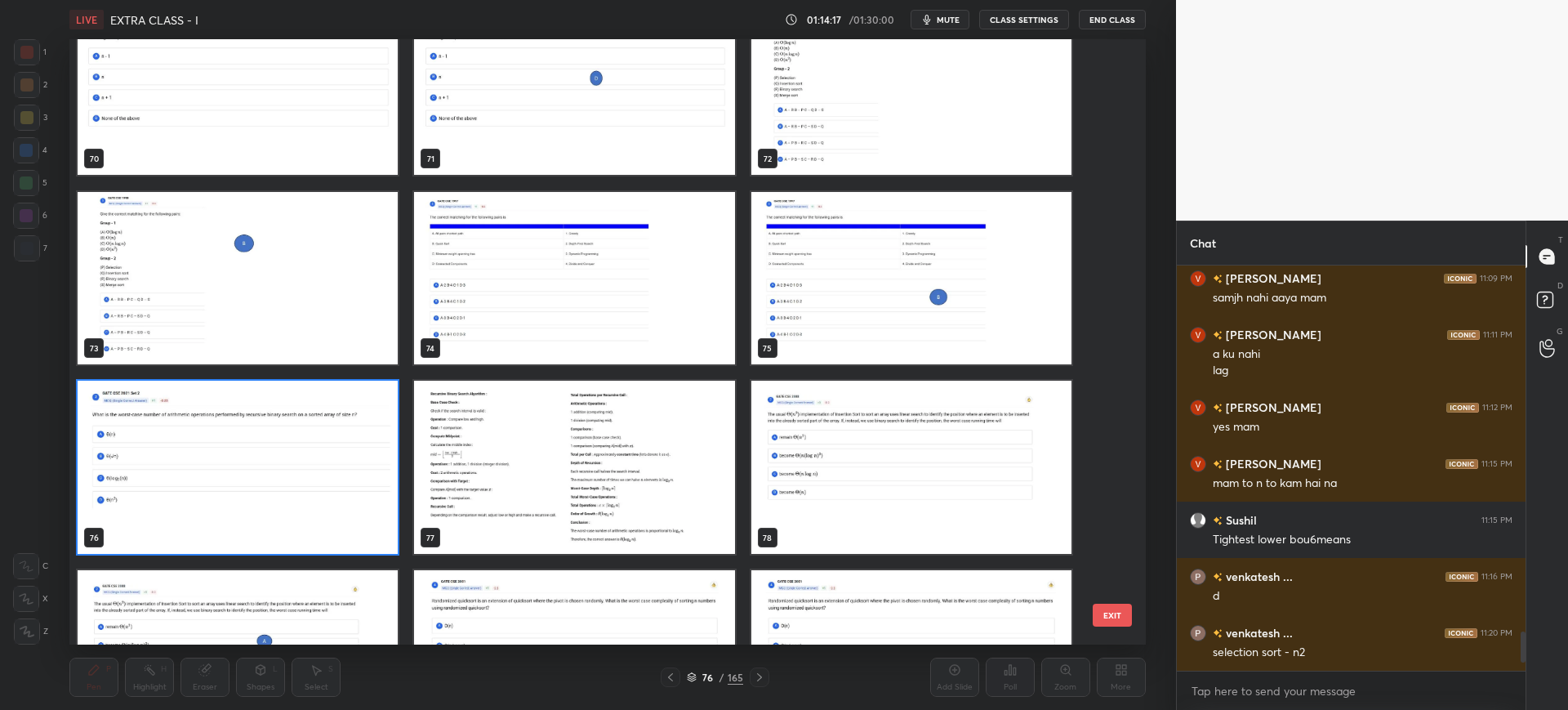
scroll to position [4406, 0]
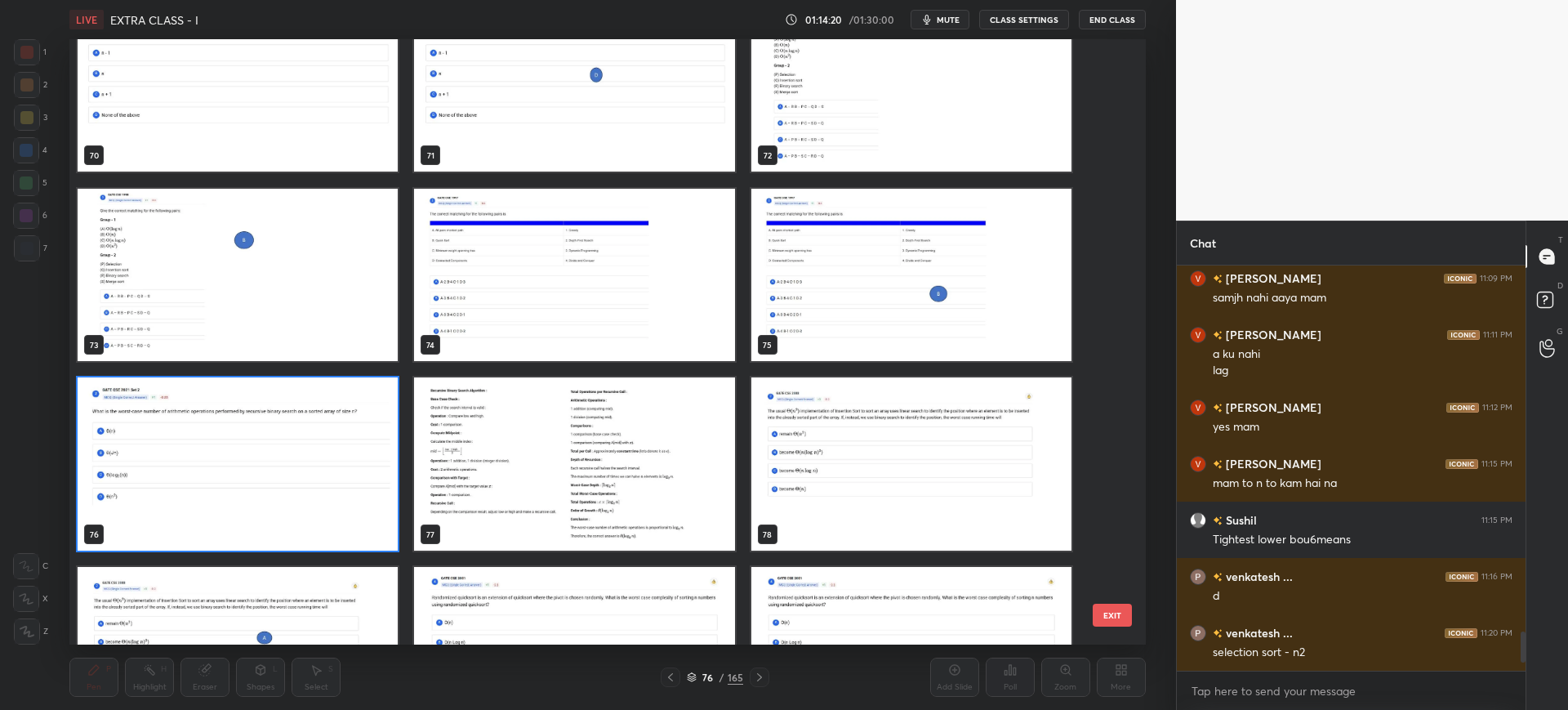
click at [1109, 611] on button "EXIT" at bounding box center [1111, 616] width 39 height 23
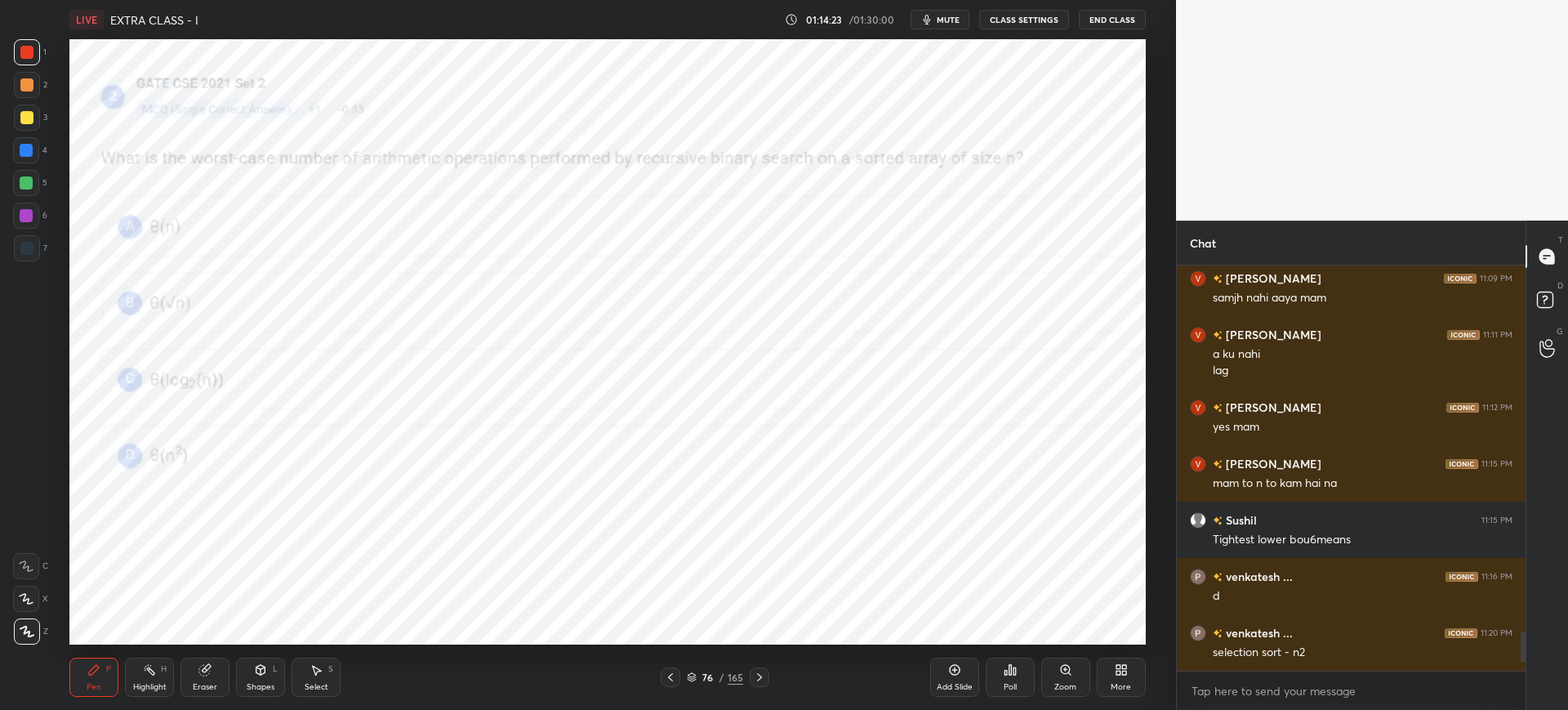
click at [990, 667] on div "Poll" at bounding box center [1009, 677] width 49 height 39
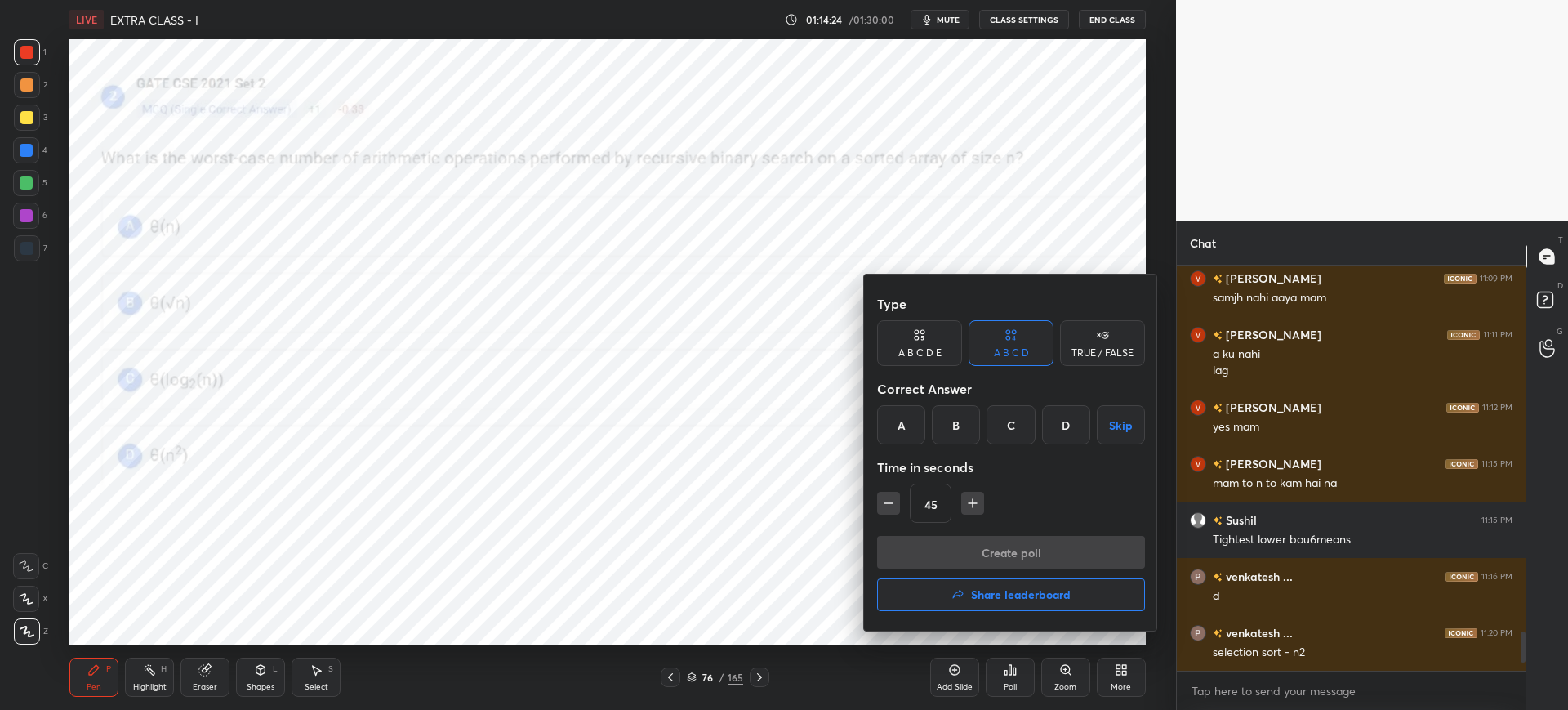
click at [962, 426] on div "B" at bounding box center [955, 425] width 48 height 39
click at [962, 508] on button "button" at bounding box center [973, 503] width 23 height 23
click at [964, 511] on button "button" at bounding box center [973, 503] width 23 height 23
click at [967, 511] on button "button" at bounding box center [973, 503] width 23 height 23
type input "90"
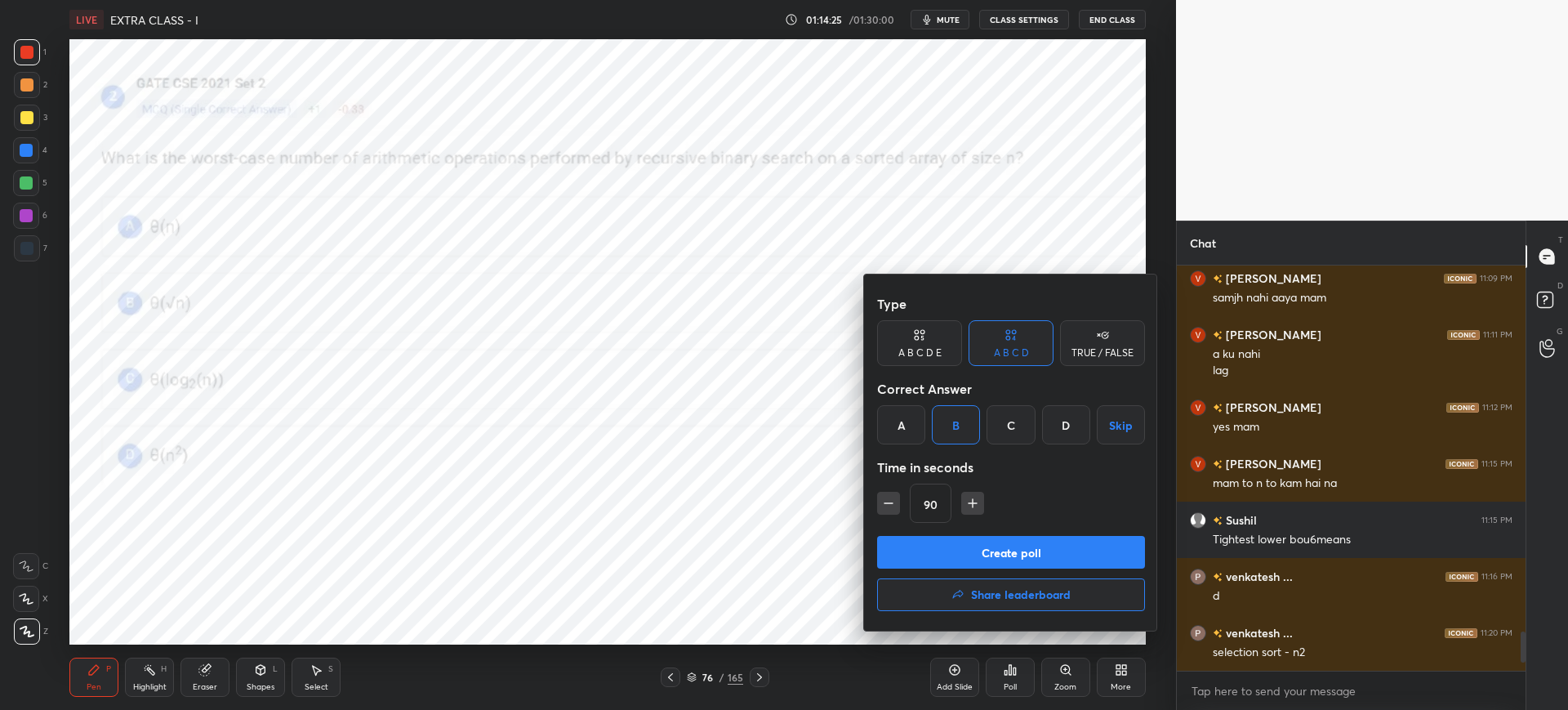
click at [954, 547] on button "Create poll" at bounding box center [1011, 552] width 268 height 33
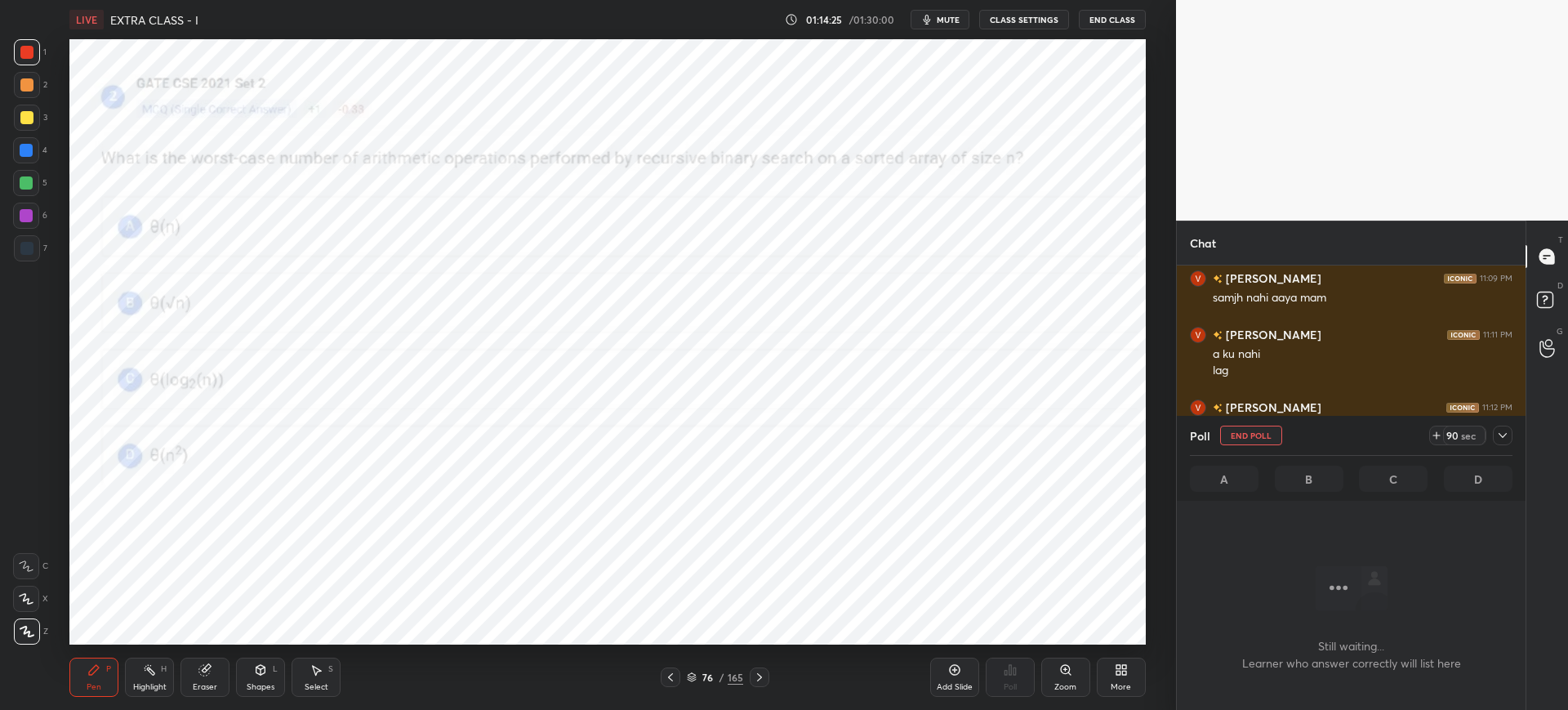
scroll to position [196, 344]
click at [692, 672] on icon at bounding box center [692, 677] width 10 height 10
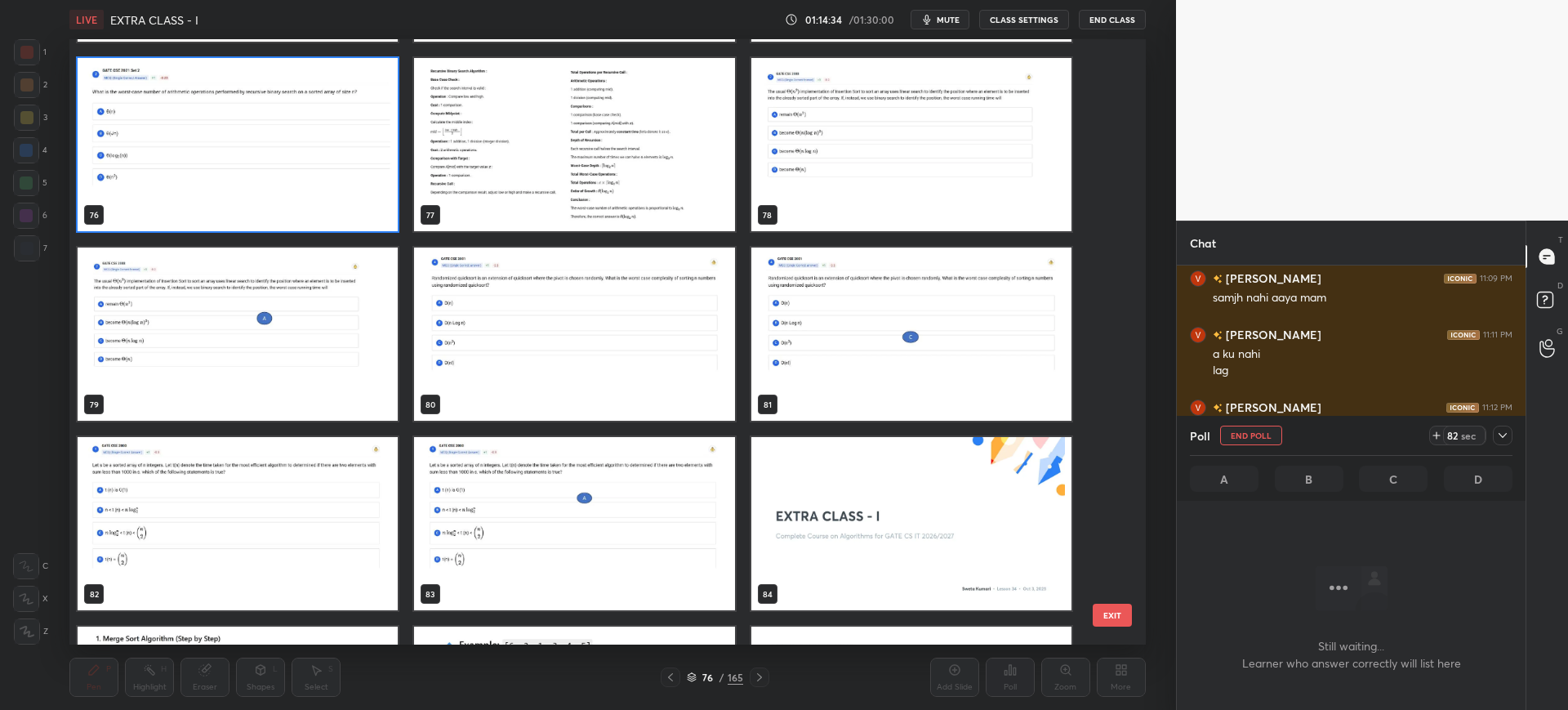
scroll to position [4720, 0]
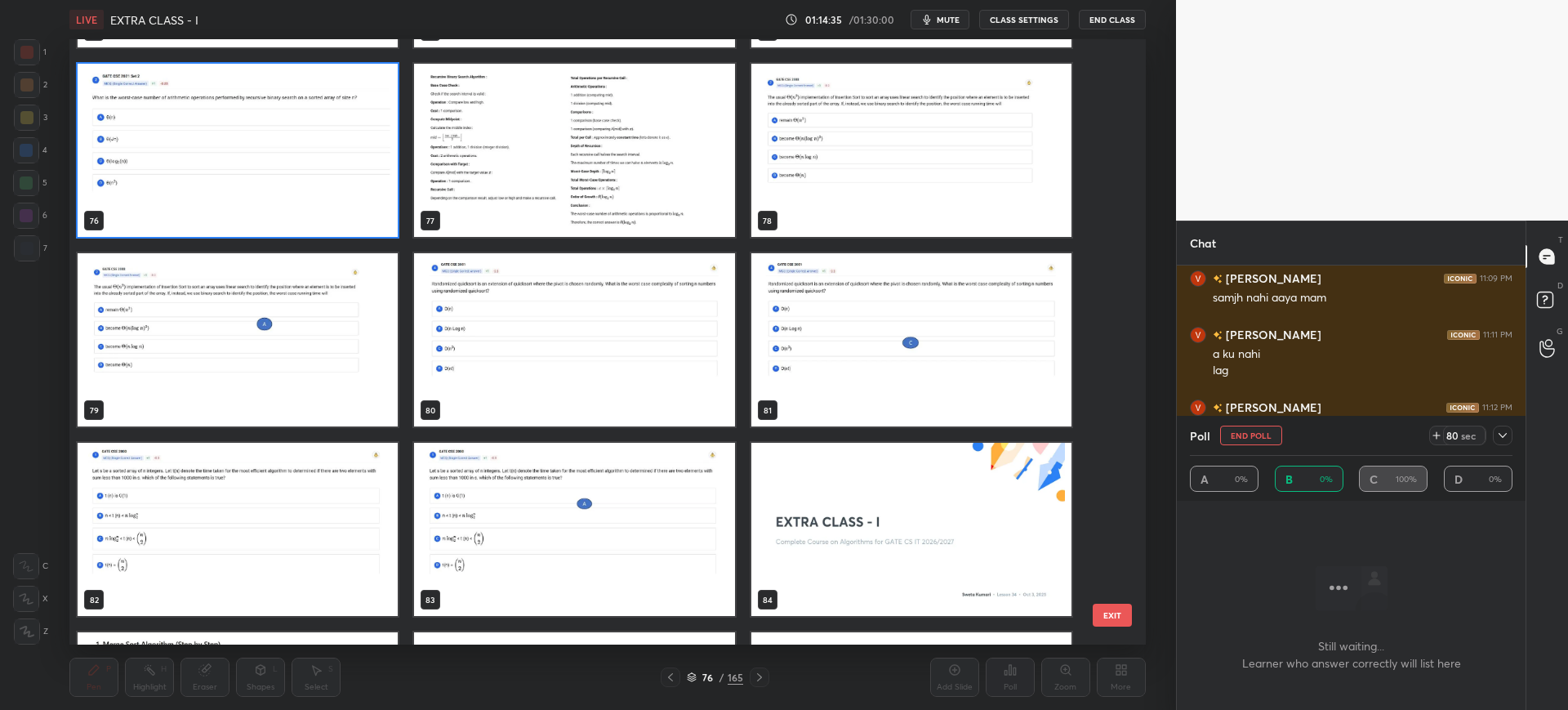
drag, startPoint x: 1134, startPoint y: 613, endPoint x: 1124, endPoint y: 613, distance: 10.0
click at [1124, 613] on div "70 71 72 73 74 75 76 77 78 79 80 81 82 83 84 85 86 87 EXIT" at bounding box center [607, 342] width 1076 height 605
click at [1124, 613] on button "EXIT" at bounding box center [1111, 616] width 39 height 23
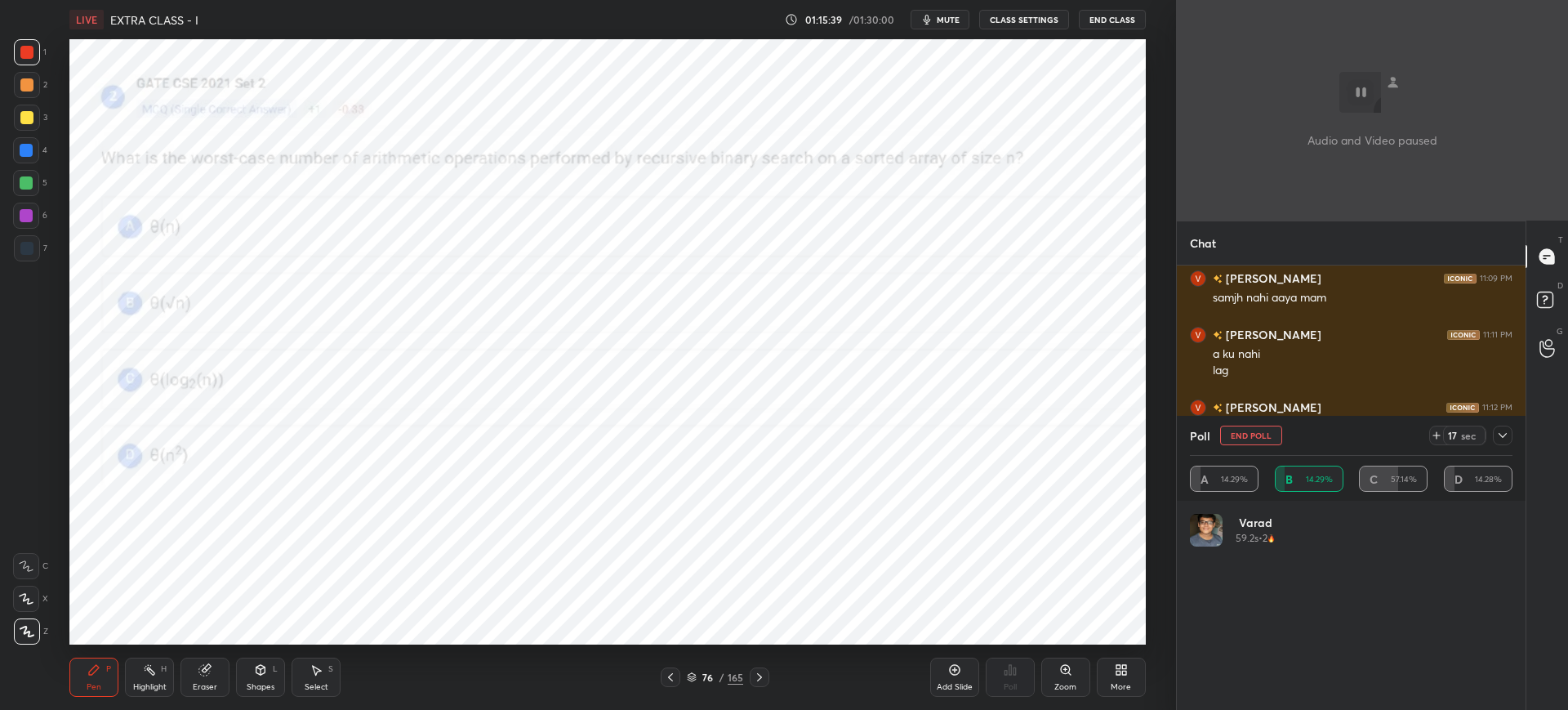
scroll to position [6, 6]
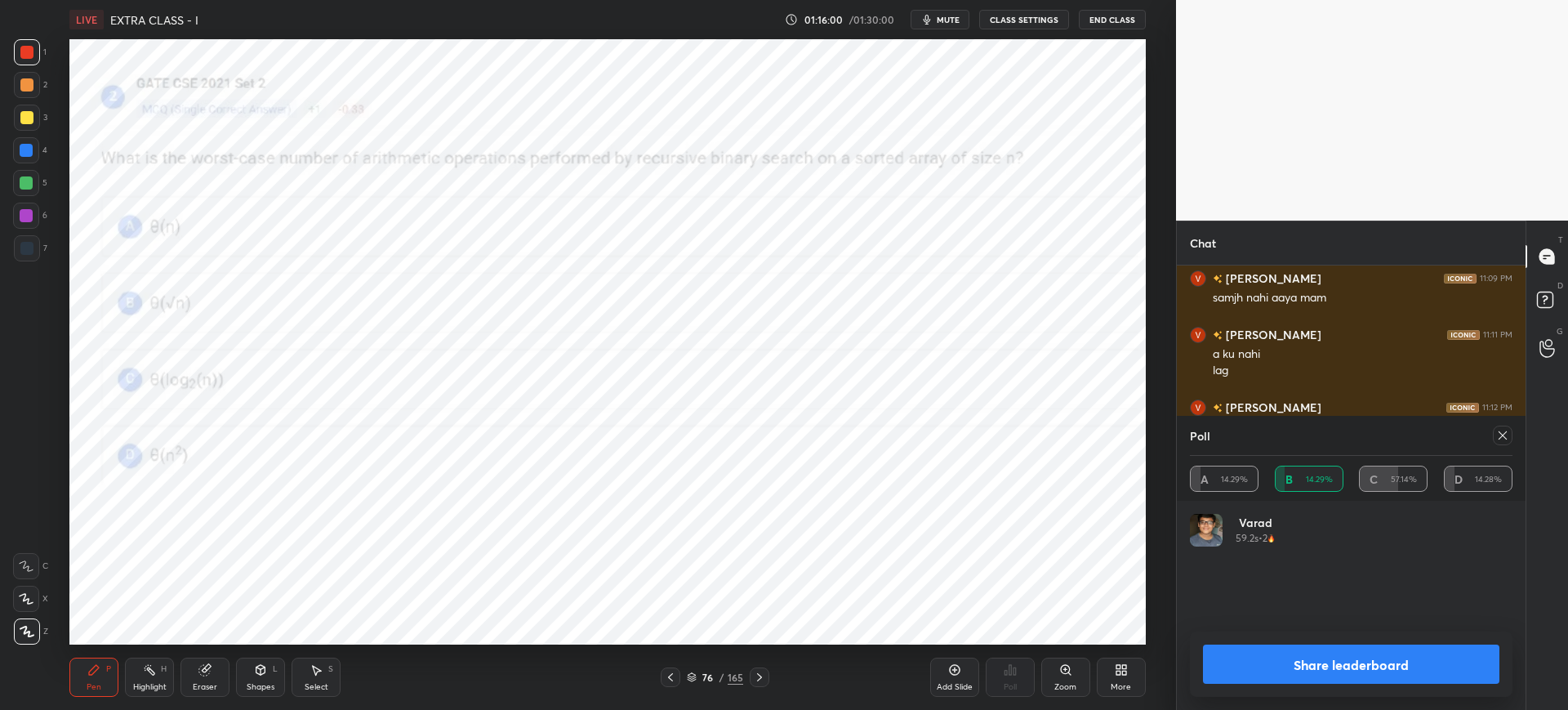
click at [1282, 672] on button "Share leaderboard" at bounding box center [1351, 664] width 297 height 39
type textarea "x"
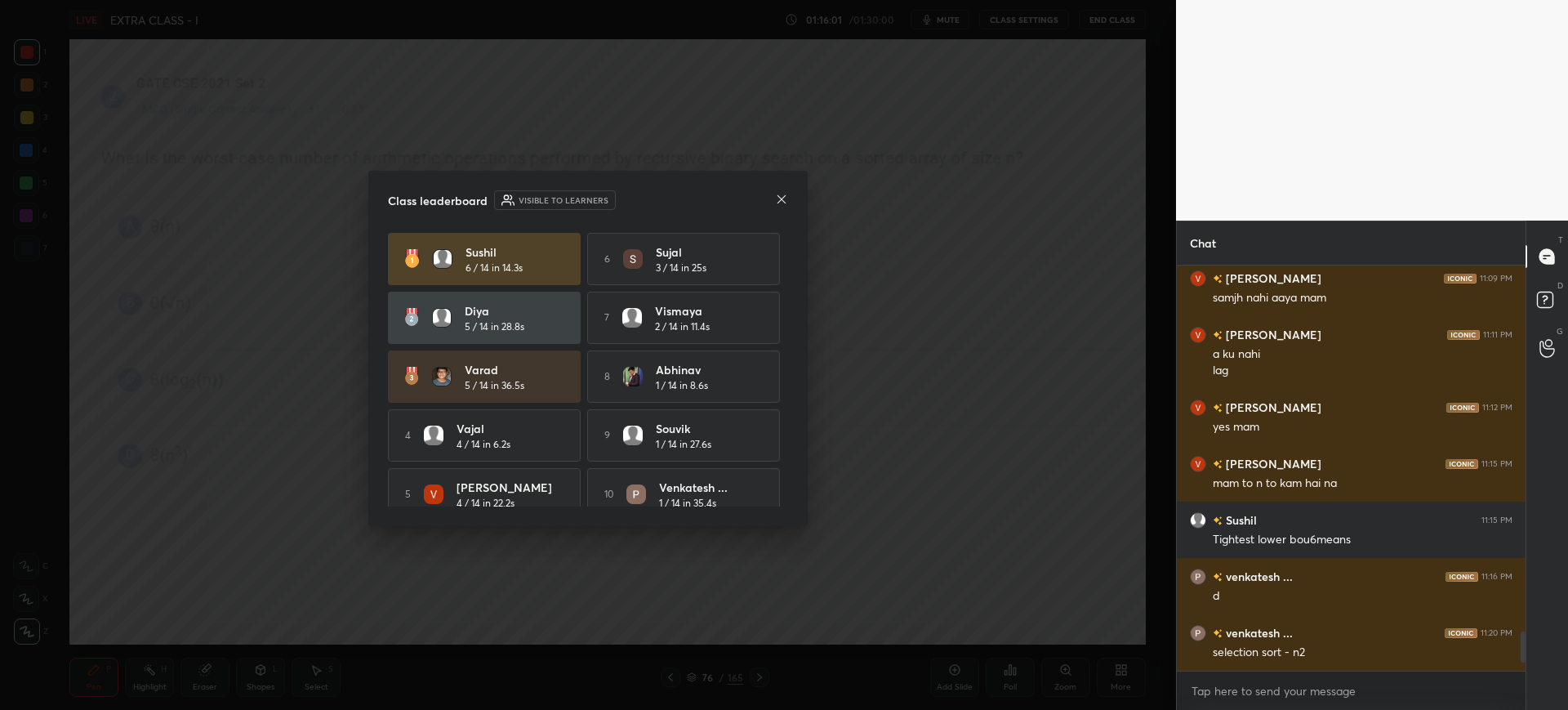
click at [779, 199] on icon at bounding box center [782, 199] width 13 height 13
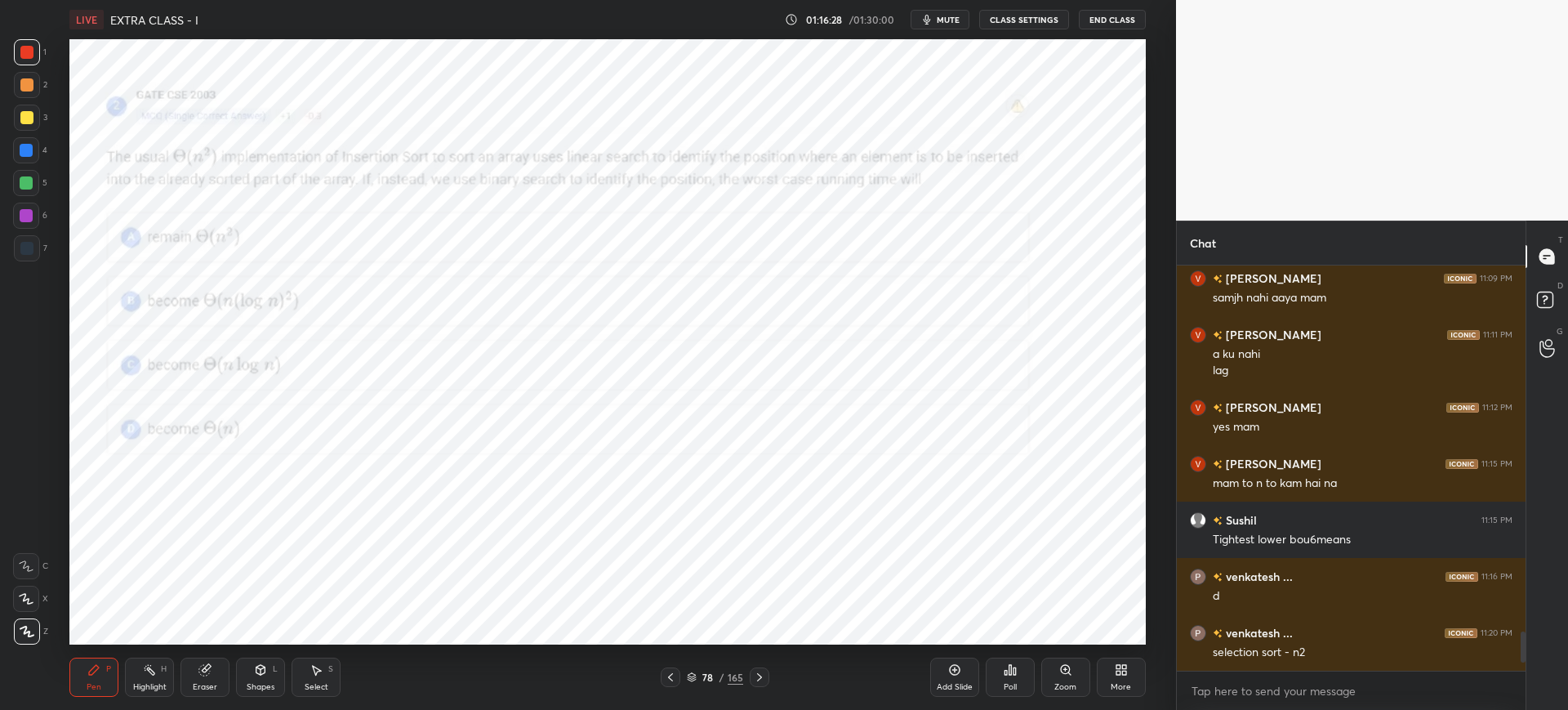
drag, startPoint x: 694, startPoint y: 674, endPoint x: 698, endPoint y: 654, distance: 20.4
click at [696, 671] on div "78 / 165" at bounding box center [715, 676] width 57 height 14
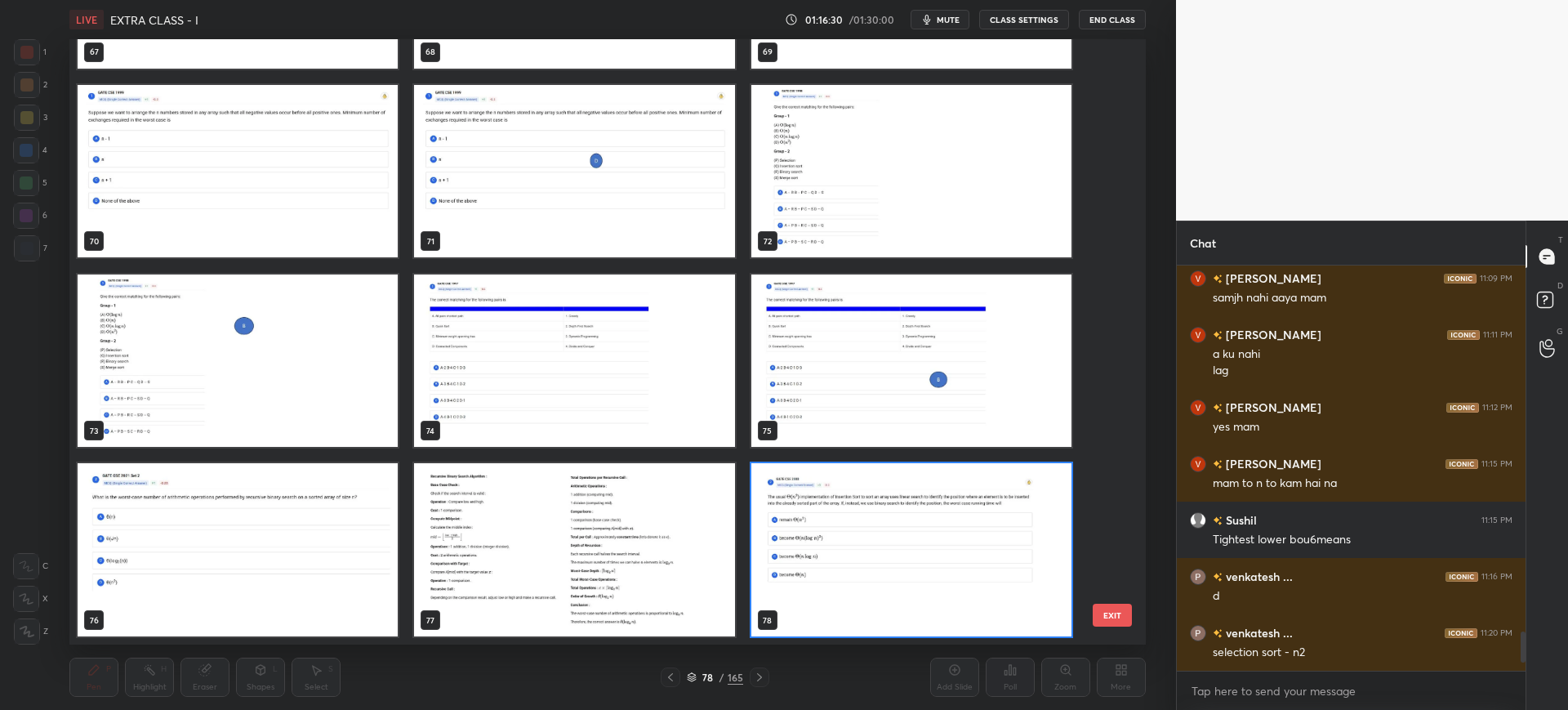
scroll to position [4512, 0]
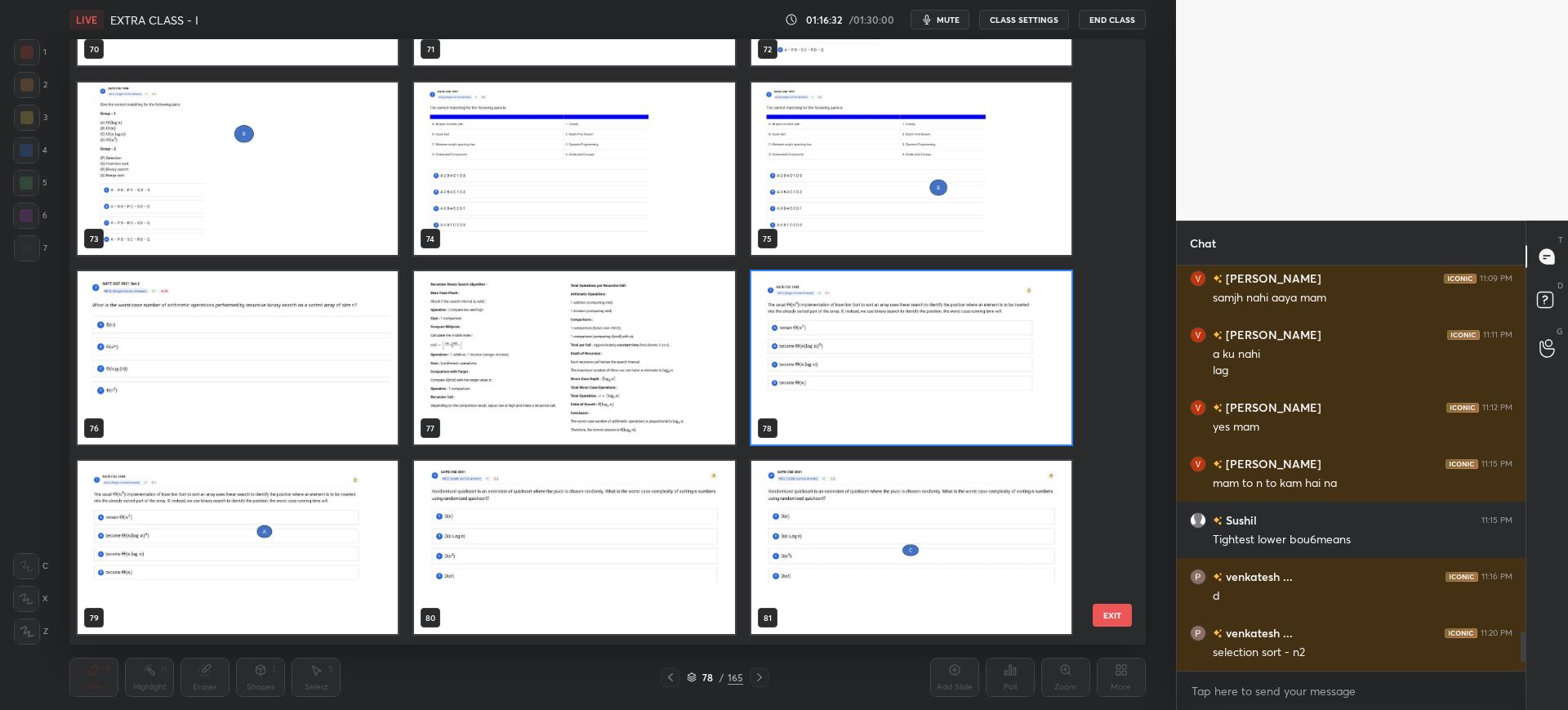
click at [1111, 614] on button "EXIT" at bounding box center [1111, 616] width 39 height 23
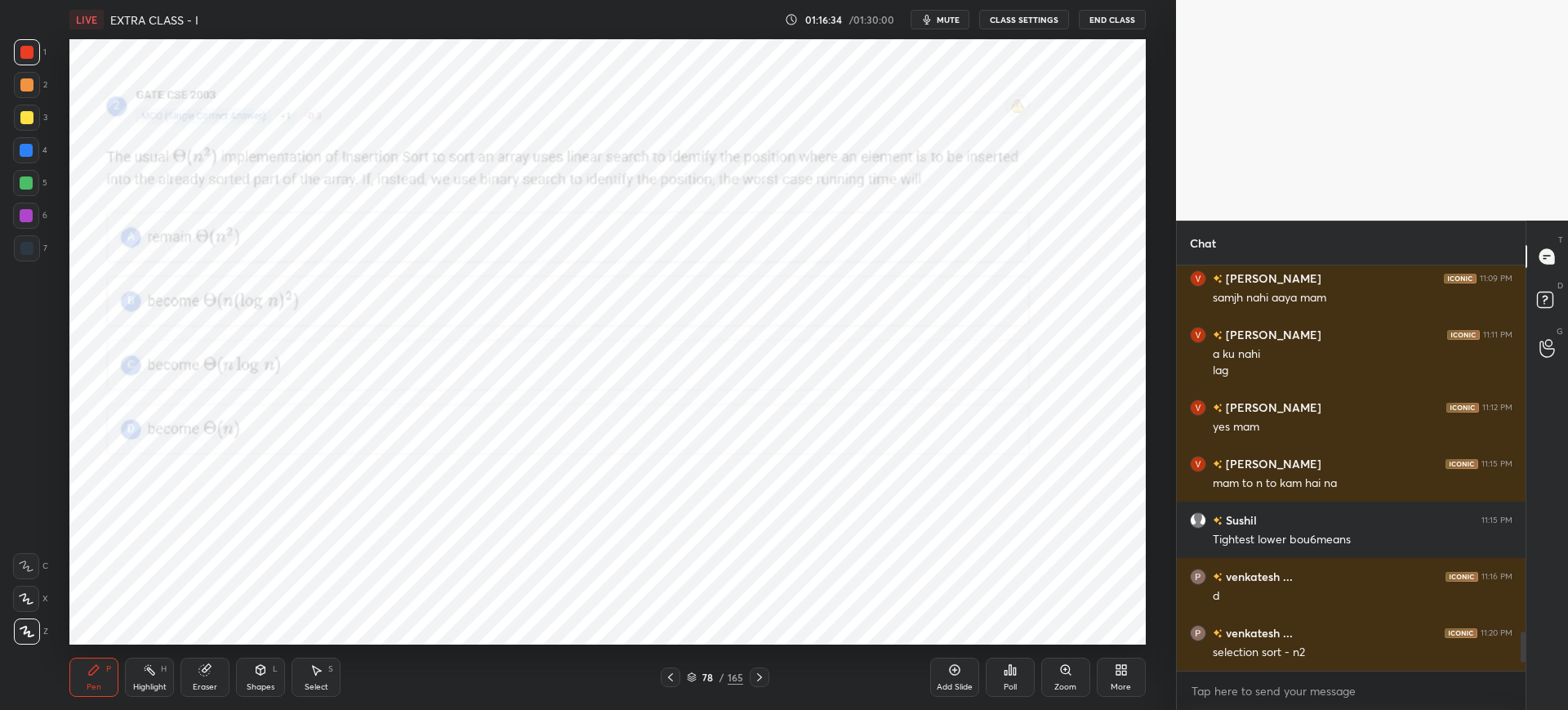
click at [985, 669] on div "Poll" at bounding box center [1009, 677] width 49 height 39
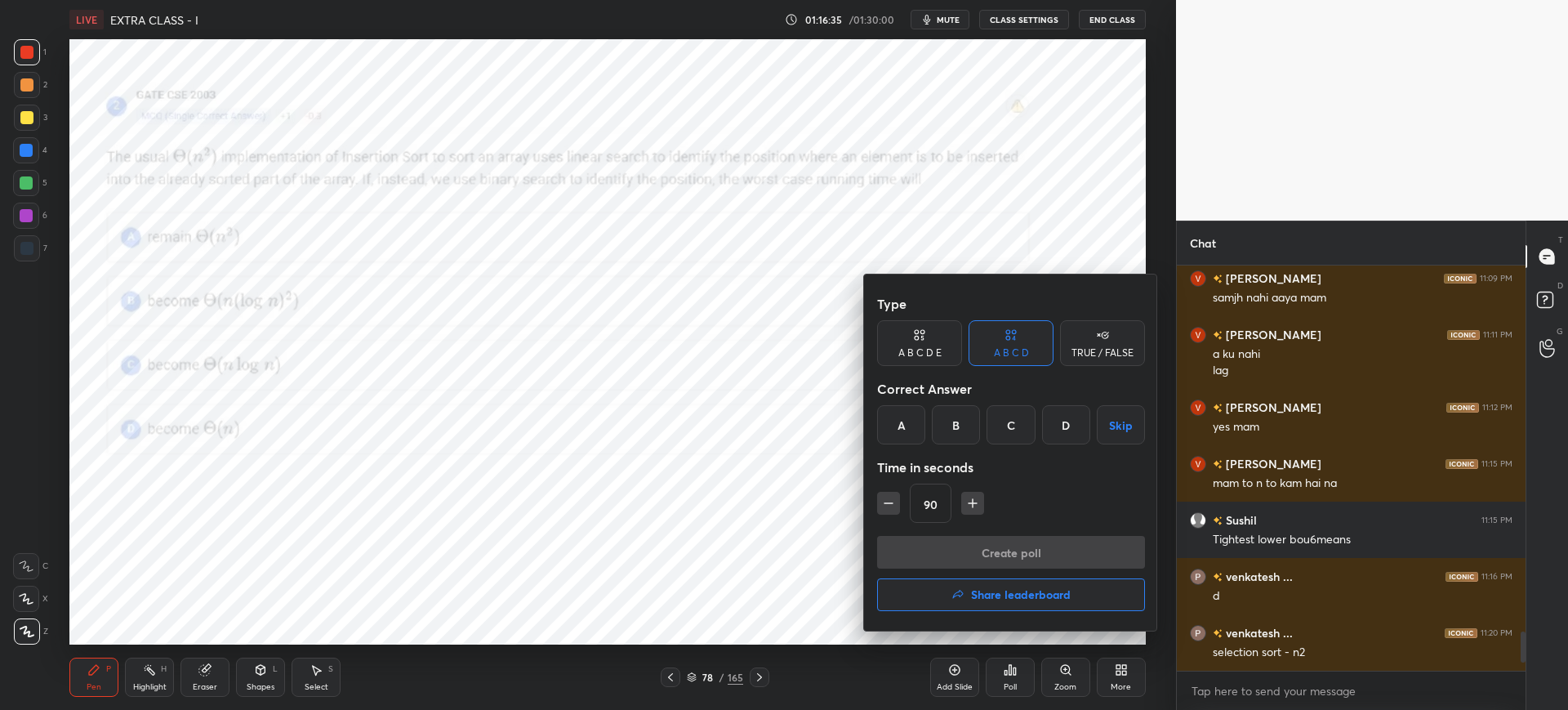
drag, startPoint x: 912, startPoint y: 424, endPoint x: 931, endPoint y: 457, distance: 38.1
click at [911, 423] on div "A" at bounding box center [902, 425] width 48 height 39
click at [889, 499] on icon "button" at bounding box center [888, 503] width 16 height 16
drag, startPoint x: 890, startPoint y: 503, endPoint x: 898, endPoint y: 520, distance: 18.8
click at [889, 503] on icon "button" at bounding box center [888, 503] width 16 height 16
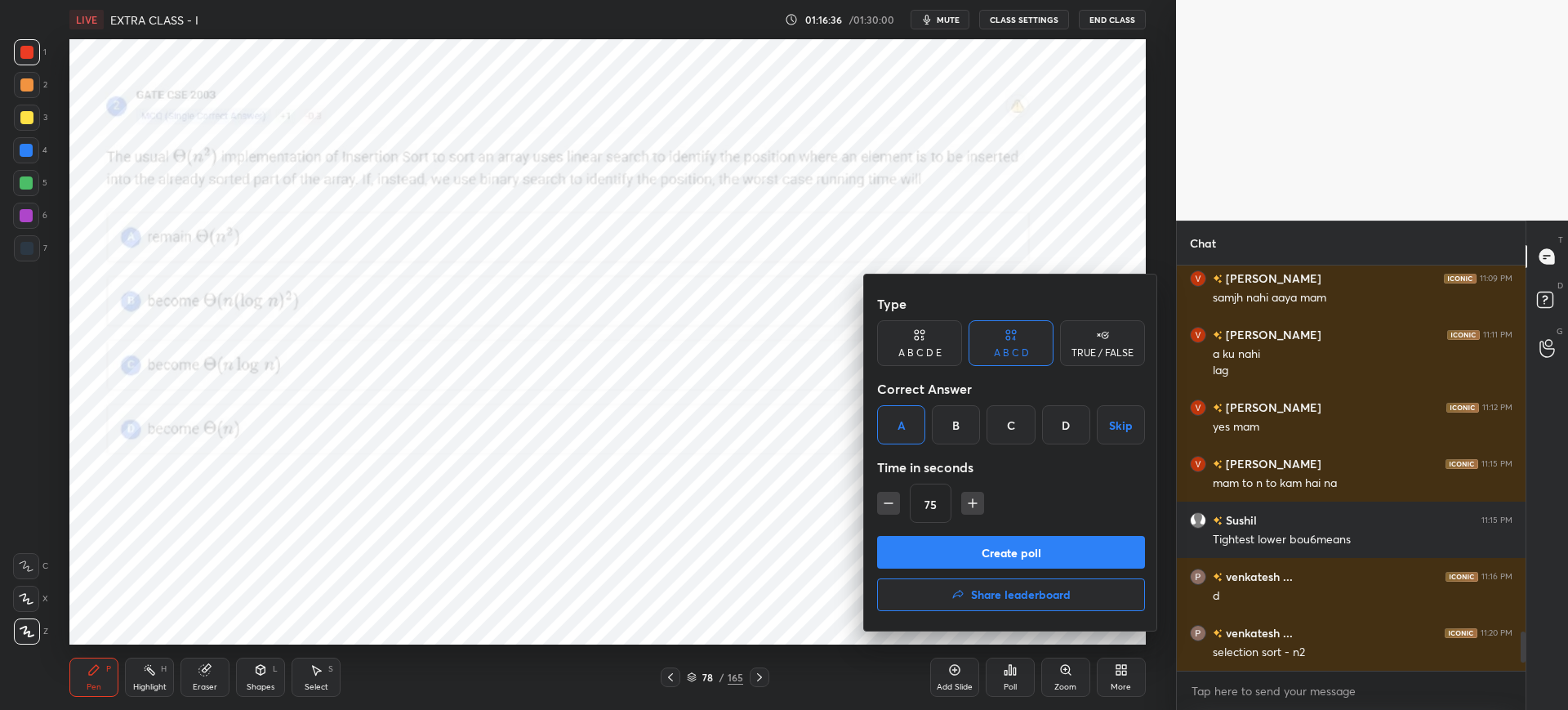
type input "60"
click at [927, 550] on button "Create poll" at bounding box center [1011, 552] width 268 height 33
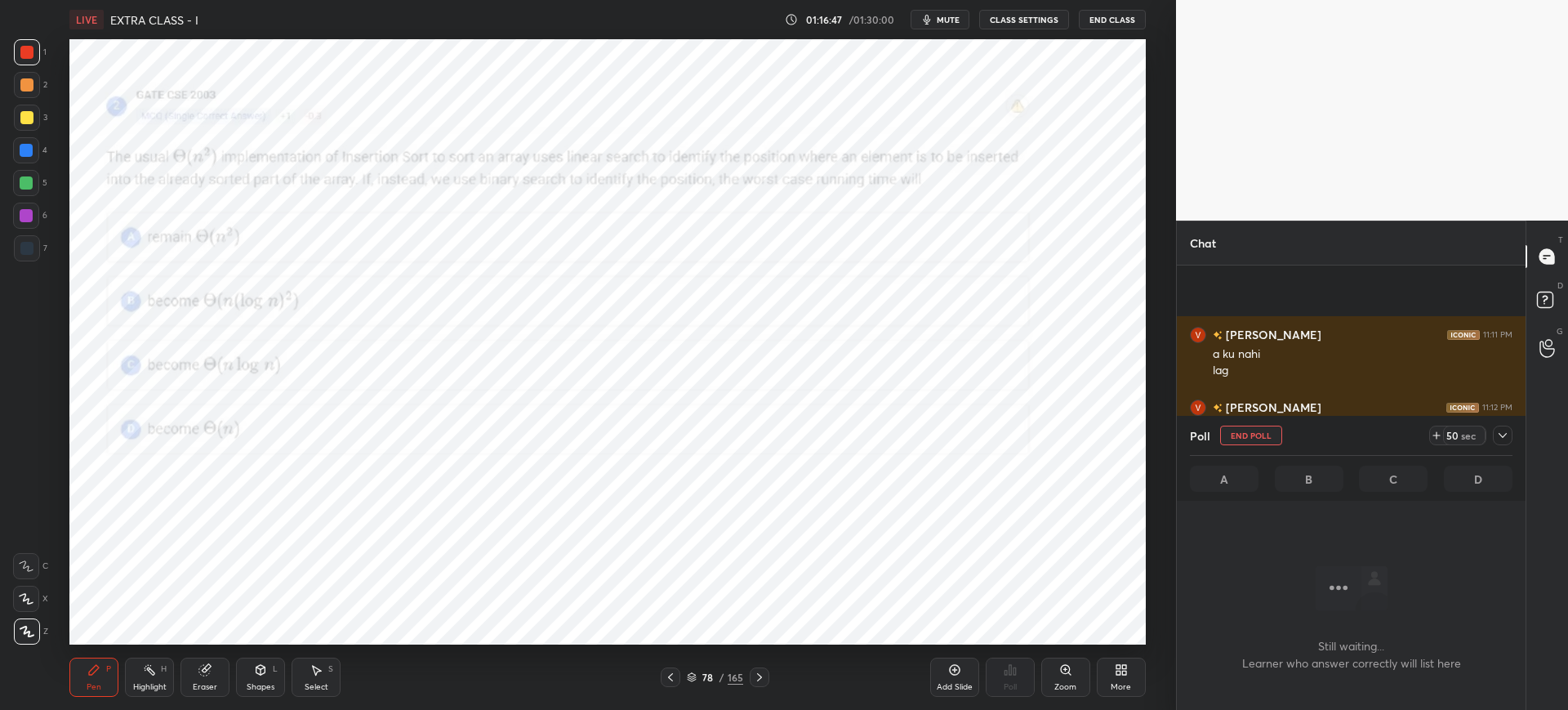
scroll to position [3931, 0]
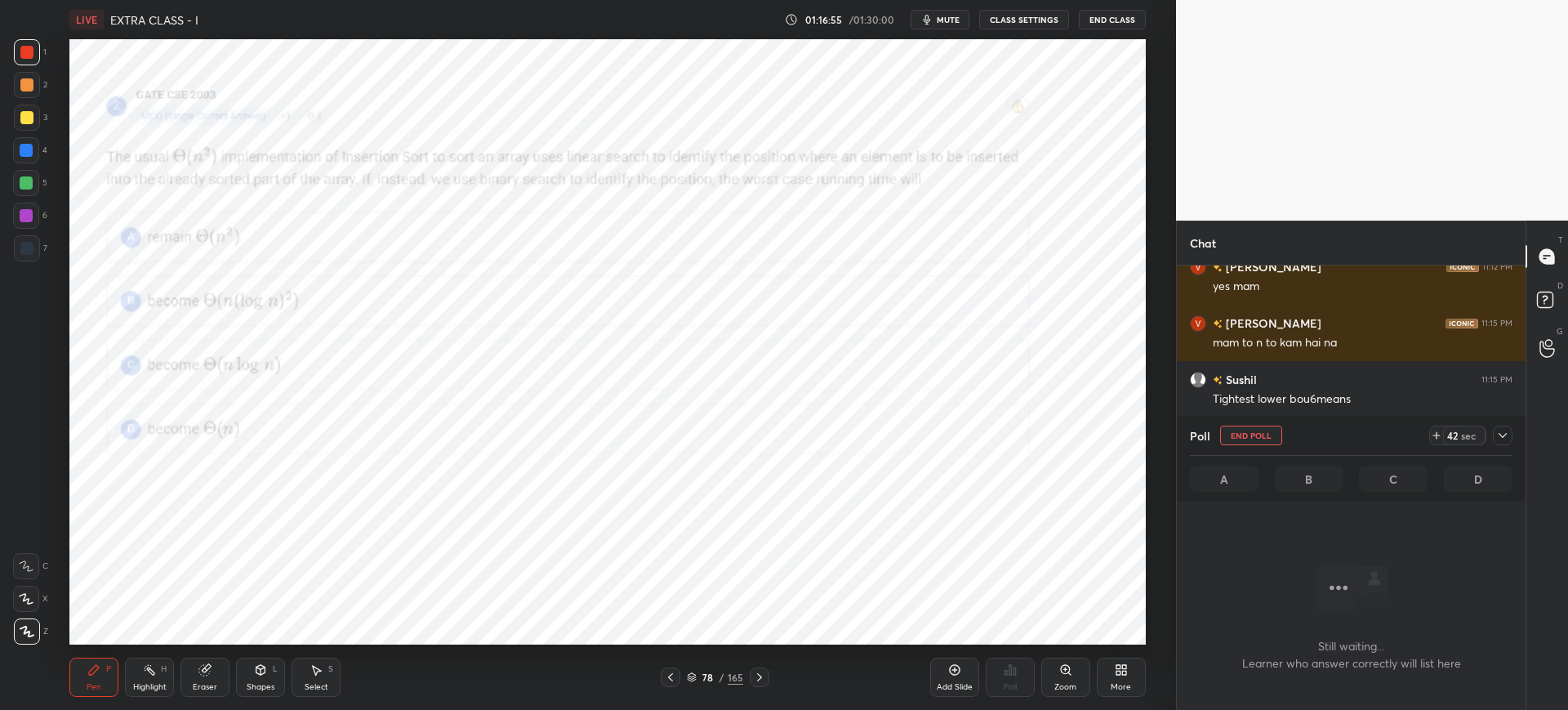
click at [697, 672] on div "78 / 165" at bounding box center [715, 676] width 57 height 14
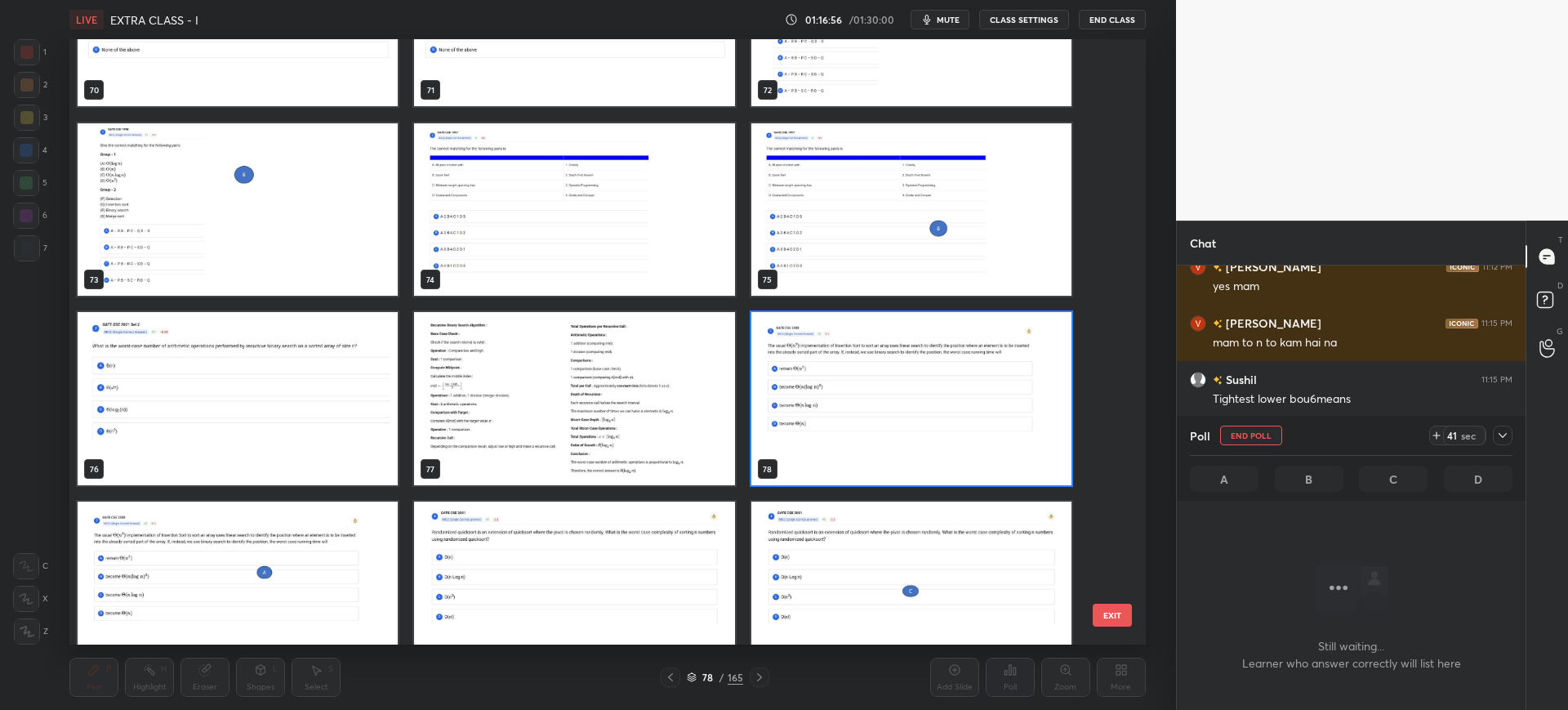
scroll to position [4480, 0]
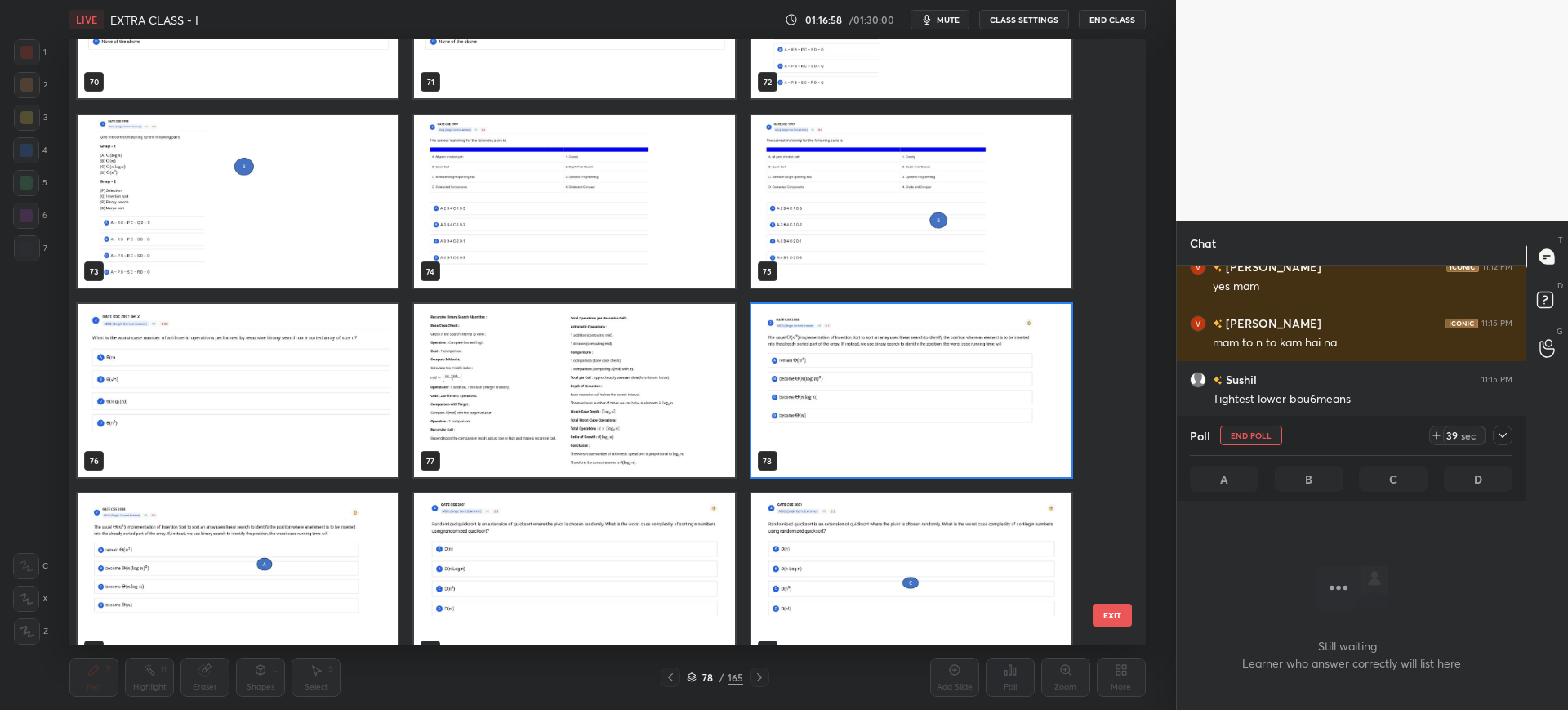
click at [1102, 608] on button "EXIT" at bounding box center [1111, 616] width 39 height 23
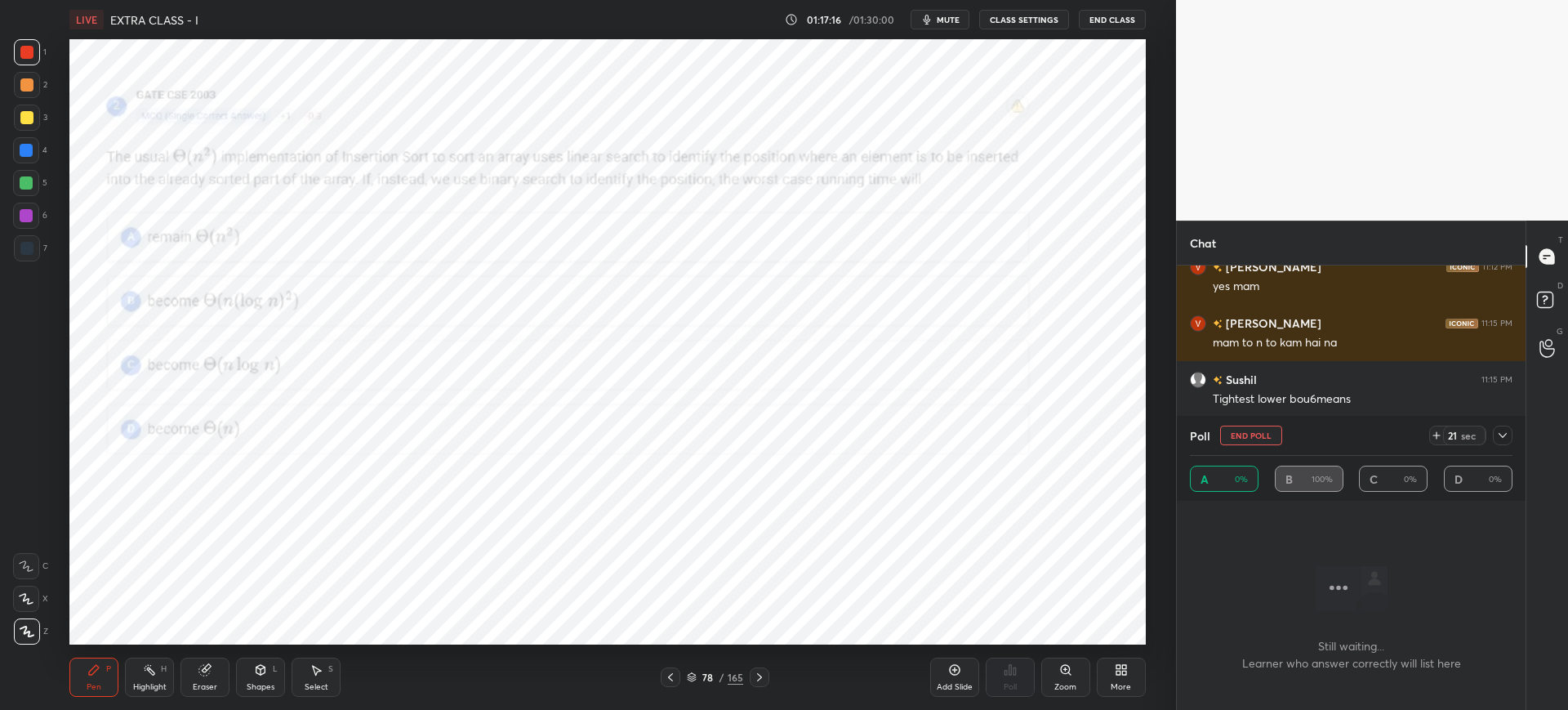
click at [953, 10] on button "mute" at bounding box center [939, 19] width 59 height 19
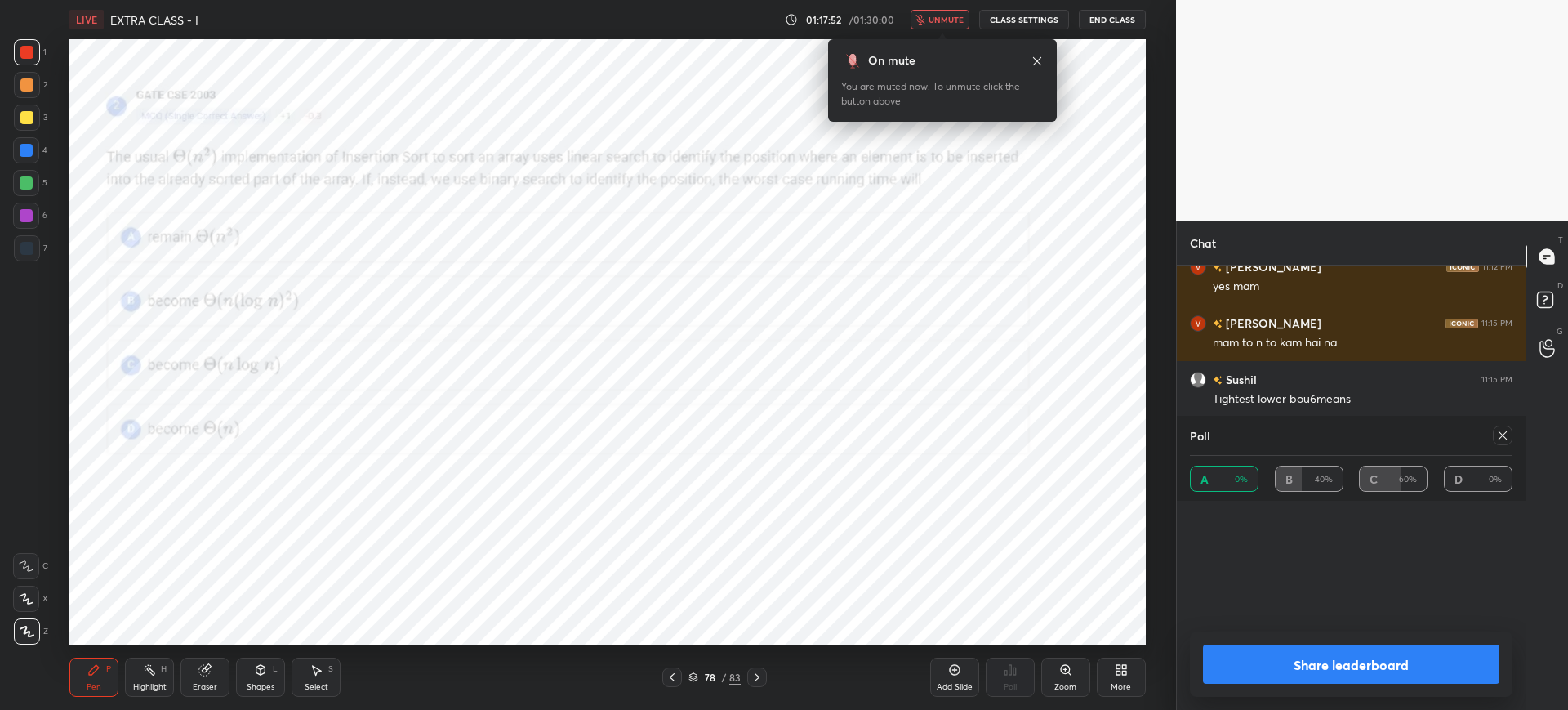
click at [926, 19] on icon "button" at bounding box center [920, 19] width 9 height 10
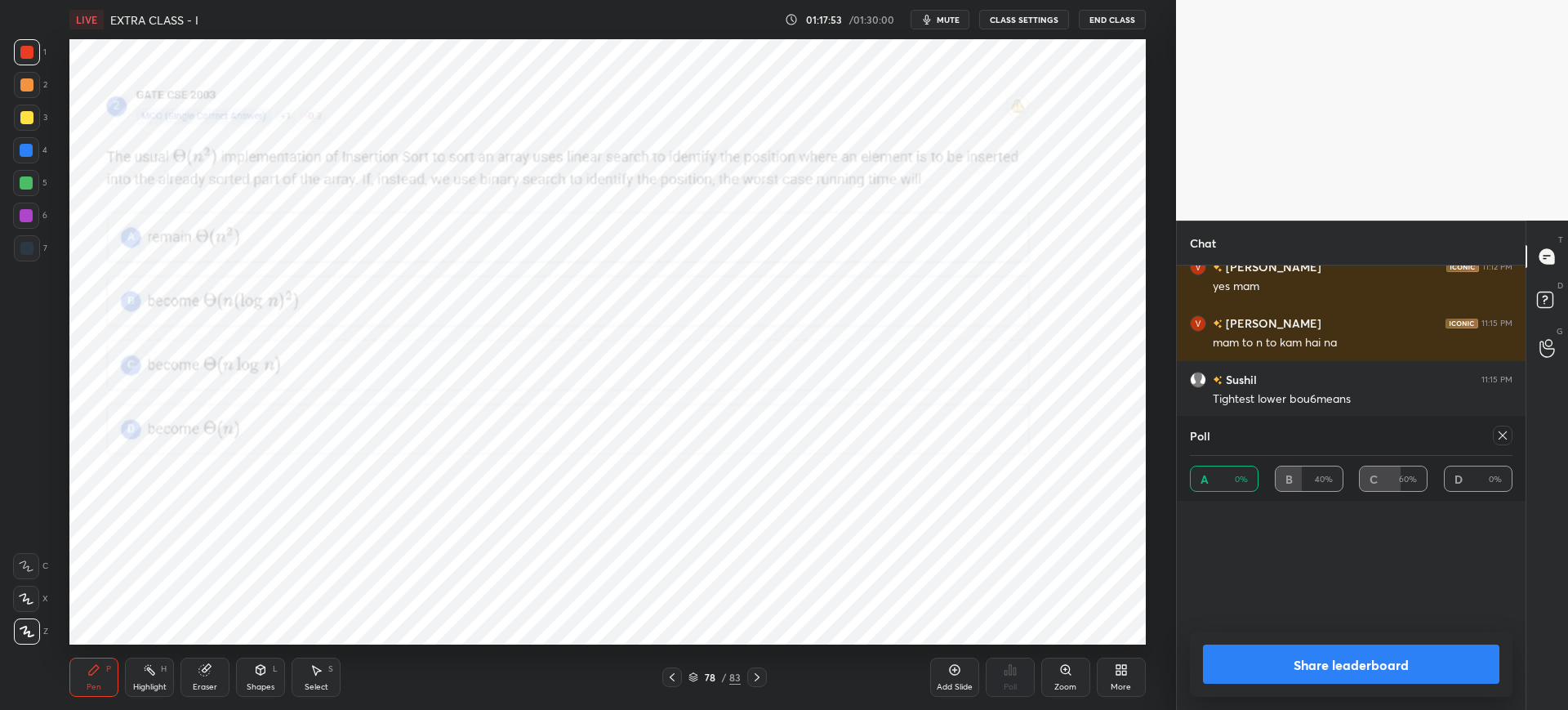
click at [1238, 651] on button "Share leaderboard" at bounding box center [1351, 664] width 297 height 39
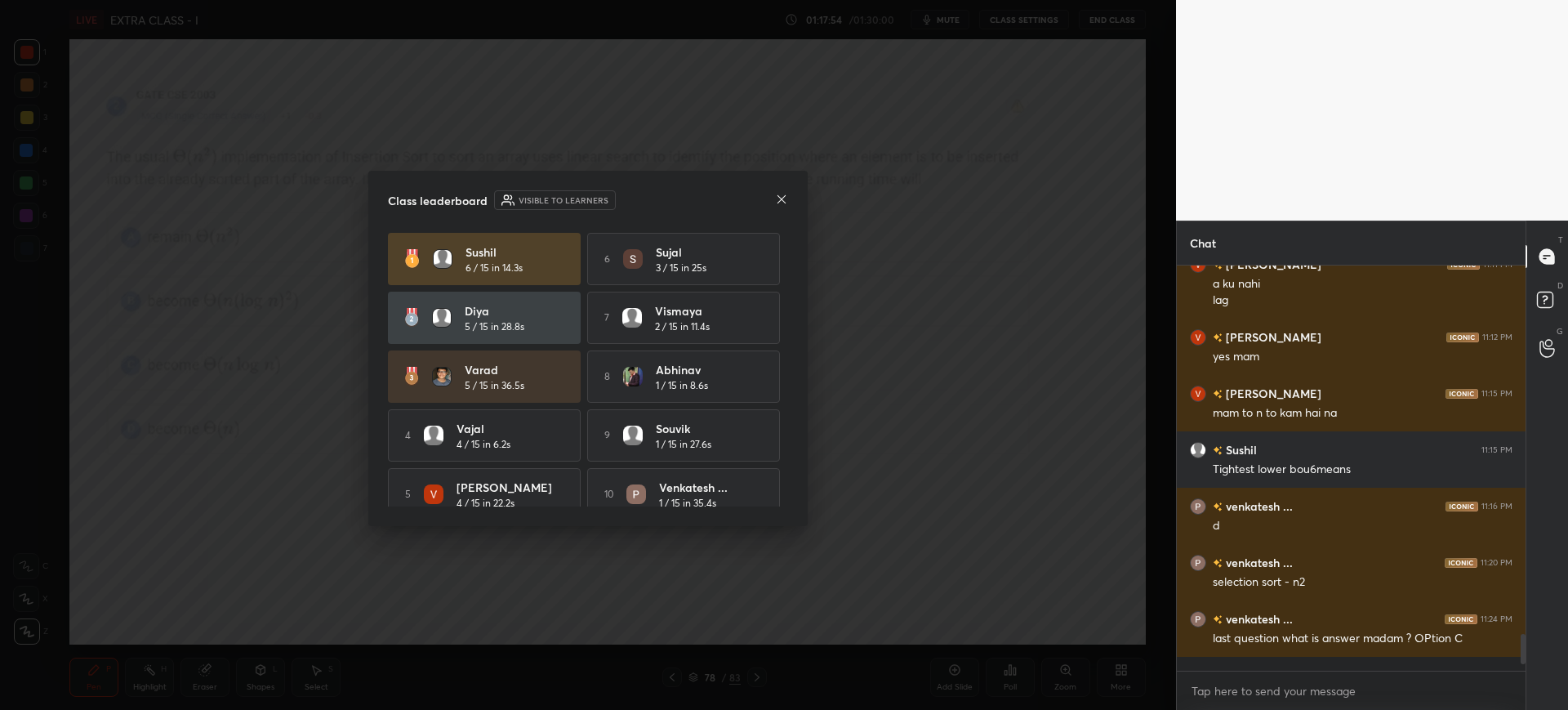
scroll to position [6, 6]
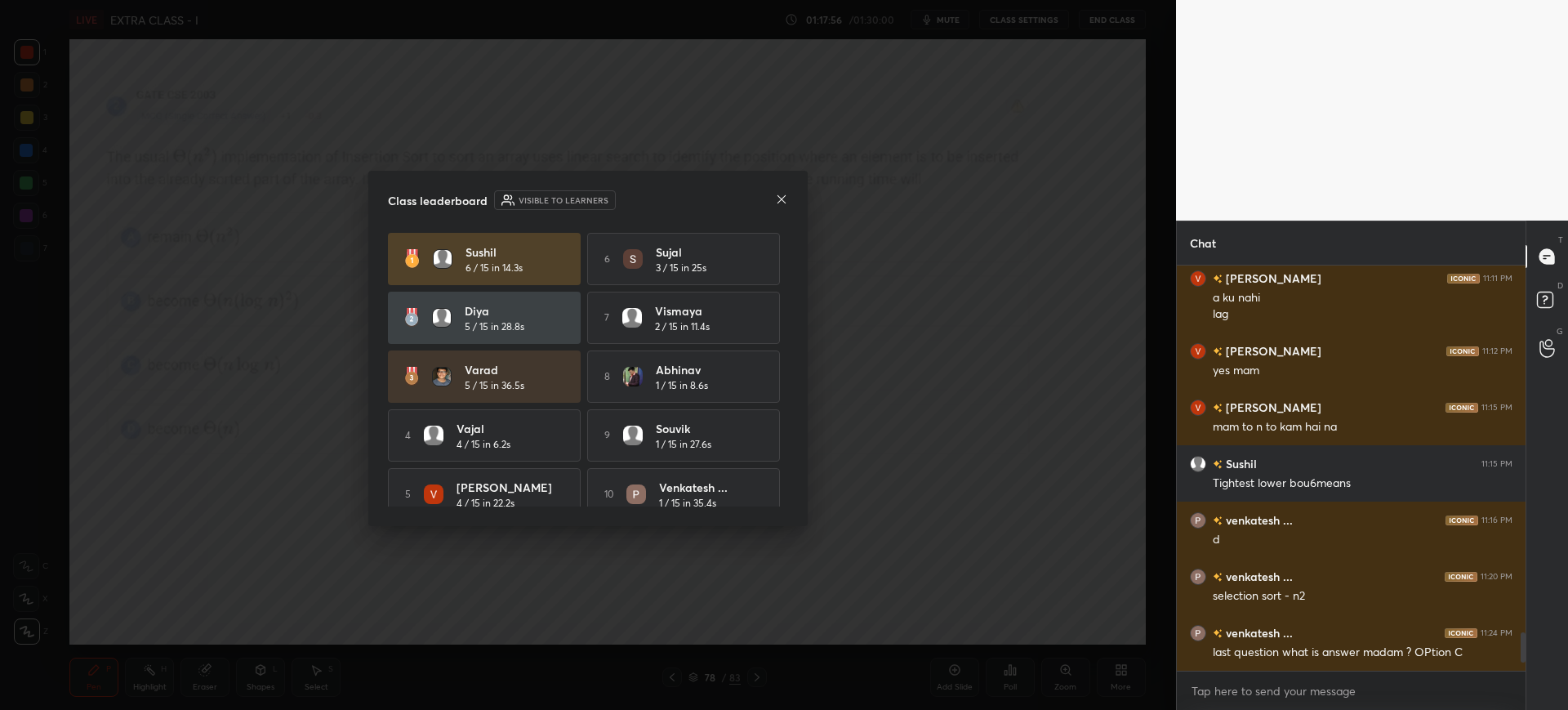
click at [779, 198] on icon at bounding box center [782, 199] width 13 height 13
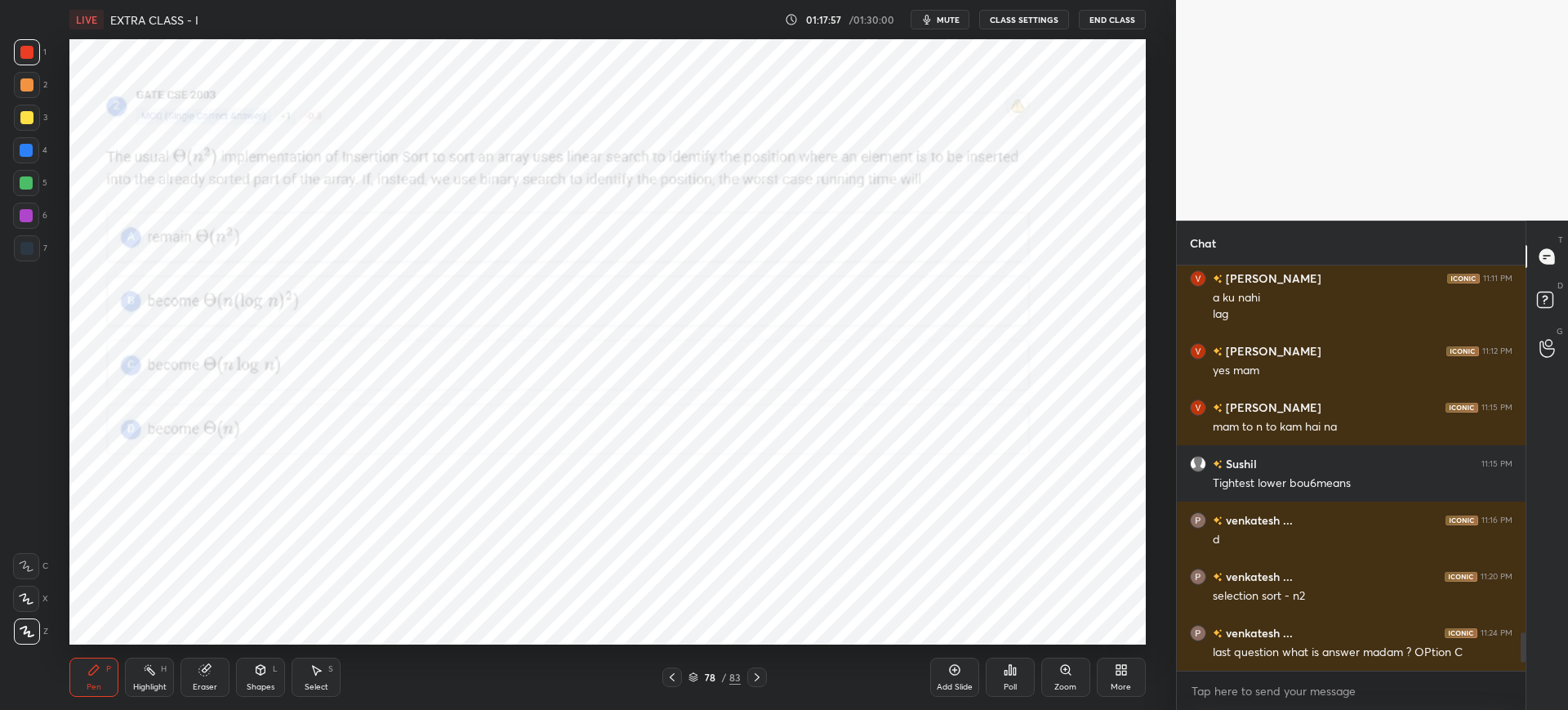
click at [1111, 658] on div "More" at bounding box center [1121, 677] width 49 height 39
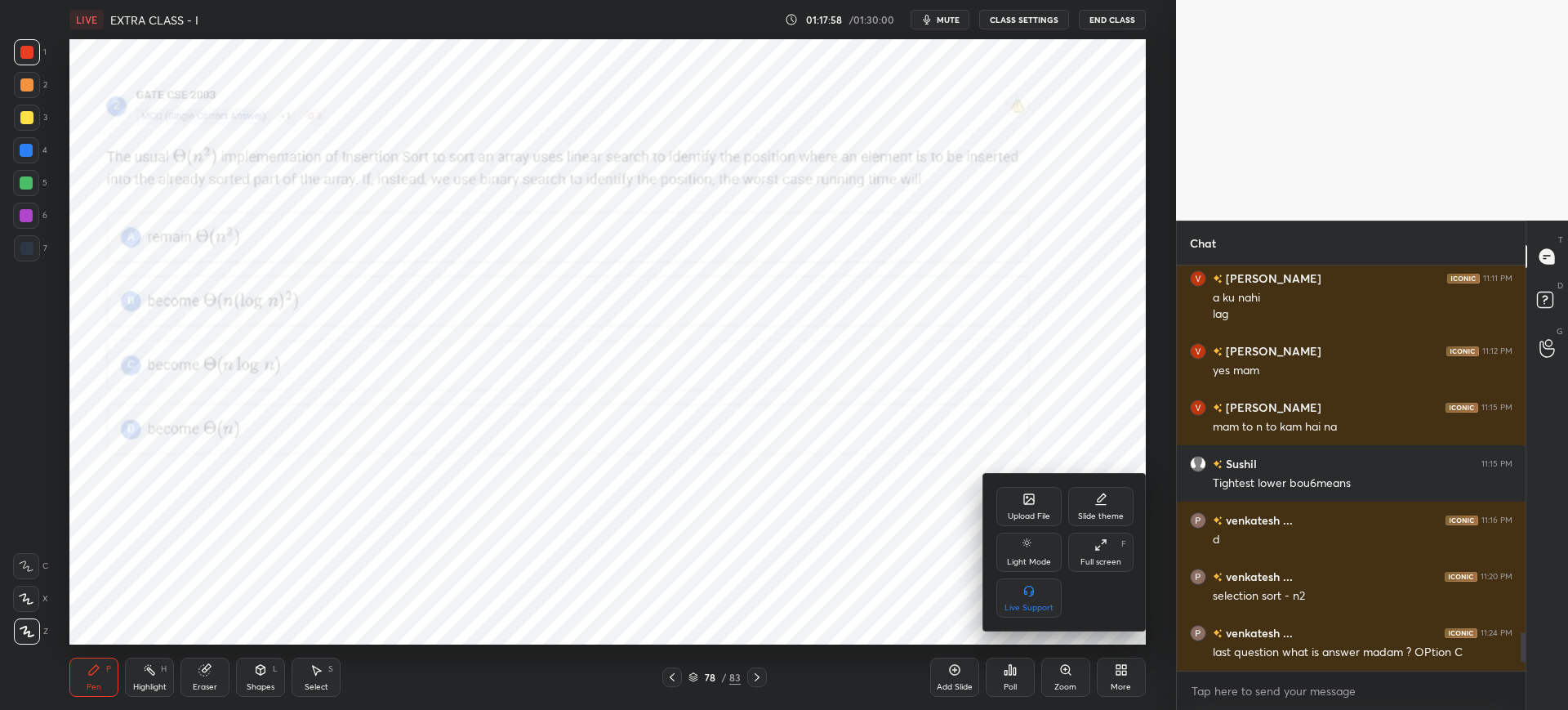
click at [1030, 522] on div "Upload File" at bounding box center [1029, 506] width 65 height 39
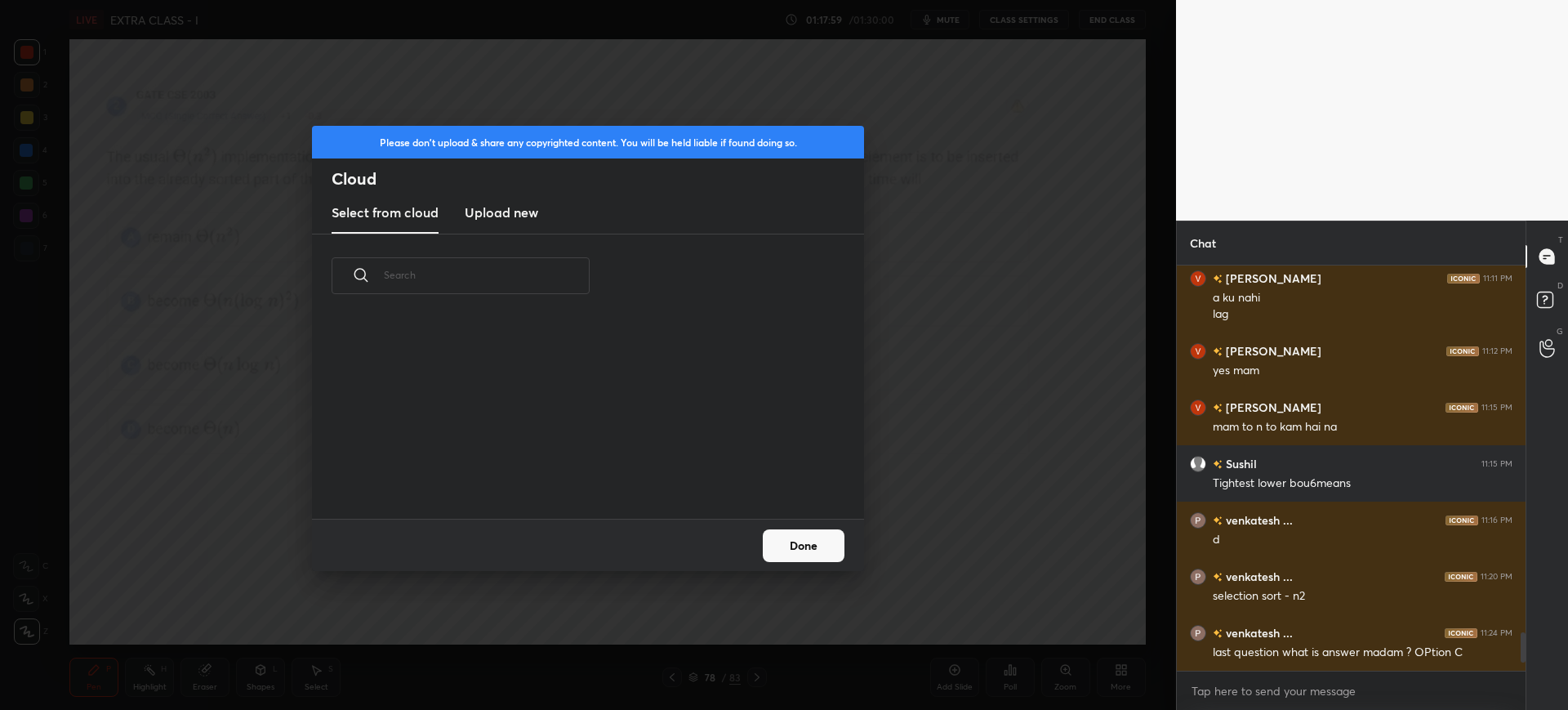
click at [512, 209] on h3 "Upload new" at bounding box center [501, 212] width 73 height 19
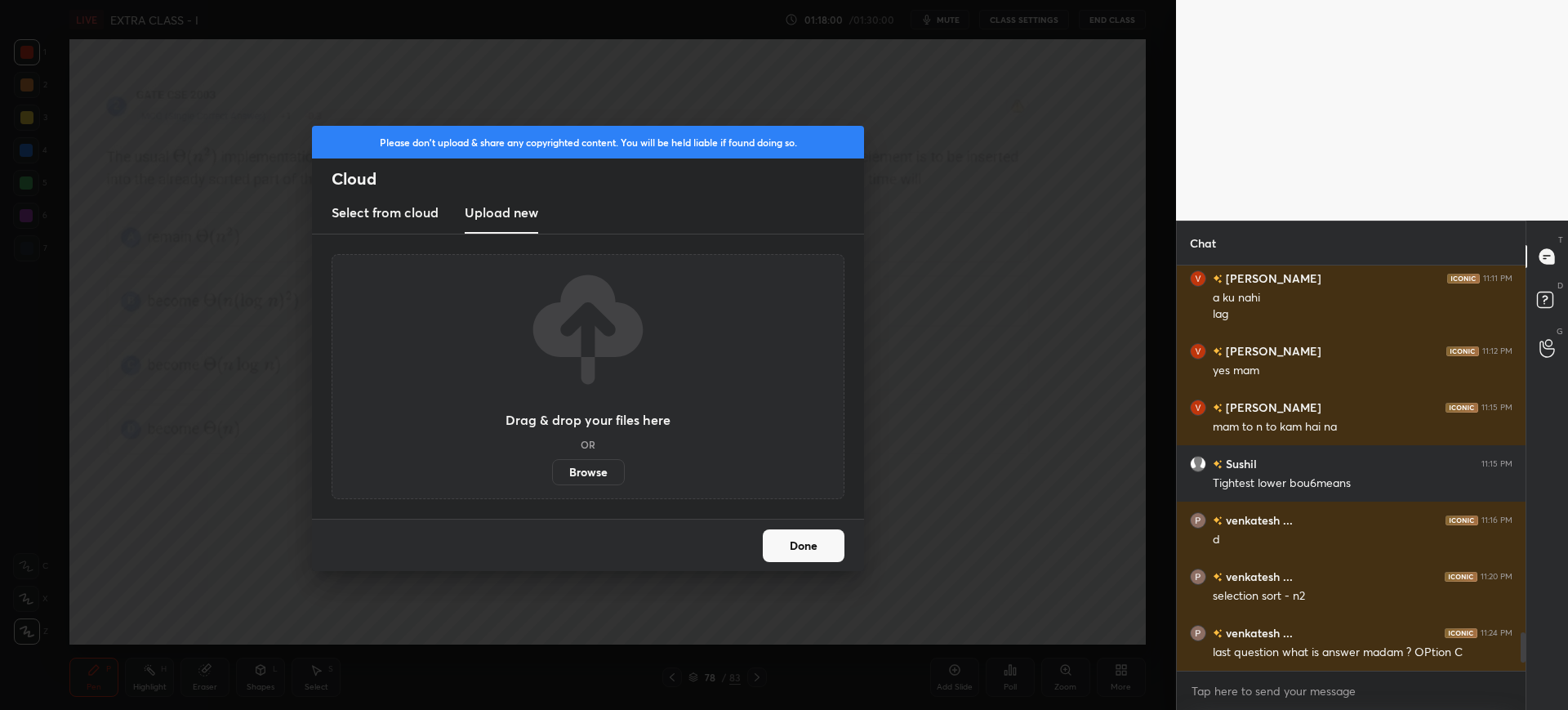
click at [602, 467] on label "Browse" at bounding box center [588, 472] width 72 height 26
click at [552, 467] on input "Browse" at bounding box center [552, 472] width 0 height 26
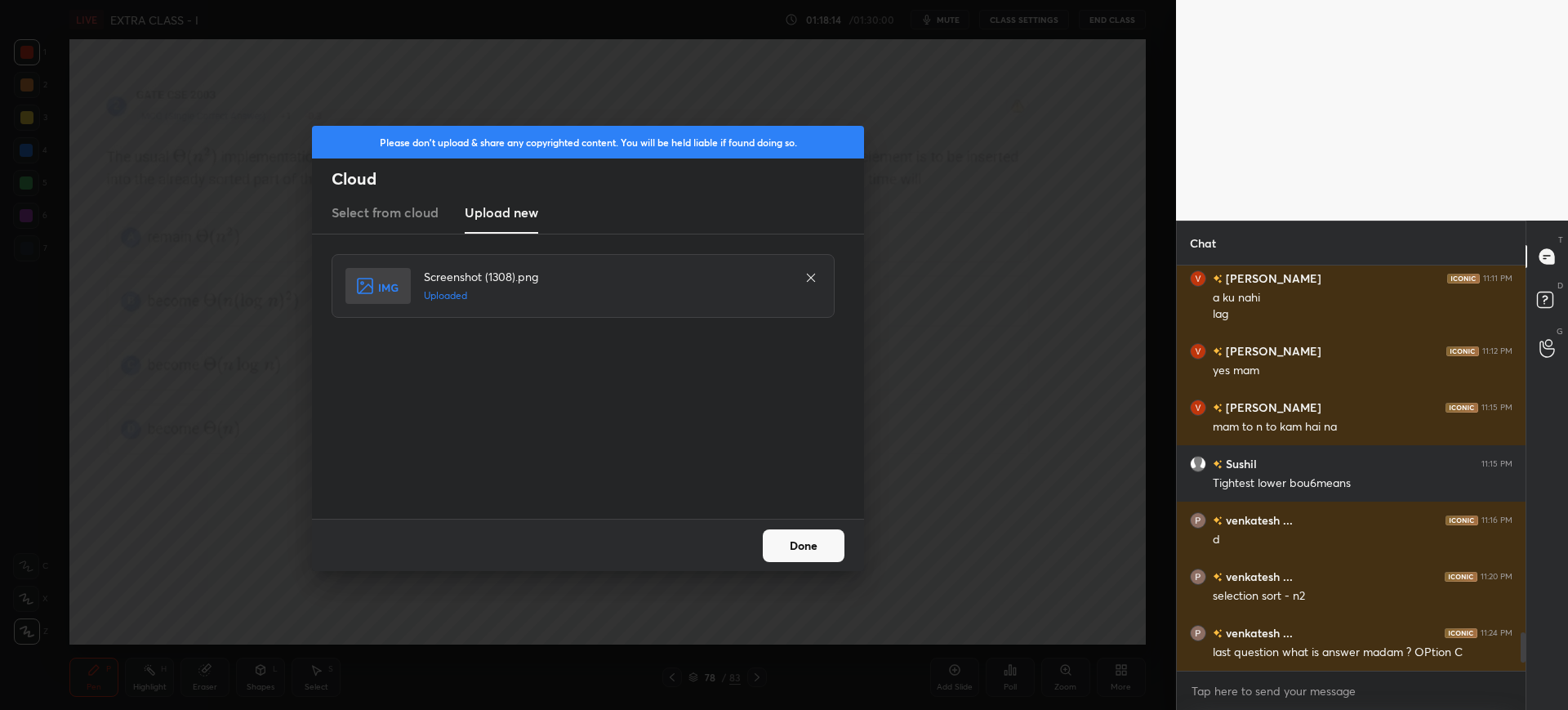
click at [815, 541] on button "Done" at bounding box center [803, 545] width 82 height 33
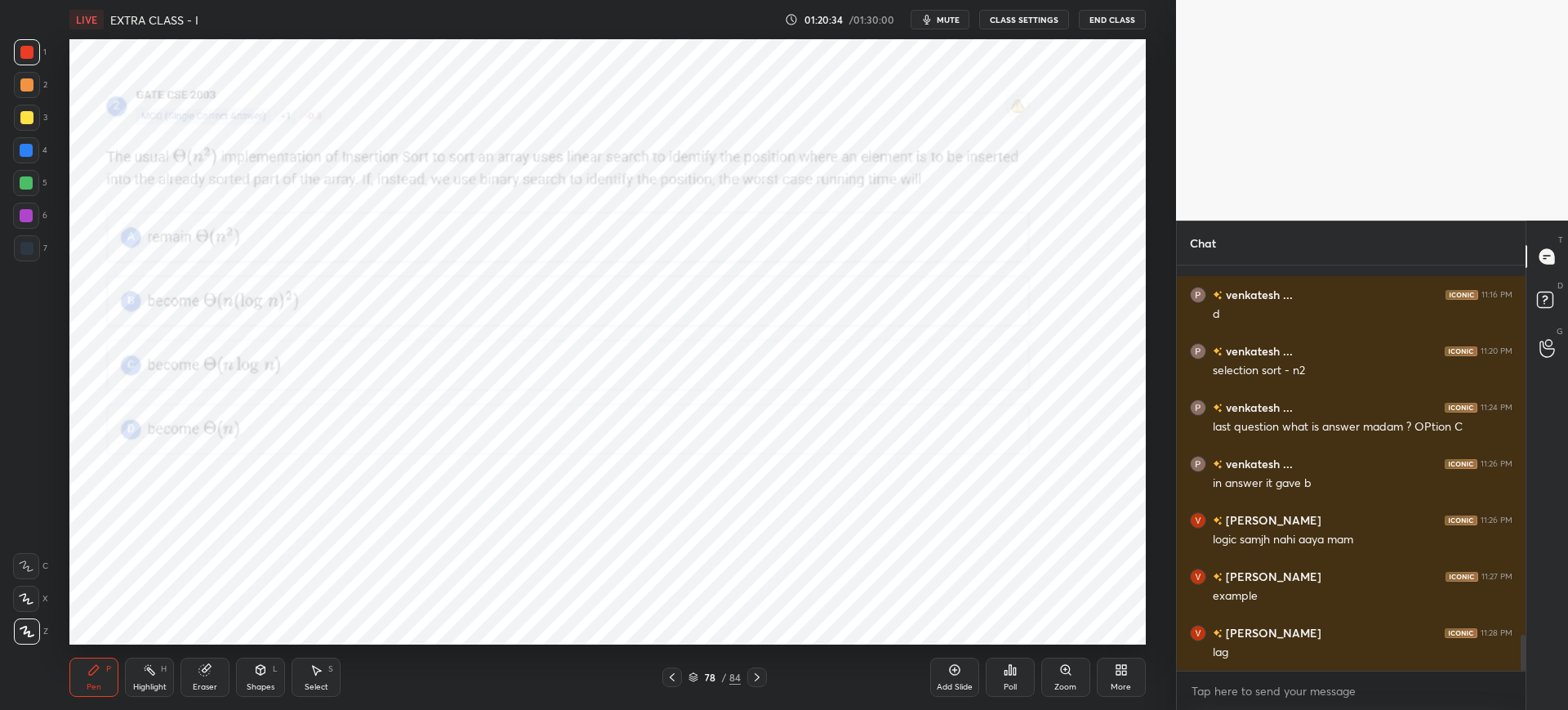
scroll to position [4129, 0]
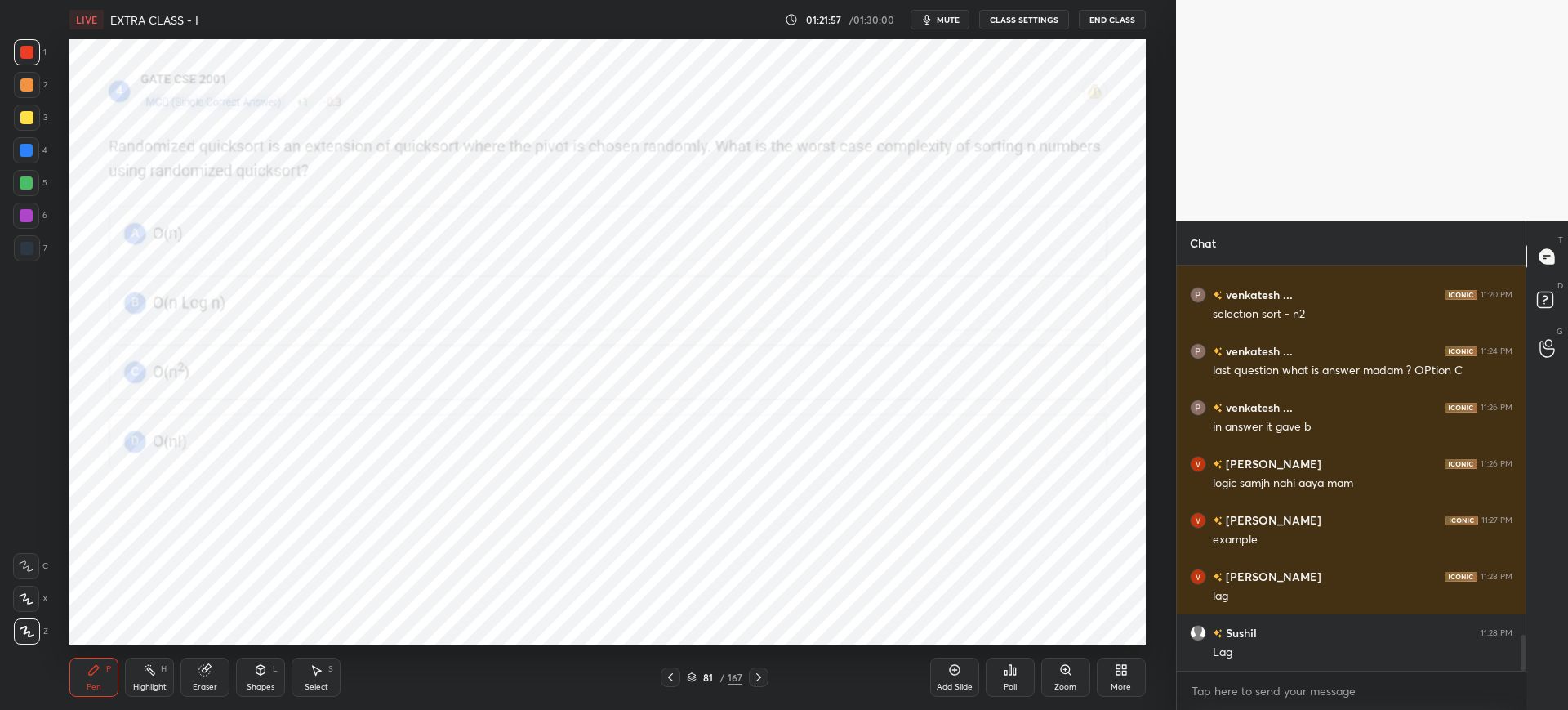
click at [696, 676] on icon at bounding box center [692, 677] width 10 height 10
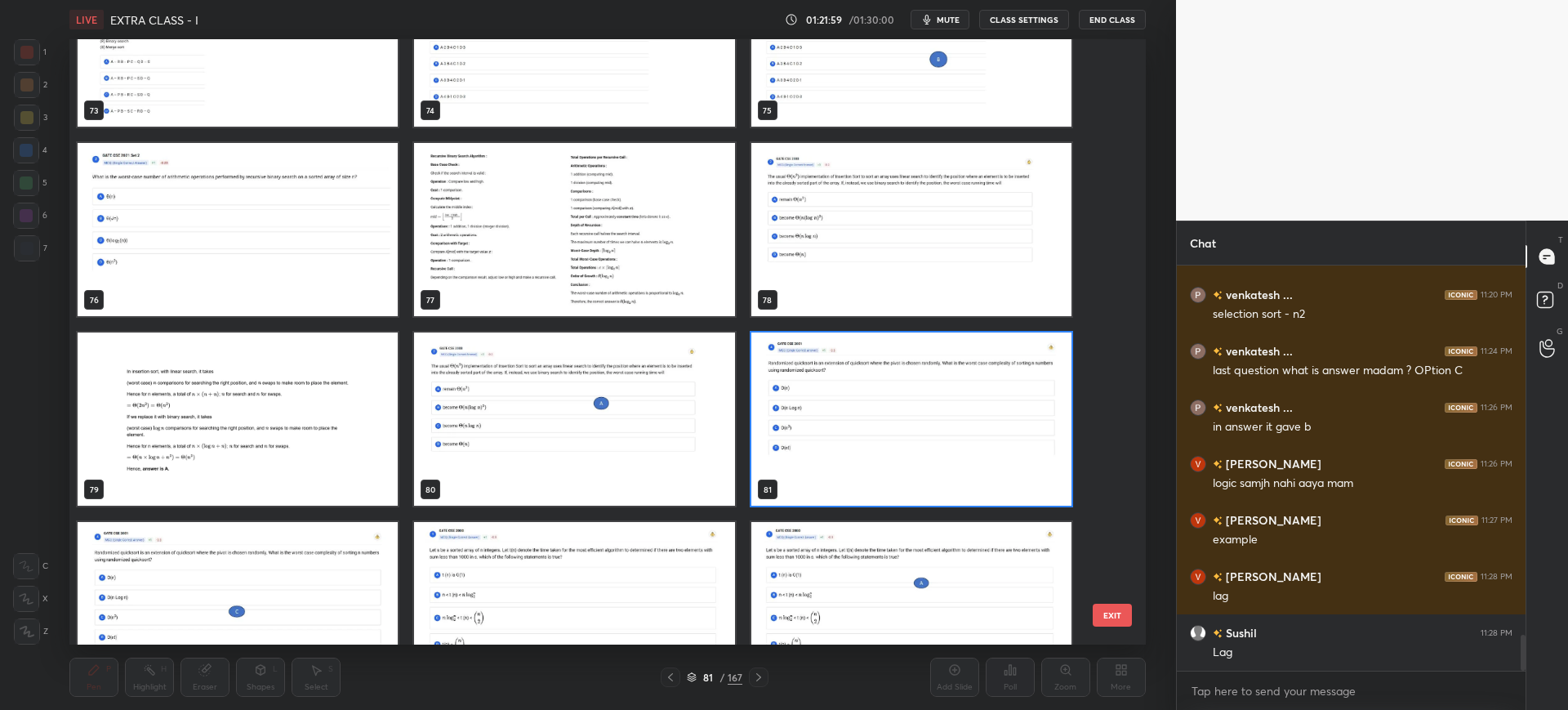
scroll to position [4694, 0]
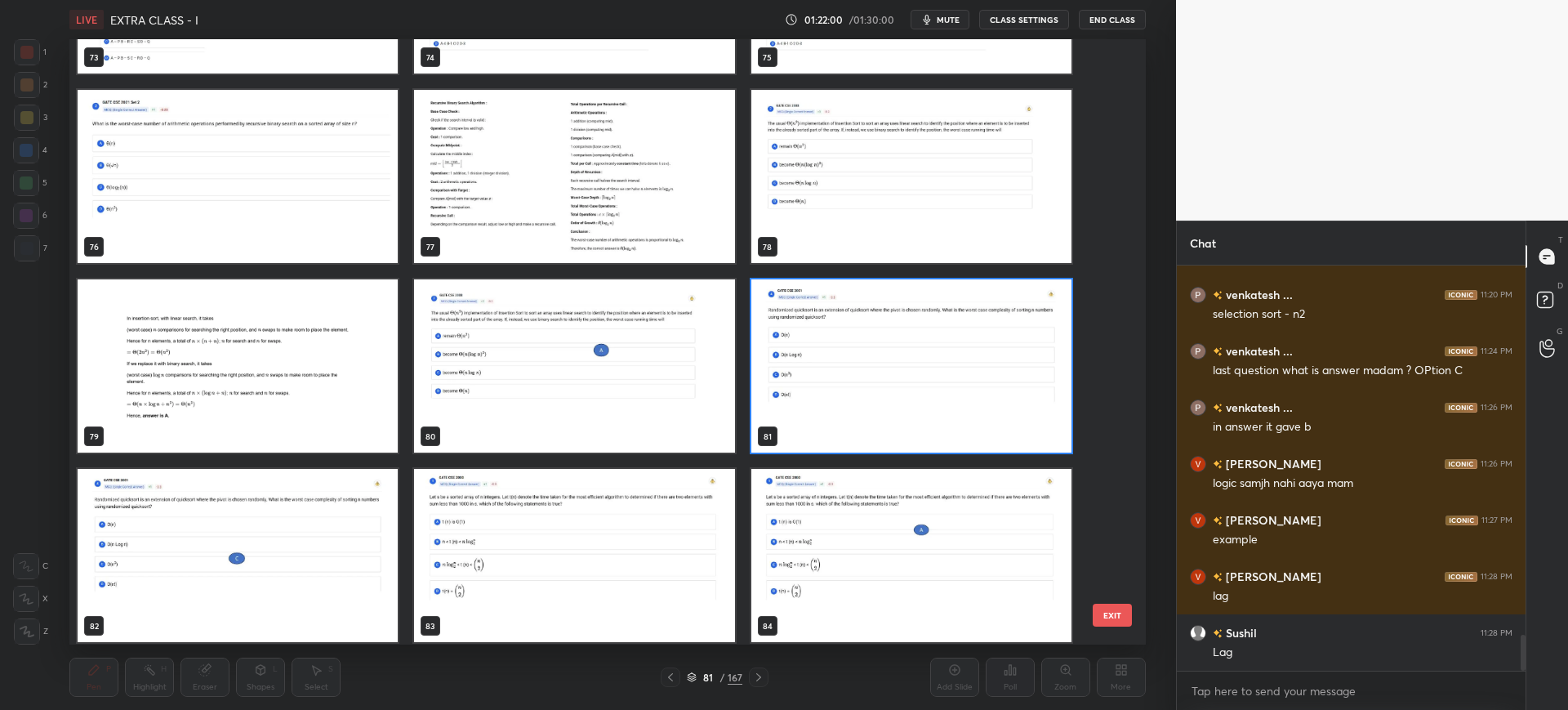
click at [1106, 605] on button "EXIT" at bounding box center [1111, 616] width 39 height 23
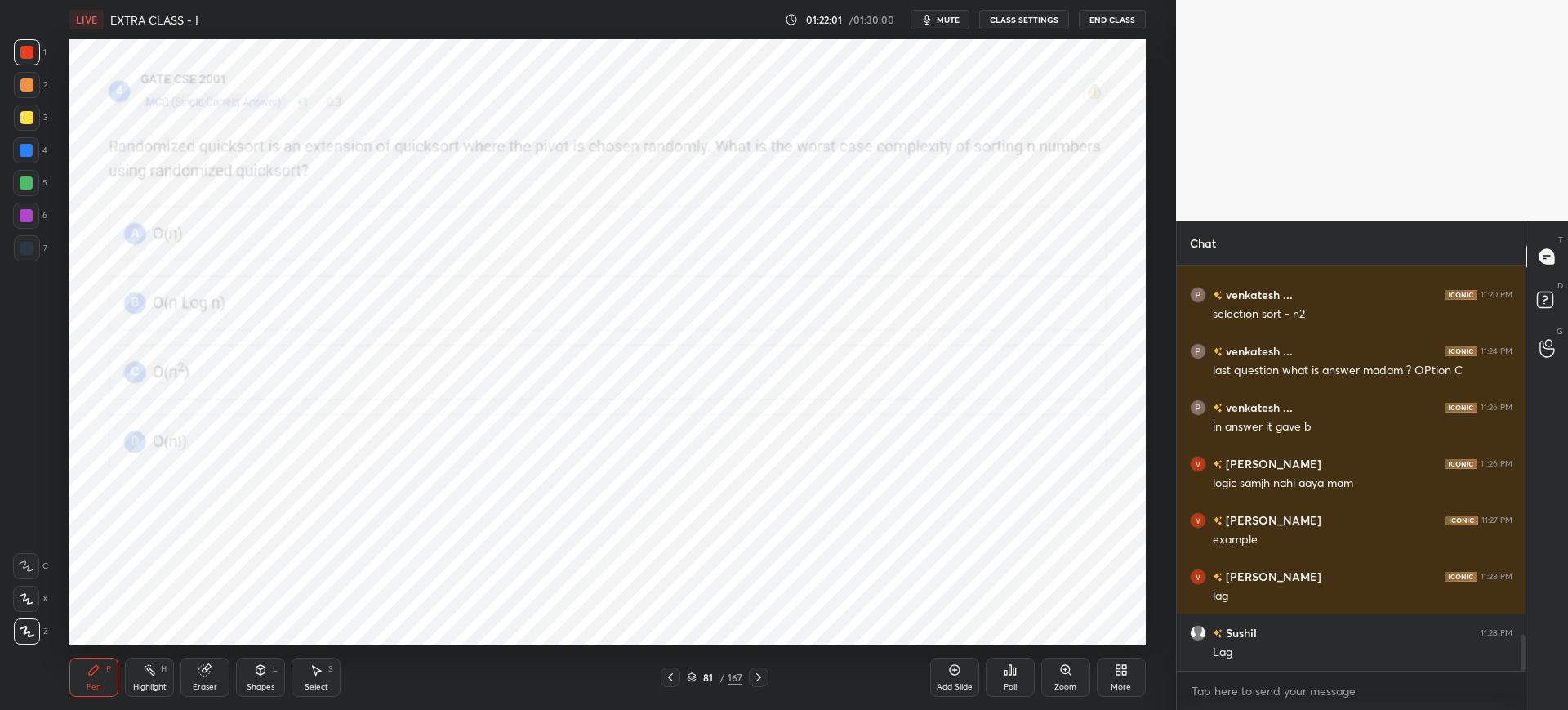
click at [979, 651] on div "LIVE EXTRA CLASS - I 01:22:01 / 01:30:00 mute CLASS SETTINGS End Class Setting …" at bounding box center [607, 355] width 1111 height 710
click at [996, 666] on div "Poll" at bounding box center [1009, 677] width 49 height 39
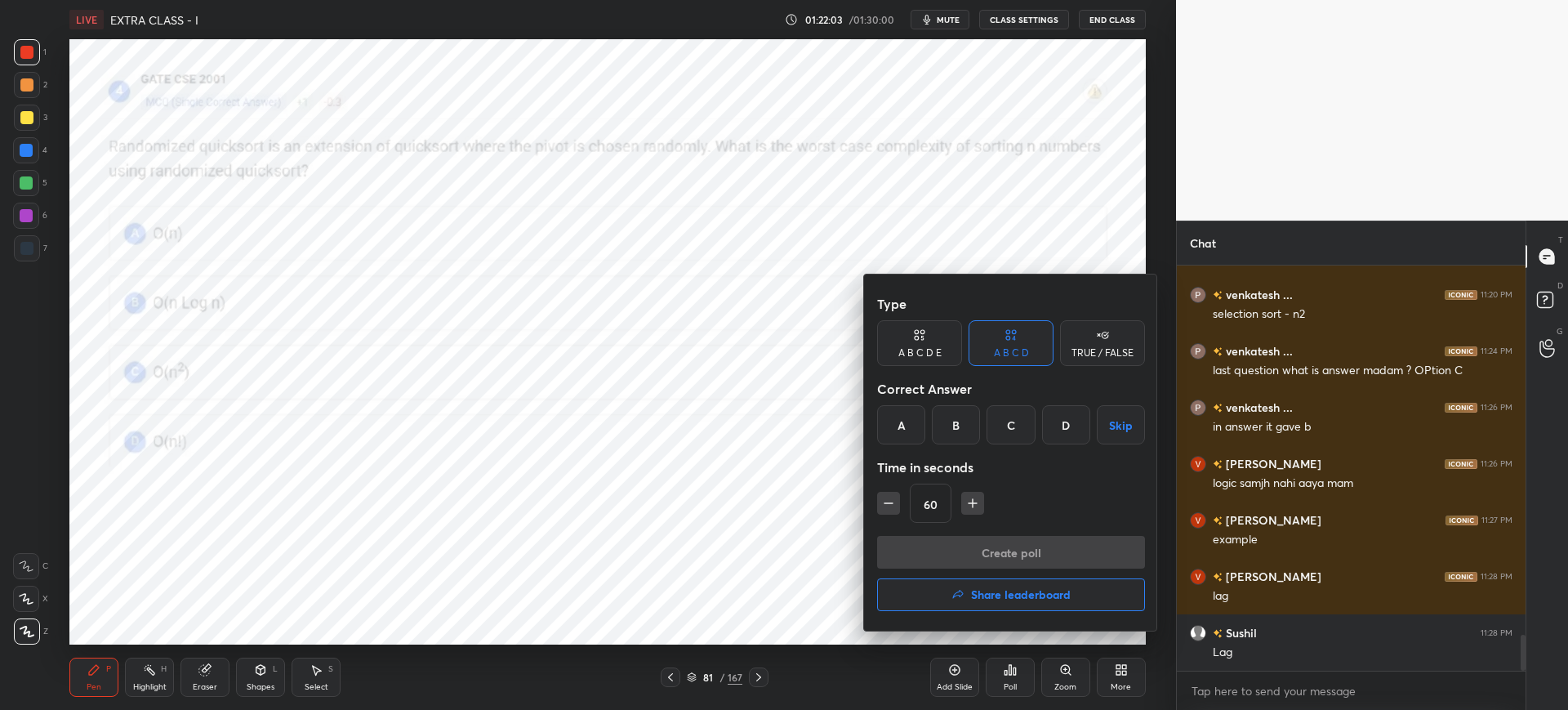
click at [1006, 427] on div "C" at bounding box center [1010, 425] width 48 height 39
click at [965, 549] on button "Create poll" at bounding box center [1011, 552] width 268 height 33
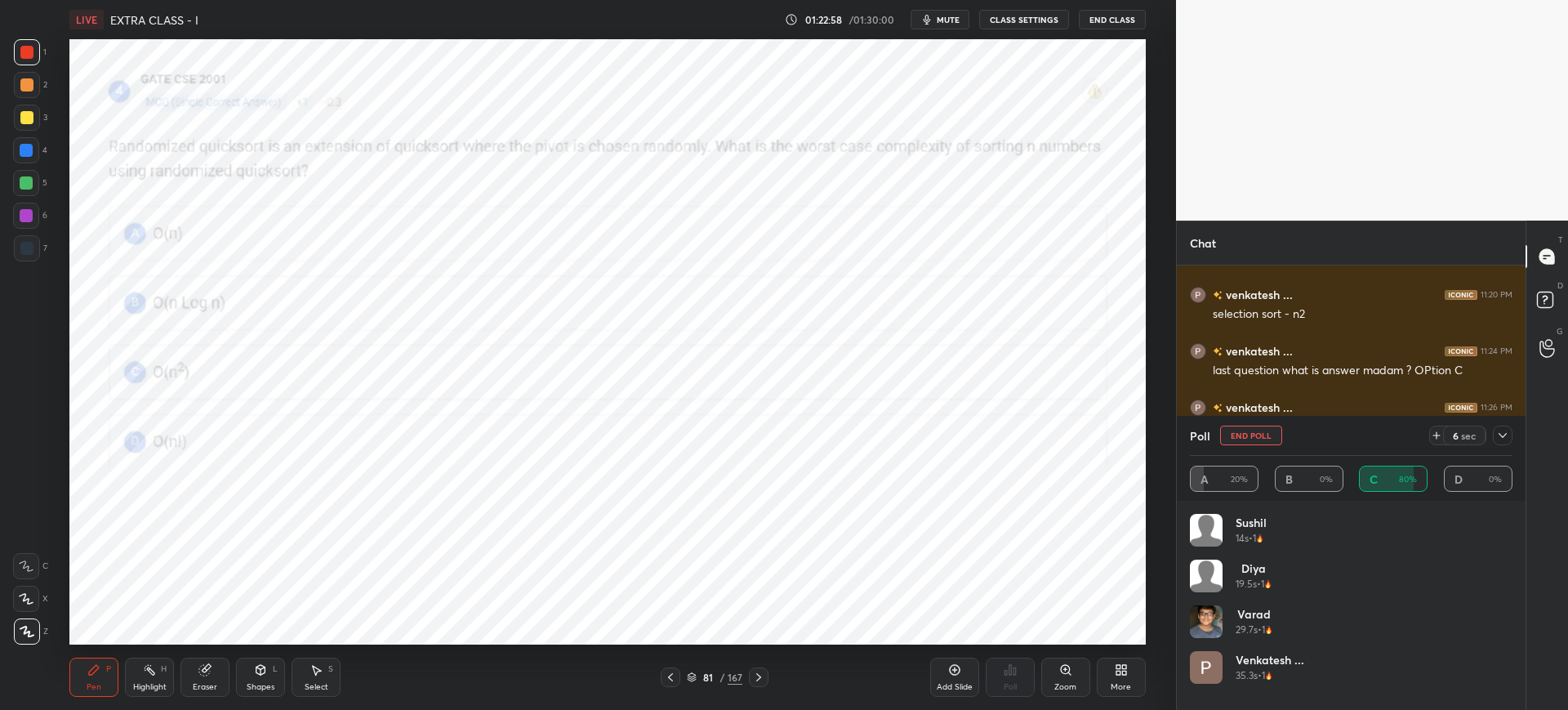
scroll to position [6, 6]
click at [1264, 437] on button "End Poll" at bounding box center [1251, 435] width 62 height 19
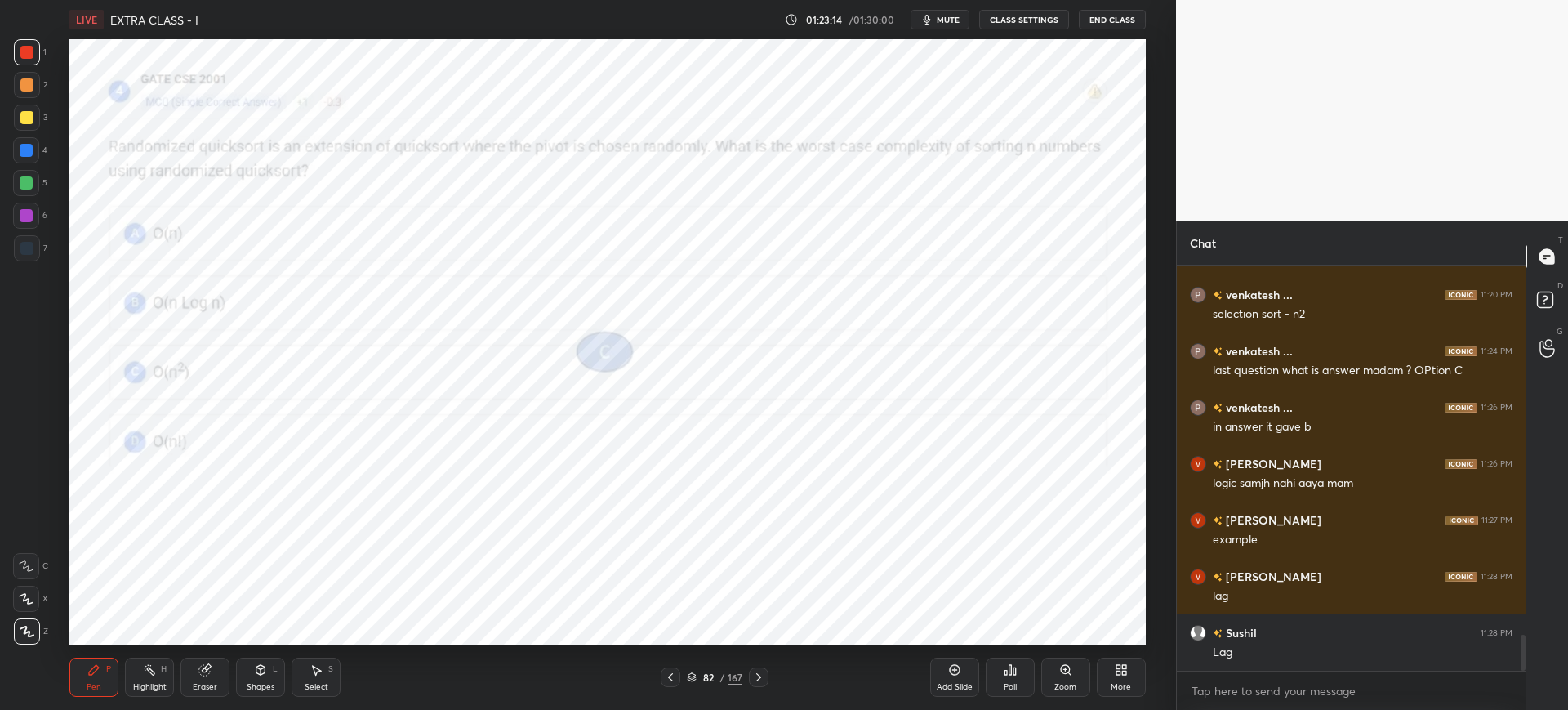
scroll to position [4168, 0]
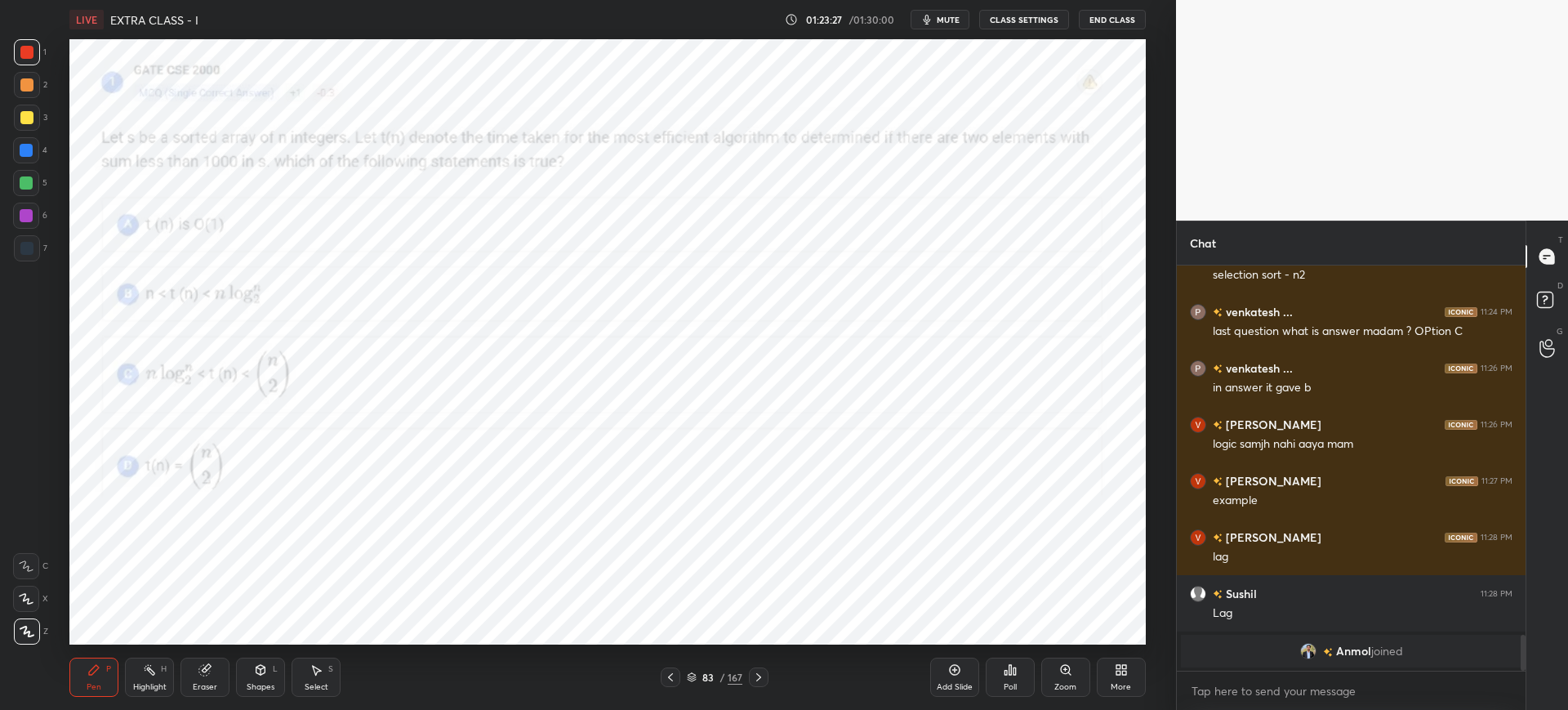
drag, startPoint x: 691, startPoint y: 675, endPoint x: 695, endPoint y: 651, distance: 24.3
click at [690, 674] on icon at bounding box center [692, 675] width 8 height 4
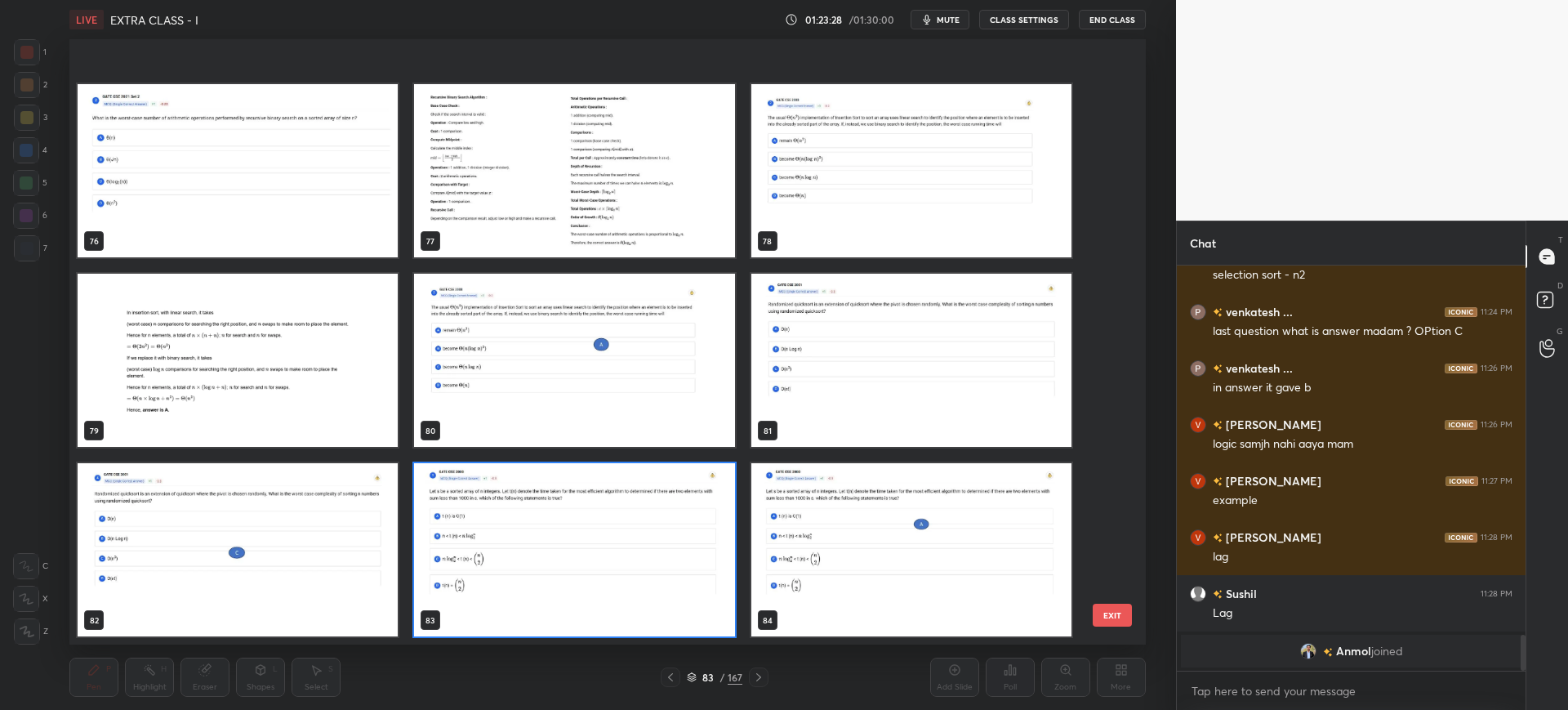
scroll to position [4798, 0]
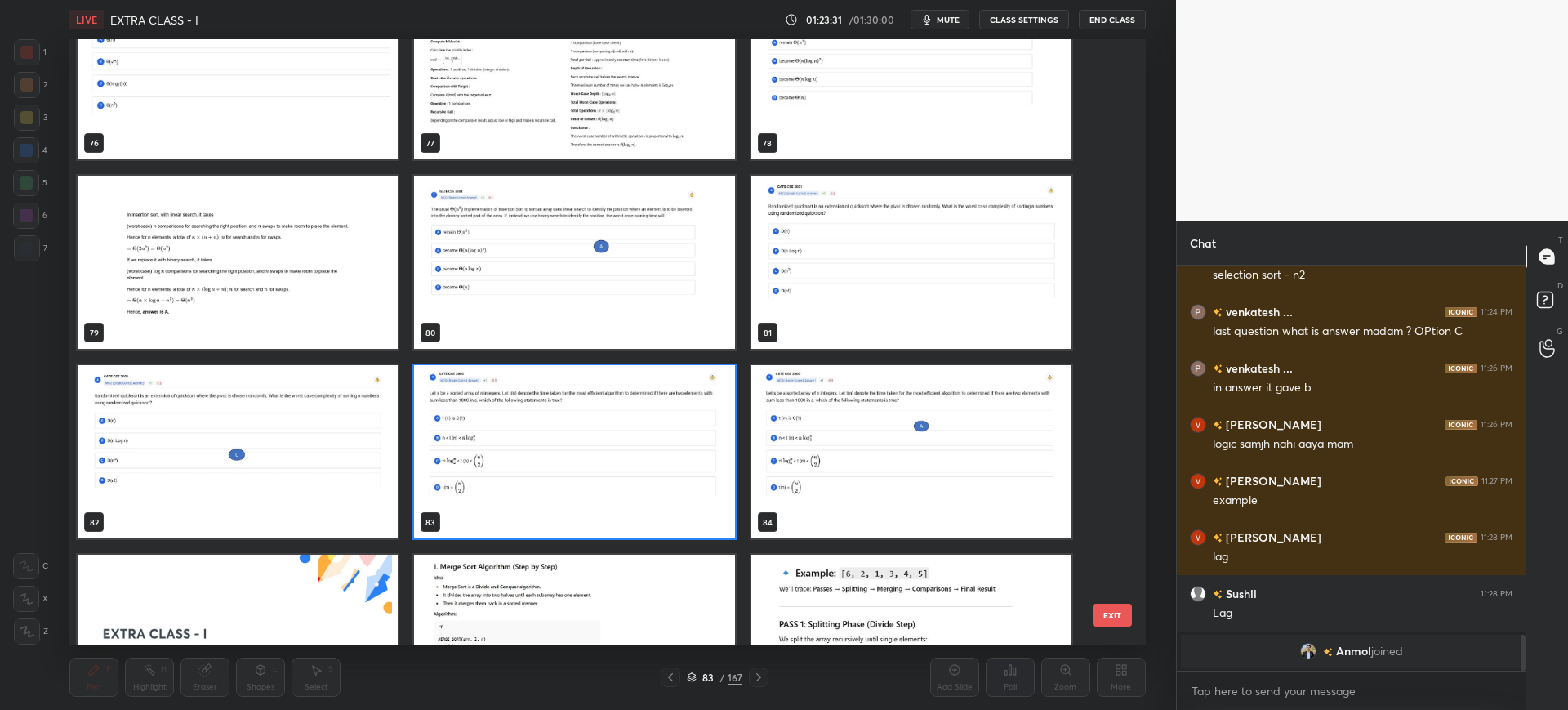
click at [1126, 617] on button "EXIT" at bounding box center [1111, 616] width 39 height 23
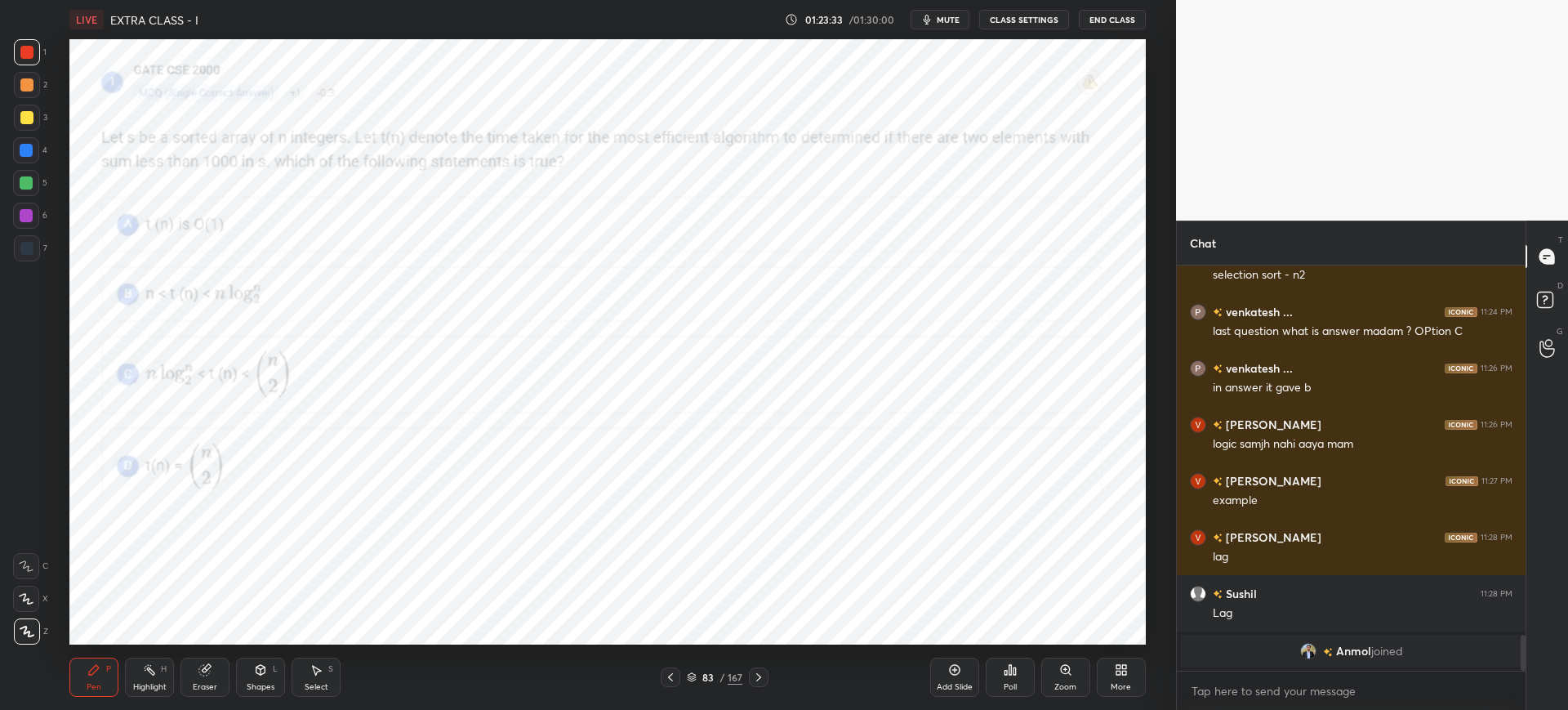
click at [1017, 665] on div "Poll" at bounding box center [1009, 677] width 49 height 39
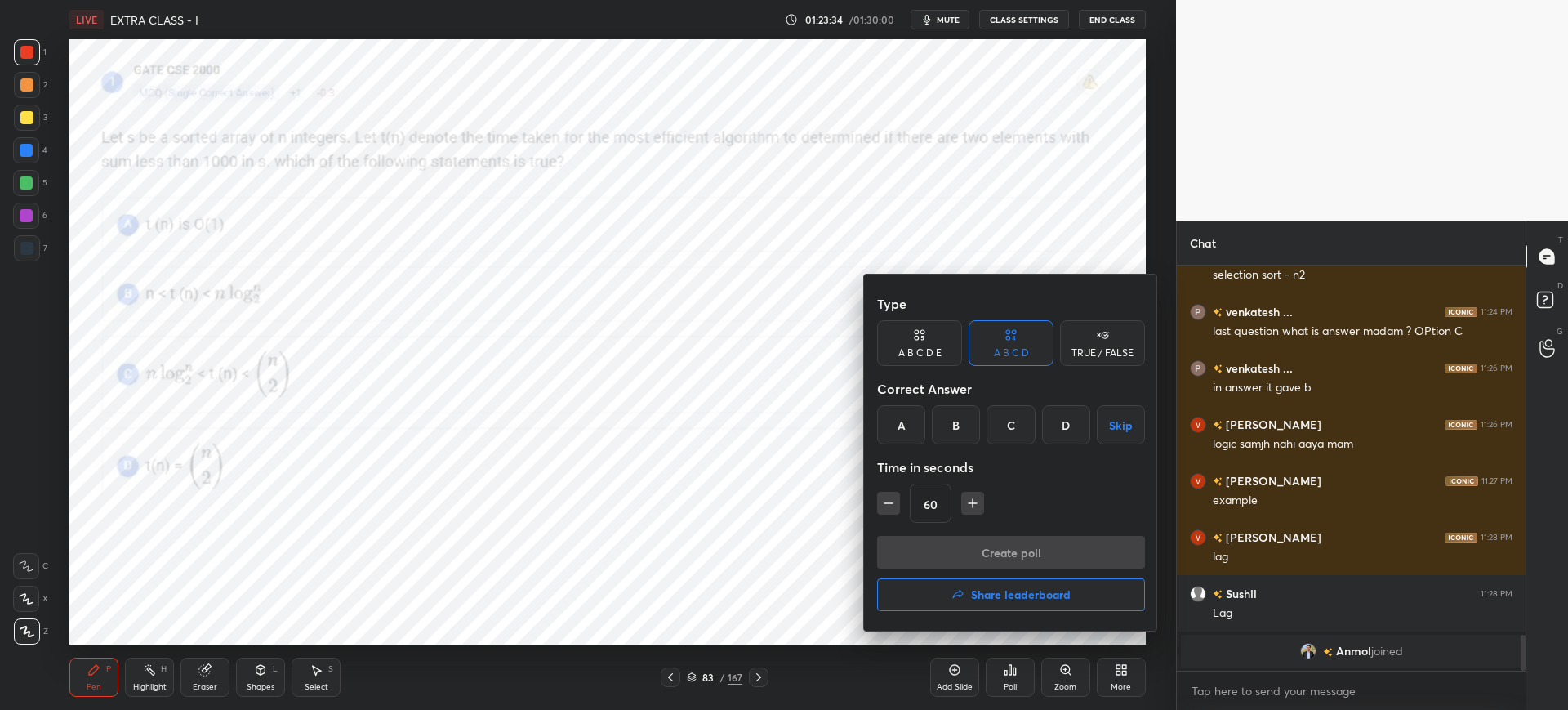
click at [908, 429] on div "A" at bounding box center [902, 425] width 48 height 39
click at [948, 545] on button "Create poll" at bounding box center [1011, 552] width 268 height 33
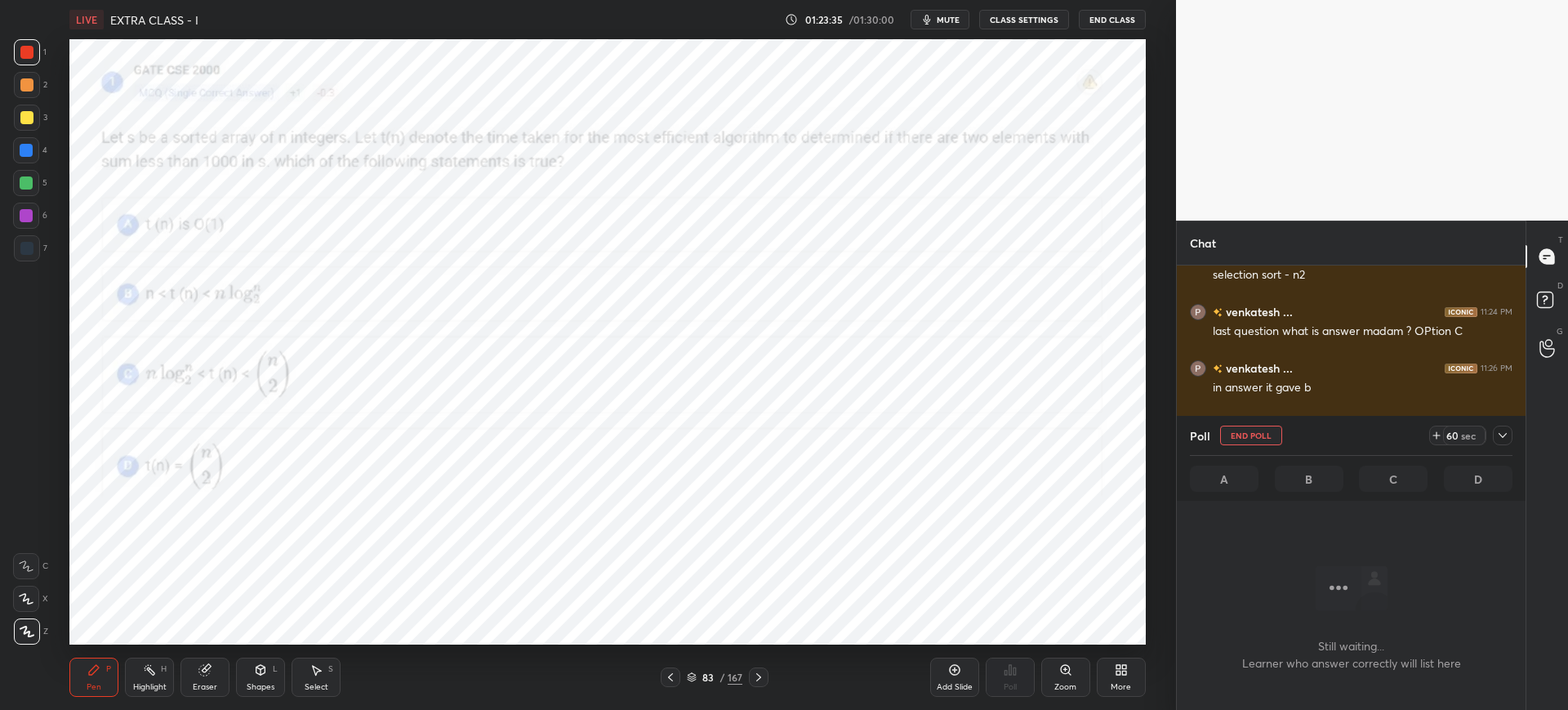
scroll to position [196, 344]
click at [1433, 440] on icon at bounding box center [1437, 435] width 13 height 13
click at [952, 24] on span "mute" at bounding box center [949, 19] width 23 height 12
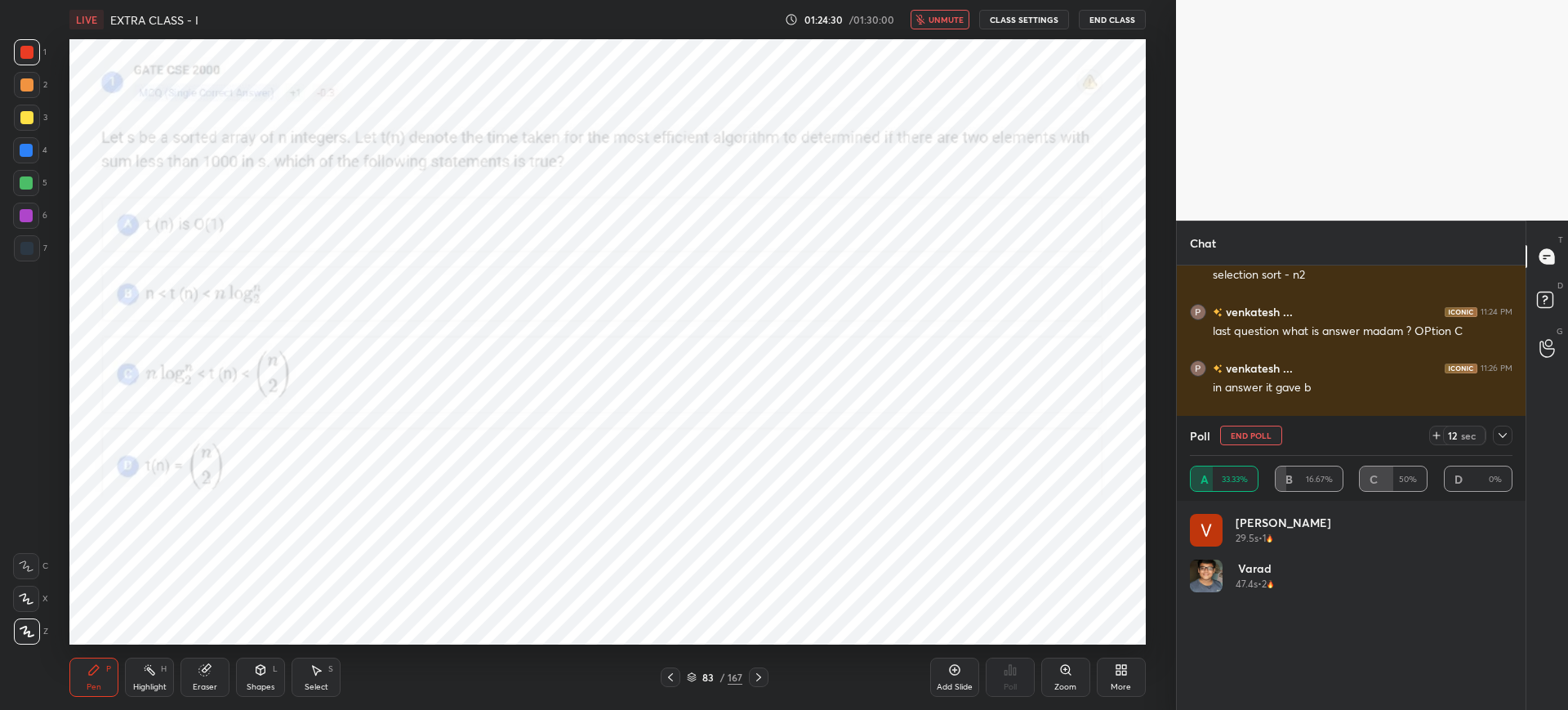
scroll to position [6, 6]
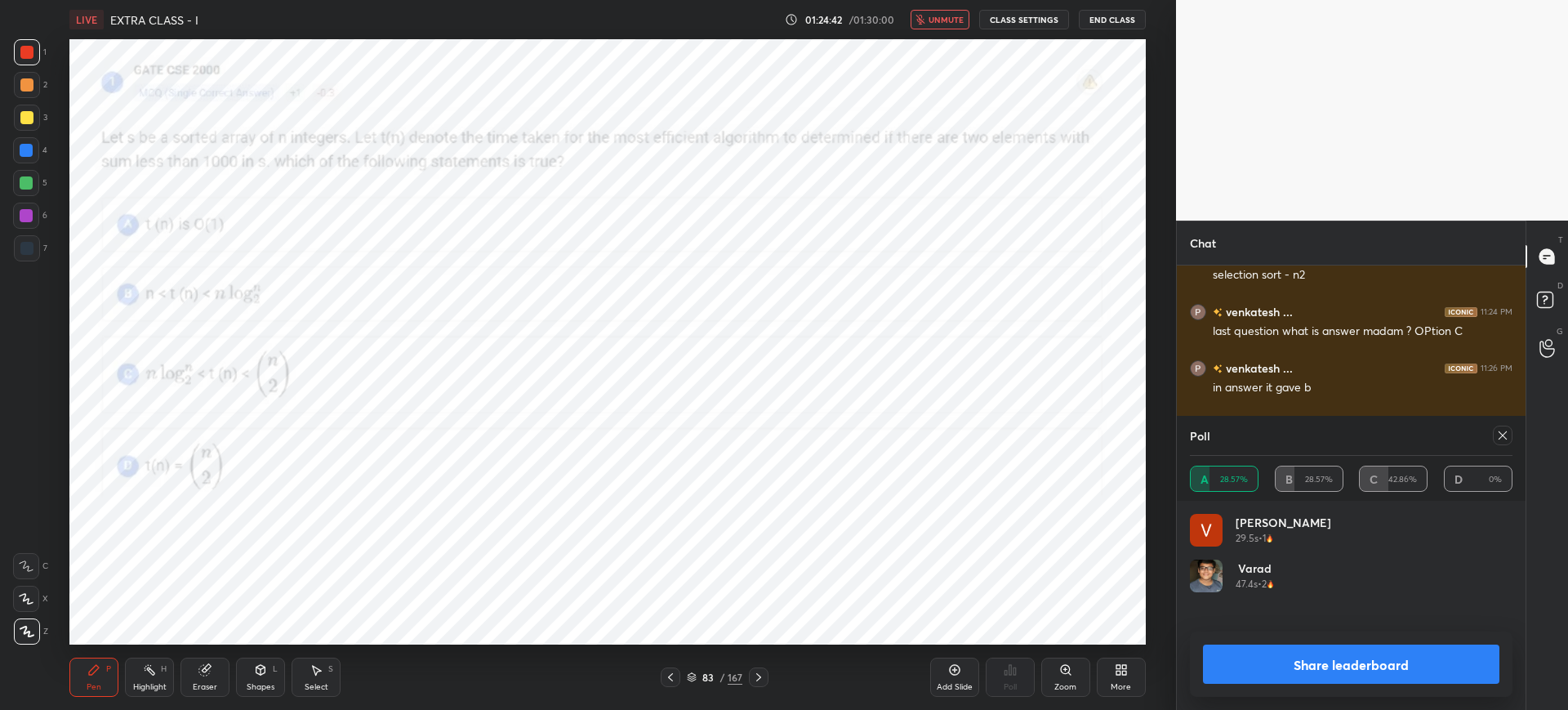
click at [1252, 663] on button "Share leaderboard" at bounding box center [1351, 664] width 297 height 39
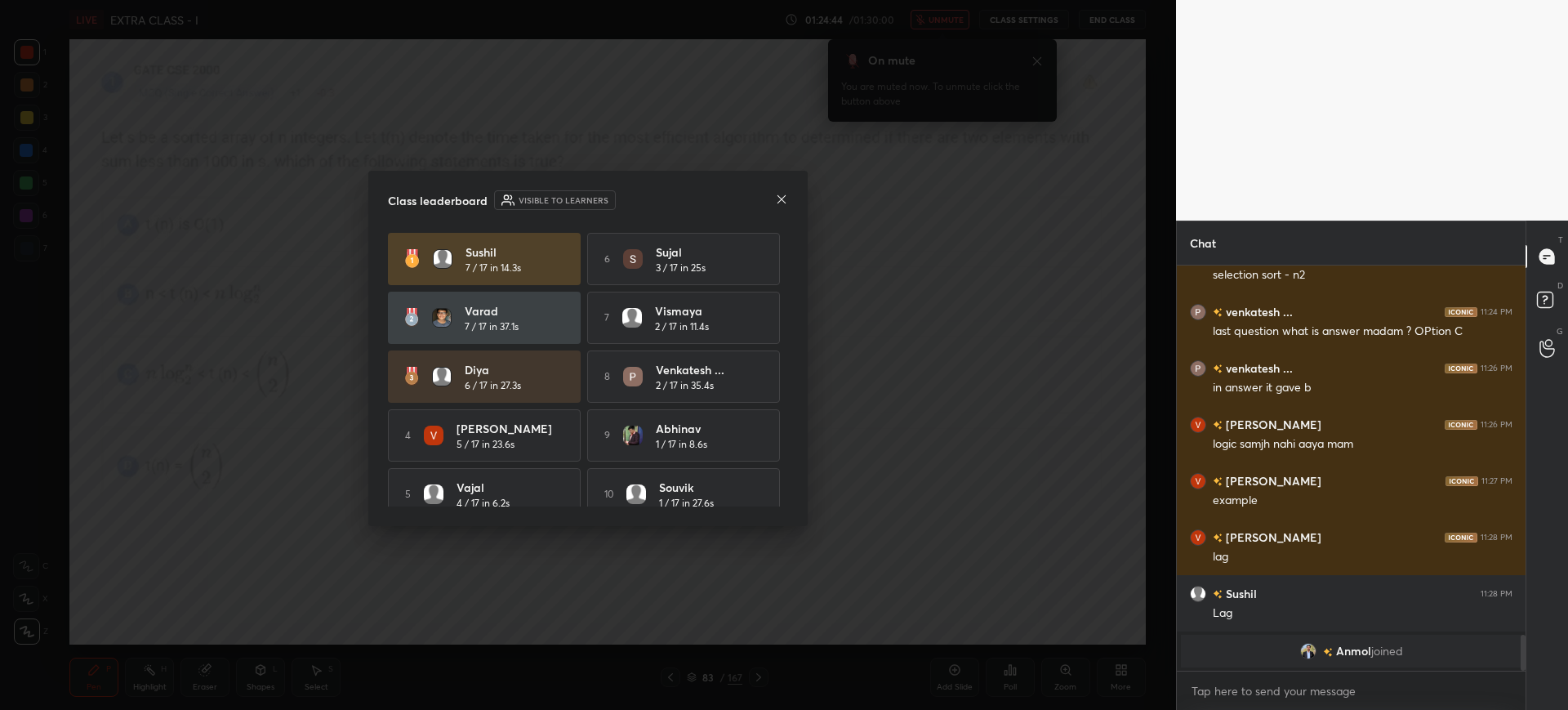
click at [777, 196] on icon at bounding box center [782, 199] width 13 height 13
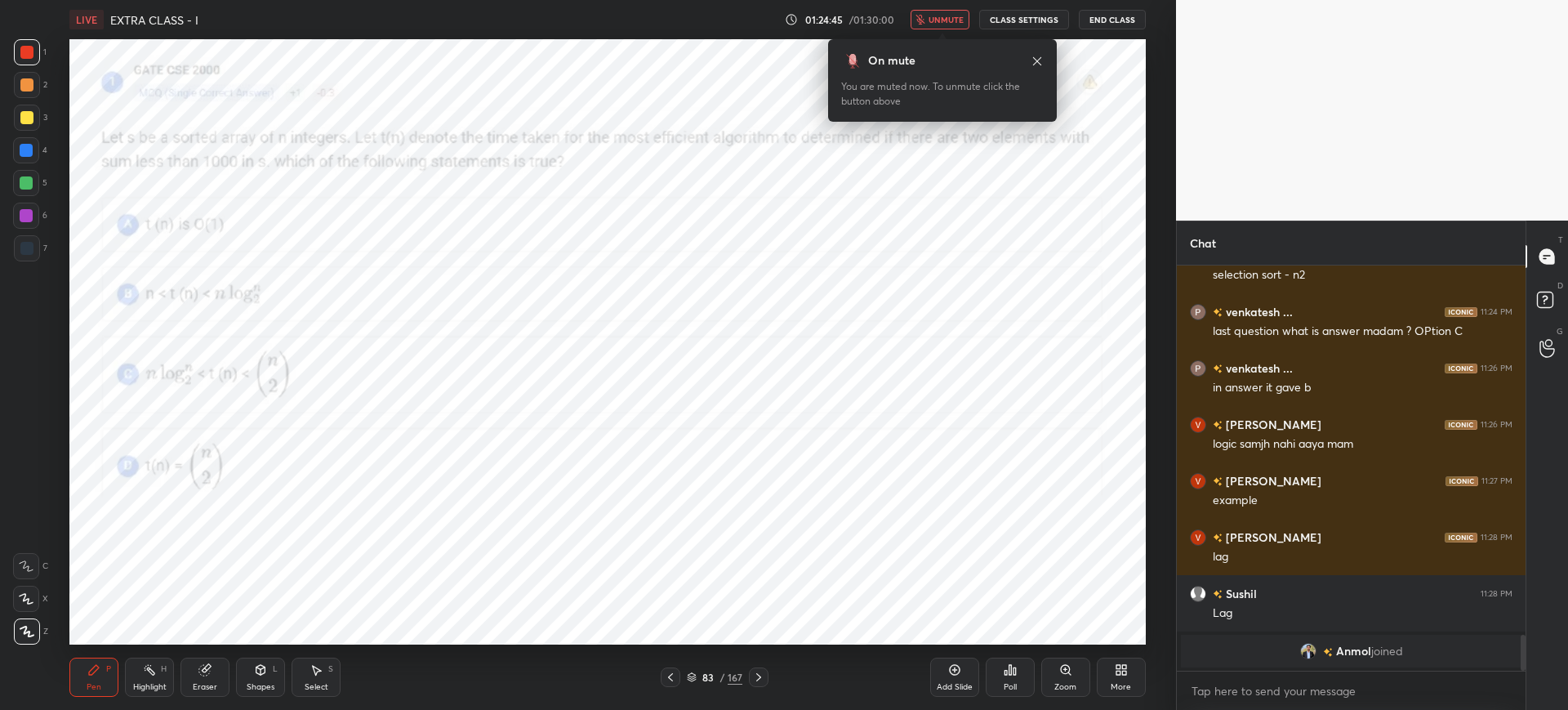
click at [938, 24] on span "unmute" at bounding box center [946, 19] width 35 height 12
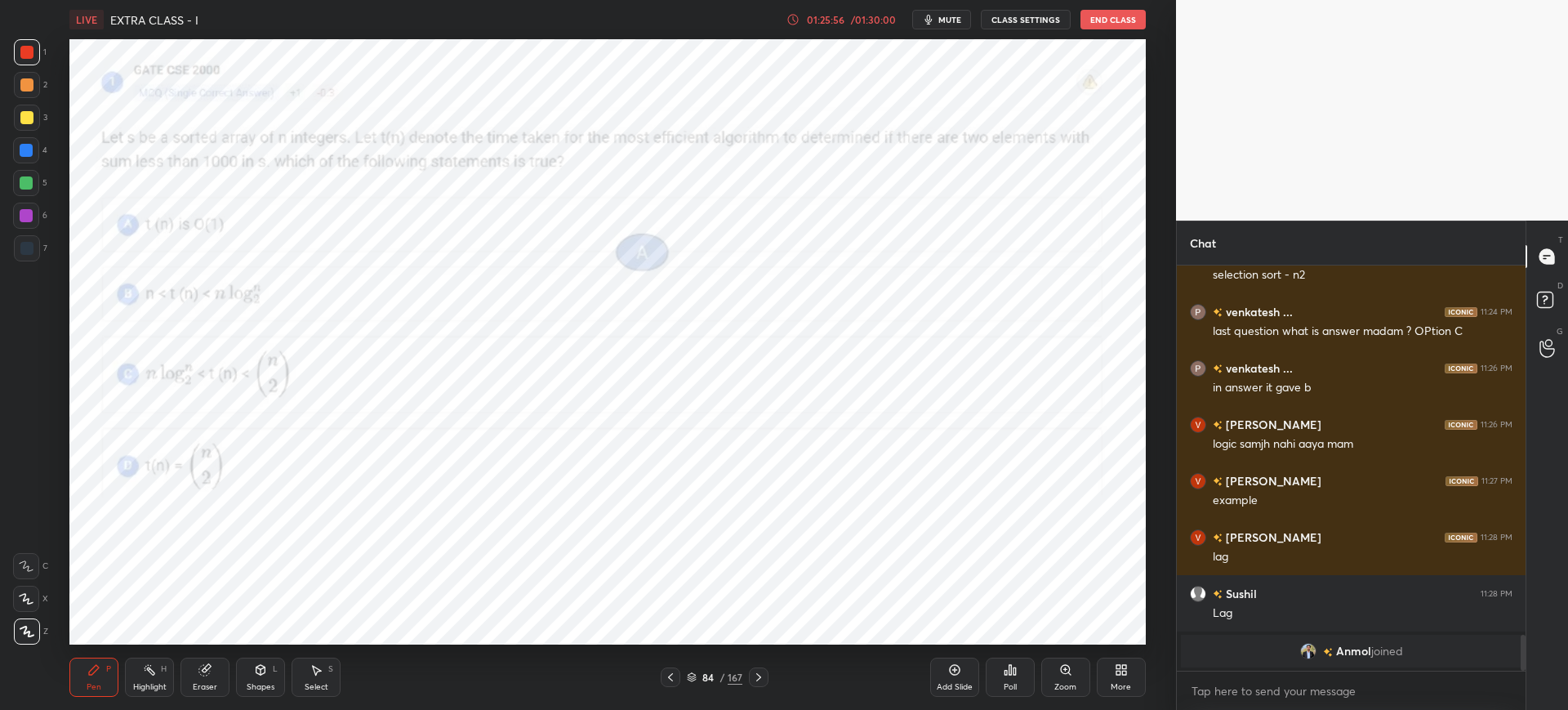
click at [944, 683] on div "Add Slide" at bounding box center [954, 687] width 36 height 8
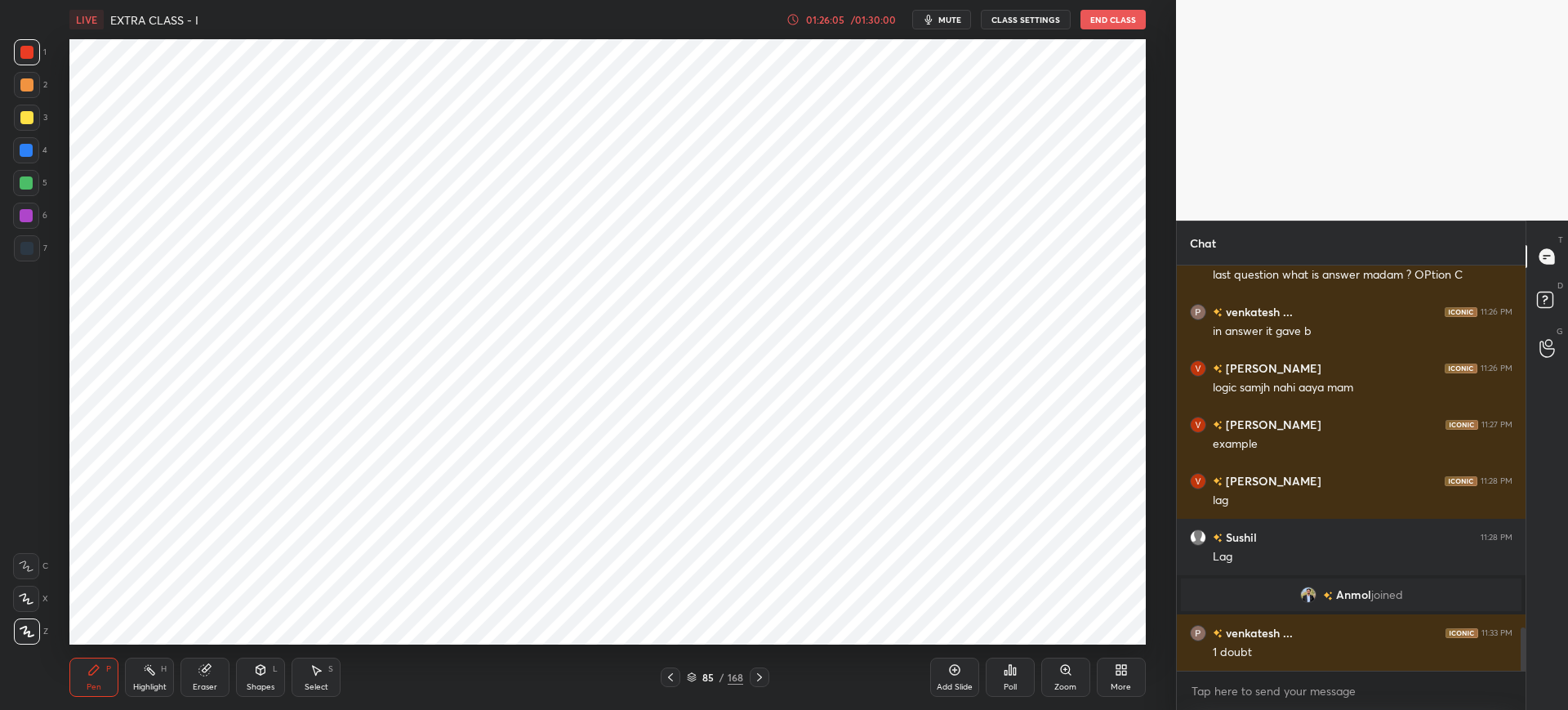
drag, startPoint x: 690, startPoint y: 679, endPoint x: 693, endPoint y: 670, distance: 9.5
click at [690, 678] on icon at bounding box center [692, 677] width 10 height 10
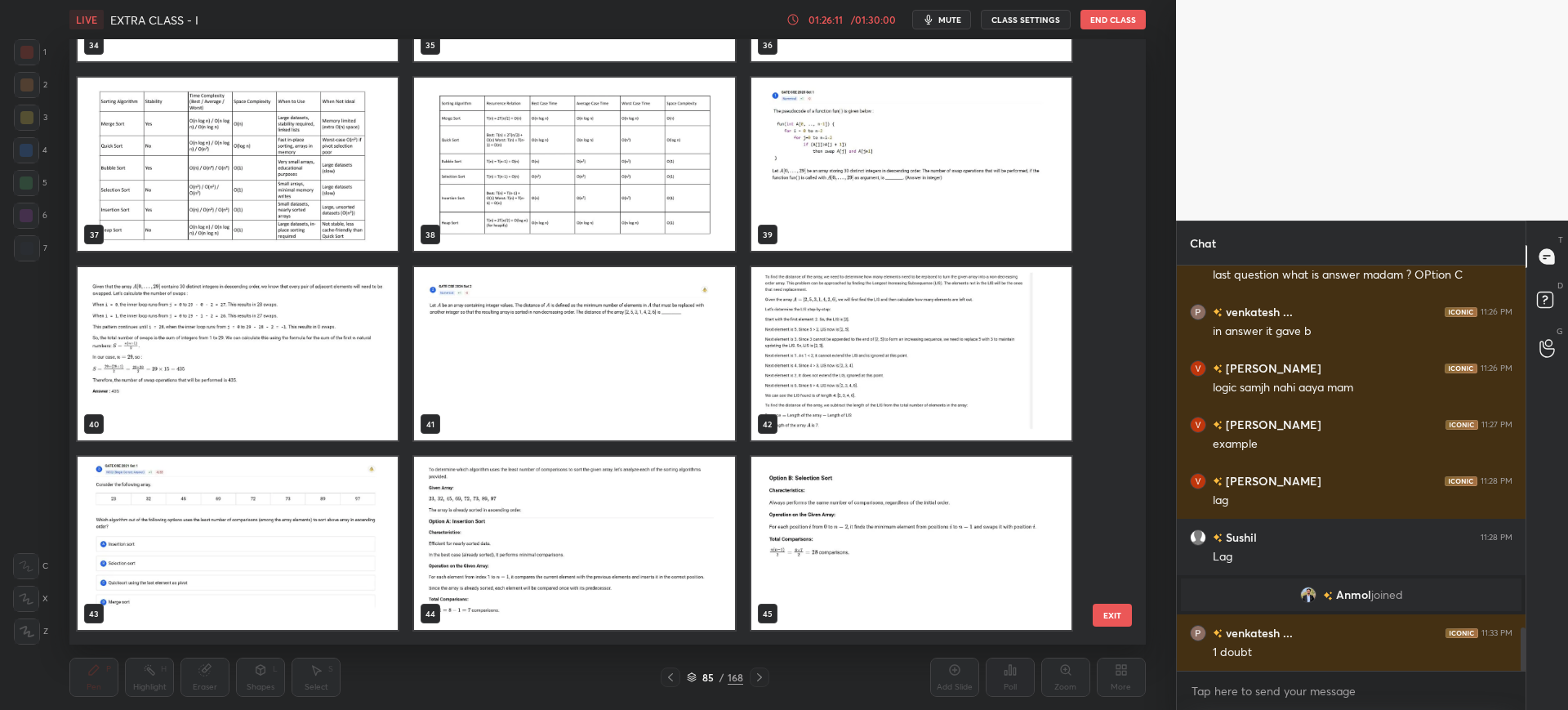
scroll to position [2241, 0]
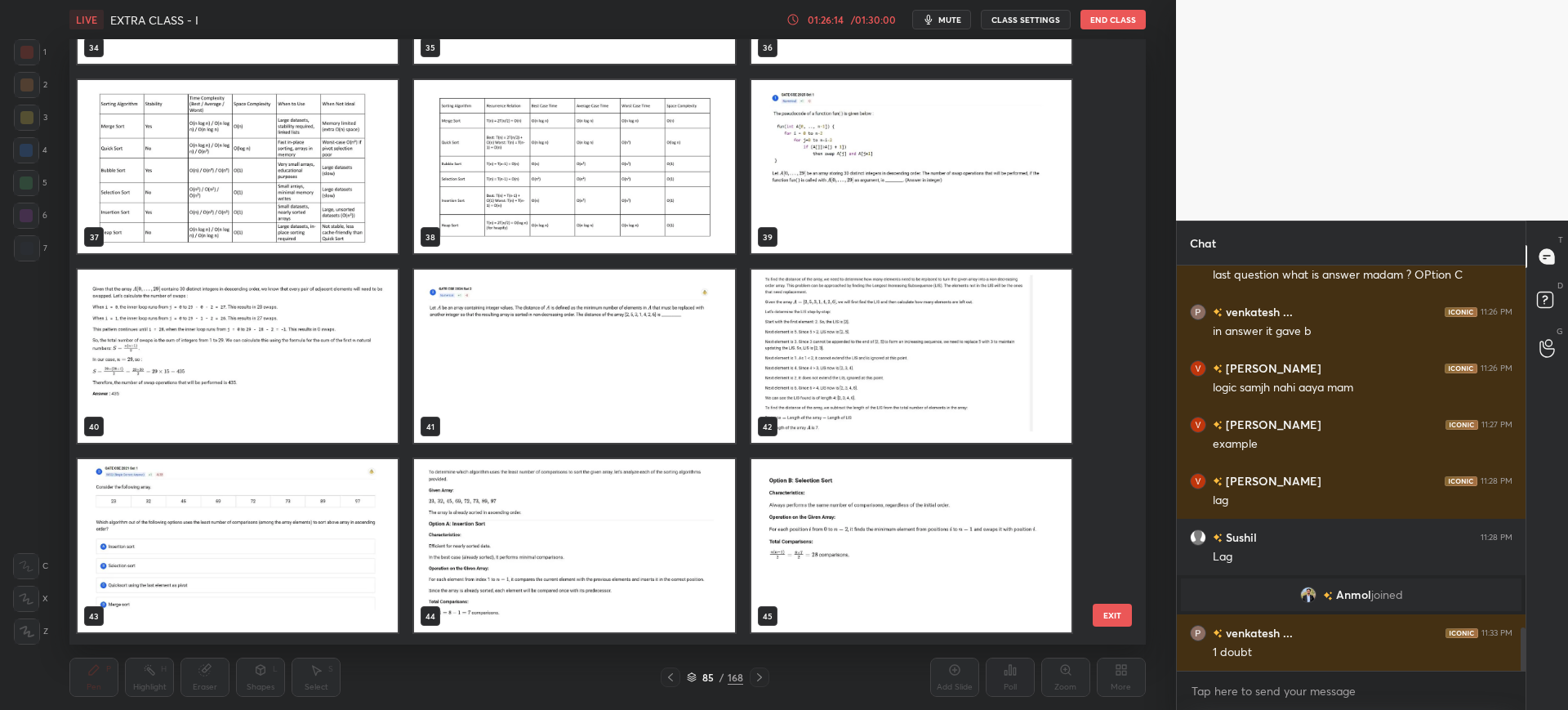
click at [652, 406] on img "grid" at bounding box center [575, 356] width 320 height 173
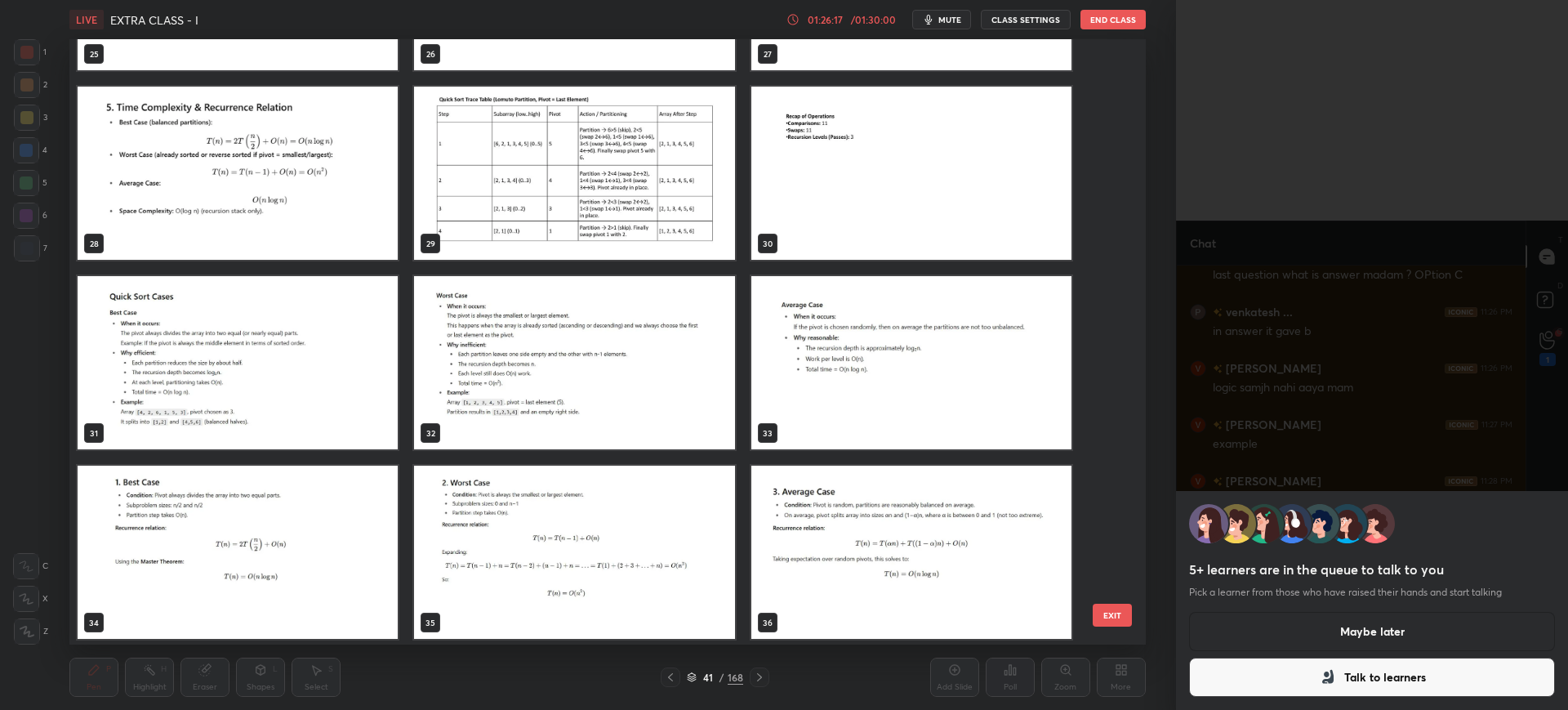
scroll to position [1667, 0]
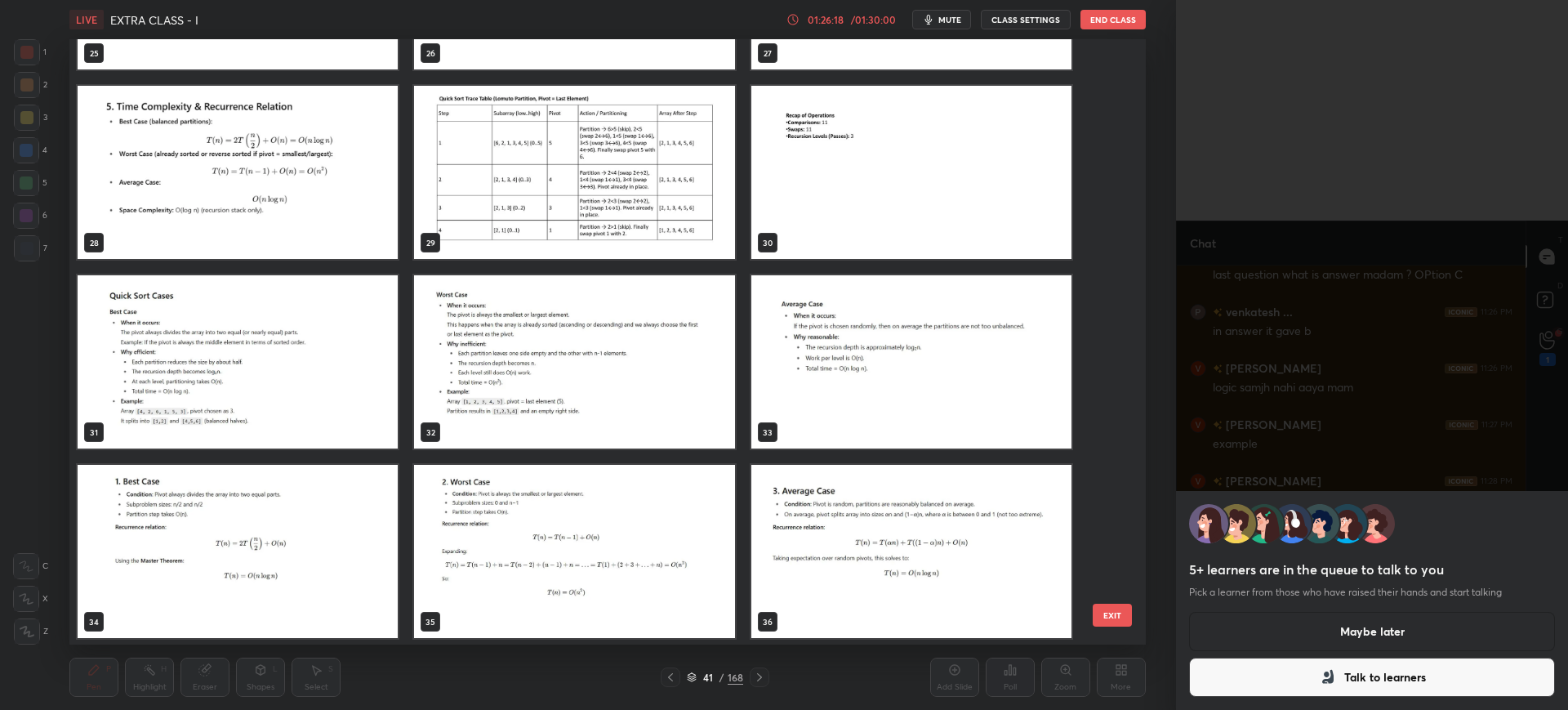
click at [1222, 685] on button "Talk to learners" at bounding box center [1372, 677] width 366 height 39
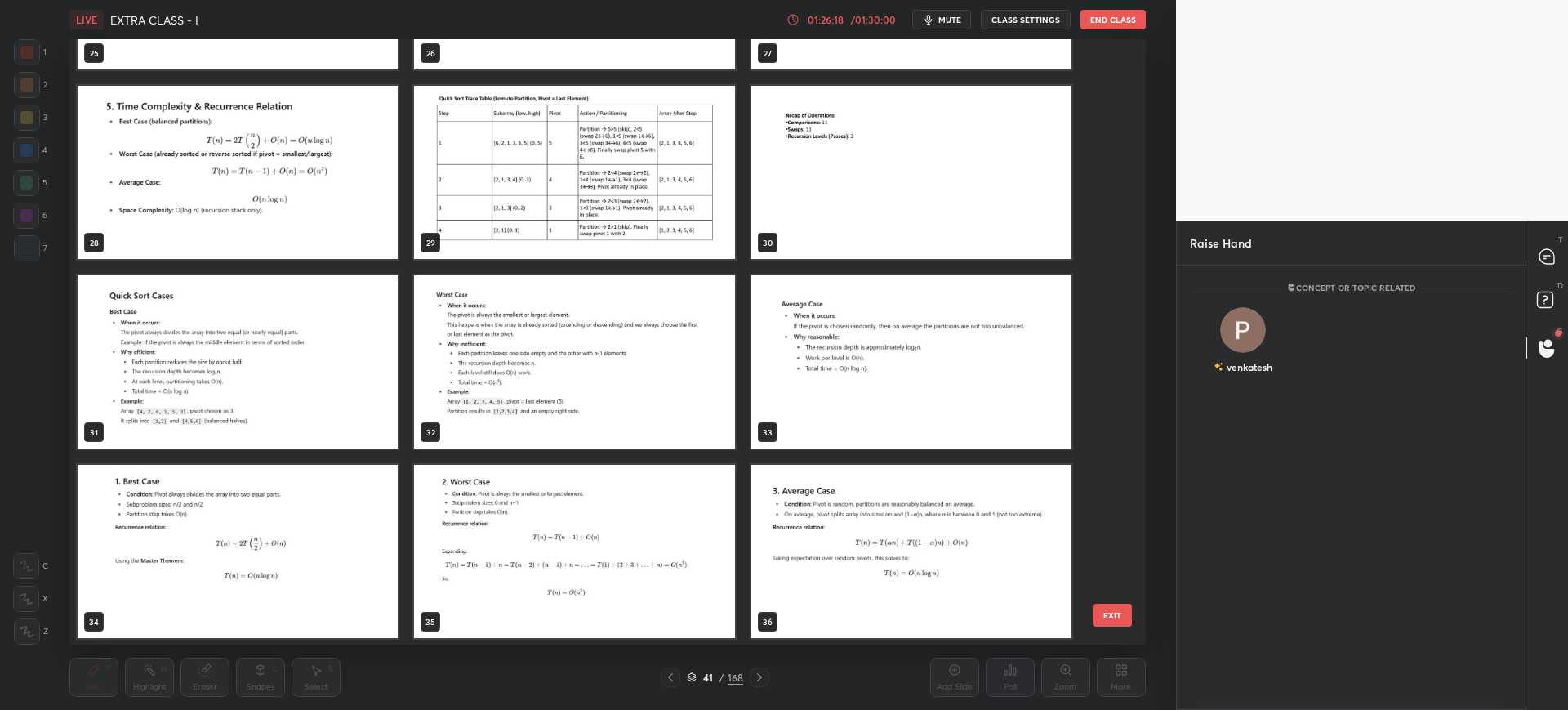
scroll to position [6, 6]
click at [1247, 371] on div "venkatesh INVITE" at bounding box center [1242, 348] width 106 height 103
click at [1247, 371] on button "INVITE" at bounding box center [1242, 379] width 91 height 21
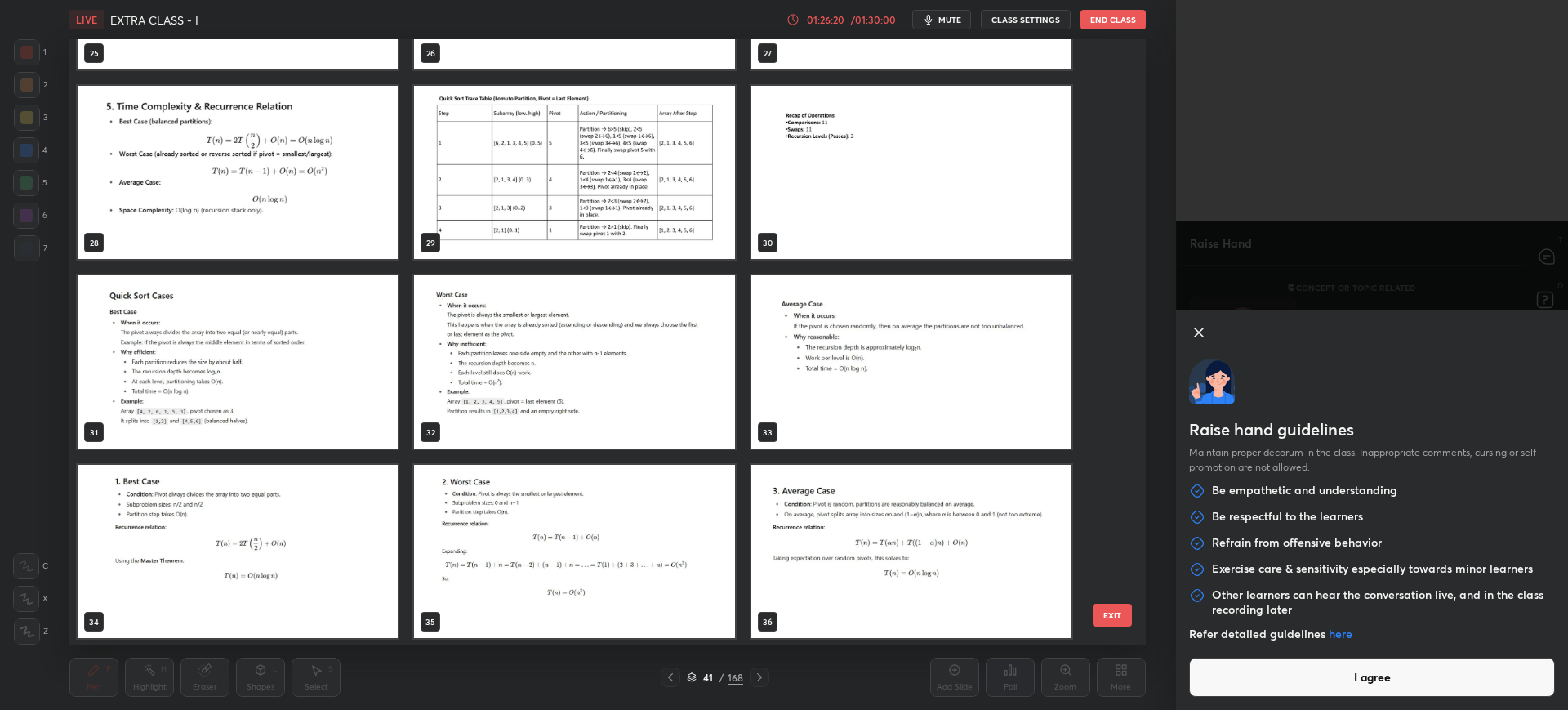
click at [1247, 371] on div "Raise hand guidelines Maintain proper decorum in the class. Inappropriate comme…" at bounding box center [1372, 355] width 392 height 710
click at [1307, 680] on button "I agree" at bounding box center [1372, 677] width 366 height 39
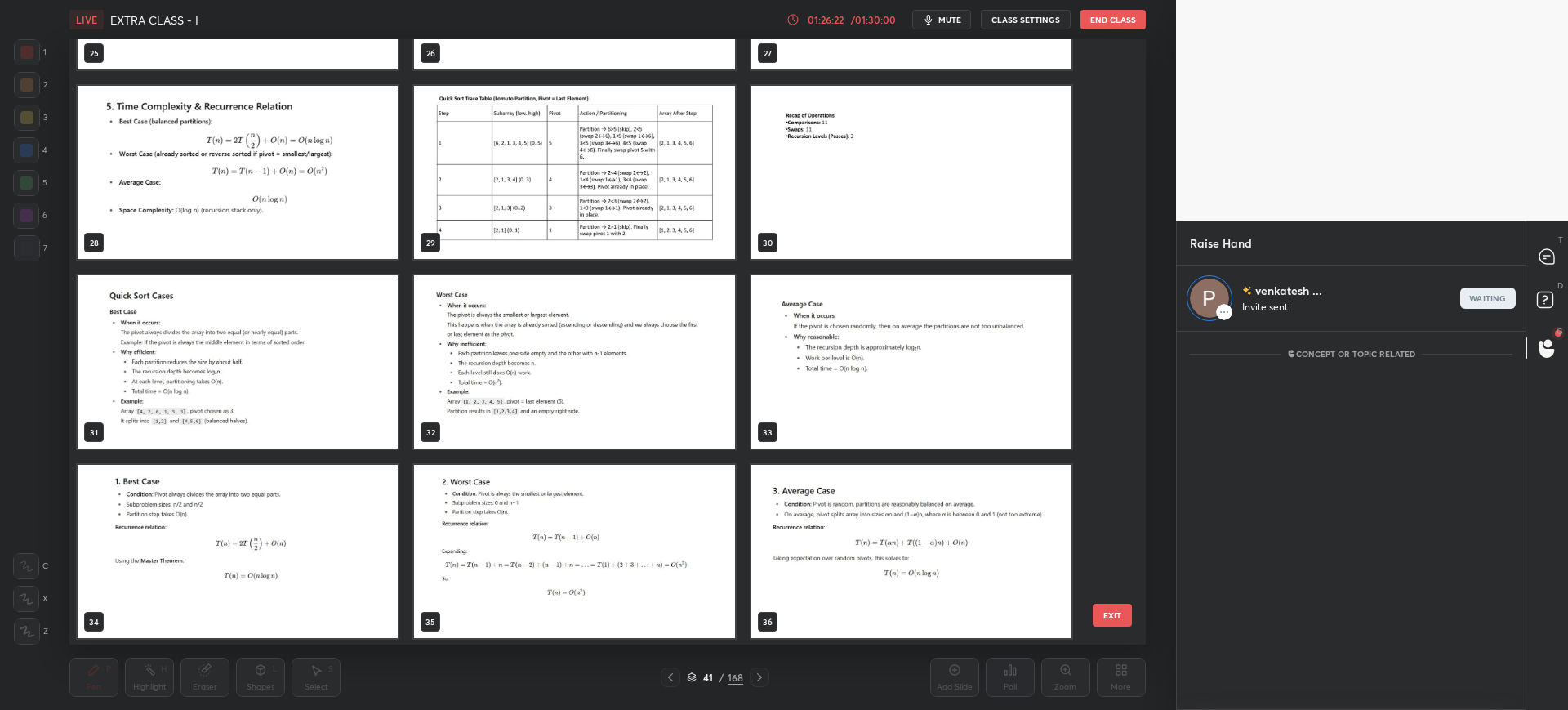
scroll to position [373, 344]
click at [1112, 620] on button "EXIT" at bounding box center [1111, 616] width 39 height 23
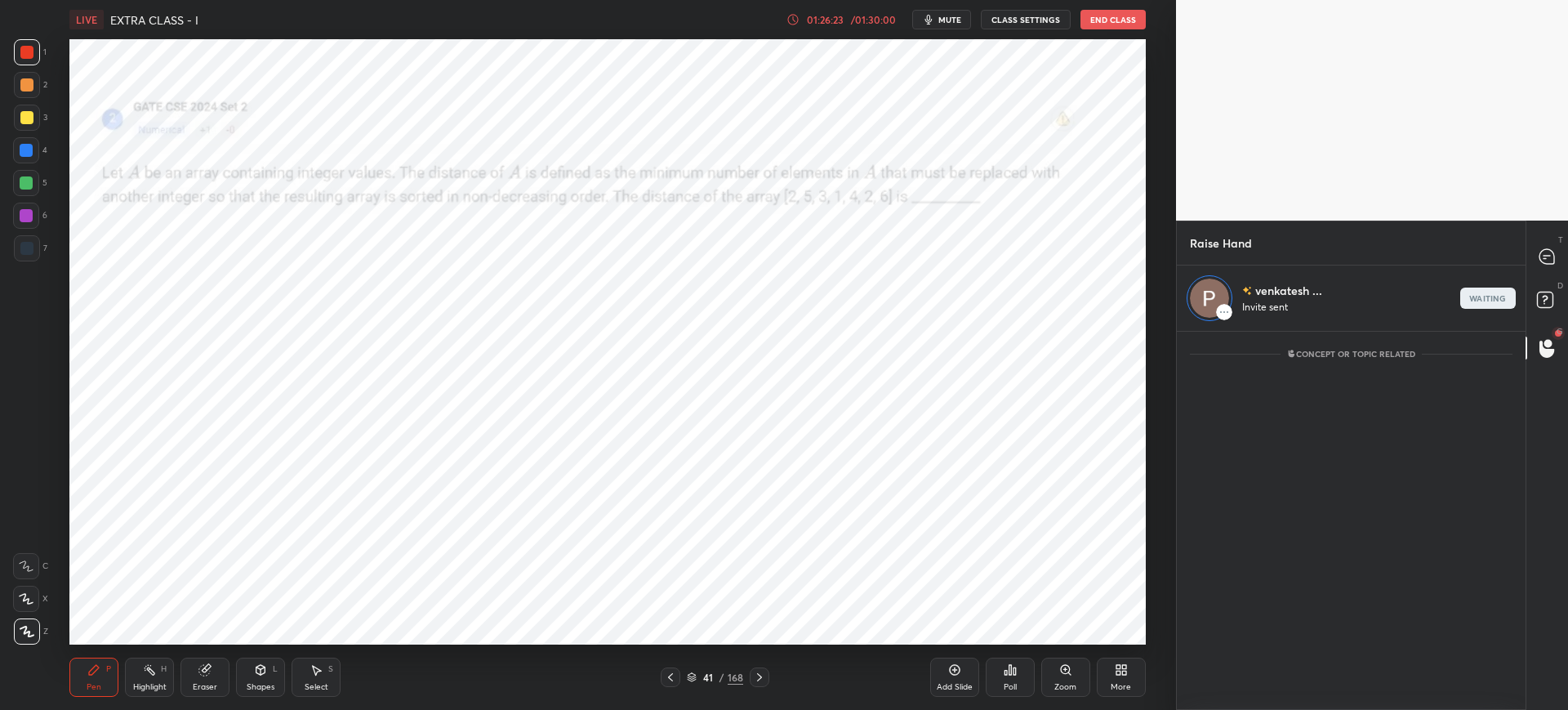
scroll to position [0, 0]
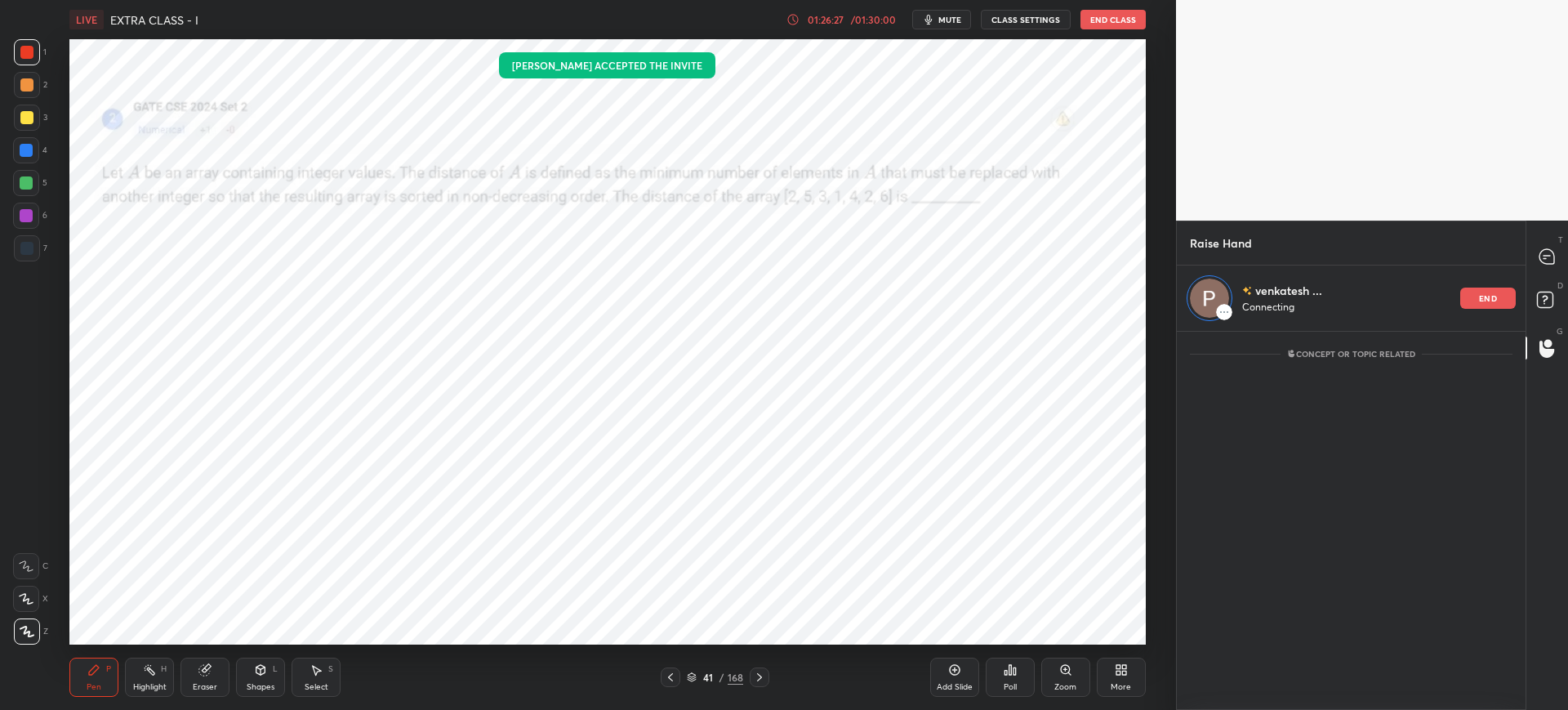
click at [689, 674] on icon at bounding box center [692, 675] width 8 height 4
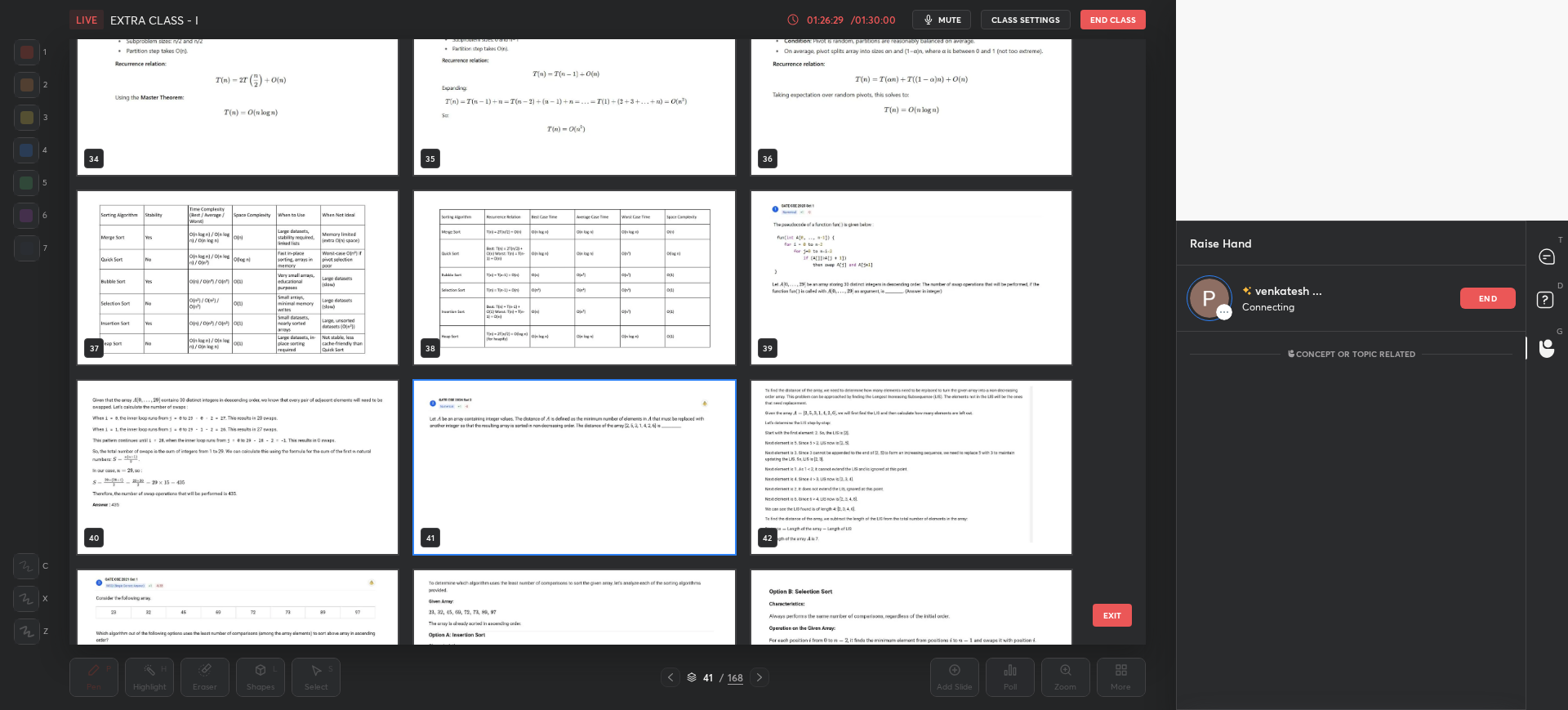
scroll to position [2132, 0]
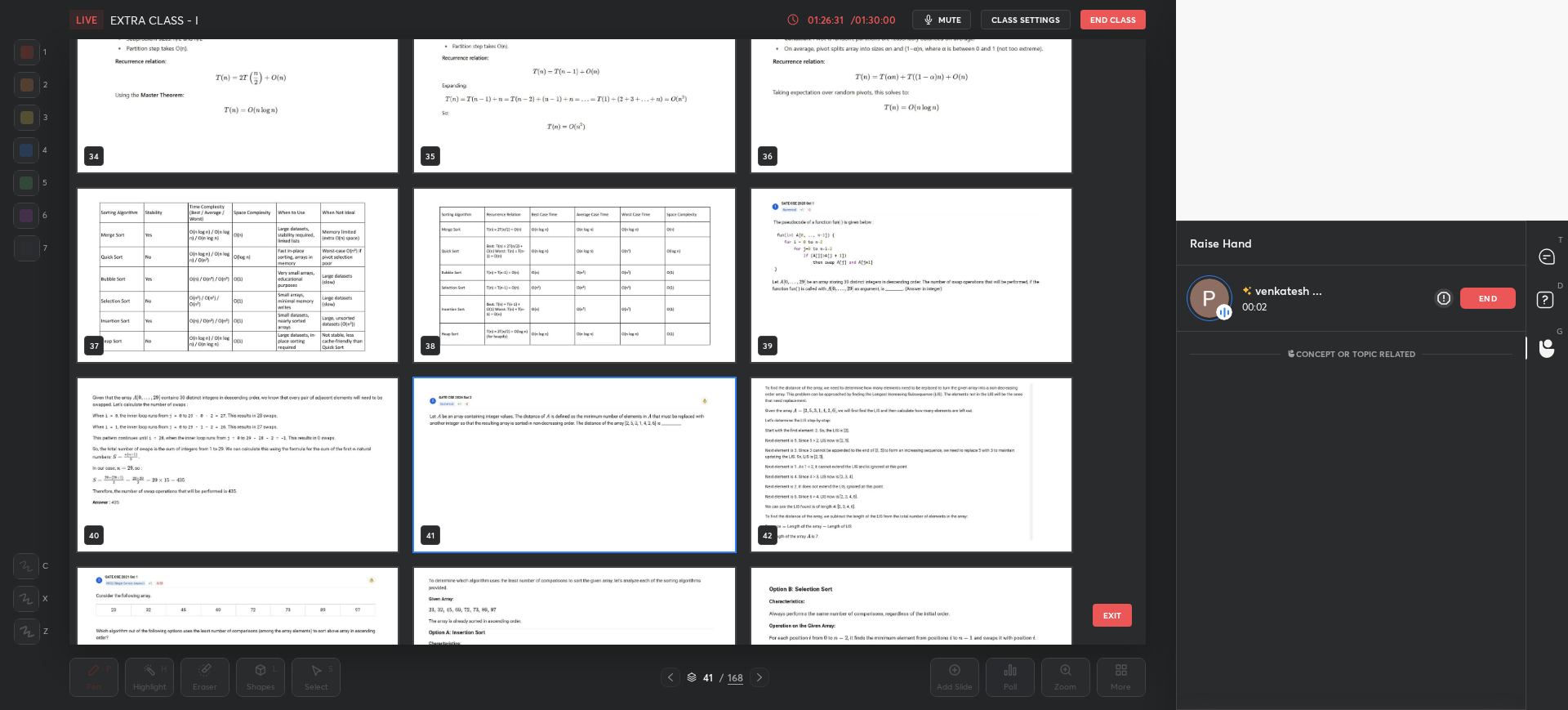
click at [659, 439] on img "grid" at bounding box center [575, 465] width 320 height 173
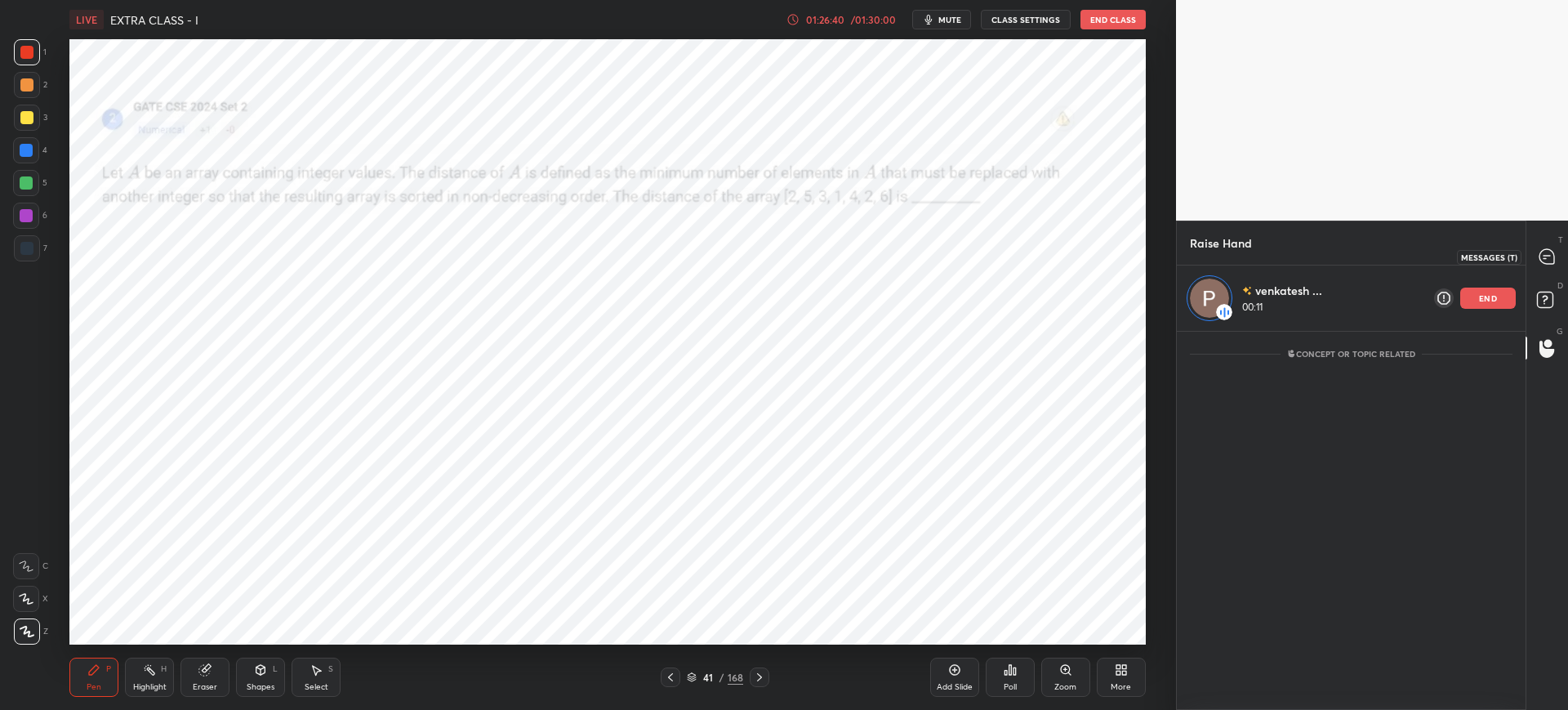
click at [1540, 265] on div at bounding box center [1548, 256] width 33 height 30
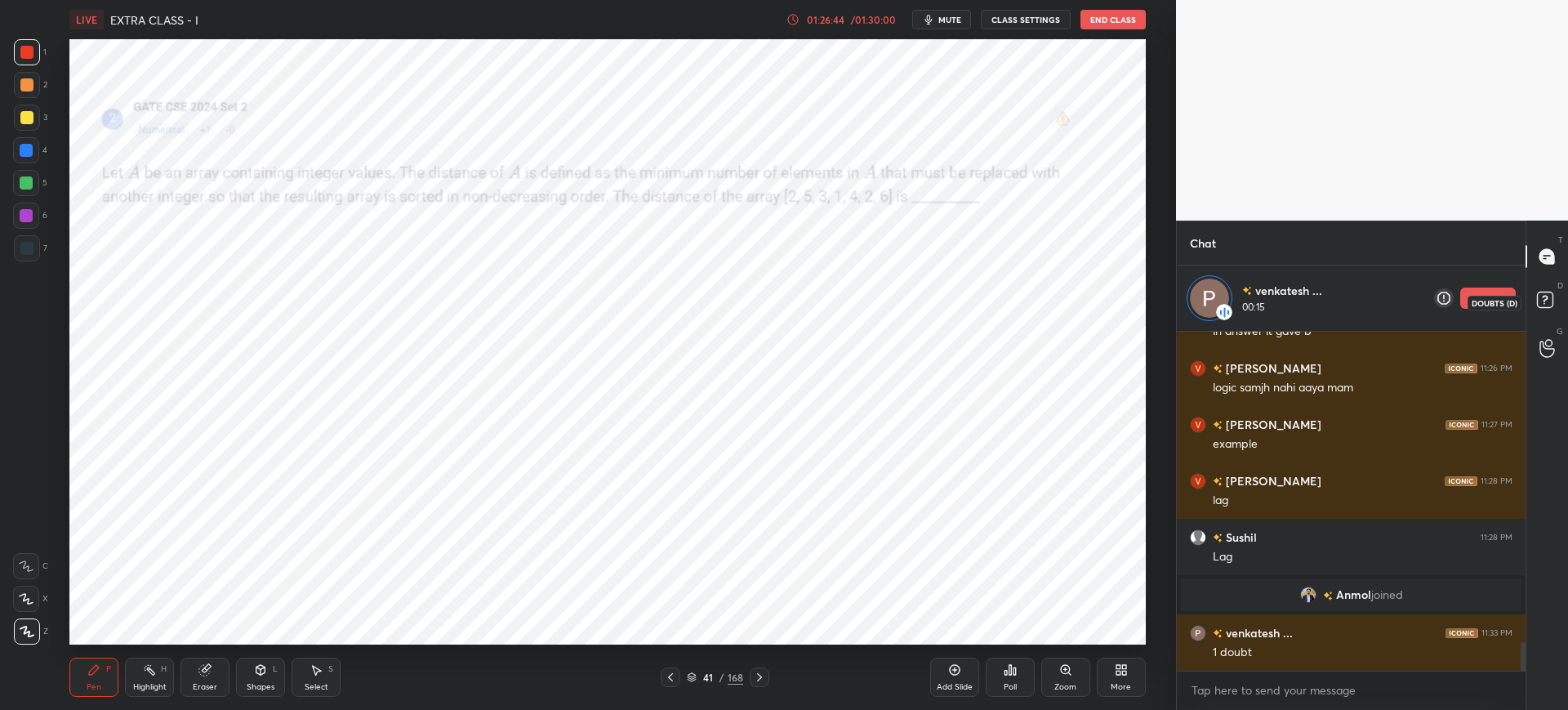
click at [1541, 313] on icon at bounding box center [1548, 302] width 30 height 30
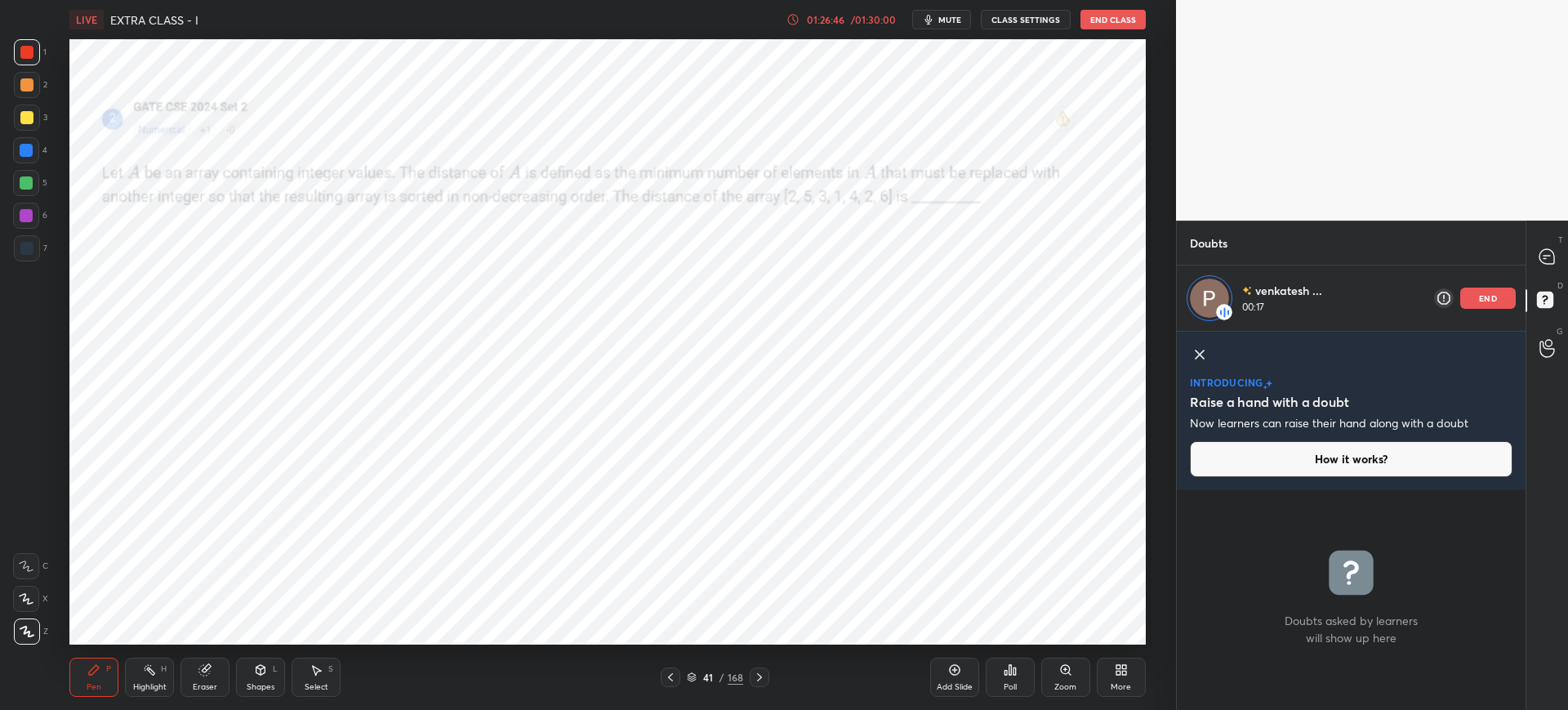
click at [1438, 303] on rect at bounding box center [1444, 298] width 19 height 19
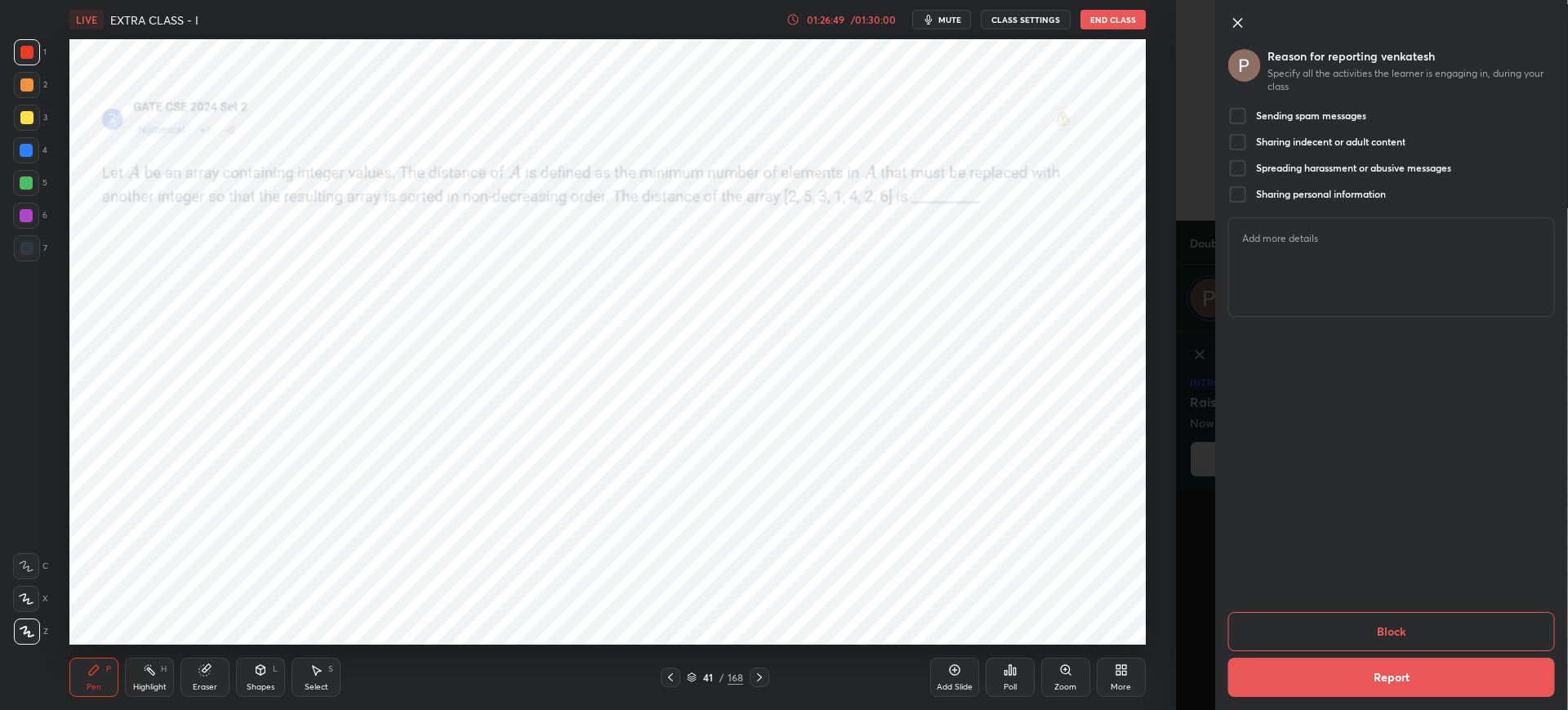
click at [1238, 19] on icon at bounding box center [1238, 23] width 19 height 19
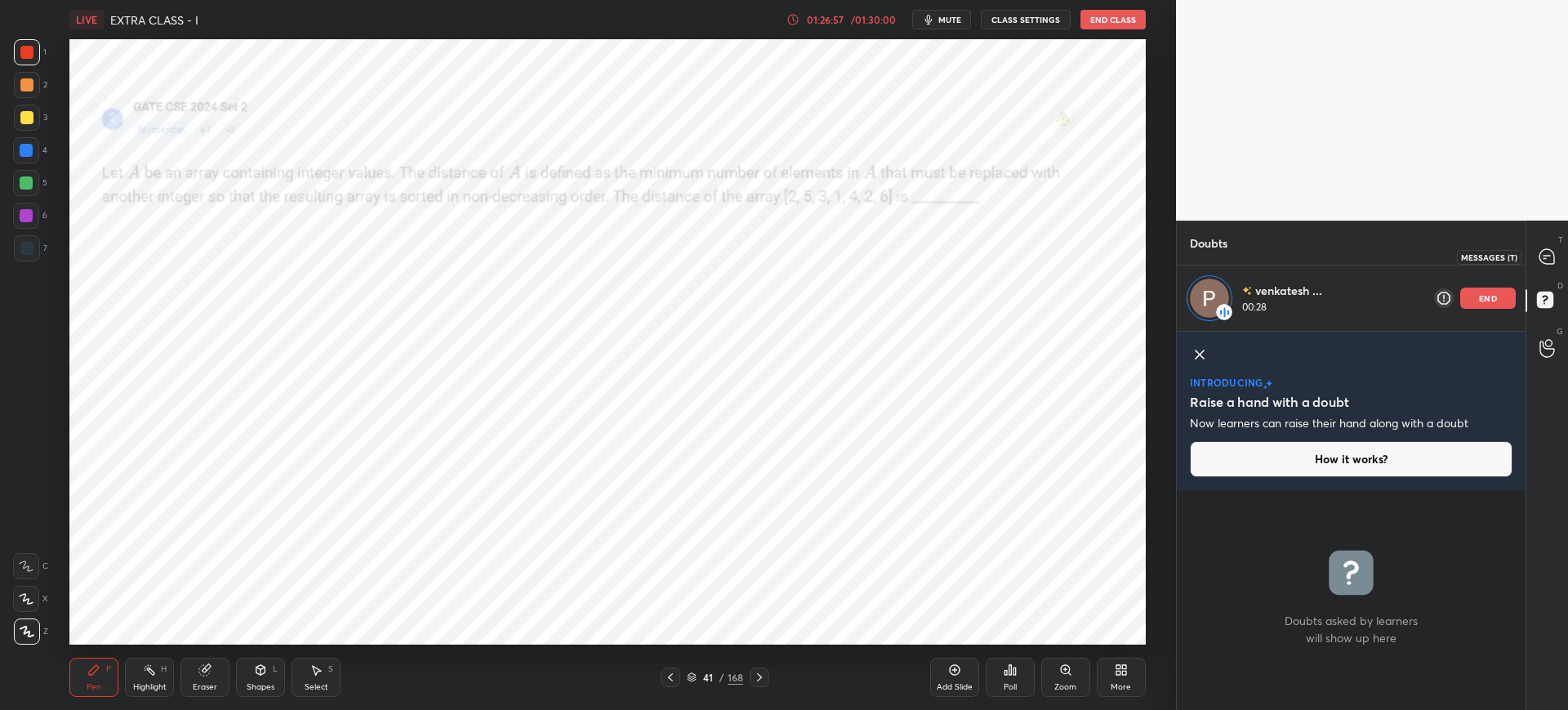
click at [1532, 245] on div at bounding box center [1548, 256] width 33 height 30
type textarea "x"
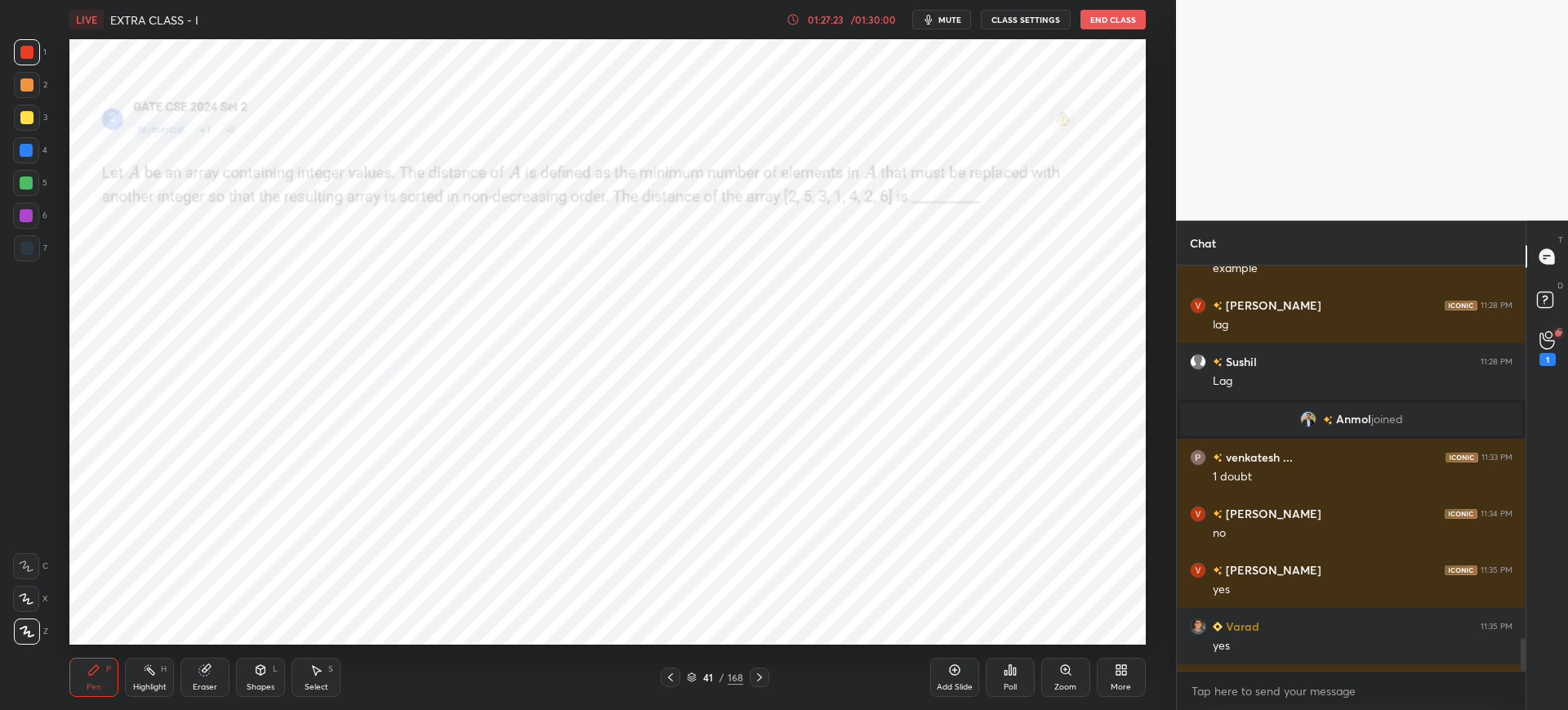
scroll to position [4680, 0]
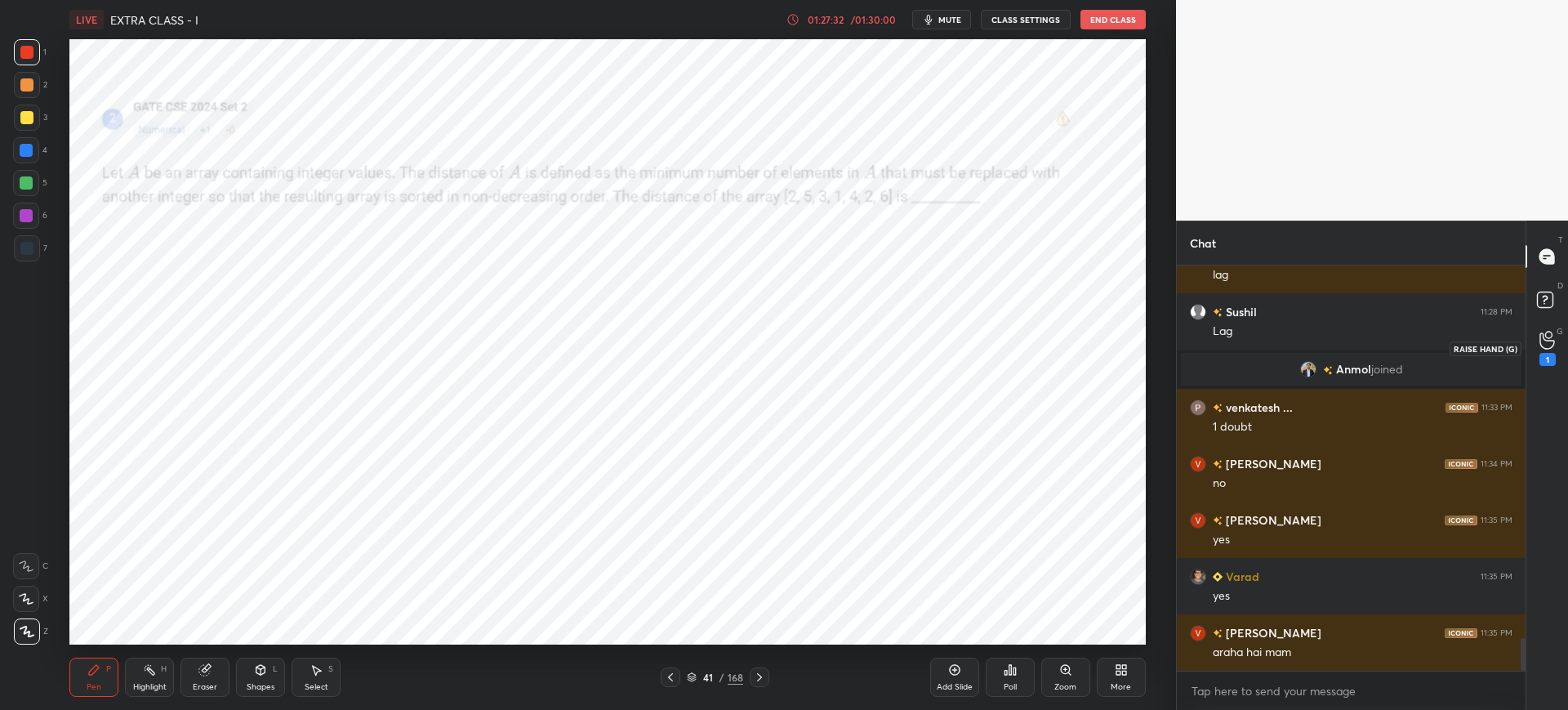
click at [1555, 330] on div "1" at bounding box center [1547, 348] width 16 height 35
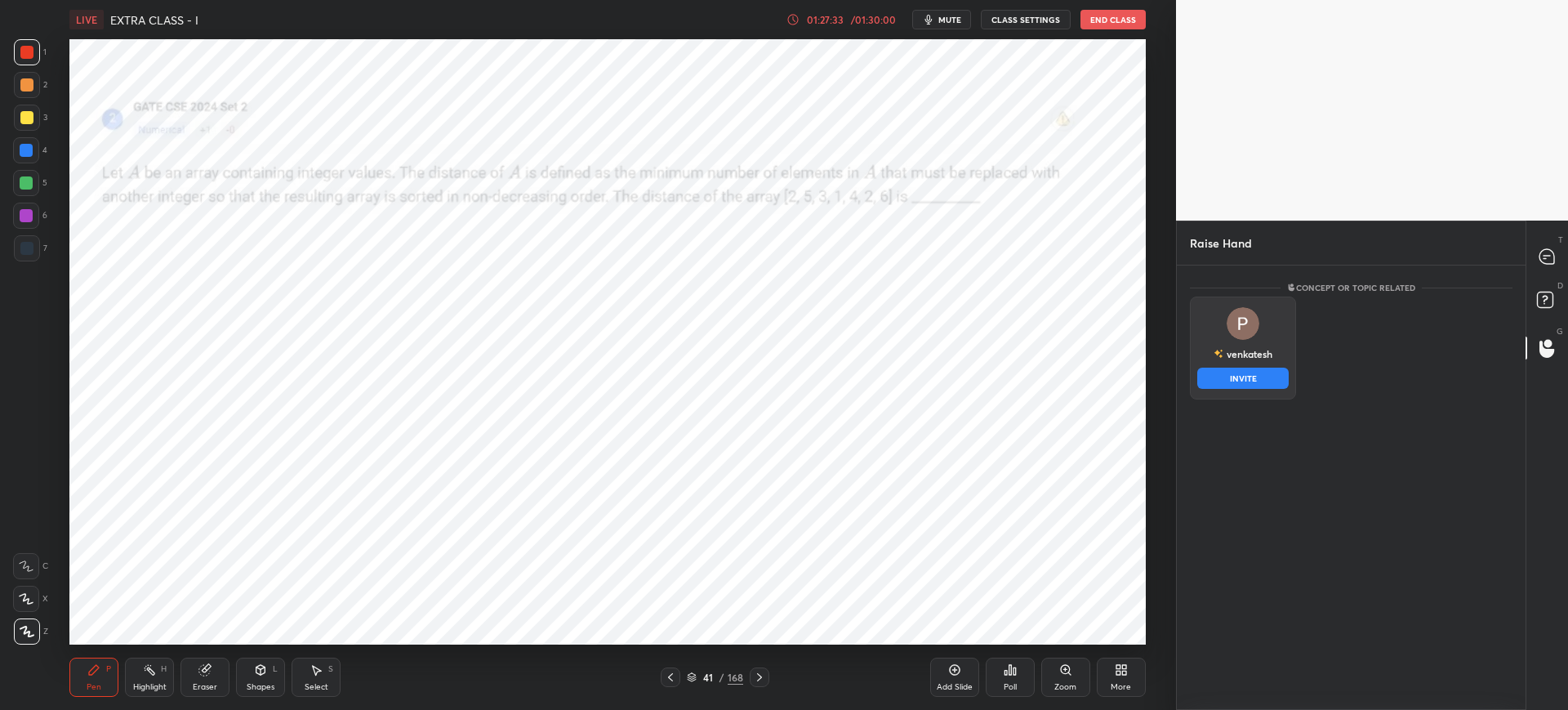
click at [1267, 354] on div "venkatesh" at bounding box center [1242, 354] width 59 height 28
click at [1255, 373] on button "INVITE" at bounding box center [1242, 379] width 91 height 21
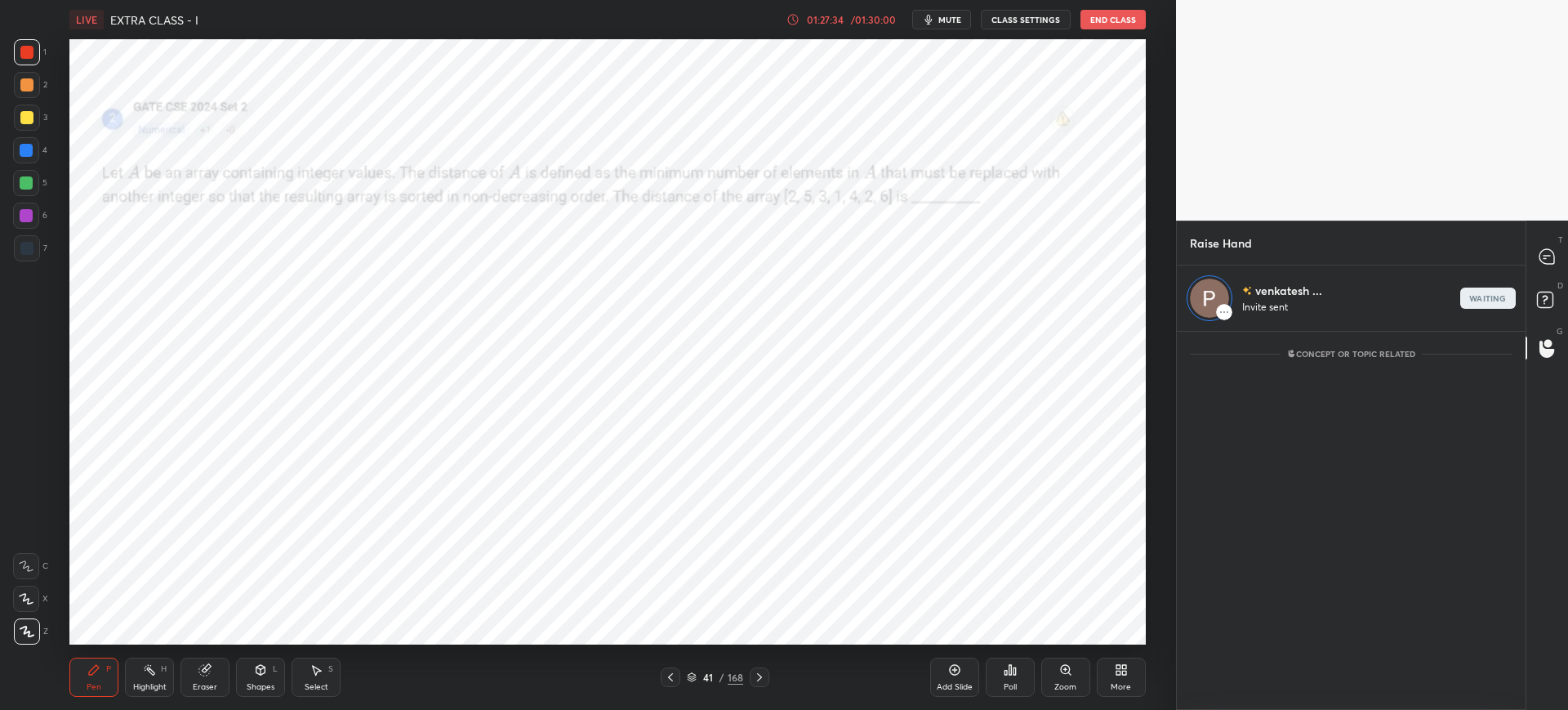
scroll to position [373, 344]
click at [1443, 293] on rect at bounding box center [1444, 298] width 19 height 19
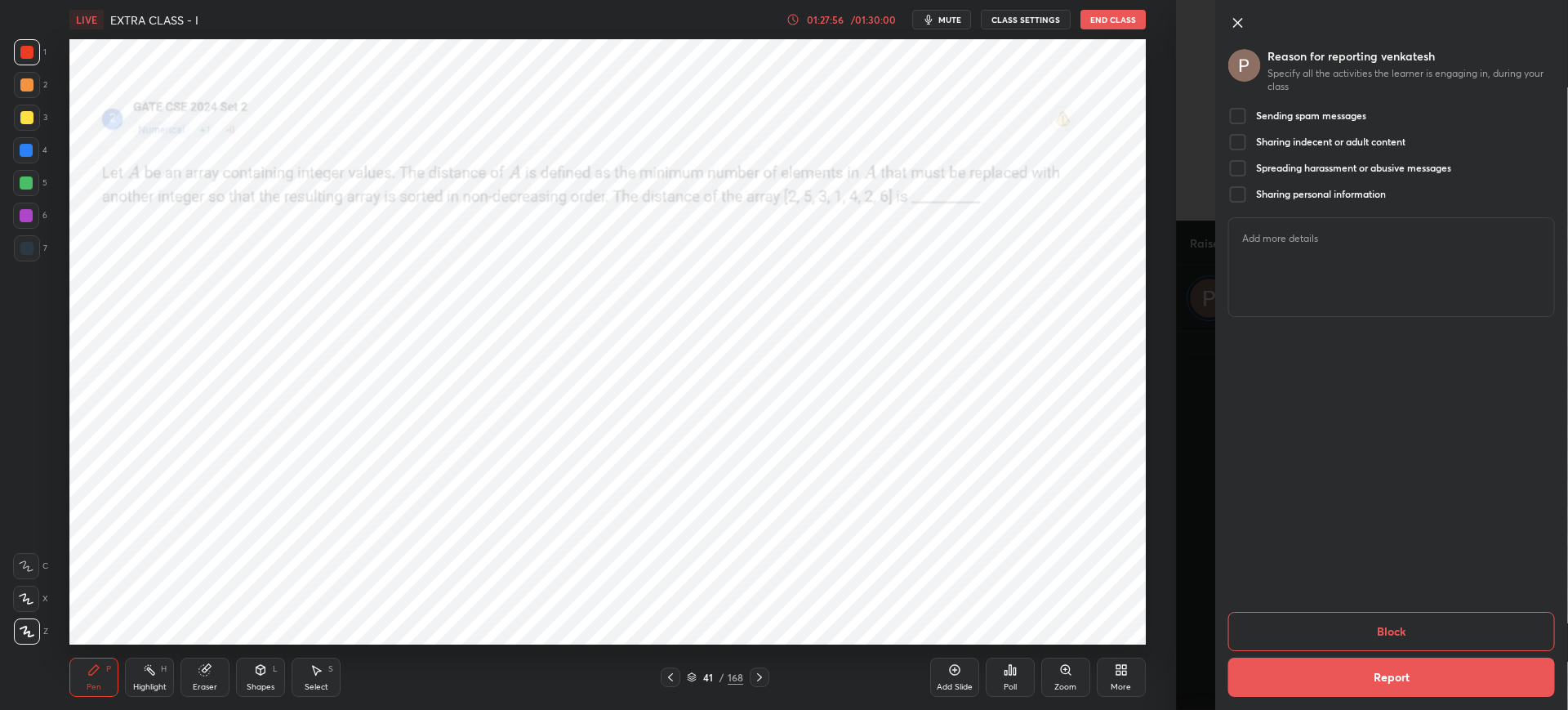
click at [1238, 24] on icon at bounding box center [1238, 23] width 19 height 19
